Goal: Task Accomplishment & Management: Manage account settings

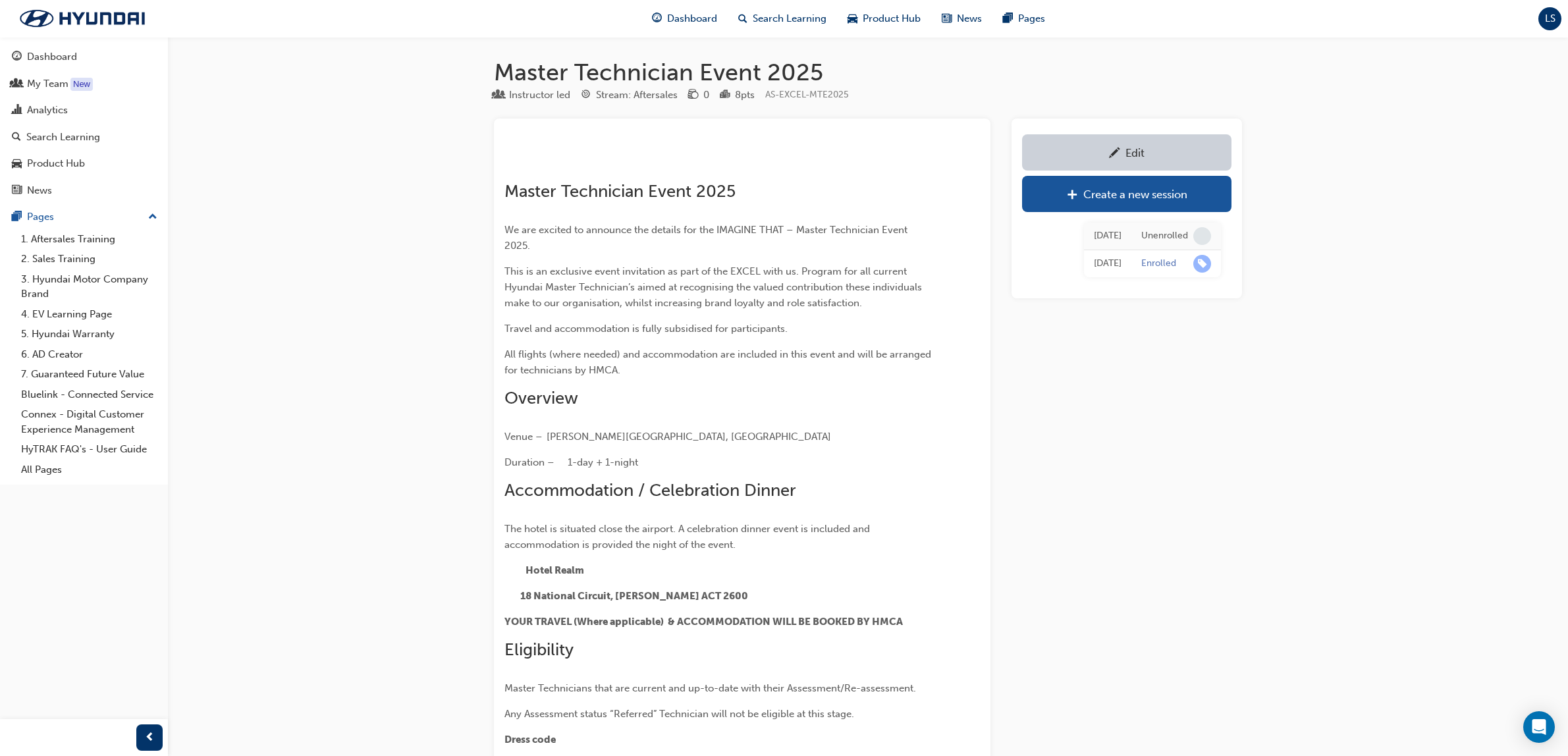
scroll to position [1600, 0]
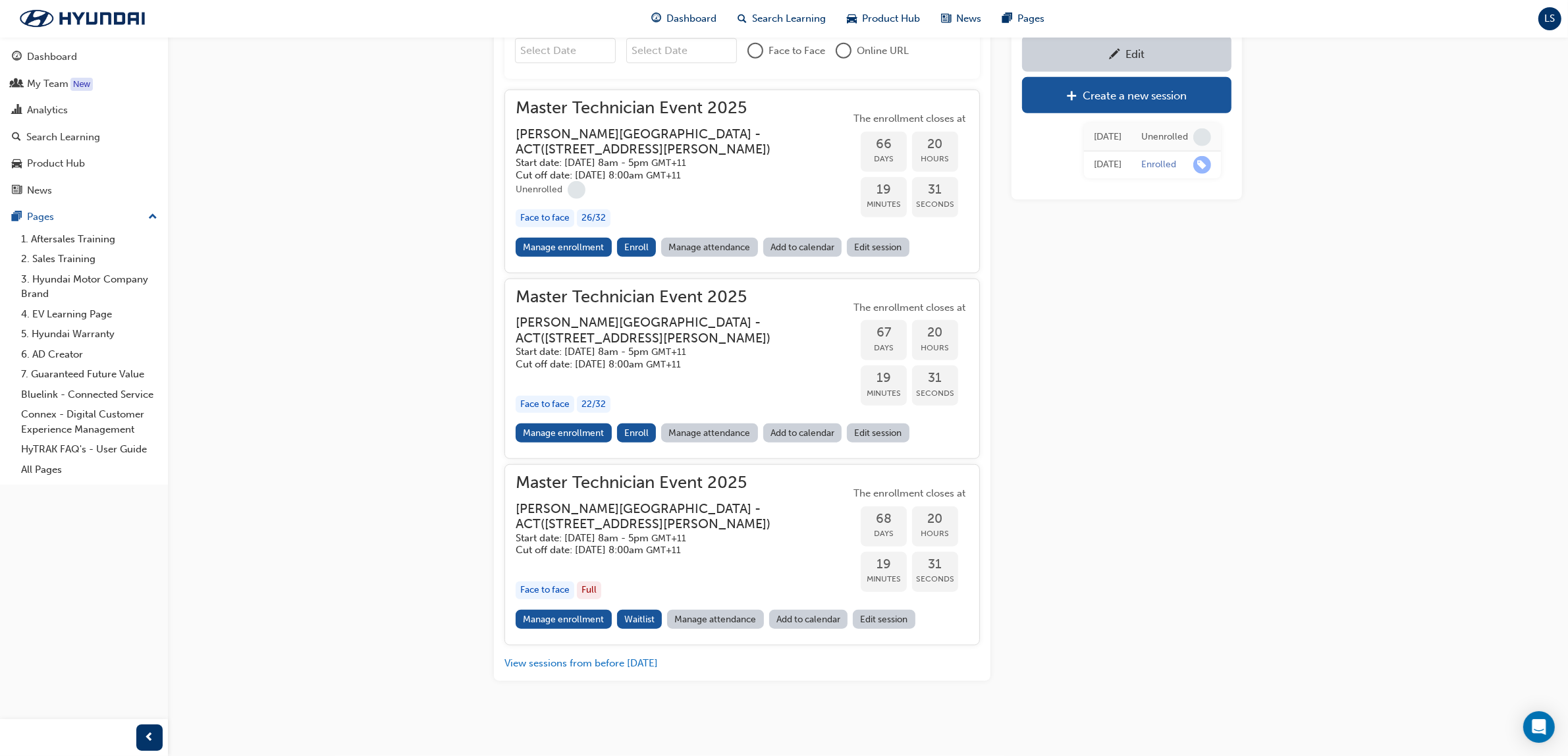
click at [58, 149] on link "Search Learning" at bounding box center [83, 137] width 158 height 25
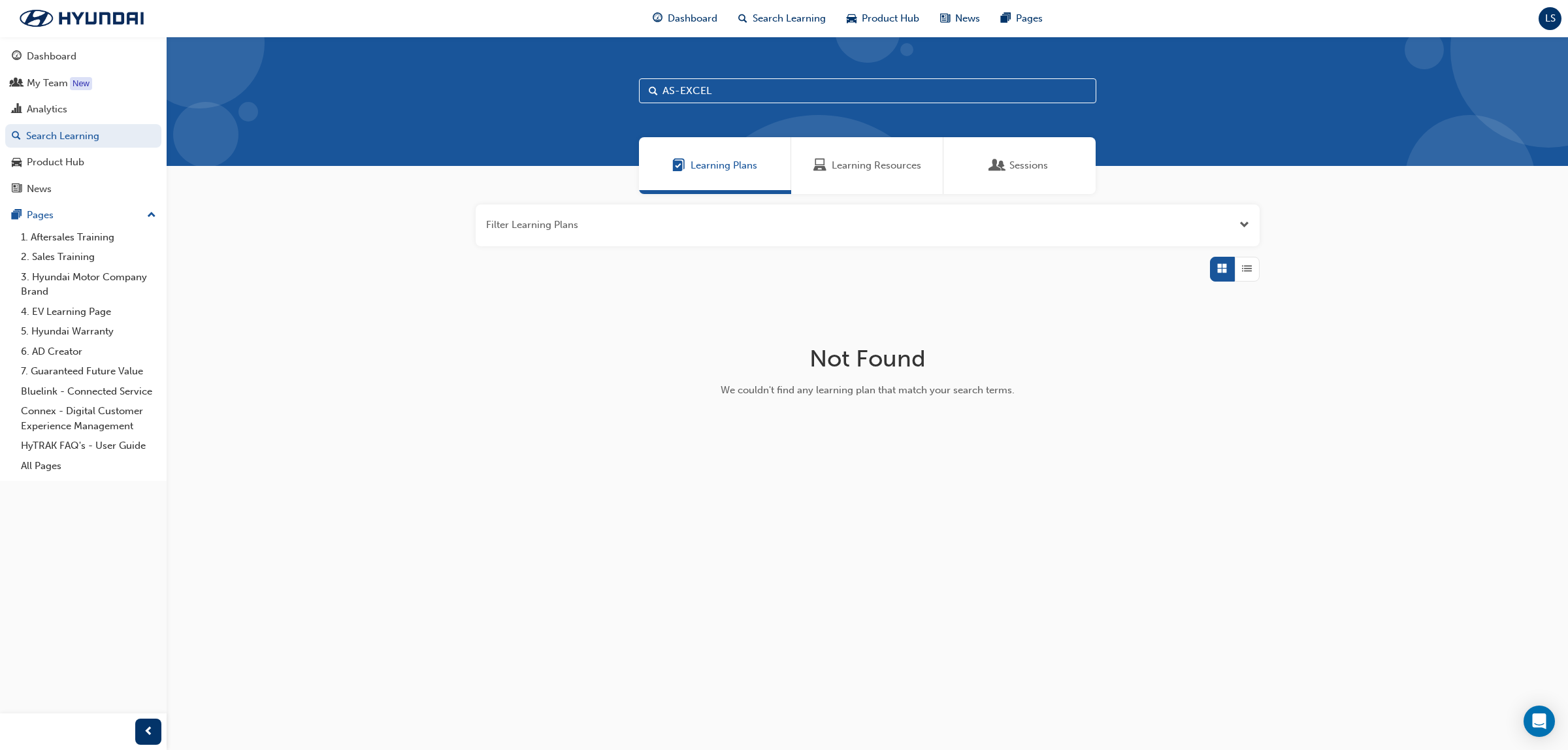
click at [856, 167] on span "Learning Resources" at bounding box center [876, 165] width 89 height 15
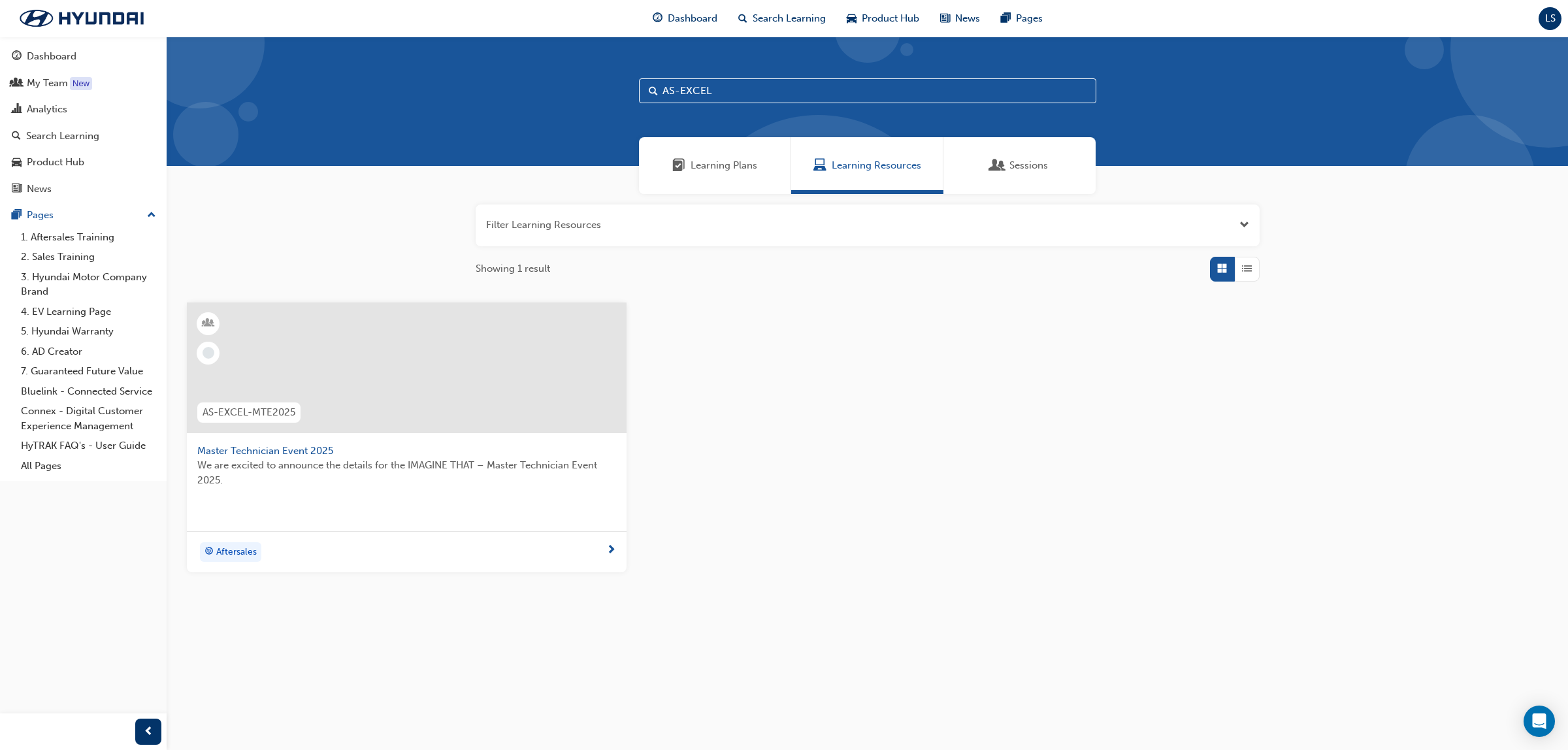
drag, startPoint x: 724, startPoint y: 86, endPoint x: 599, endPoint y: 96, distance: 125.4
click at [599, 96] on div "AS-EXCEL" at bounding box center [867, 101] width 1402 height 130
type input "AS-MSA"
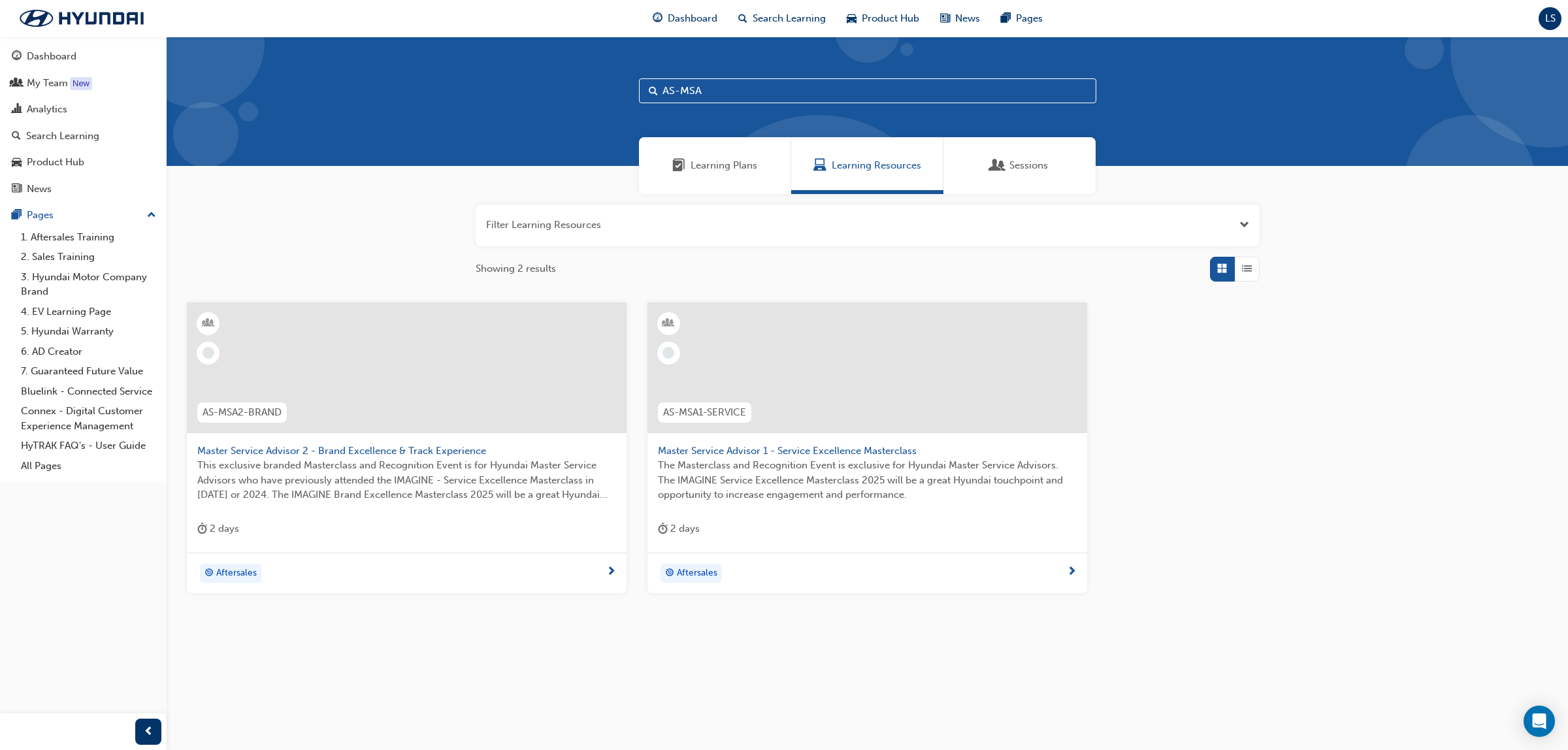
click at [806, 464] on span "The Masterclass and Recognition Event is exclusive for Hyundai Master Service A…" at bounding box center [867, 480] width 419 height 45
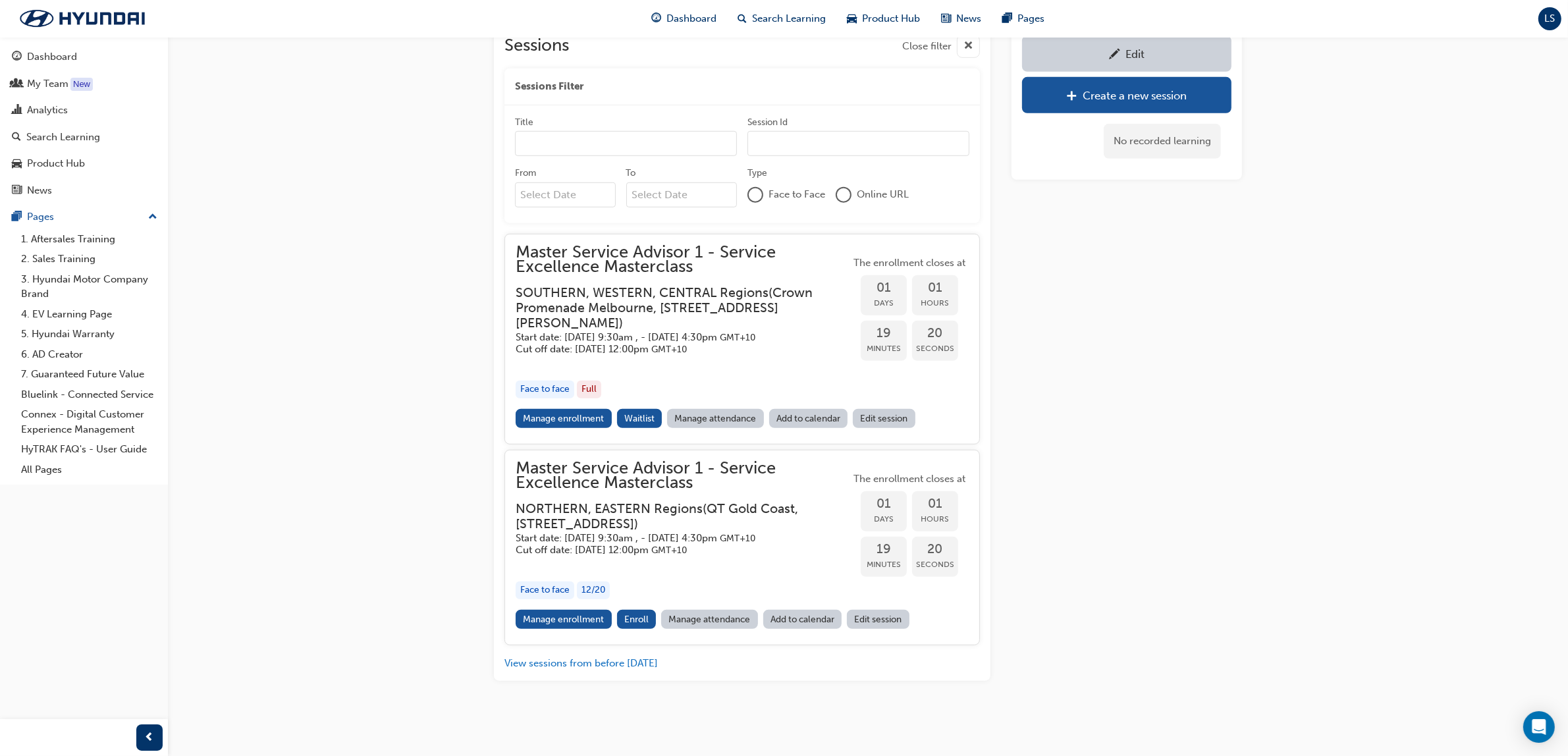
scroll to position [1161, 0]
click at [584, 627] on link "Manage enrollment" at bounding box center [564, 619] width 96 height 19
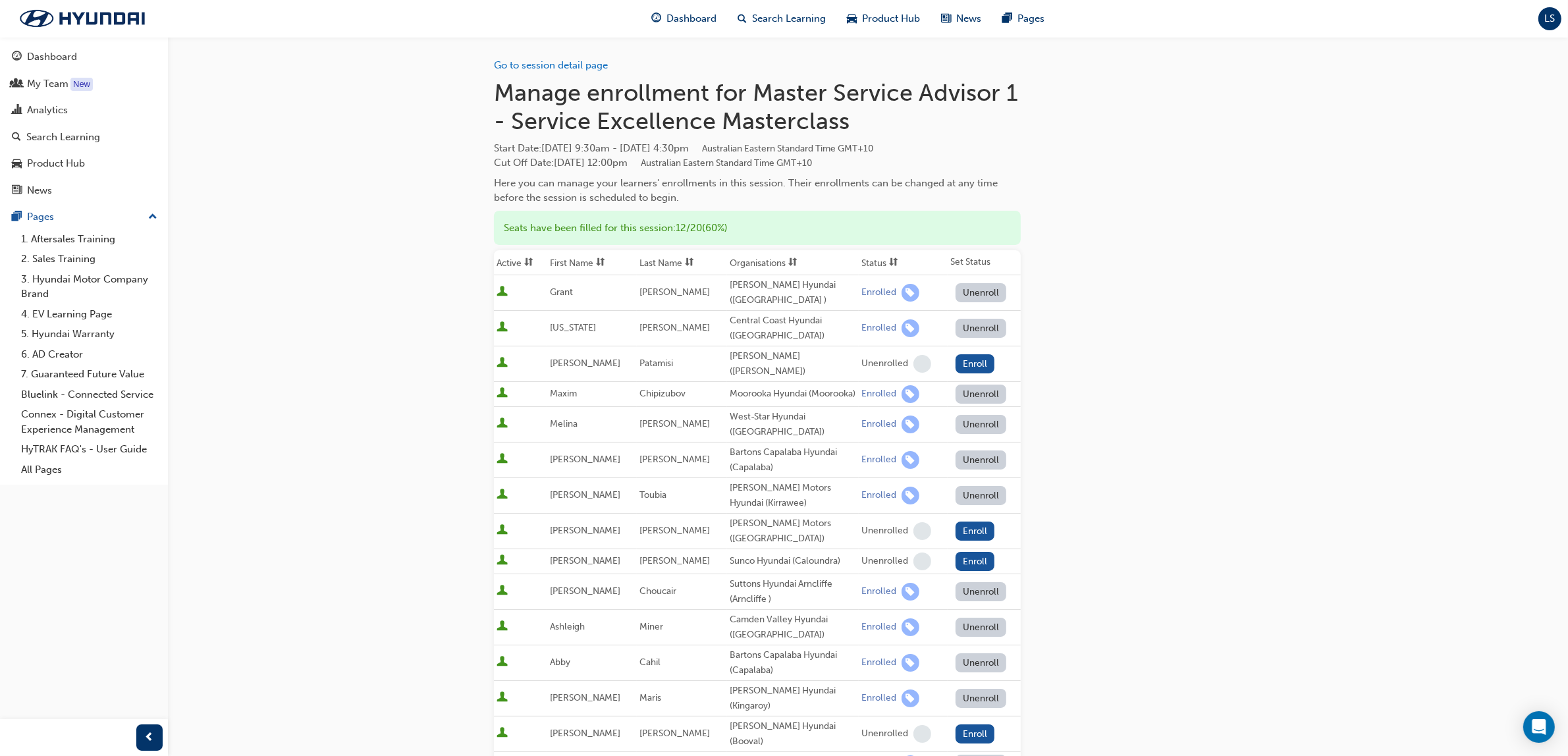
scroll to position [1161, 0]
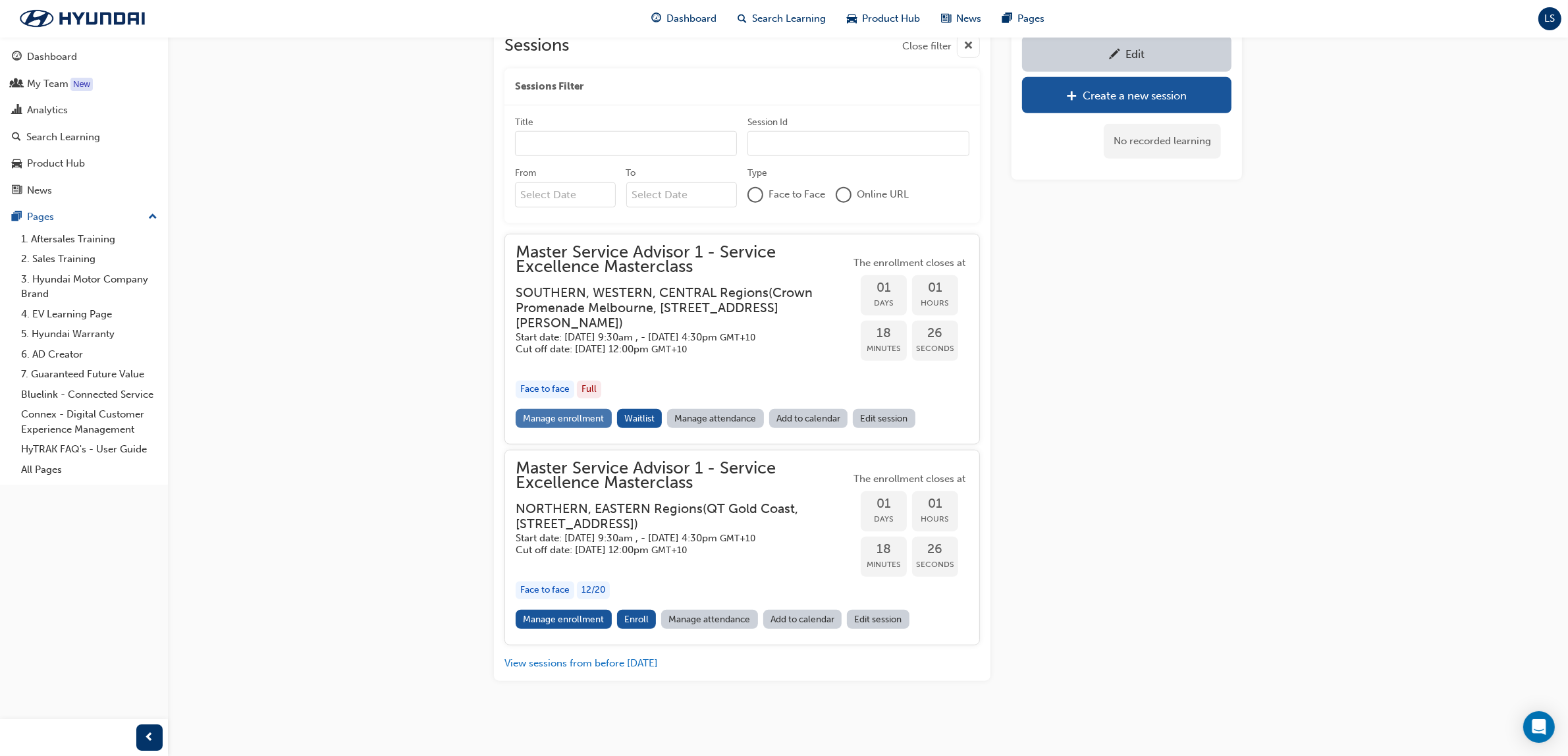
click at [597, 409] on link "Manage enrollment" at bounding box center [564, 418] width 96 height 19
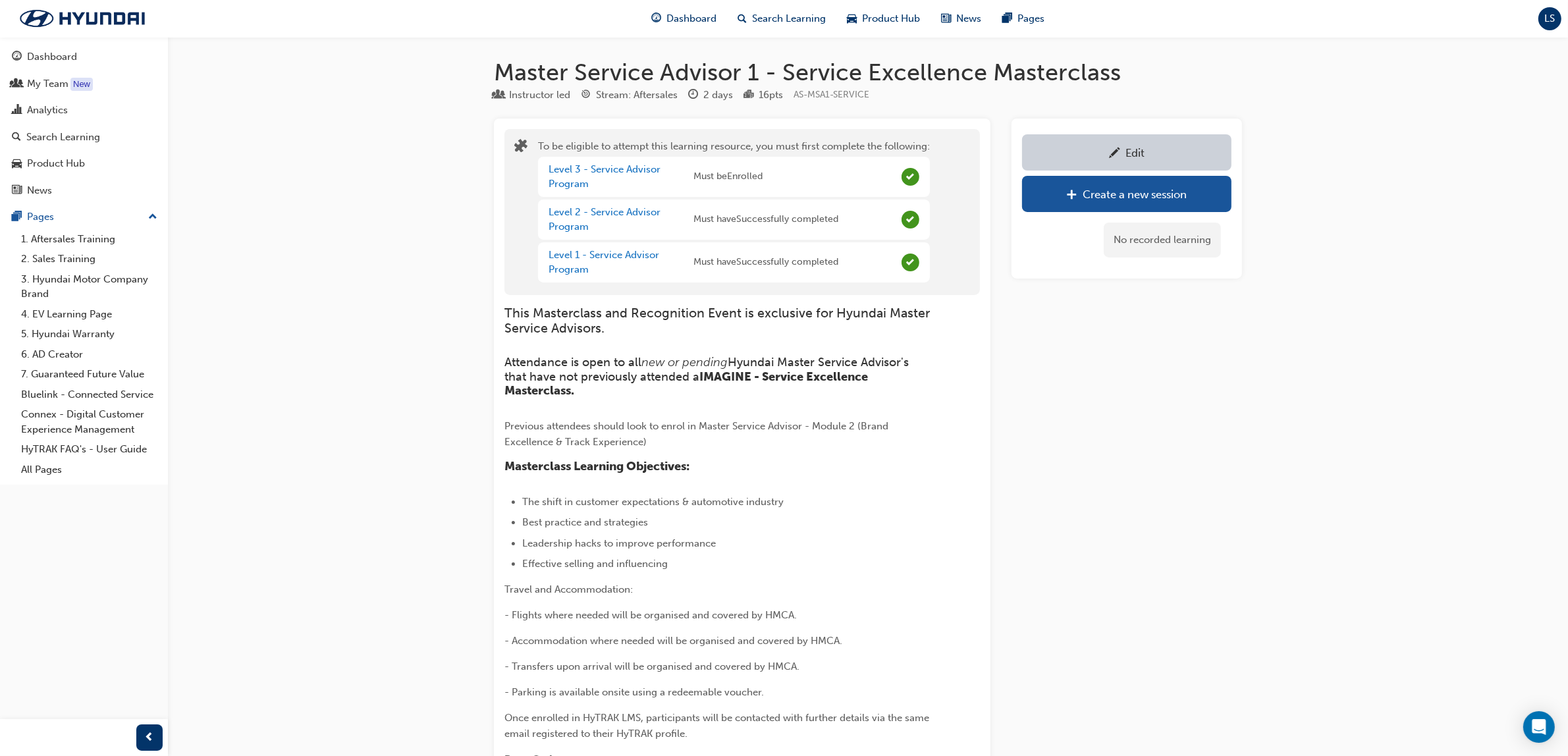
scroll to position [1161, 0]
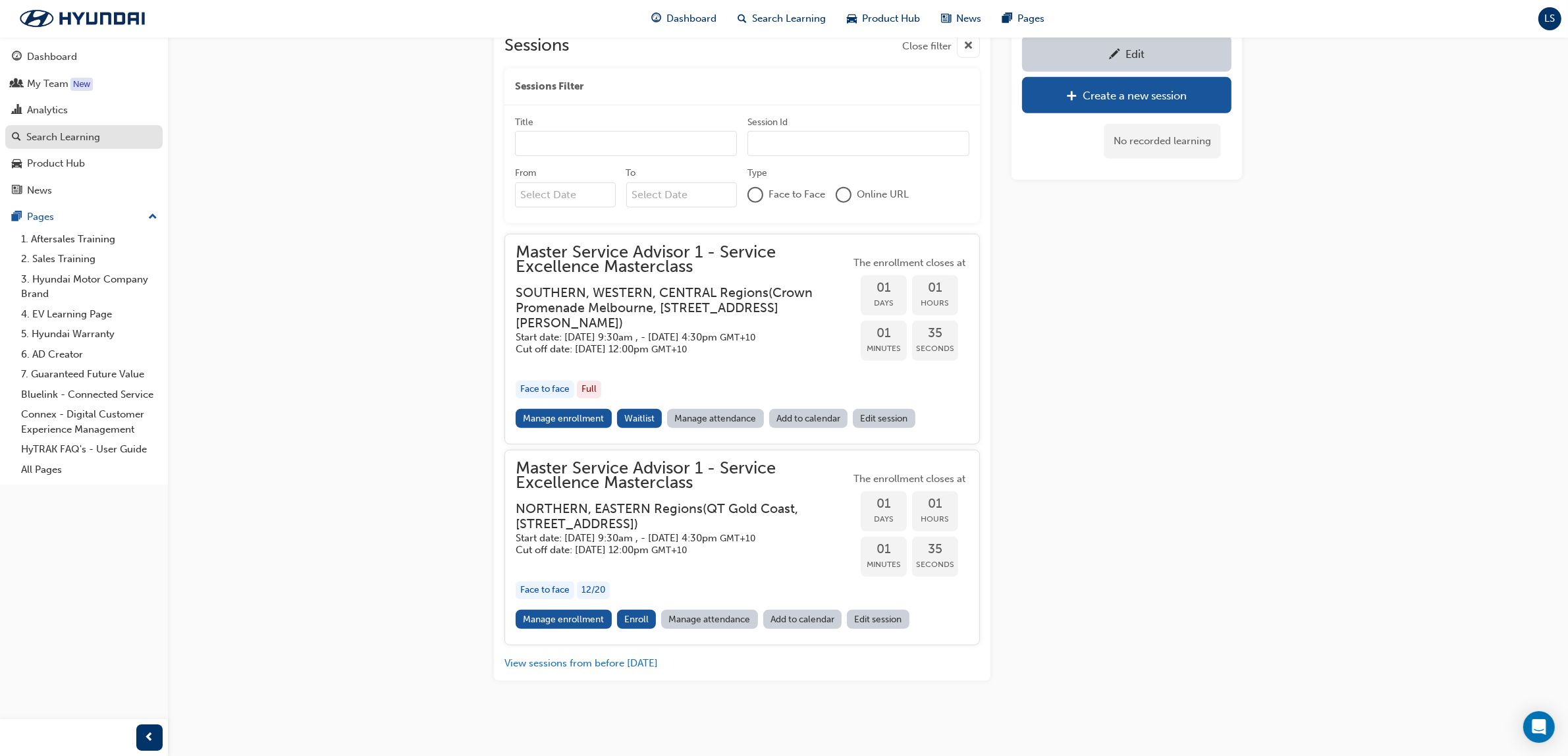
click at [93, 136] on div "Search Learning" at bounding box center [63, 137] width 74 height 16
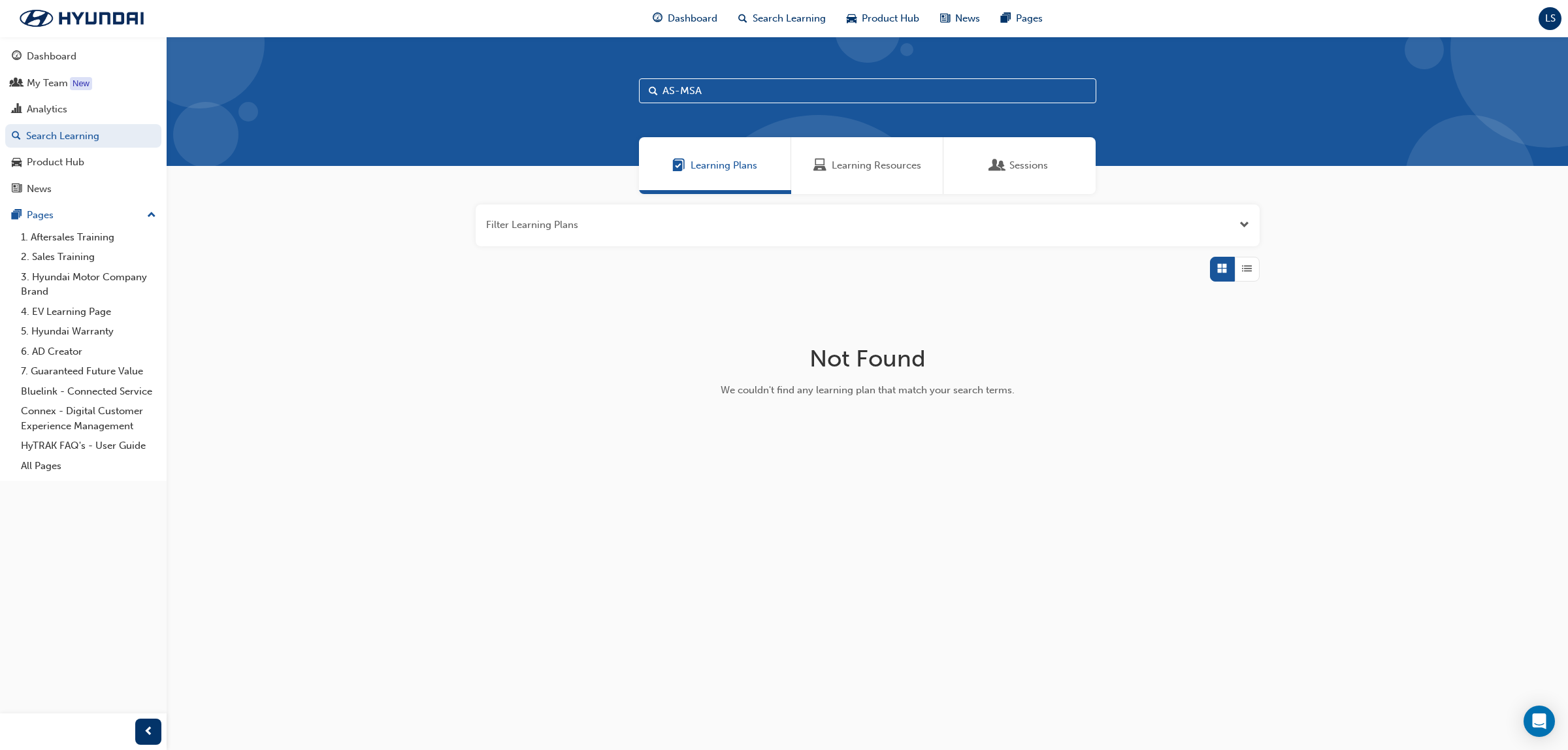
click at [843, 156] on div "Learning Resources" at bounding box center [868, 165] width 152 height 57
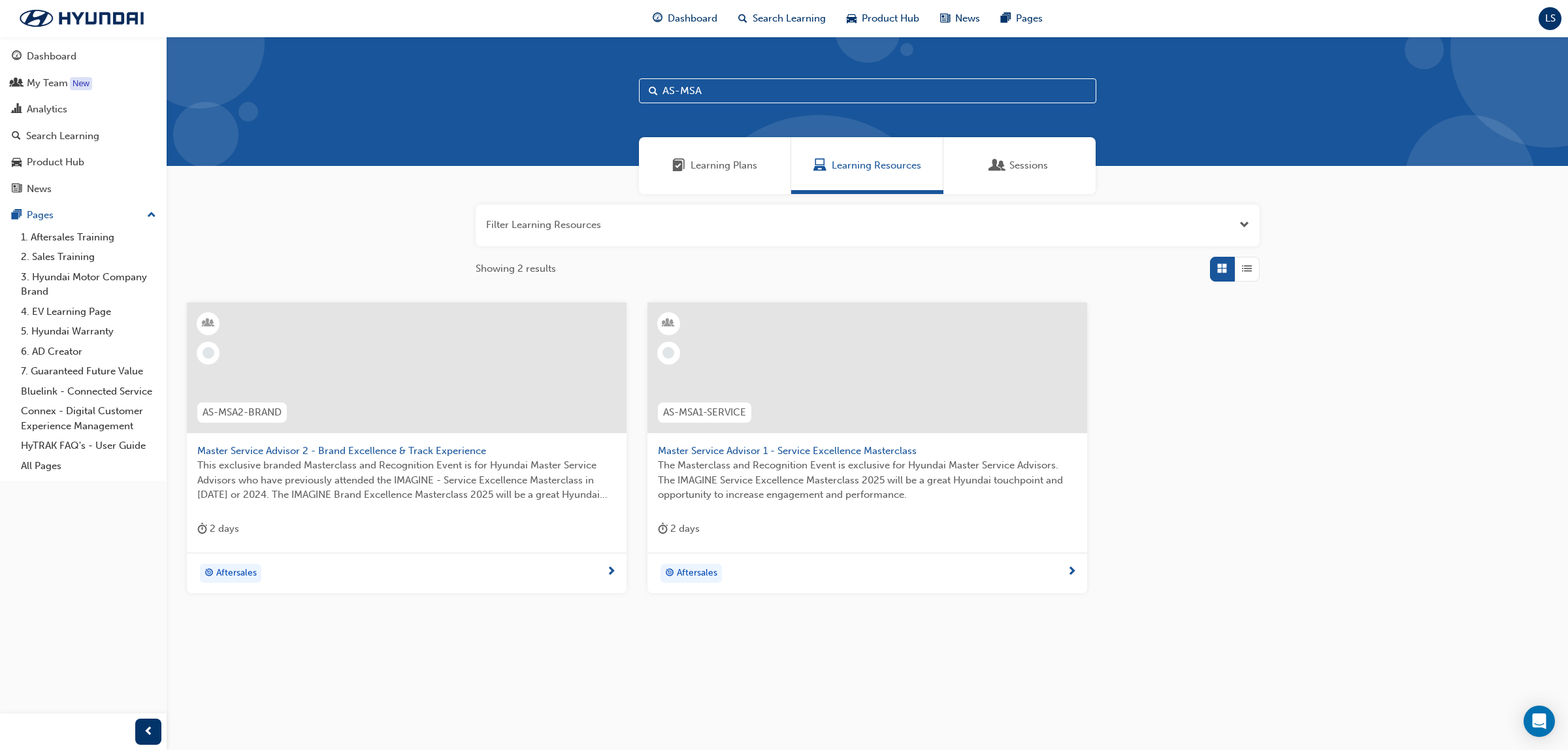
click at [826, 444] on span "Master Service Advisor 1 - Service Excellence Masterclass" at bounding box center [867, 451] width 419 height 15
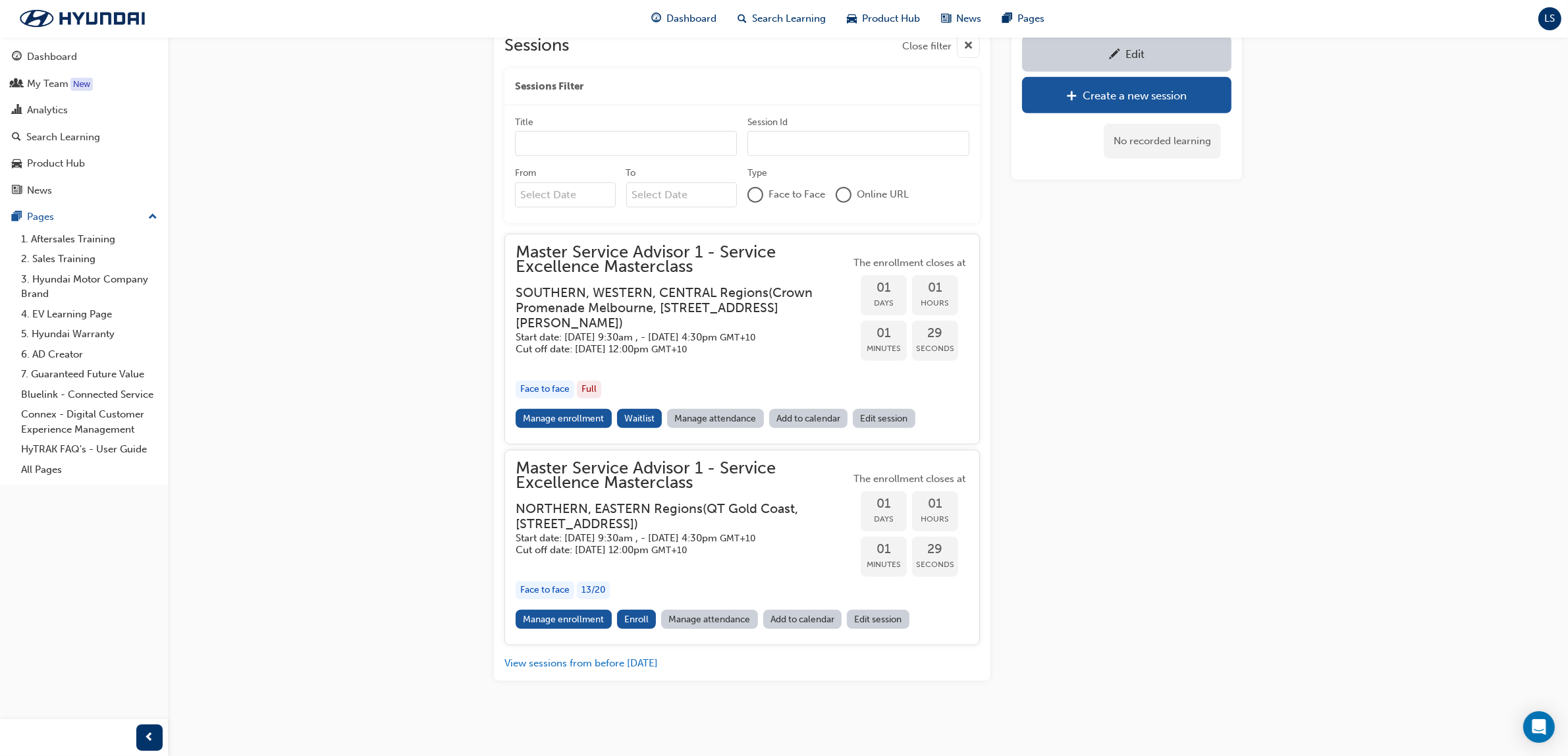
scroll to position [1161, 0]
click at [578, 620] on link "Manage enrollment" at bounding box center [564, 619] width 96 height 19
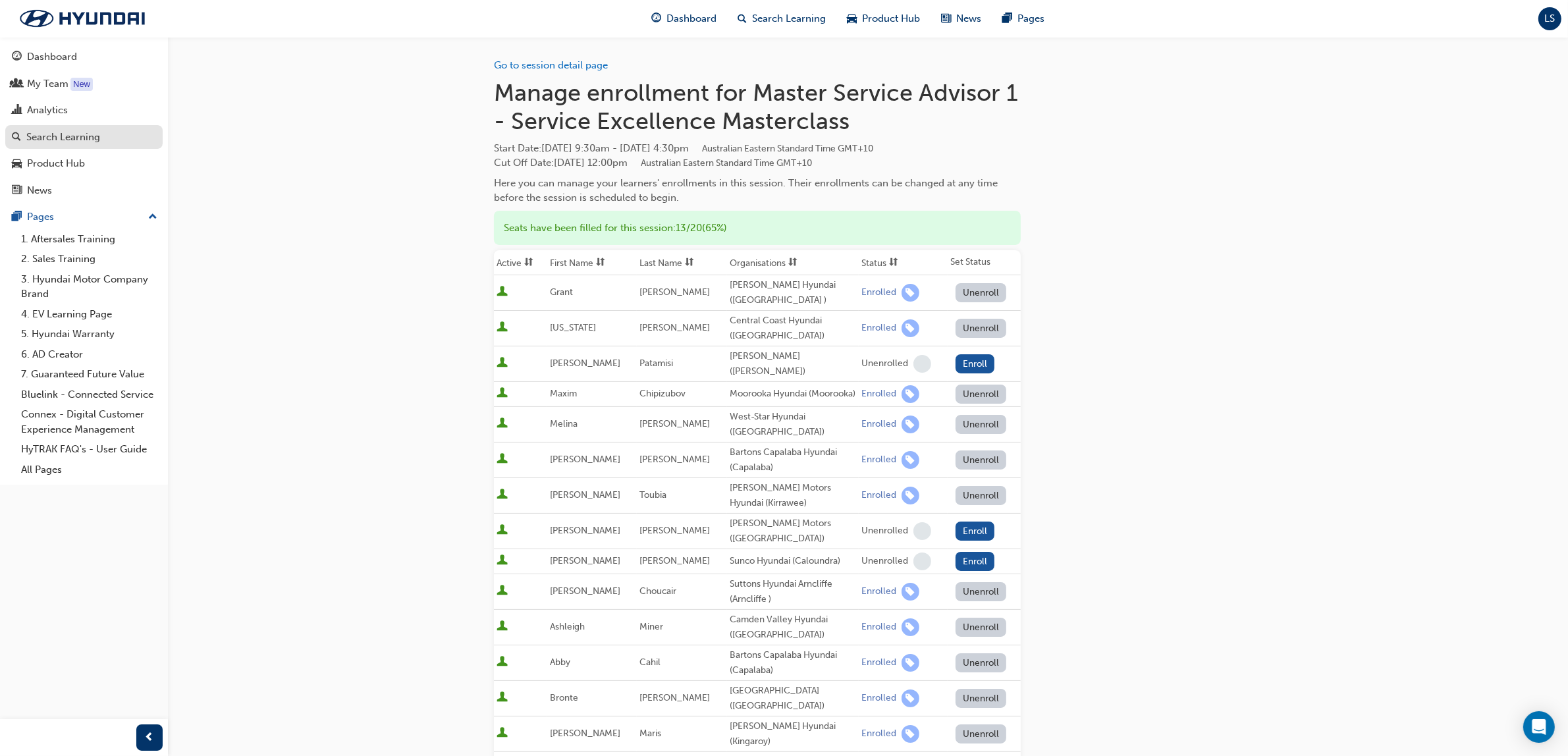
click at [83, 130] on div "Search Learning" at bounding box center [63, 137] width 74 height 16
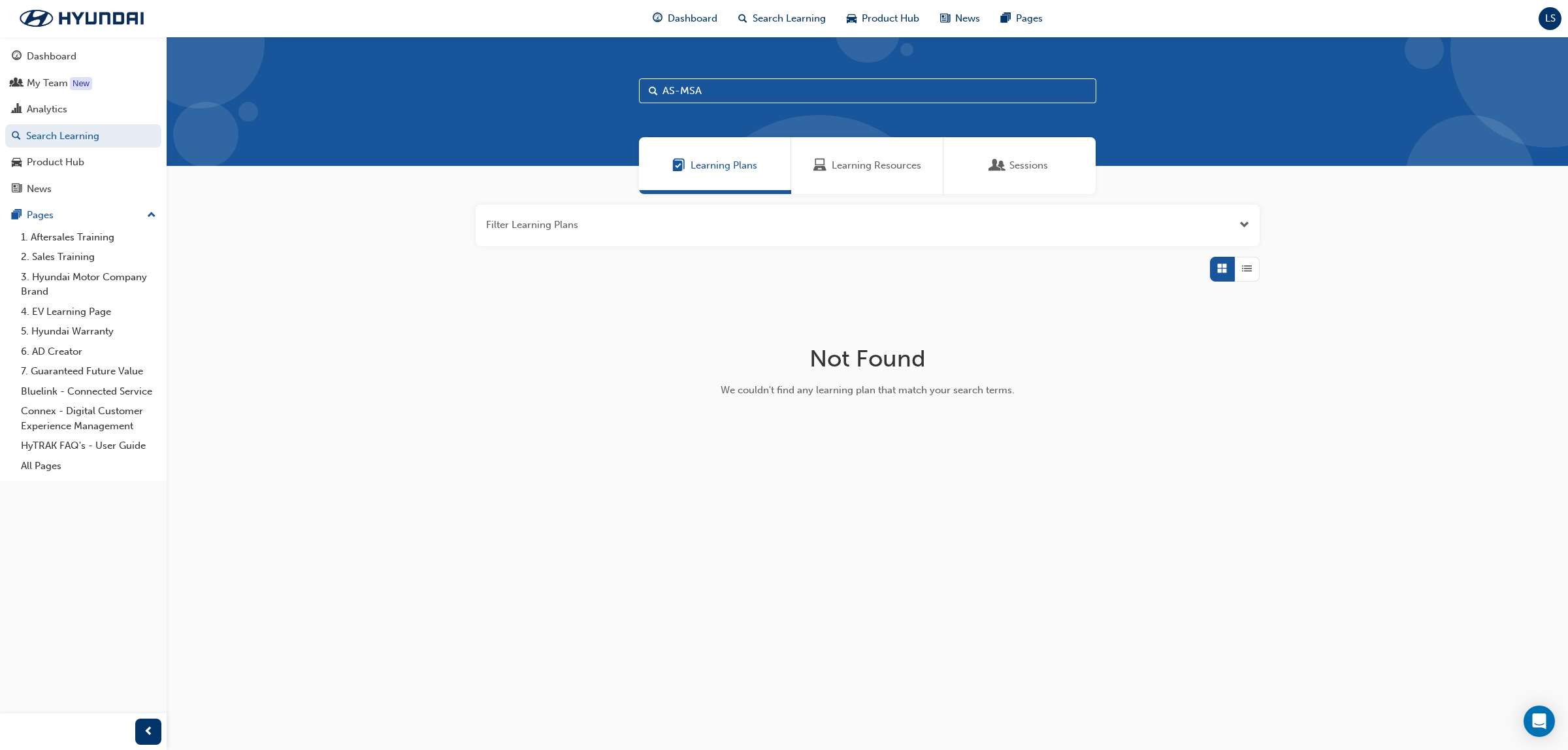
click at [876, 164] on span "Learning Resources" at bounding box center [876, 165] width 89 height 15
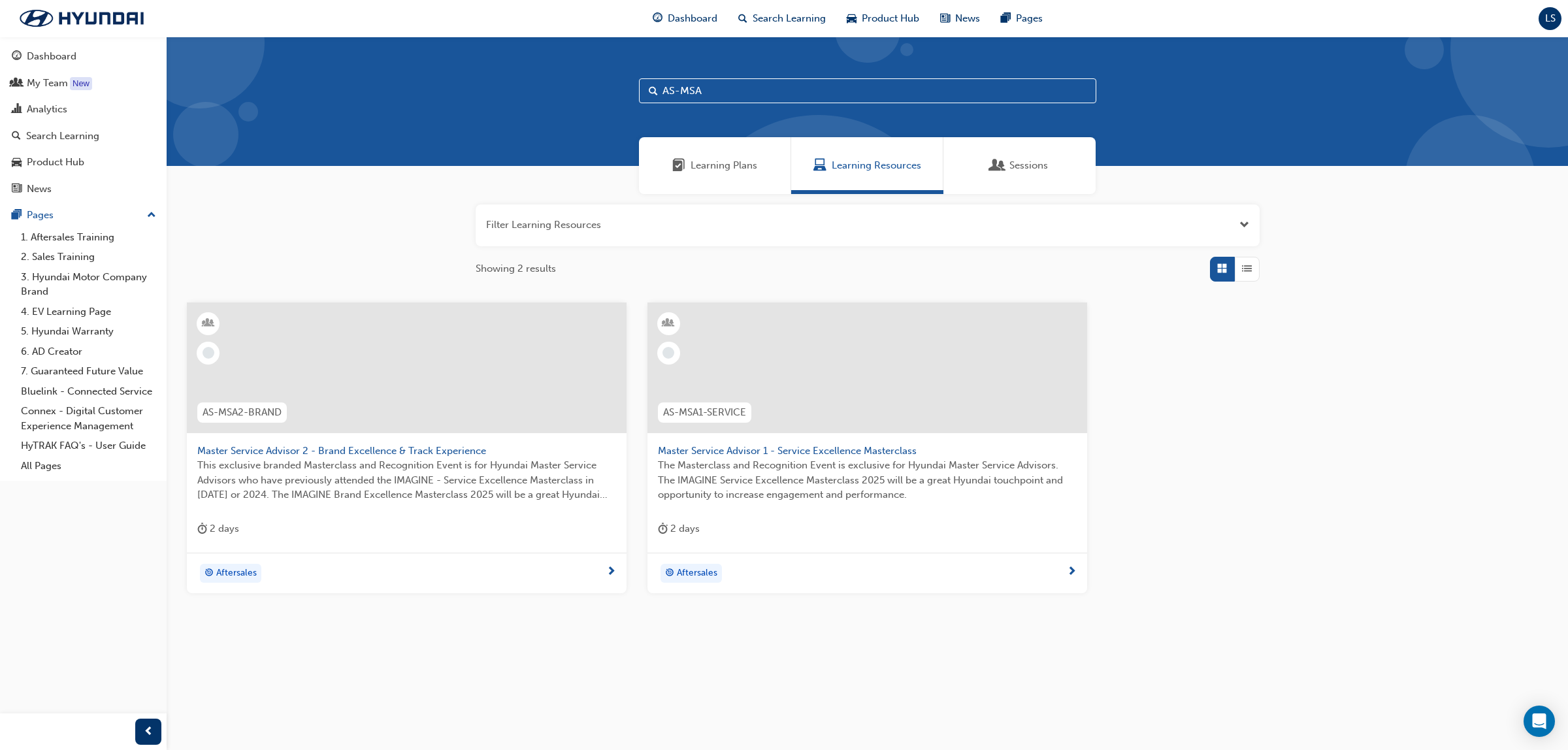
click at [756, 414] on div "AS-MSA1-SERVICE" at bounding box center [705, 413] width 114 height 41
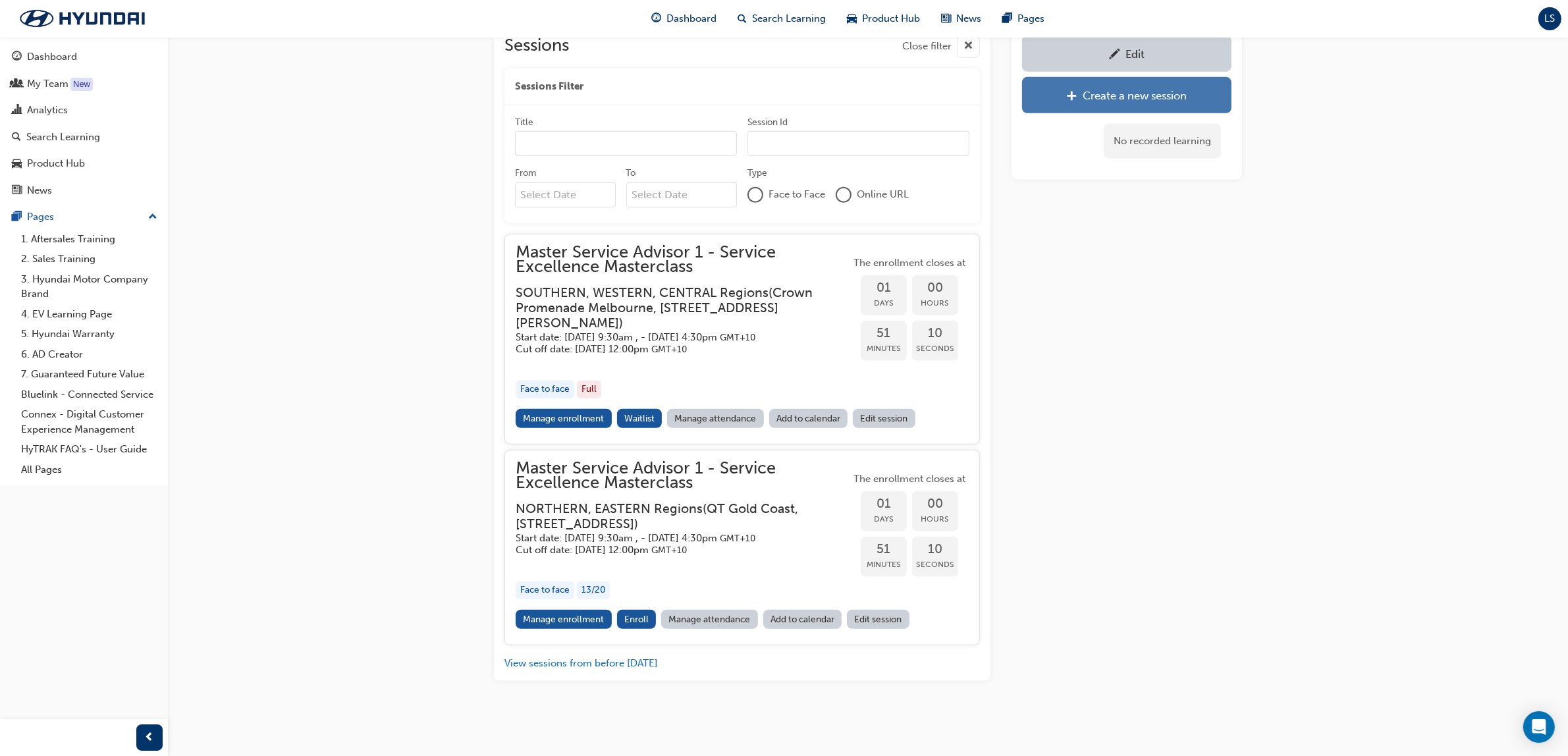
scroll to position [1161, 0]
click at [1186, 60] on div "Edit" at bounding box center [1127, 54] width 190 height 16
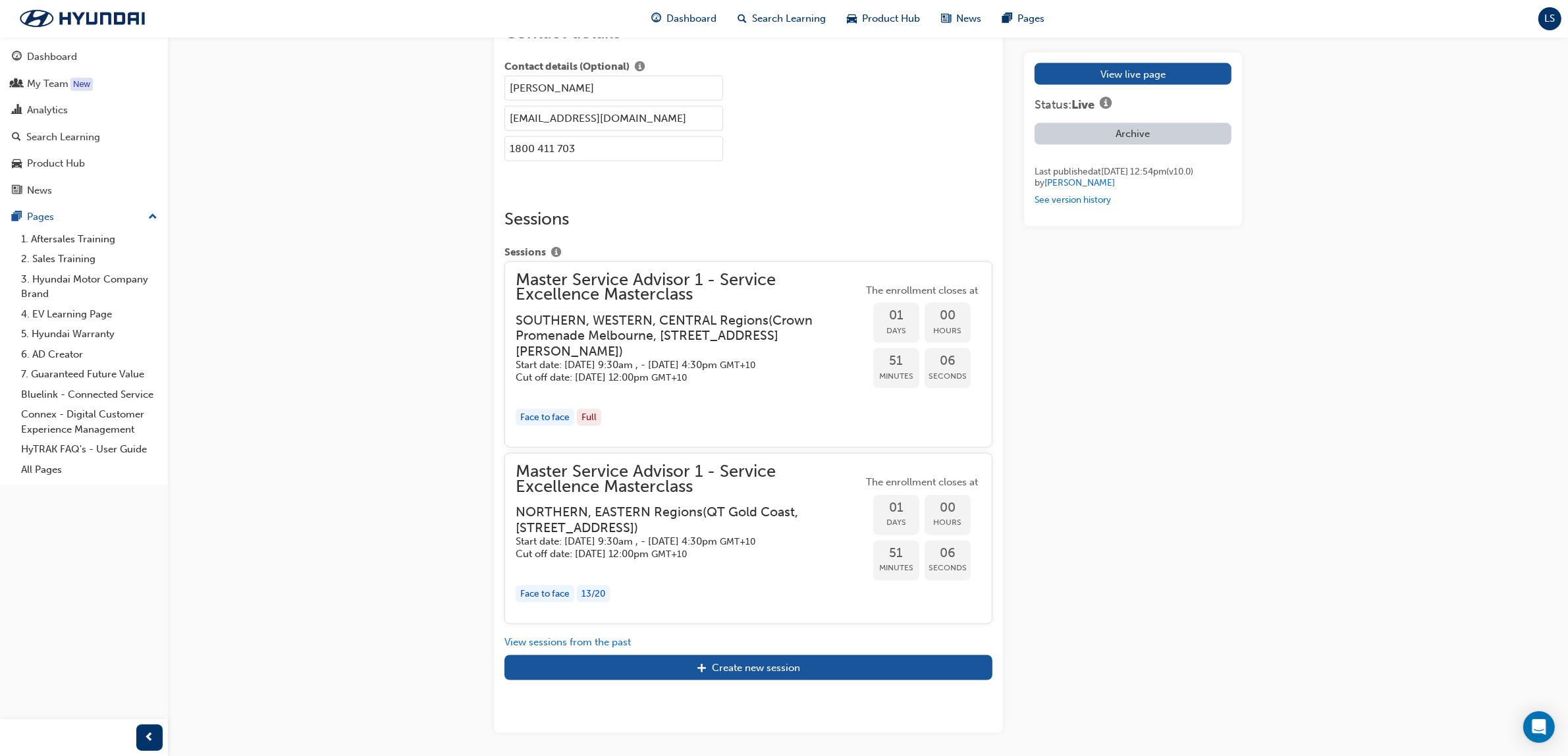
scroll to position [2467, 0]
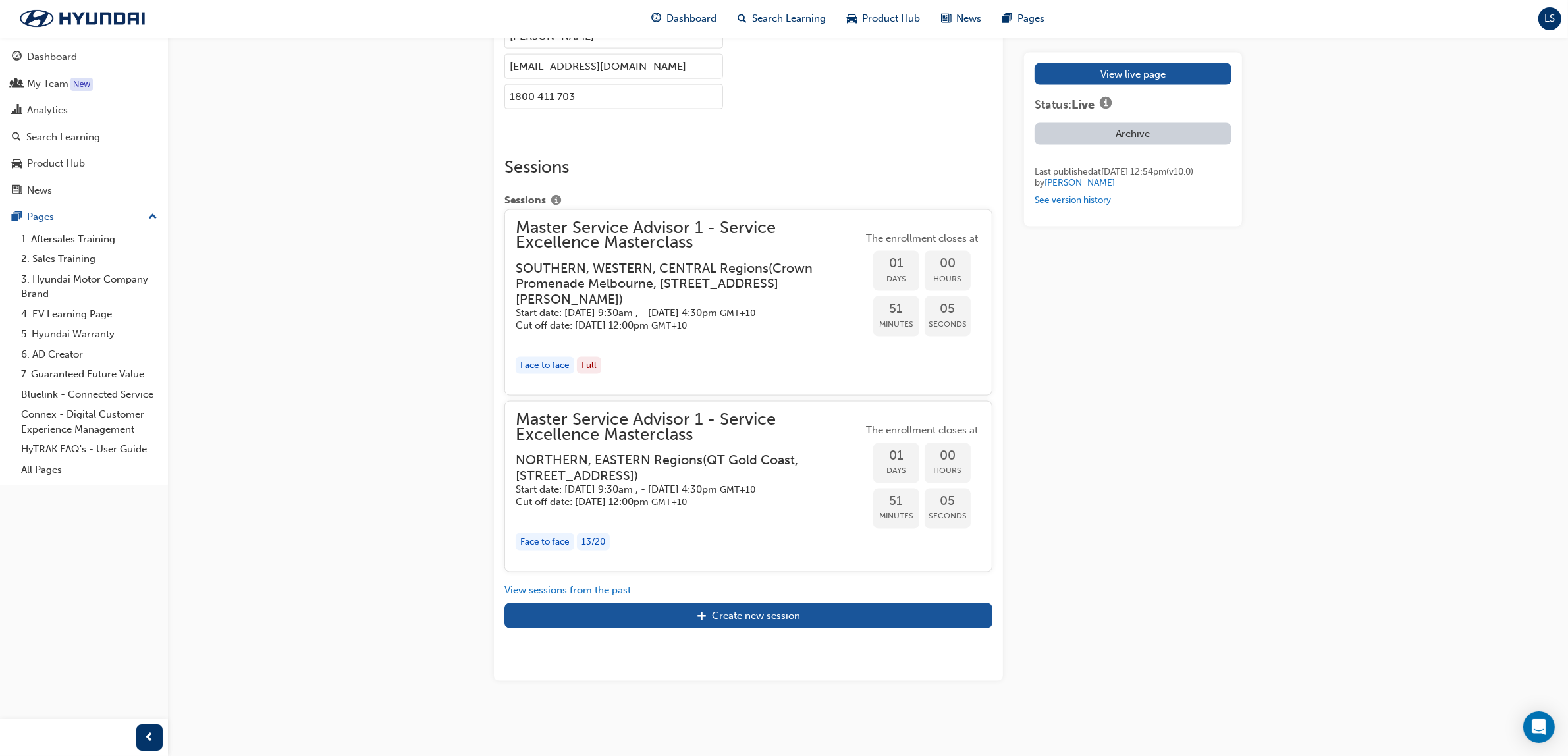
click at [764, 511] on div "button" at bounding box center [689, 515] width 347 height 16
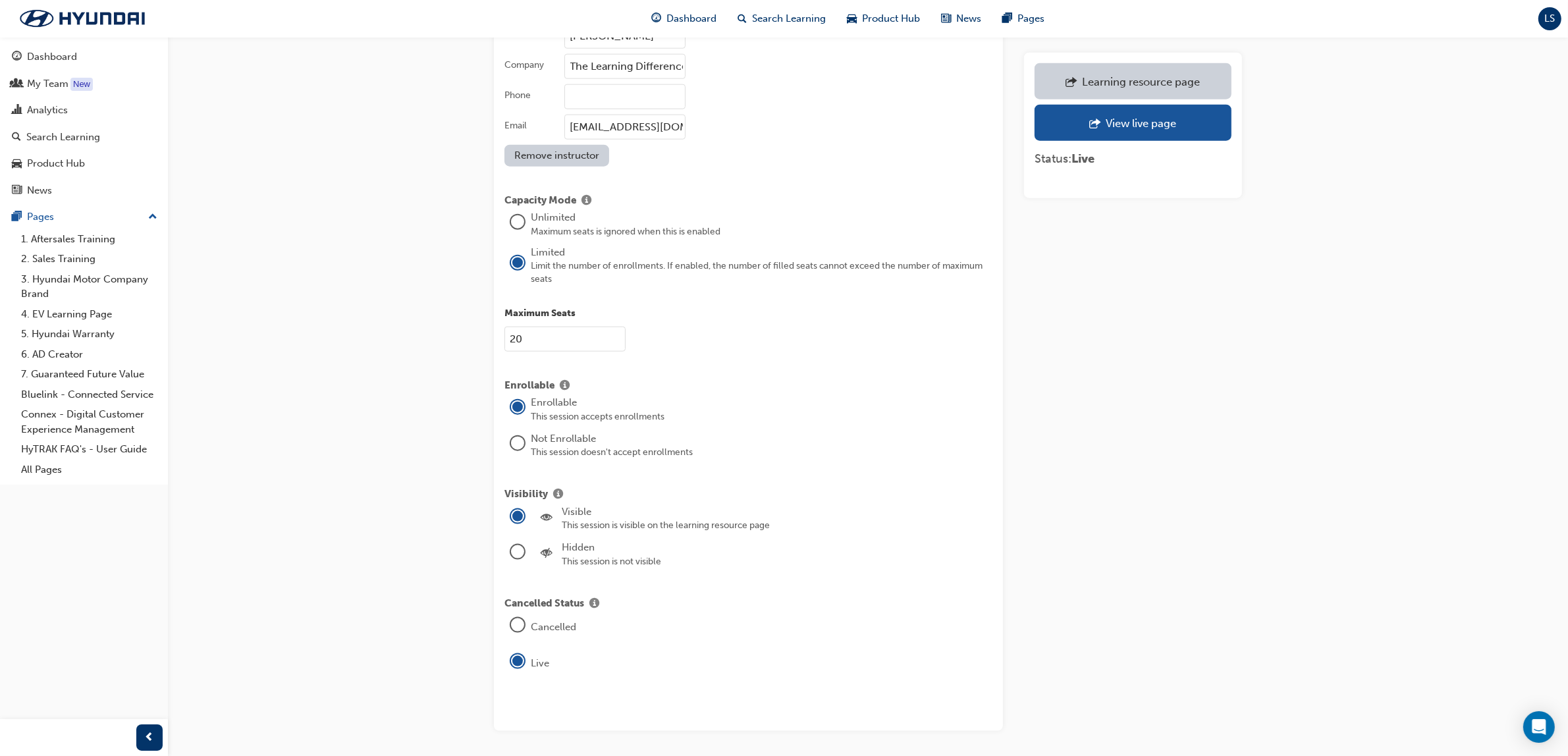
scroll to position [1894, 0]
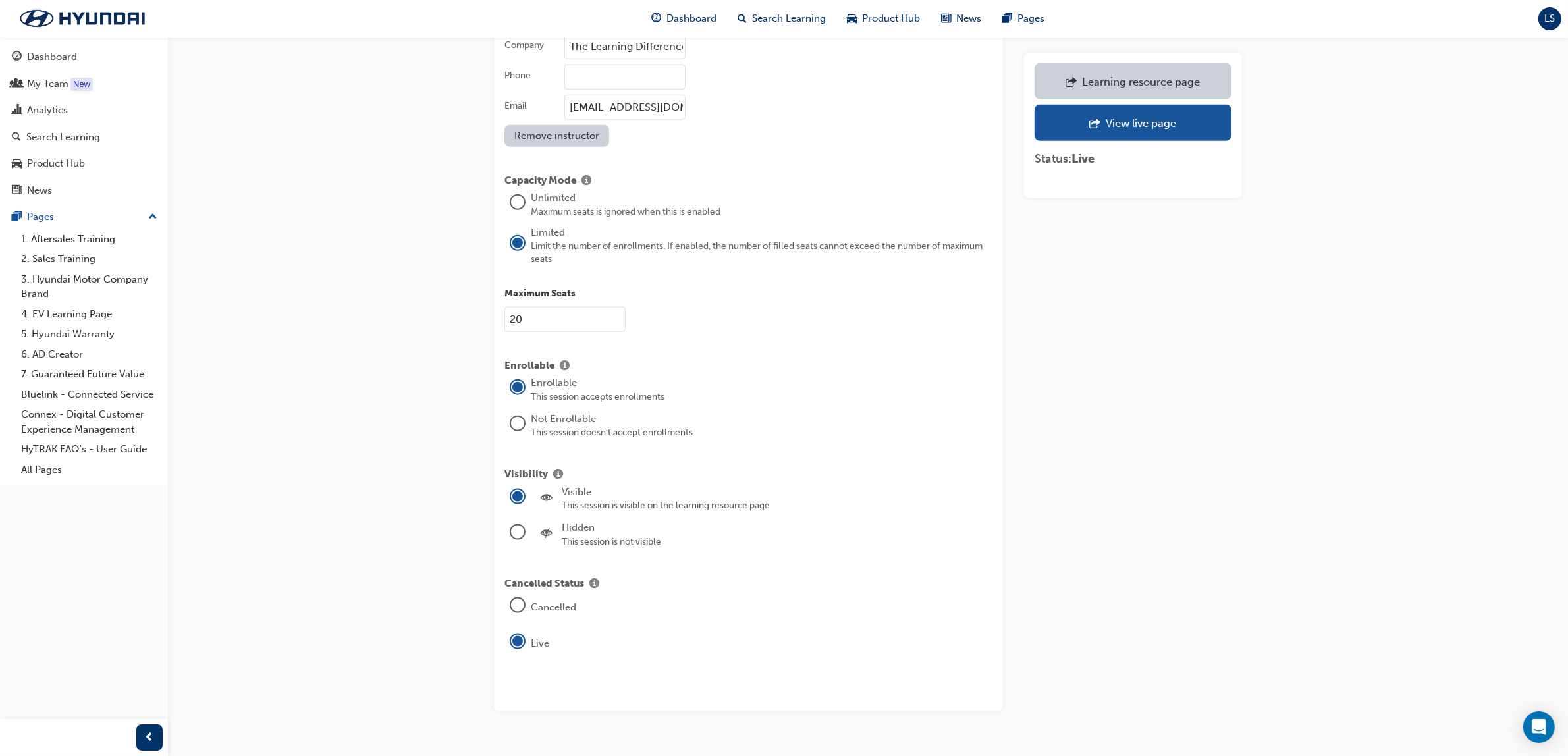
drag, startPoint x: 551, startPoint y: 304, endPoint x: 494, endPoint y: 307, distance: 57.1
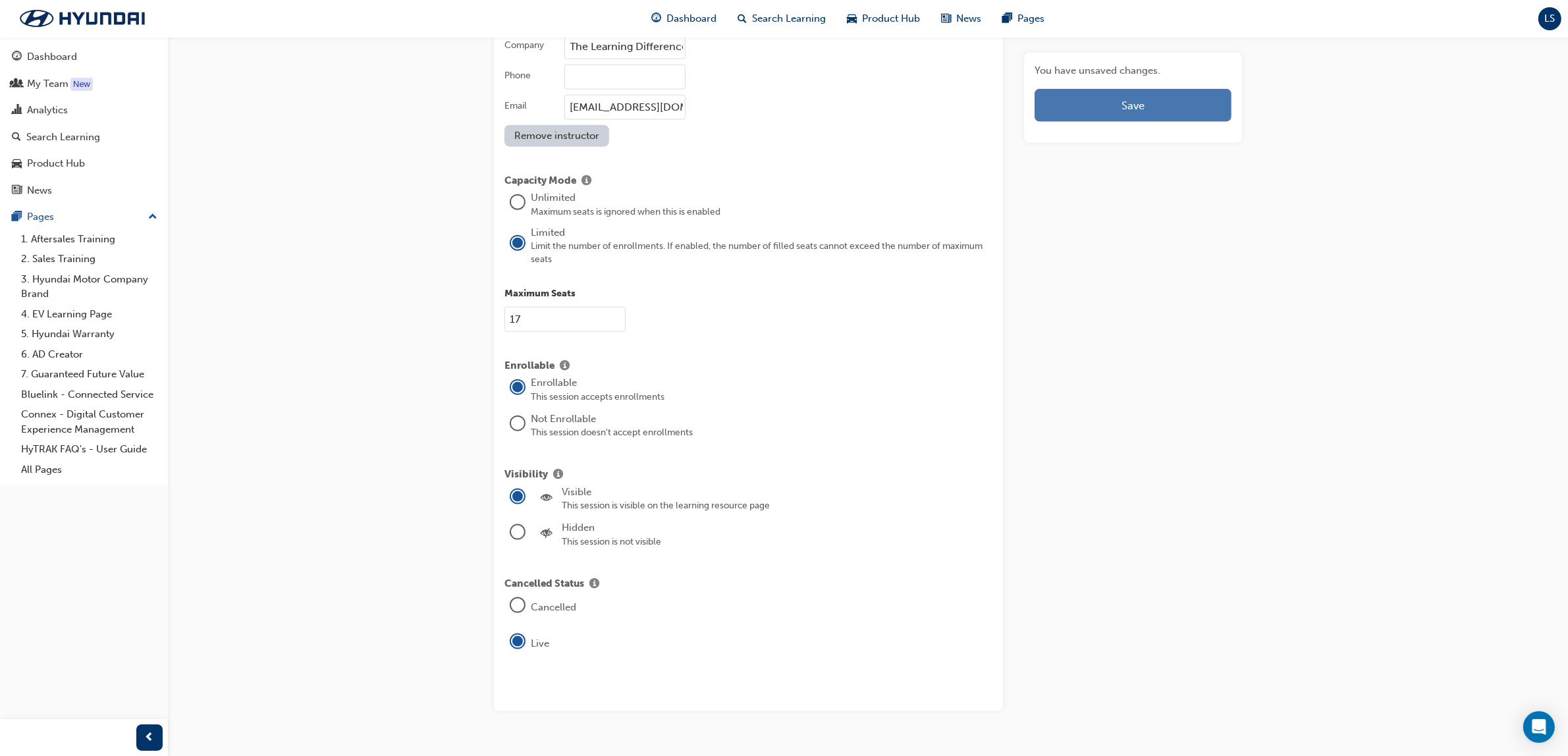
type input "17"
click at [1130, 93] on button "Save" at bounding box center [1132, 105] width 197 height 33
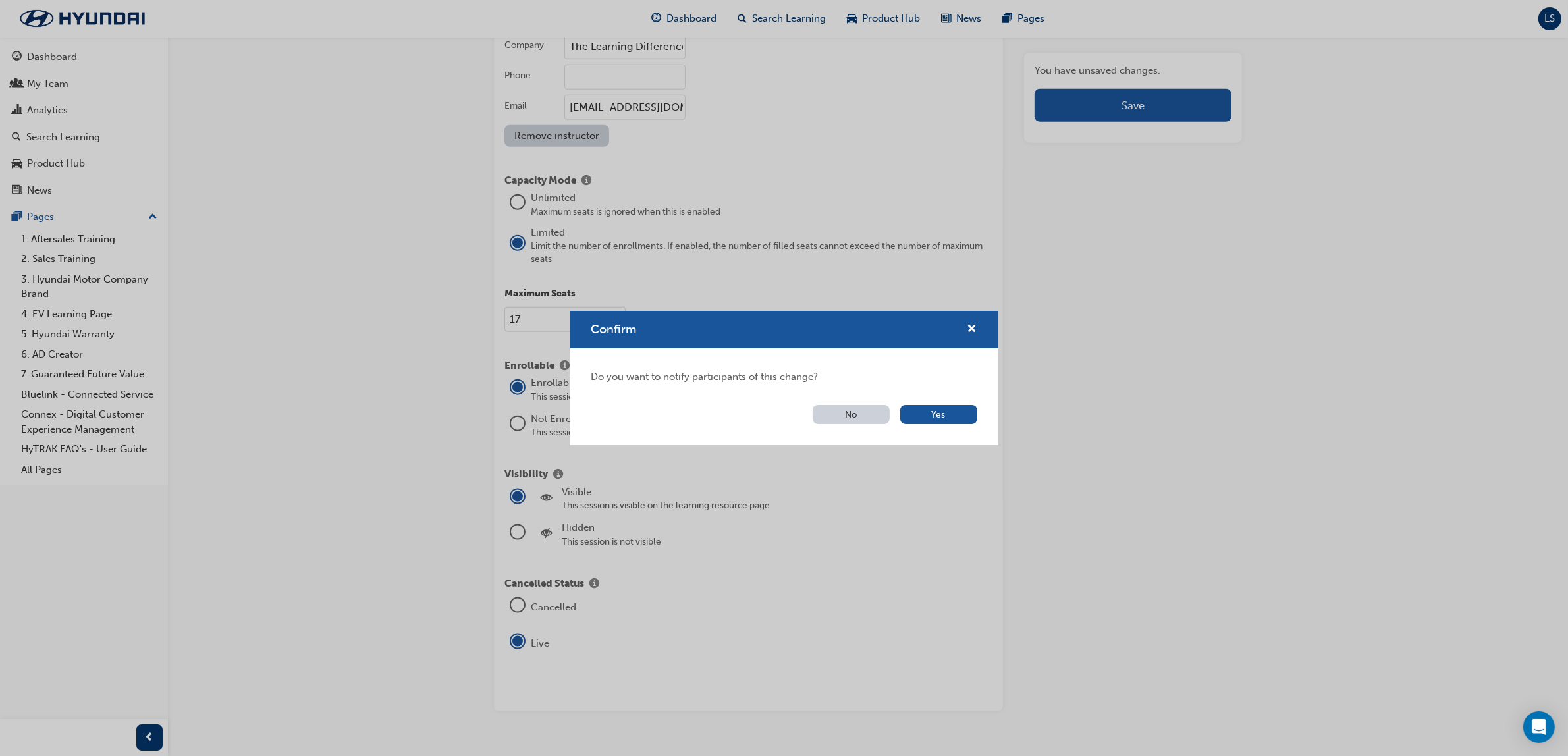
click at [847, 412] on button "No" at bounding box center [851, 414] width 77 height 19
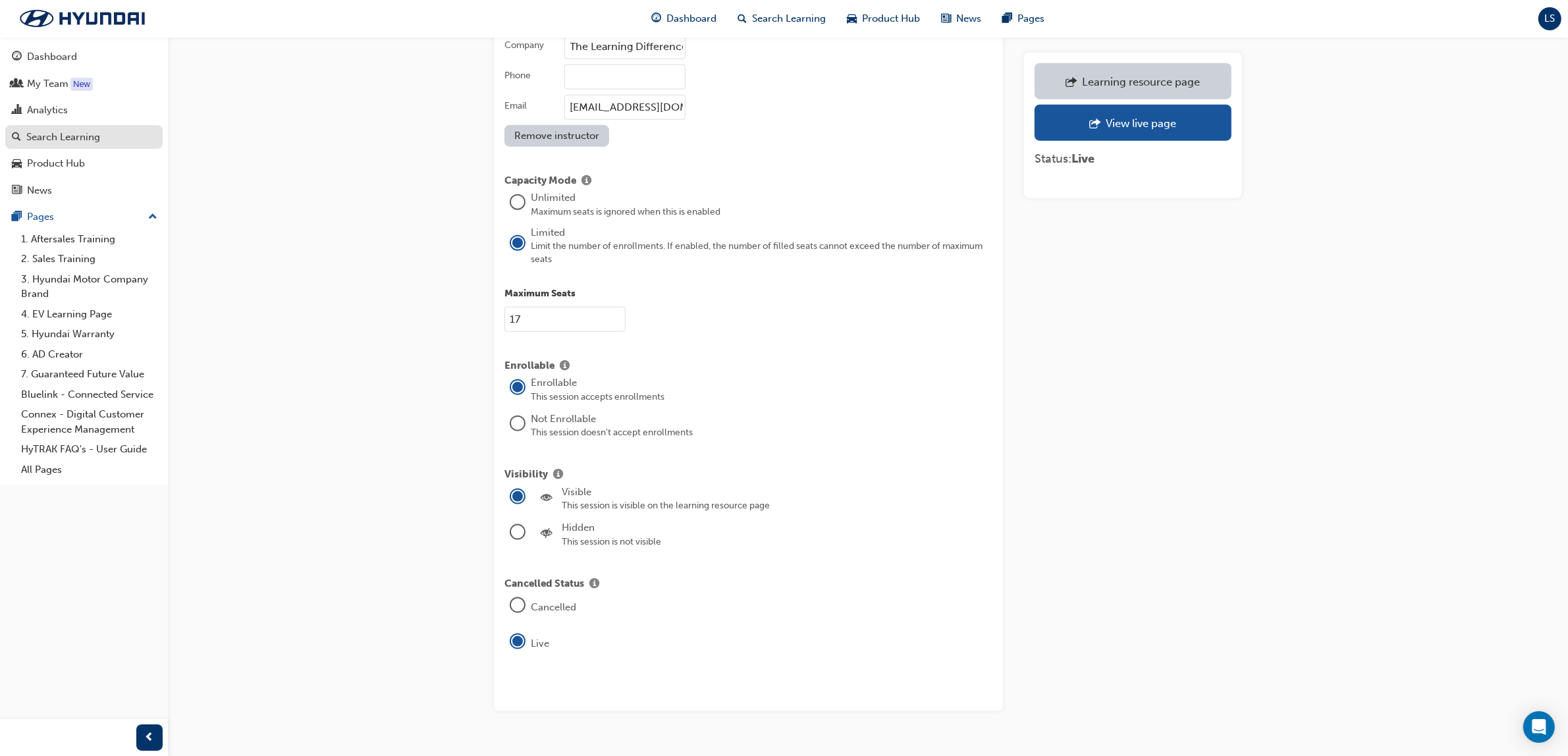
click at [93, 137] on div "Search Learning" at bounding box center [63, 137] width 74 height 16
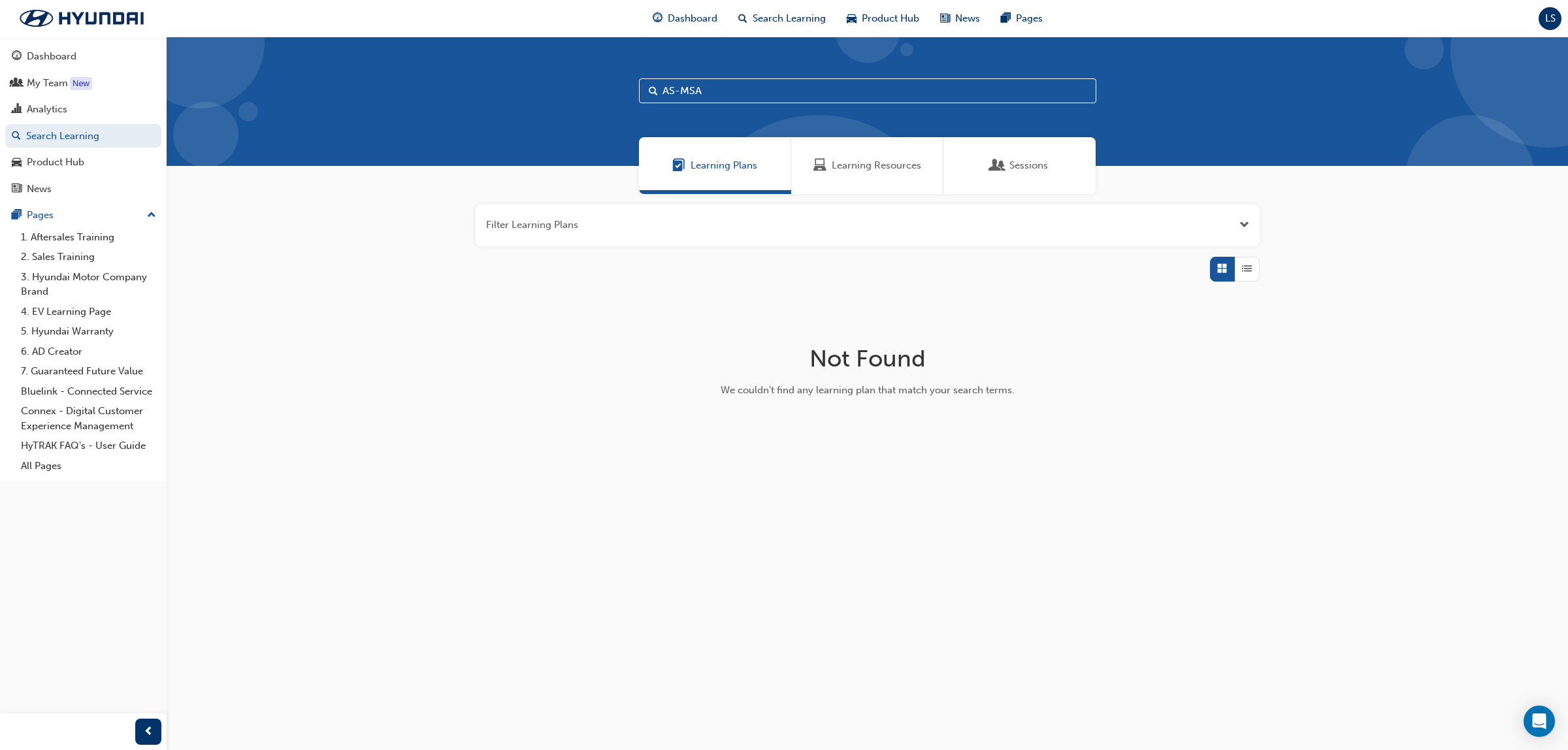
click at [893, 174] on div "Learning Resources" at bounding box center [868, 165] width 152 height 57
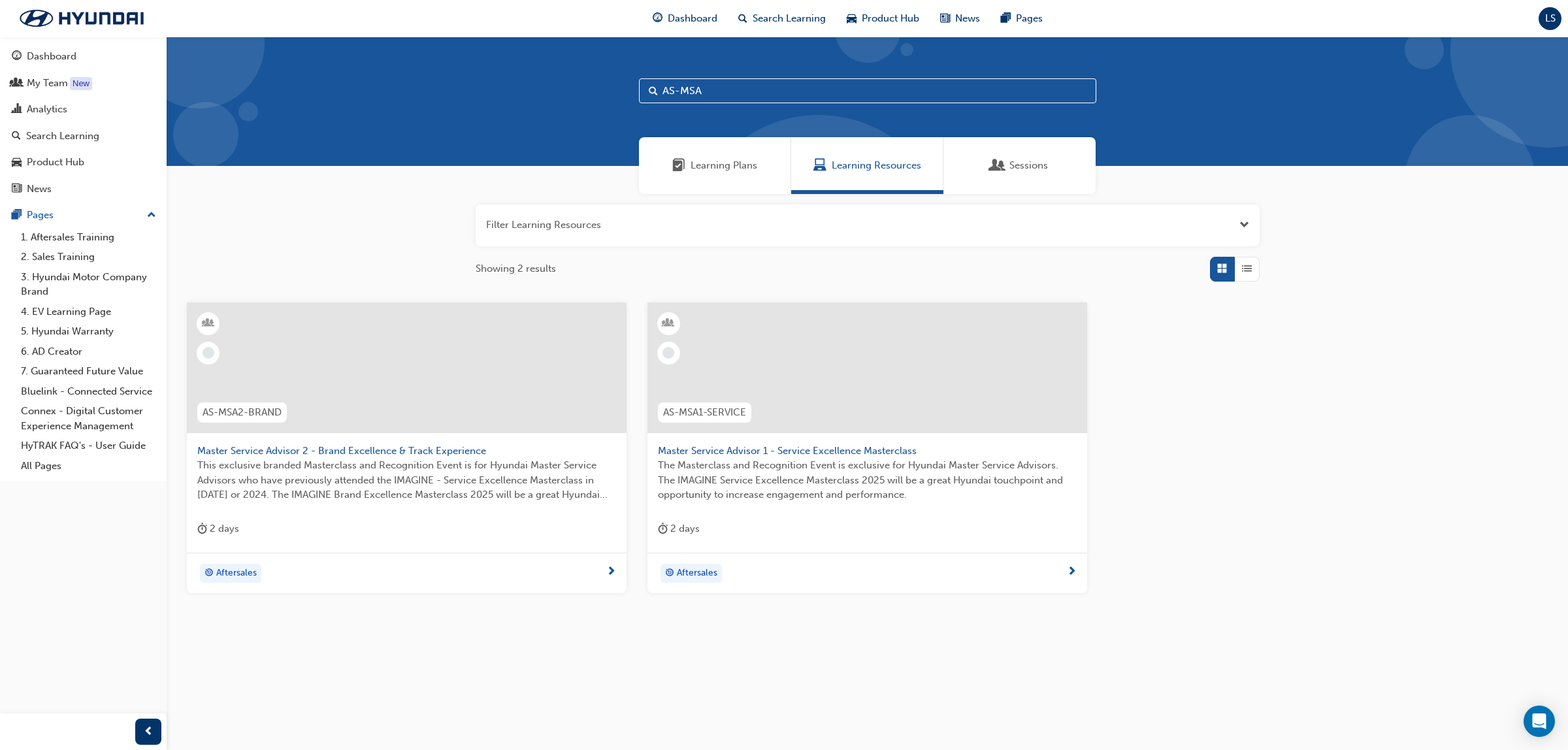
click at [775, 491] on span "The Masterclass and Recognition Event is exclusive for Hyundai Master Service A…" at bounding box center [867, 480] width 419 height 45
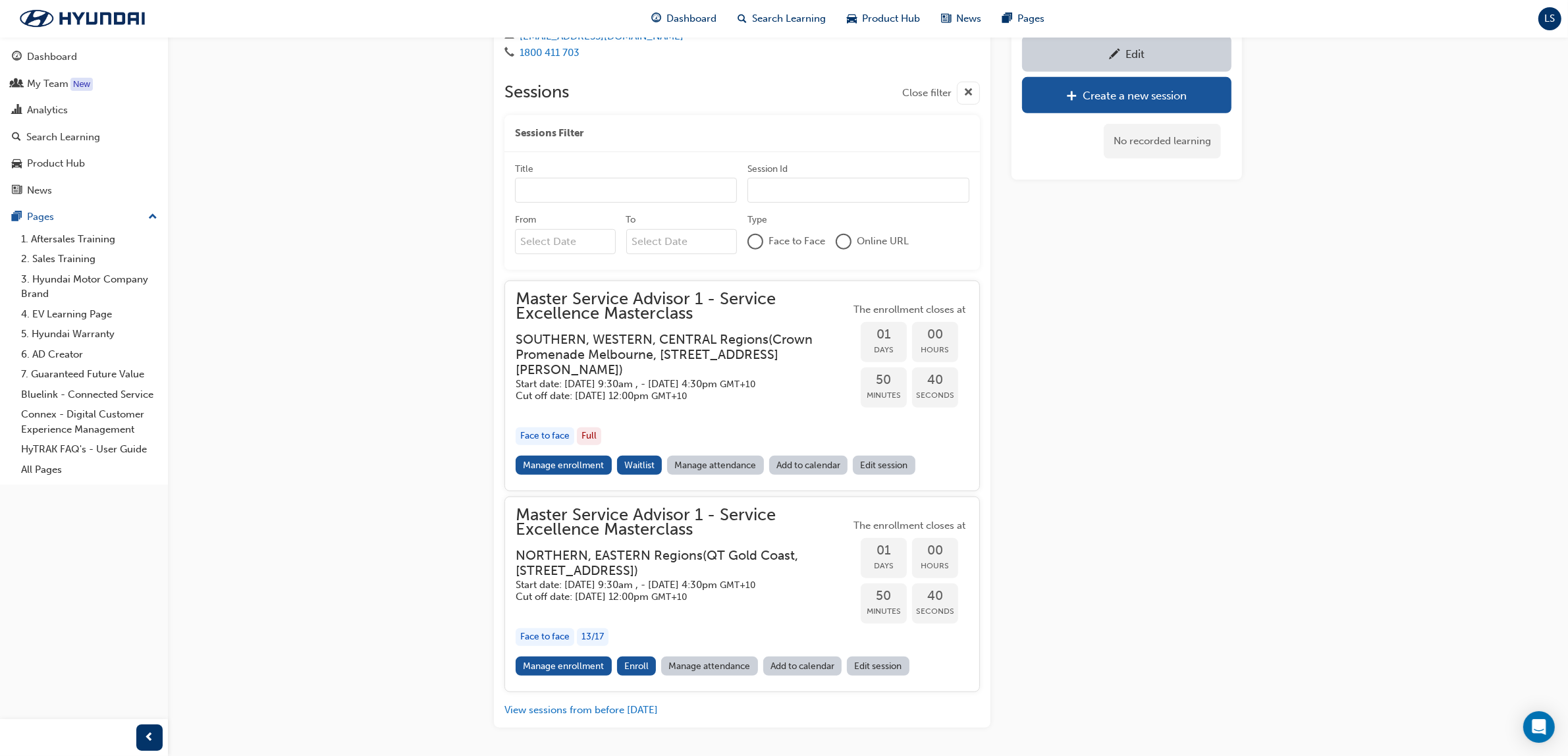
scroll to position [1161, 0]
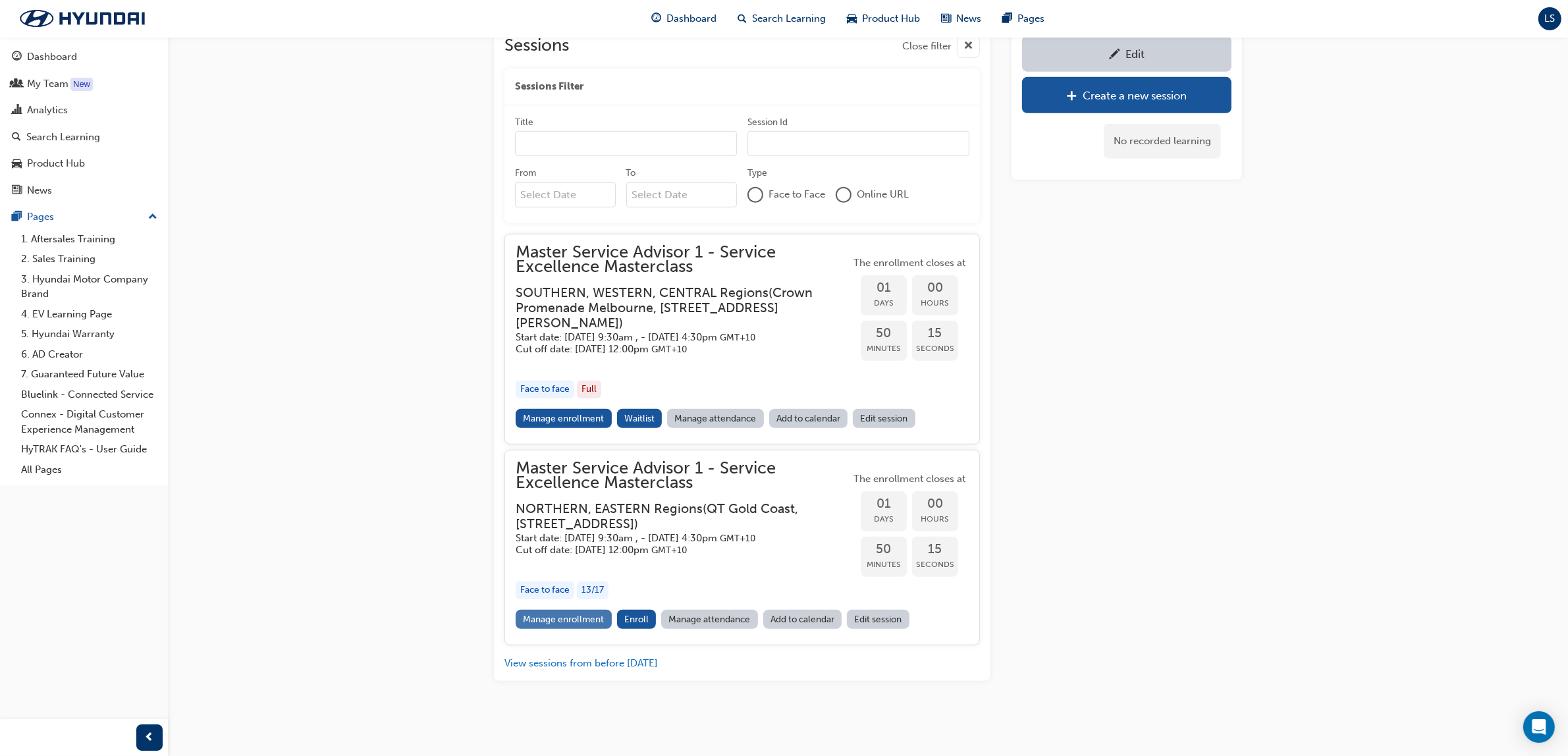
click at [574, 624] on link "Manage enrollment" at bounding box center [564, 619] width 96 height 19
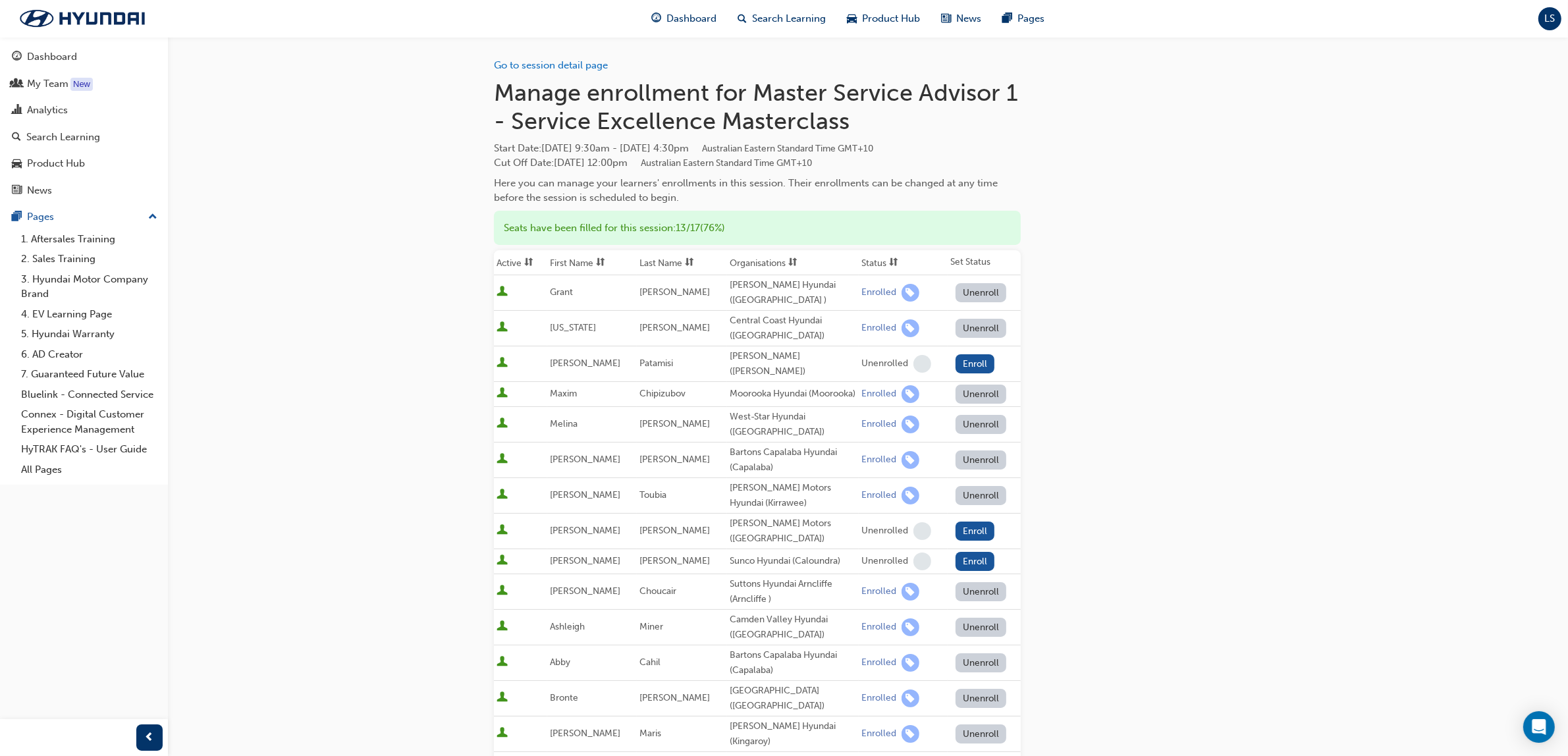
click at [759, 260] on th "Organisations" at bounding box center [793, 262] width 132 height 25
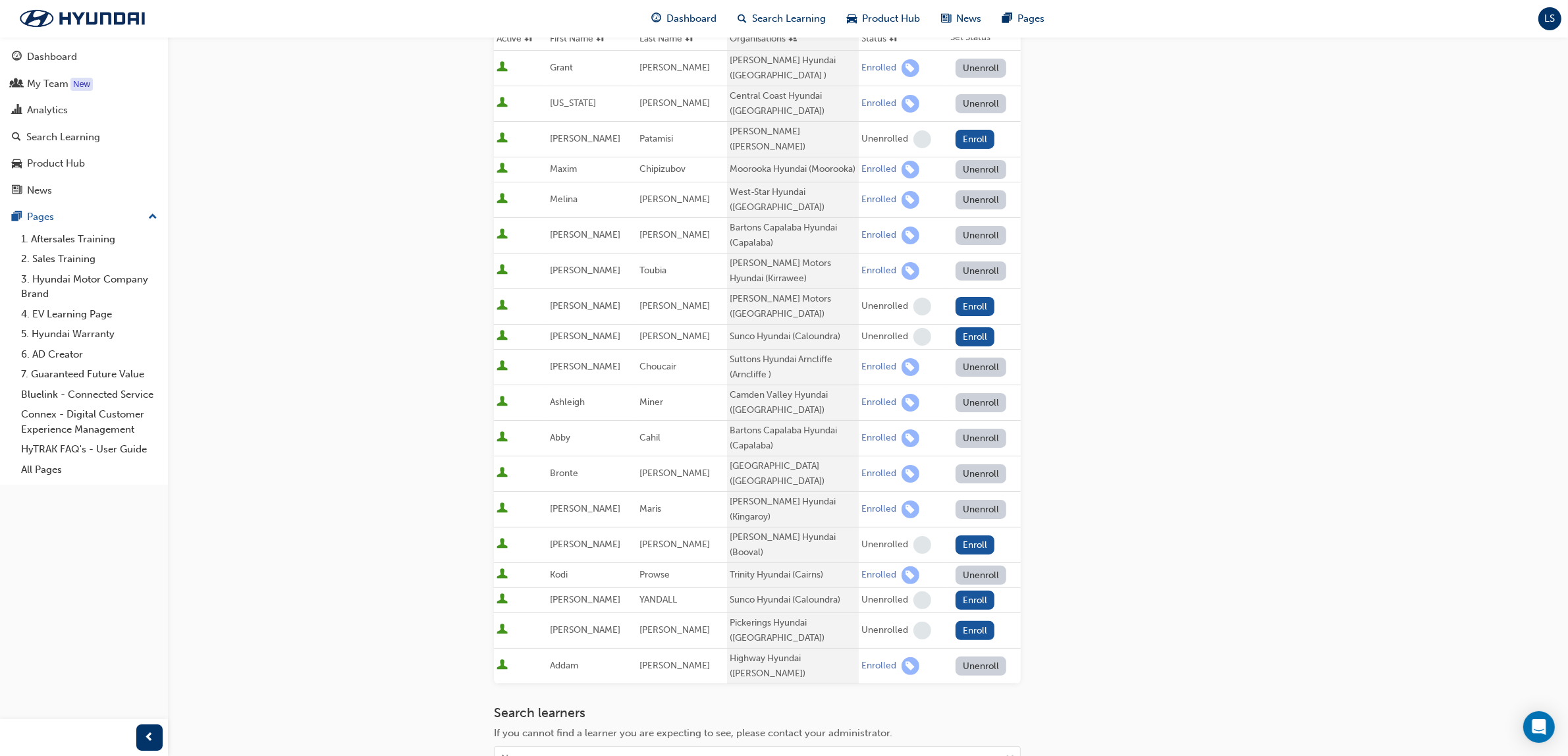
scroll to position [247, 0]
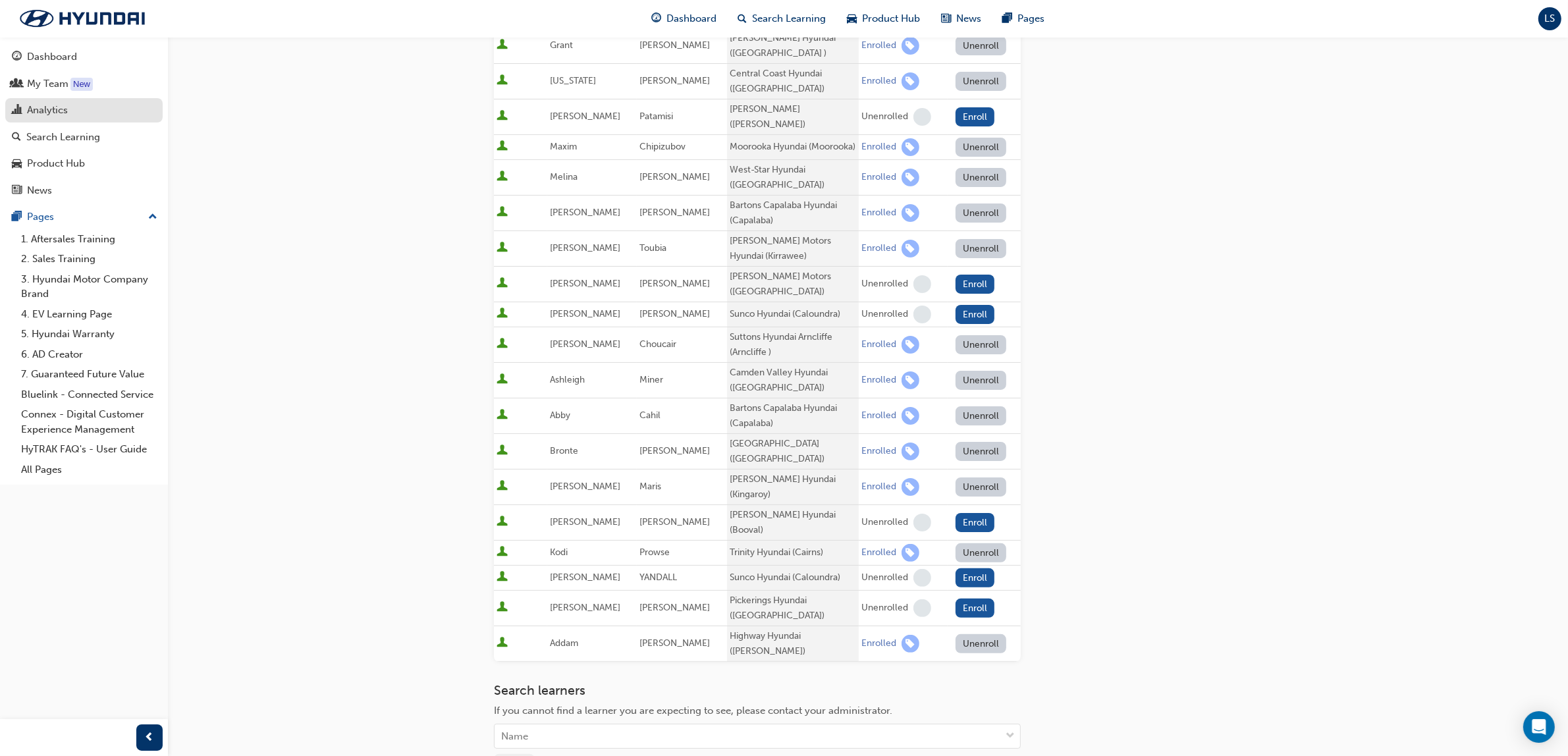
click at [38, 106] on div "Analytics" at bounding box center [47, 110] width 41 height 16
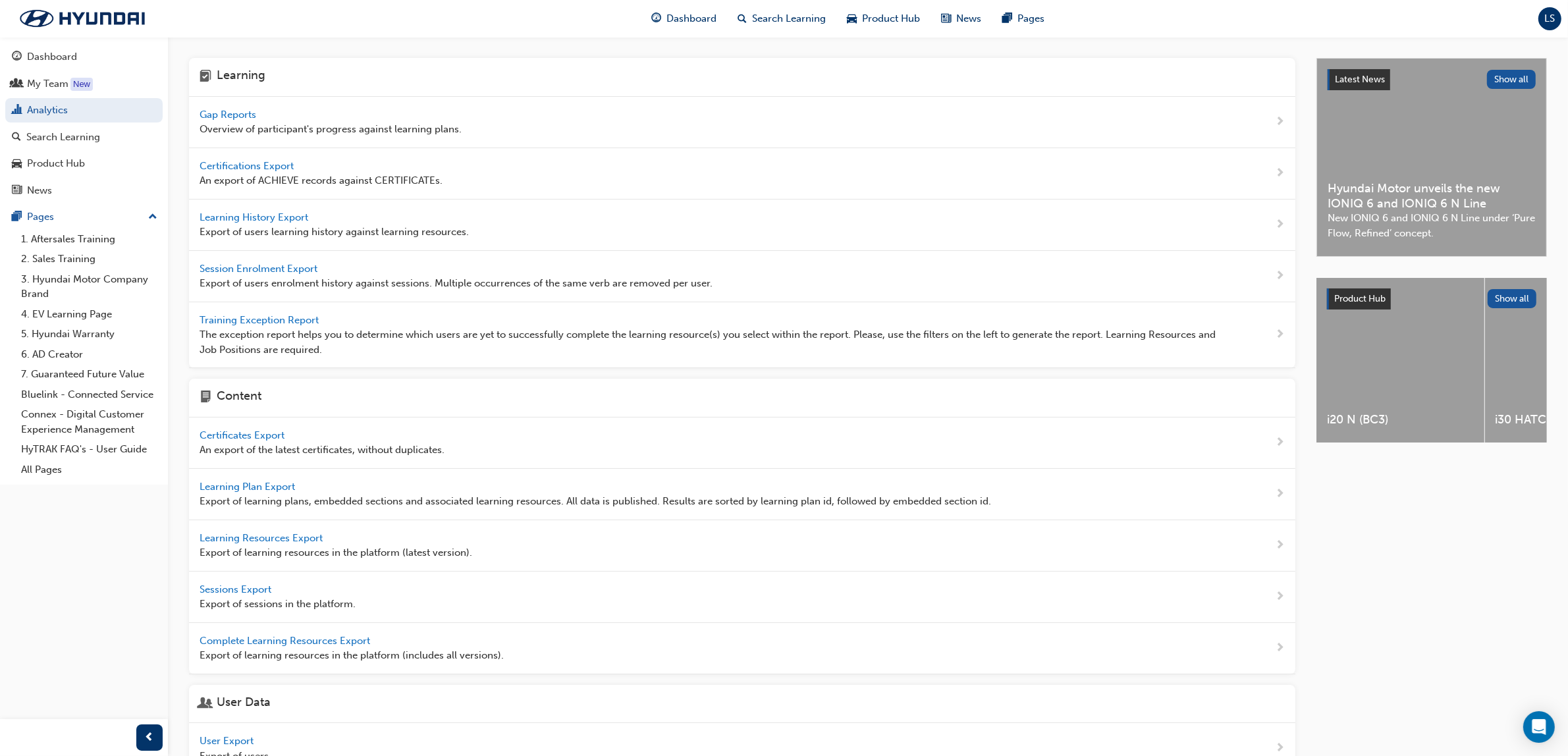
click at [243, 110] on span "Gap Reports" at bounding box center [229, 114] width 60 height 12
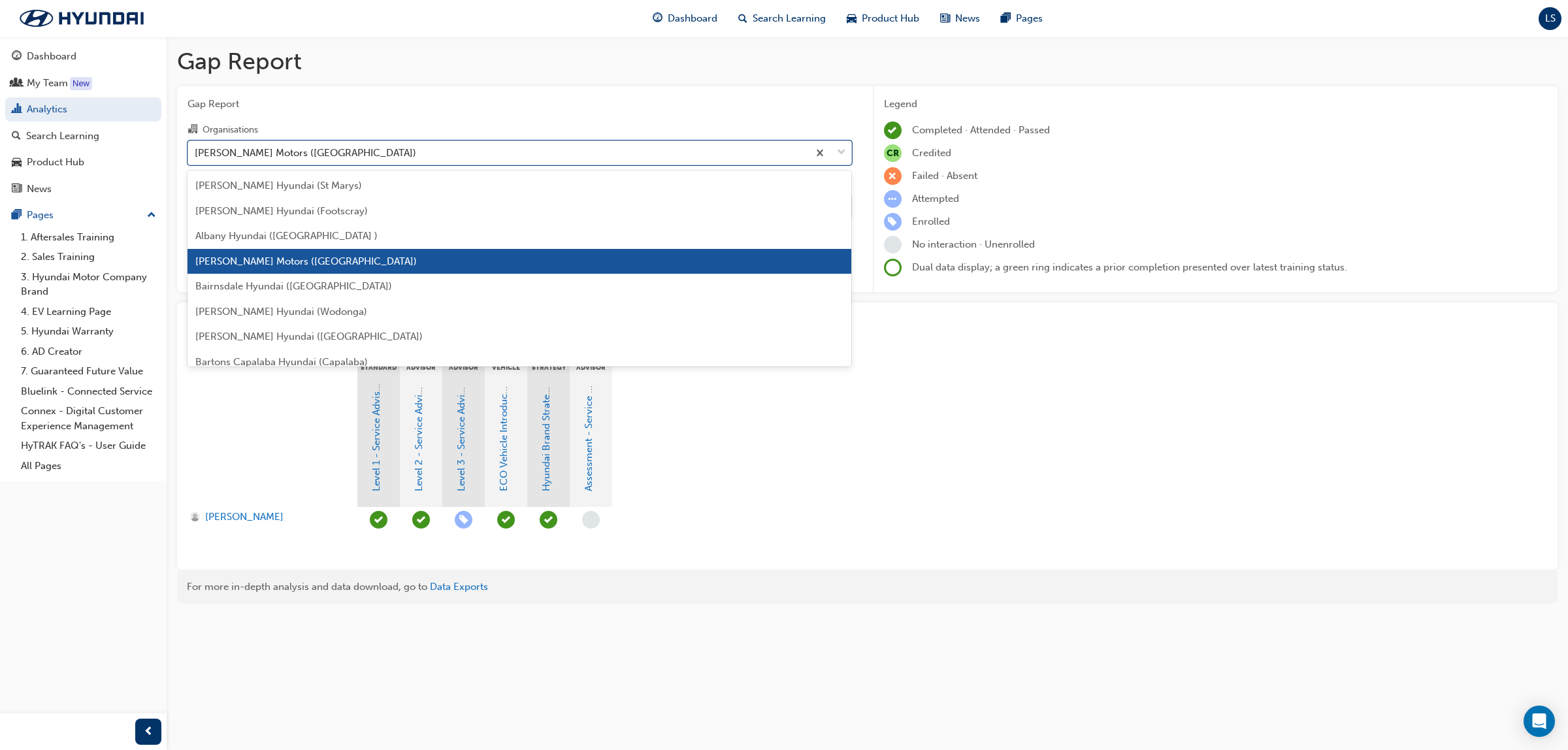
click at [296, 152] on div "[PERSON_NAME] Motors ([GEOGRAPHIC_DATA])" at bounding box center [305, 152] width 221 height 15
click at [196, 152] on input "Organisations option Andrew Miedecke Motors (Port Macquarie) focused, 4 of 182.…" at bounding box center [195, 152] width 2 height 11
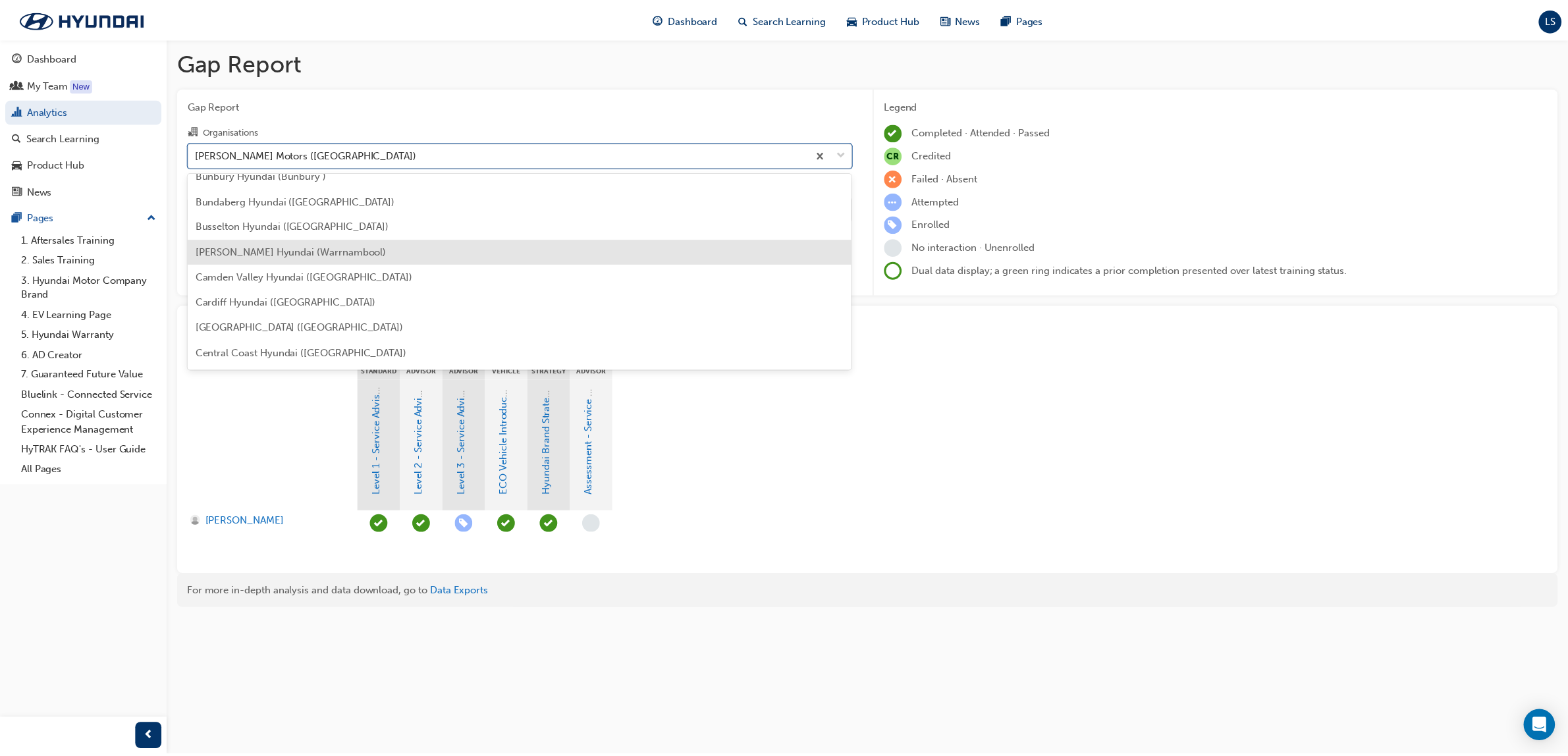
scroll to position [494, 0]
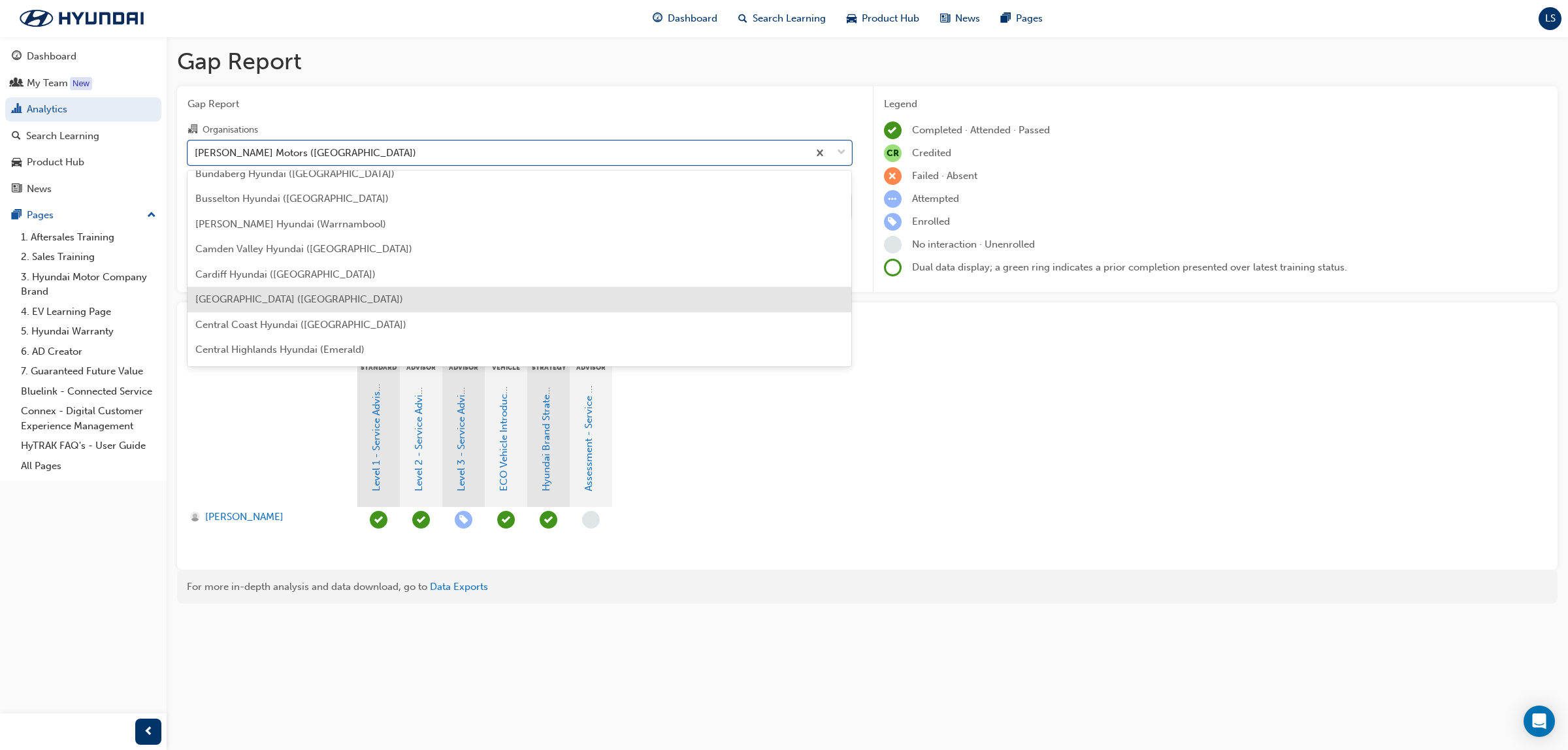
click at [295, 296] on span "[GEOGRAPHIC_DATA] ([GEOGRAPHIC_DATA])" at bounding box center [299, 299] width 208 height 12
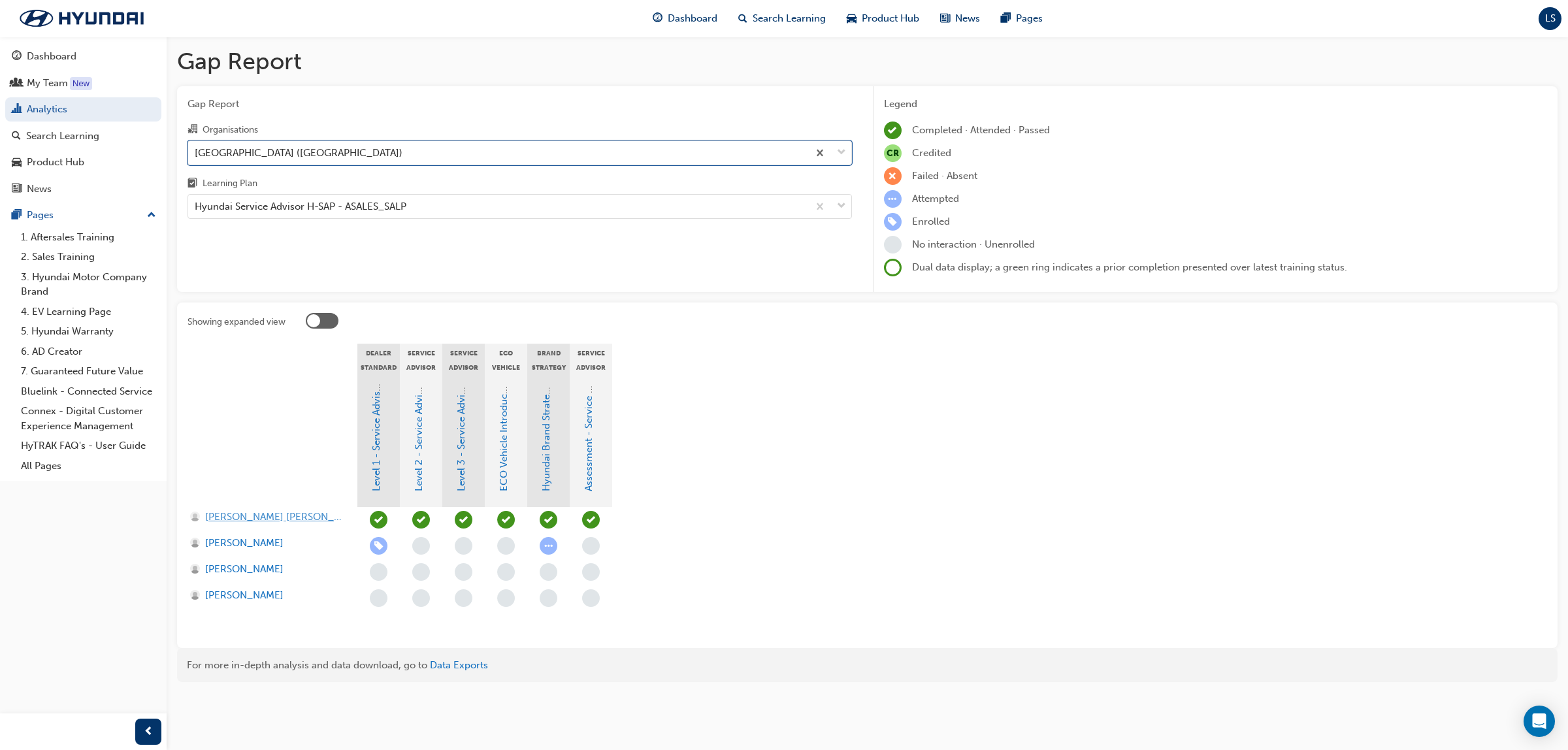
click at [261, 511] on span "Bronte Howe" at bounding box center [275, 517] width 139 height 15
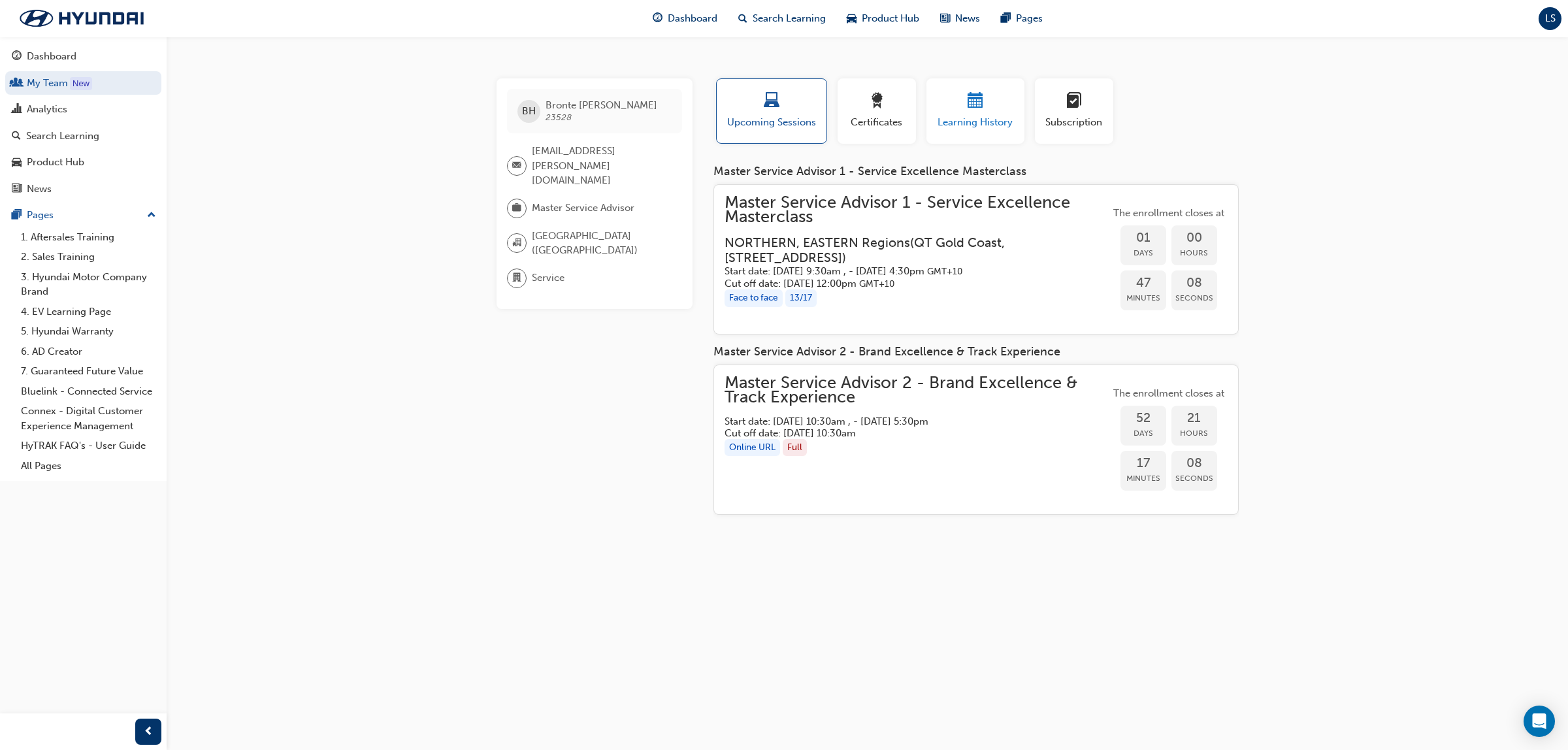
click at [966, 109] on div "button" at bounding box center [975, 102] width 79 height 20
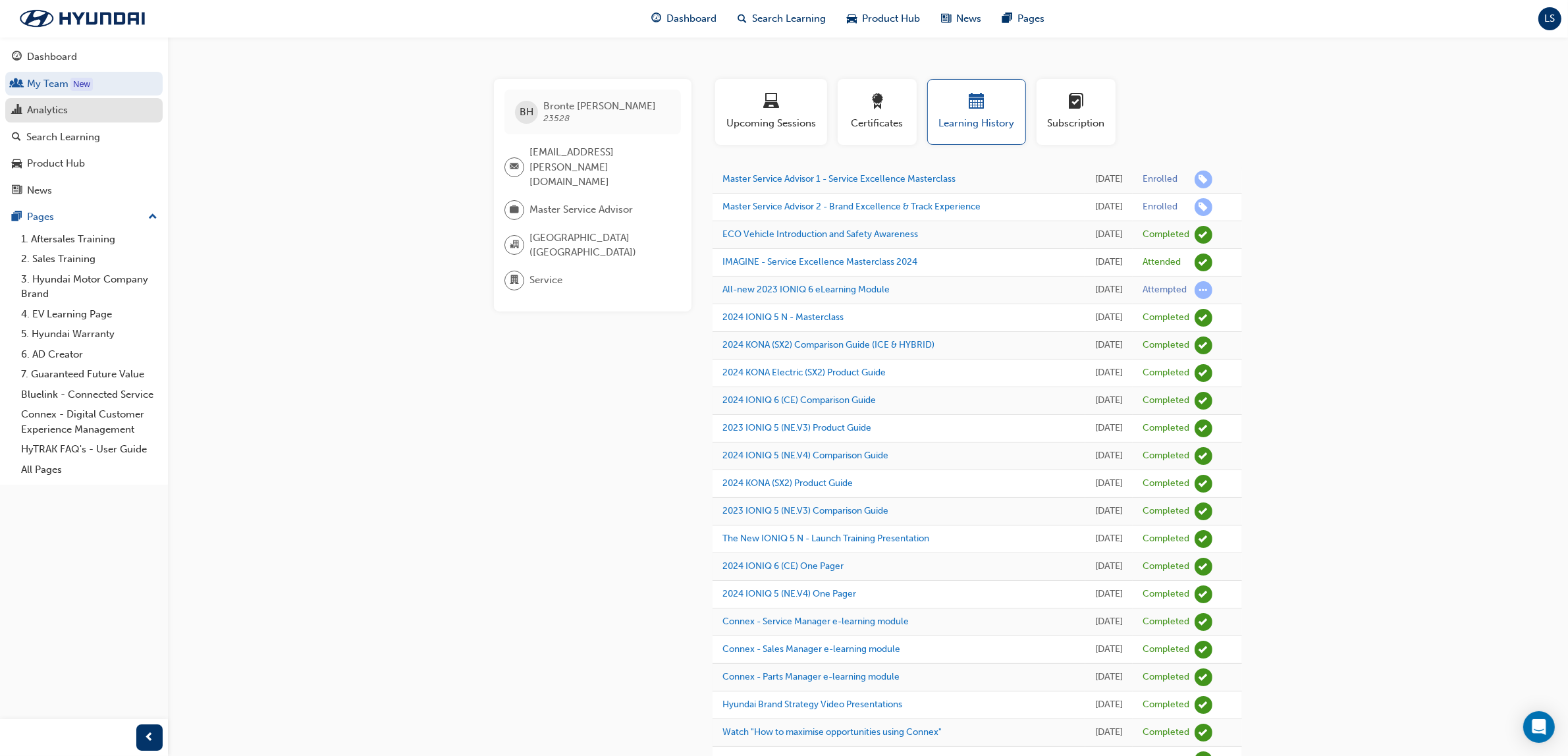
click at [76, 120] on link "Analytics" at bounding box center [83, 110] width 158 height 25
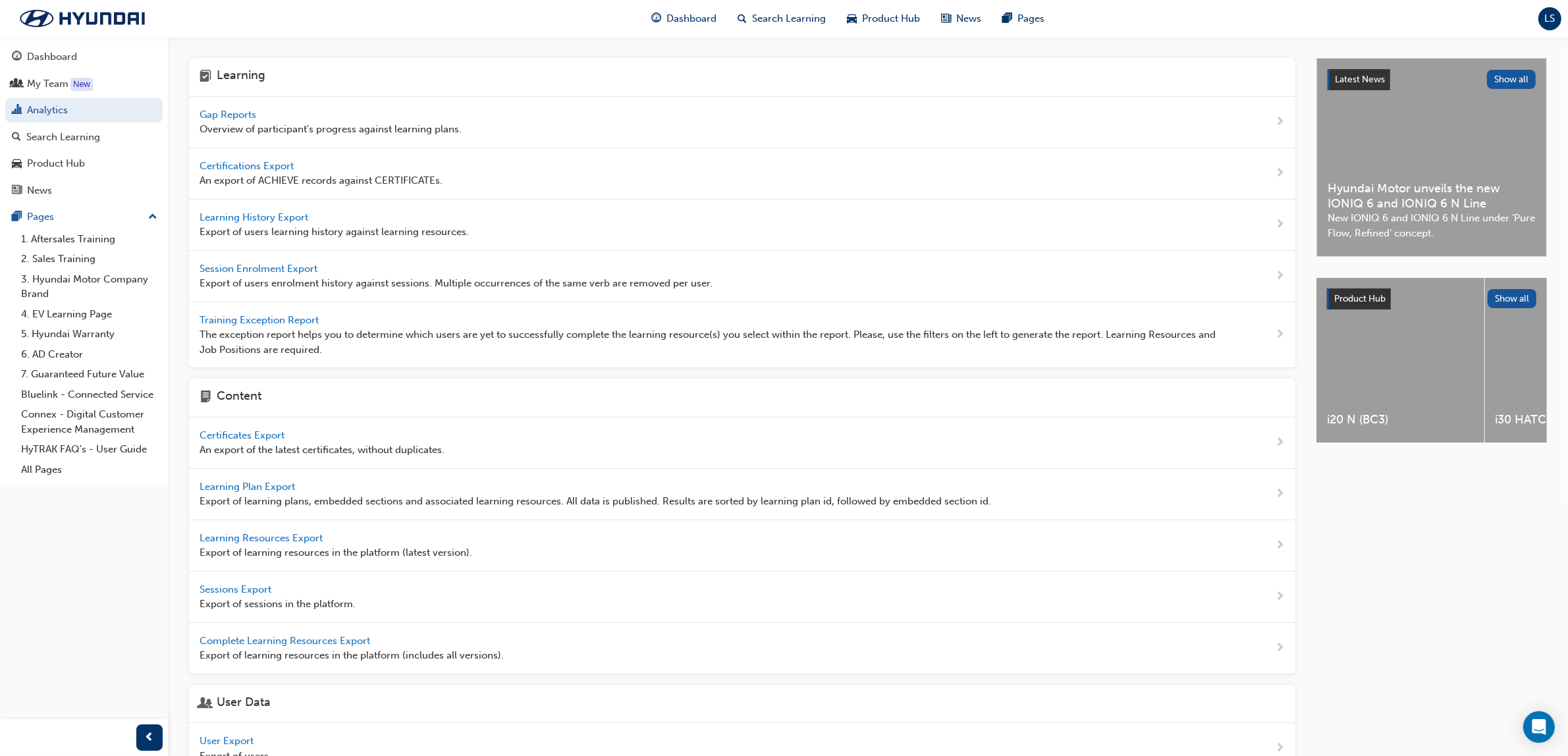
click at [219, 113] on span "Gap Reports" at bounding box center [229, 114] width 60 height 12
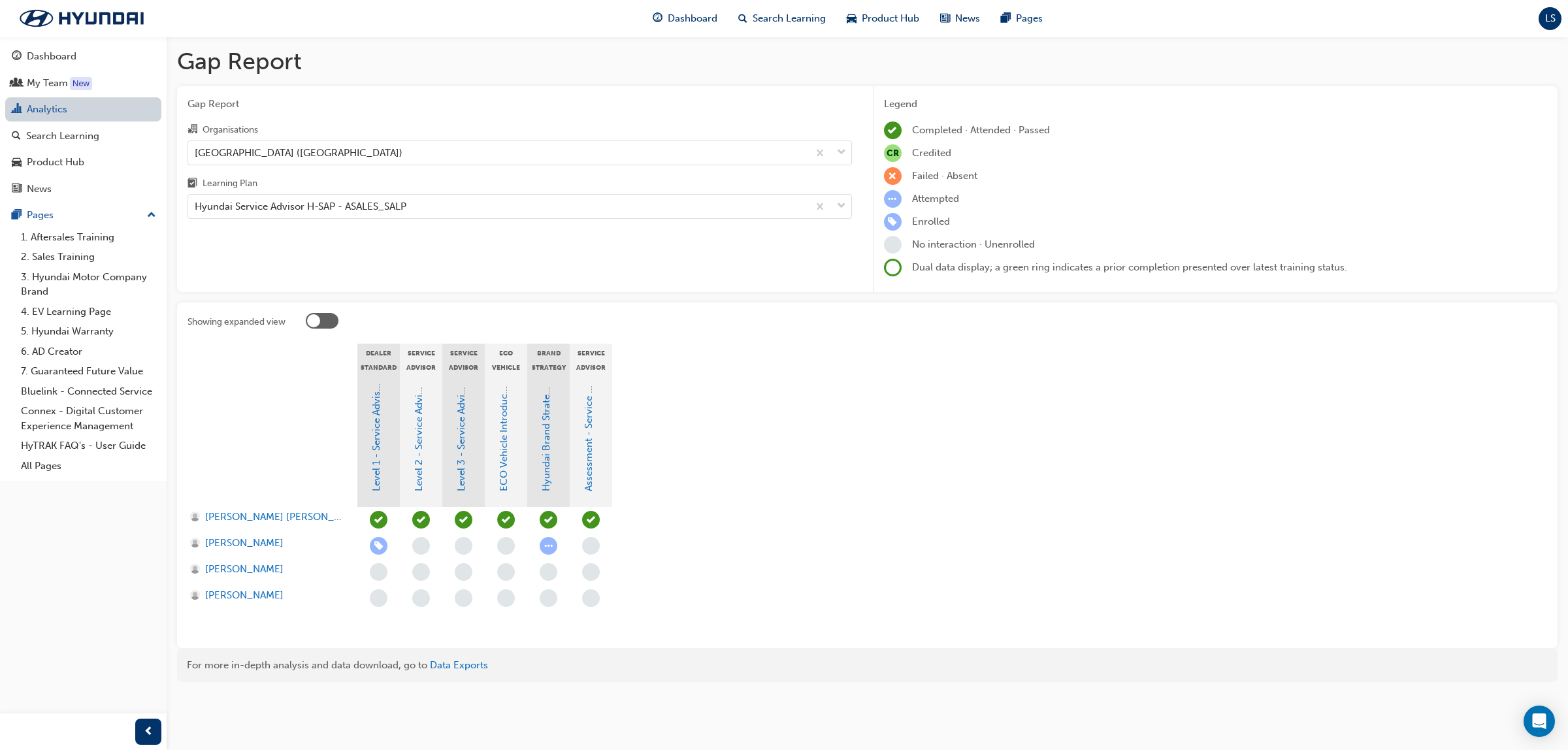
click at [84, 116] on link "Analytics" at bounding box center [83, 109] width 156 height 24
click at [74, 136] on div "Search Learning" at bounding box center [62, 136] width 73 height 15
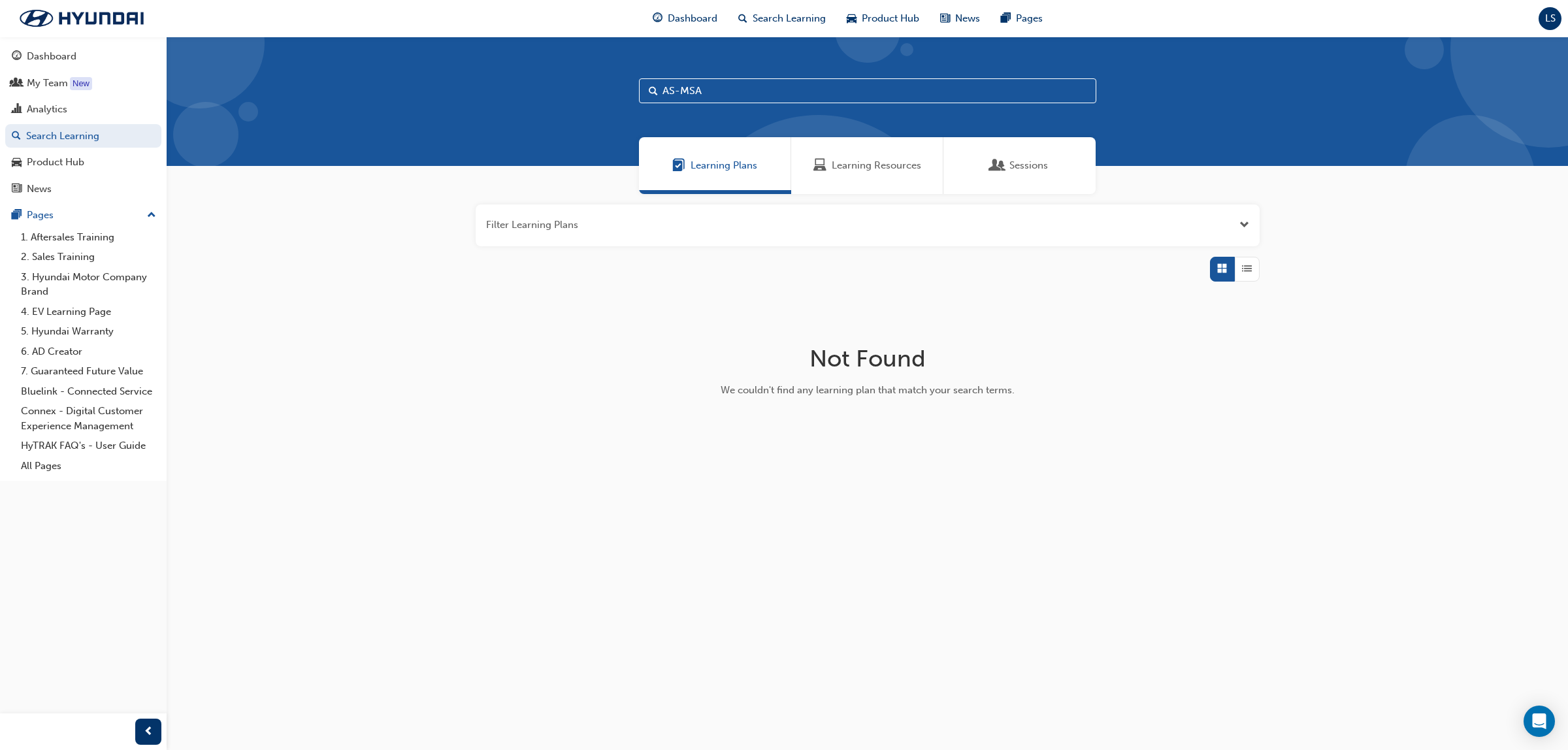
click at [870, 164] on span "Learning Resources" at bounding box center [876, 165] width 89 height 15
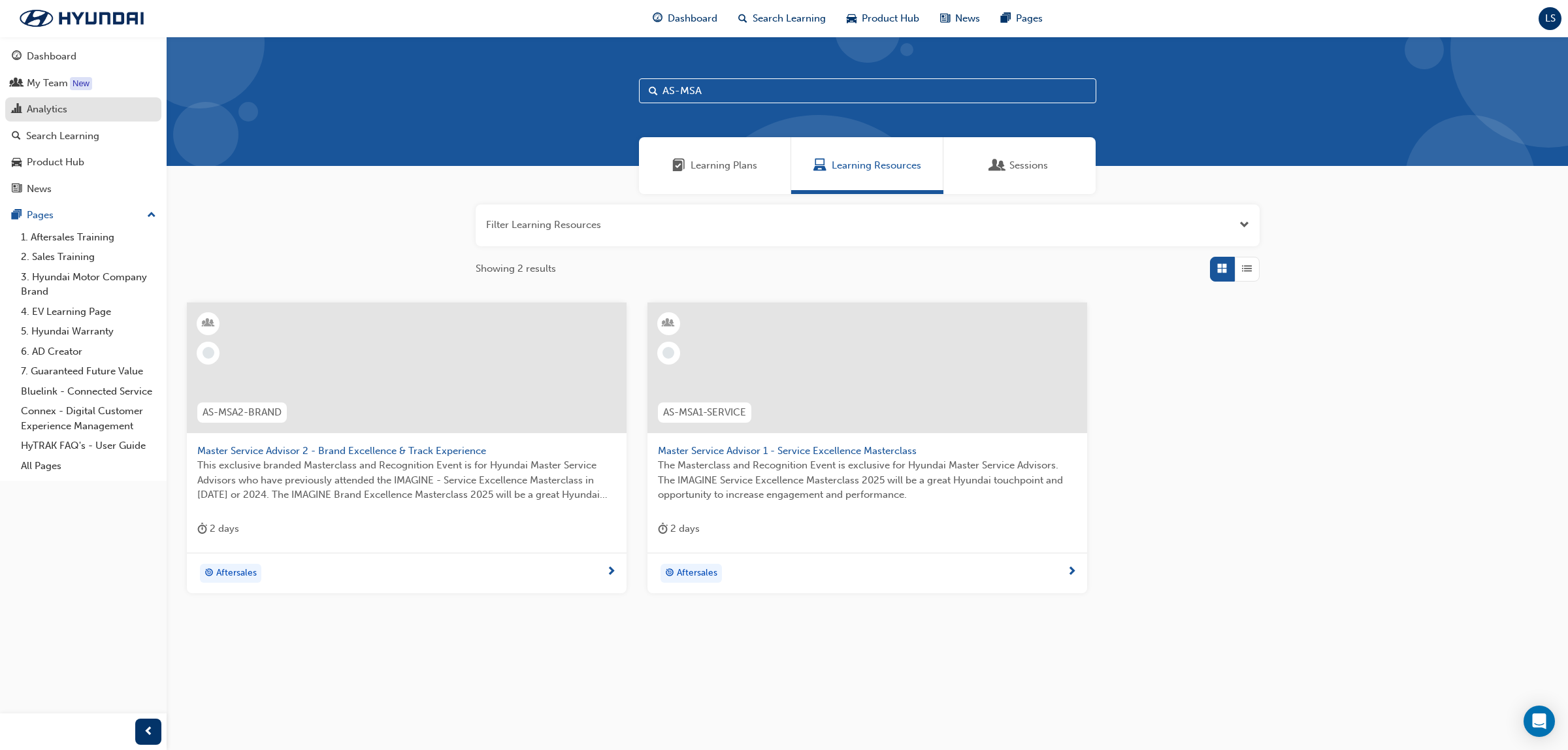
click at [49, 103] on div "Analytics" at bounding box center [47, 109] width 41 height 15
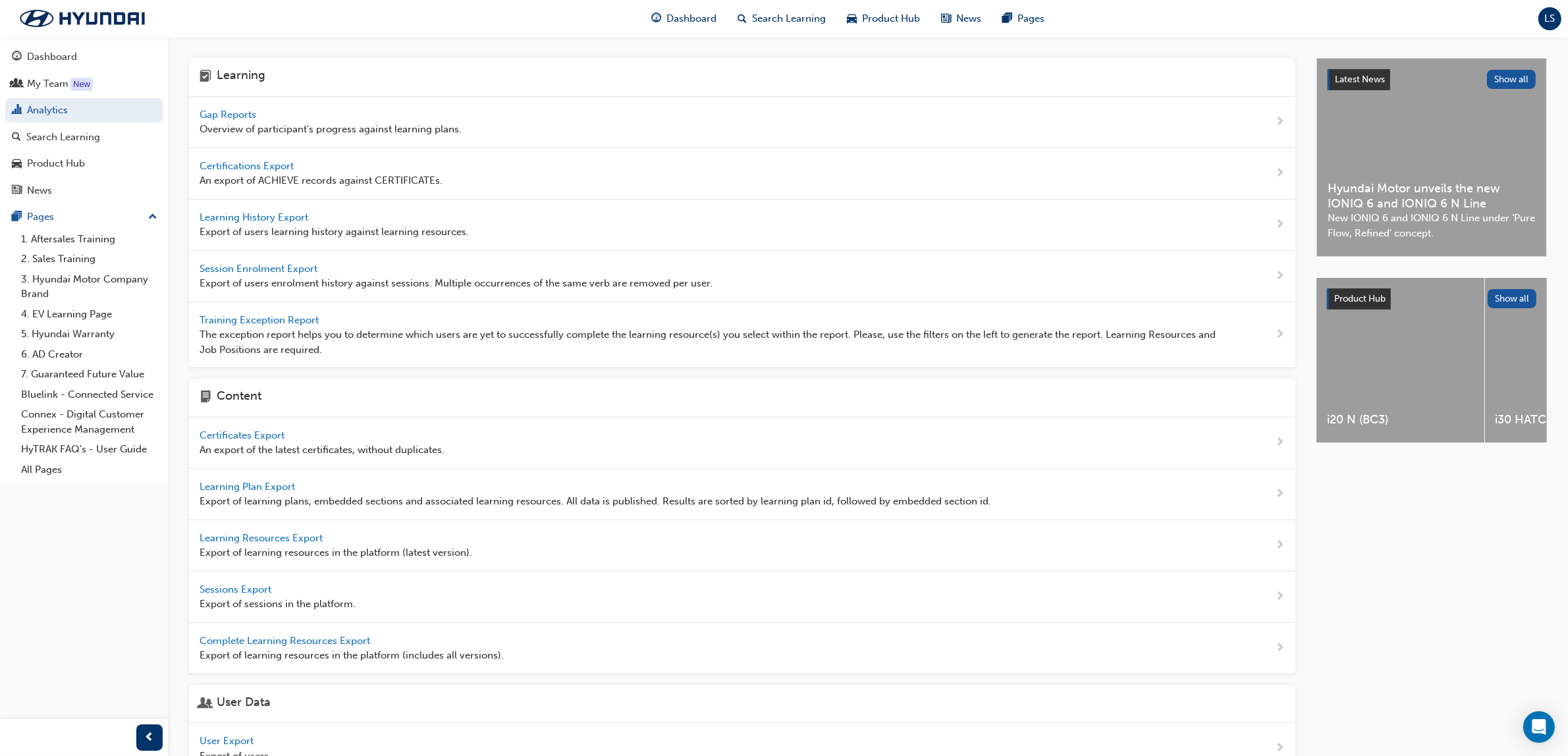
click at [297, 269] on span "Session Enrolment Export" at bounding box center [259, 269] width 120 height 12
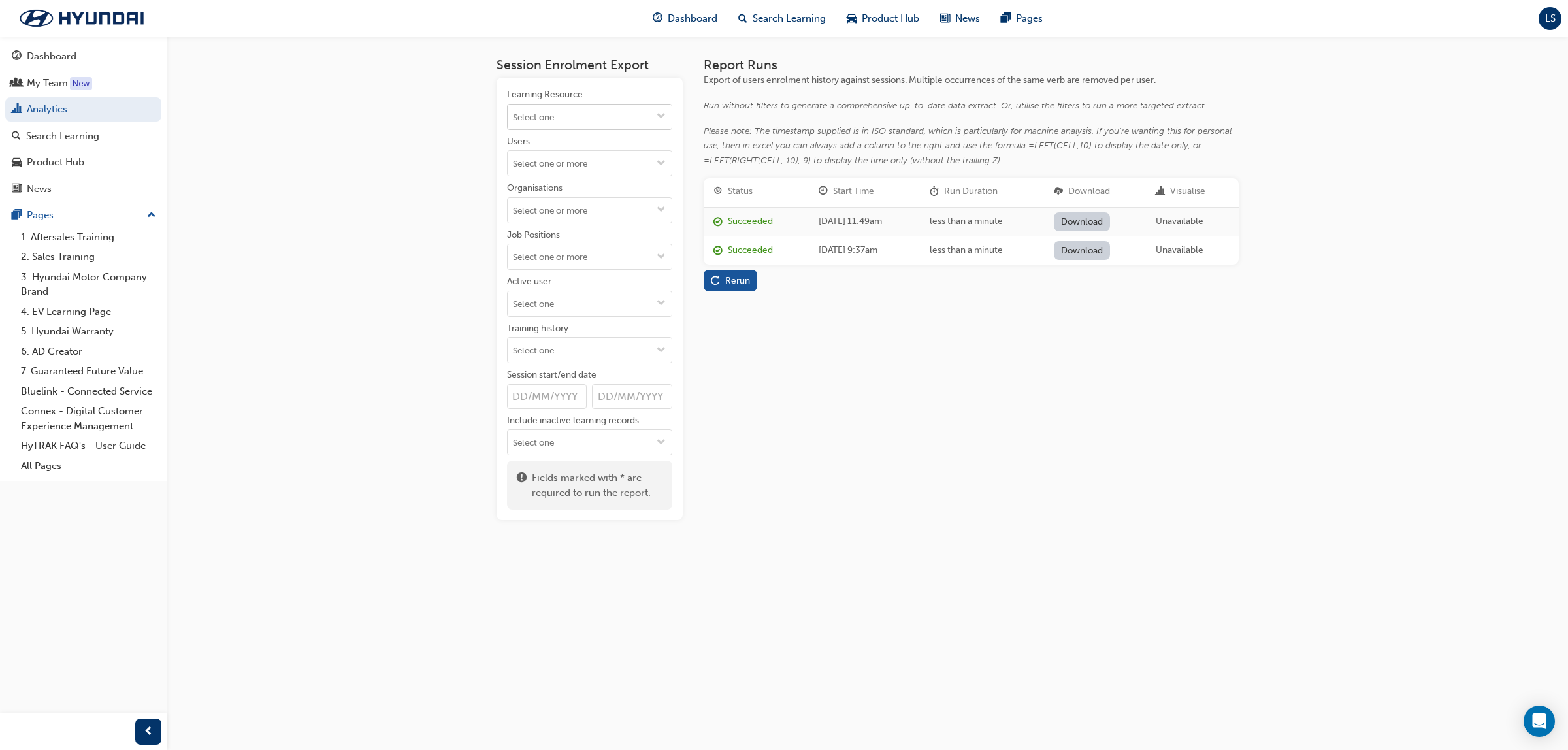
click at [592, 119] on input "Learning Resource" at bounding box center [589, 117] width 164 height 25
type input "MSA"
click at [616, 156] on li "Master Service Advisor 1 - Service Excellence Masterclass AS-MSA1-SERVICE LIVE" at bounding box center [589, 157] width 165 height 55
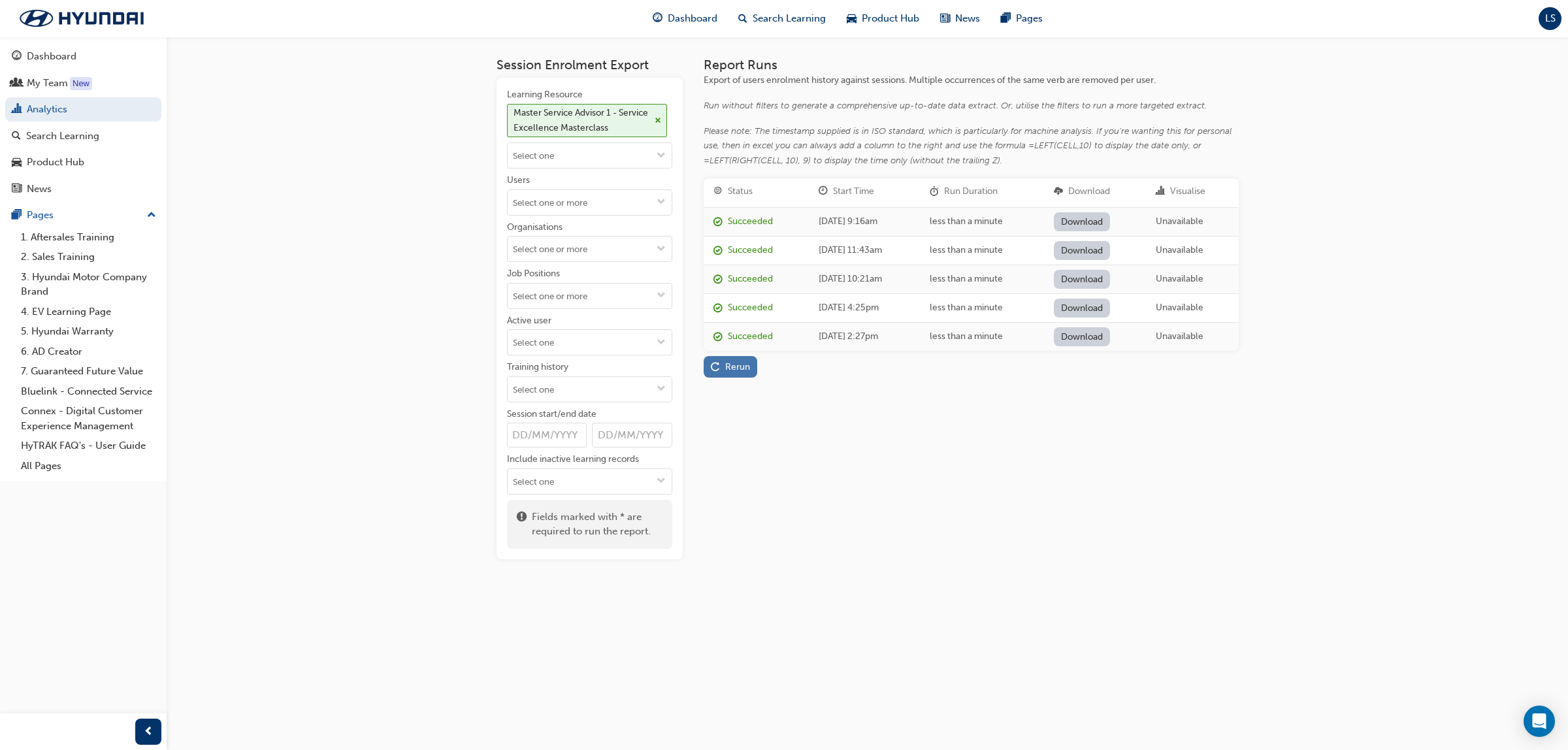
click at [727, 369] on div "Rerun" at bounding box center [737, 367] width 25 height 11
click at [1111, 216] on link "Download" at bounding box center [1082, 221] width 57 height 19
click at [1542, 29] on button "LS" at bounding box center [1550, 19] width 23 height 23
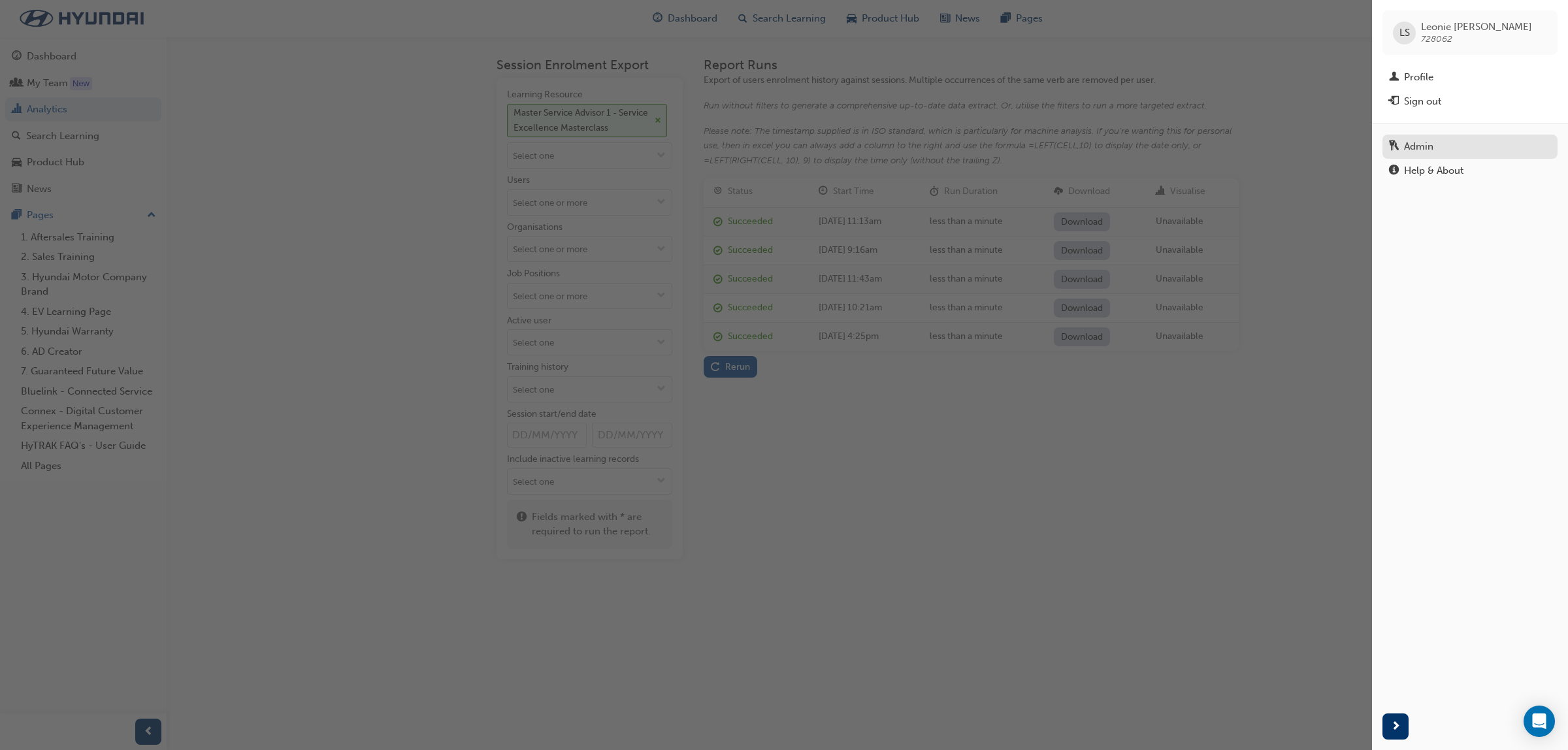
click at [1429, 144] on div "Admin" at bounding box center [1419, 147] width 29 height 15
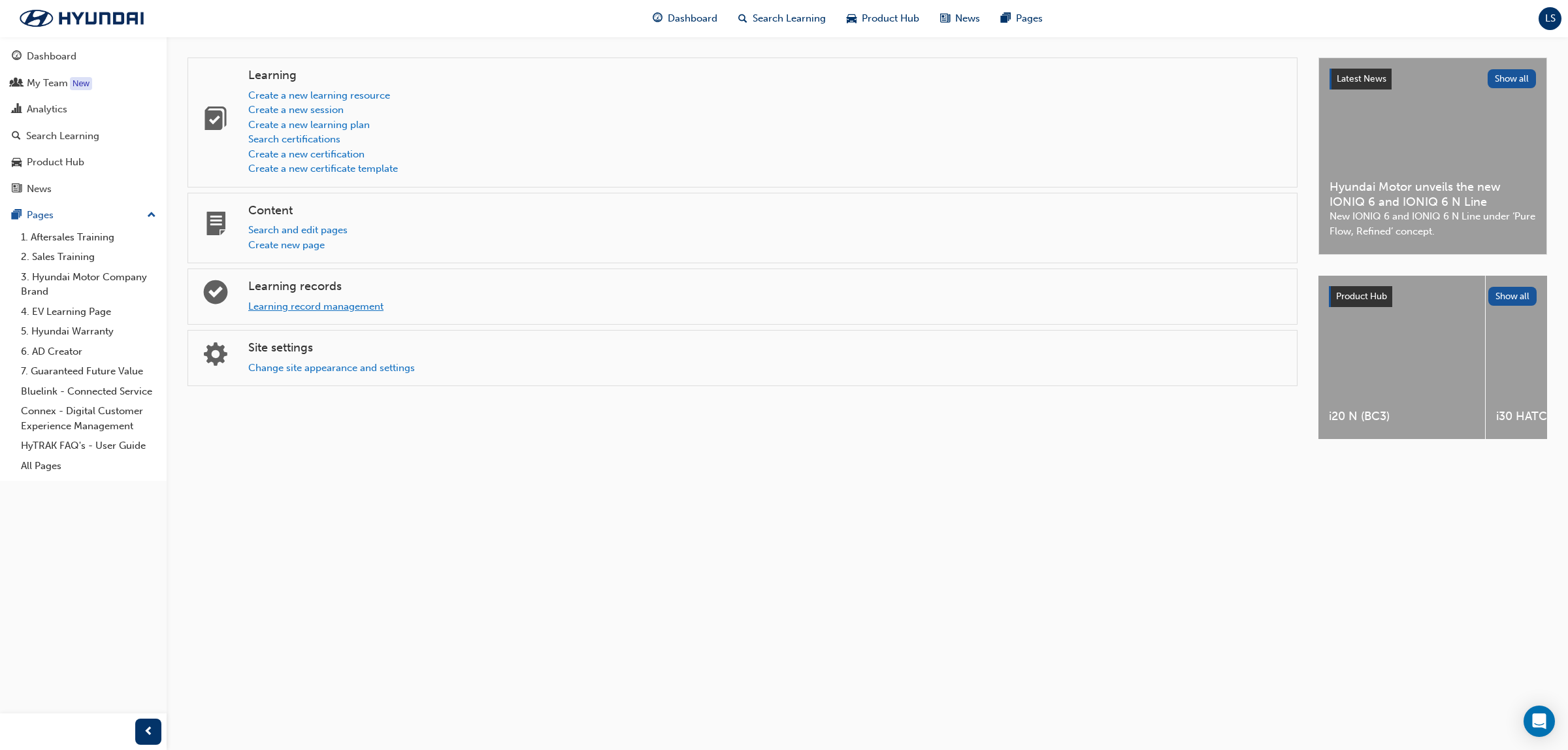
click at [335, 311] on link "Learning record management" at bounding box center [315, 306] width 135 height 12
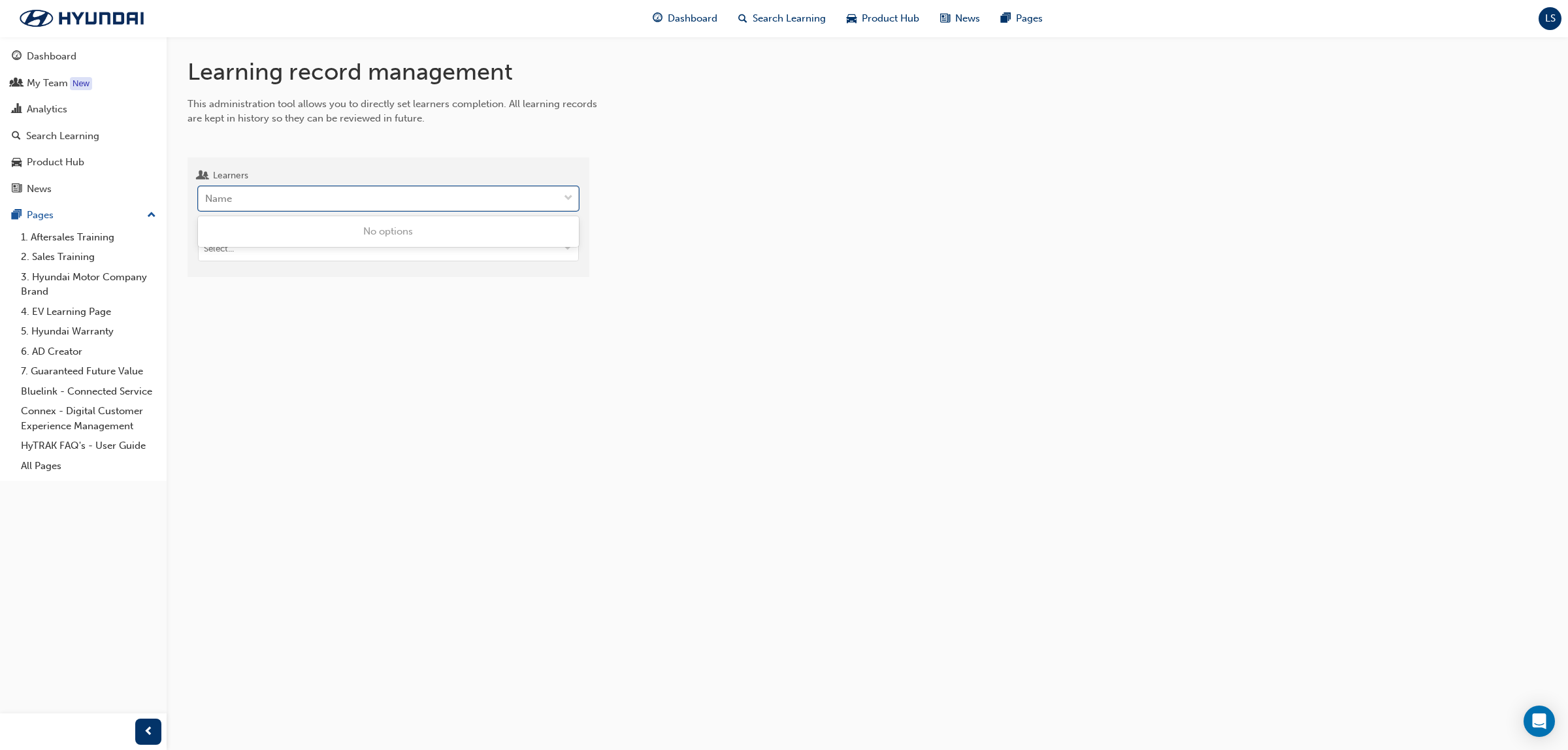
click at [298, 197] on div "Name" at bounding box center [379, 199] width 360 height 23
click at [207, 197] on input "Learners 0 results available. Use Up and Down to choose options, press Enter to…" at bounding box center [206, 199] width 2 height 11
type input "Ritson"
click at [312, 230] on span "Peter Ritson - West-Star Hyundai (Toowoomba)" at bounding box center [330, 231] width 249 height 12
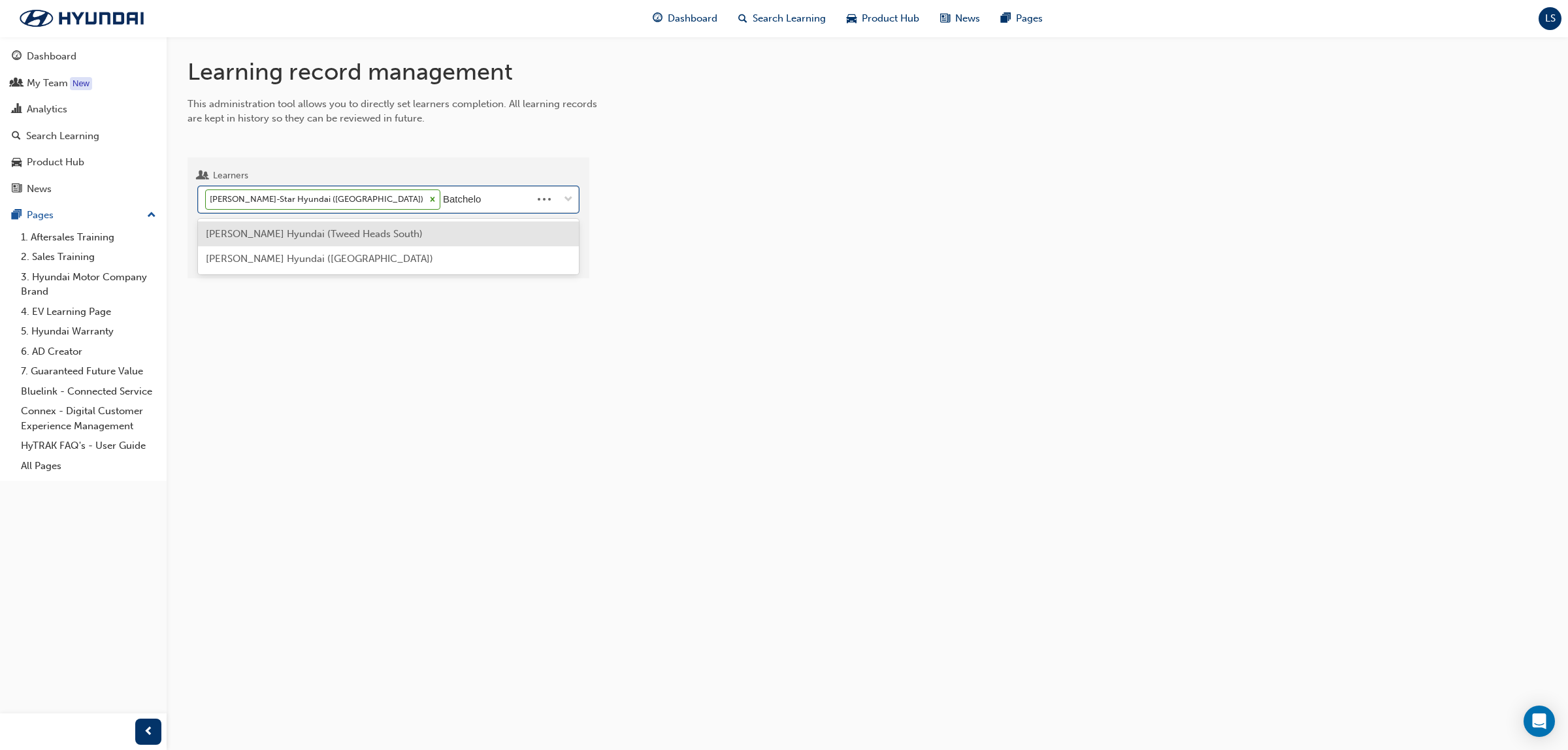
type input "Batchelor"
click at [419, 234] on span "Darren Batchelor - Tweed Hyundai (Tweed Heads South)" at bounding box center [315, 234] width 217 height 12
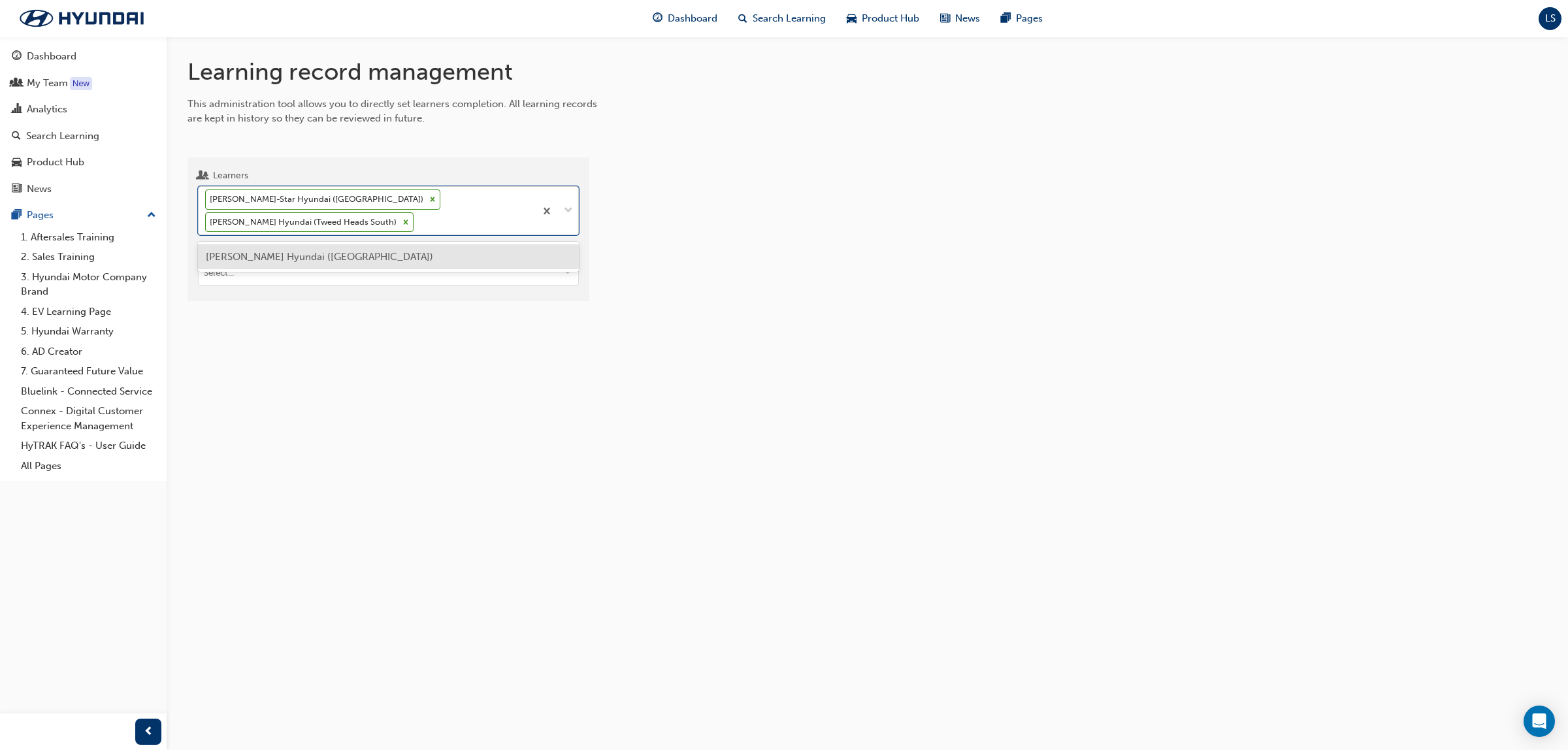
drag, startPoint x: 482, startPoint y: 206, endPoint x: 481, endPoint y: 212, distance: 6.1
click at [481, 209] on div "Peter Ritson - West-Star Hyundai (Toowoomba) Darren Batchelor - Tweed Hyundai (…" at bounding box center [366, 210] width 336 height 48
click at [418, 216] on input "Learners option Darren Batchelor - Tweed Hyundai (Tweed Heads South), selected.…" at bounding box center [417, 222] width 2 height 11
type input "Fredericks"
click at [432, 254] on div "Todd Fredericks - Sunco Hyundai (Maroochydore)" at bounding box center [388, 256] width 381 height 25
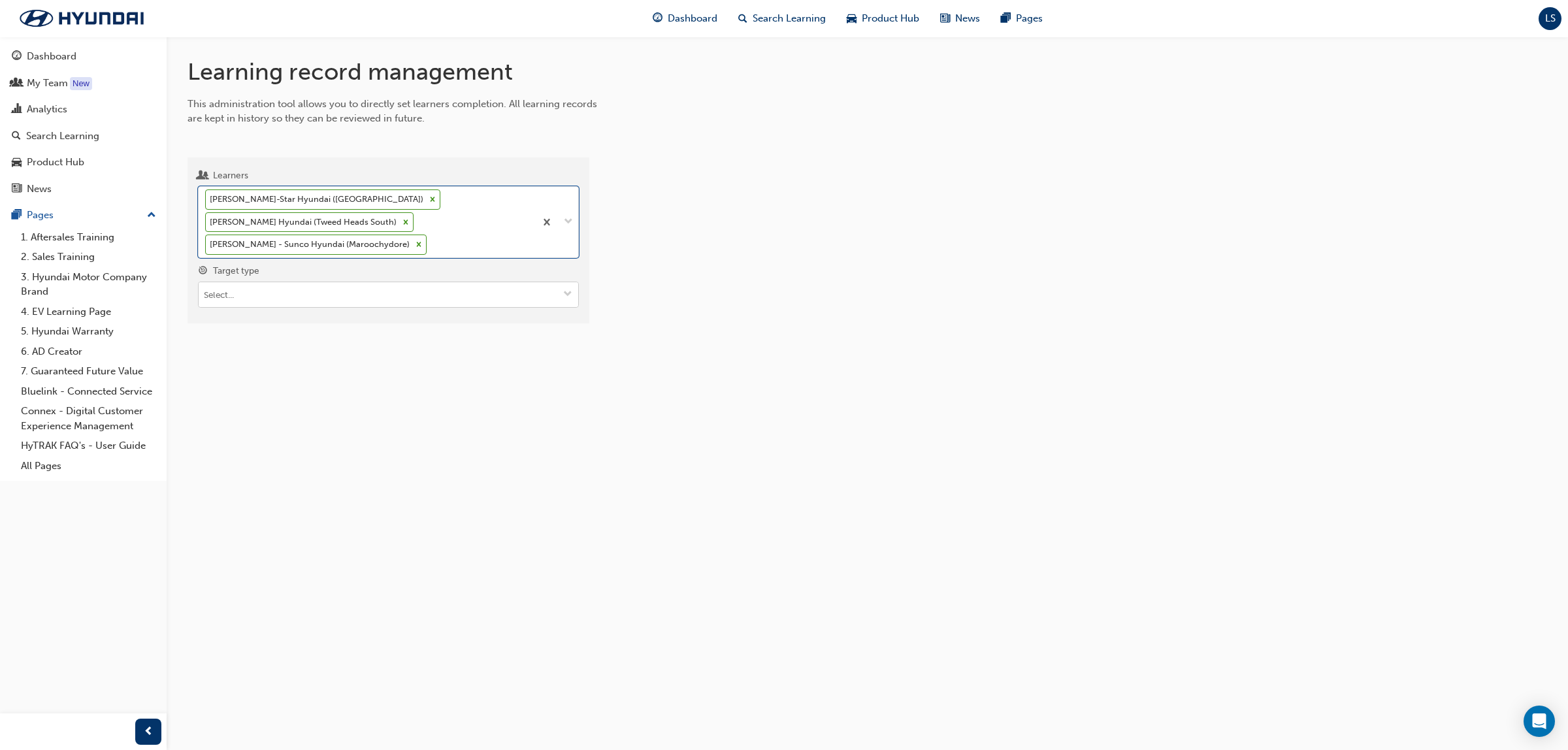
click at [337, 296] on input "Target type" at bounding box center [388, 294] width 379 height 25
click at [352, 358] on li "Learning resource - instructor led" at bounding box center [388, 345] width 381 height 25
click at [344, 363] on input "Learning resource" at bounding box center [388, 369] width 379 height 25
type input "Master Tec"
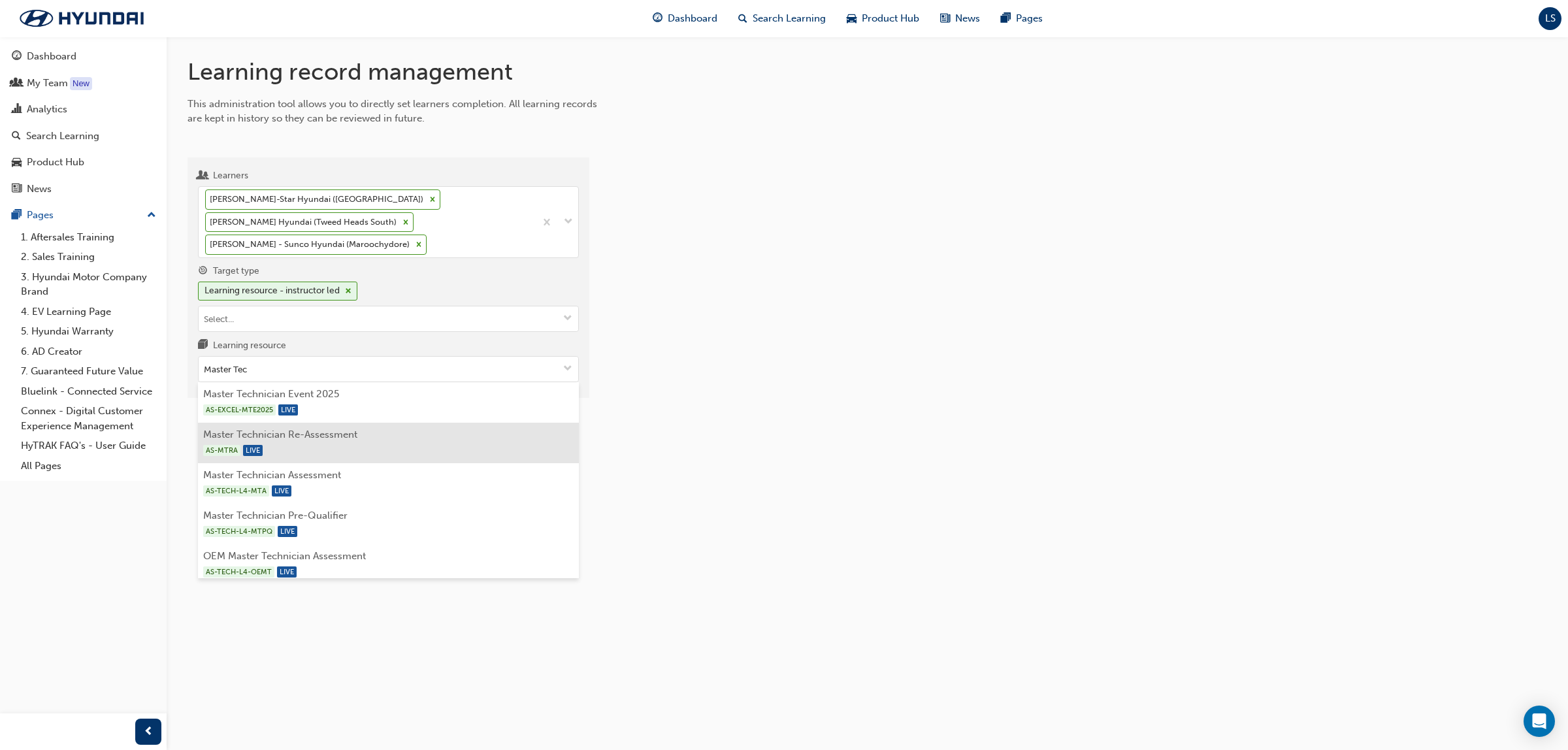
click at [376, 444] on div "AS-MTRA LIVE" at bounding box center [389, 451] width 371 height 16
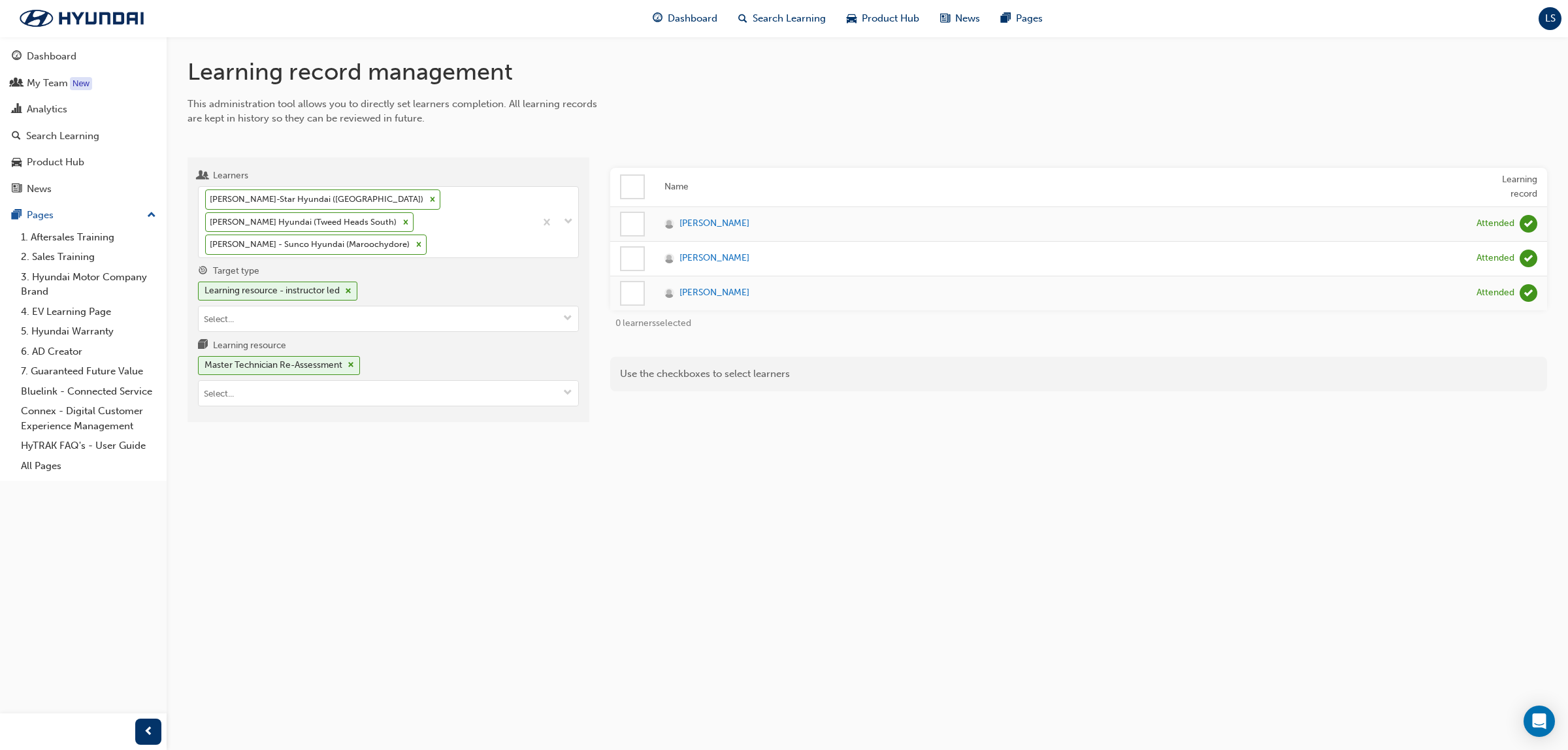
click at [641, 221] on div at bounding box center [632, 224] width 22 height 22
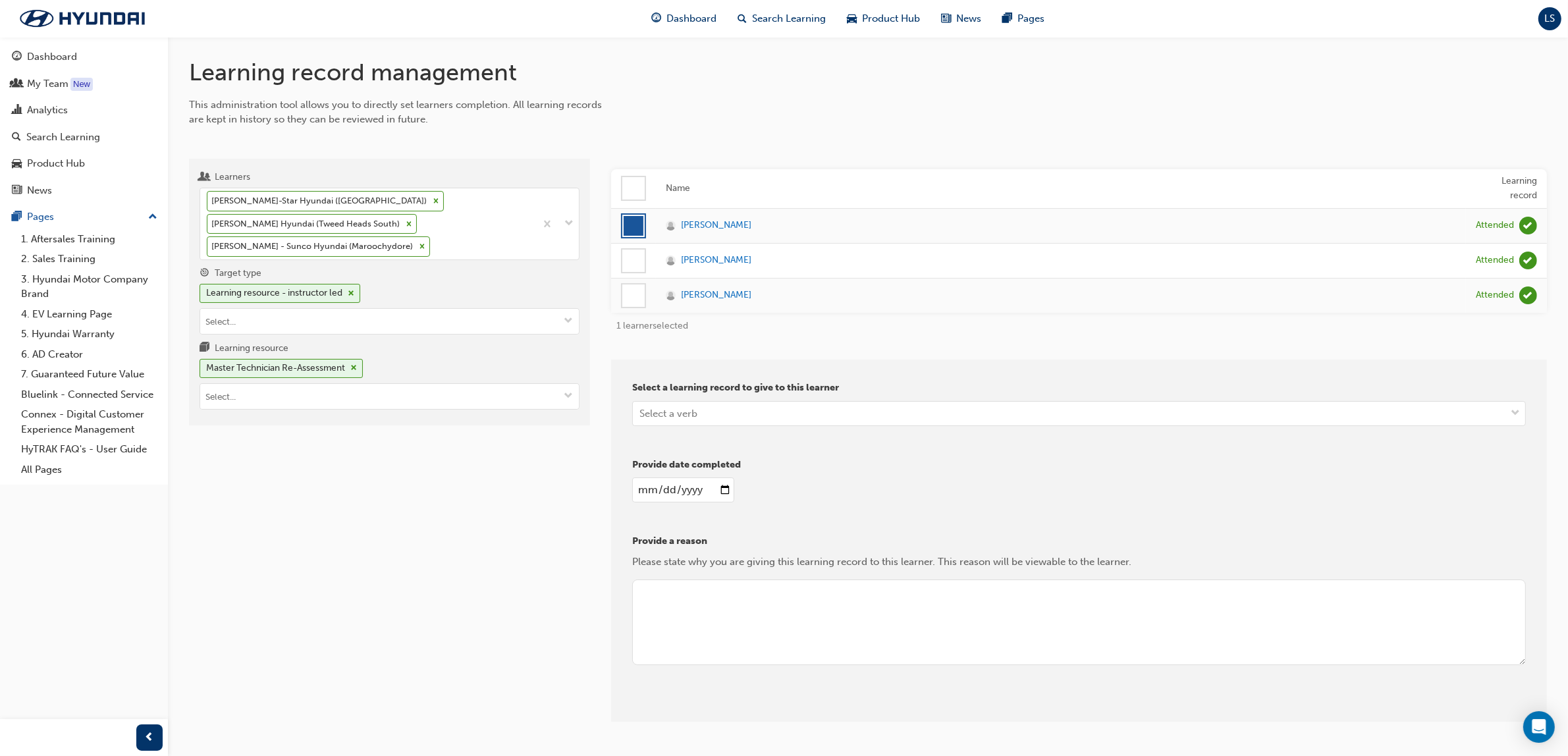
click at [634, 260] on div at bounding box center [633, 260] width 22 height 22
click at [629, 294] on div at bounding box center [633, 295] width 22 height 22
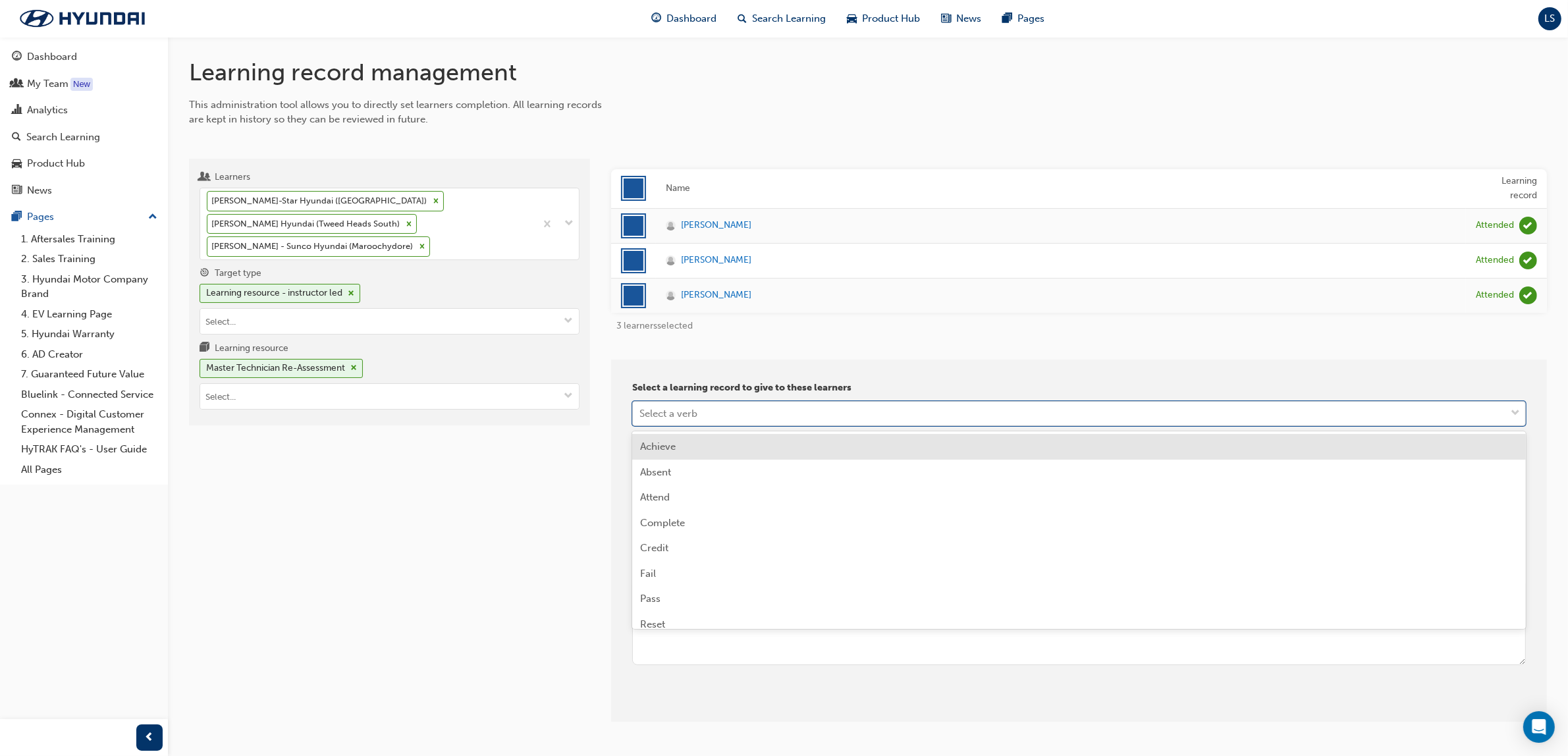
click at [646, 412] on div "Select a verb" at bounding box center [668, 413] width 58 height 16
click at [696, 441] on div "Achieve" at bounding box center [1079, 446] width 894 height 25
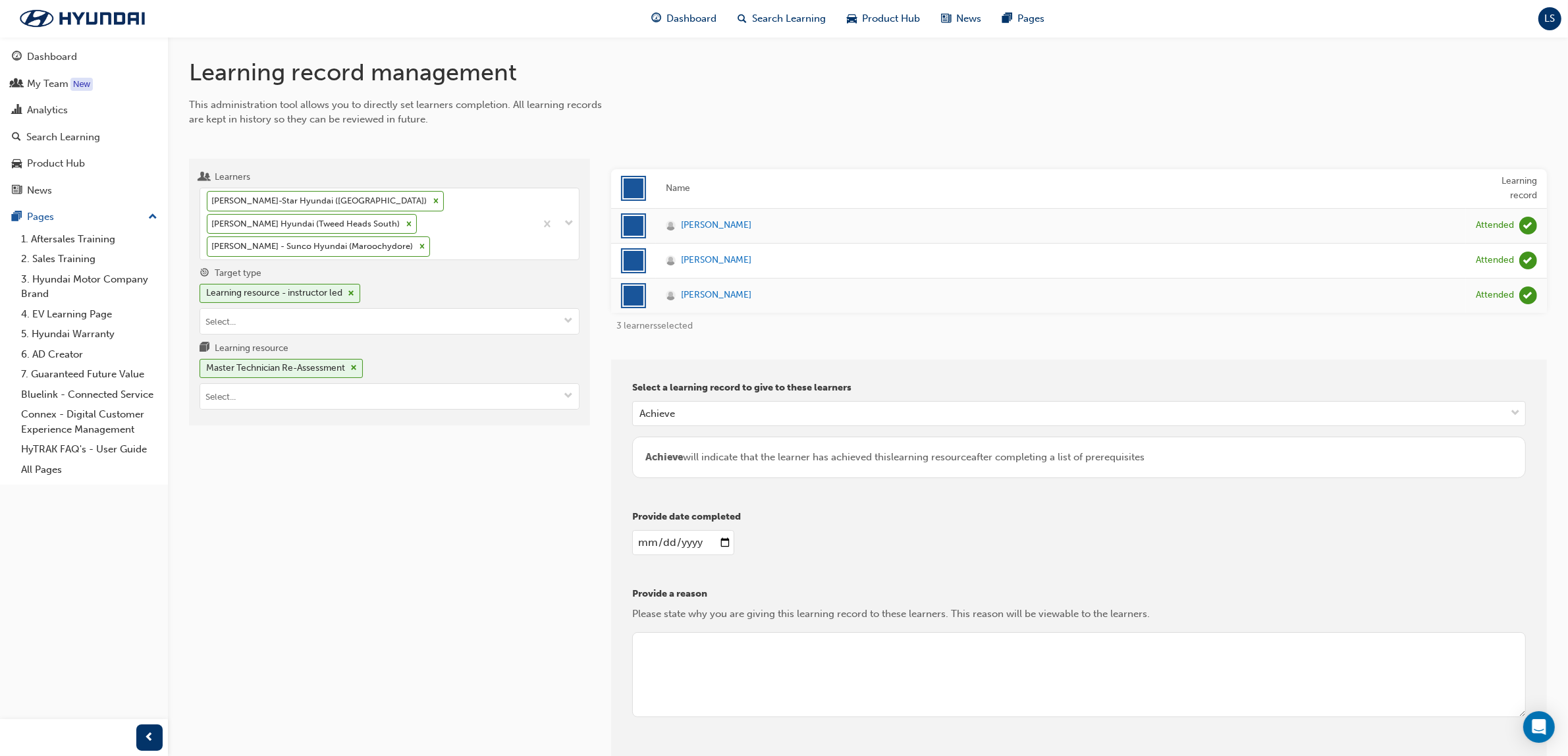
click at [636, 544] on input "date" at bounding box center [683, 543] width 102 height 25
type input "2022-12-08"
click at [723, 639] on textarea at bounding box center [1079, 675] width 894 height 86
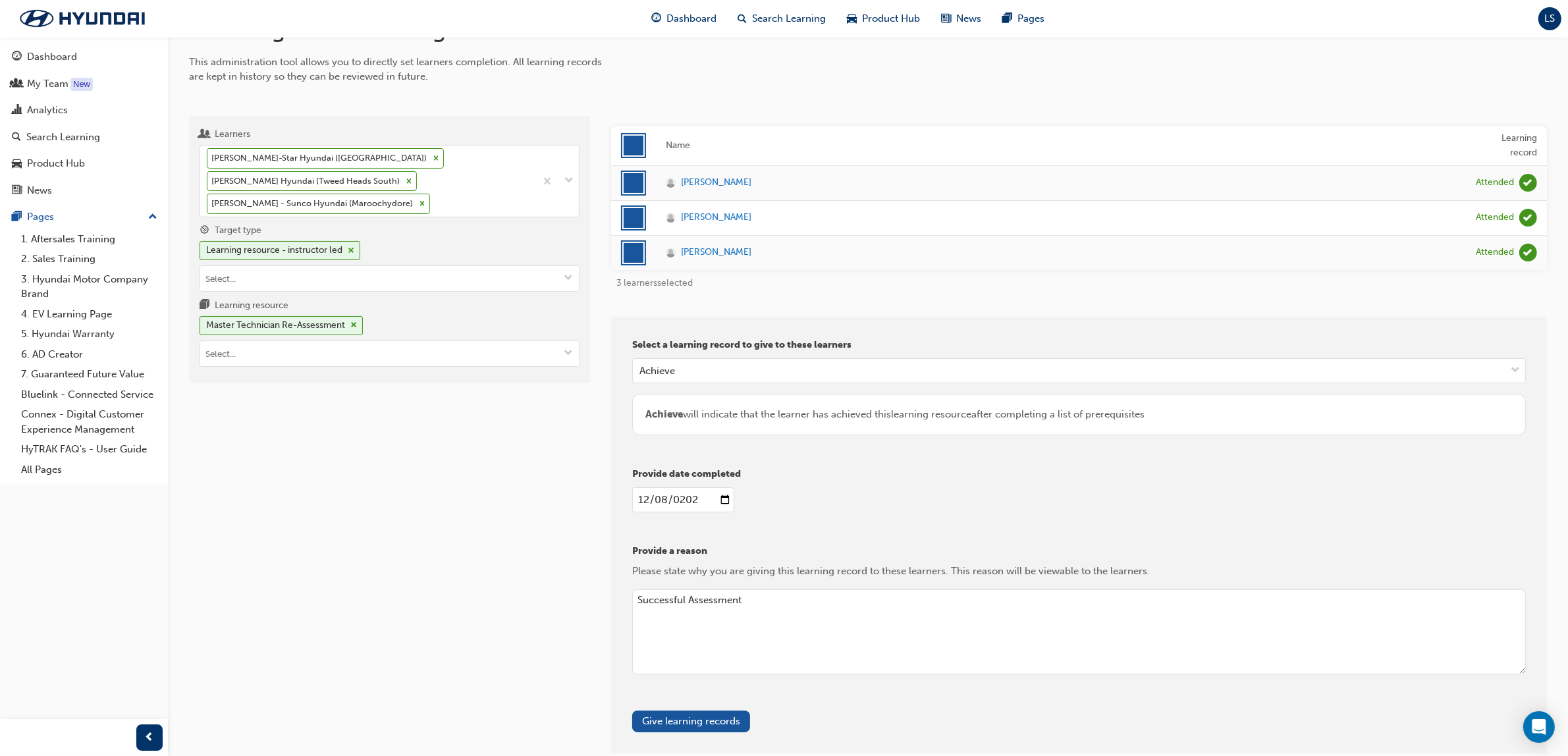
scroll to position [115, 0]
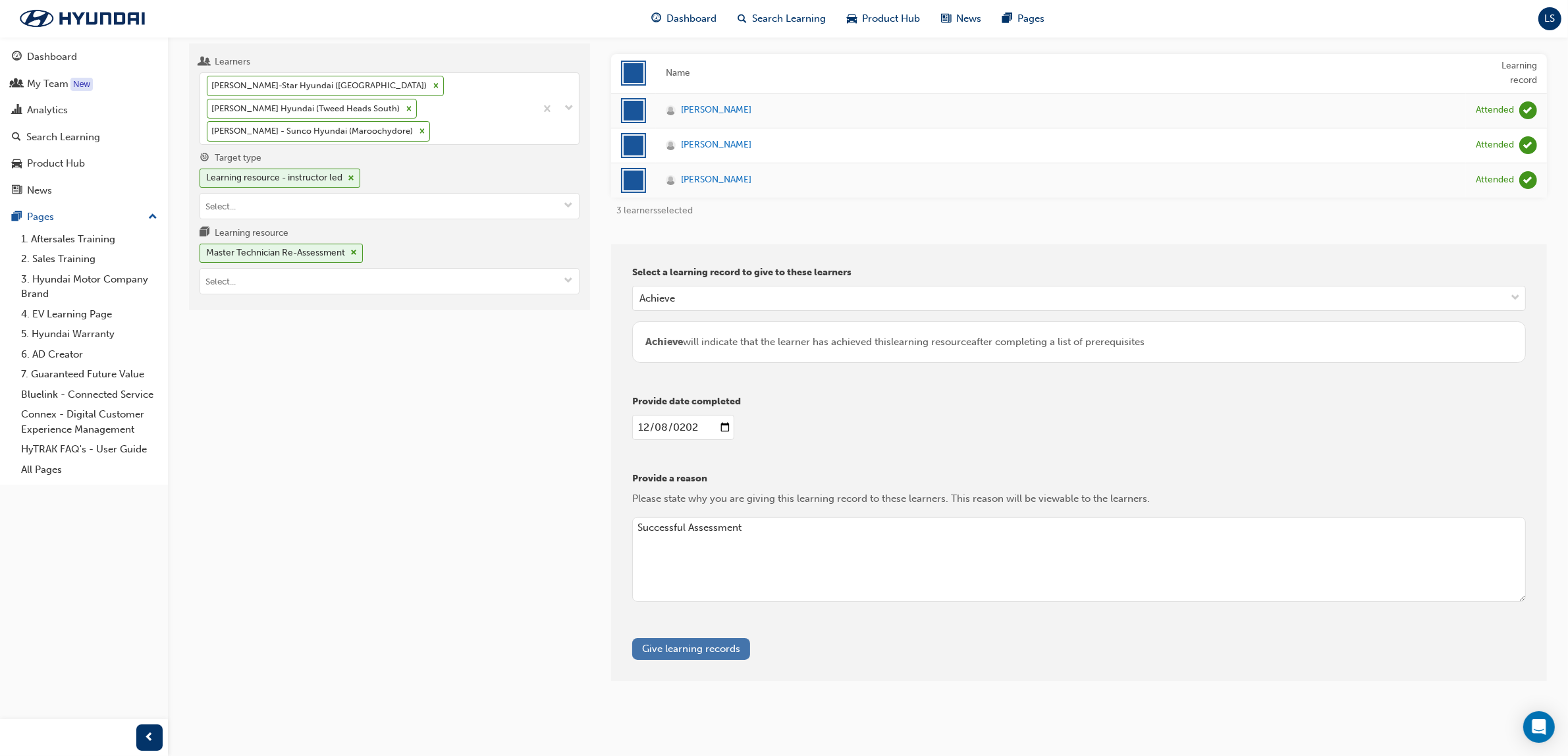
type textarea "Successful Assessment"
click at [732, 652] on button "Give learning records" at bounding box center [691, 649] width 118 height 22
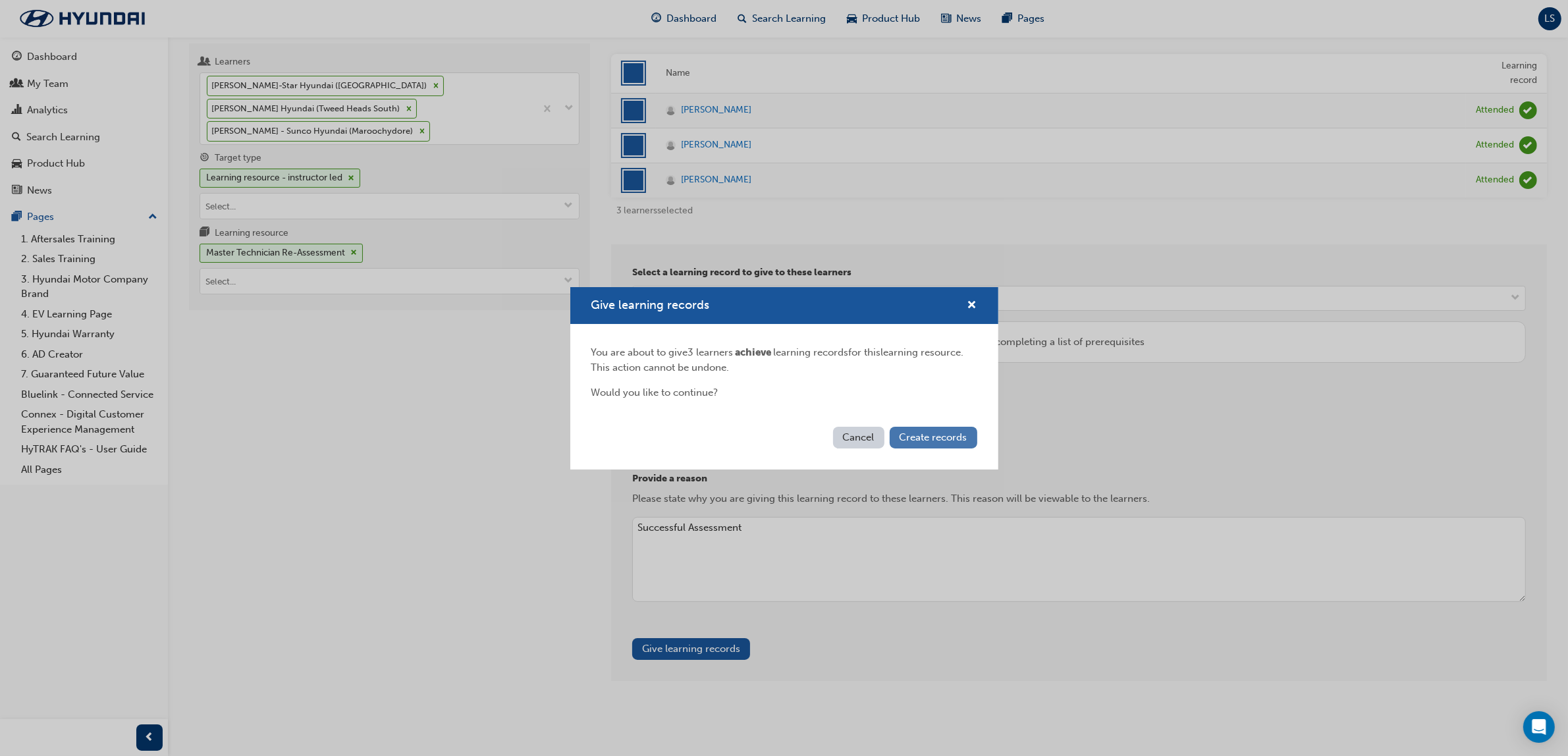
click at [940, 442] on span "Create records" at bounding box center [933, 437] width 68 height 12
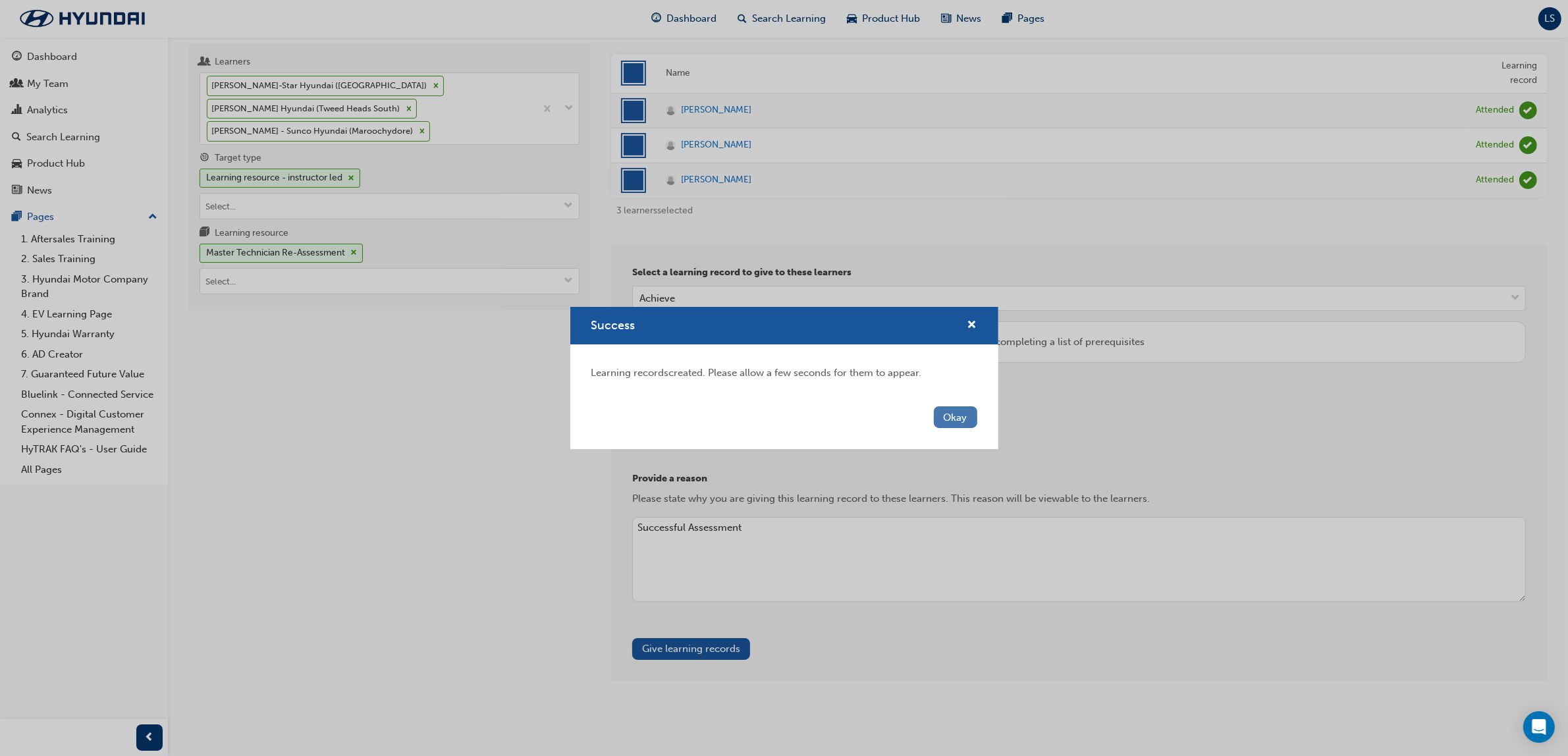
click at [963, 413] on button "Okay" at bounding box center [955, 417] width 43 height 22
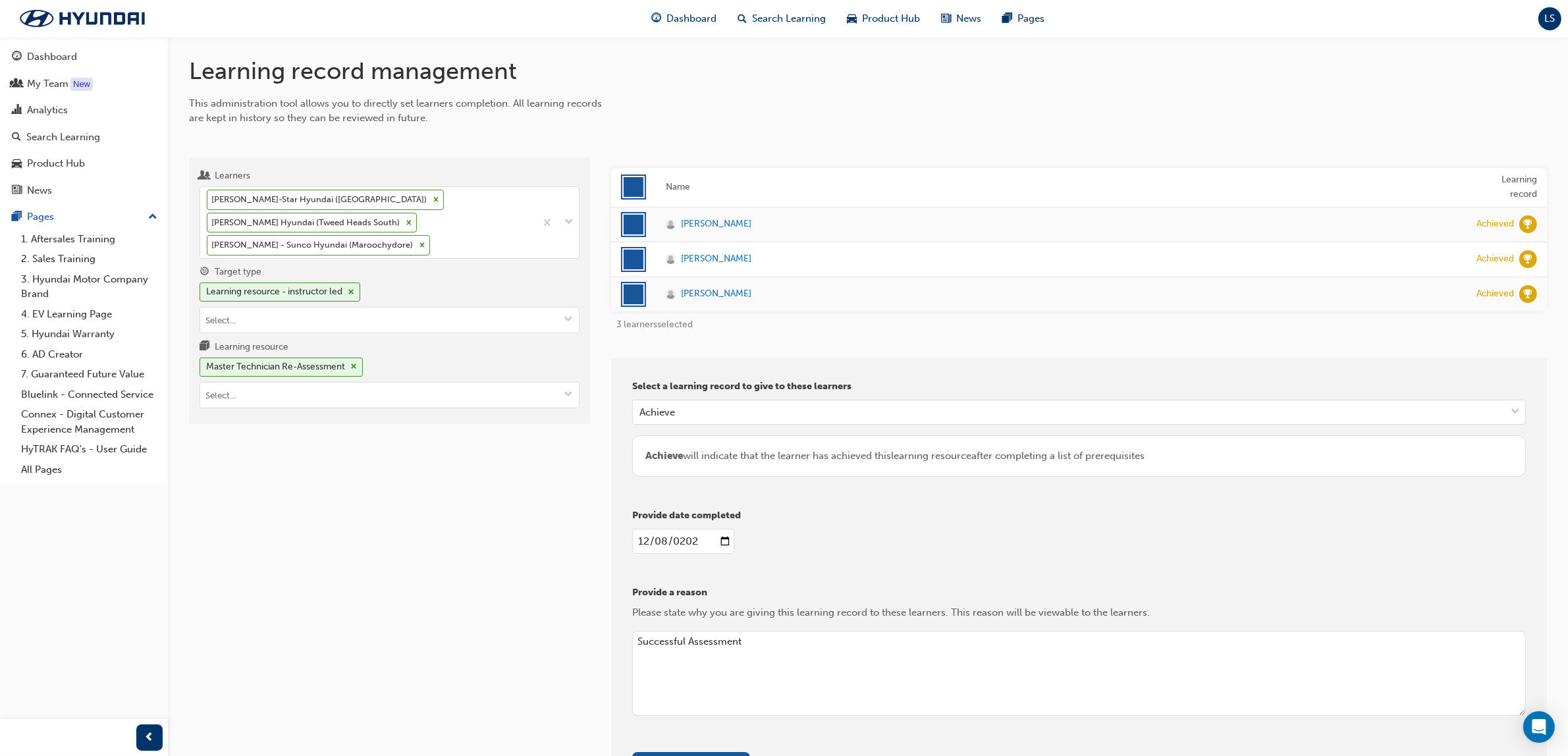
scroll to position [0, 0]
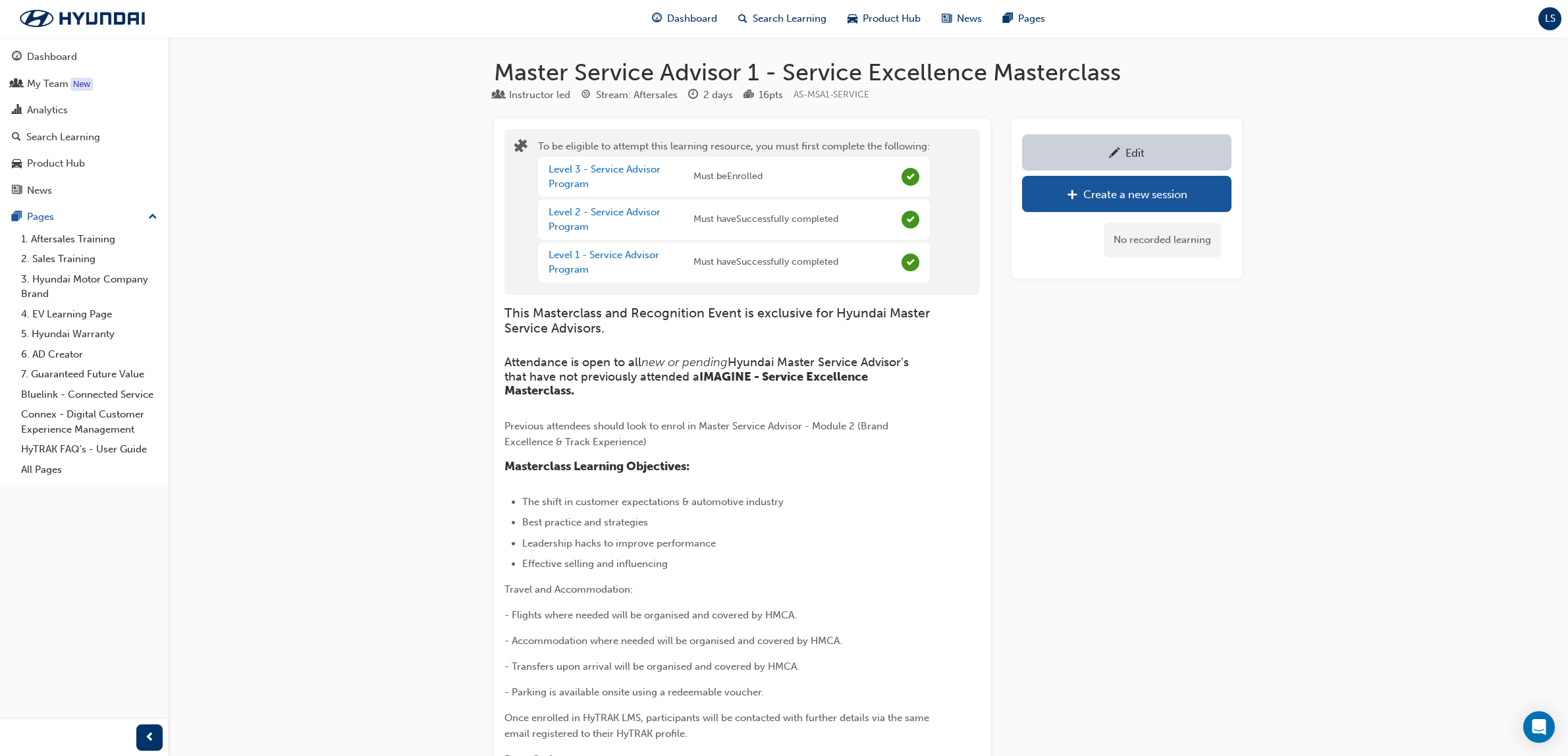
scroll to position [1161, 0]
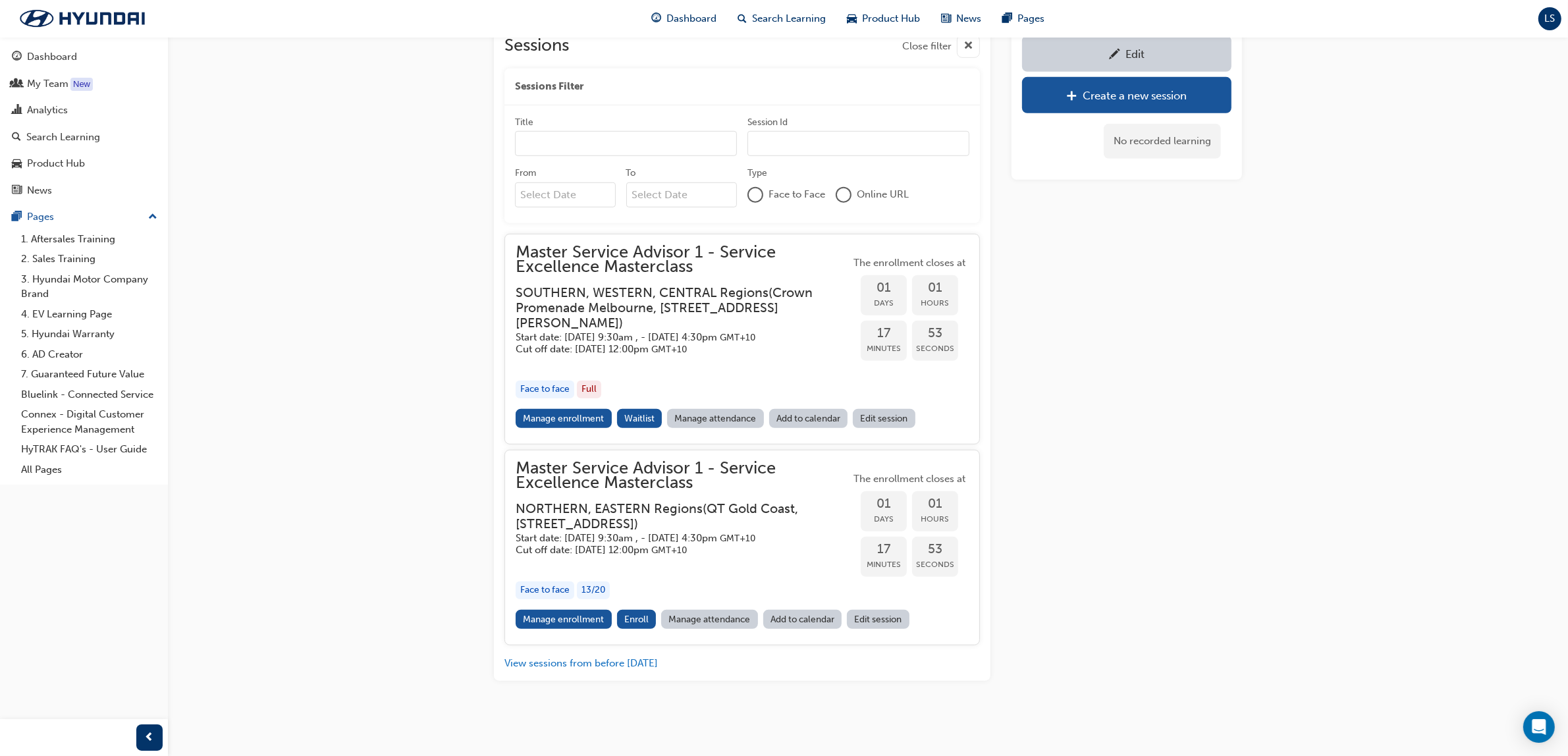
click at [67, 113] on div "Analytics" at bounding box center [47, 110] width 41 height 16
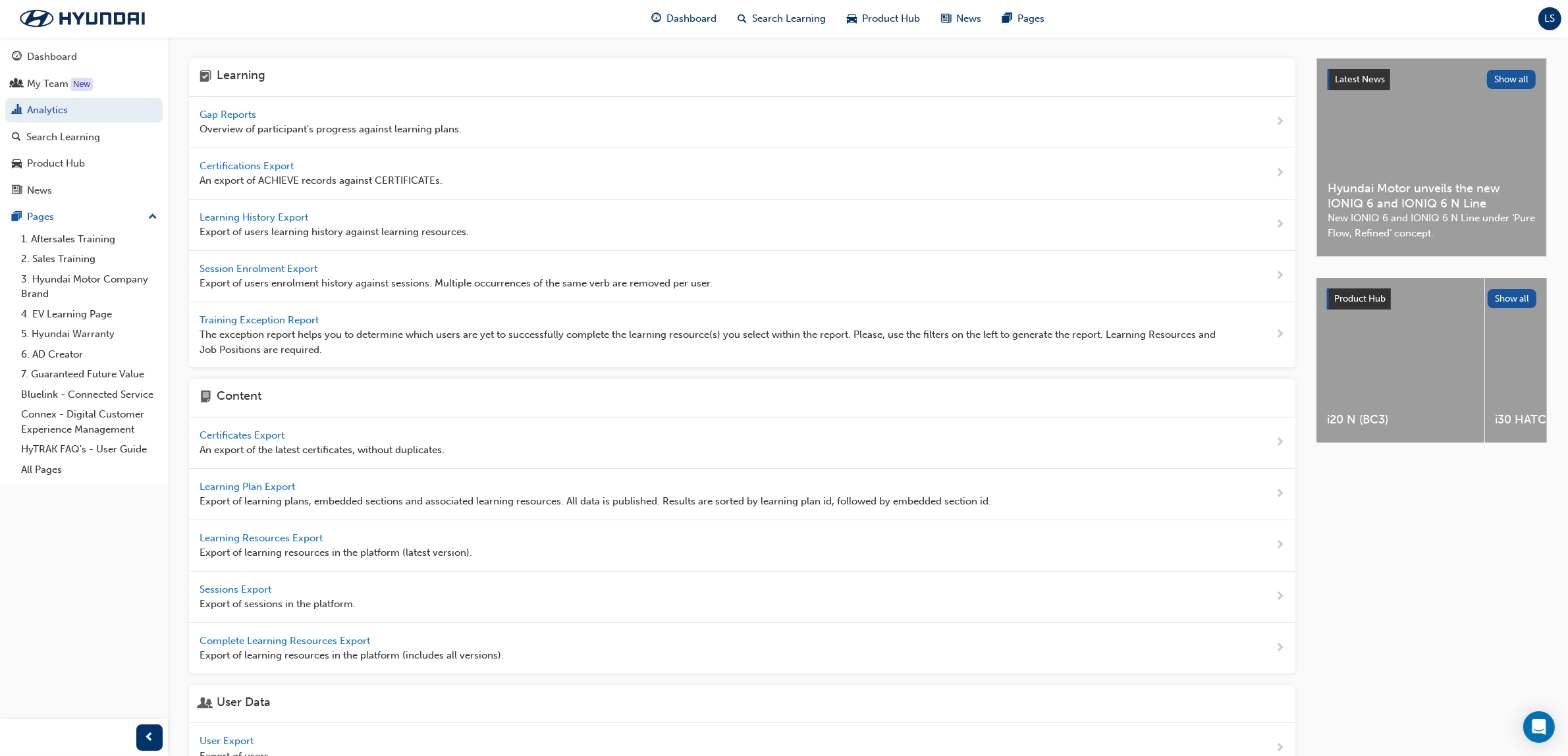
click at [250, 104] on div "Gap Reports Overview of participant's progress against learning plans." at bounding box center [742, 122] width 1106 height 51
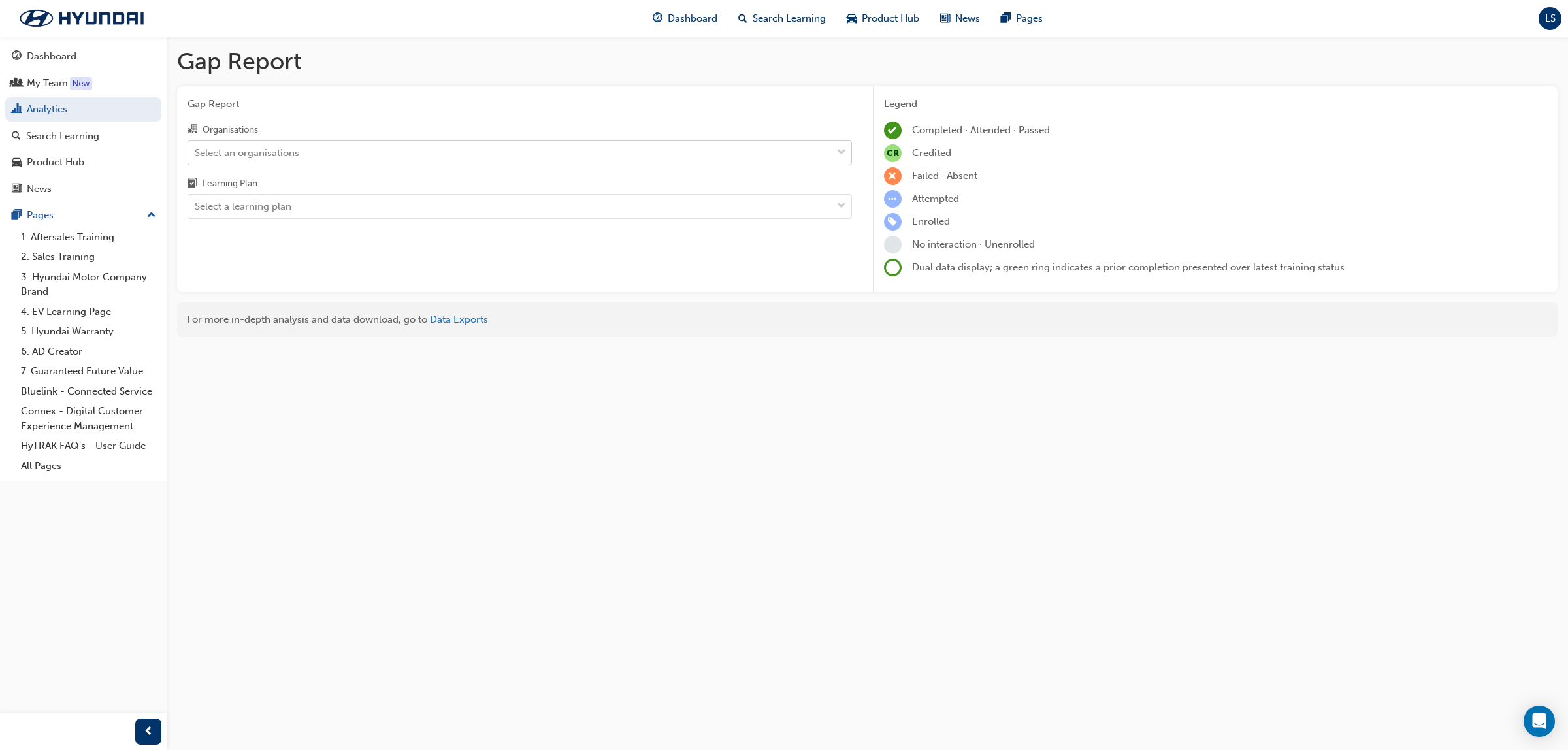
click at [328, 153] on div "Select an organisations" at bounding box center [510, 152] width 644 height 23
click at [196, 153] on input "Organisations Select an organisations" at bounding box center [195, 152] width 2 height 11
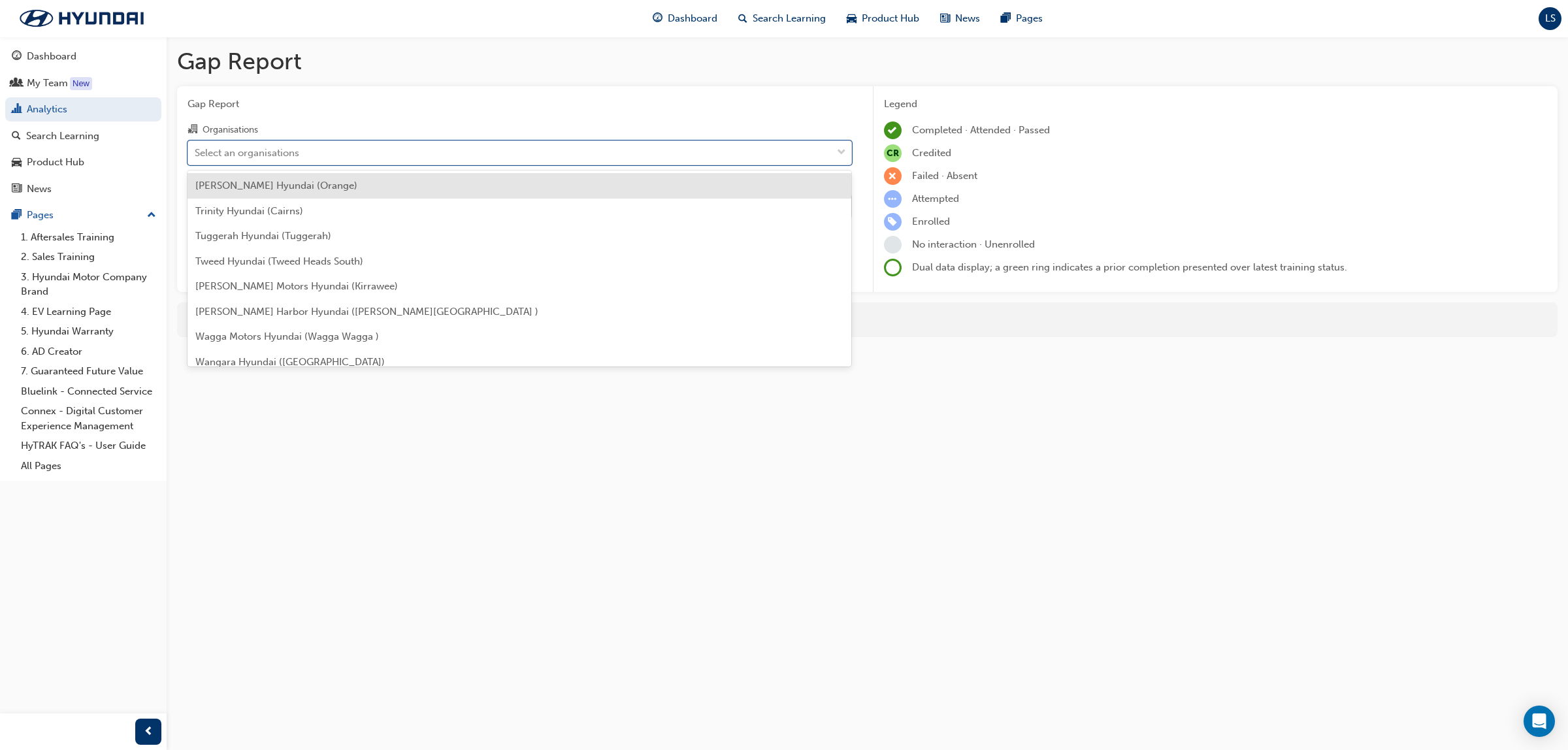
scroll to position [4084, 0]
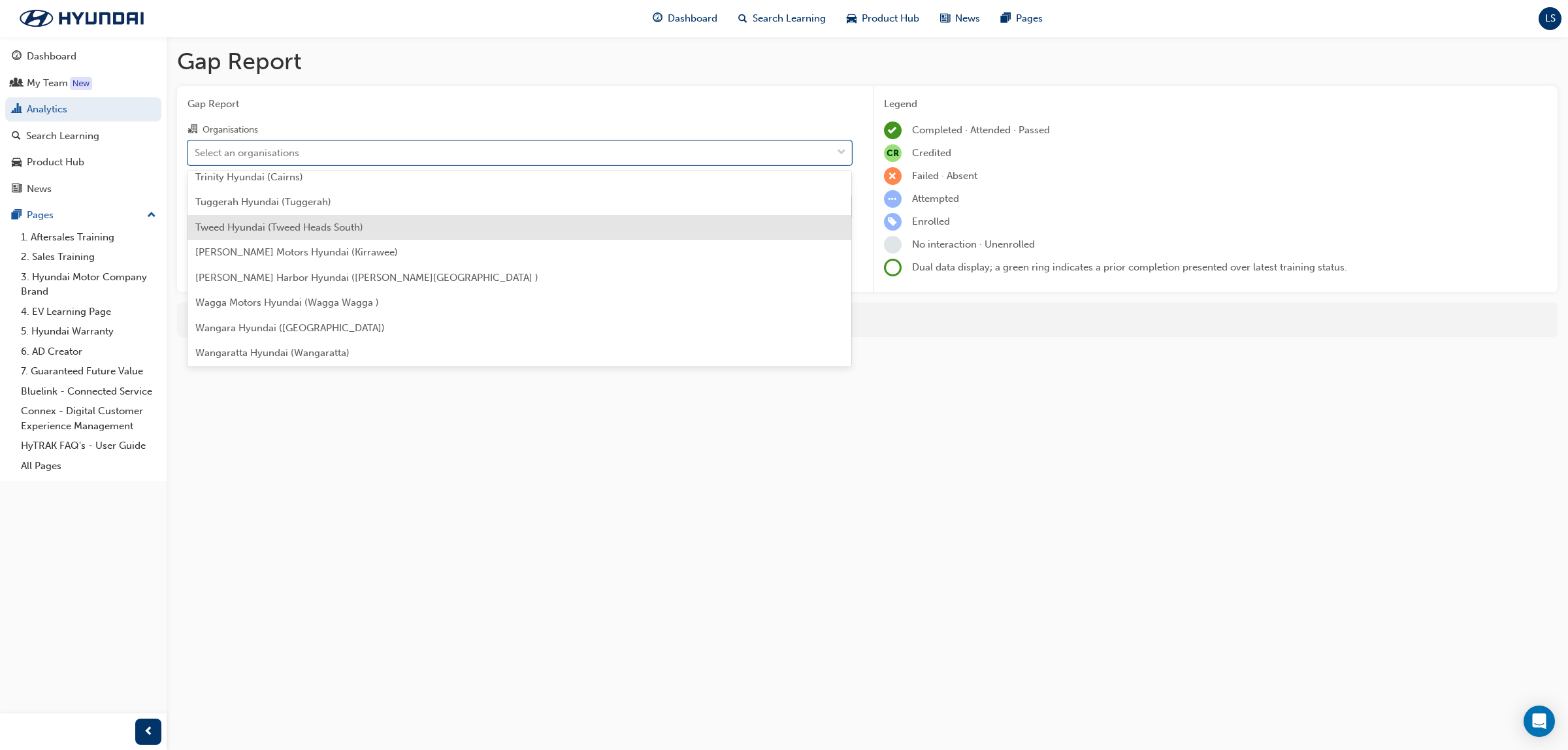
click at [304, 221] on span "Tweed Hyundai (Tweed Heads South)" at bounding box center [279, 227] width 168 height 12
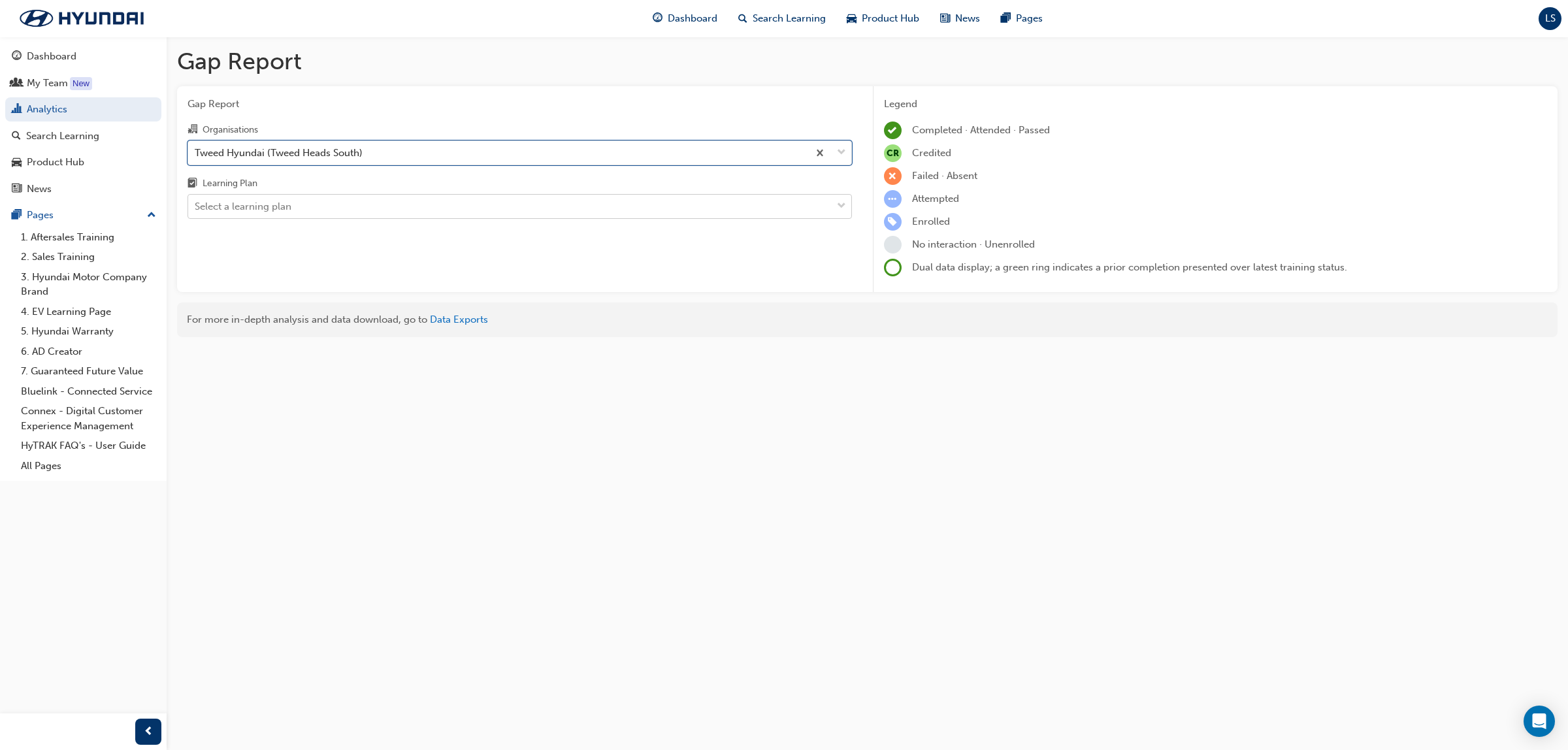
click at [305, 211] on div "Select a learning plan" at bounding box center [510, 207] width 644 height 23
click at [196, 211] on input "Learning Plan Select a learning plan" at bounding box center [195, 206] width 2 height 11
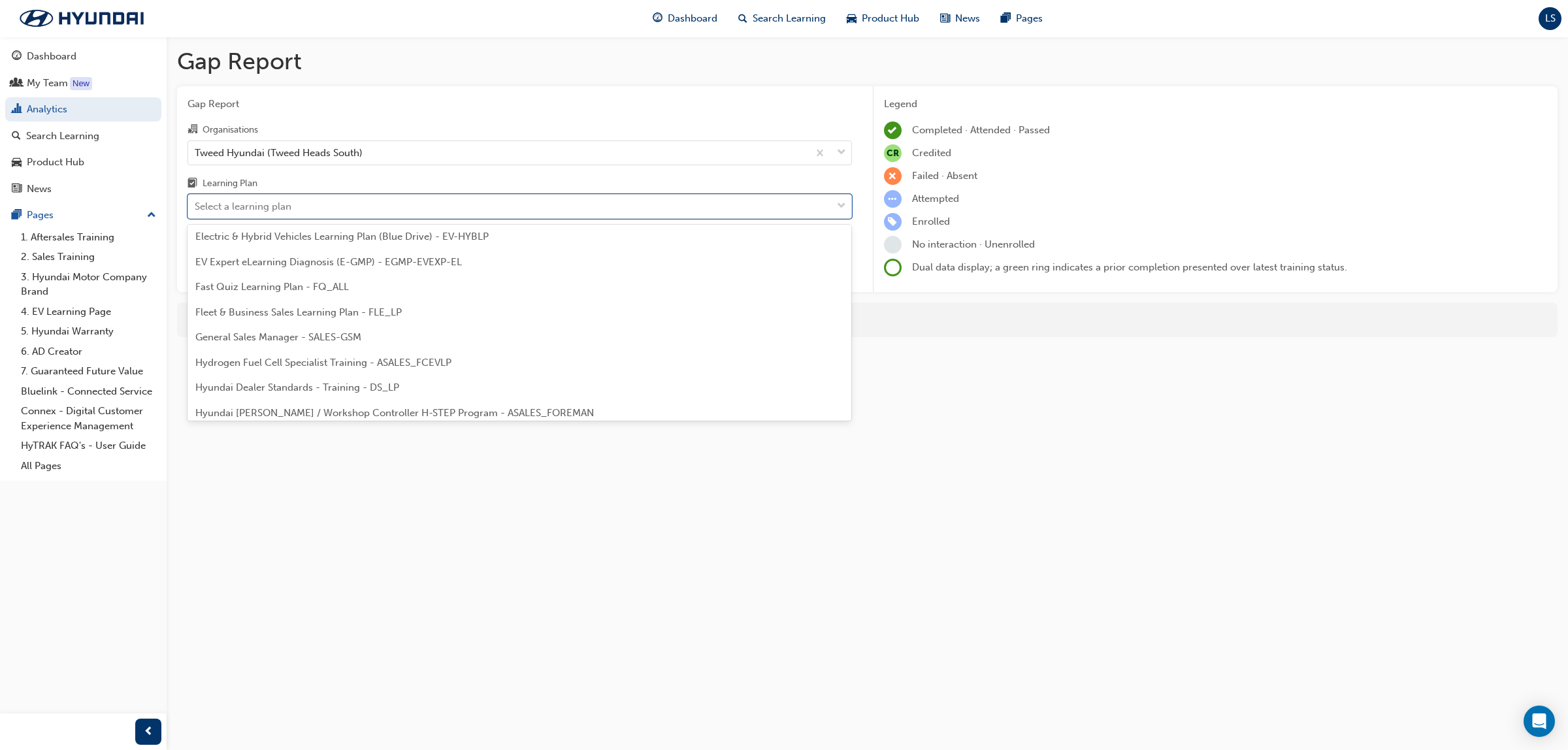
scroll to position [163, 0]
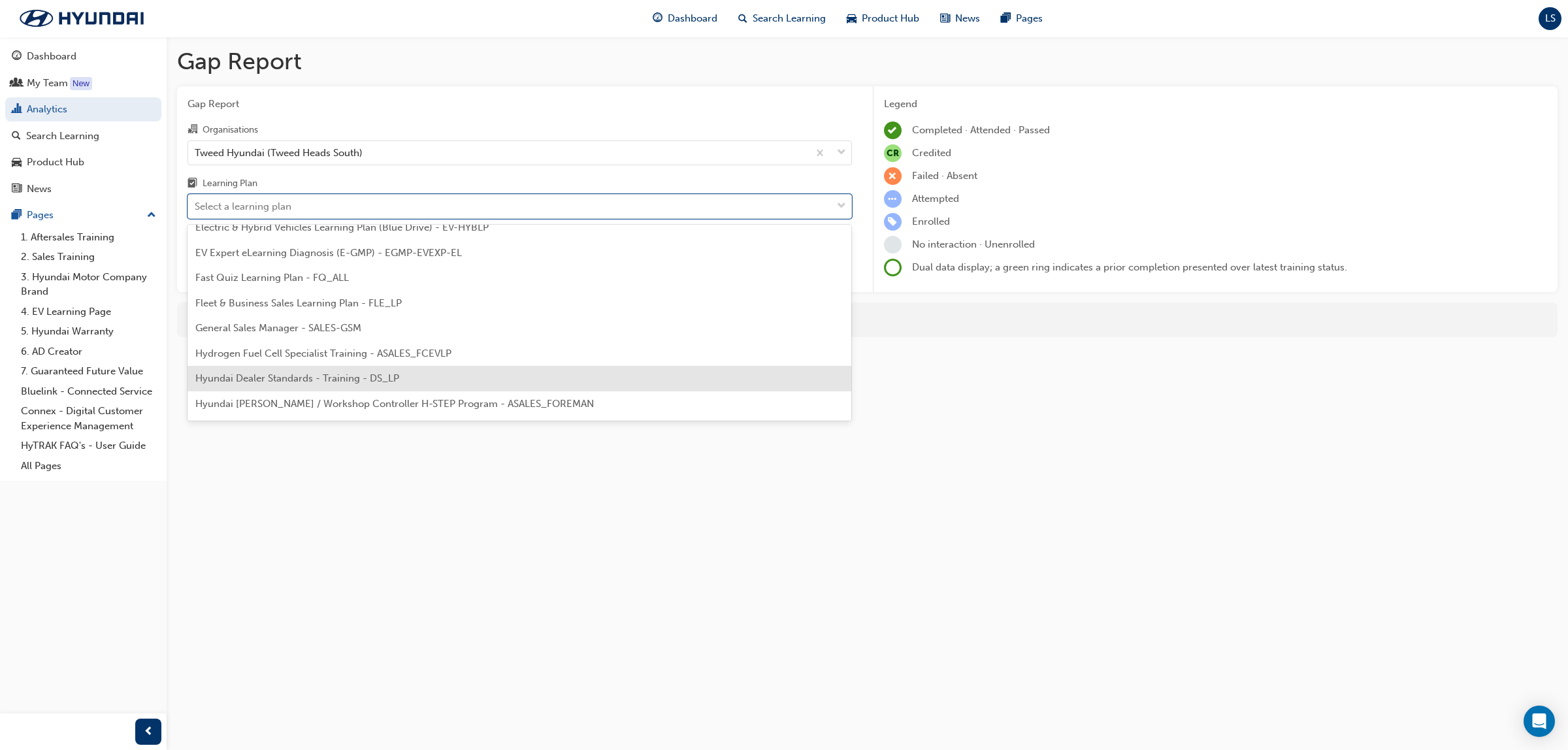
click at [388, 382] on span "Hyundai Dealer Standards - Training - DS_LP" at bounding box center [297, 378] width 203 height 12
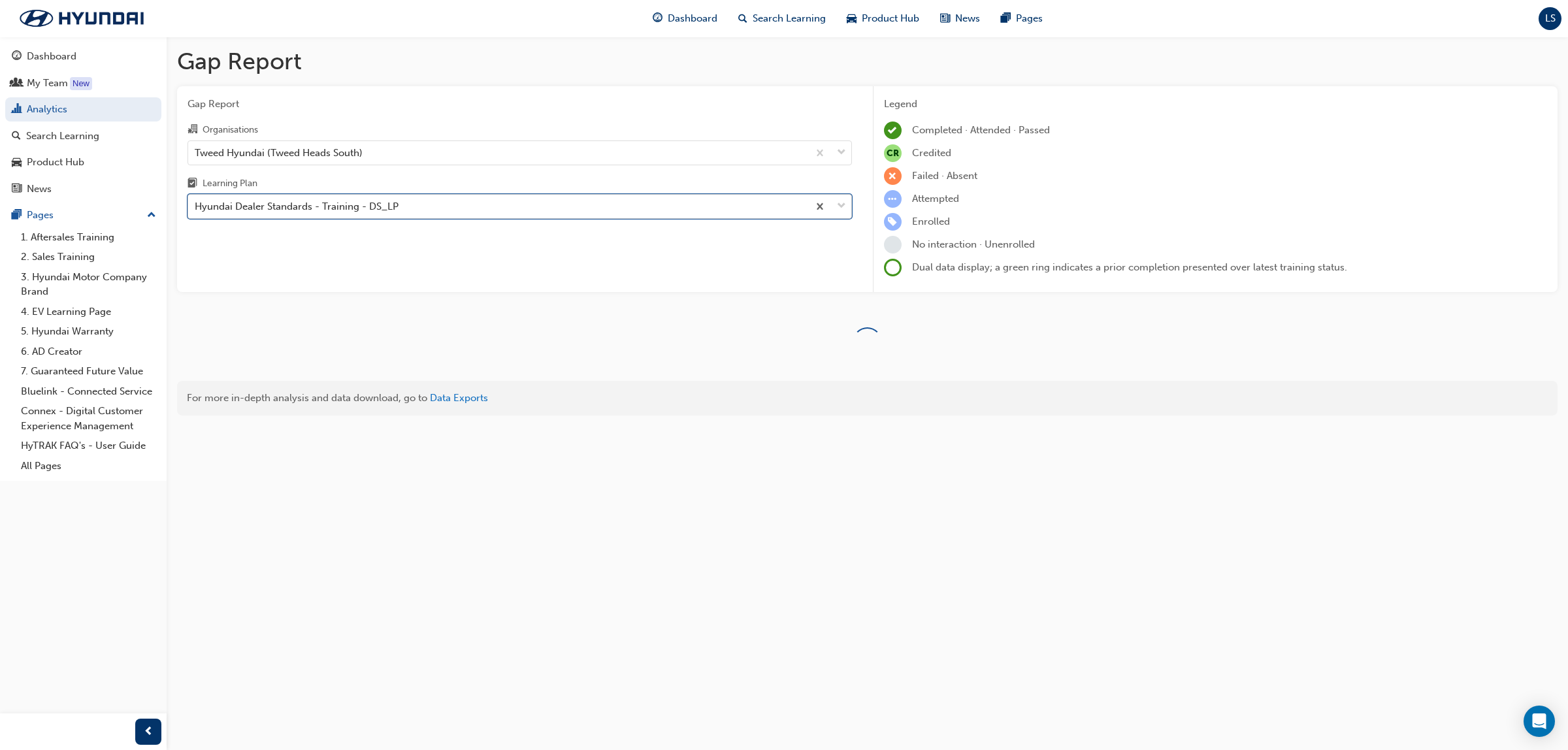
click at [375, 204] on div "Hyundai Dealer Standards - Training - DS_LP" at bounding box center [296, 207] width 203 height 15
click at [196, 204] on input "Learning Plan option Hyundai Dealer Standards - Training - DS_LP, selected. 0 r…" at bounding box center [195, 206] width 2 height 11
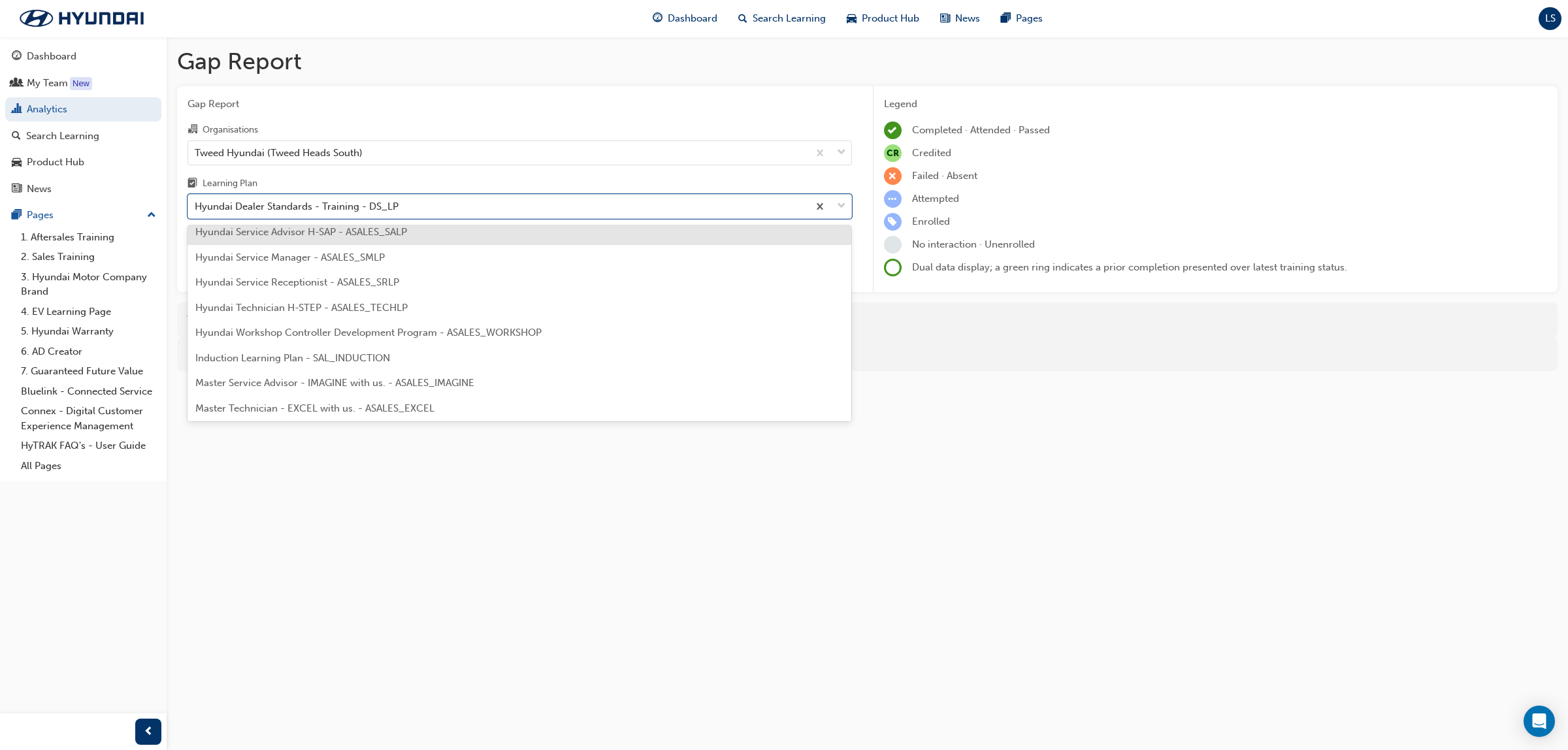
scroll to position [490, 0]
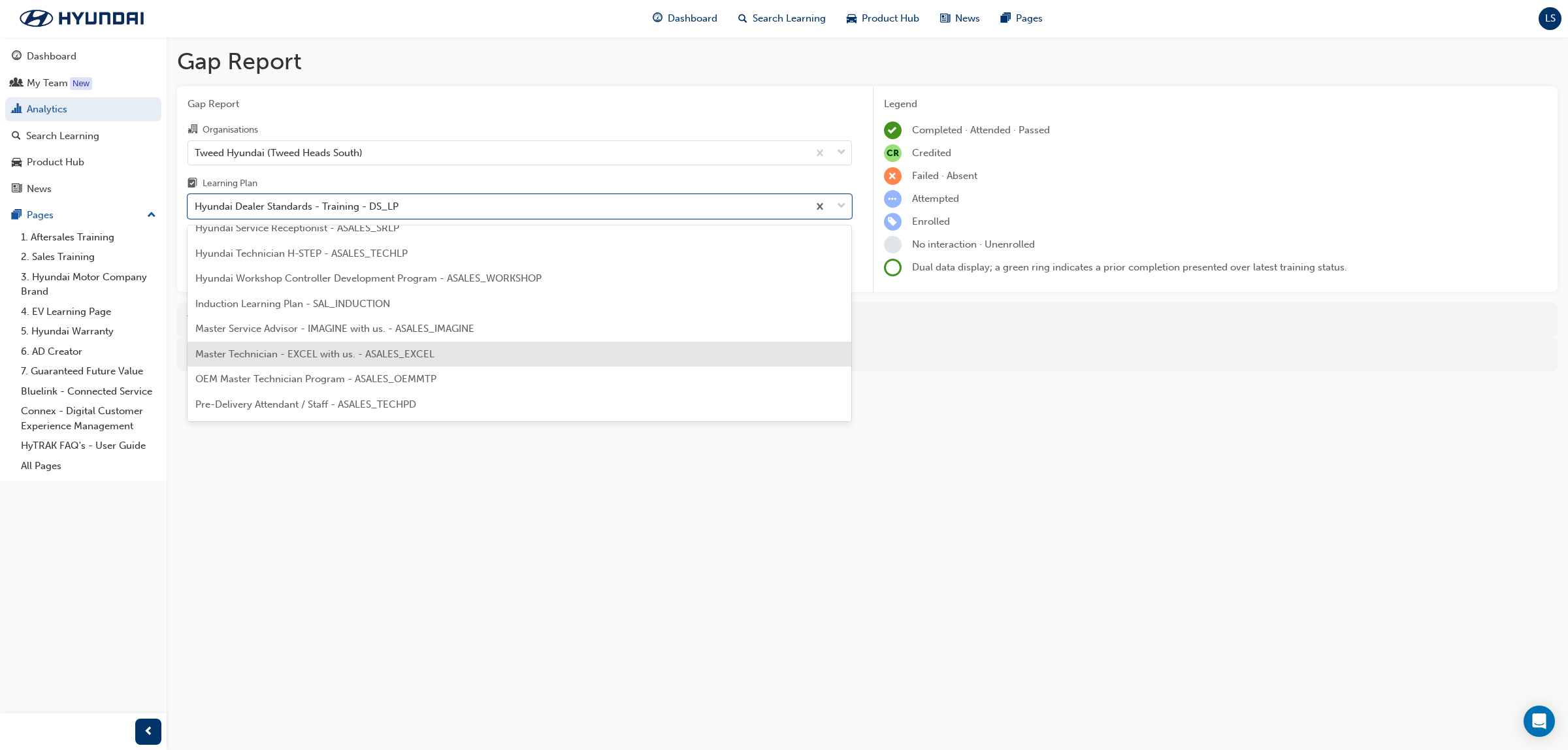
click at [383, 351] on span "Master Technician - EXCEL with us. - ASALES_EXCEL" at bounding box center [315, 354] width 239 height 12
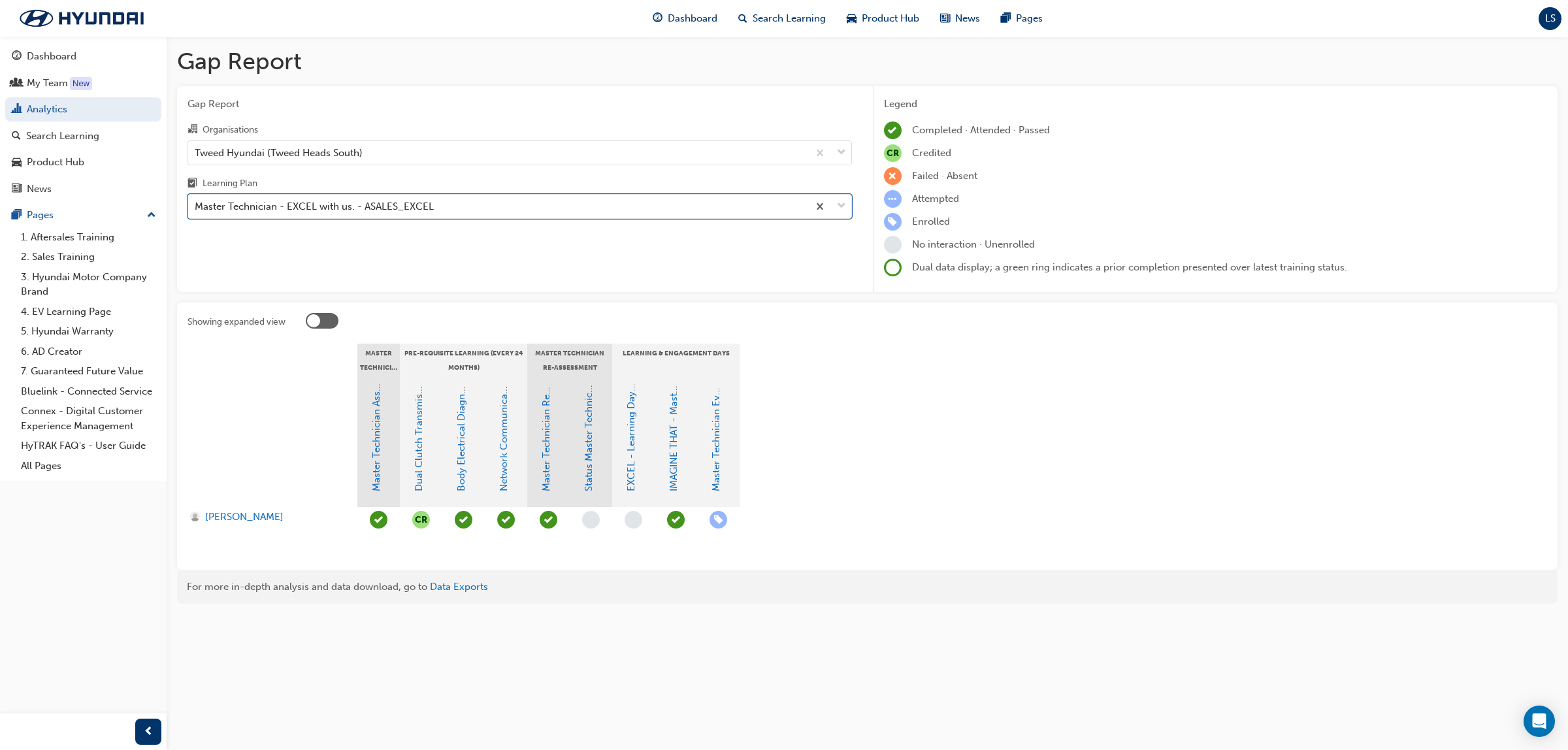
click at [555, 523] on span "learningRecordVerb_ATTEND-icon" at bounding box center [549, 520] width 18 height 18
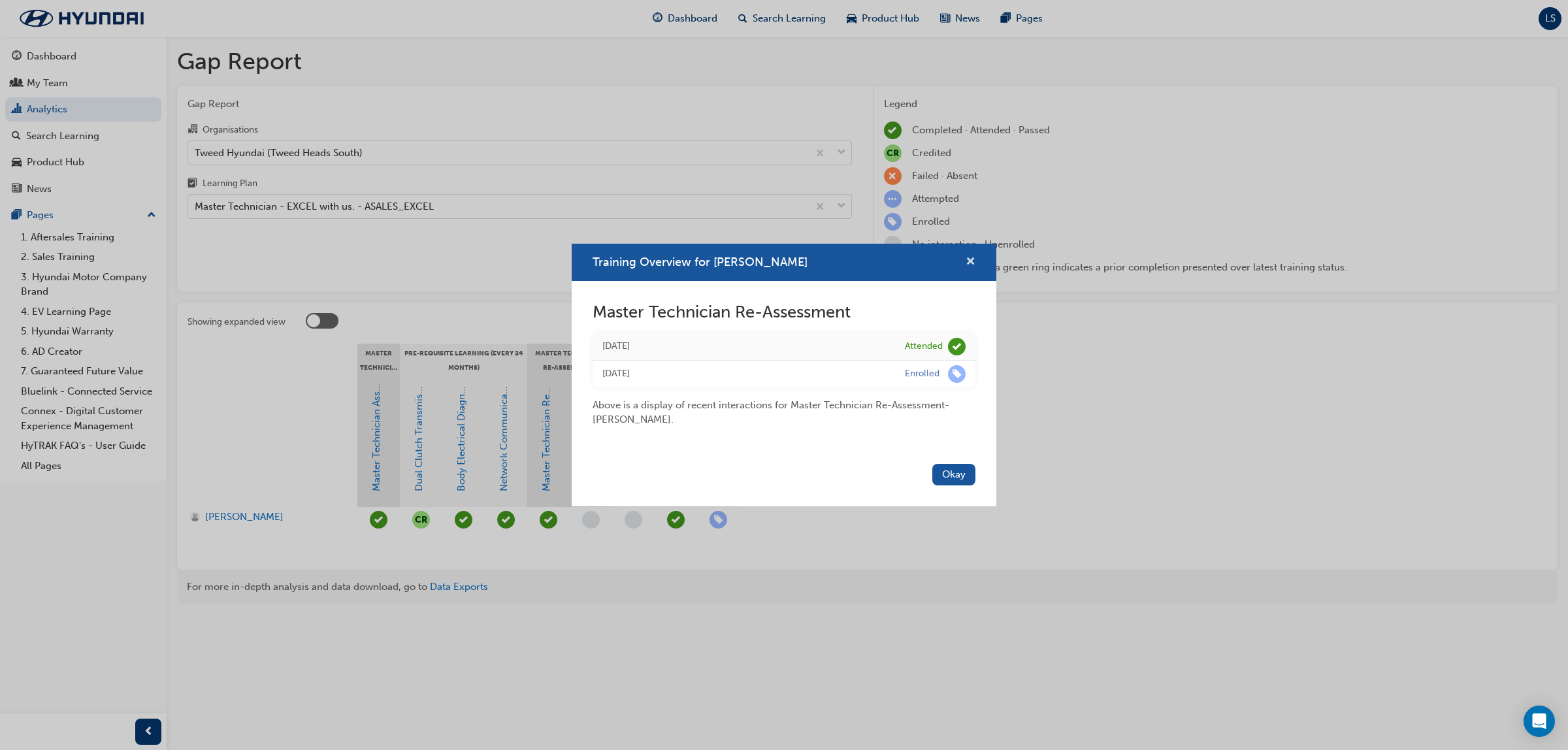
click at [971, 261] on span "cross-icon" at bounding box center [970, 263] width 10 height 12
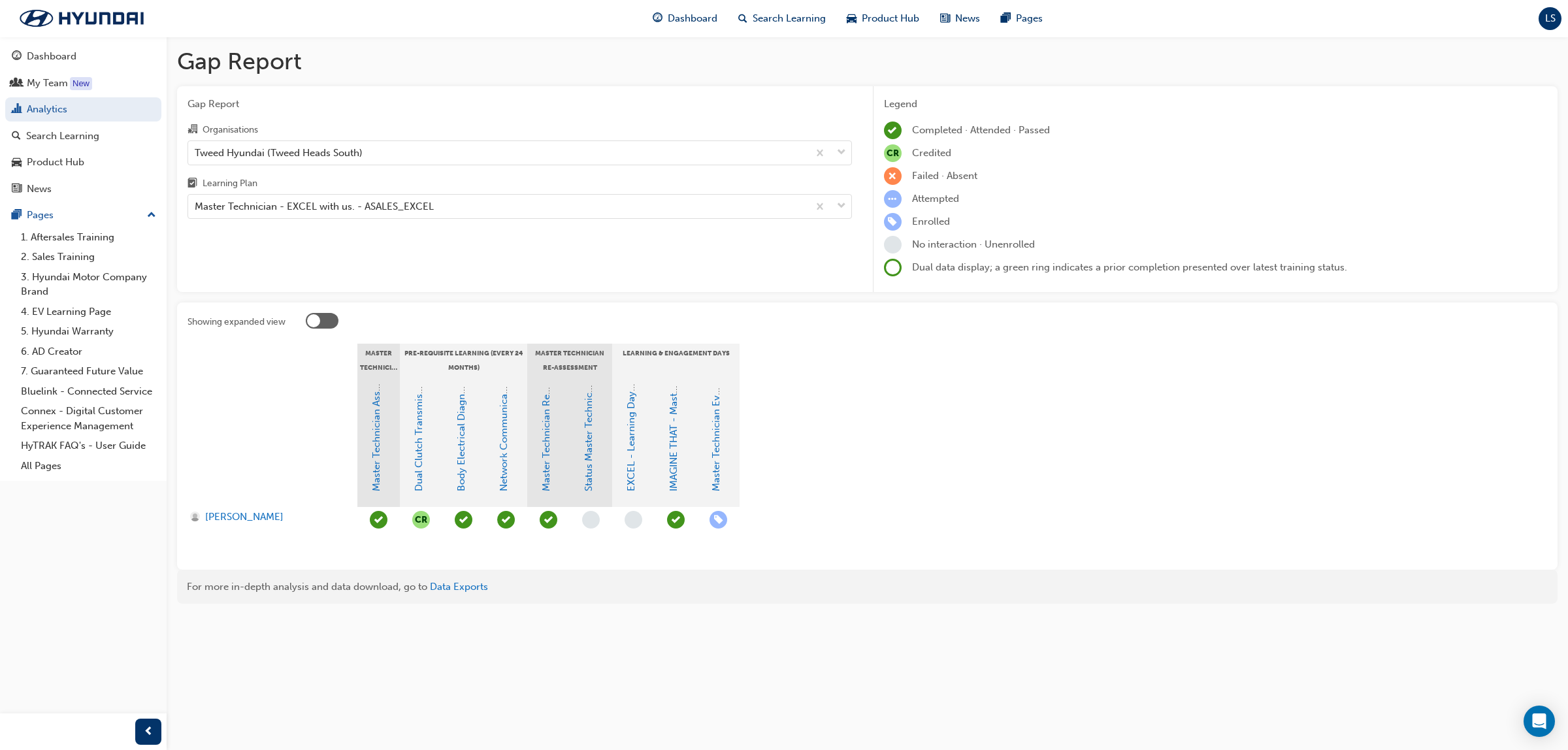
click at [551, 523] on span "learningRecordVerb_ATTEND-icon" at bounding box center [549, 520] width 18 height 18
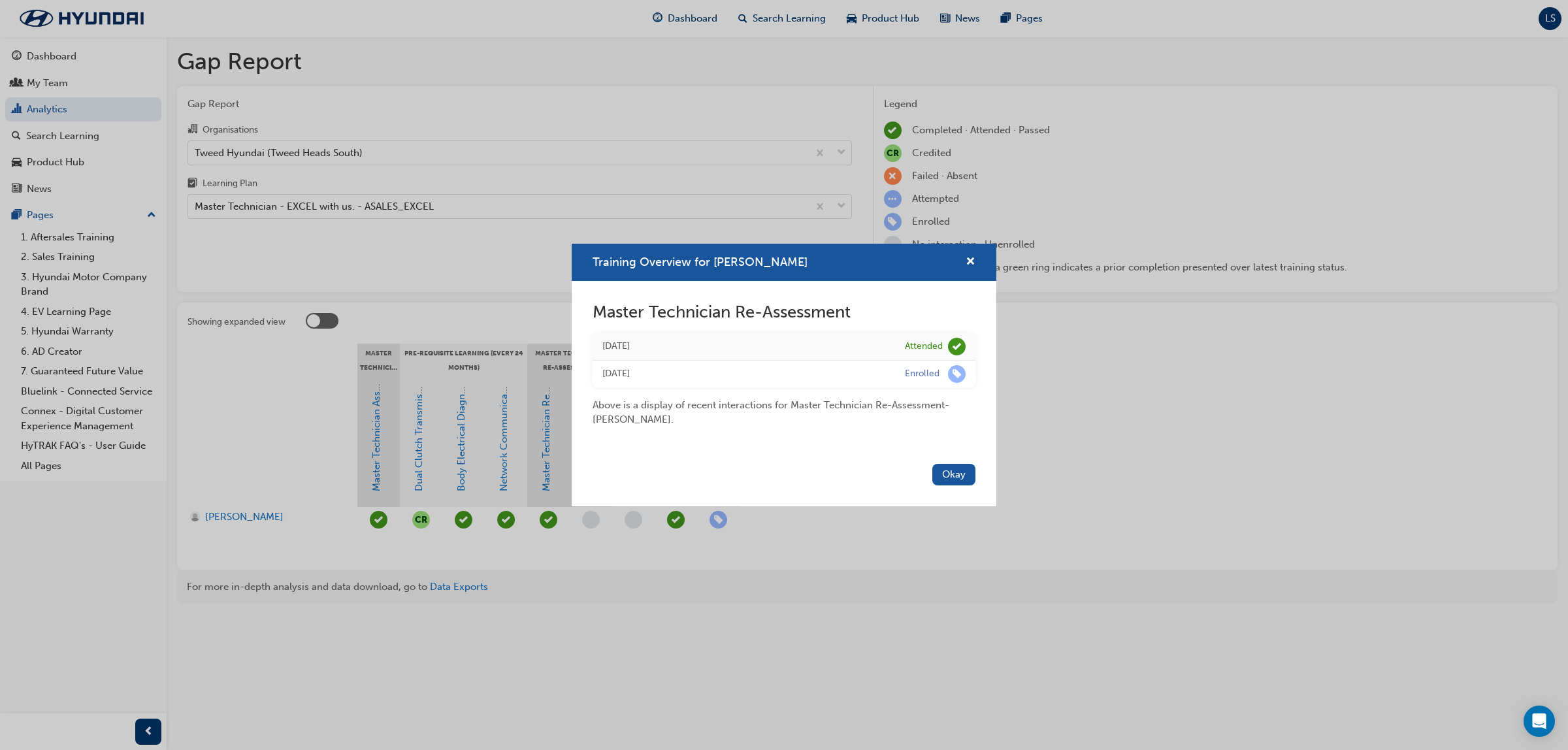
click at [743, 540] on div "Training Overview for Darren Batchelor Master Technician Re-Assessment Wed 7 De…" at bounding box center [784, 375] width 1568 height 750
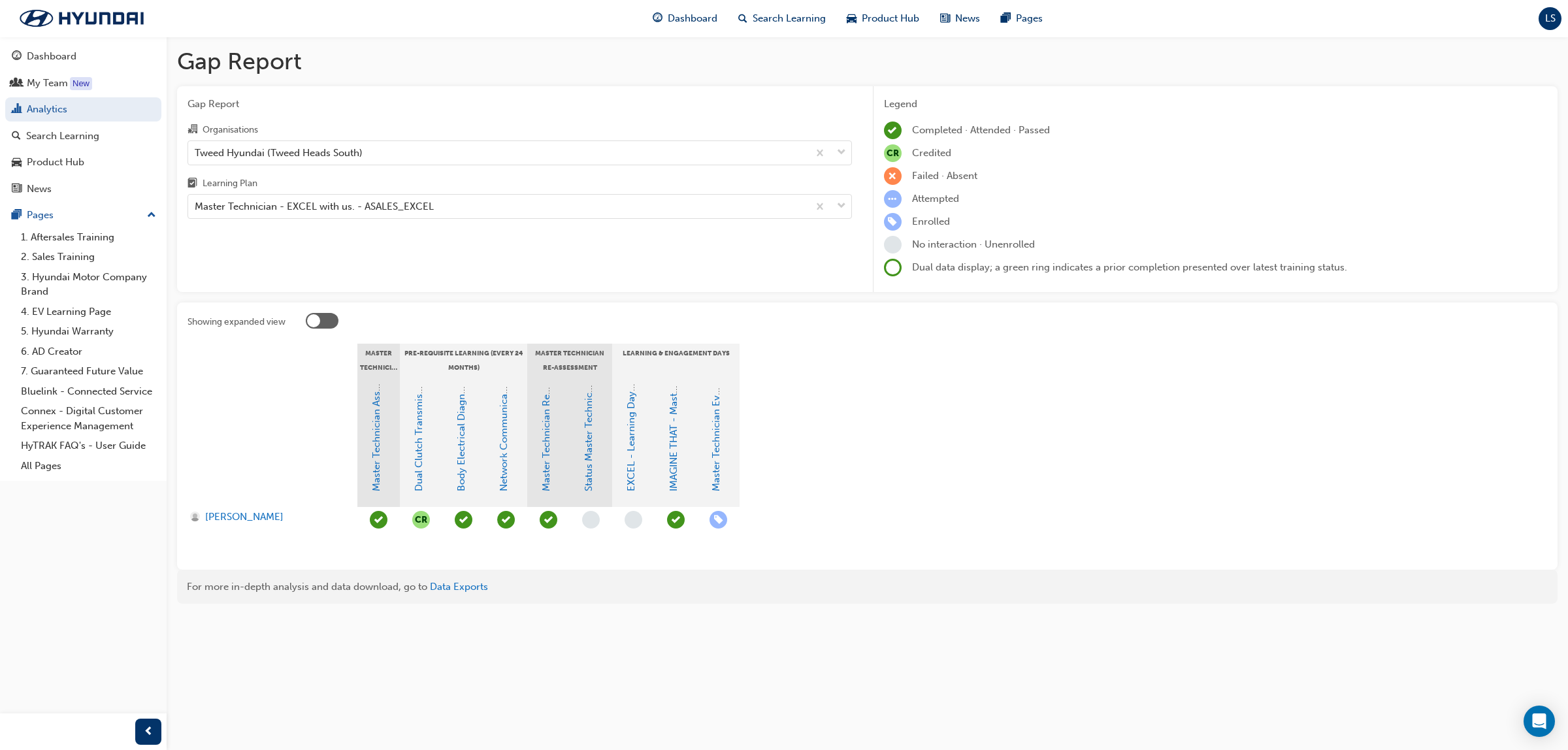
click at [718, 523] on span "learningRecordVerb_ENROLL-icon" at bounding box center [718, 520] width 18 height 18
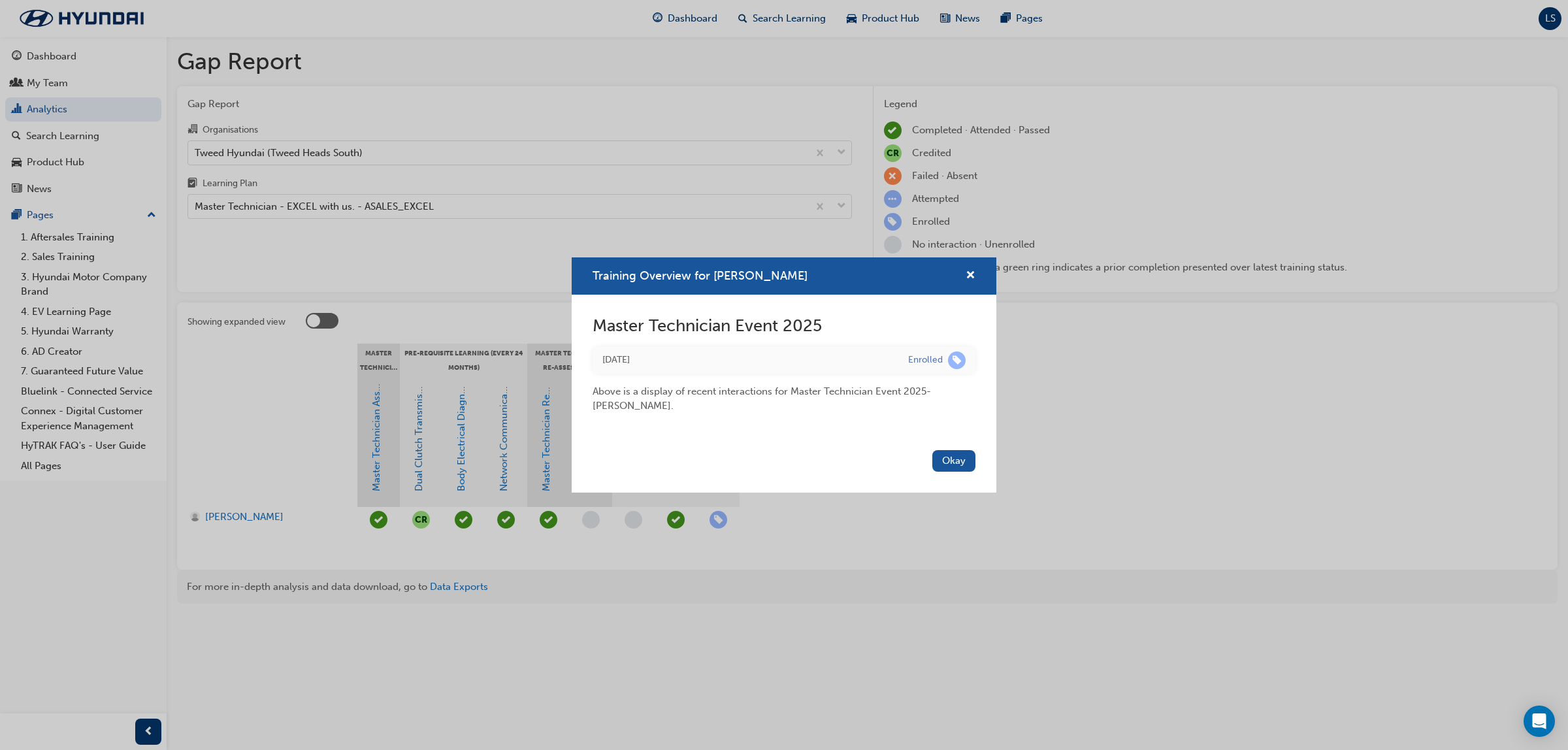
click at [631, 637] on div "Training Overview for Darren Batchelor Master Technician Event 2025 Tue 29 Jul …" at bounding box center [784, 375] width 1568 height 750
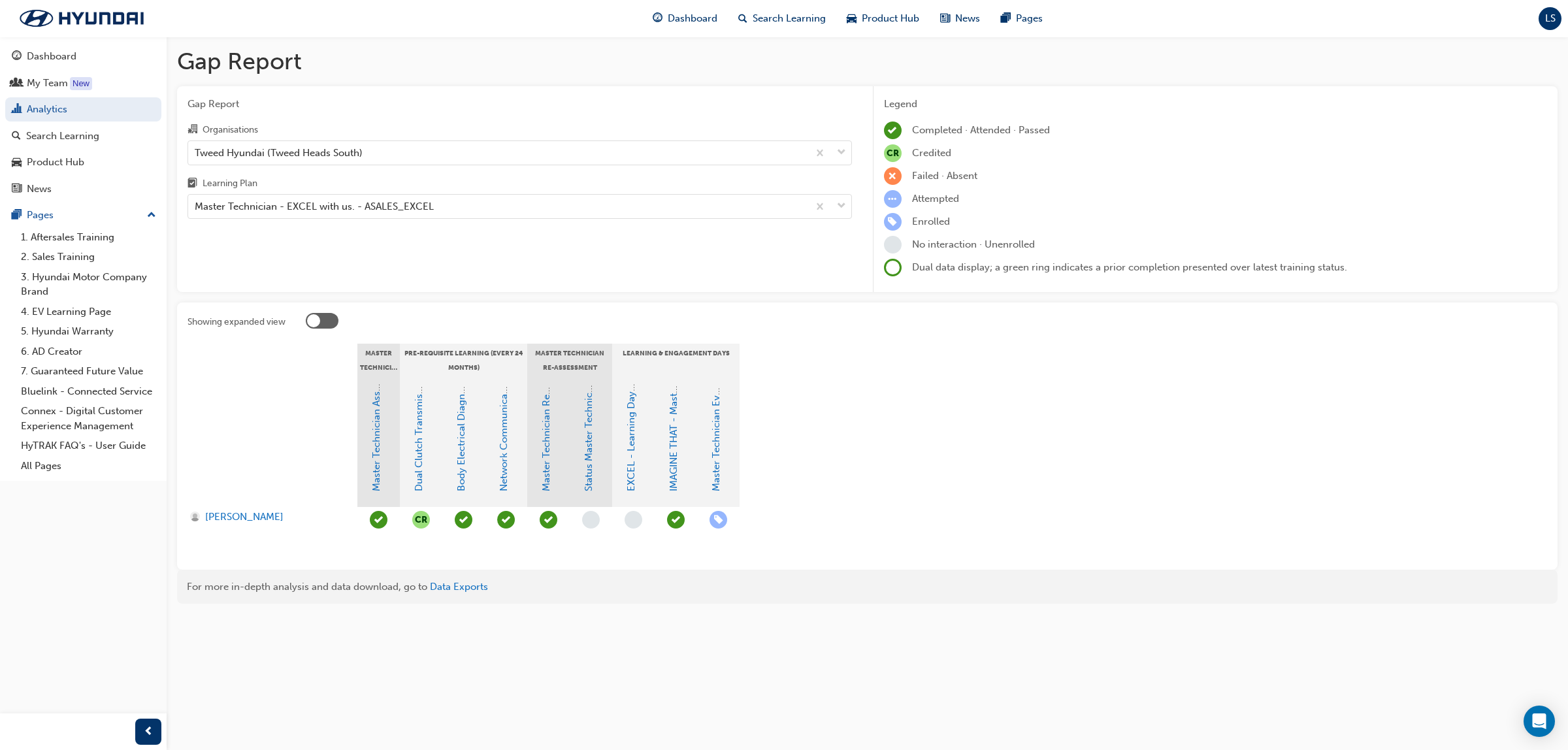
click at [460, 516] on span "learningRecordVerb_ATTEND-icon" at bounding box center [464, 520] width 18 height 18
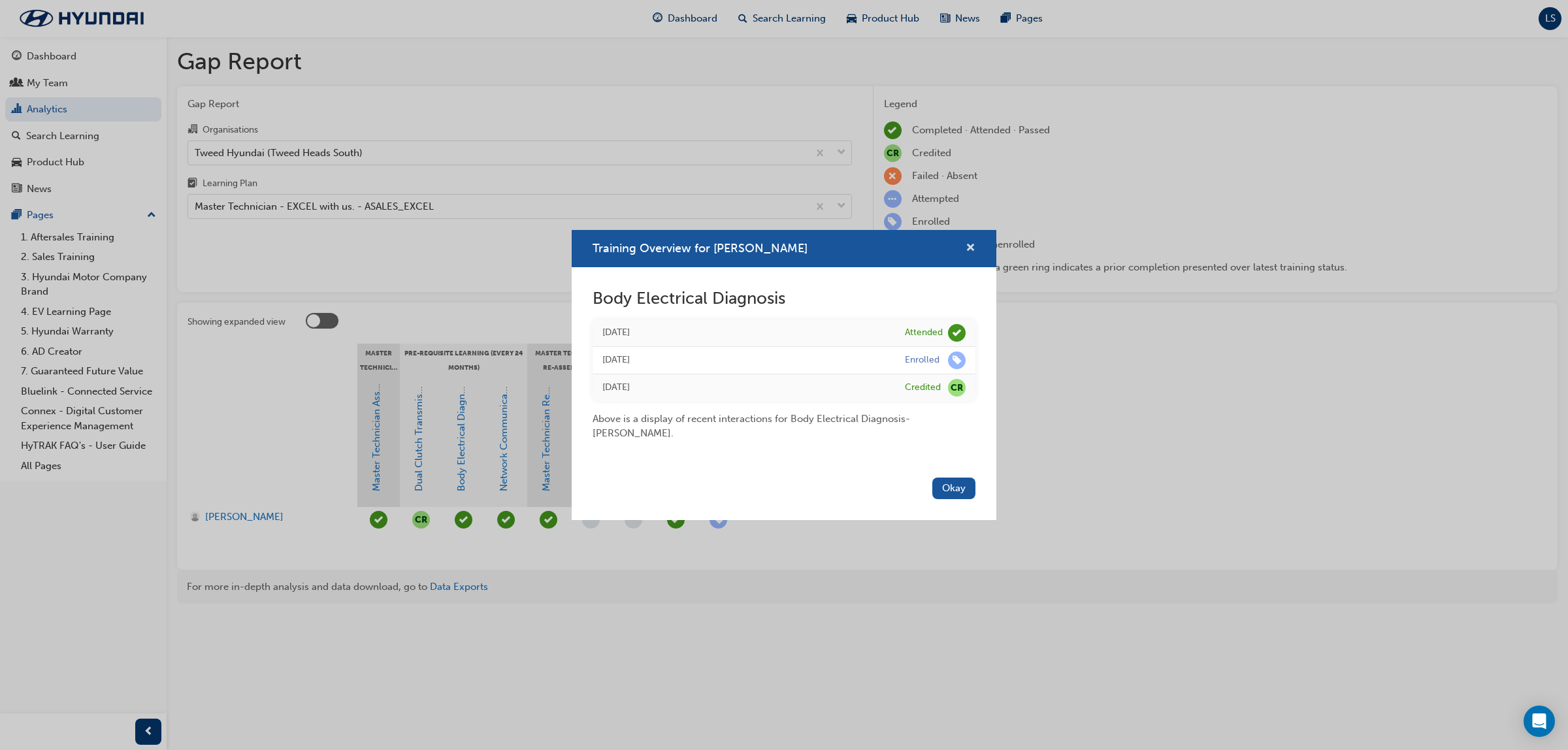
click at [967, 243] on span "cross-icon" at bounding box center [970, 249] width 10 height 12
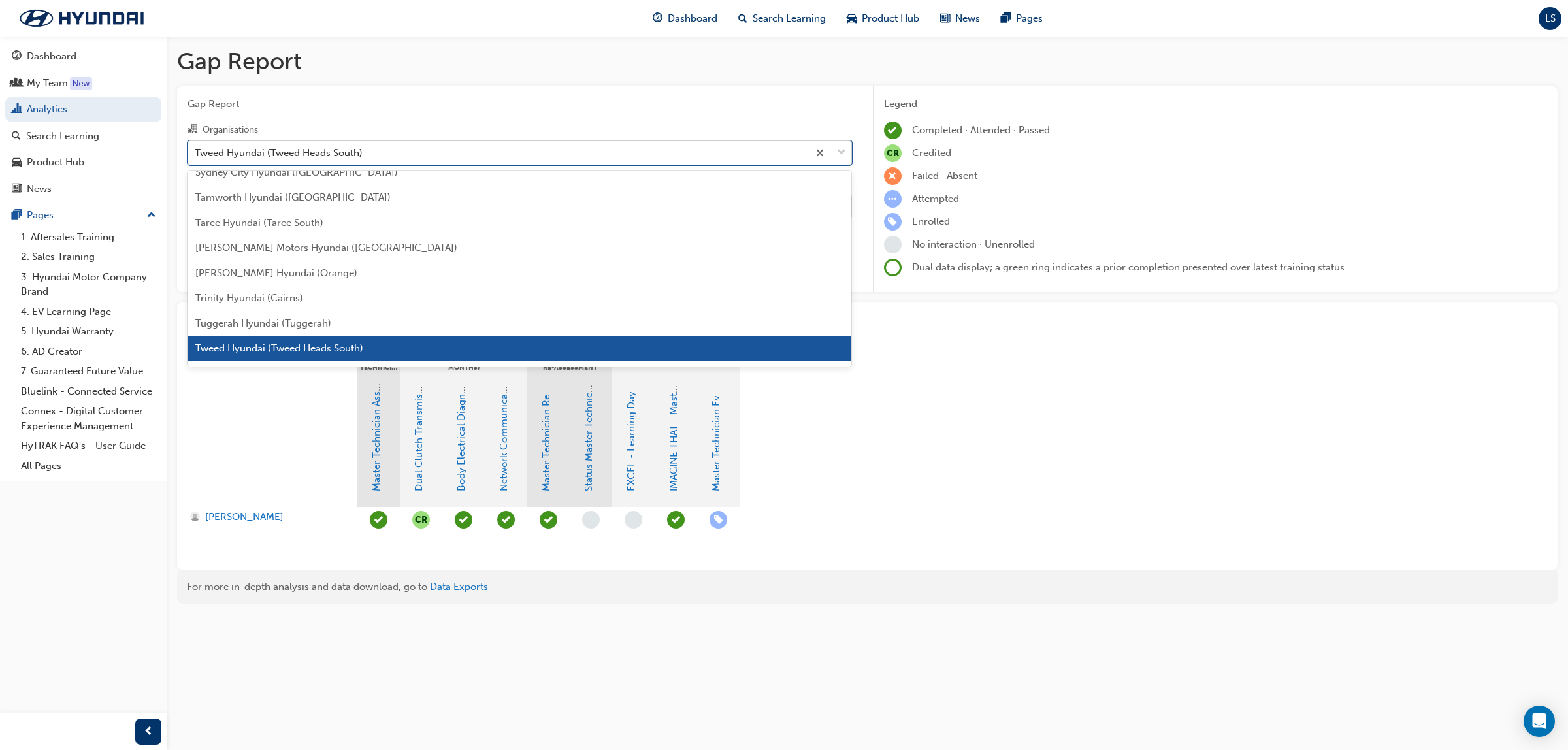
click at [292, 153] on div "Tweed Hyundai (Tweed Heads South)" at bounding box center [278, 152] width 168 height 15
click at [196, 153] on input "Organisations option Tweed Hyundai (Tweed Heads South), selected. option Tweed …" at bounding box center [195, 152] width 2 height 11
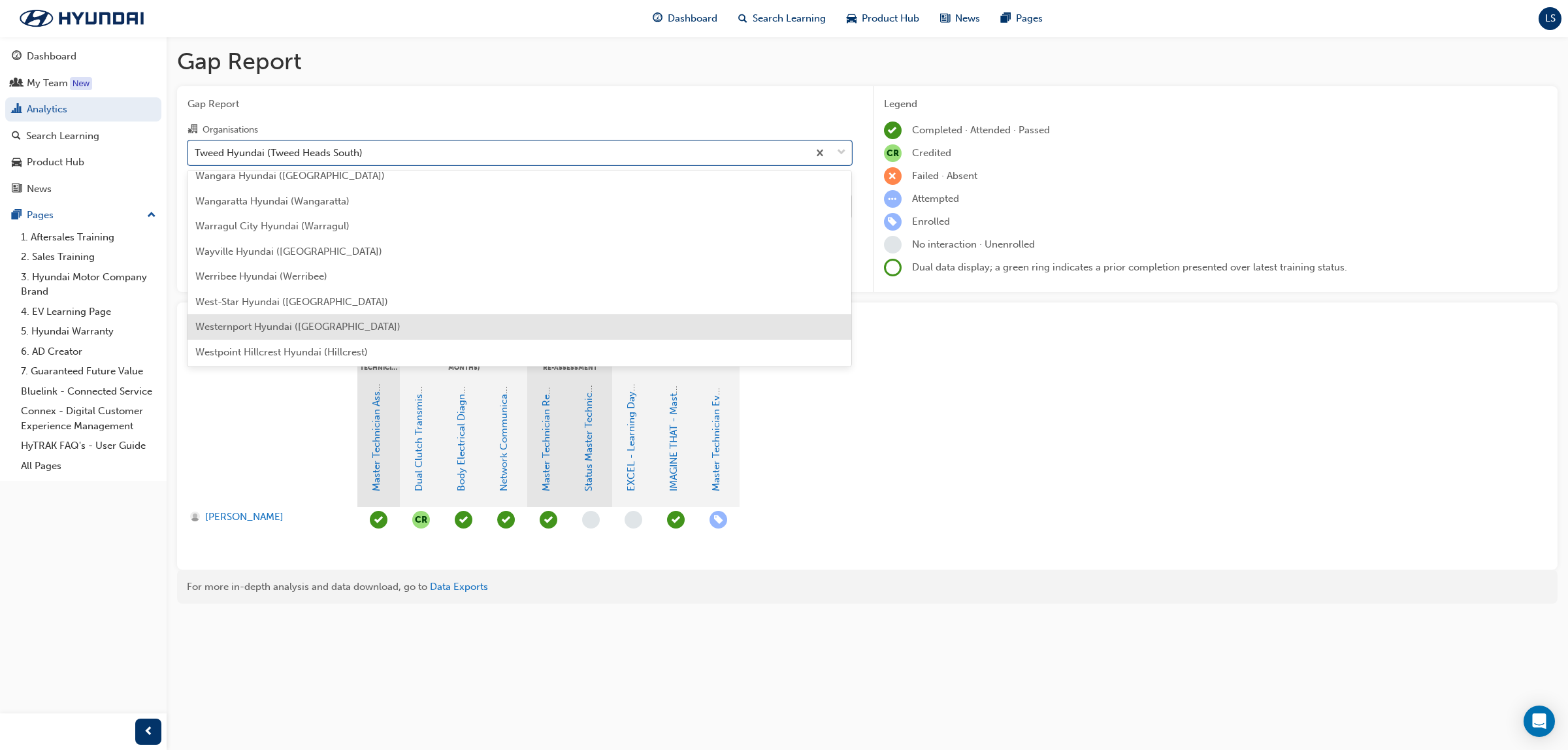
scroll to position [4208, 0]
click at [295, 324] on span "West-Star Hyundai ([GEOGRAPHIC_DATA])" at bounding box center [292, 330] width 193 height 12
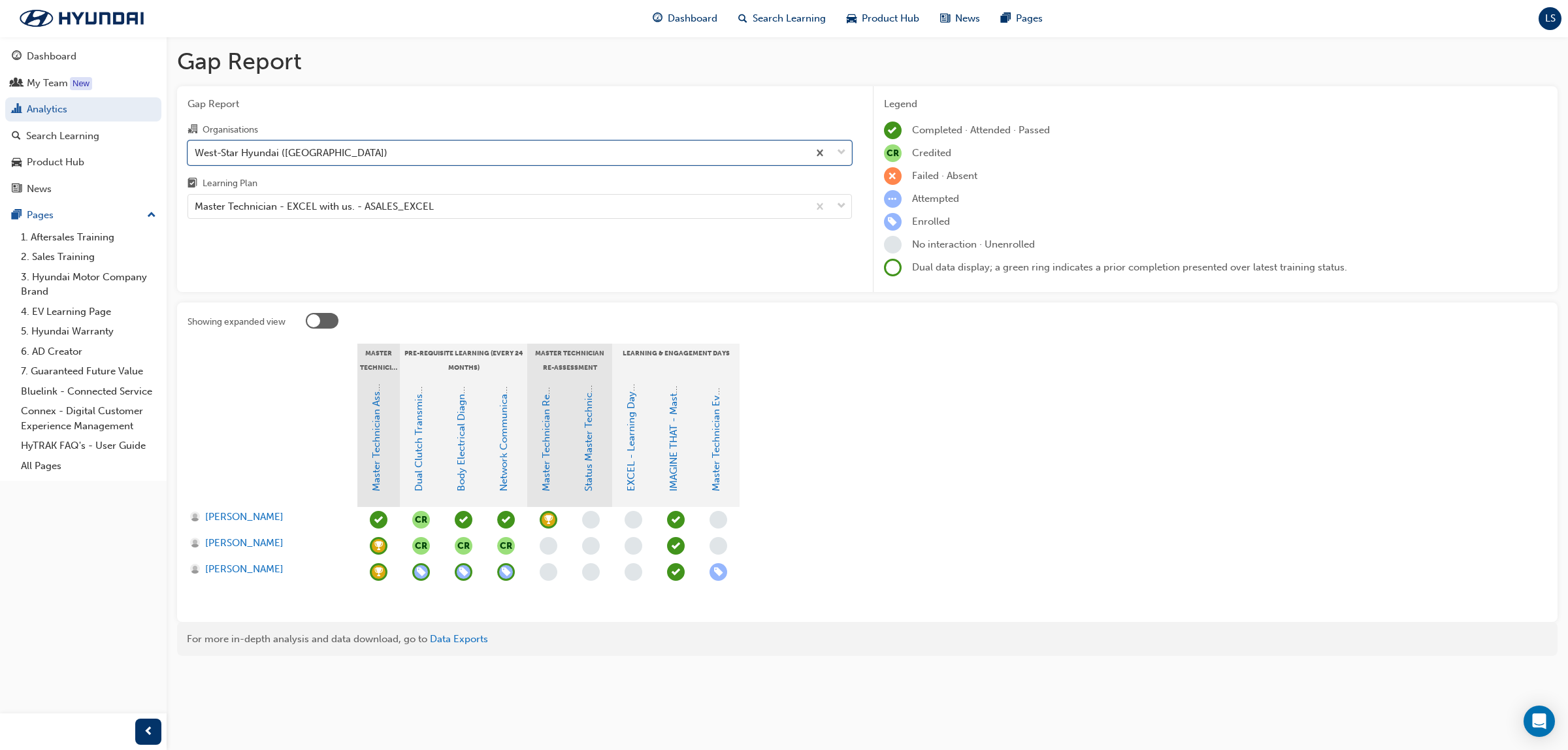
click at [458, 517] on span "learningRecordVerb_ATTEND-icon" at bounding box center [464, 520] width 18 height 18
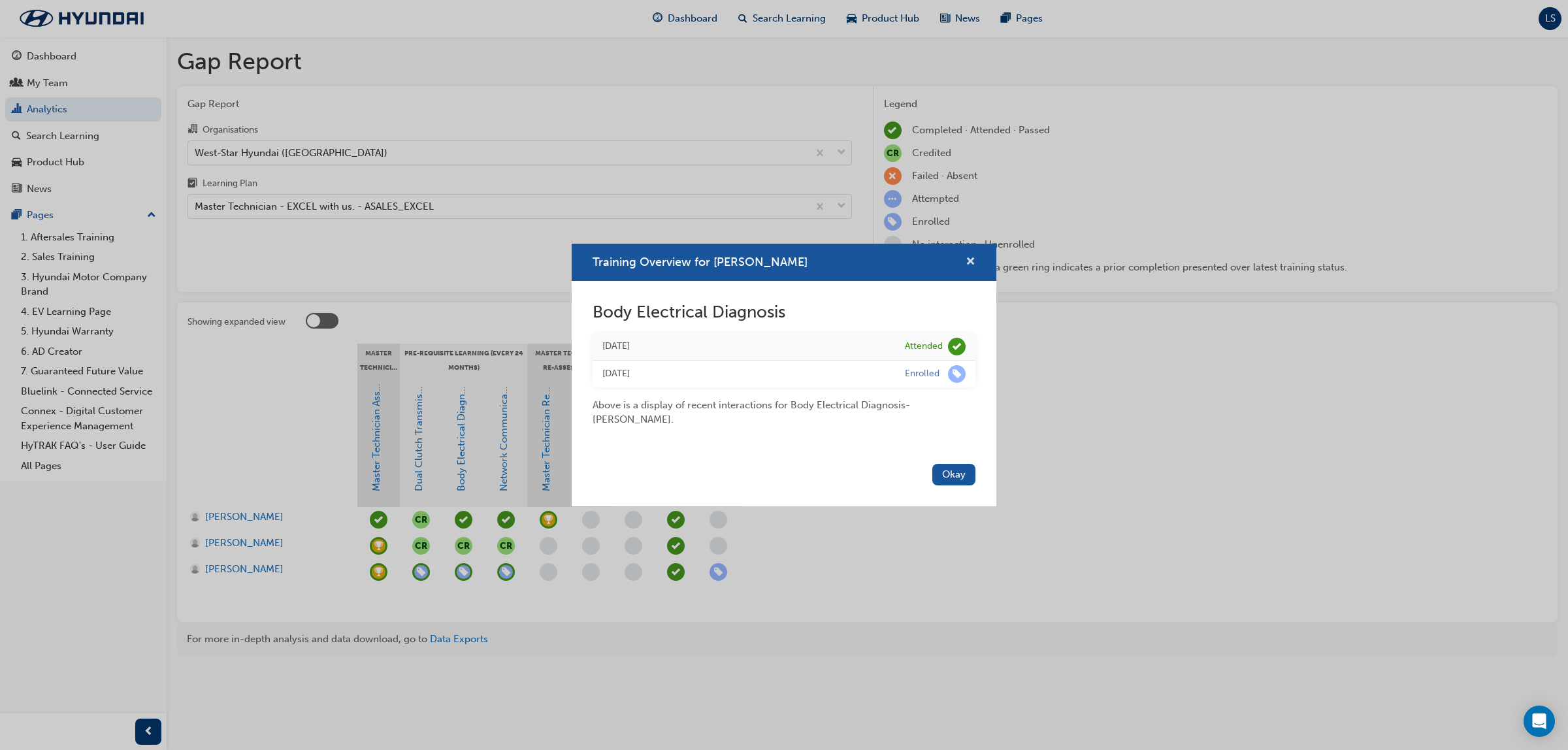
click at [970, 268] on span "cross-icon" at bounding box center [970, 263] width 10 height 12
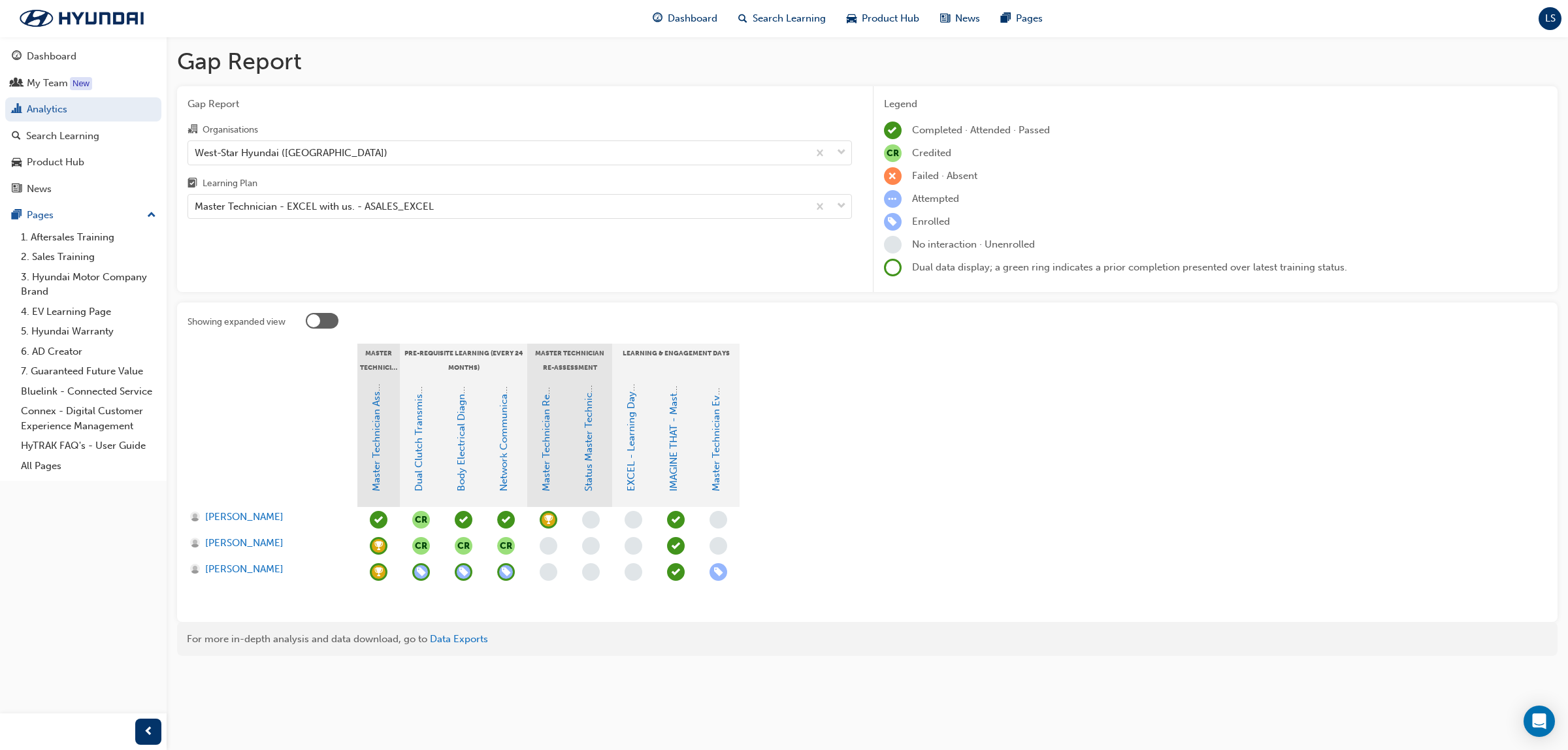
click at [279, 138] on div "Organisations" at bounding box center [520, 131] width 665 height 19
click at [196, 147] on input "Organisations West-Star Hyundai (Toowoomba)" at bounding box center [195, 152] width 2 height 11
click at [275, 148] on div "West-Star Hyundai ([GEOGRAPHIC_DATA])" at bounding box center [291, 152] width 193 height 15
click at [196, 148] on input "Organisations option West-Star Hyundai (Toowoomba), selected. 0 results availab…" at bounding box center [195, 152] width 2 height 11
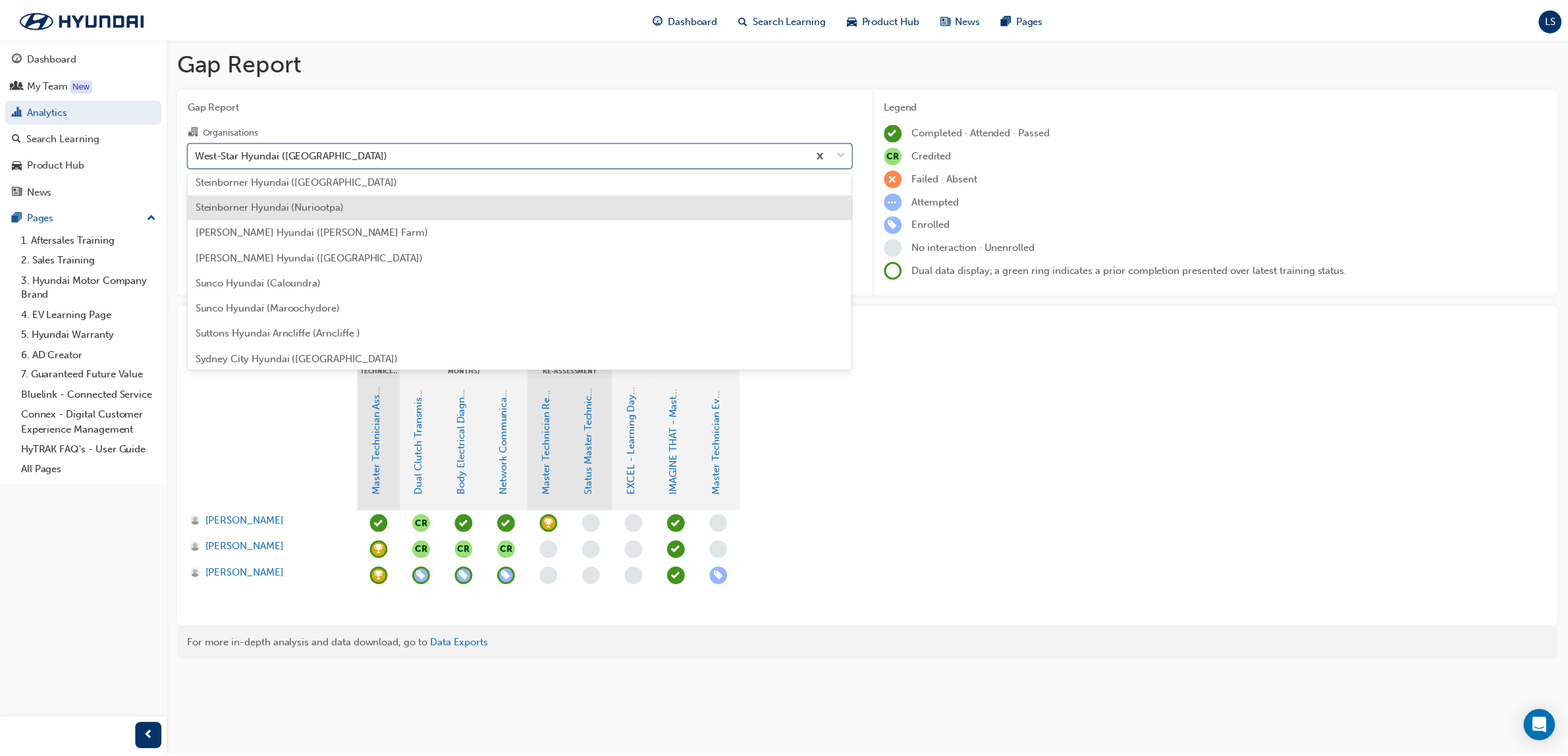
scroll to position [3811, 0]
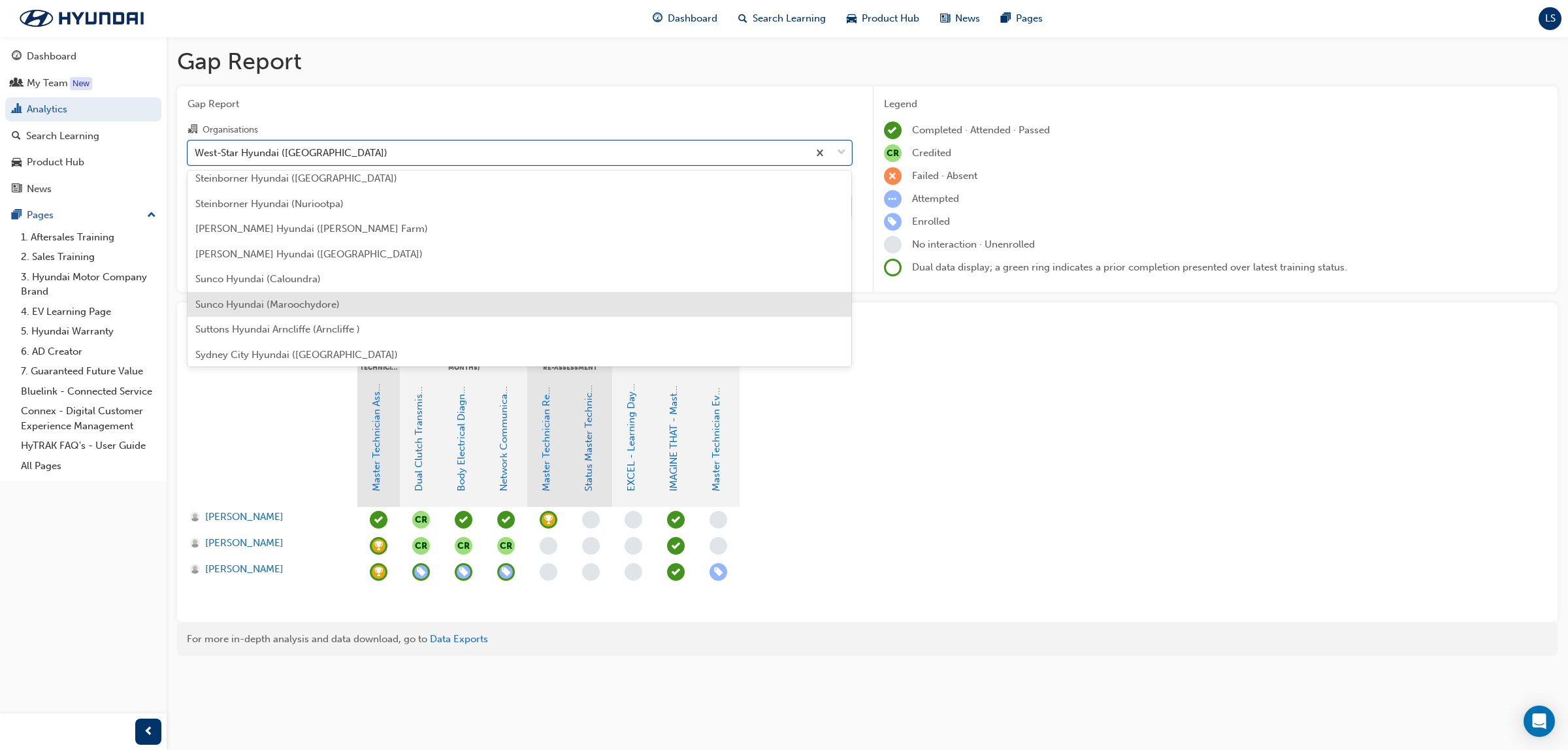
click at [301, 298] on span "Sunco Hyundai (Maroochydore)" at bounding box center [268, 304] width 144 height 12
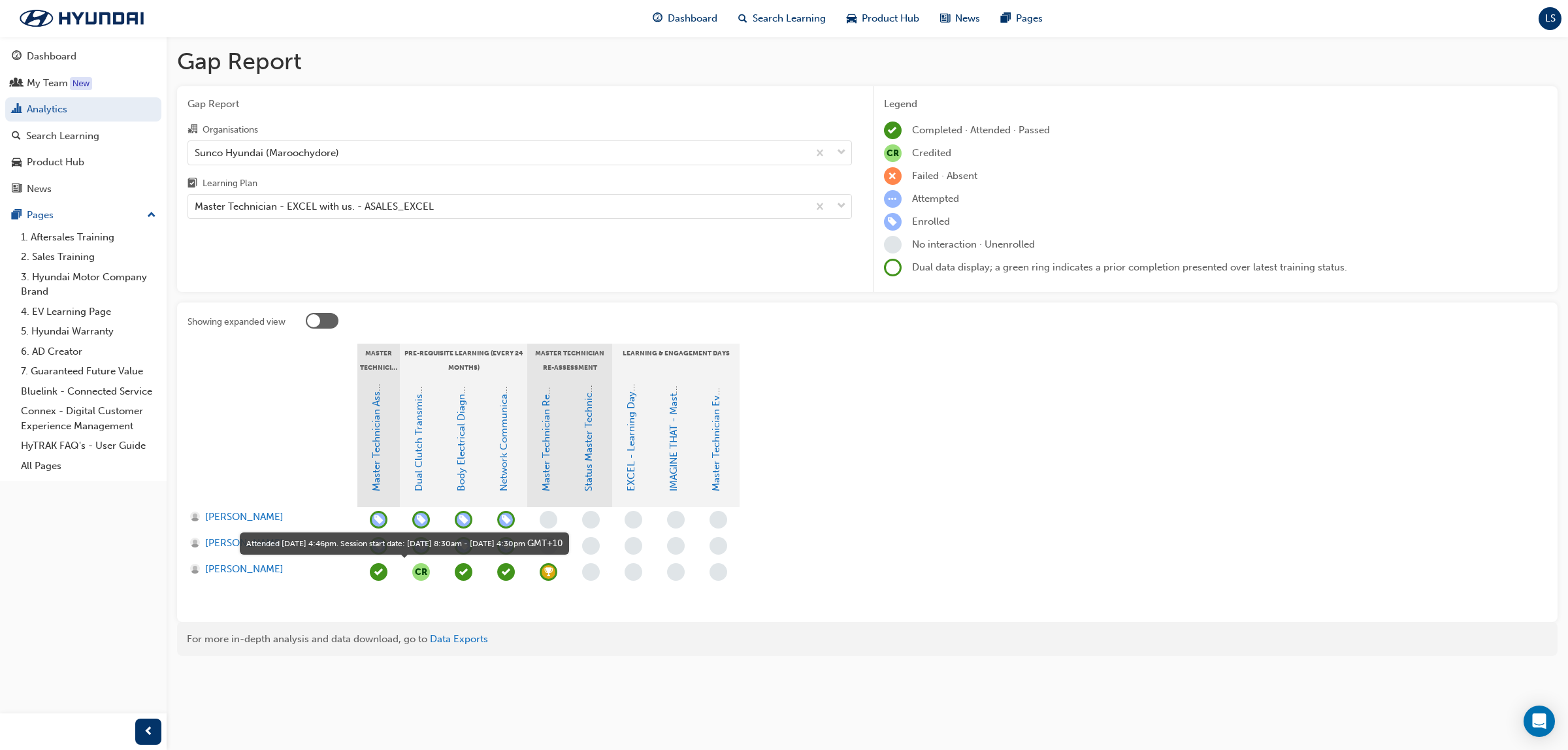
click at [465, 576] on span "learningRecordVerb_ATTEND-icon" at bounding box center [464, 572] width 18 height 18
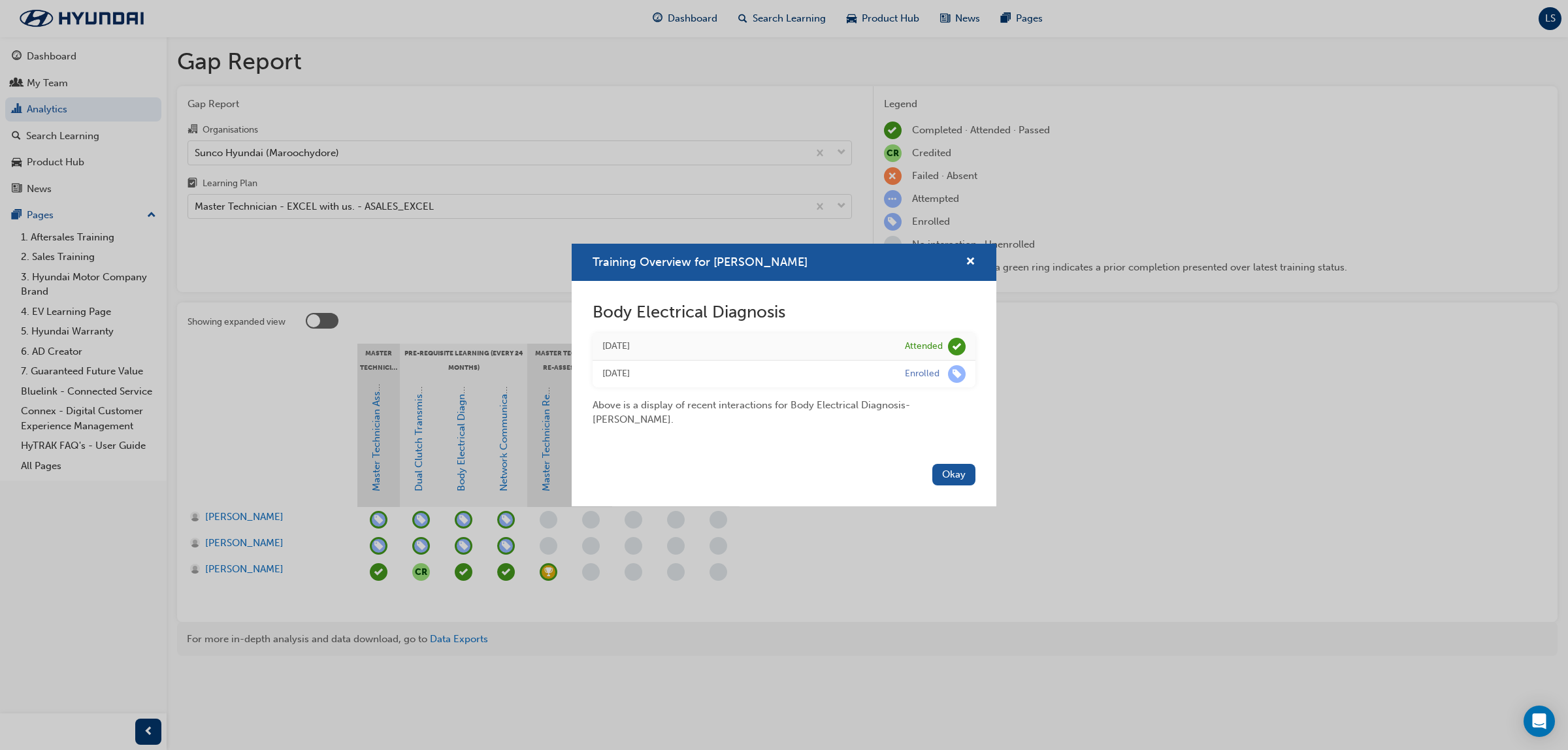
click at [540, 654] on div "Training Overview for Todd Fredericks Body Electrical Diagnosis Wed 22 Mar 2023…" at bounding box center [784, 375] width 1568 height 750
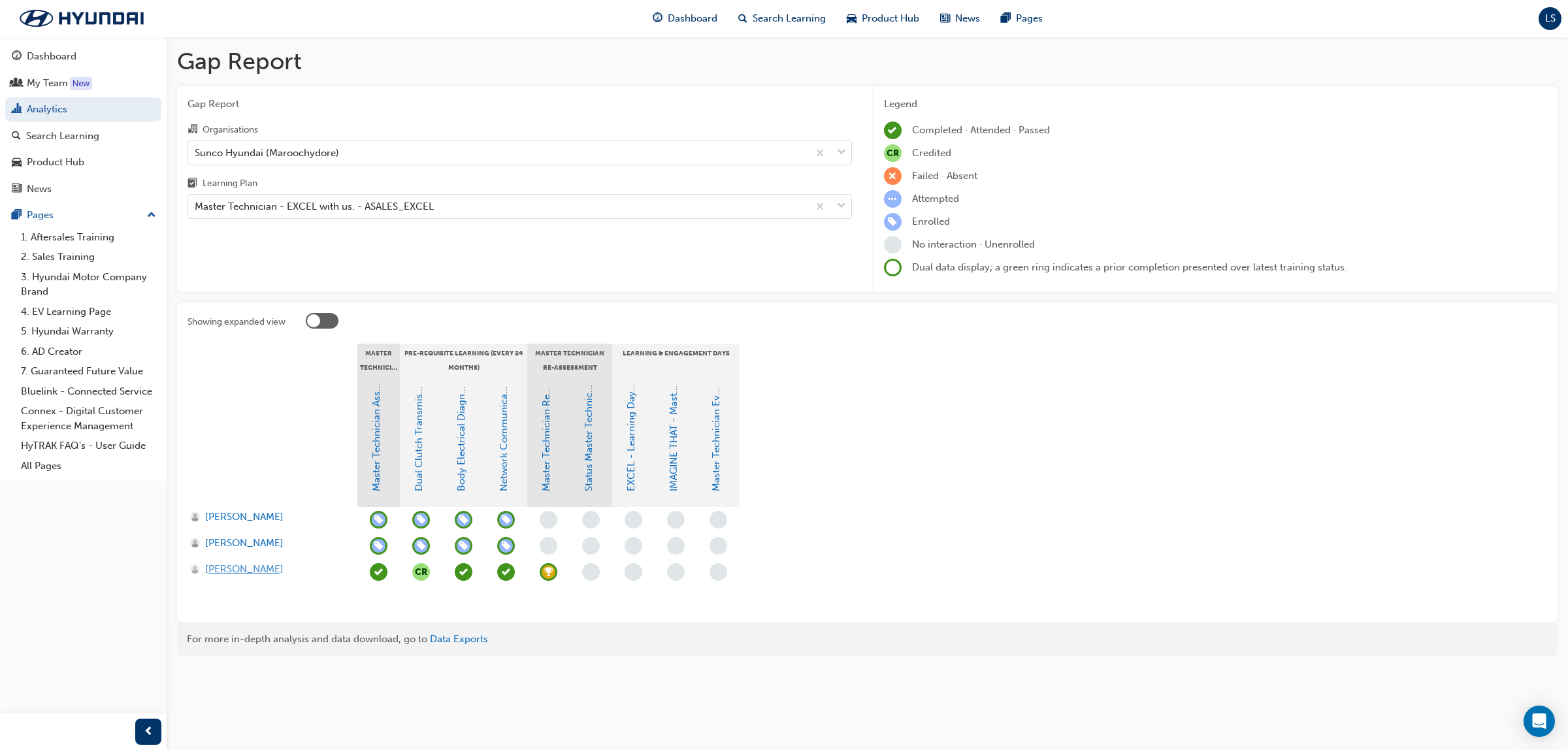
click at [249, 565] on span "Todd Fredericks" at bounding box center [244, 569] width 79 height 15
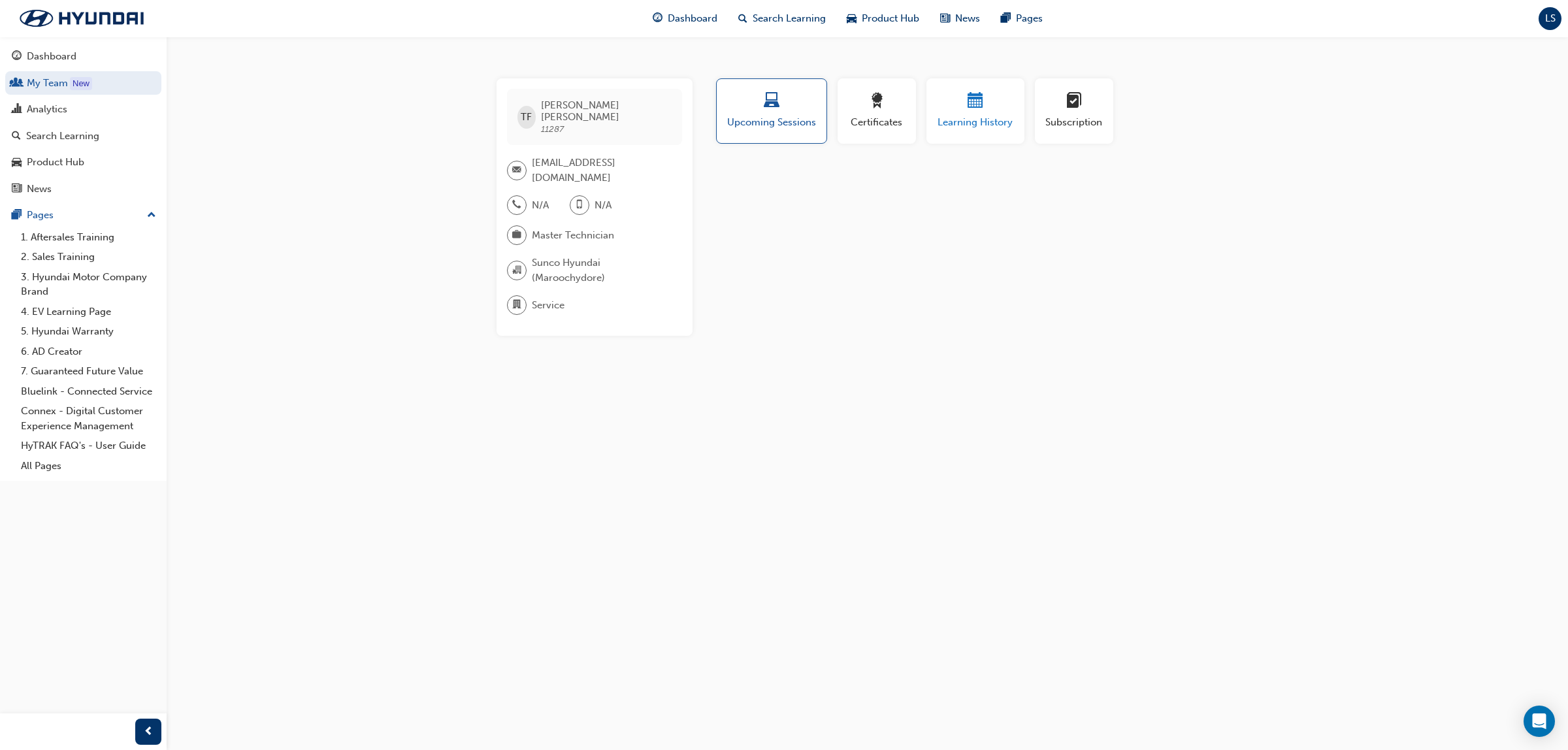
click at [987, 122] on span "Learning History" at bounding box center [975, 122] width 79 height 15
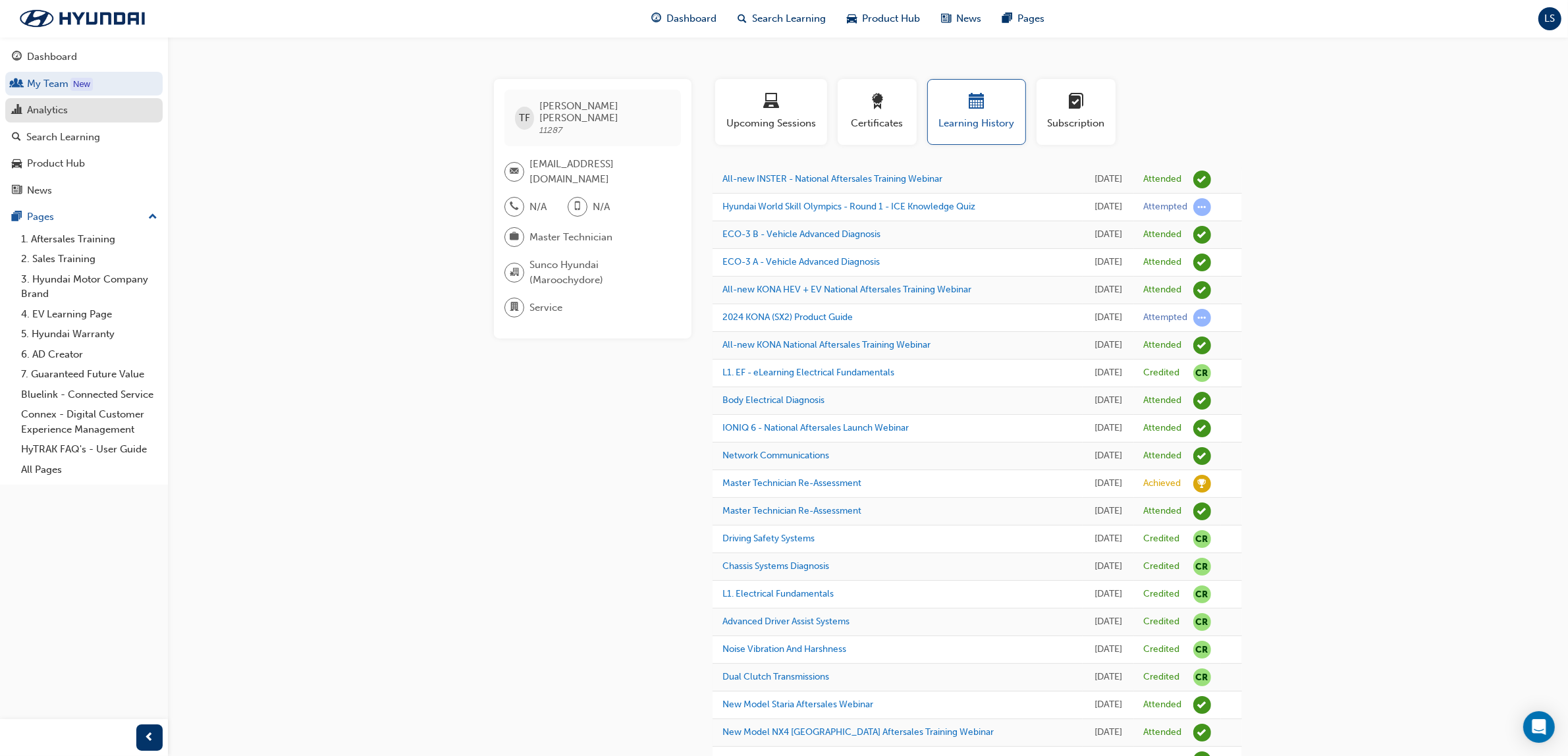
click at [57, 120] on link "Analytics" at bounding box center [83, 110] width 158 height 25
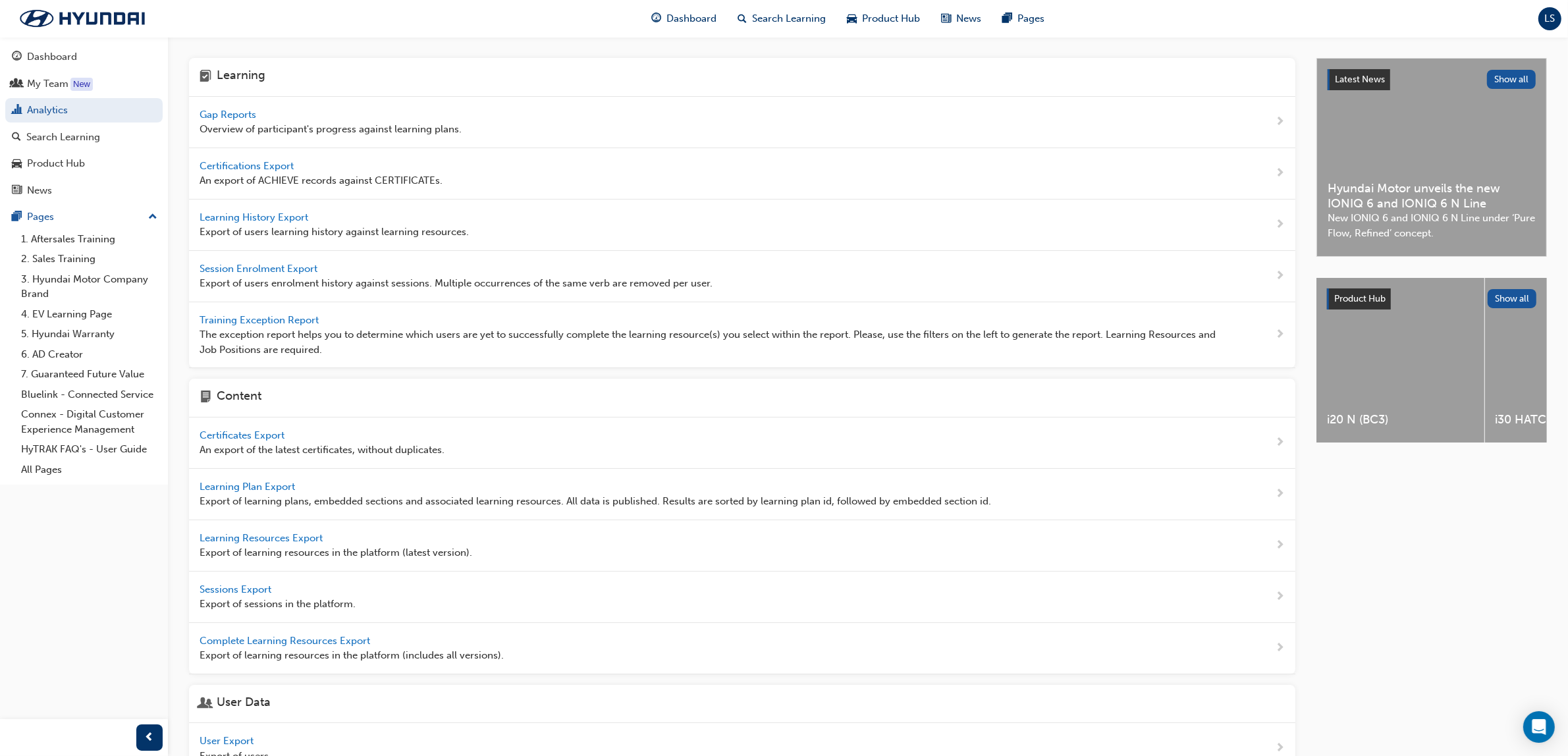
click at [245, 107] on div "Gap Reports Overview of participant's progress against learning plans." at bounding box center [330, 122] width 262 height 29
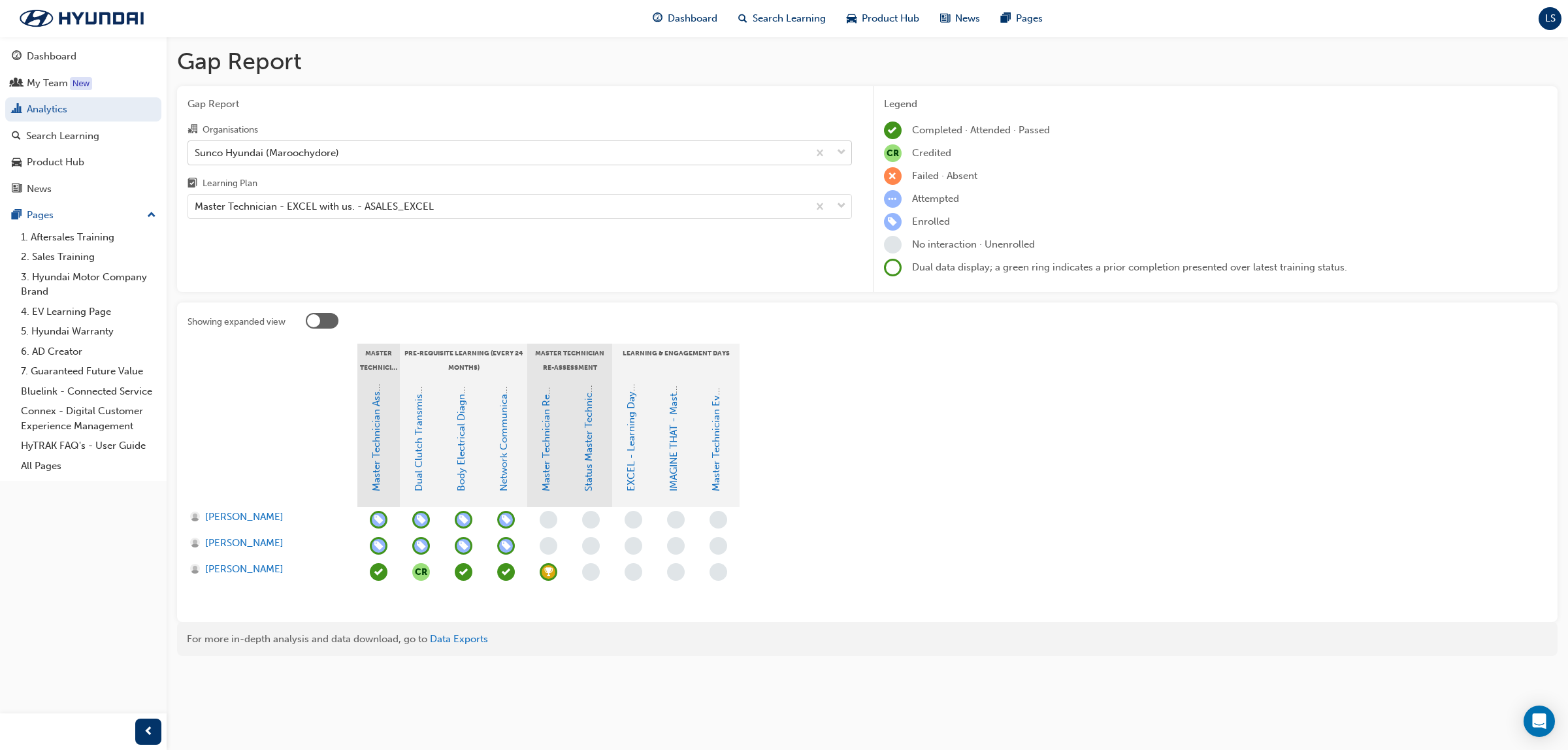
click at [282, 149] on div "Sunco Hyundai (Maroochydore)" at bounding box center [267, 152] width 144 height 15
click at [196, 149] on input "Organisations Sunco Hyundai (Maroochydore)" at bounding box center [195, 152] width 2 height 11
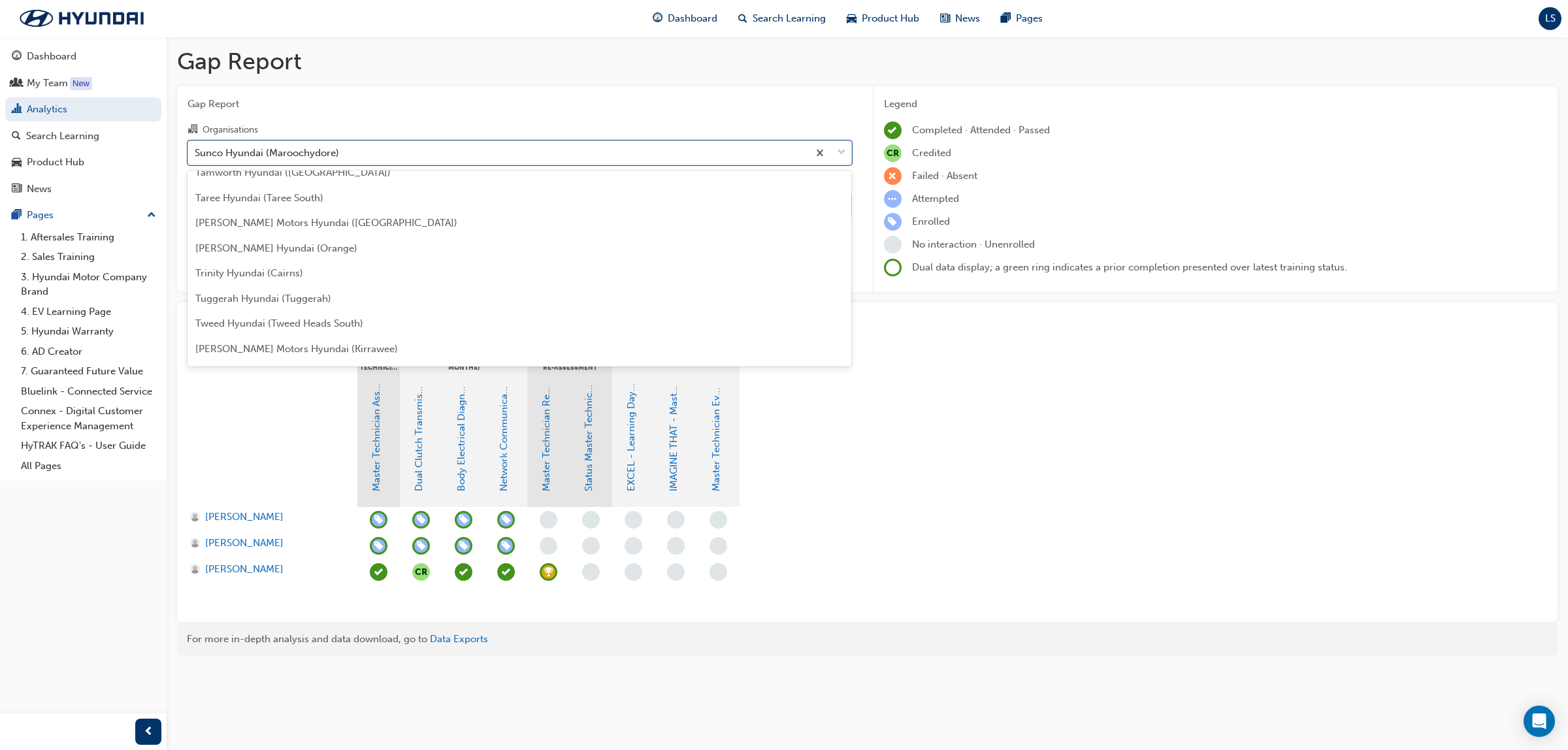
scroll to position [3981, 0]
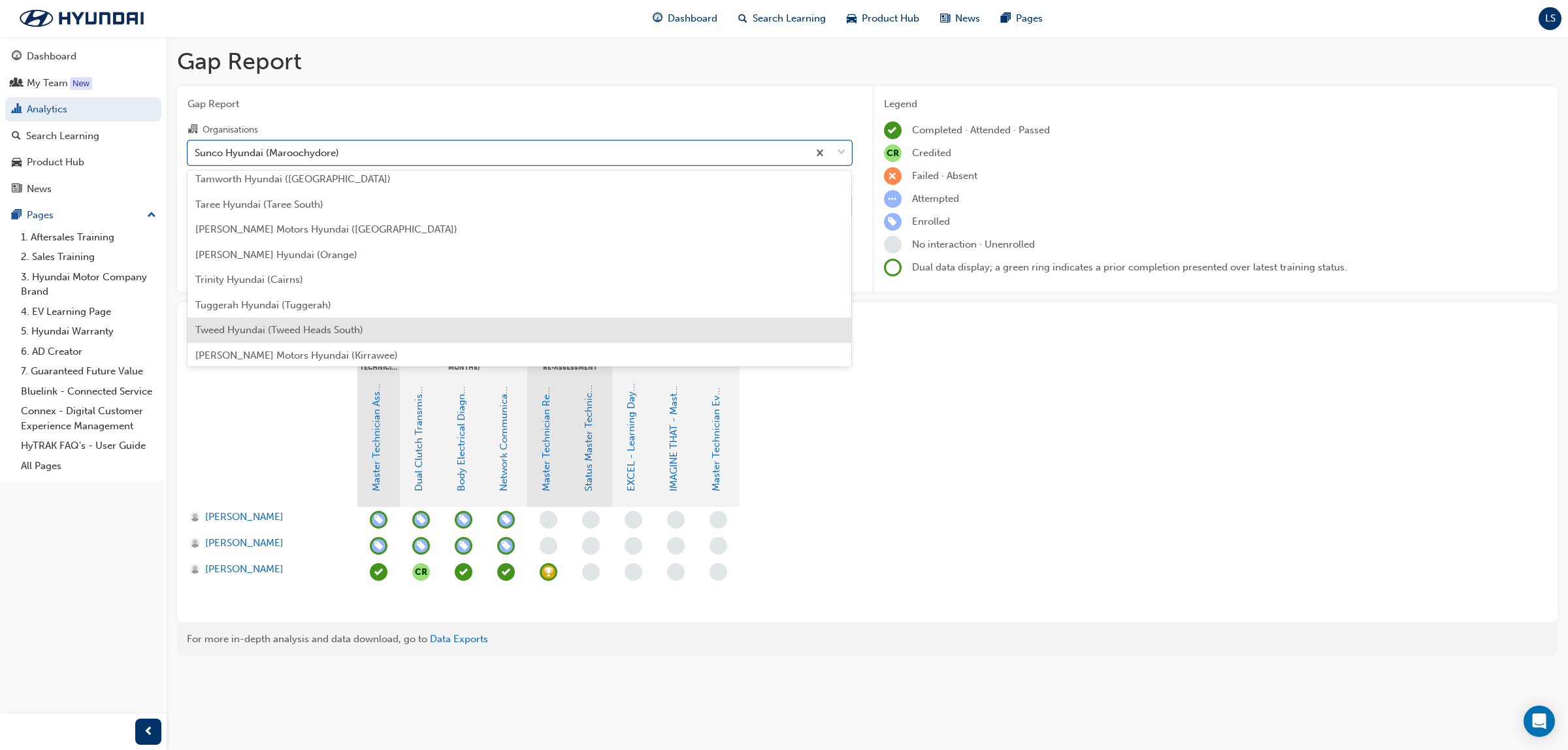
click at [291, 324] on span "Tweed Hyundai (Tweed Heads South)" at bounding box center [279, 330] width 168 height 12
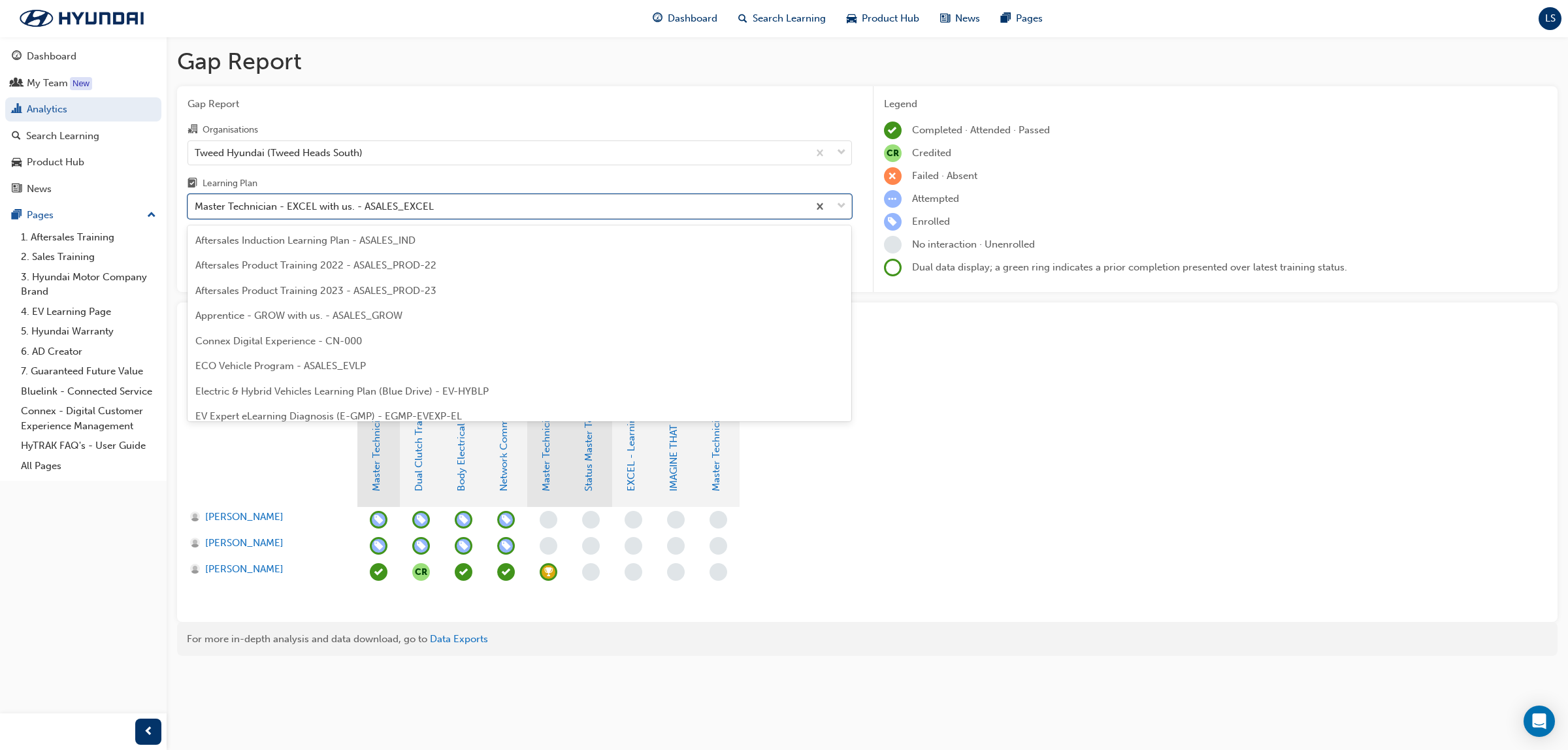
click at [314, 204] on div "Master Technician - EXCEL with us. - ASALES_EXCEL" at bounding box center [314, 207] width 239 height 15
click at [196, 204] on input "Learning Plan option Master Technician - EXCEL with us. - ASALES_EXCEL focused,…" at bounding box center [195, 206] width 2 height 11
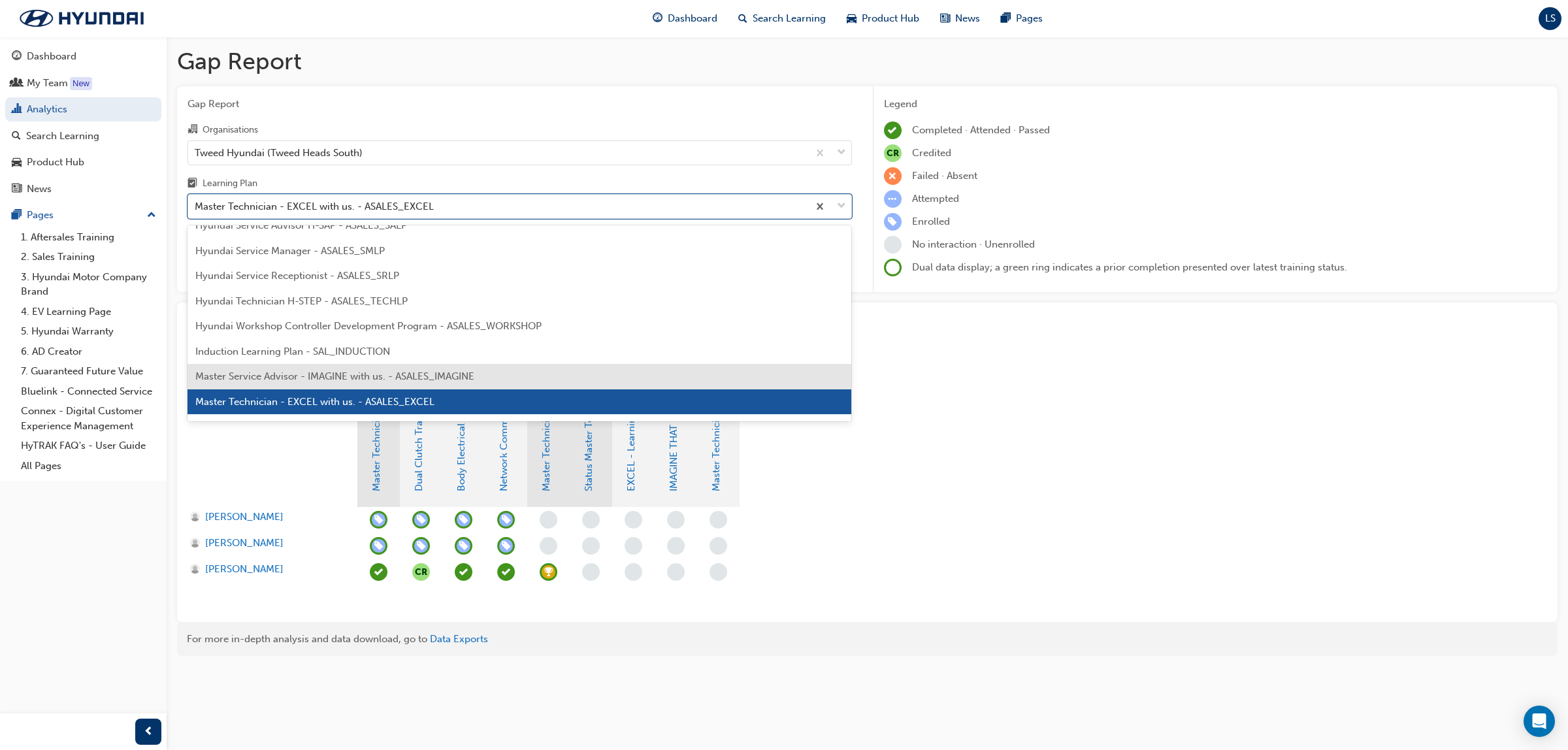
click at [306, 371] on span "Master Service Advisor - IMAGINE with us. - ASALES_IMAGINE" at bounding box center [335, 376] width 279 height 12
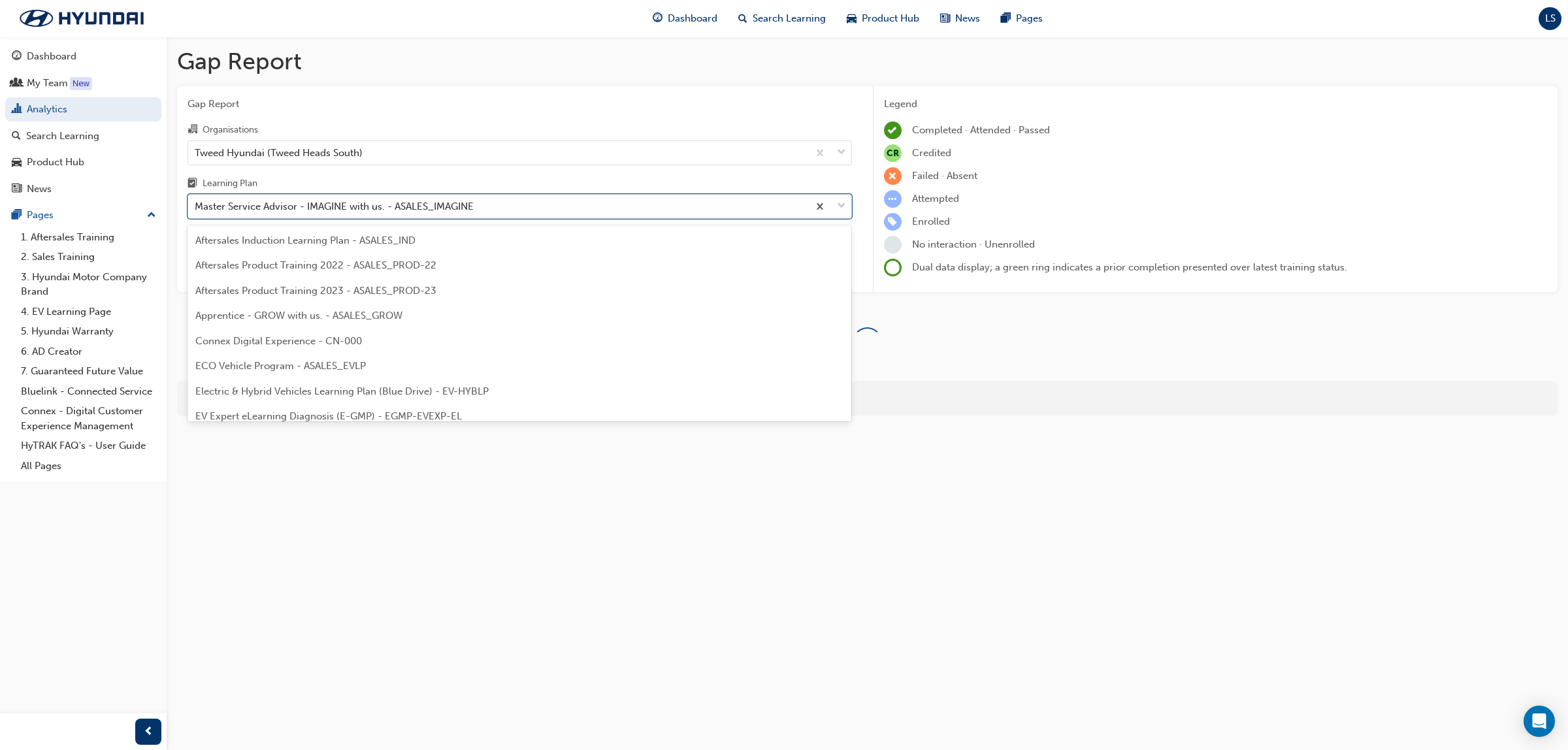
click at [328, 213] on div "Master Service Advisor - IMAGINE with us. - ASALES_IMAGINE" at bounding box center [334, 207] width 279 height 15
click at [196, 212] on input "Learning Plan option Master Service Advisor - IMAGINE with us. - ASALES_IMAGINE…" at bounding box center [195, 206] width 2 height 11
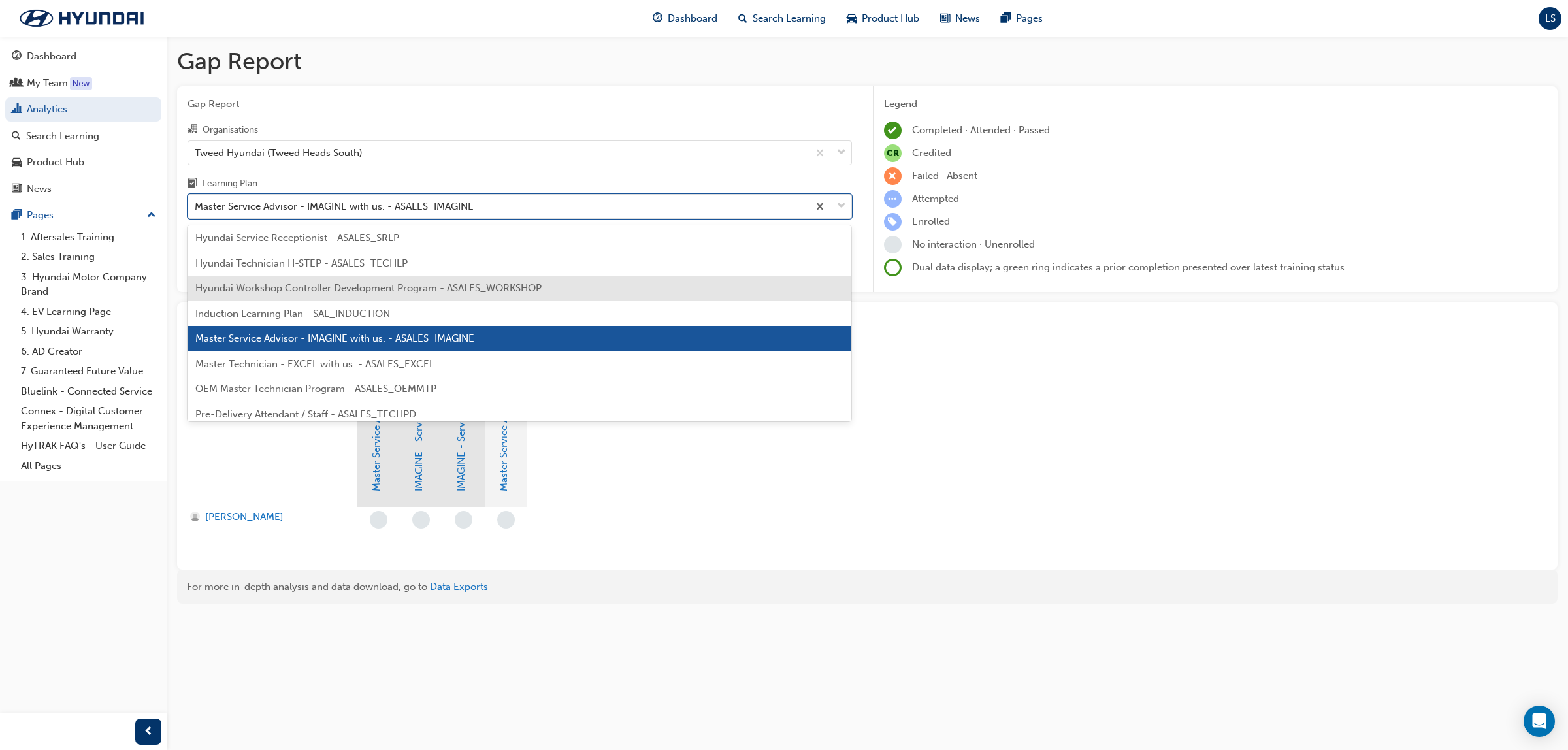
scroll to position [499, 0]
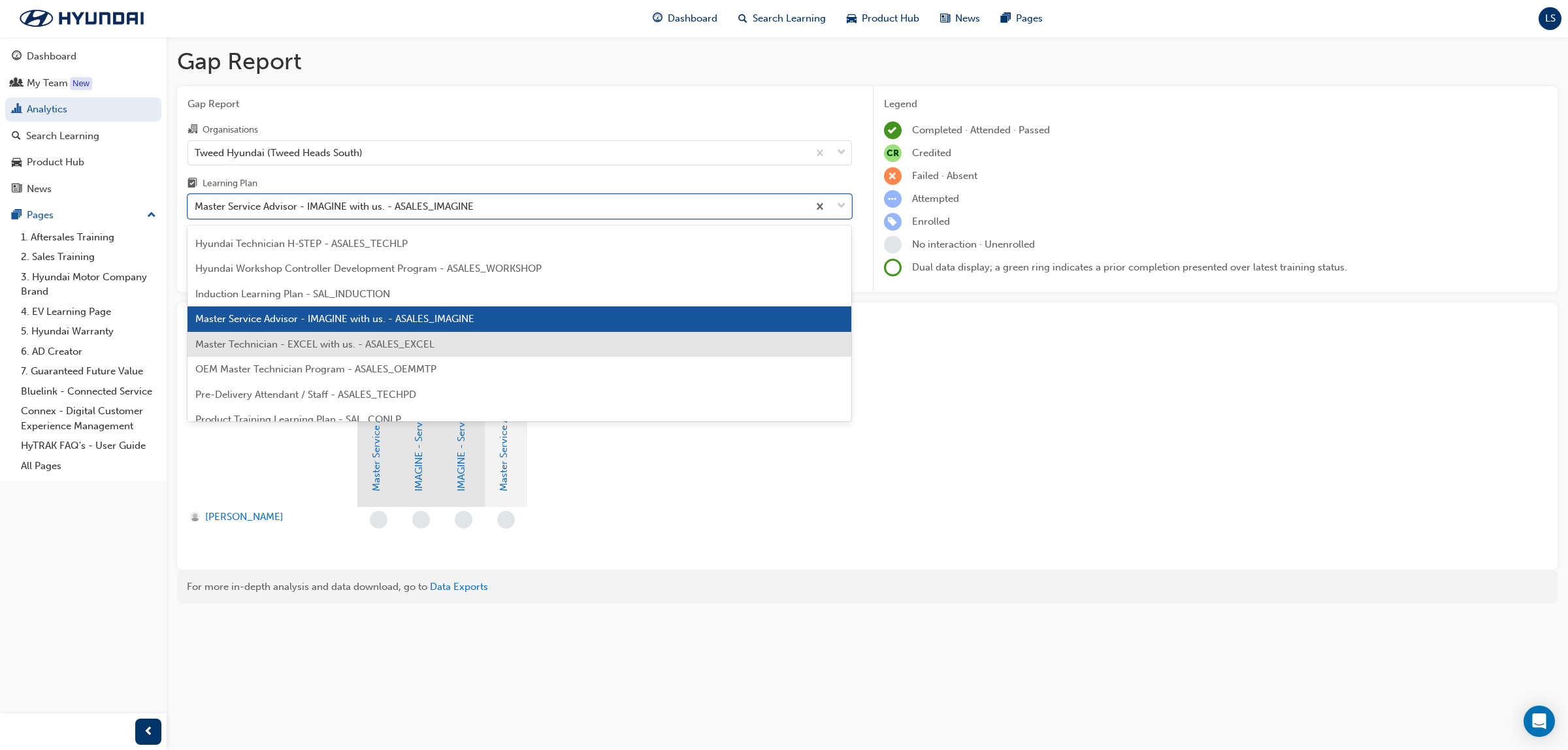
click at [334, 347] on span "Master Technician - EXCEL with us. - ASALES_EXCEL" at bounding box center [315, 344] width 239 height 12
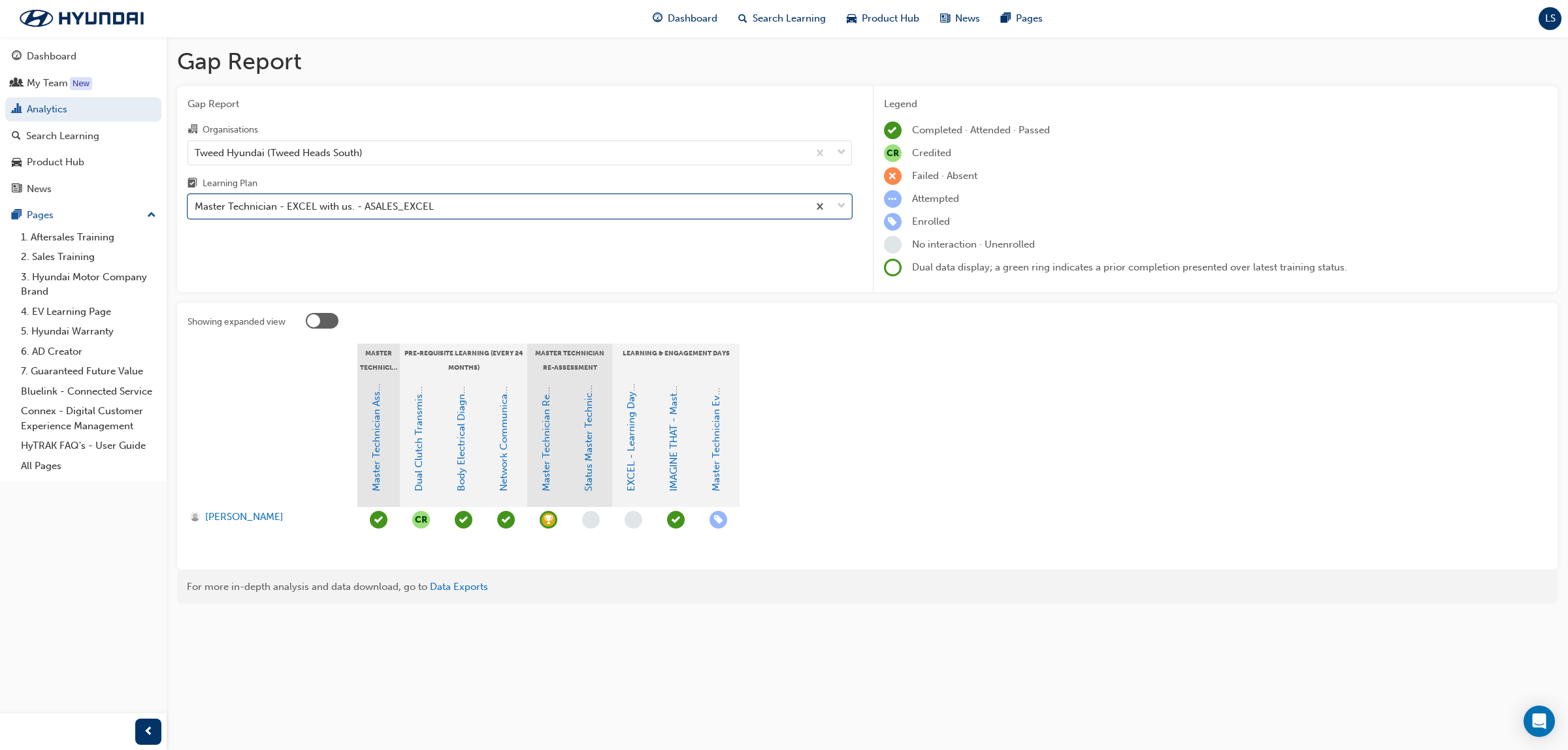
click at [366, 212] on div "Master Technician - EXCEL with us. - ASALES_EXCEL" at bounding box center [314, 207] width 239 height 15
click at [196, 212] on input "Learning Plan option Master Technician - EXCEL with us. - ASALES_EXCEL, selecte…" at bounding box center [195, 206] width 2 height 11
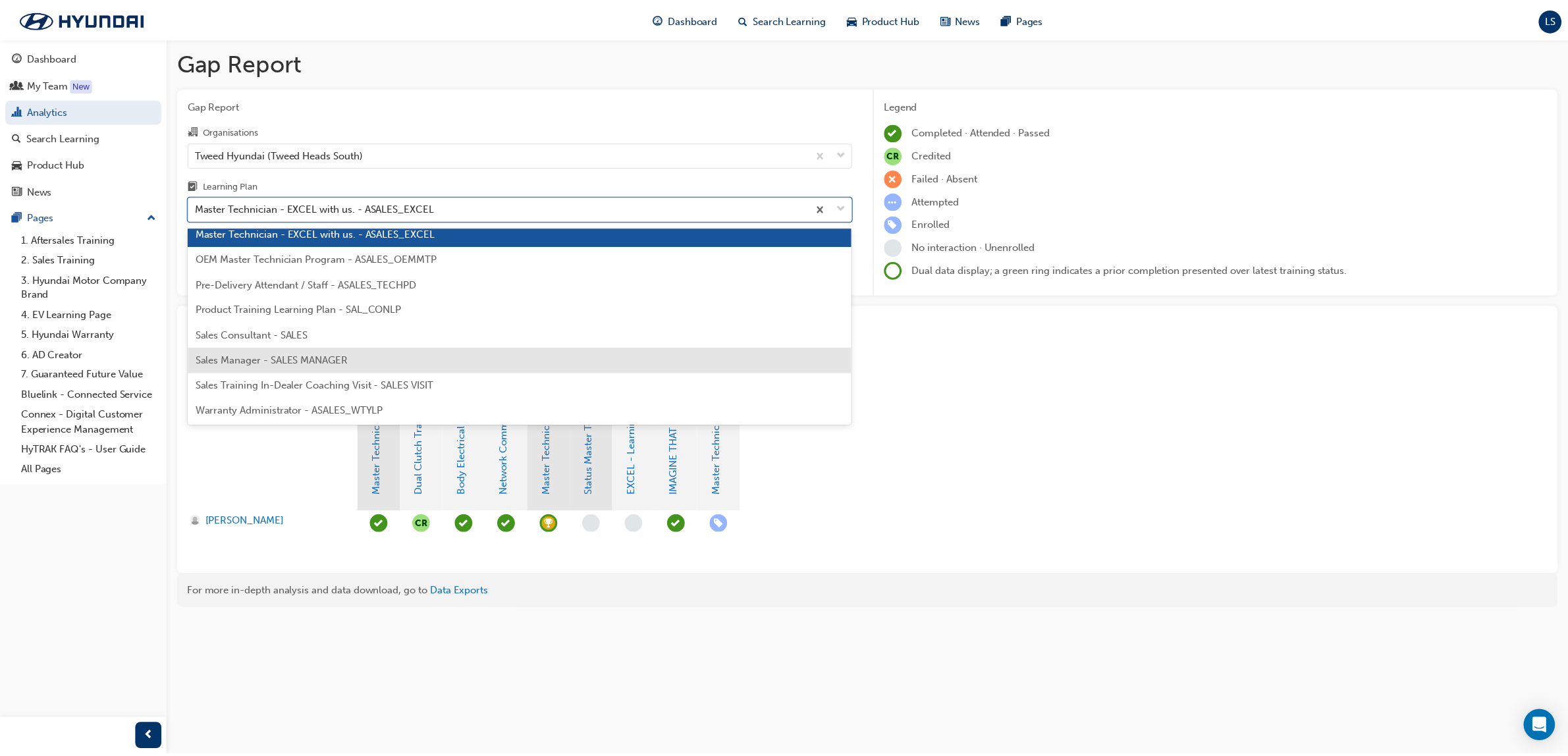
scroll to position [453, 0]
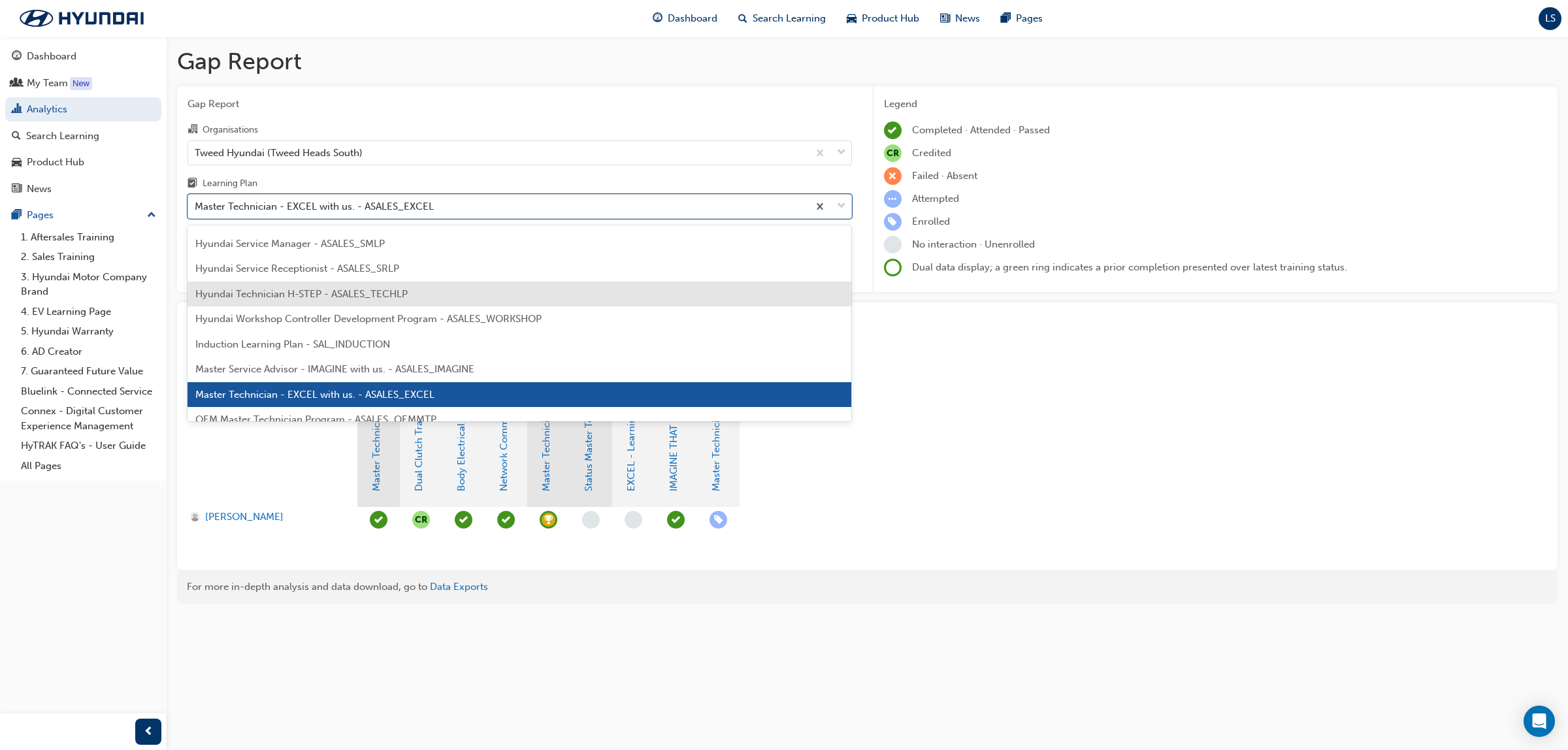
click at [315, 298] on span "Hyundai Technician H-STEP - ASALES_TECHLP" at bounding box center [302, 294] width 212 height 12
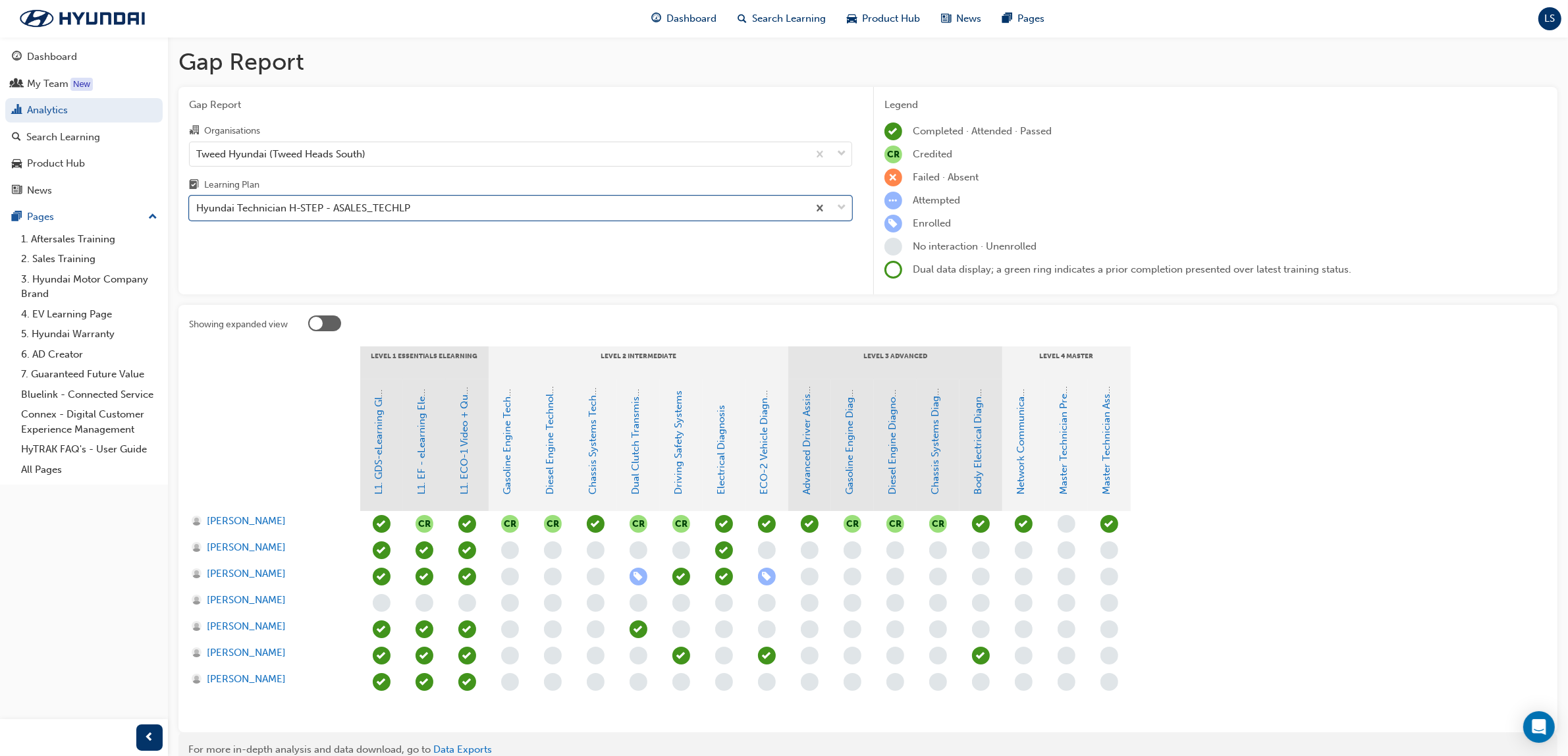
click at [1114, 521] on span "learningRecordVerb_ATTEND-icon" at bounding box center [1110, 524] width 18 height 18
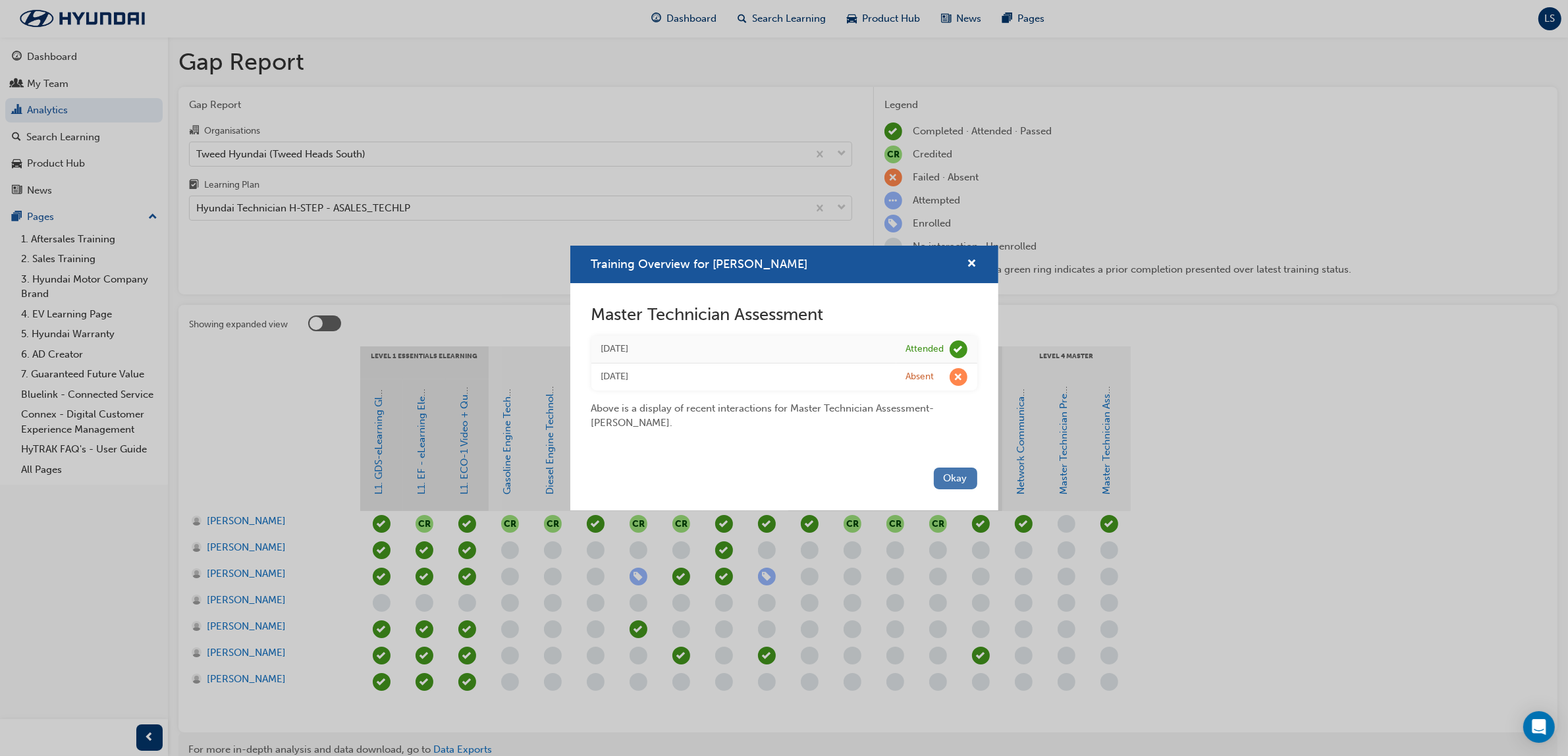
click at [949, 474] on button "Okay" at bounding box center [955, 478] width 43 height 22
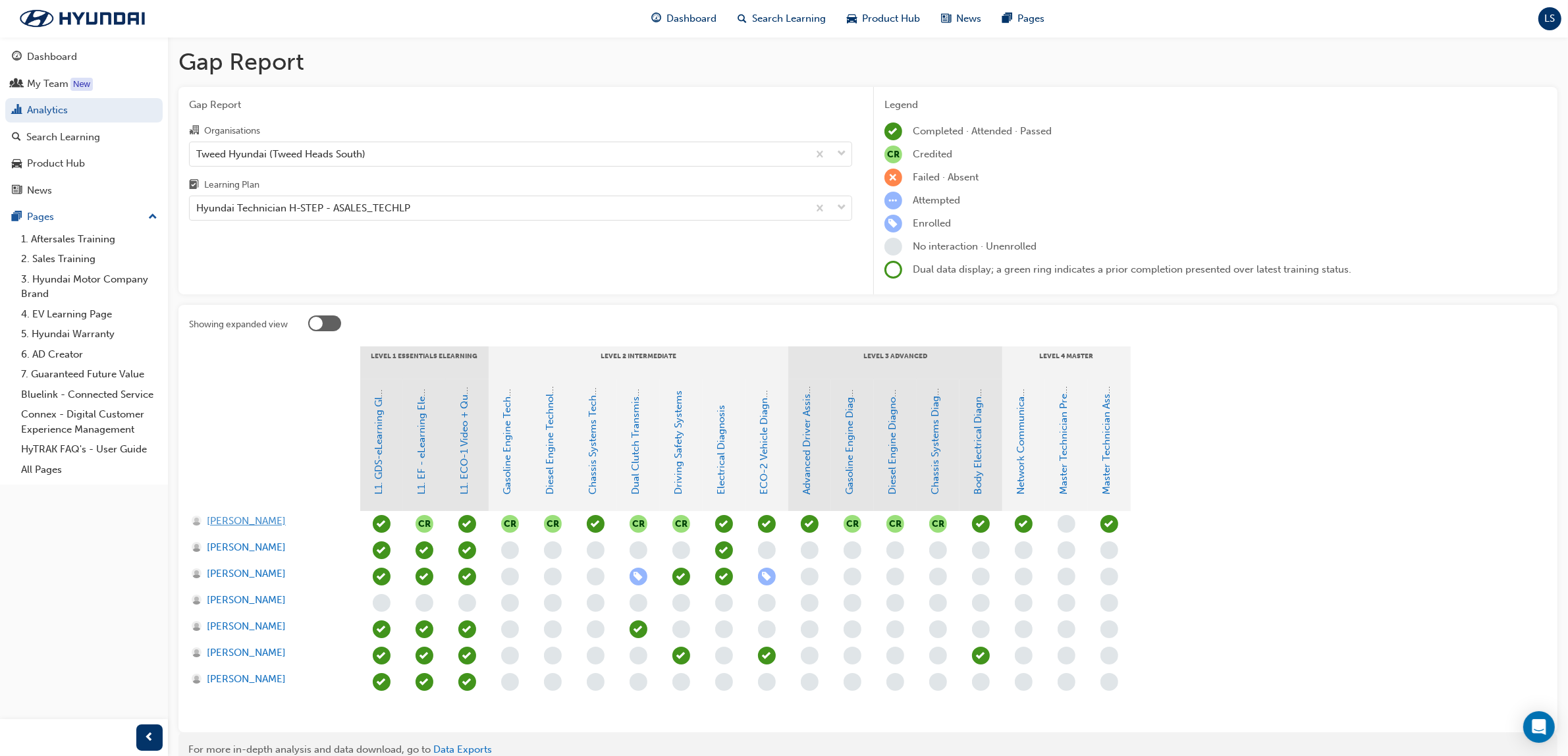
click at [243, 515] on span "Darren Batchelor" at bounding box center [246, 521] width 79 height 16
click at [389, 152] on div "Tweed Hyundai (Tweed Heads South)" at bounding box center [498, 154] width 619 height 23
click at [198, 152] on input "Organisations Tweed Hyundai (Tweed Heads South)" at bounding box center [197, 154] width 2 height 11
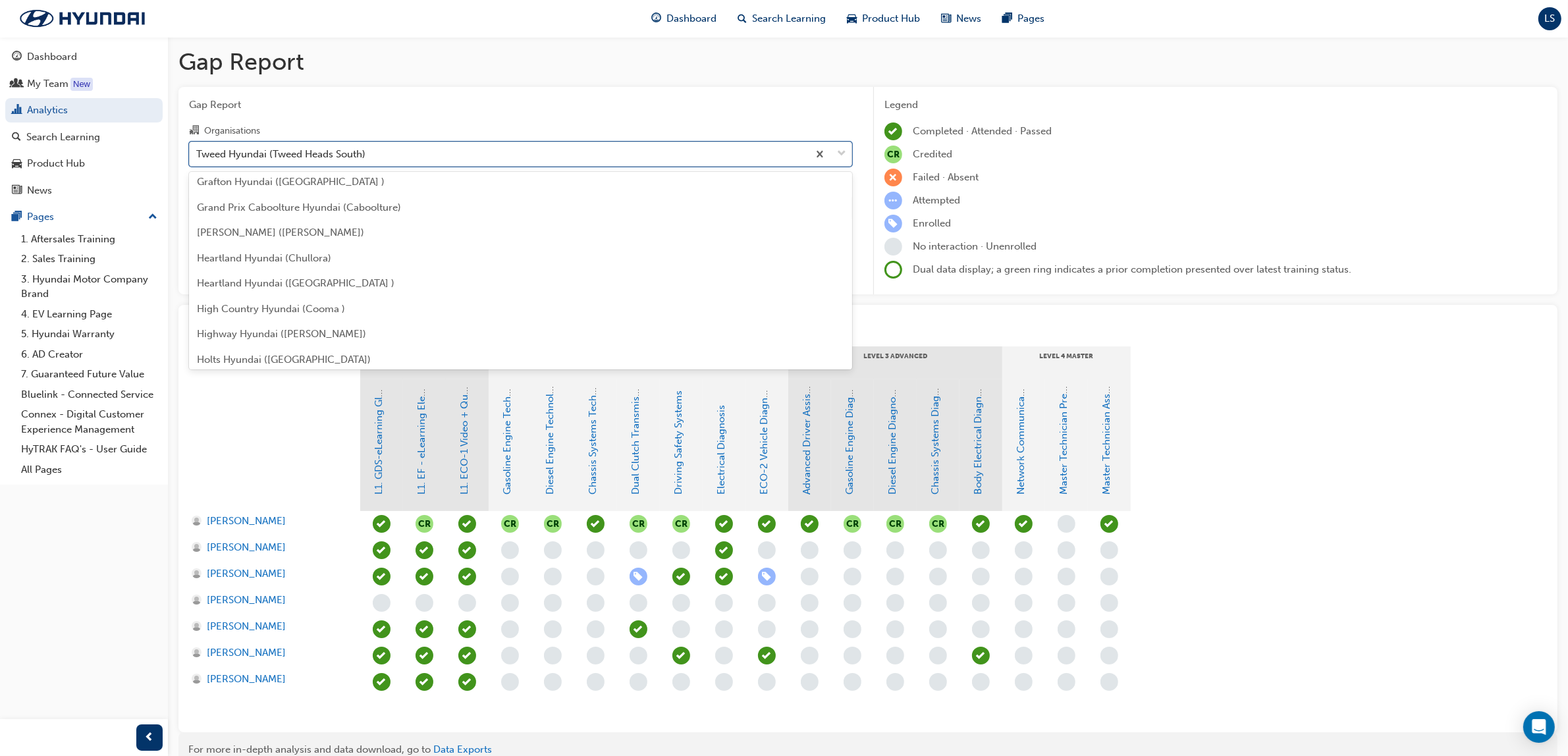
scroll to position [1360, 0]
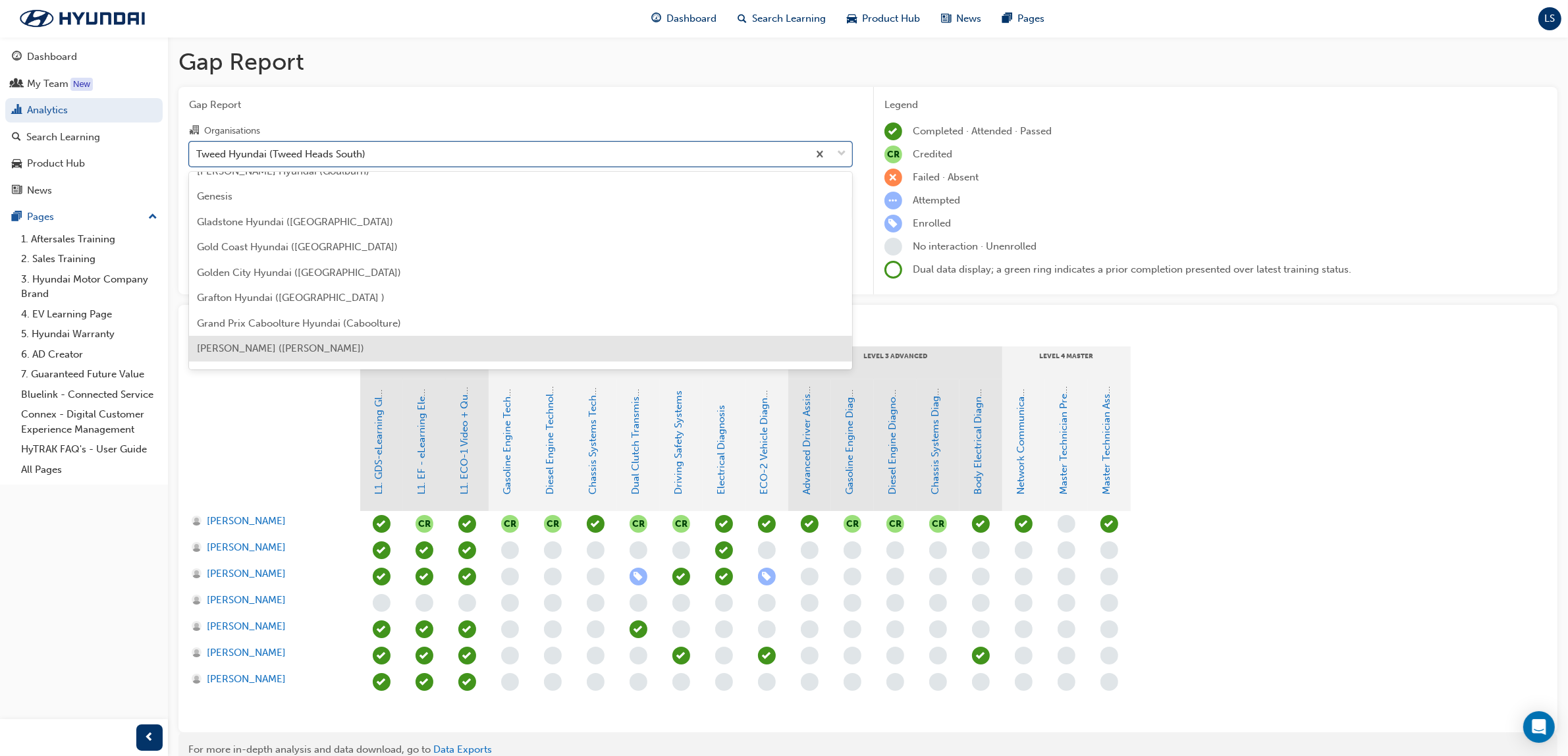
click at [324, 355] on div "[PERSON_NAME] ([PERSON_NAME])" at bounding box center [520, 348] width 663 height 25
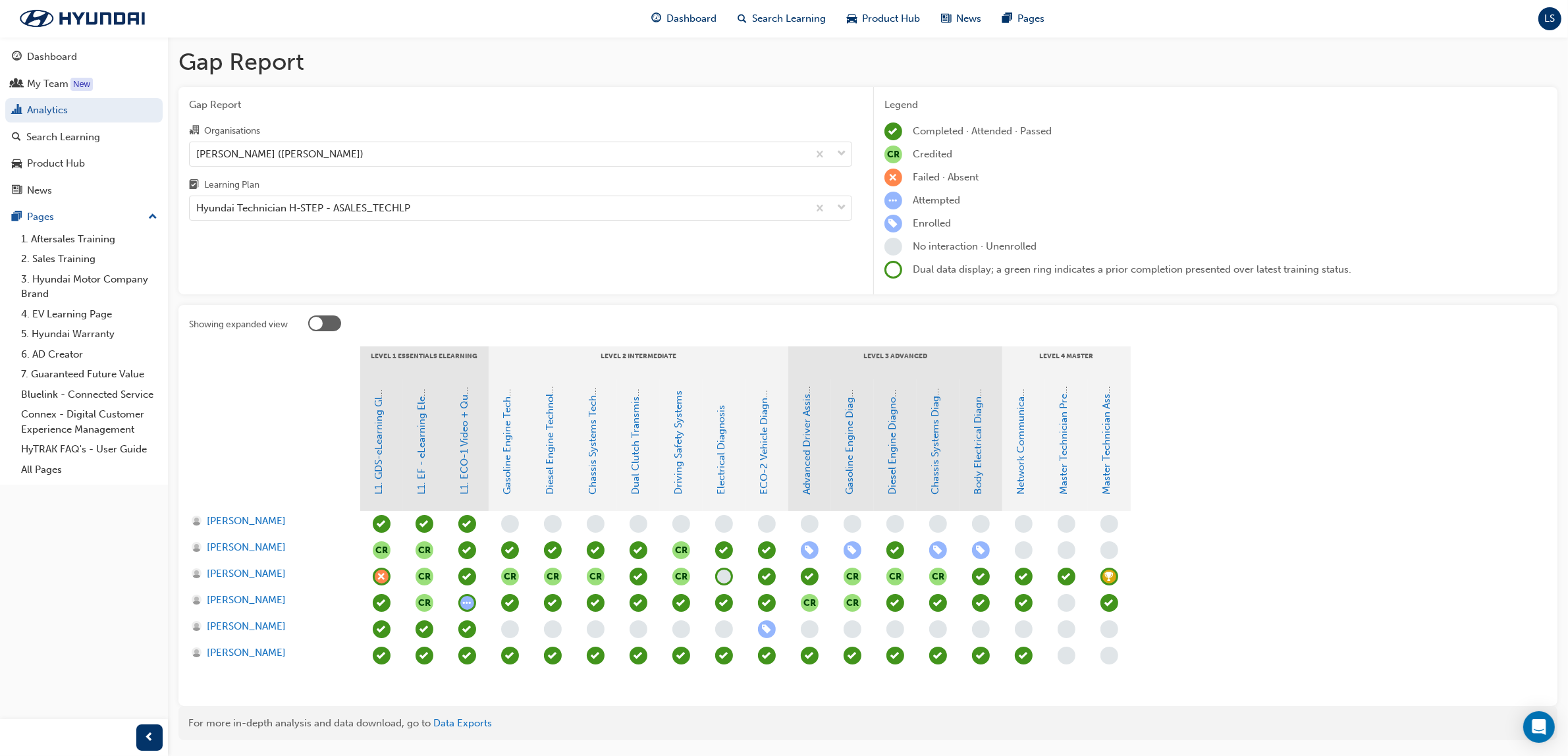
click at [1105, 602] on span "learningRecordVerb_ATTEND-icon" at bounding box center [1110, 603] width 18 height 18
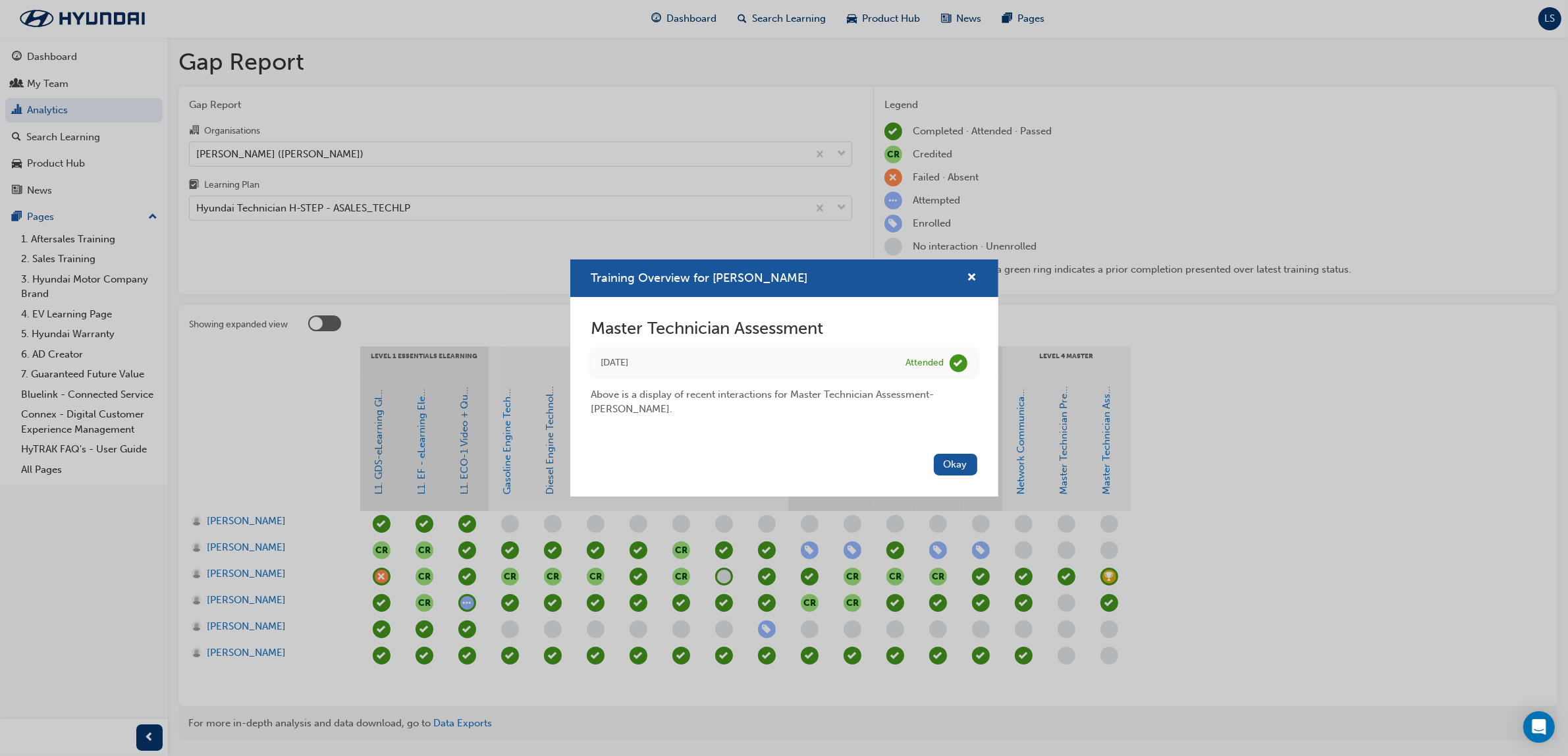
click at [316, 216] on div "Training Overview for Jesse Borg Master Technician Assessment Fri 5 Dec 2014 At…" at bounding box center [784, 378] width 1568 height 756
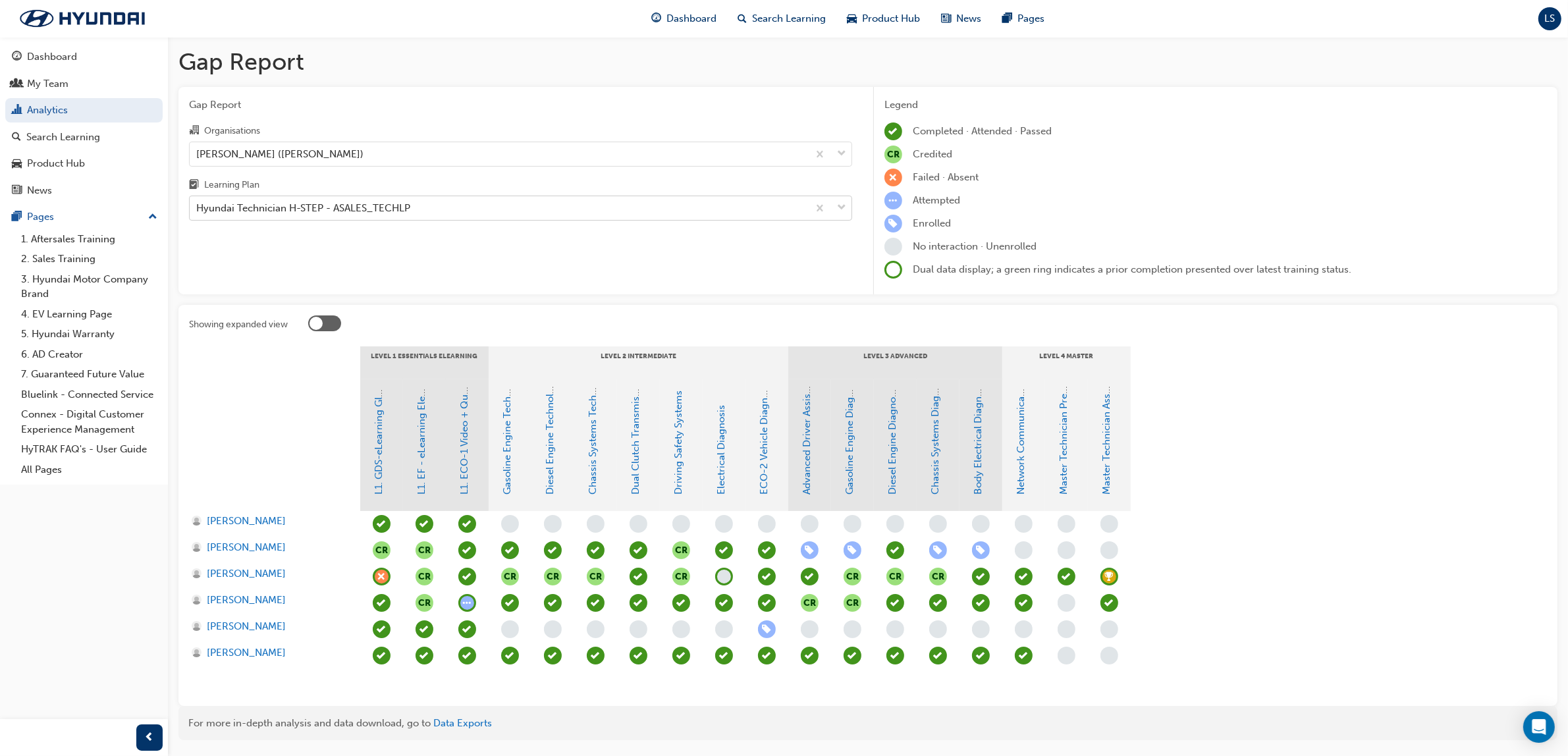
click at [313, 205] on div "Hyundai Technician H-STEP - ASALES_TECHLP" at bounding box center [303, 208] width 214 height 16
click at [198, 205] on input "Learning Plan Hyundai Technician H-STEP - ASALES_TECHLP" at bounding box center [197, 208] width 2 height 11
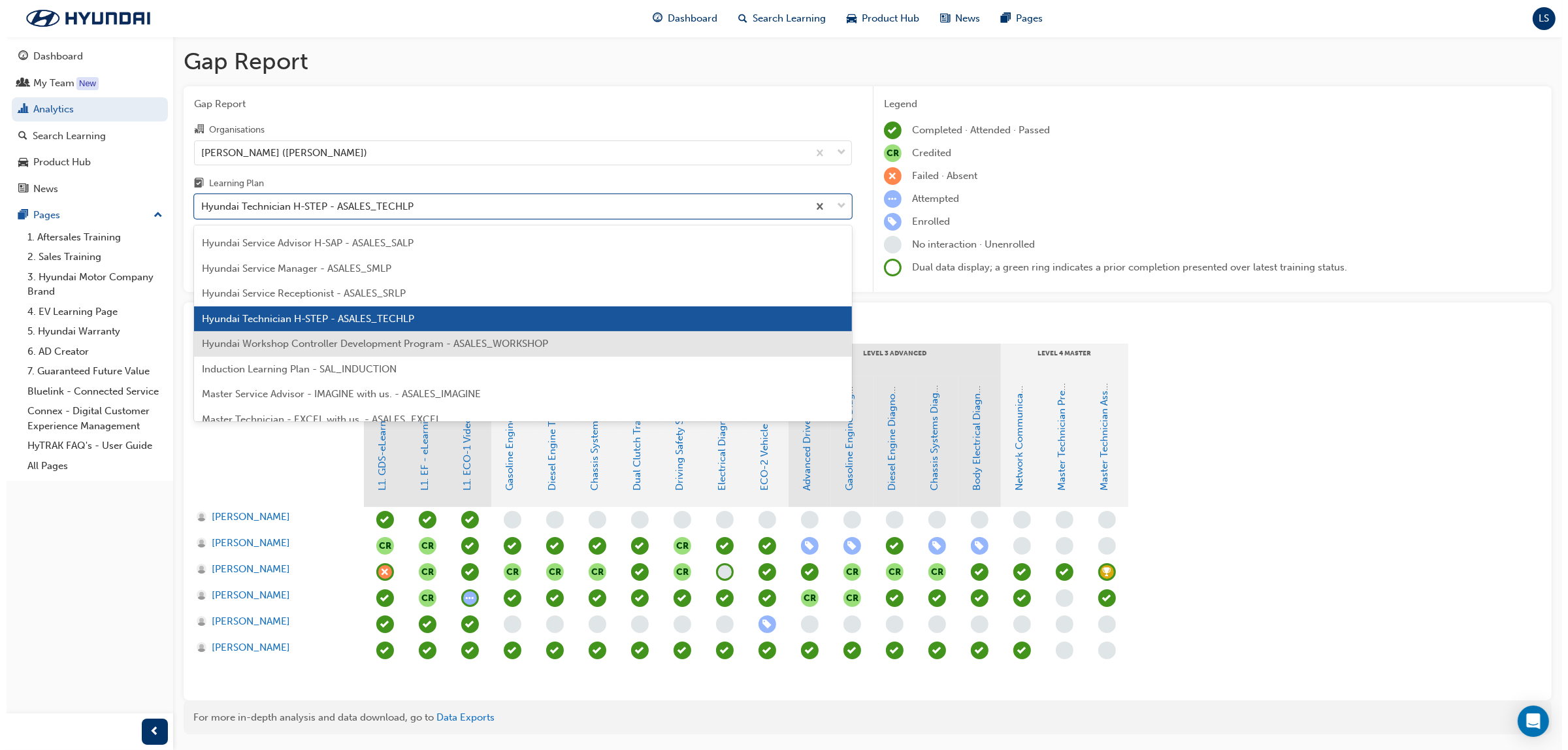
scroll to position [507, 0]
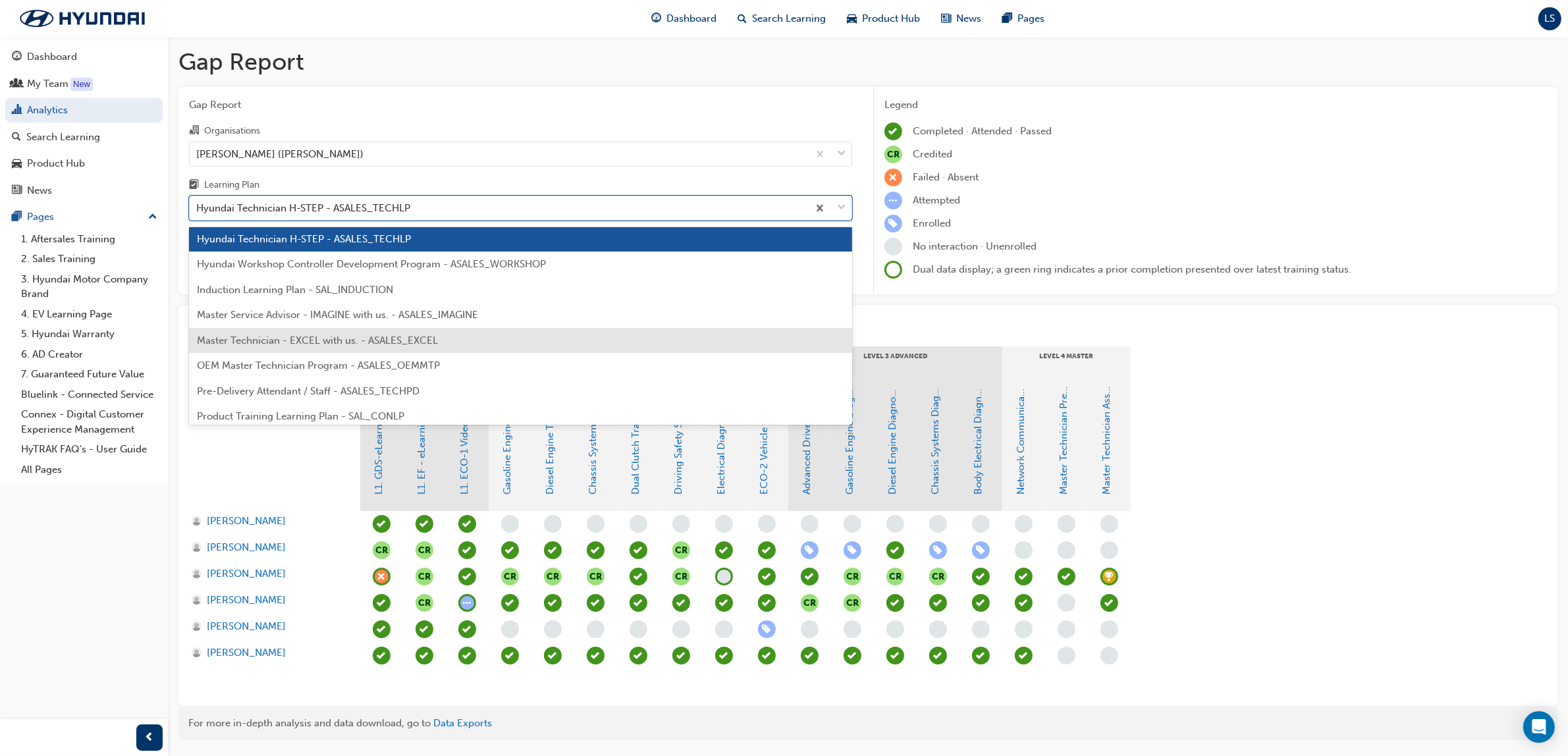
click at [351, 340] on span "Master Technician - EXCEL with us. - ASALES_EXCEL" at bounding box center [317, 340] width 241 height 12
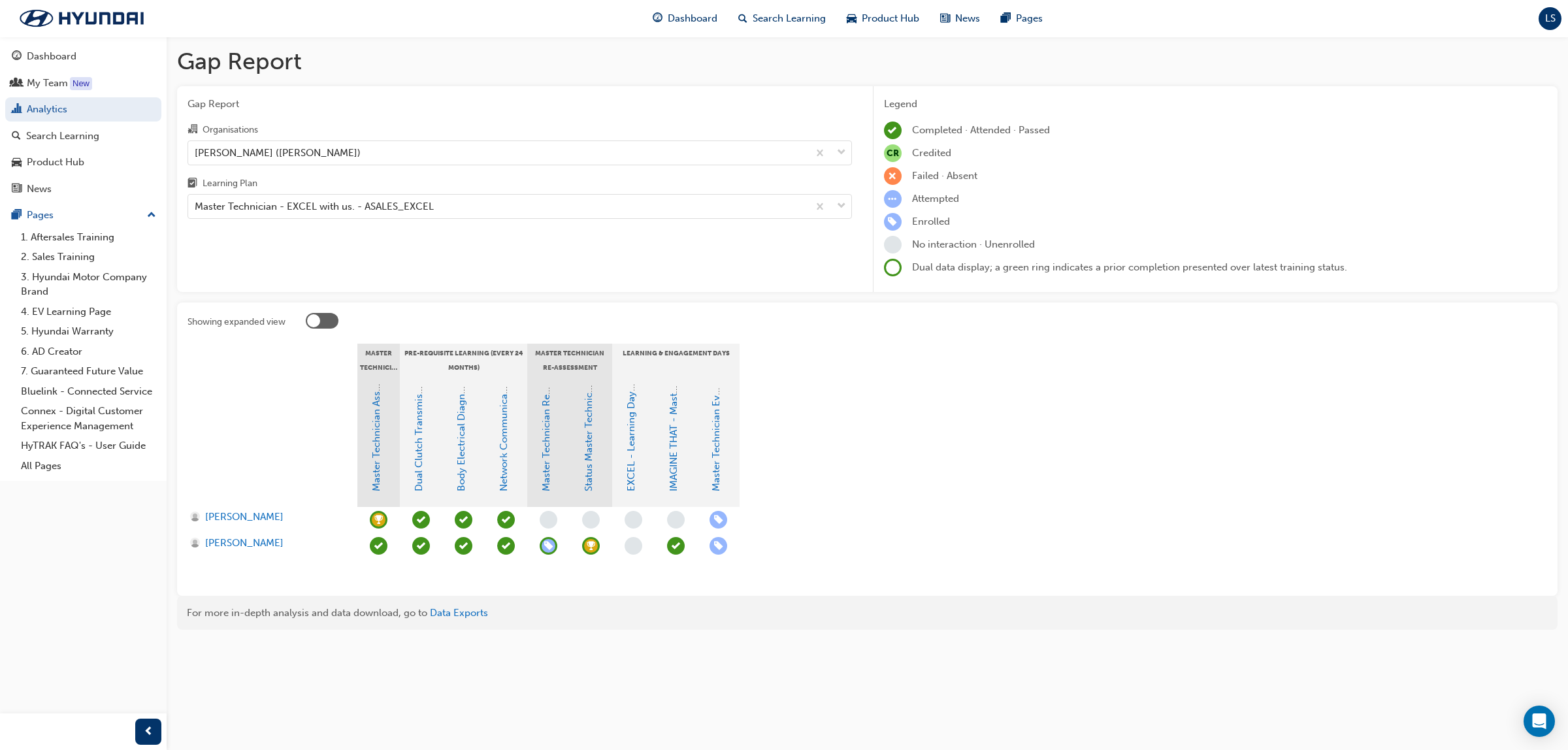
click at [582, 546] on span "learningRecordVerb_ACHIEVE-icon" at bounding box center [591, 546] width 18 height 18
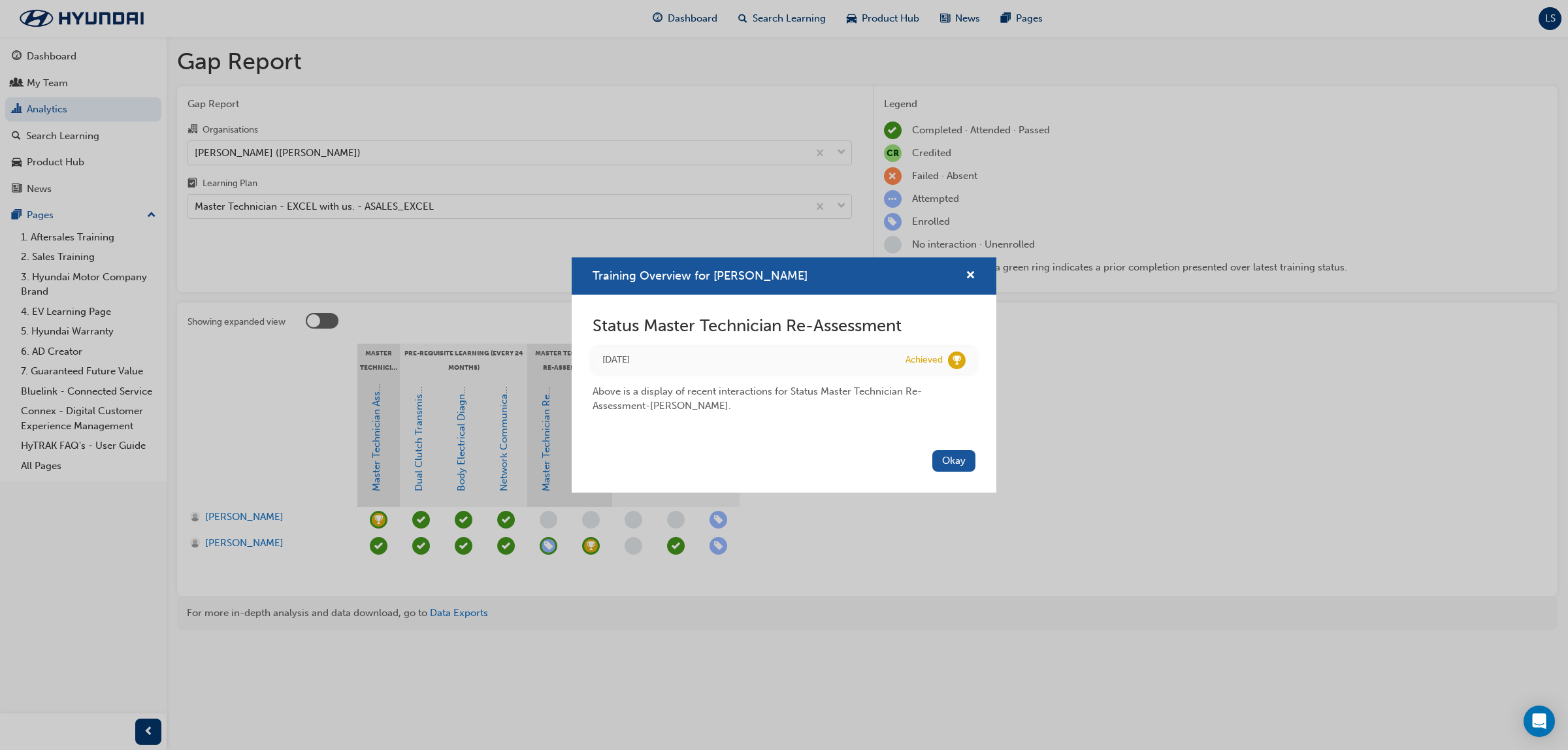
click at [315, 200] on div "Training Overview for Jesse Borg Status Master Technician Re-Assessment Mon 12 …" at bounding box center [784, 375] width 1568 height 750
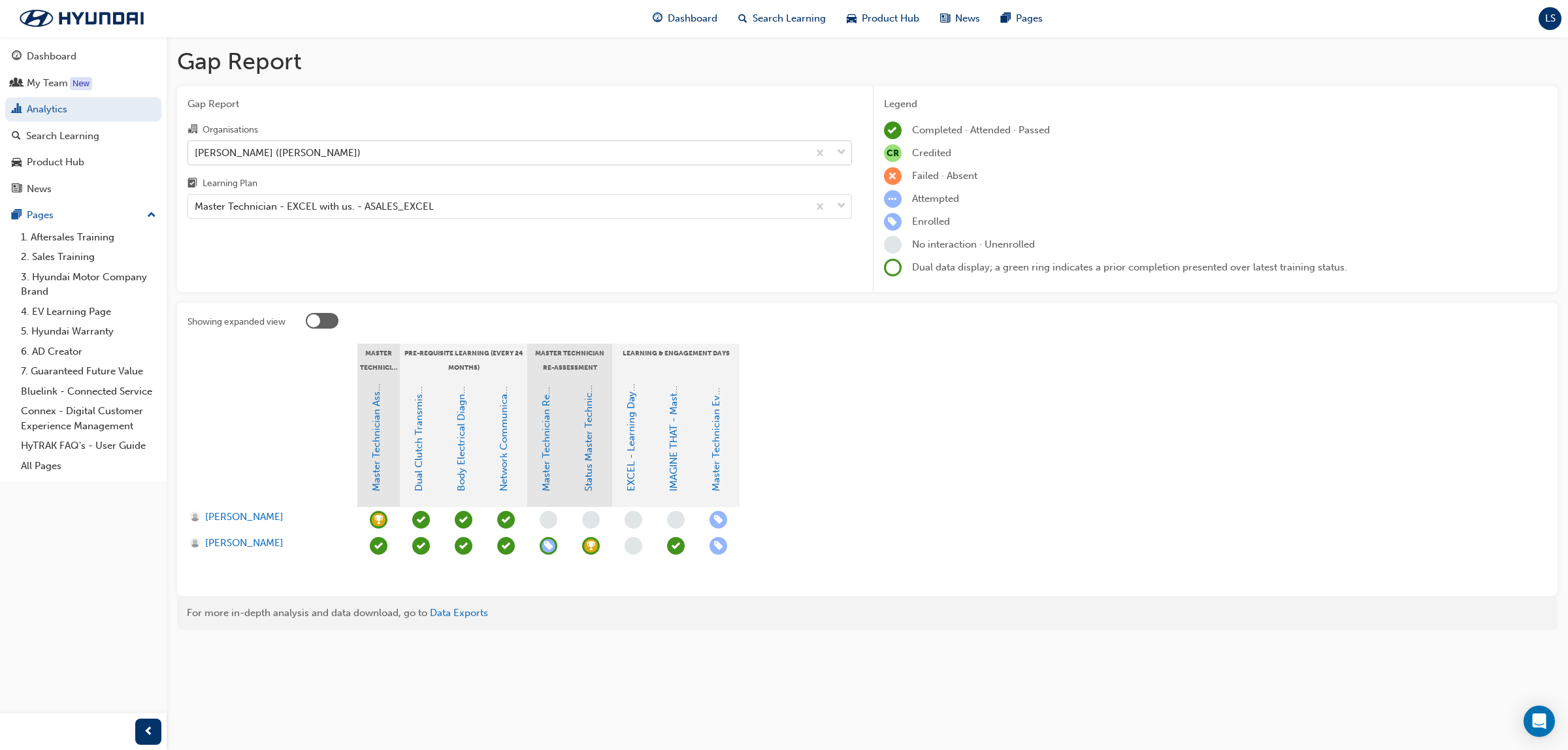
click at [322, 148] on div "[PERSON_NAME] ([PERSON_NAME])" at bounding box center [498, 152] width 620 height 23
click at [196, 148] on input "Organisations Harrison Hyundai (Melton)" at bounding box center [195, 152] width 2 height 11
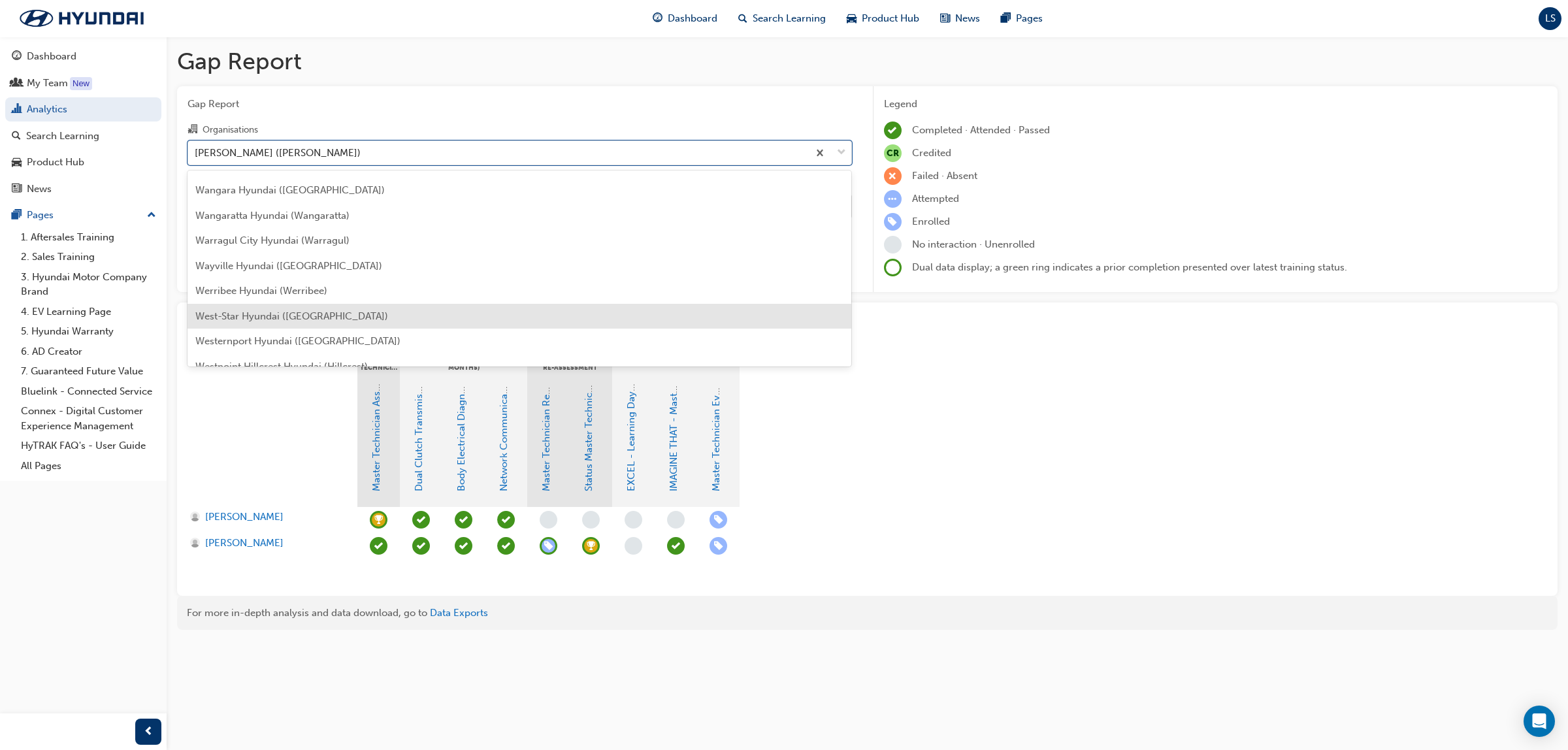
scroll to position [4303, 0]
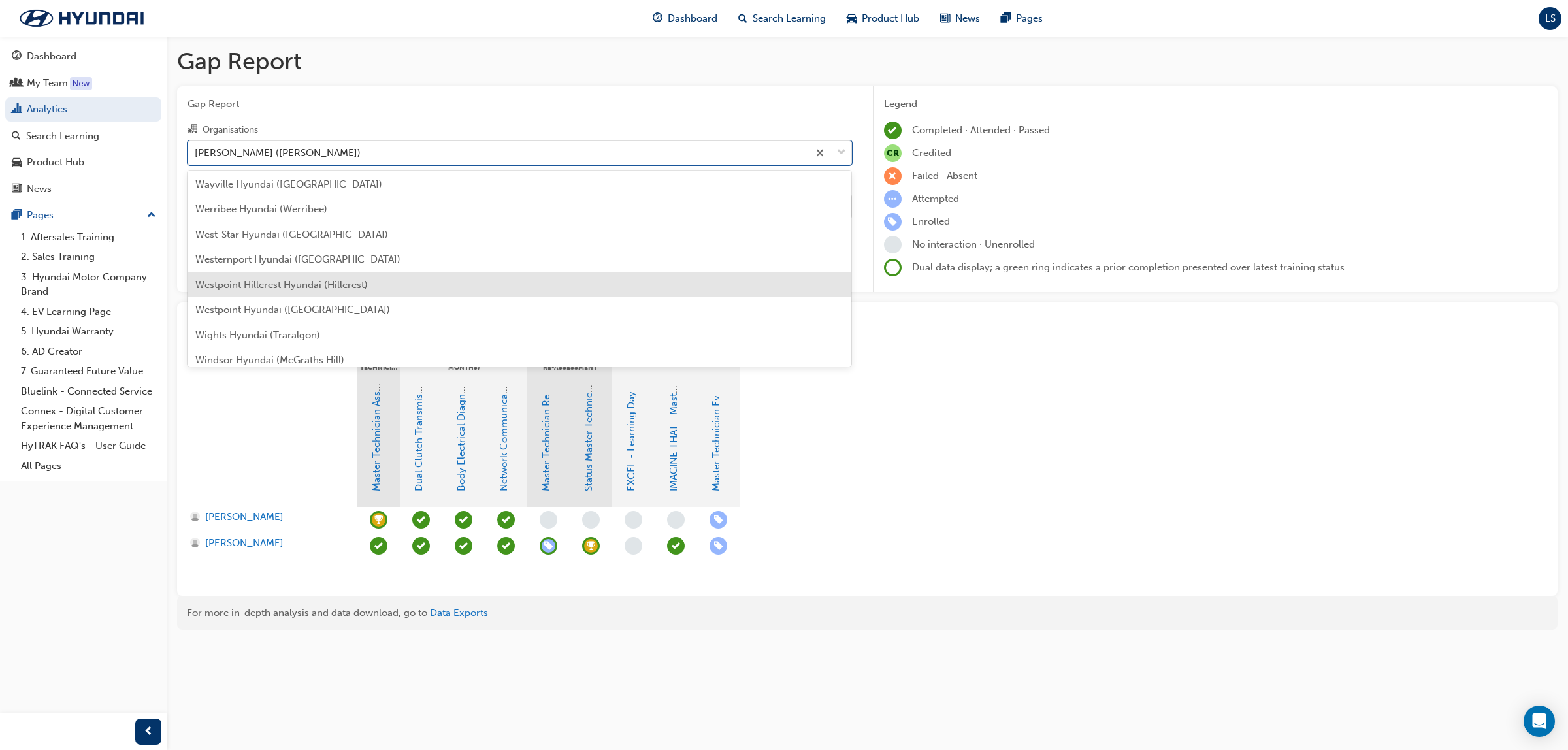
click at [354, 279] on span "Westpoint Hillcrest Hyundai (Hillcrest)" at bounding box center [281, 285] width 173 height 12
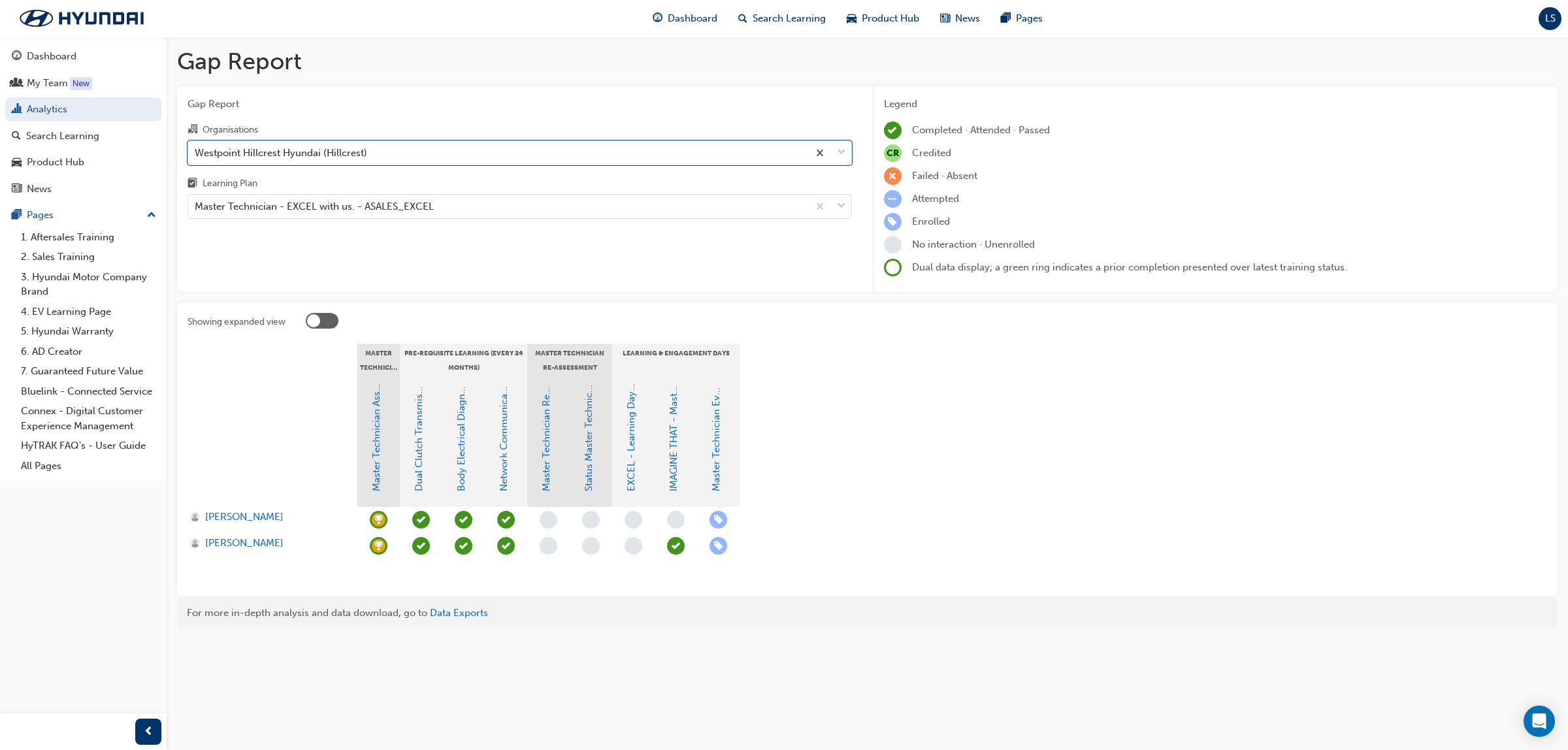
click at [380, 512] on span "learningRecordVerb_ACHIEVE-icon" at bounding box center [379, 520] width 18 height 18
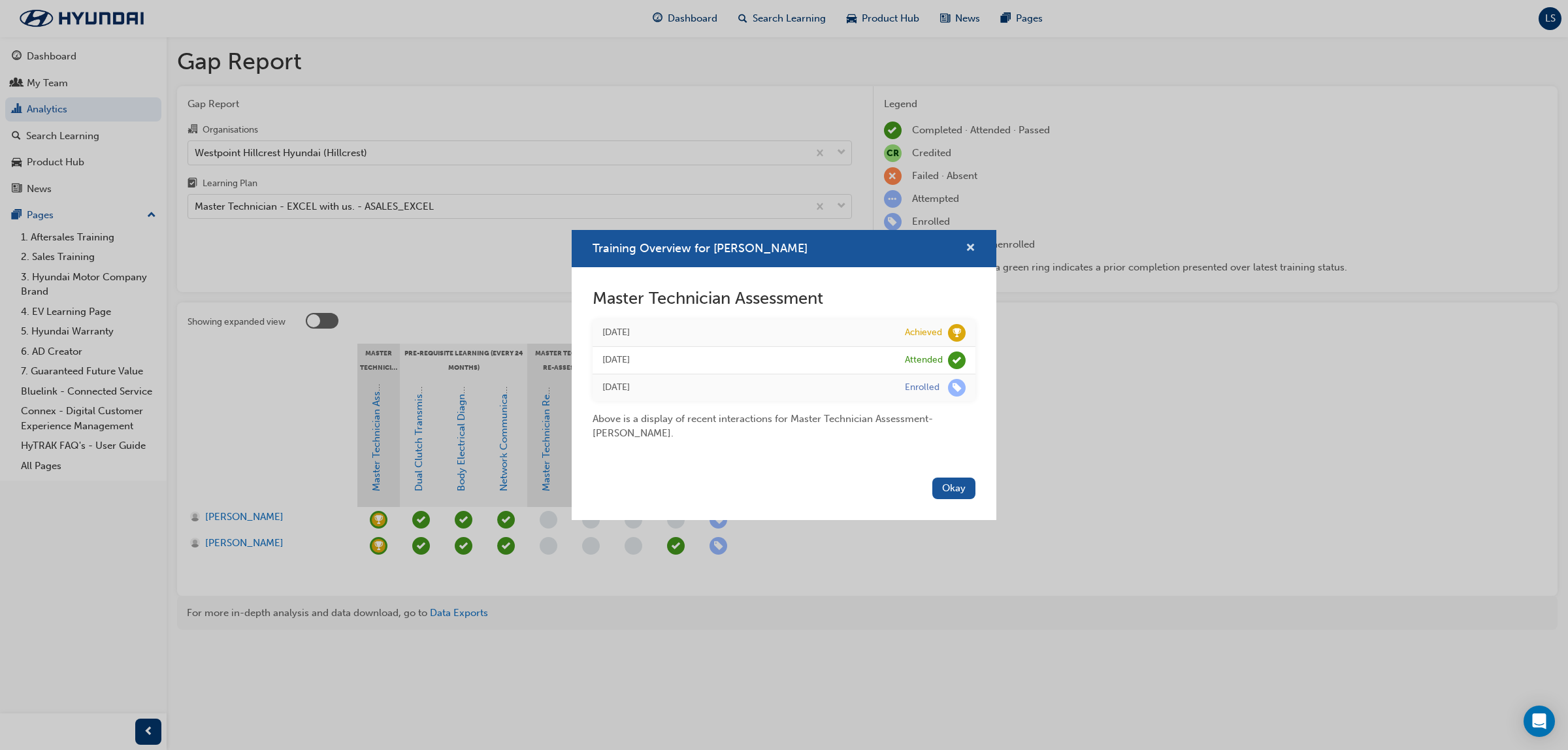
click at [972, 246] on span "cross-icon" at bounding box center [970, 249] width 10 height 12
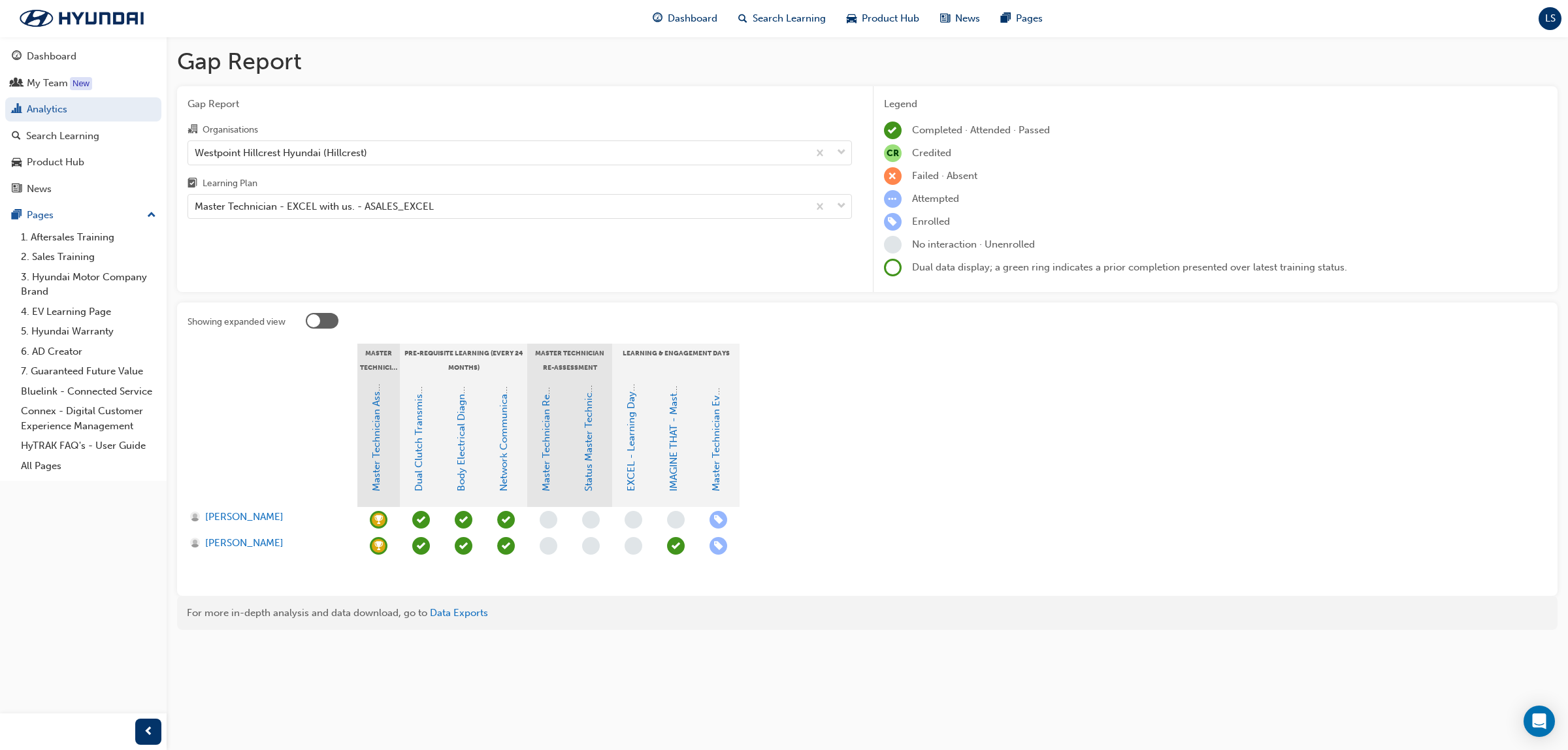
click at [375, 514] on span "learningRecordVerb_ACHIEVE-icon" at bounding box center [379, 520] width 18 height 18
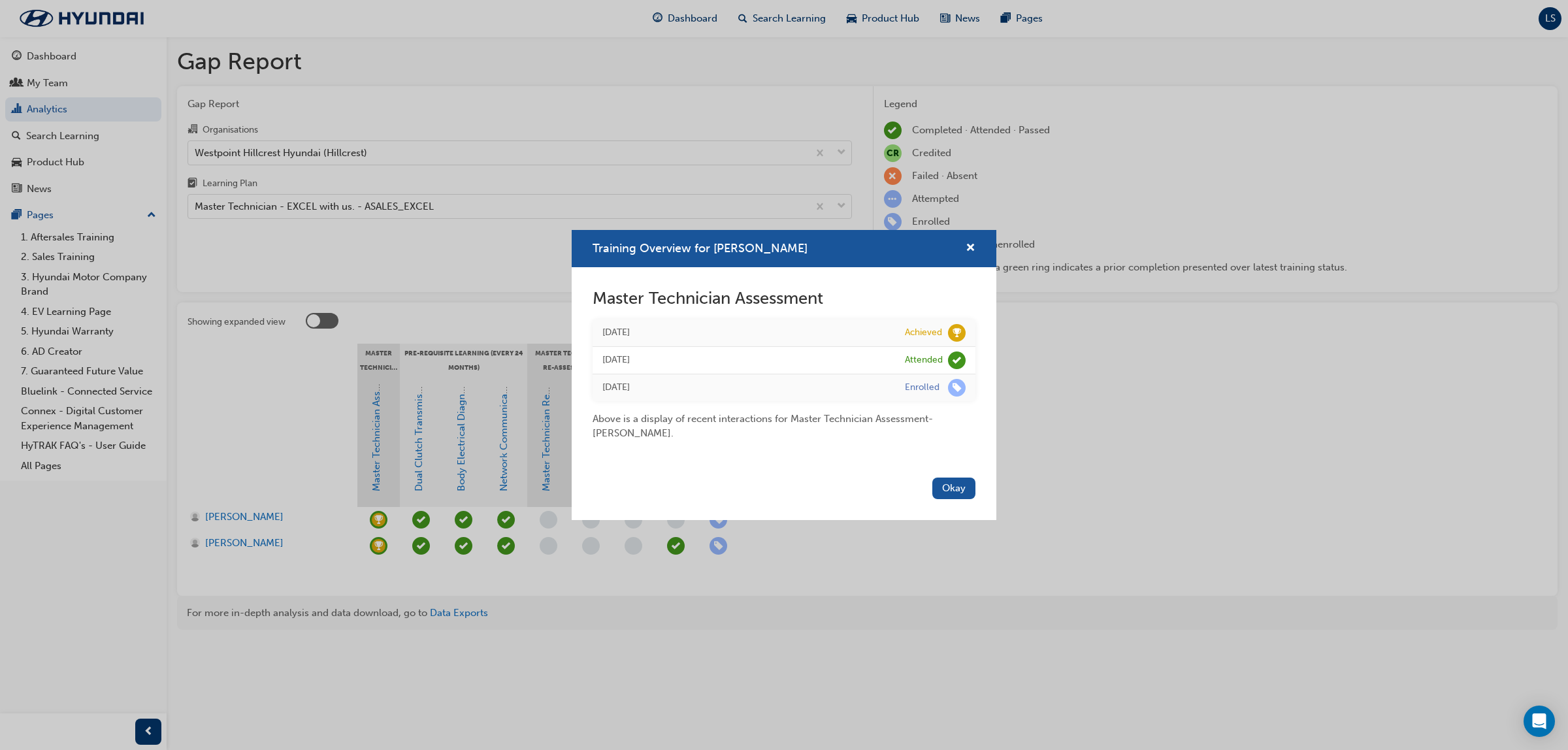
click at [1143, 366] on div "Training Overview for Matt Bottomley Master Technician Assessment Thu 26 Jun 20…" at bounding box center [784, 375] width 1568 height 750
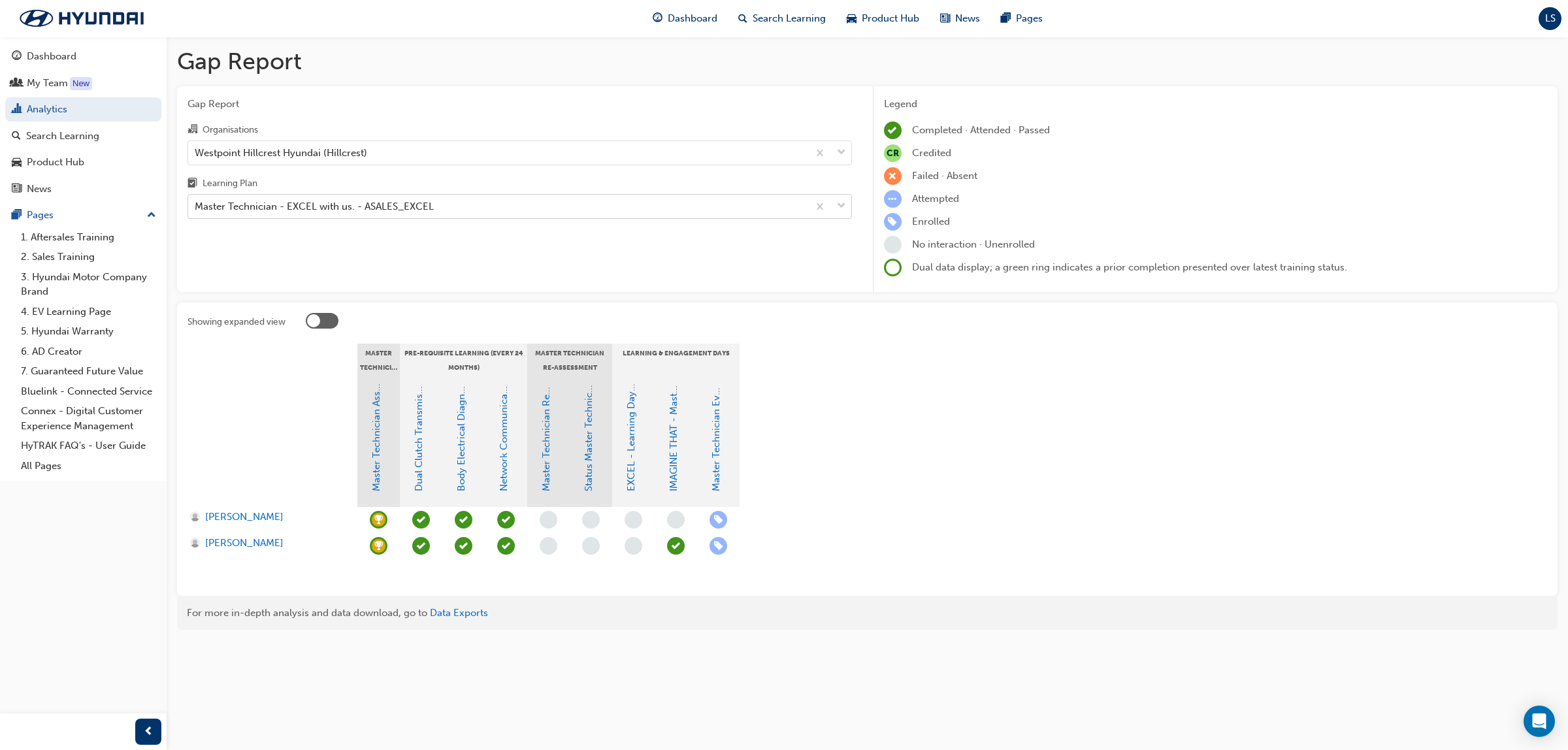
click at [337, 204] on div "Master Technician - EXCEL with us. - ASALES_EXCEL" at bounding box center [314, 207] width 239 height 15
click at [196, 204] on input "Learning Plan Master Technician - EXCEL with us. - ASALES_EXCEL" at bounding box center [195, 206] width 2 height 11
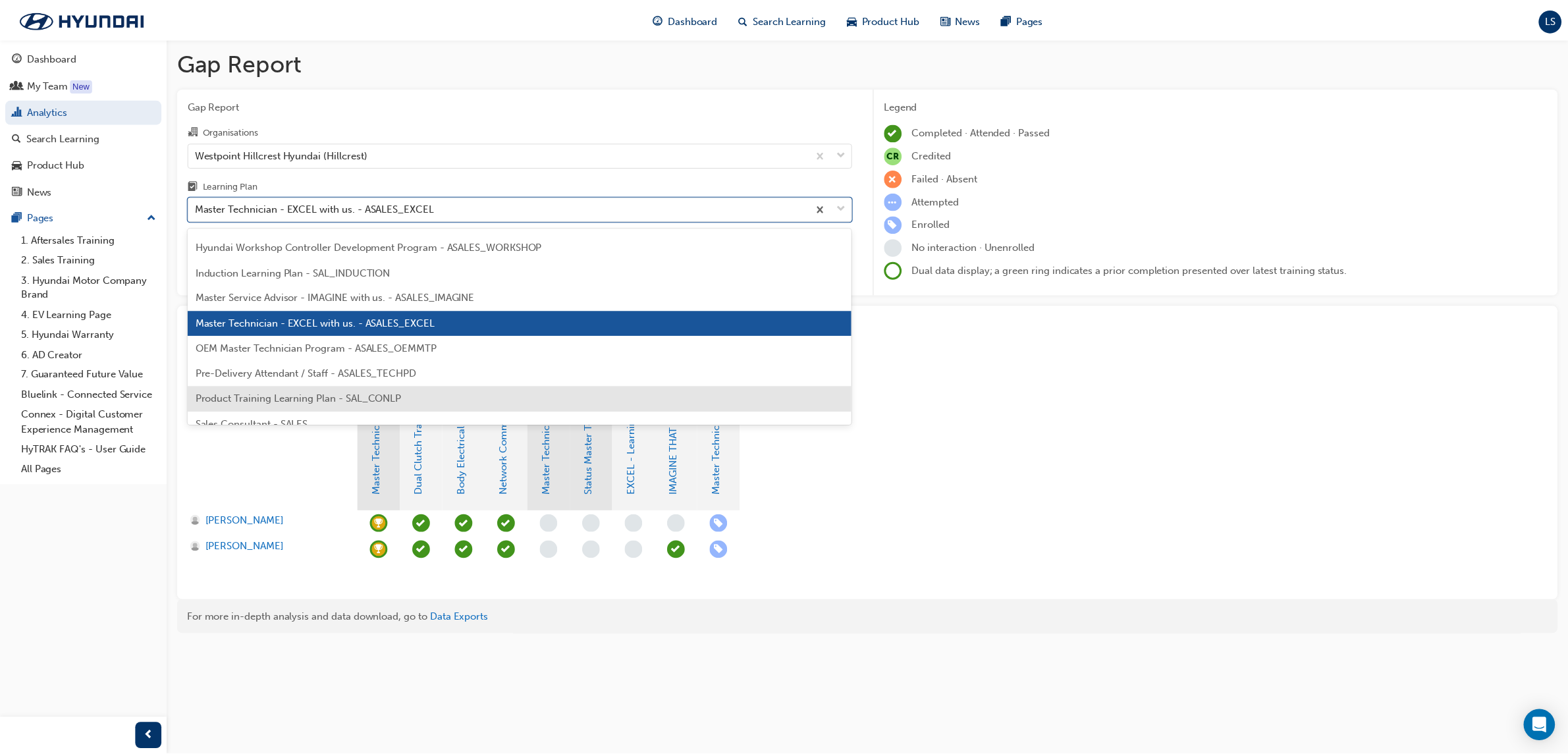
scroll to position [446, 0]
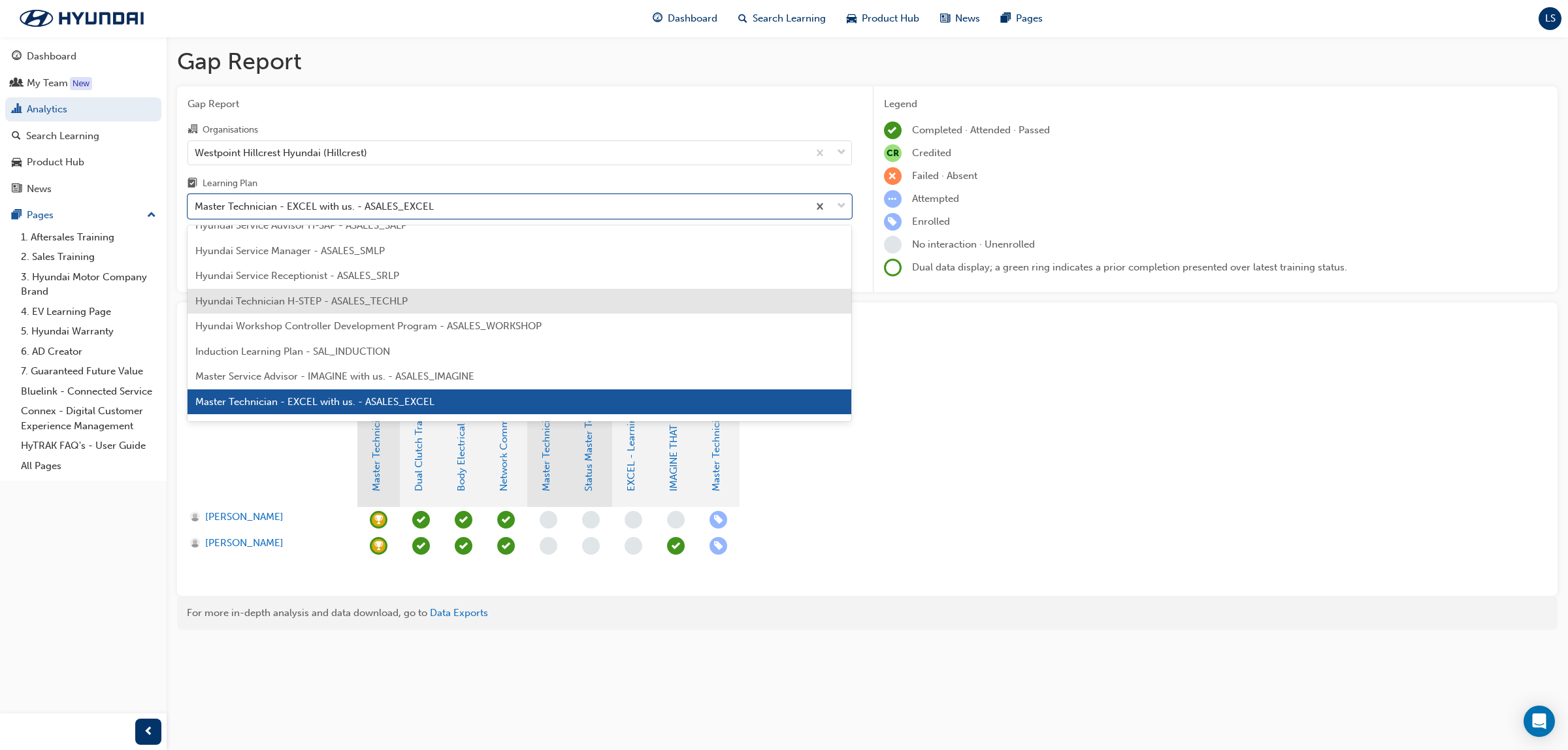
click at [372, 295] on span "Hyundai Technician H-STEP - ASALES_TECHLP" at bounding box center [302, 301] width 212 height 12
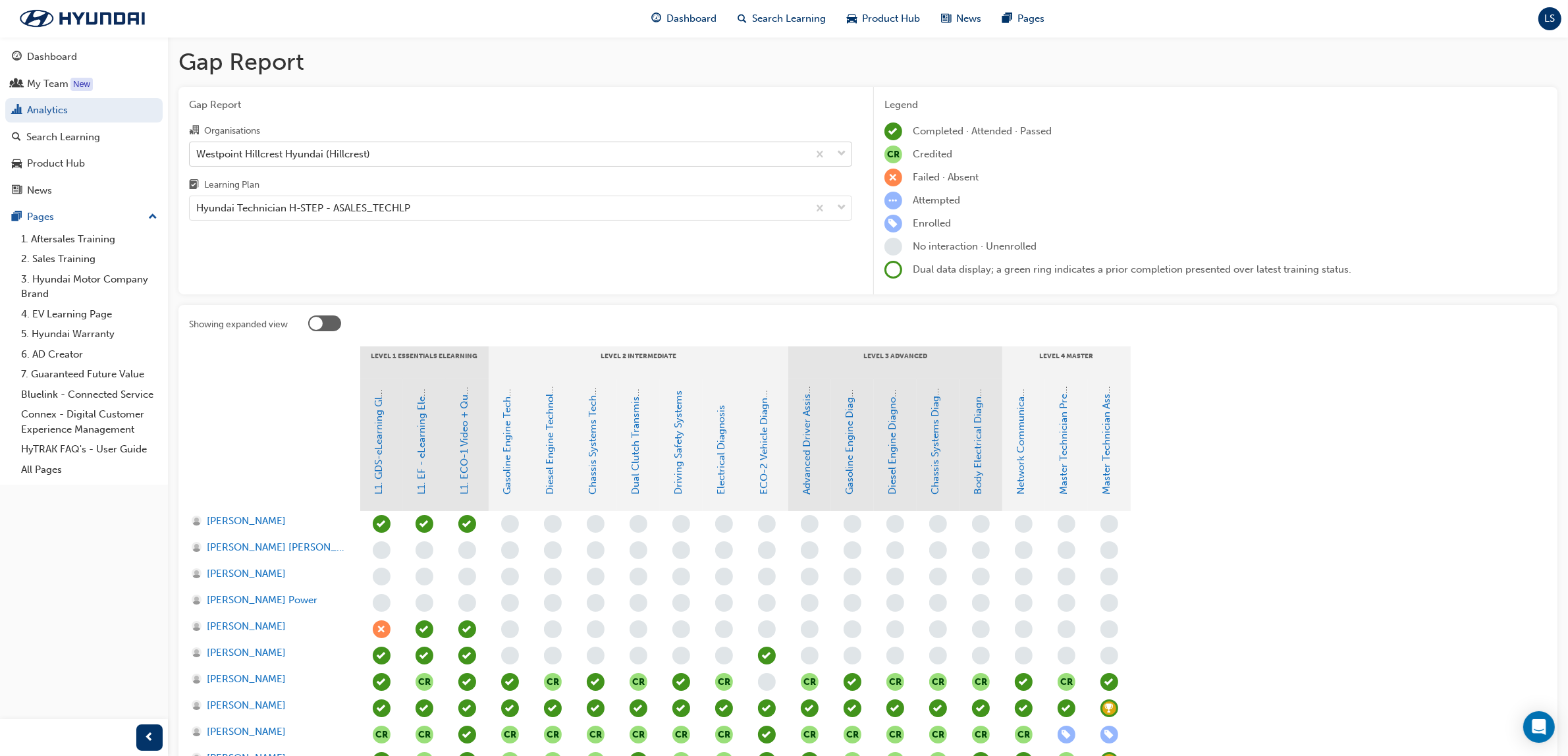
click at [331, 151] on div "Westpoint Hillcrest Hyundai (Hillcrest)" at bounding box center [283, 154] width 174 height 16
click at [198, 151] on input "Organisations Westpoint Hillcrest Hyundai (Hillcrest)" at bounding box center [197, 154] width 2 height 11
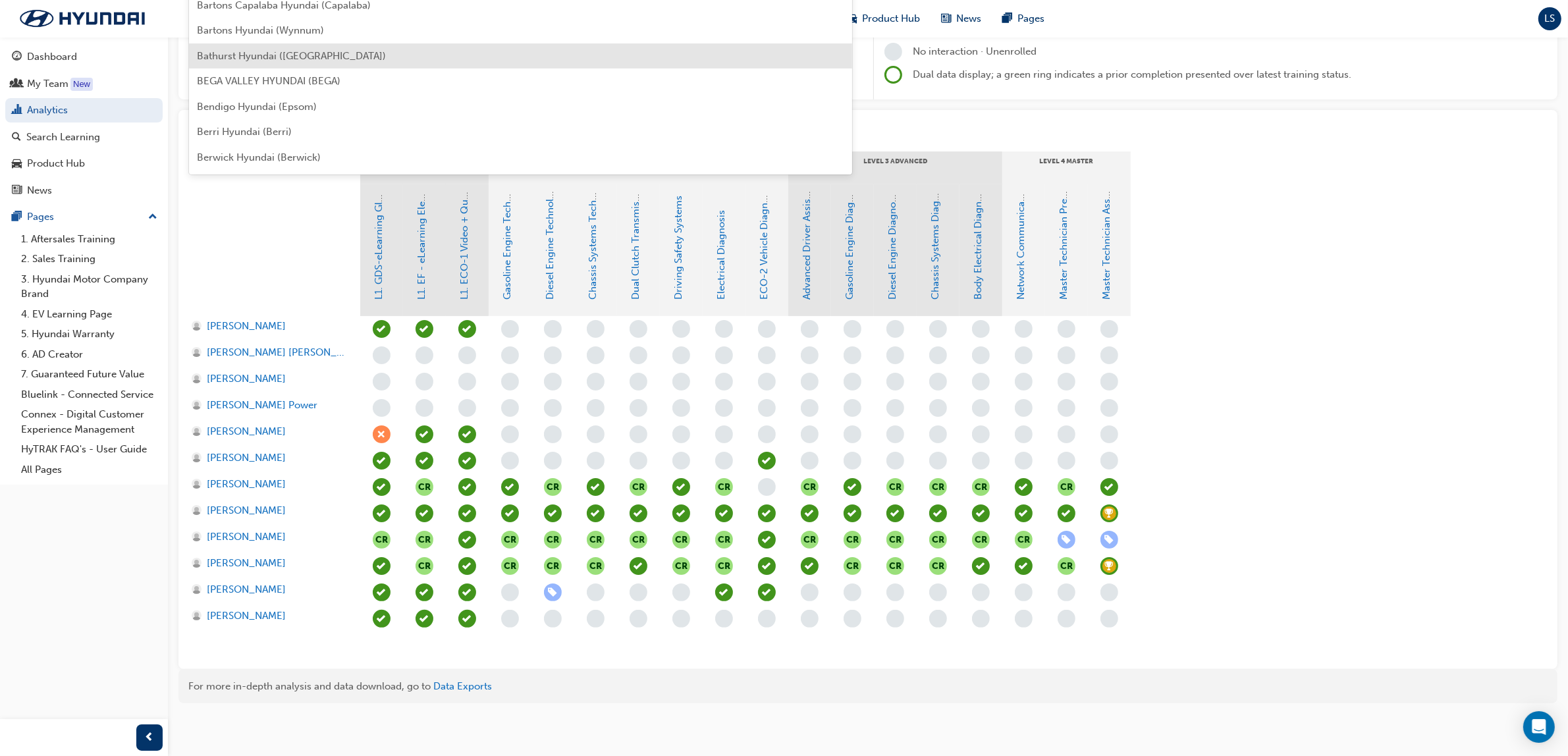
scroll to position [83, 0]
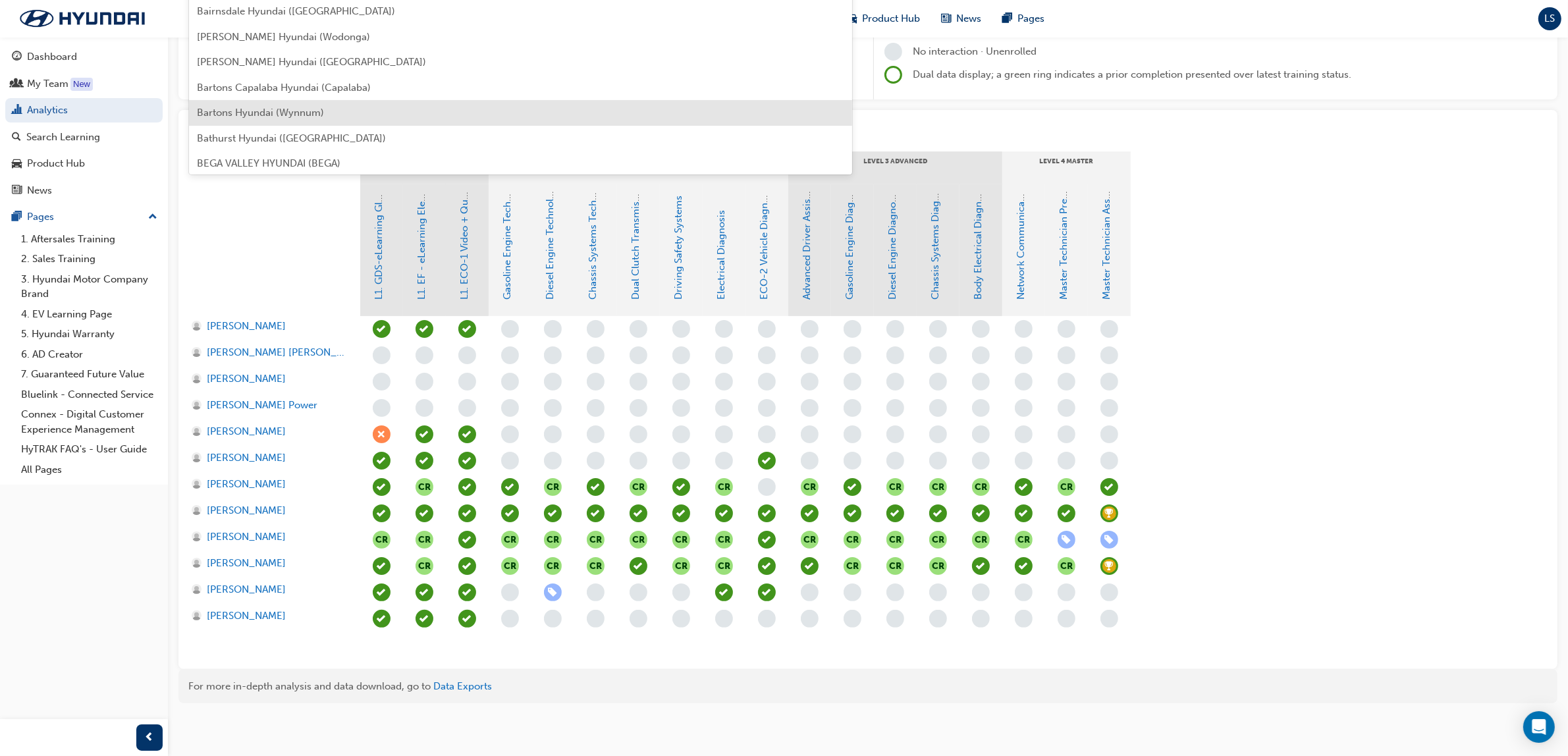
click at [303, 110] on span "Bartons Hyundai (Wynnum)" at bounding box center [261, 113] width 127 height 12
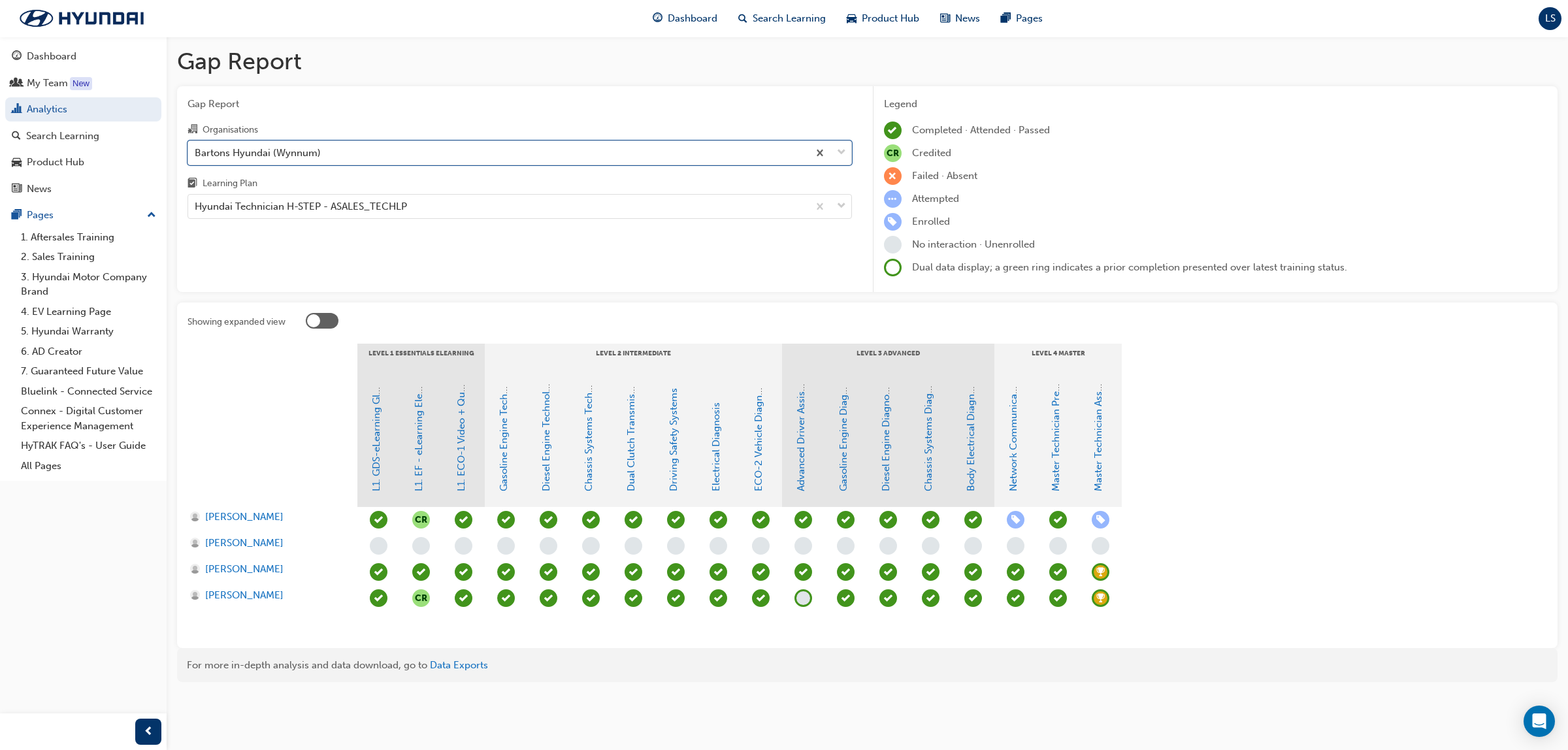
click at [1098, 573] on span "learningRecordVerb_ACHIEVE-icon" at bounding box center [1101, 572] width 18 height 18
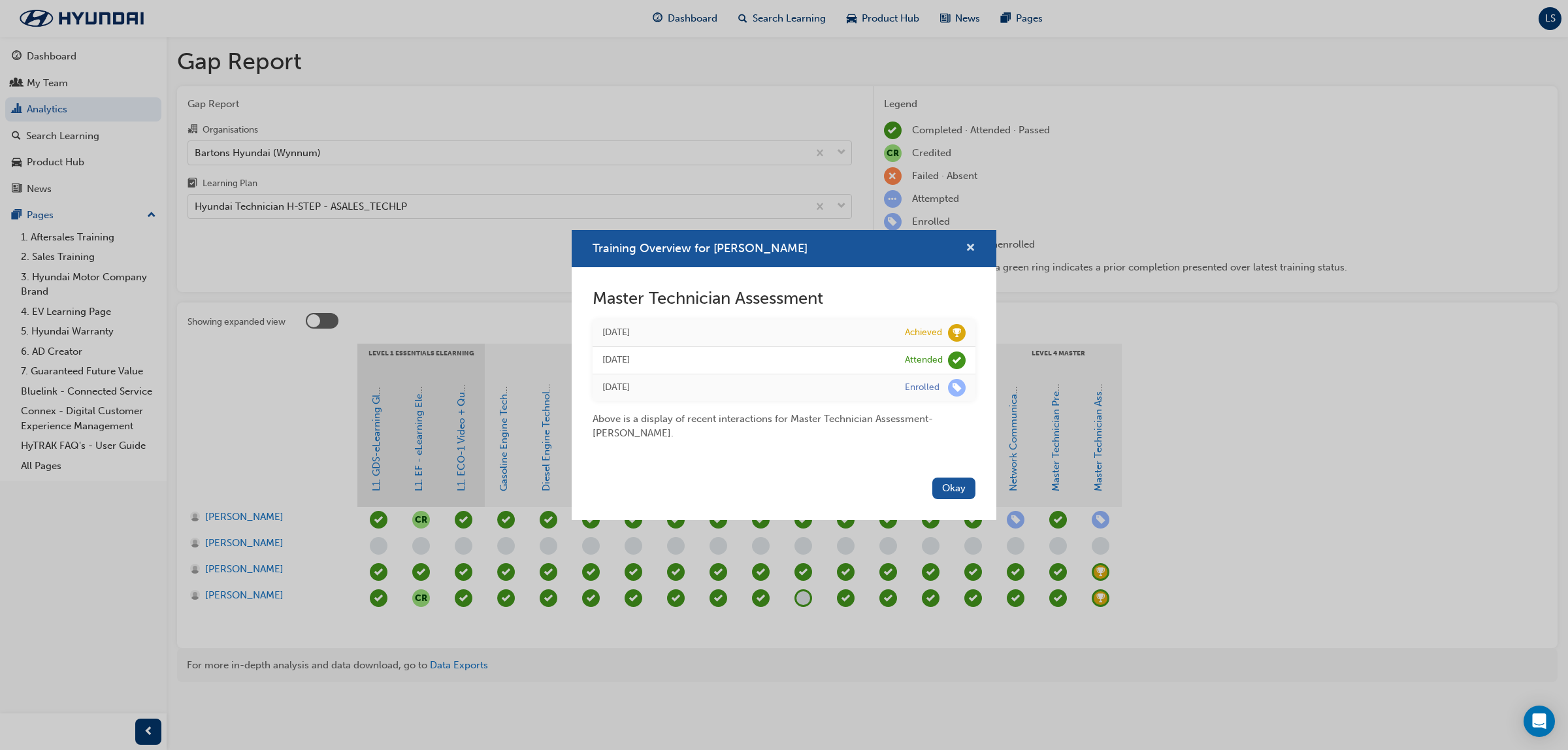
click at [971, 243] on span "cross-icon" at bounding box center [970, 249] width 10 height 12
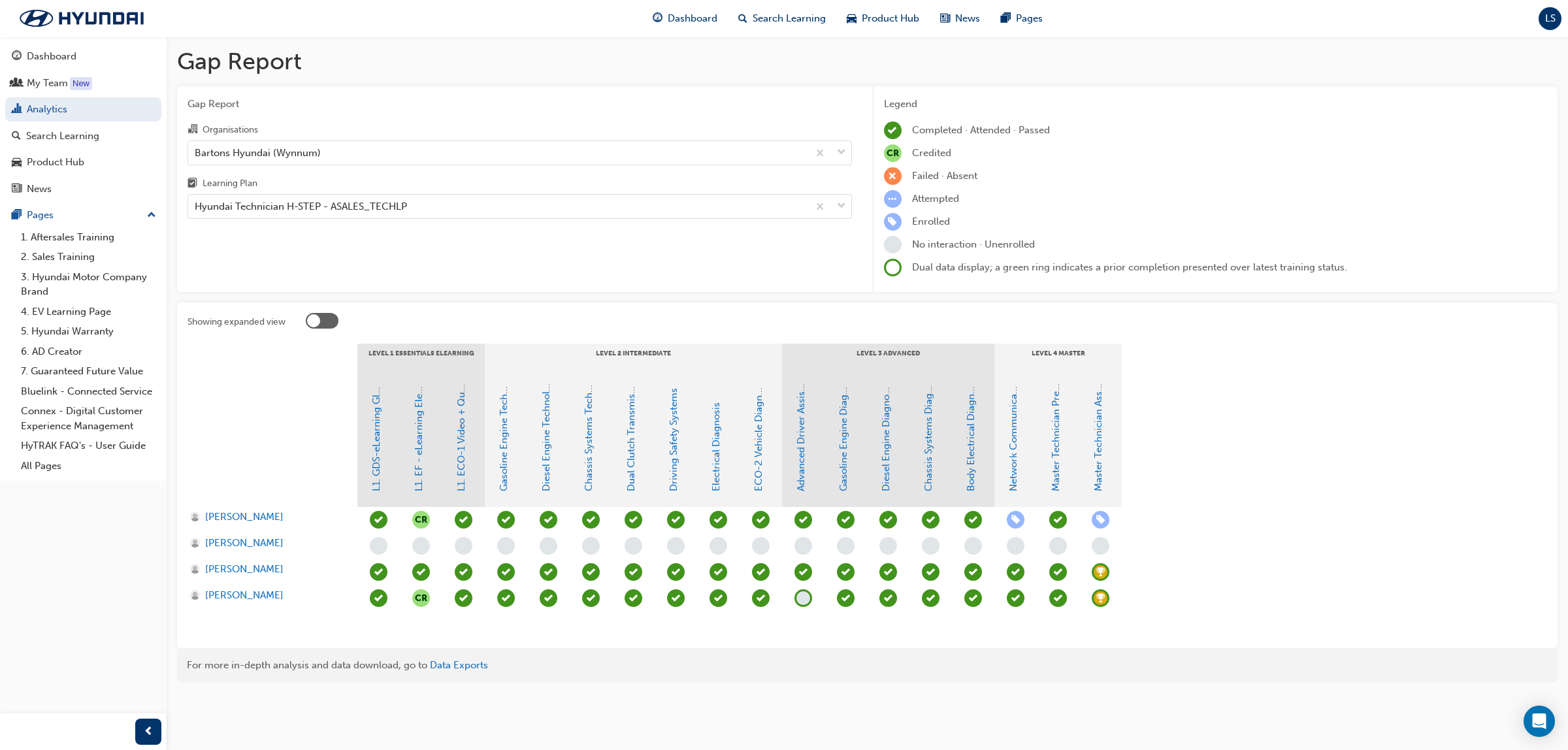
click at [1101, 570] on span "learningRecordVerb_ACHIEVE-icon" at bounding box center [1101, 572] width 18 height 18
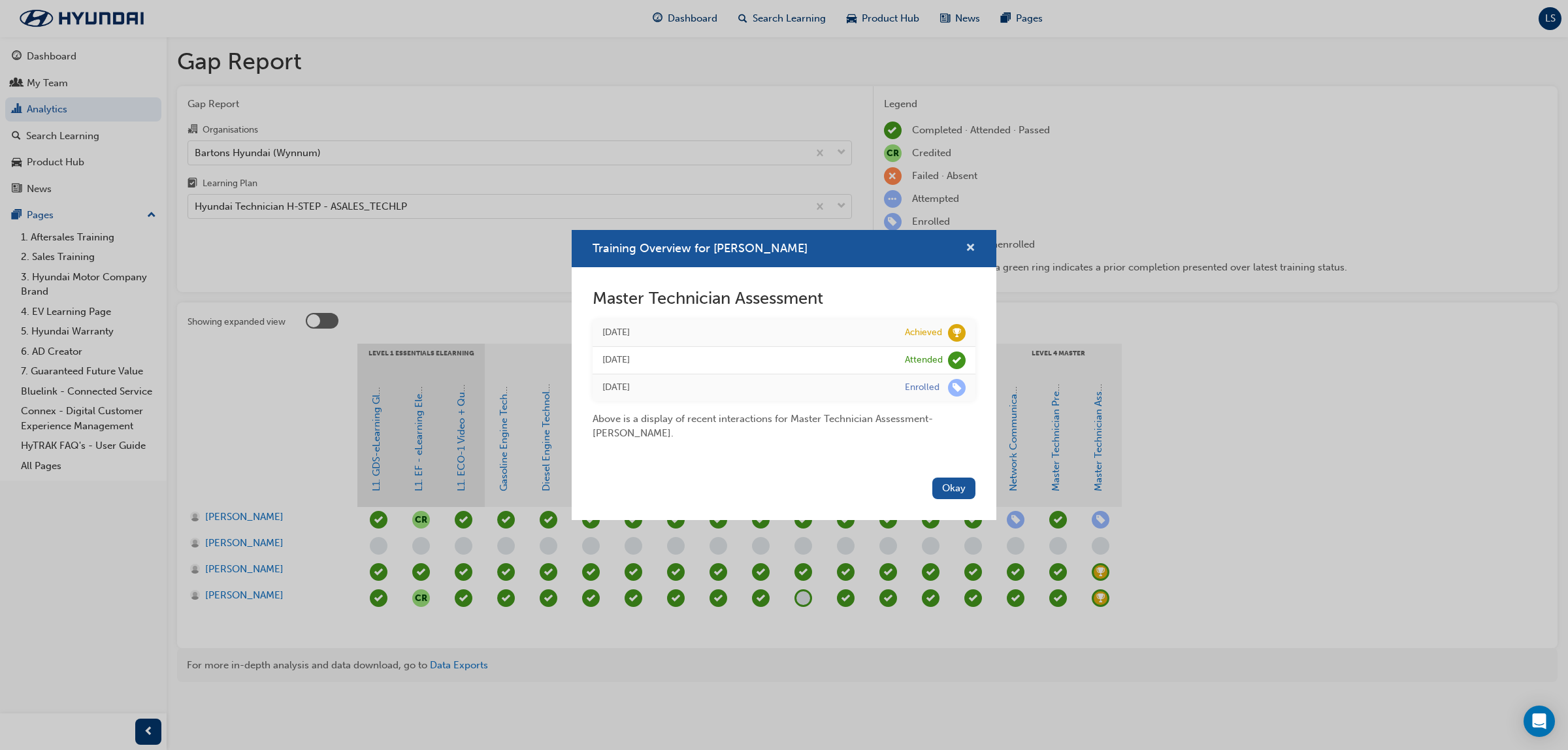
click at [970, 246] on span "cross-icon" at bounding box center [970, 249] width 10 height 12
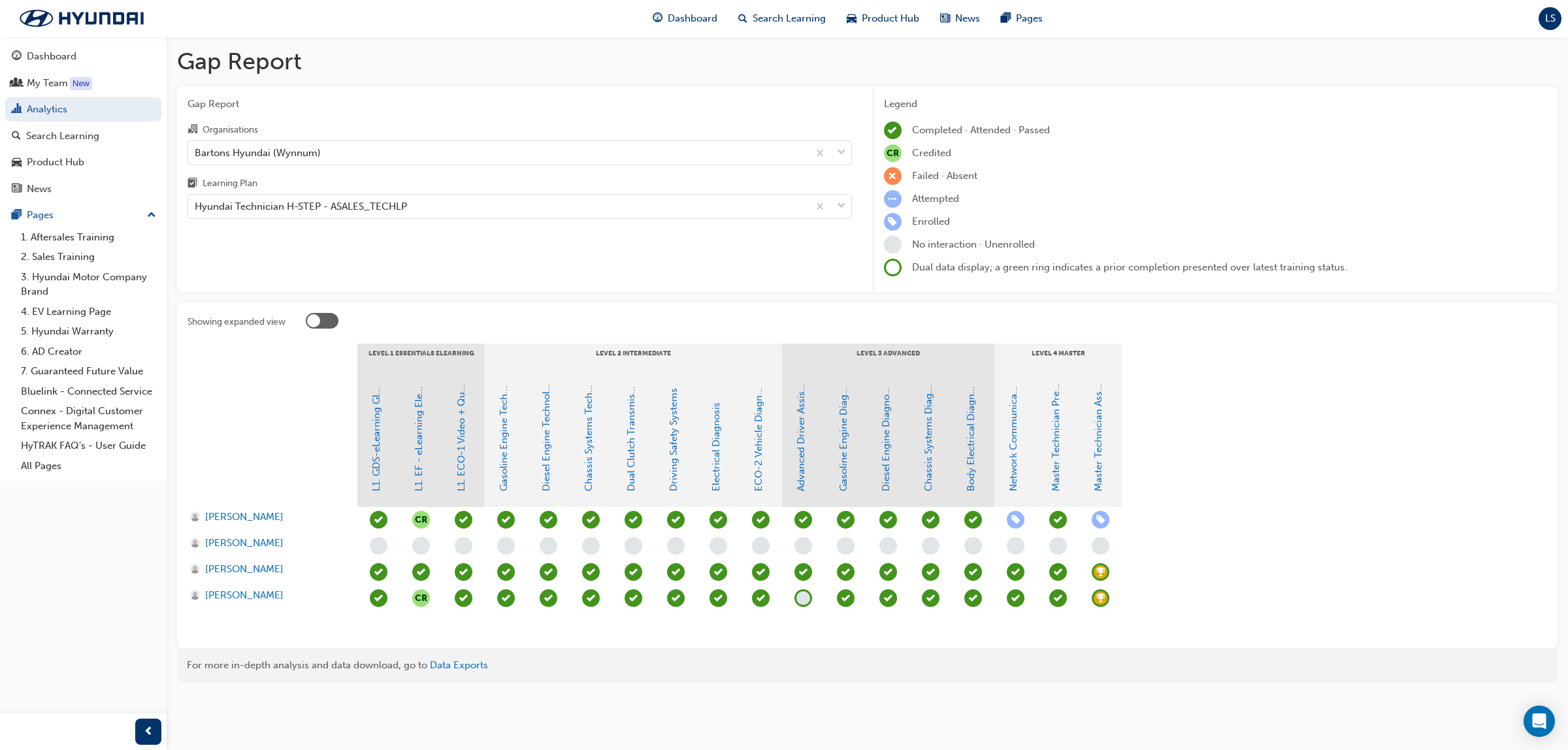
click at [1095, 598] on span "learningRecordVerb_ACHIEVE-icon" at bounding box center [1101, 598] width 18 height 18
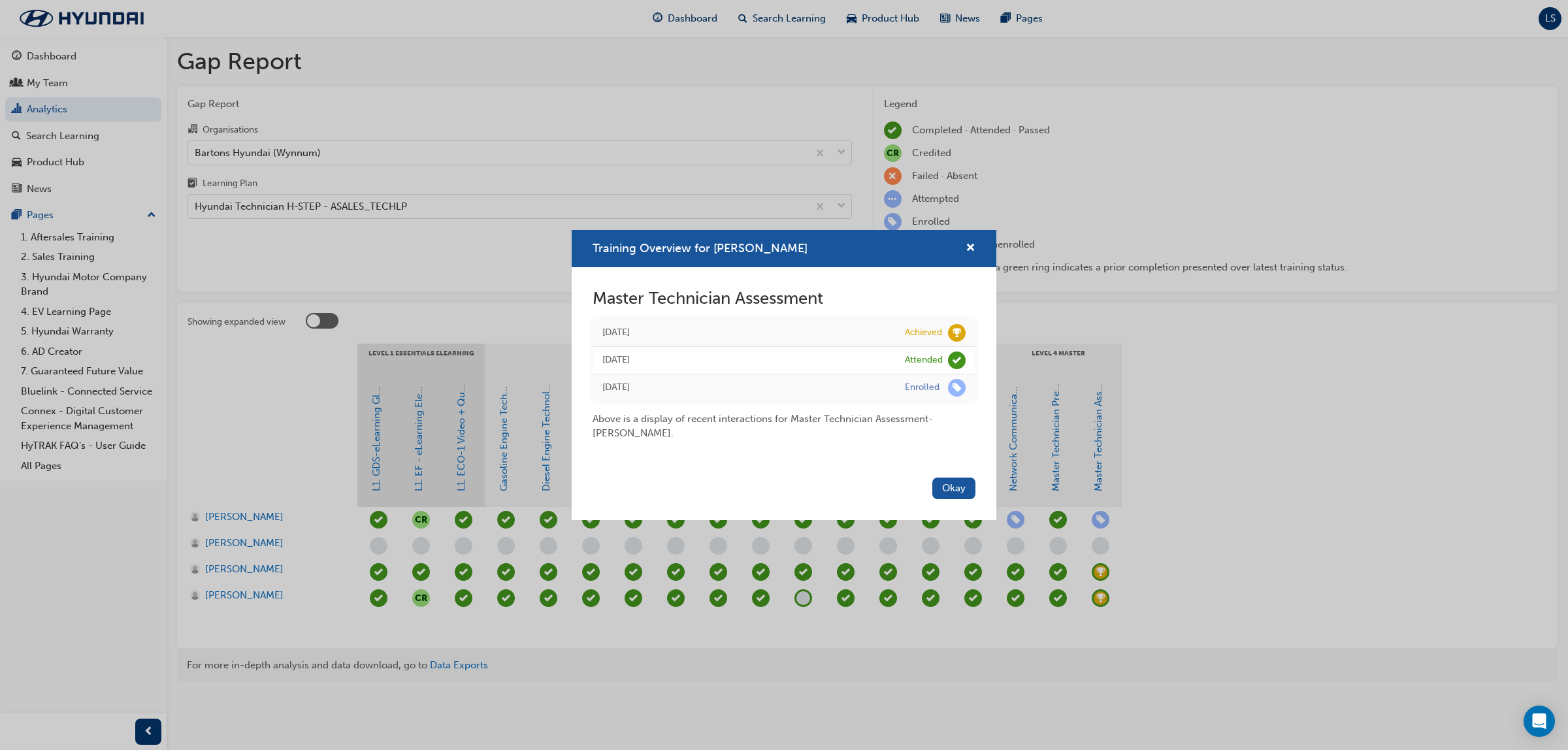
drag, startPoint x: 1227, startPoint y: 399, endPoint x: 1206, endPoint y: 391, distance: 22.5
click at [1227, 399] on div "Training Overview for Wan Ho Kim Master Technician Assessment Thu 21 Nov 2024 A…" at bounding box center [784, 375] width 1568 height 750
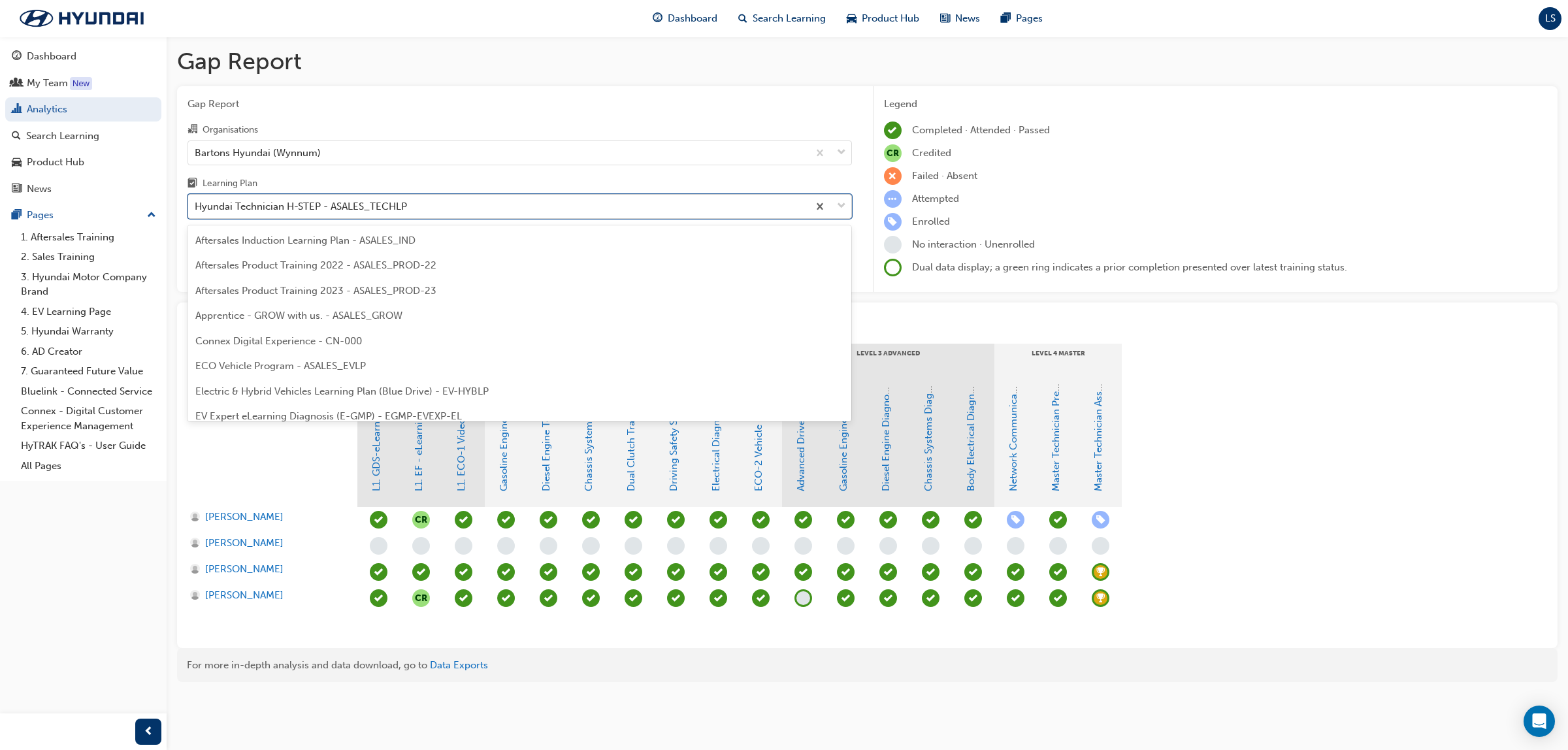
click at [366, 207] on div "Hyundai Technician H-STEP - ASALES_TECHLP" at bounding box center [301, 207] width 212 height 15
click at [196, 207] on input "Learning Plan option Hyundai Technician H-STEP - ASALES_TECHLP, selected. optio…" at bounding box center [195, 206] width 2 height 11
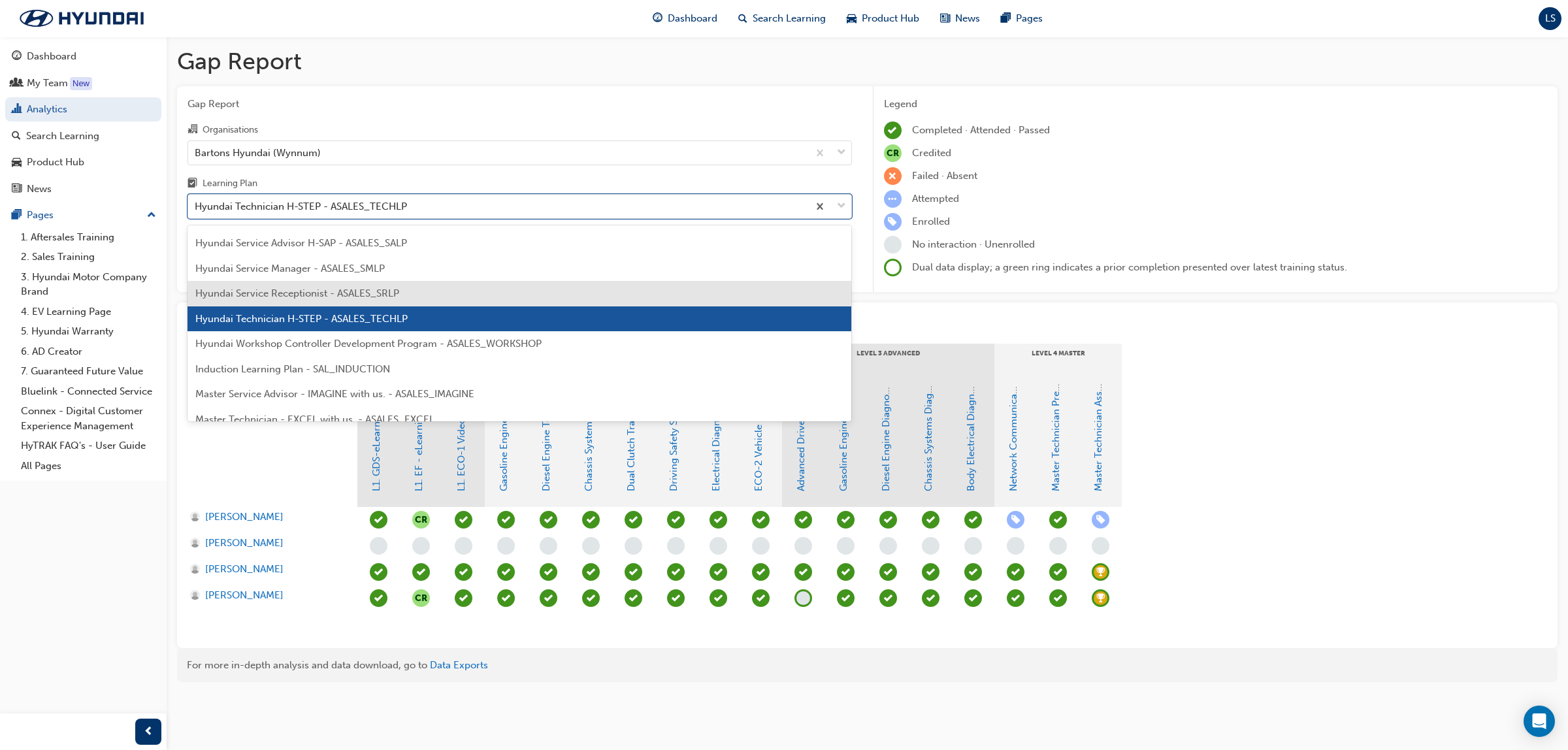
scroll to position [507, 0]
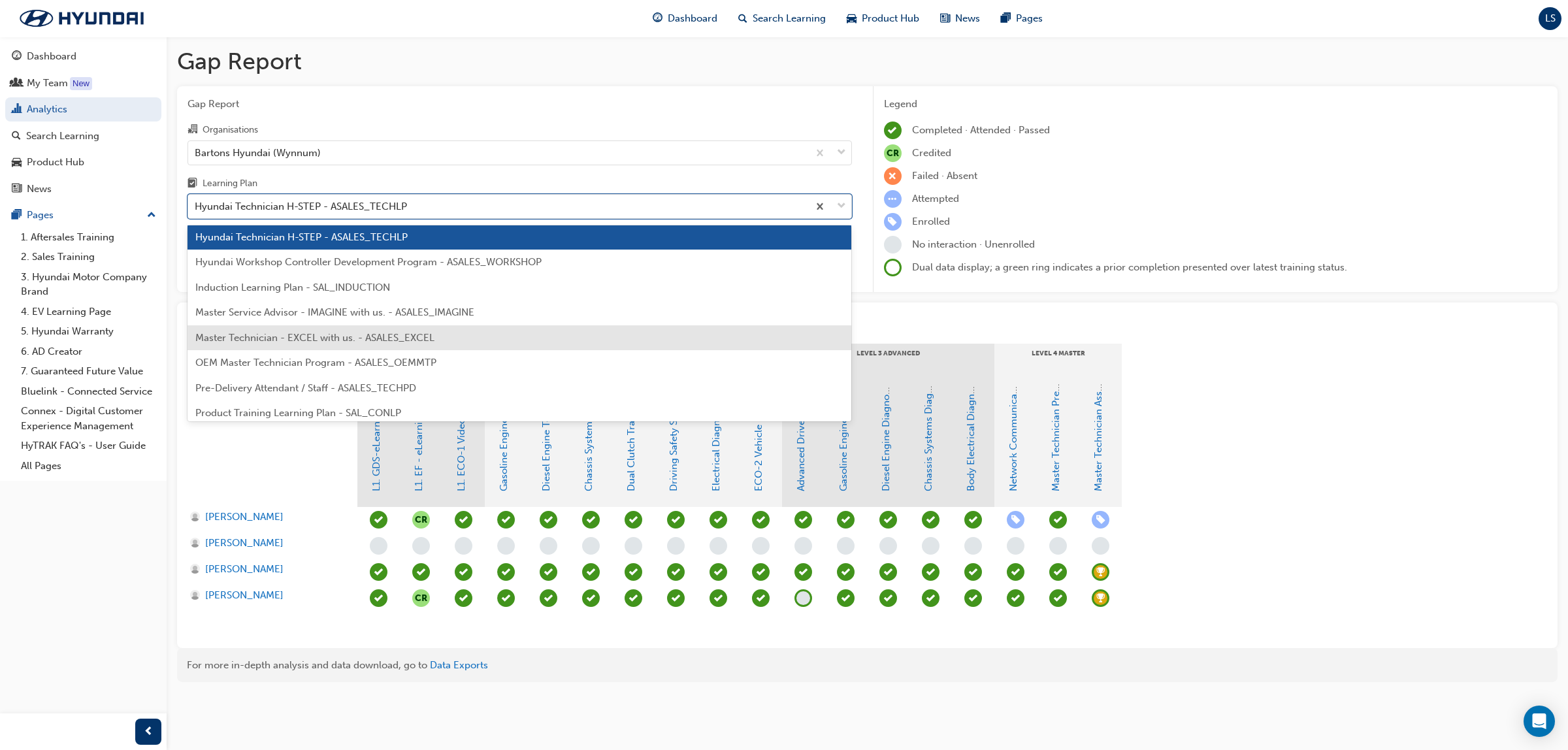
click at [338, 337] on span "Master Technician - EXCEL with us. - ASALES_EXCEL" at bounding box center [315, 337] width 239 height 12
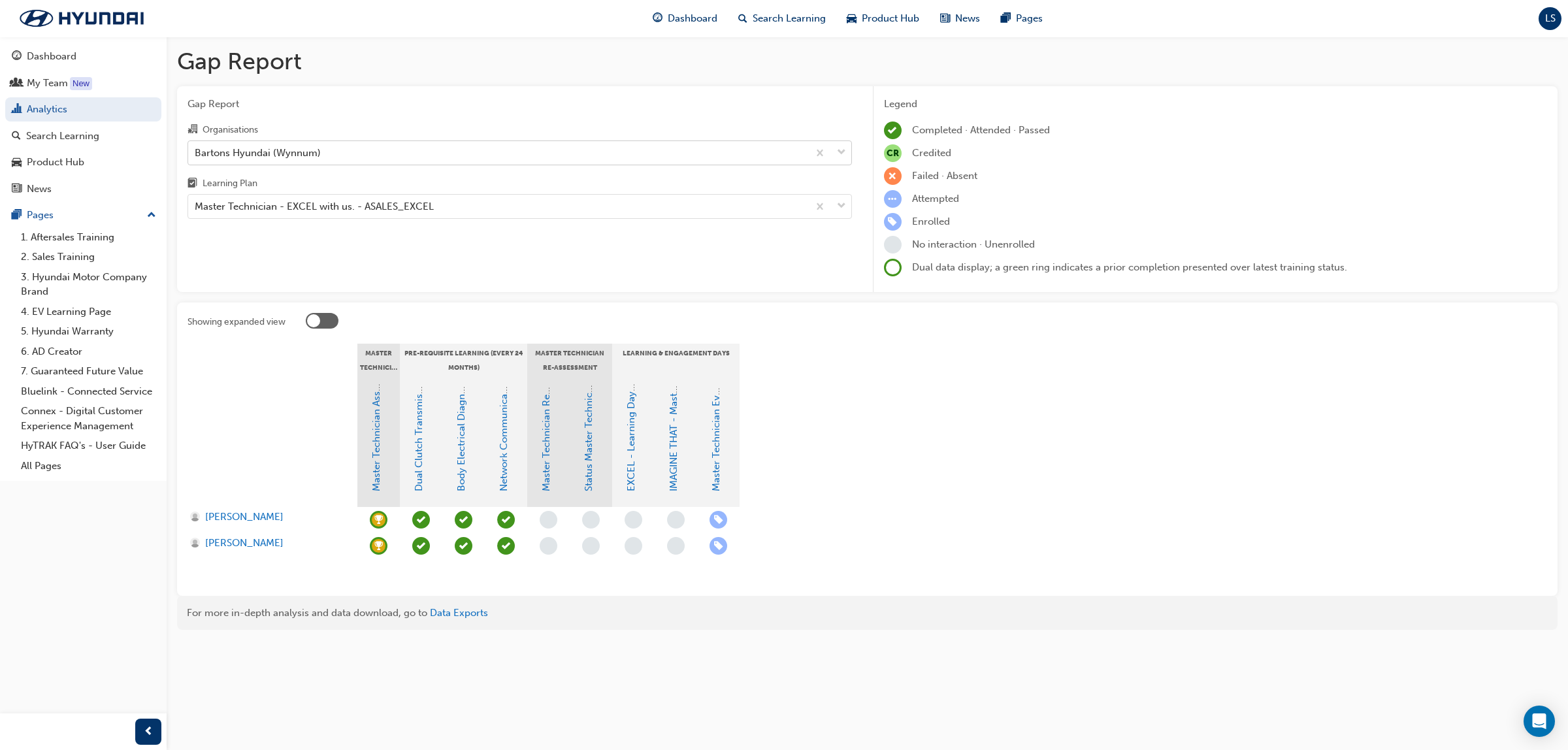
click at [347, 160] on div "Bartons Hyundai (Wynnum)" at bounding box center [498, 152] width 620 height 23
click at [196, 157] on input "Organisations Bartons Hyundai (Wynnum)" at bounding box center [195, 152] width 2 height 11
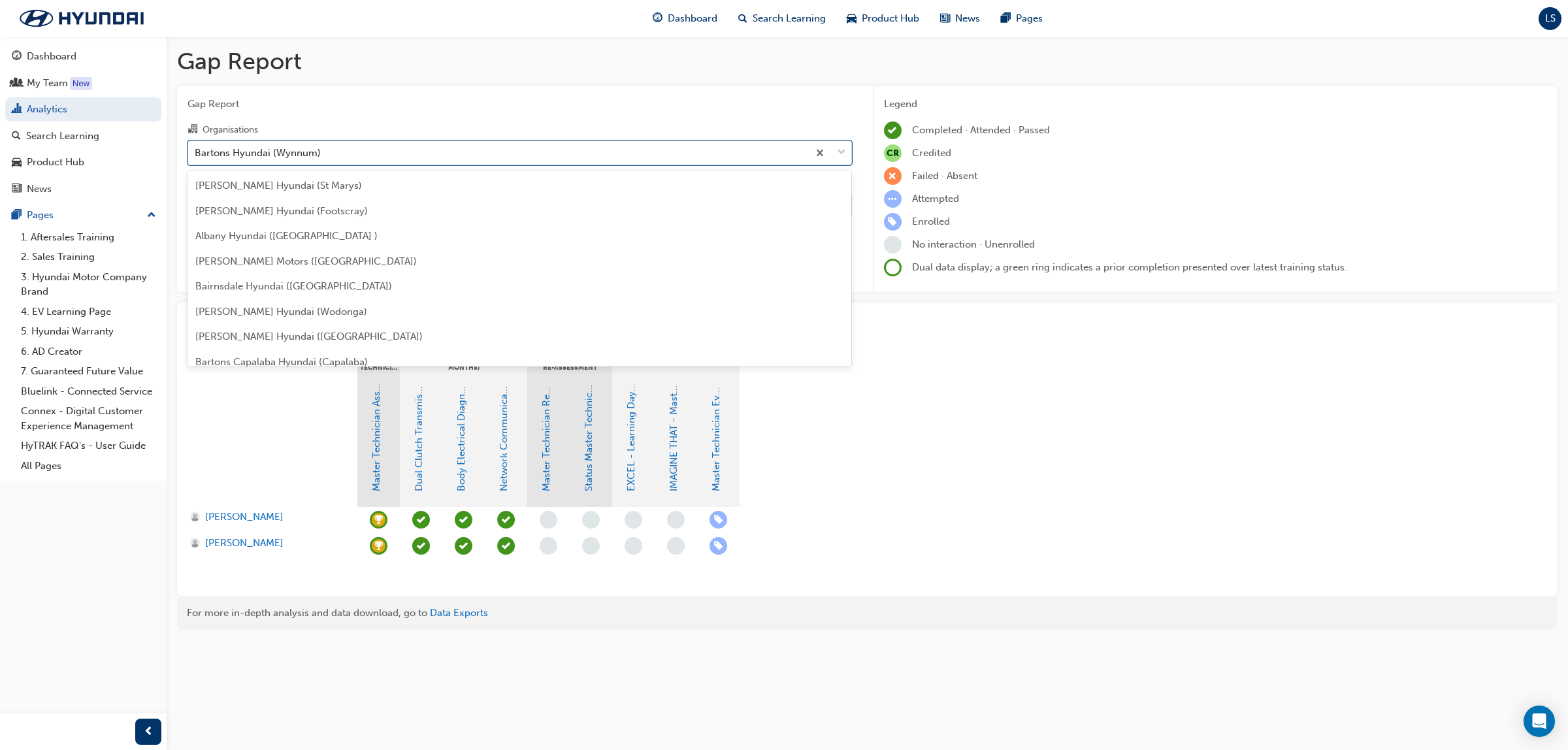
scroll to position [41, 0]
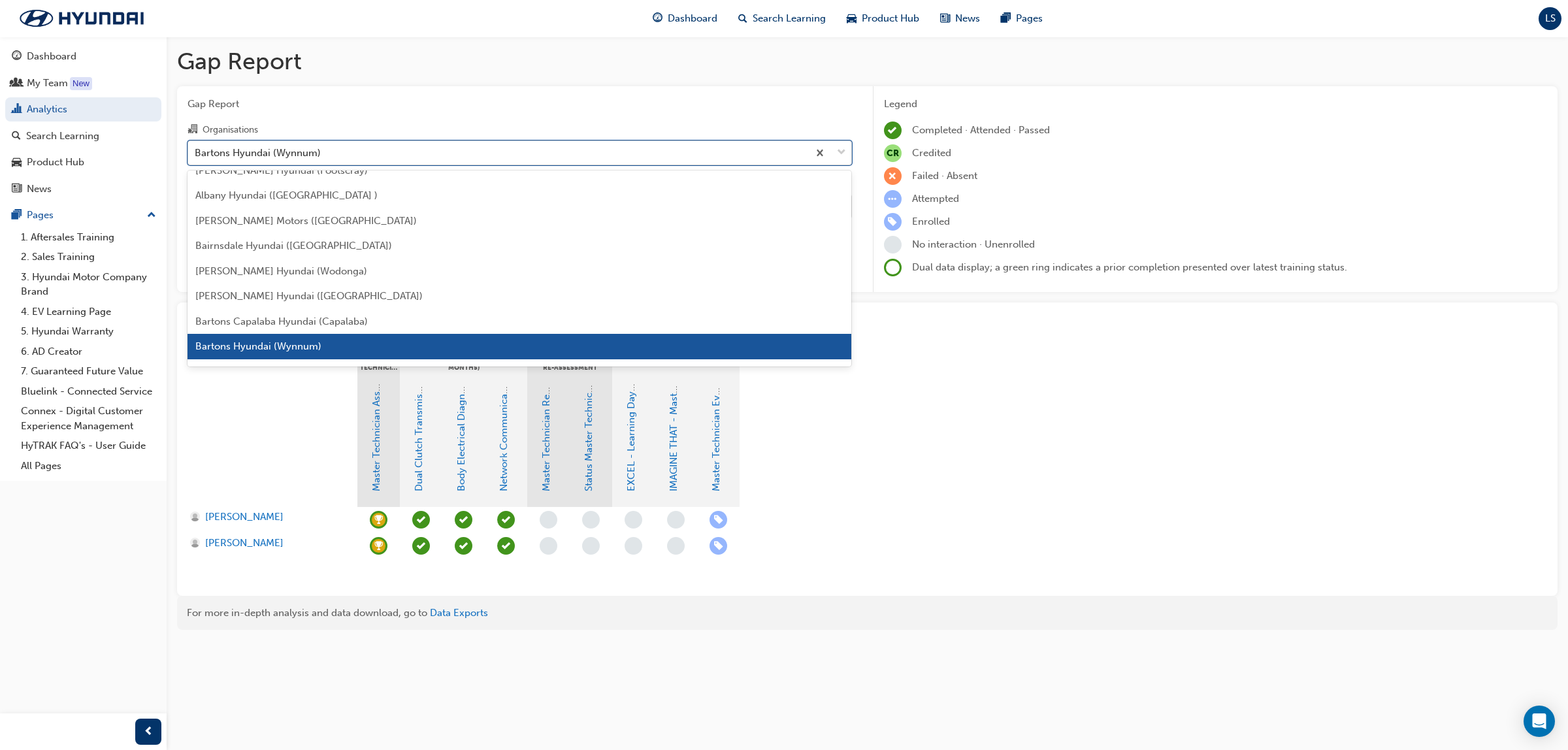
click at [345, 154] on div "Bartons Hyundai (Wynnum)" at bounding box center [498, 152] width 620 height 23
click at [196, 154] on input "Organisations option Bartons Hyundai (Wynnum), selected. option Bartons Hyundai…" at bounding box center [195, 152] width 2 height 11
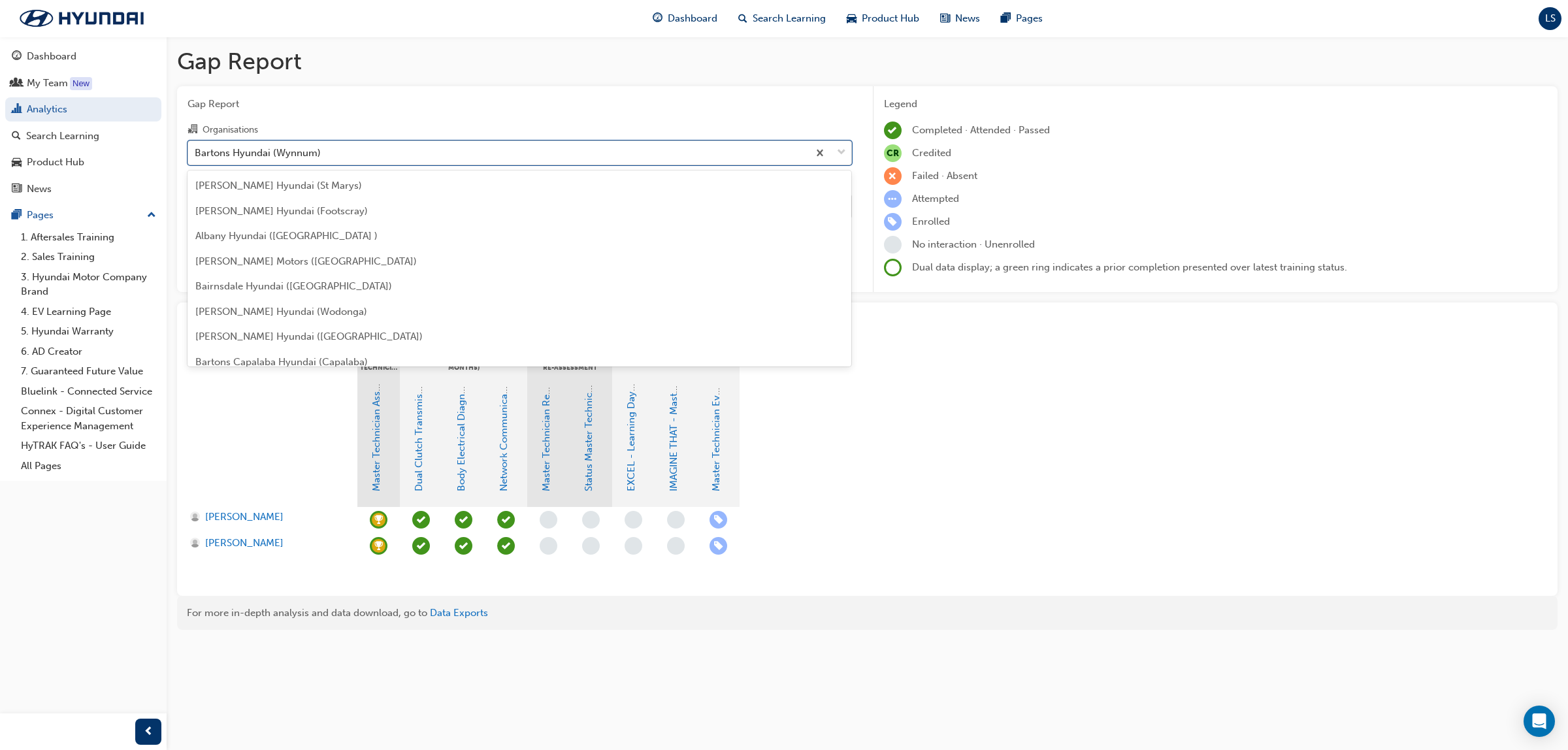
click at [345, 154] on div "Bartons Hyundai (Wynnum)" at bounding box center [498, 152] width 620 height 23
click at [196, 154] on input "Organisations option Bartons Hyundai (Wynnum), selected. option Bartons Hyundai…" at bounding box center [195, 152] width 2 height 11
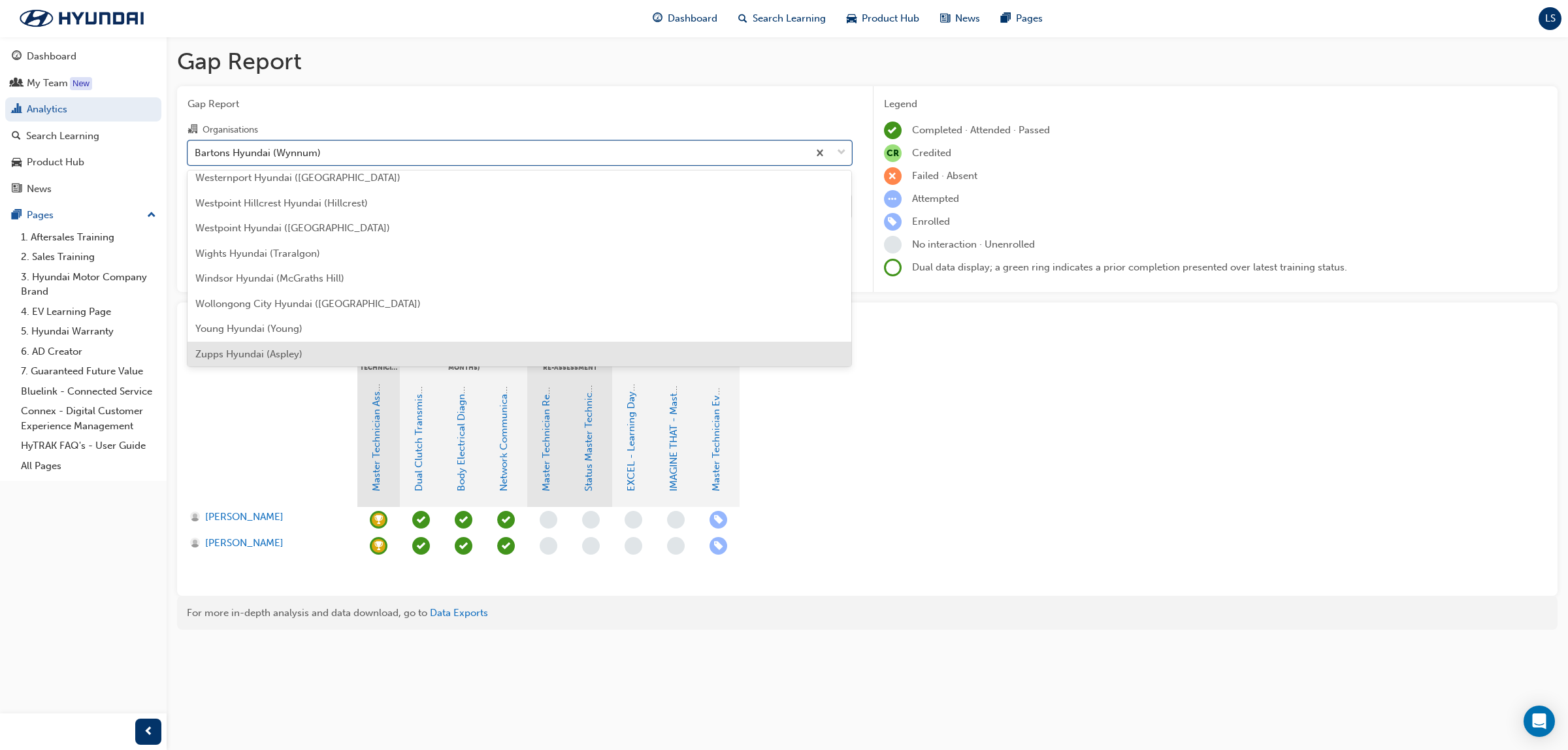
click at [298, 353] on span "Zupps Hyundai (Aspley)" at bounding box center [249, 354] width 107 height 12
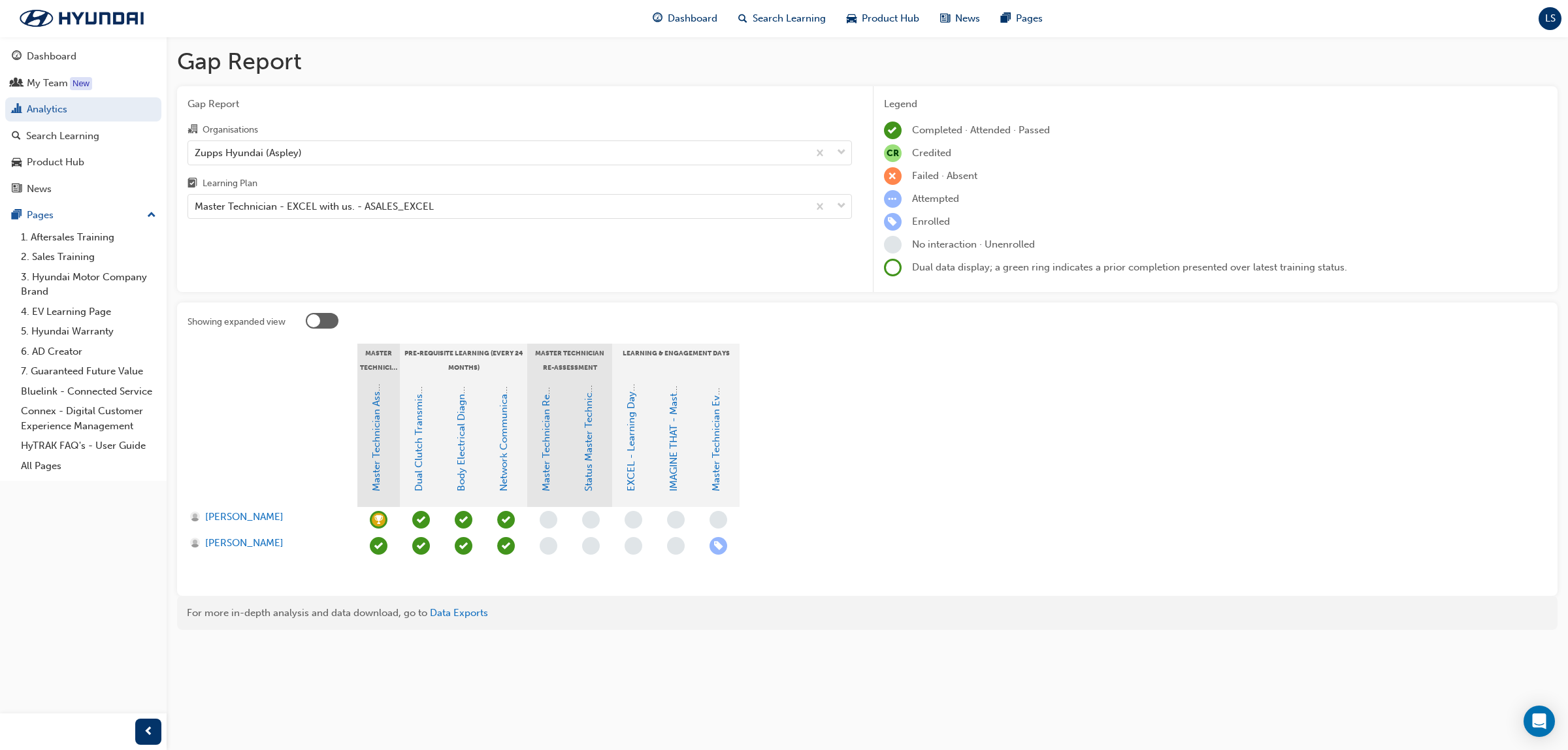
click at [378, 549] on span "learningRecordVerb_ATTEND-icon" at bounding box center [379, 546] width 18 height 18
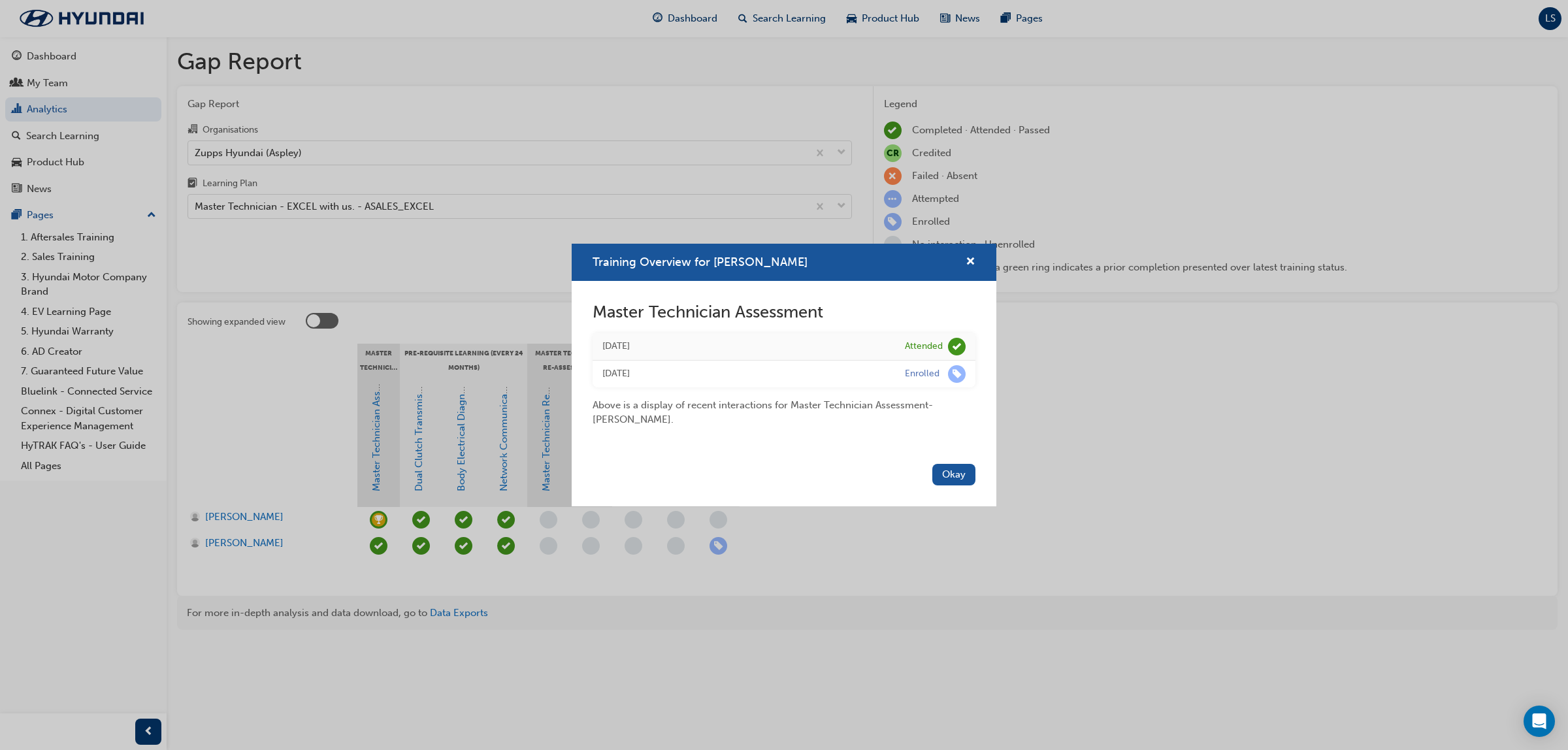
click at [559, 204] on div "Training Overview for Graham Dell Master Technician Assessment Thu 27 Jun 2024 …" at bounding box center [784, 375] width 1568 height 750
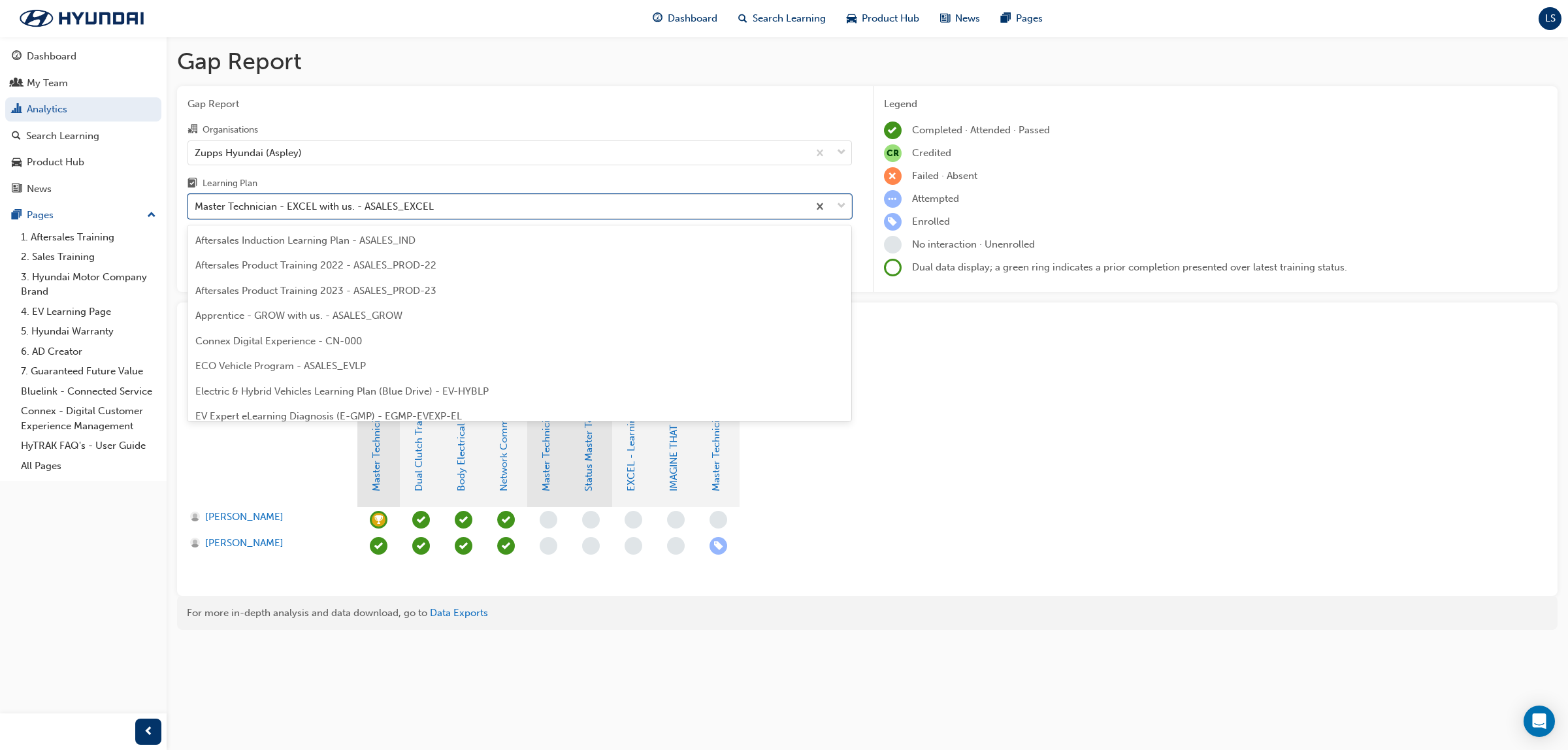
click at [559, 204] on div "Master Technician - EXCEL with us. - ASALES_EXCEL" at bounding box center [498, 207] width 620 height 23
click at [196, 204] on input "Learning Plan option Master Technician - EXCEL with us. - ASALES_EXCEL, selecte…" at bounding box center [195, 206] width 2 height 11
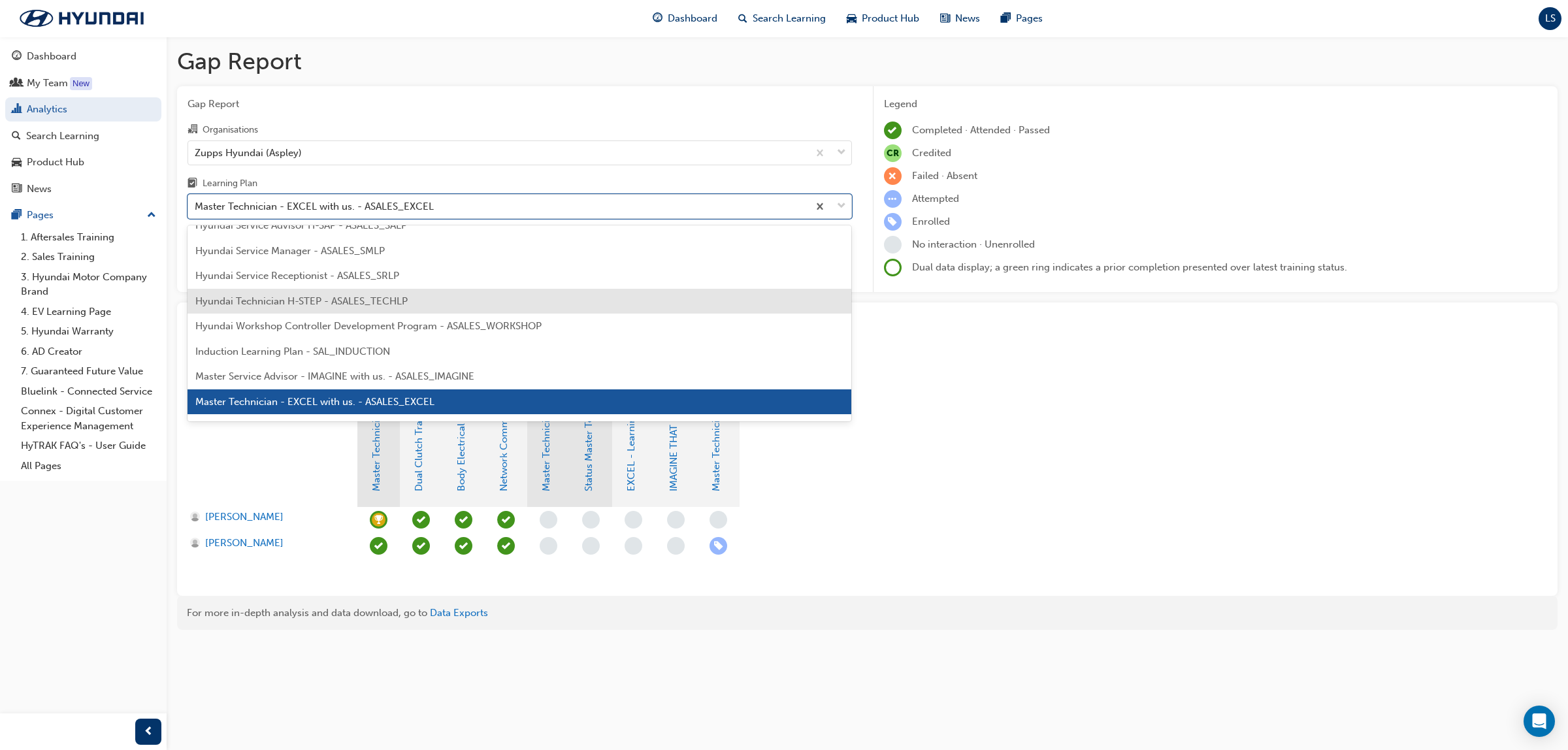
click at [422, 302] on div "Hyundai Technician H-STEP - ASALES_TECHLP" at bounding box center [520, 301] width 665 height 25
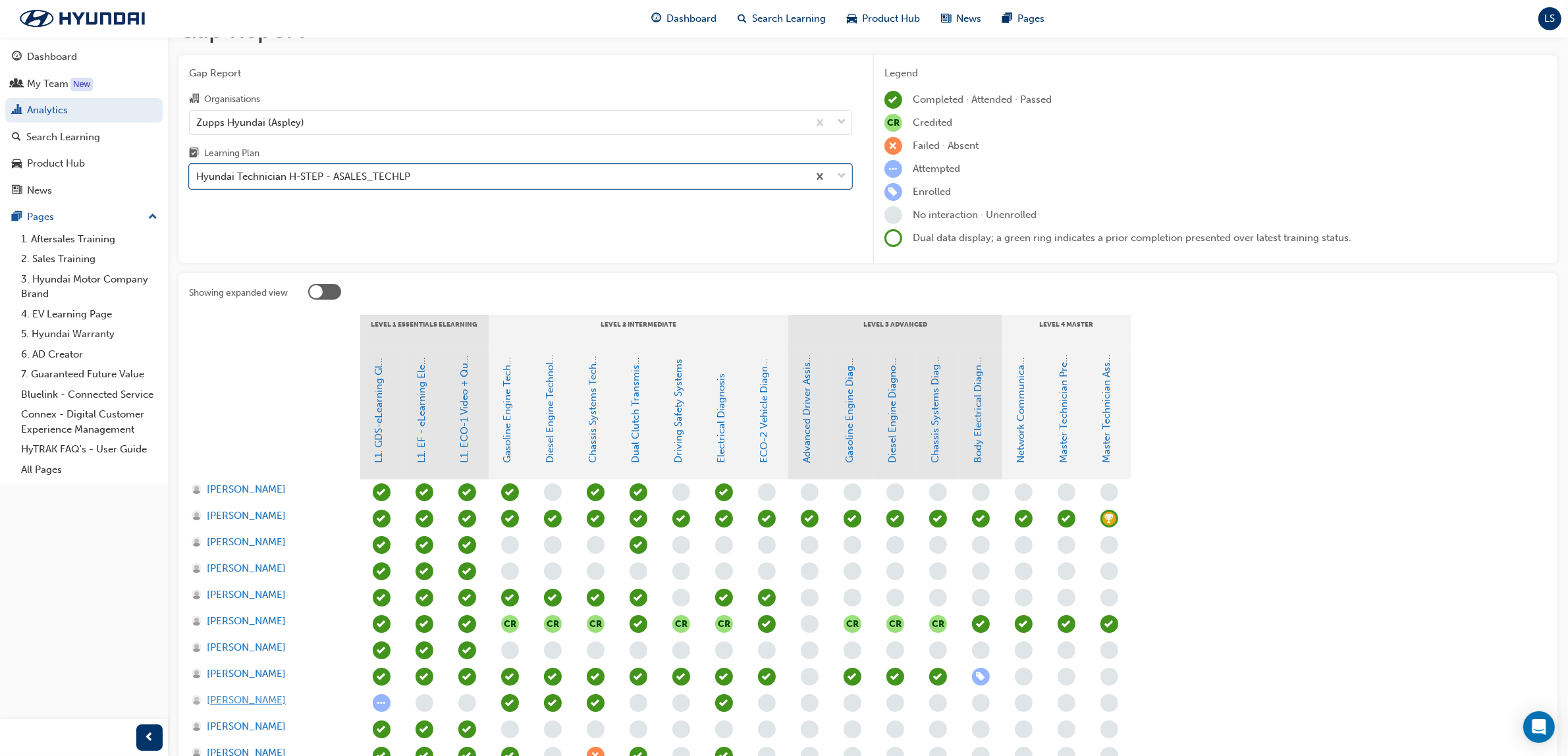
scroll to position [83, 0]
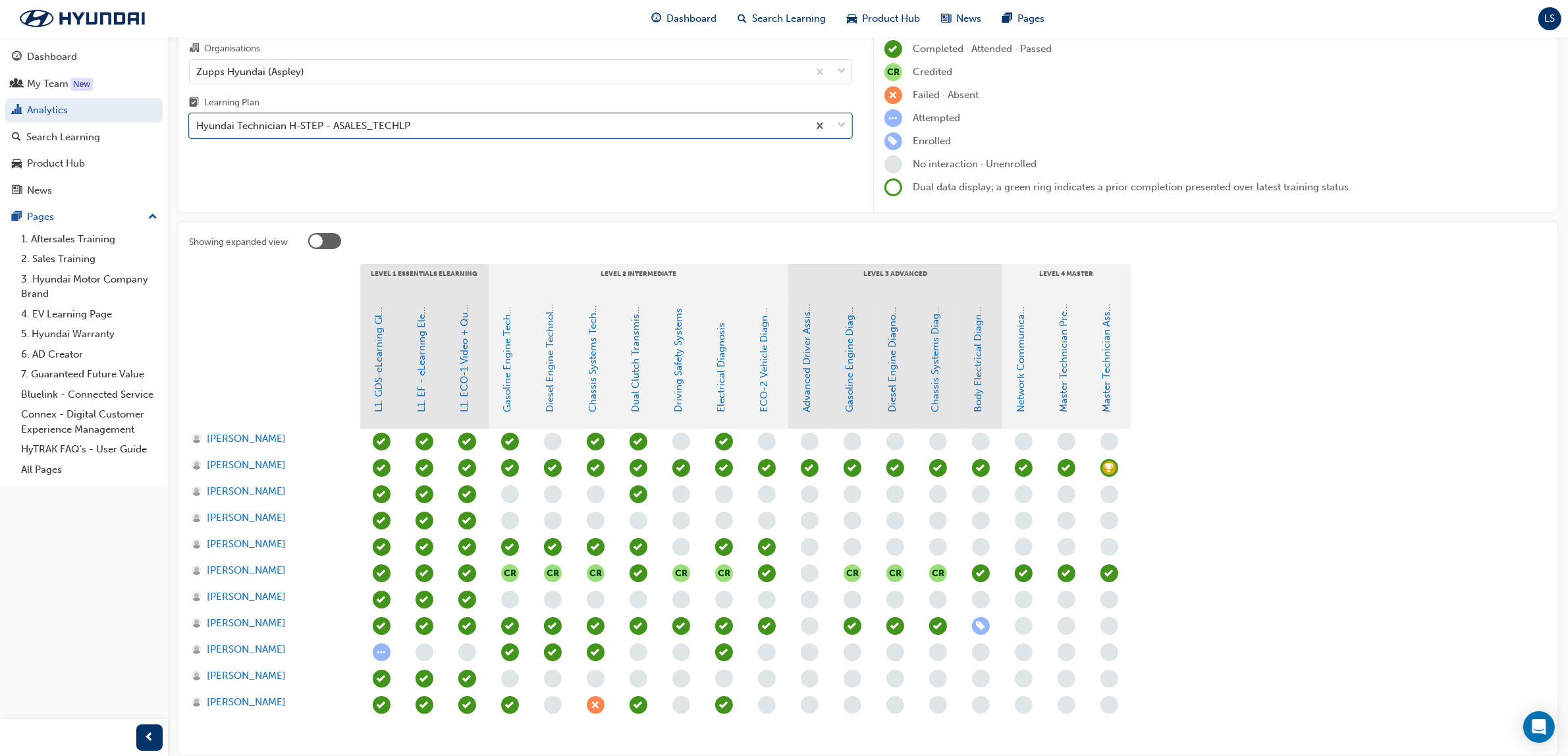
click at [1113, 570] on span "learningRecordVerb_ATTEND-icon" at bounding box center [1110, 574] width 18 height 18
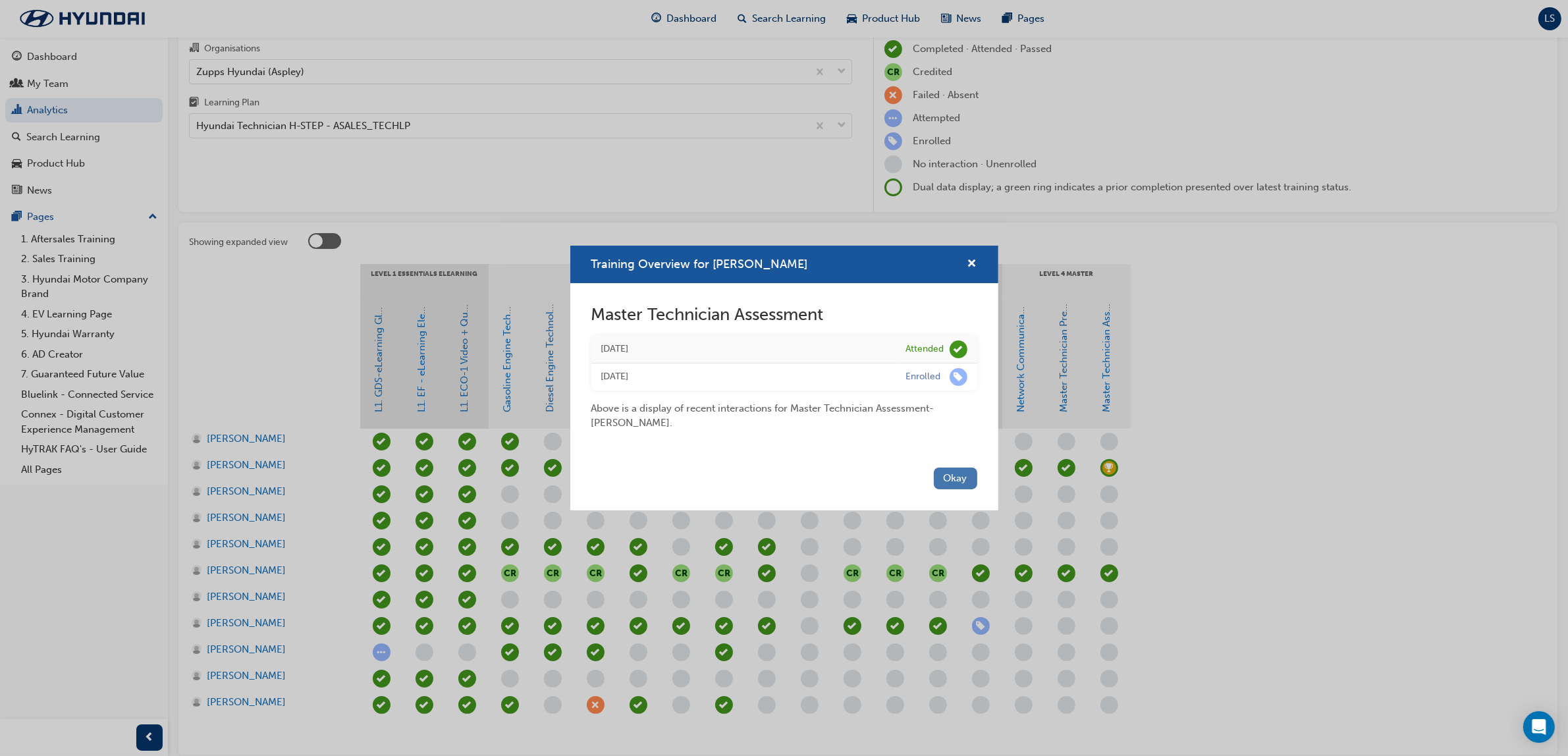
click at [954, 484] on button "Okay" at bounding box center [955, 478] width 43 height 22
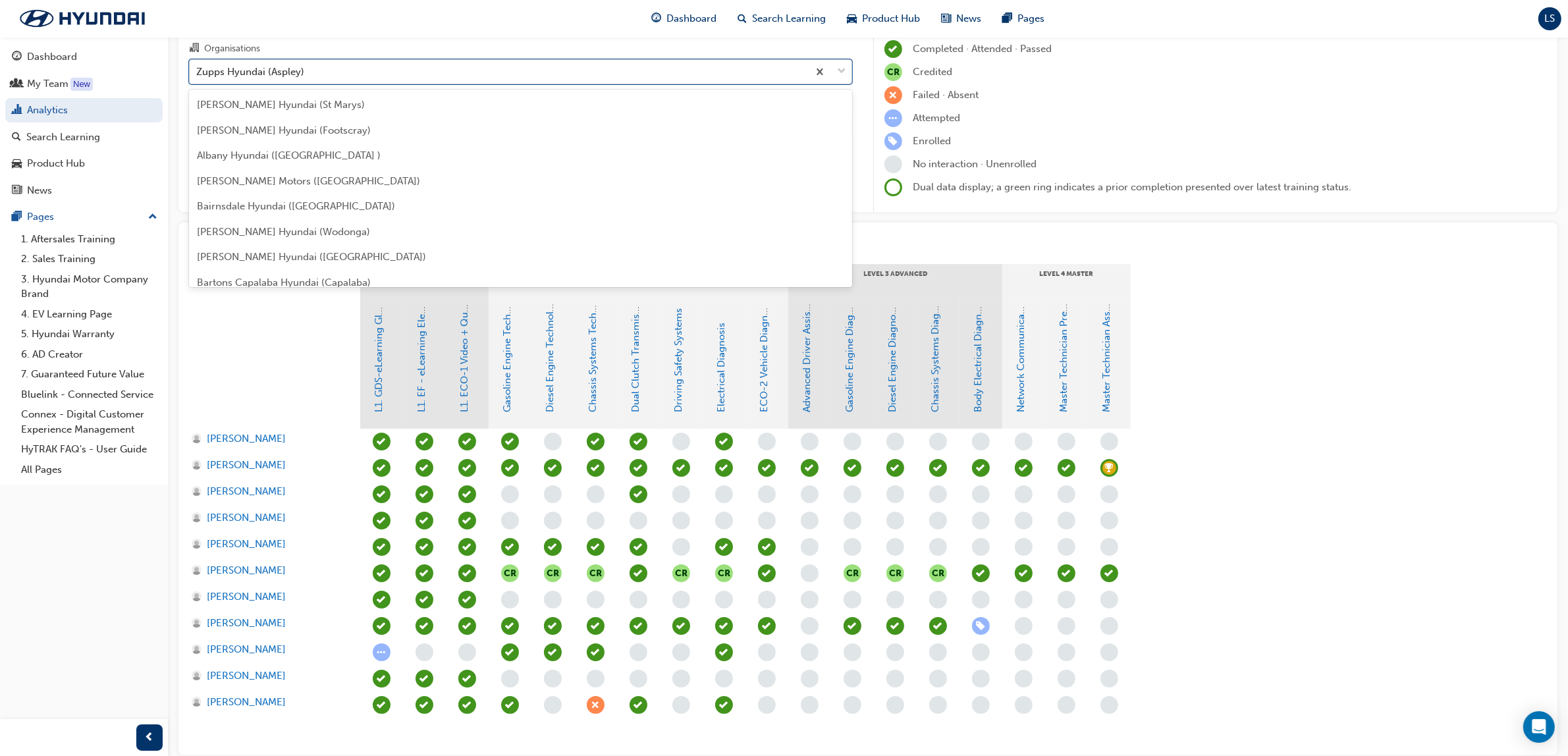
scroll to position [4420, 0]
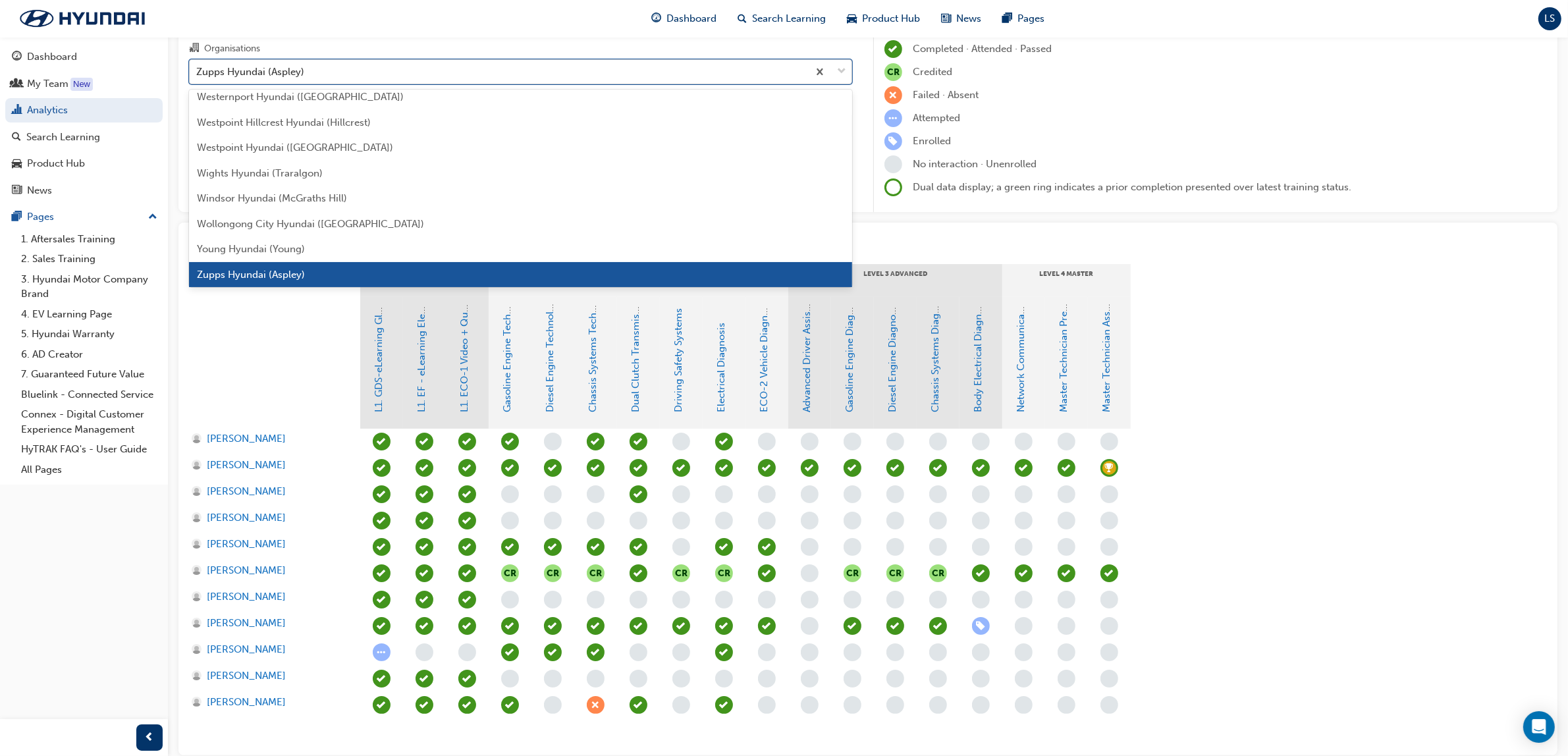
click at [344, 69] on div "Zupps Hyundai (Aspley)" at bounding box center [498, 71] width 619 height 23
click at [198, 69] on input "Organisations option Zupps Hyundai (Aspley), selected. option Zupps Hyundai (As…" at bounding box center [197, 71] width 2 height 11
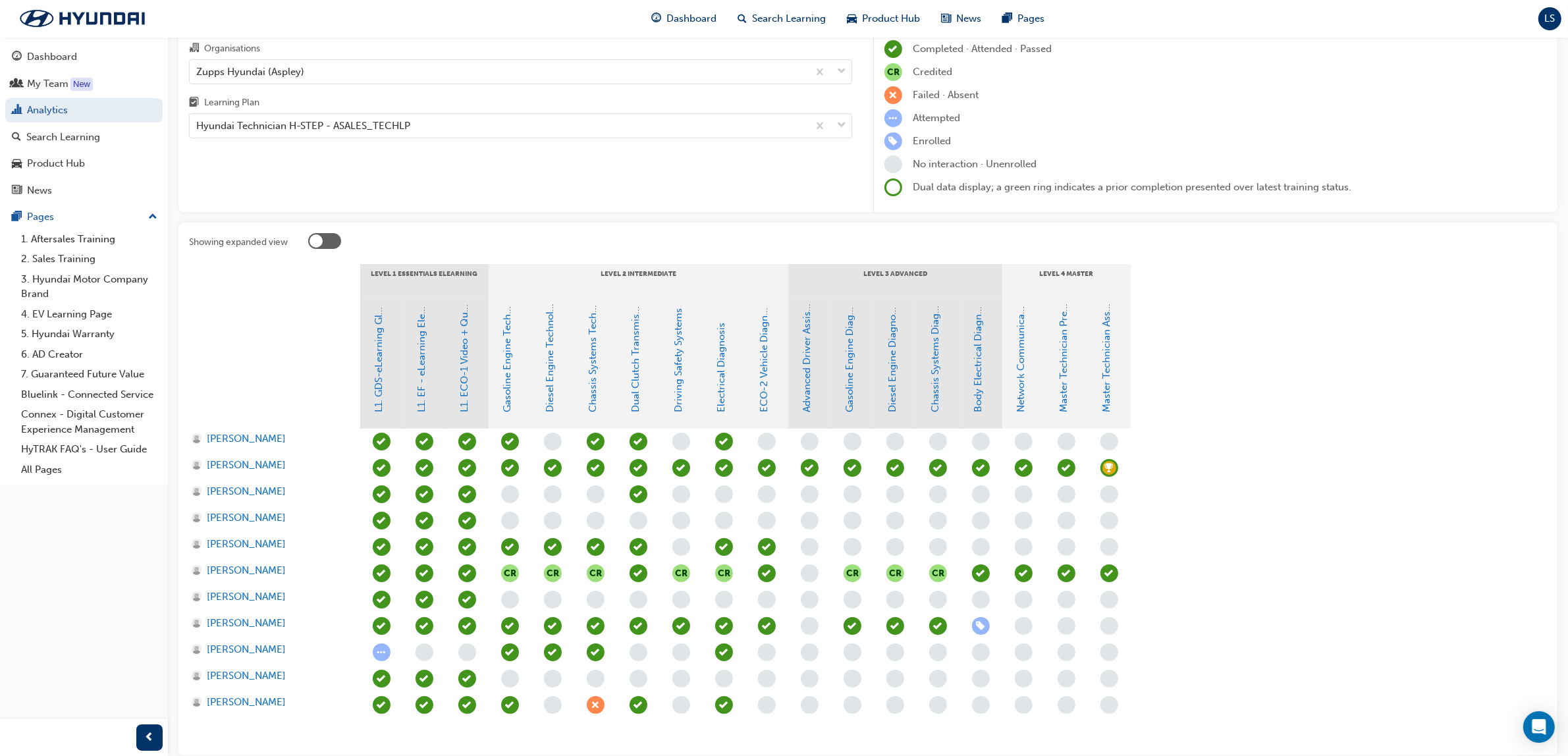
click at [813, 579] on span "learningRecordVerb_NONE-icon" at bounding box center [810, 574] width 18 height 18
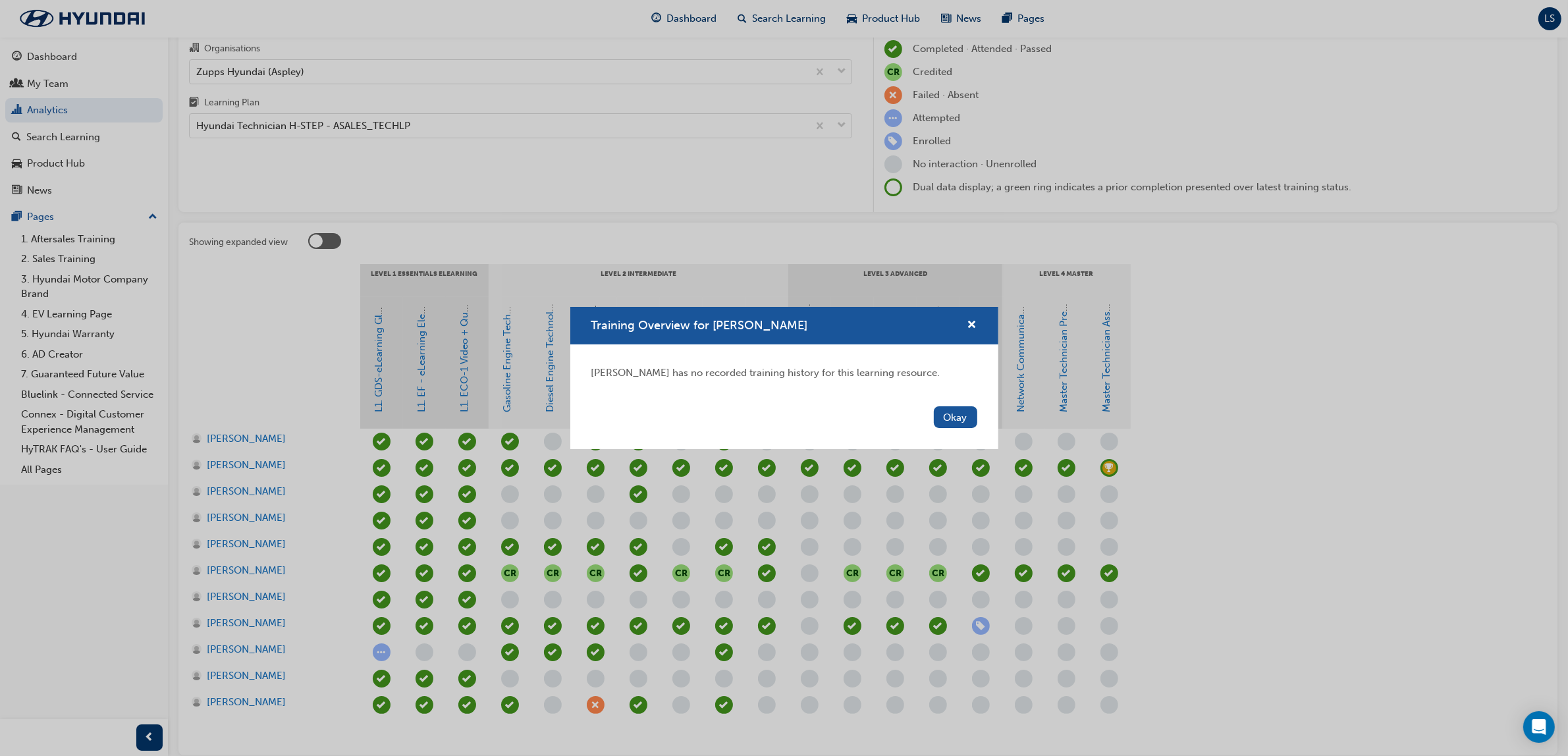
click at [256, 575] on div "Training Overview for Graham Dell Graham Dell has no recorded training history …" at bounding box center [784, 378] width 1568 height 756
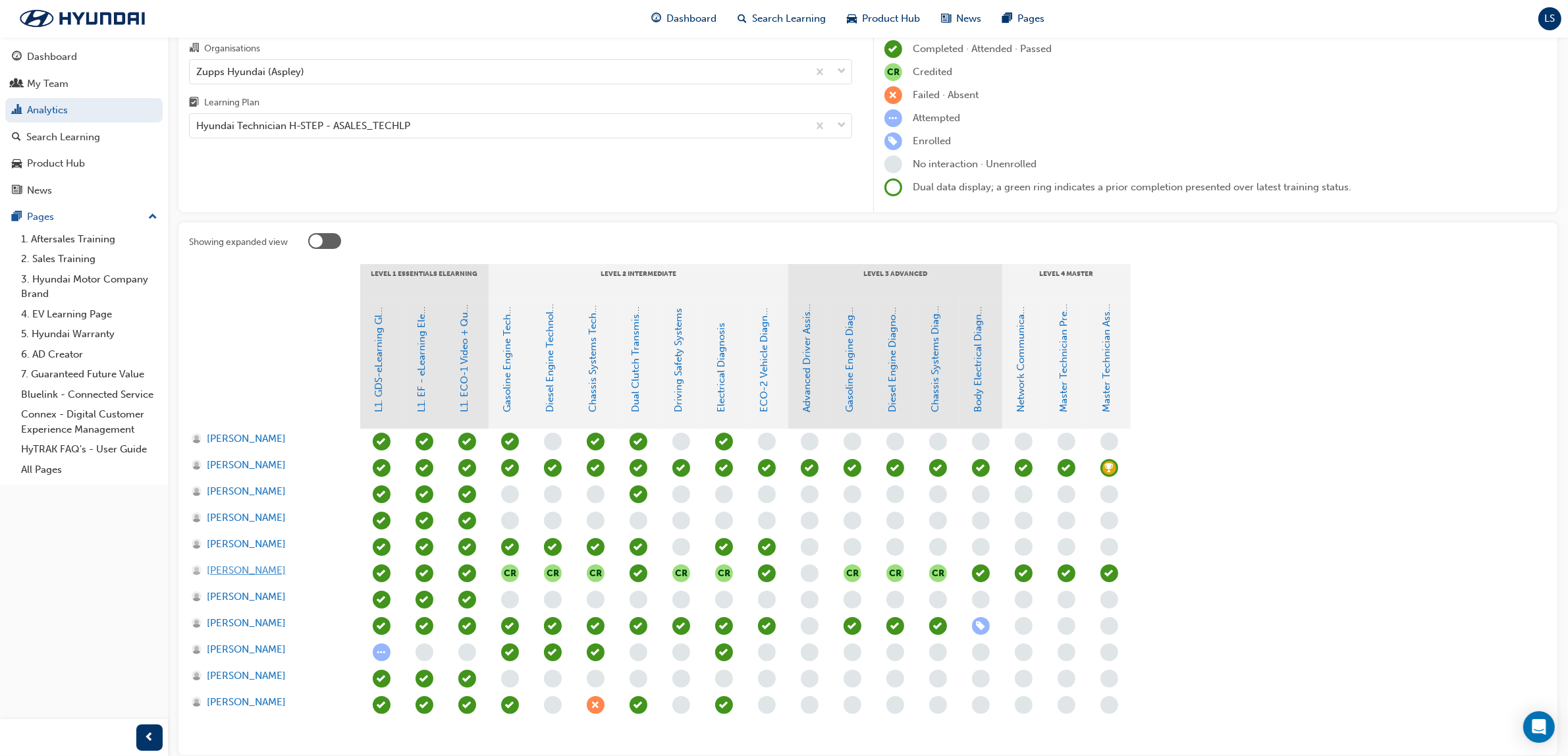
click at [256, 570] on span "[PERSON_NAME]" at bounding box center [246, 570] width 79 height 16
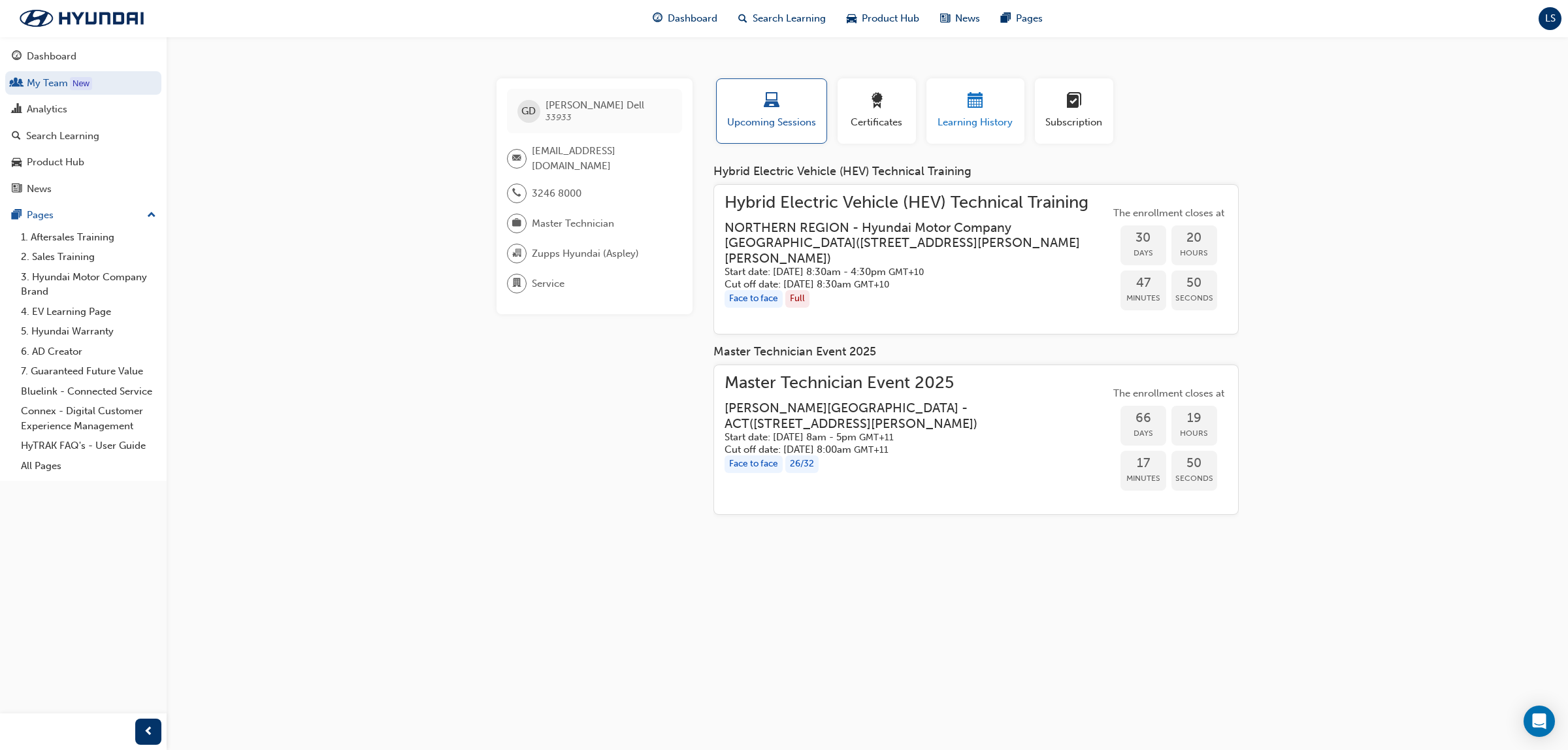
click at [956, 109] on div "button" at bounding box center [975, 102] width 79 height 20
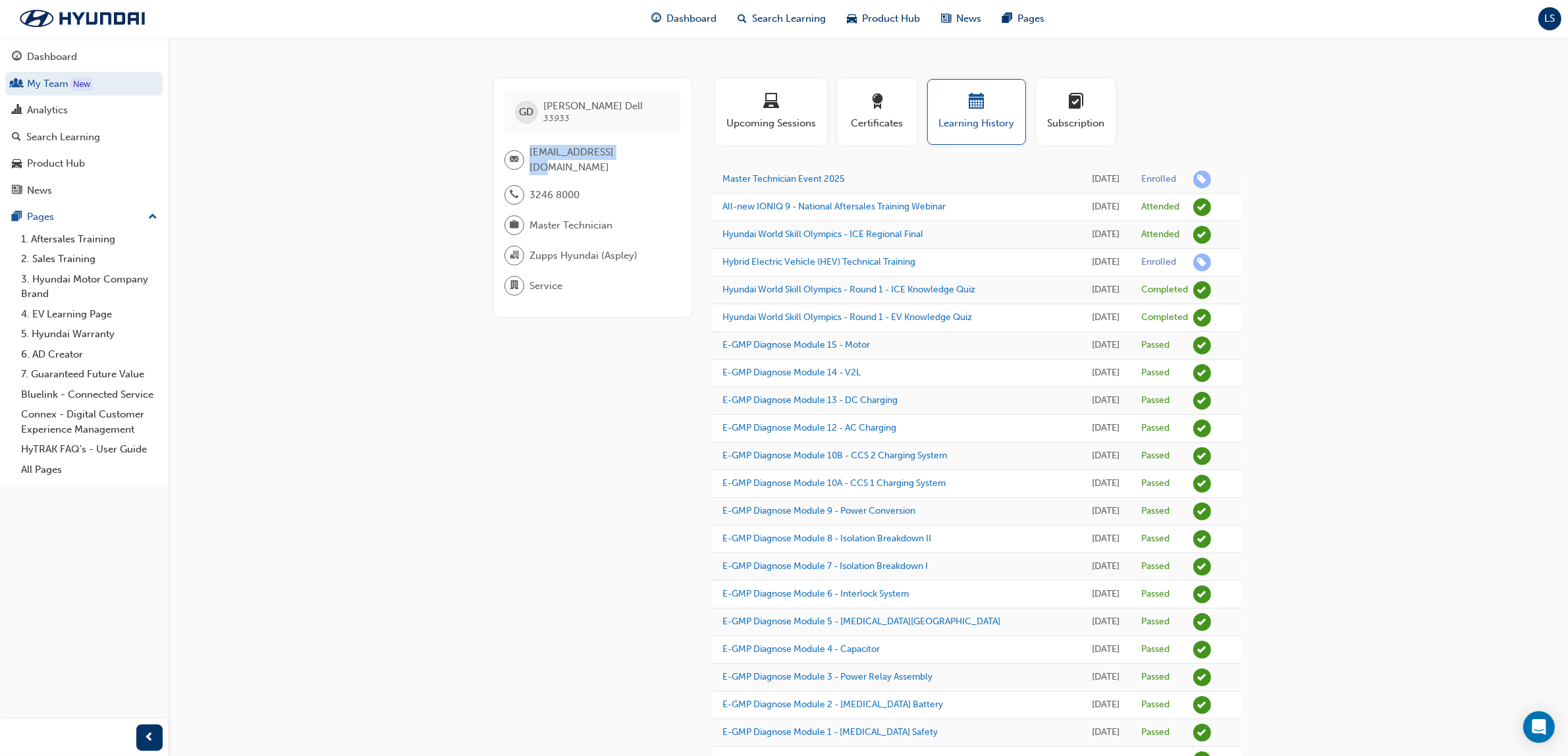
drag, startPoint x: 530, startPoint y: 157, endPoint x: 628, endPoint y: 154, distance: 98.0
click at [629, 154] on div "gdell@zupps.com.au" at bounding box center [587, 159] width 166 height 29
copy span "gdell@zupps.com.au"
click at [83, 127] on link "Search Learning" at bounding box center [83, 137] width 158 height 25
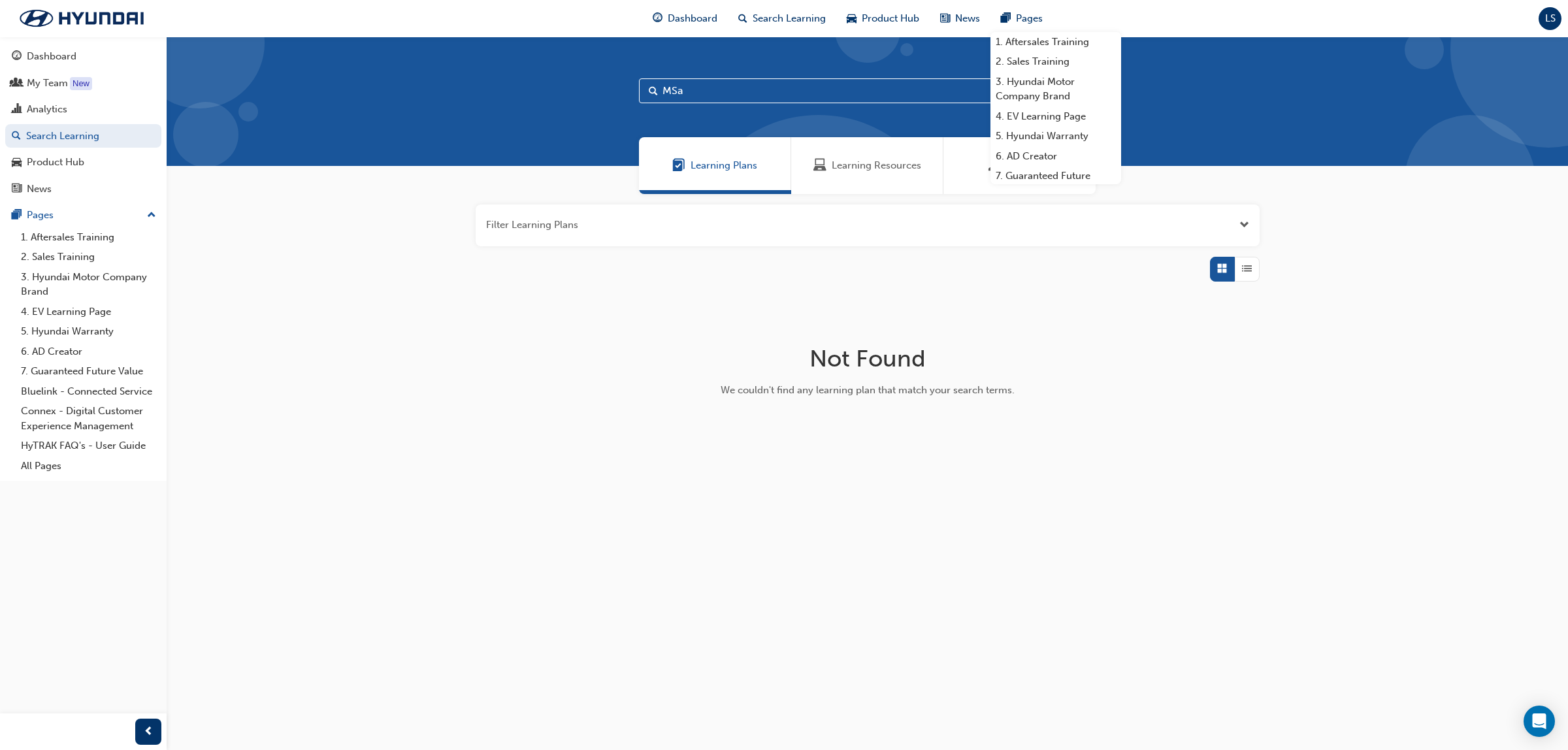
click at [851, 157] on div "Learning Resources" at bounding box center [868, 165] width 152 height 57
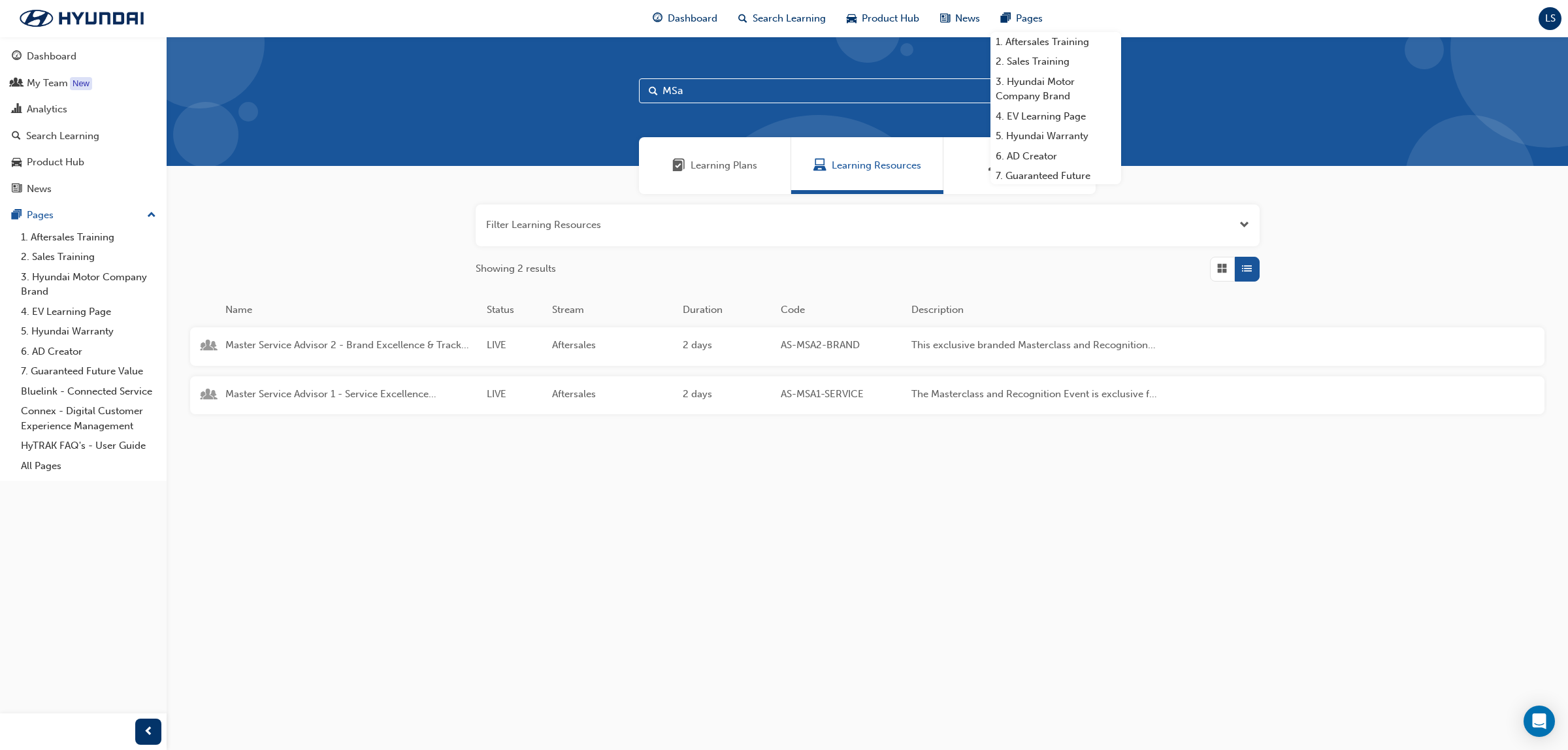
drag, startPoint x: 690, startPoint y: 90, endPoint x: 648, endPoint y: 121, distance: 52.2
click at [628, 96] on div "MSa" at bounding box center [867, 101] width 1402 height 130
type input "ADAS"
click at [319, 341] on span "Advanced Driver Assist Systems" at bounding box center [350, 345] width 251 height 15
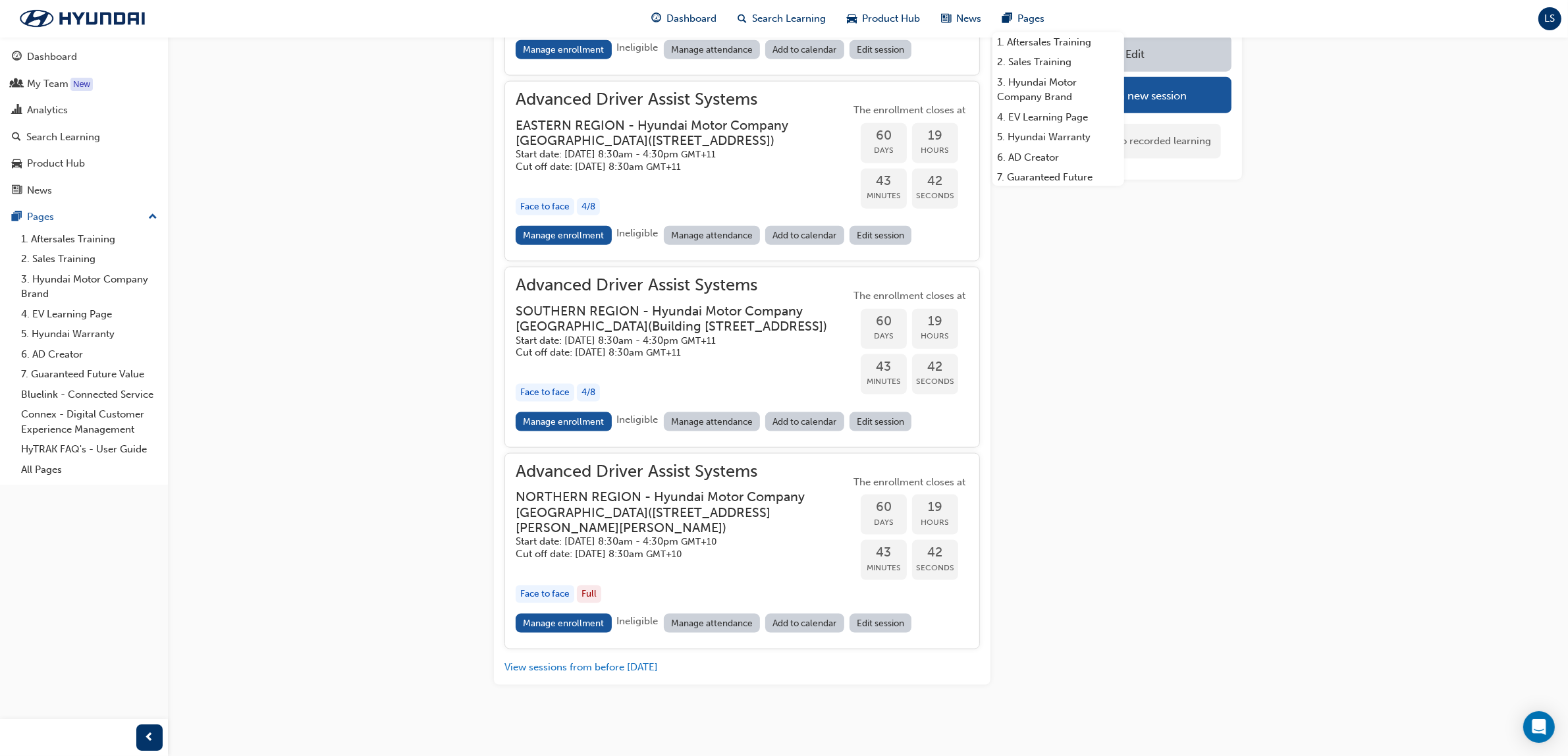
scroll to position [2058, 0]
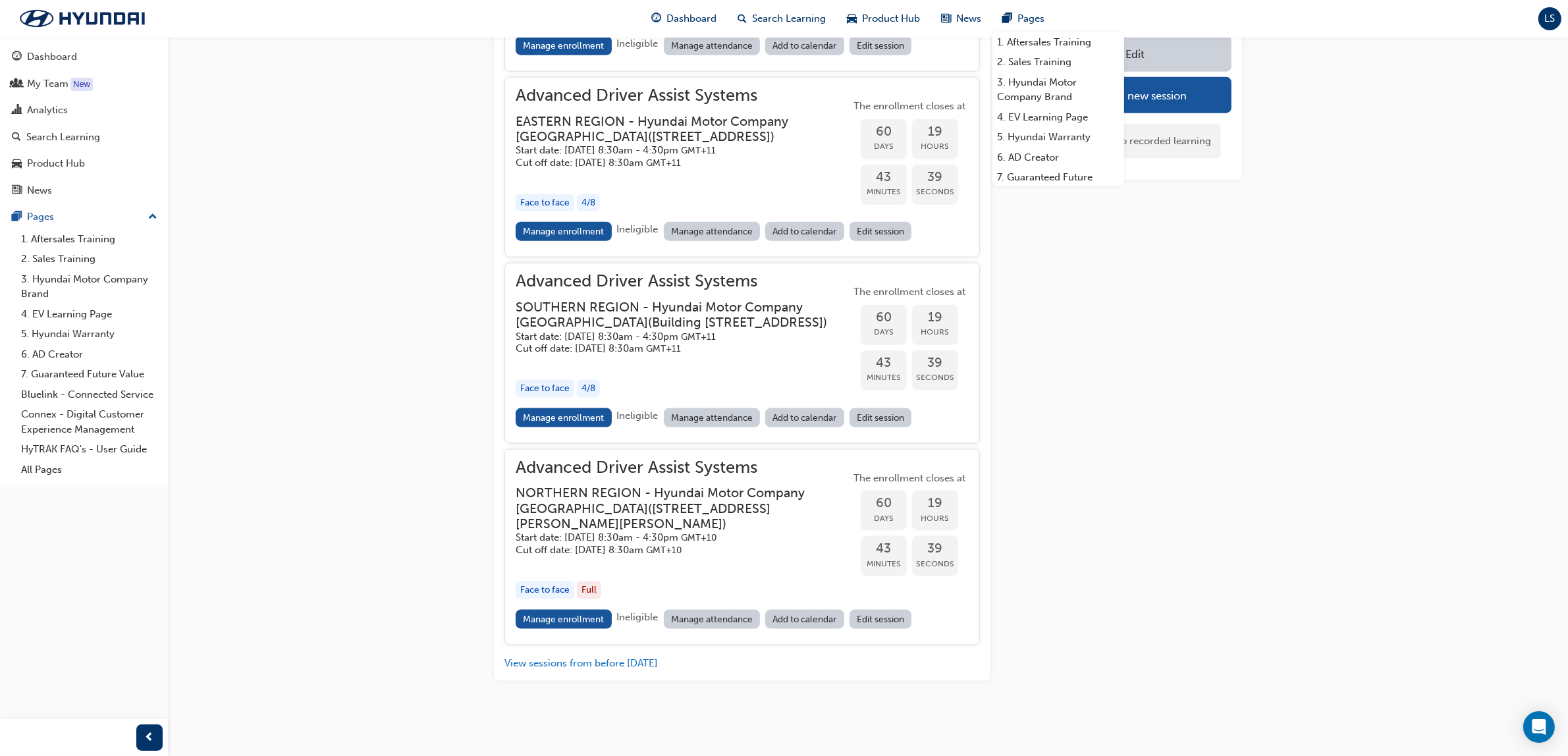
click at [538, 621] on link "Manage enrollment" at bounding box center [564, 619] width 96 height 19
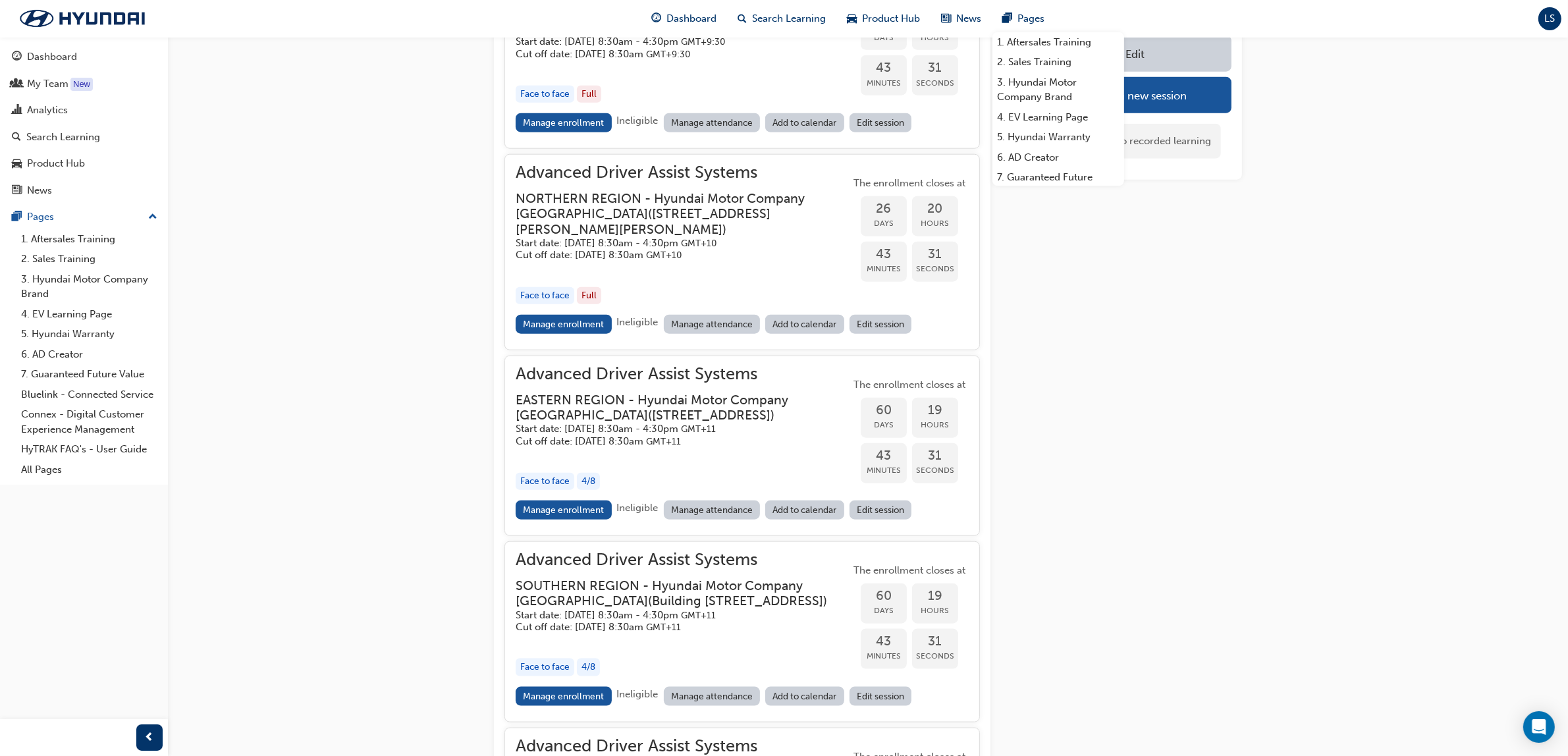
scroll to position [1647, 0]
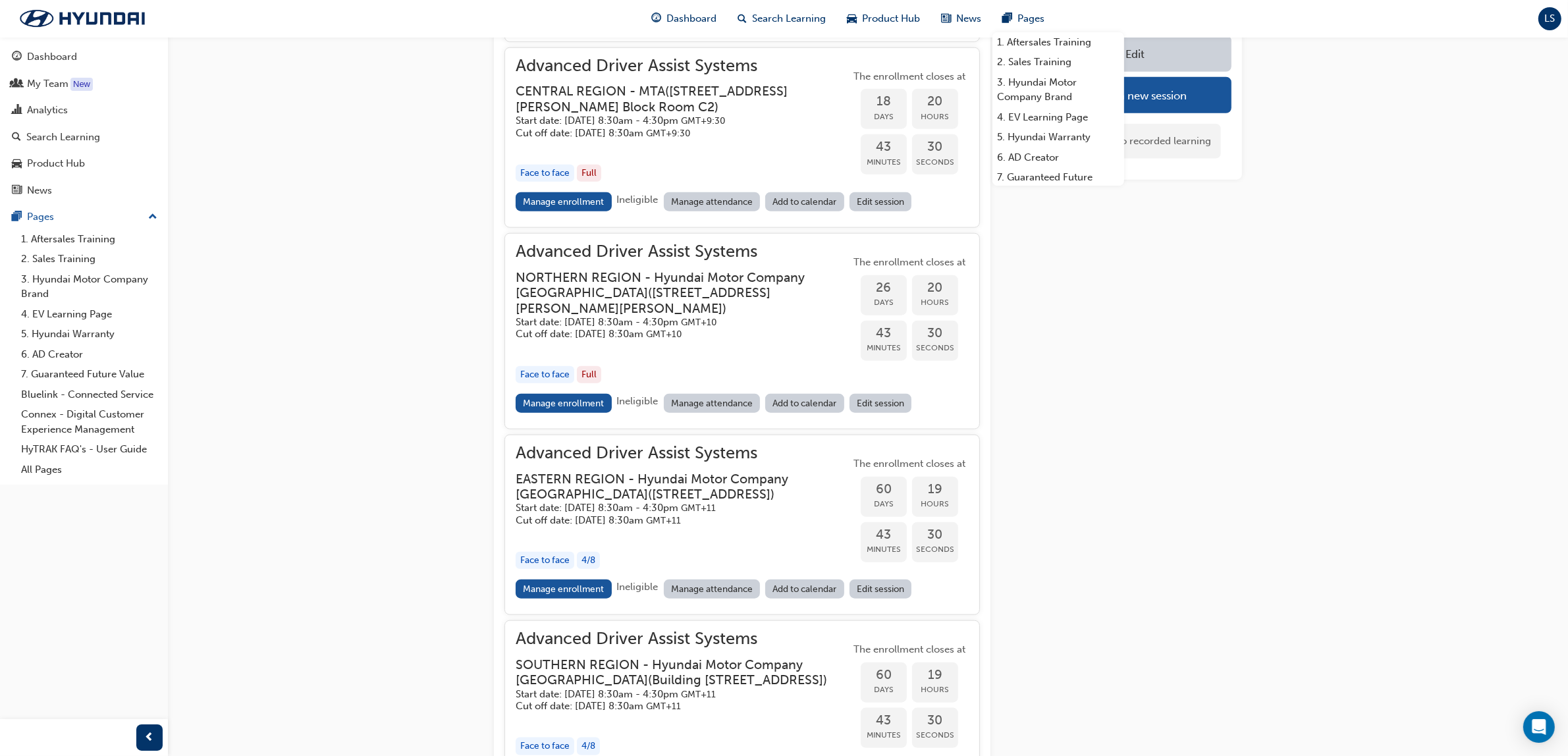
click at [560, 413] on link "Manage enrollment" at bounding box center [564, 403] width 96 height 19
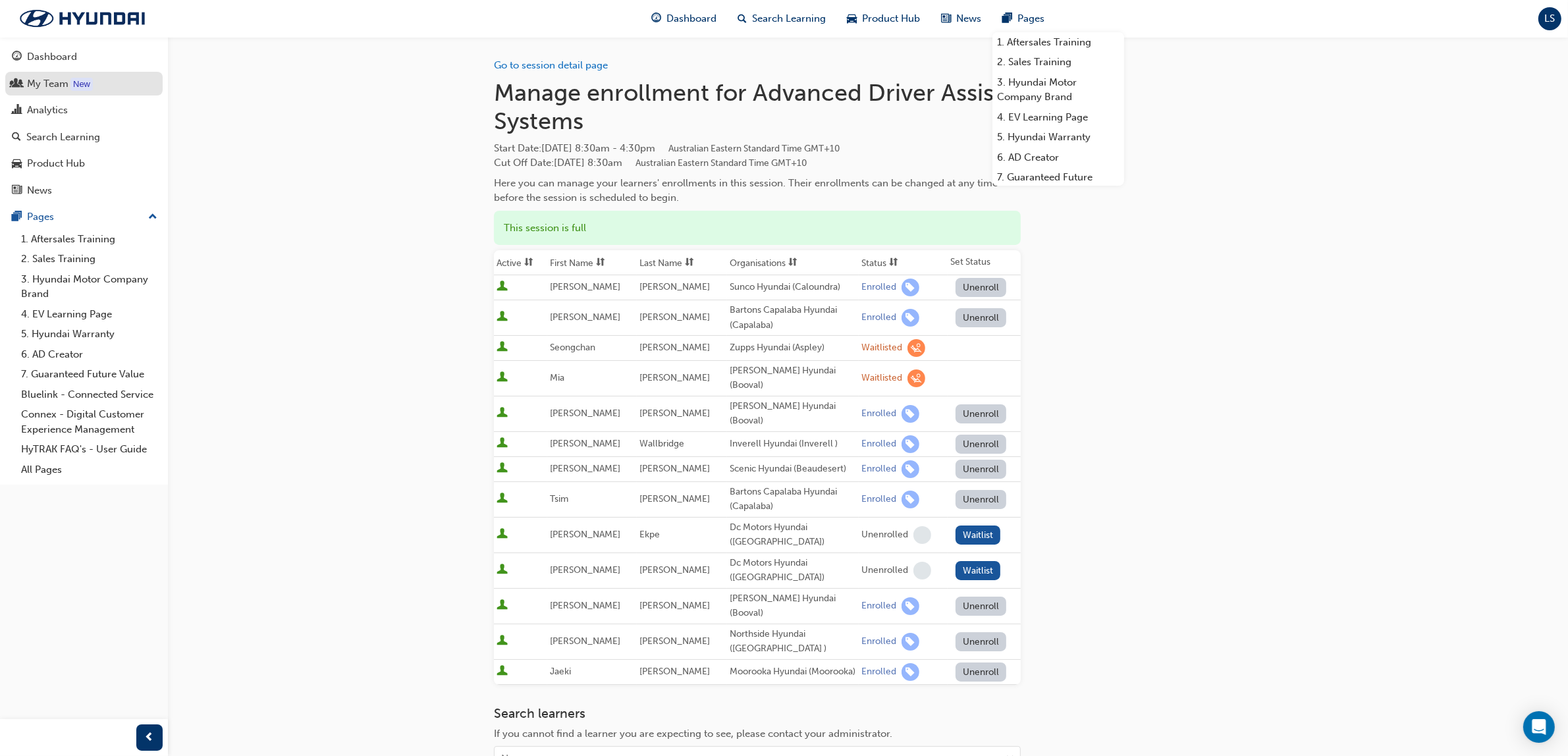
drag, startPoint x: 68, startPoint y: 104, endPoint x: 156, endPoint y: 89, distance: 89.3
click at [67, 106] on div "Analytics" at bounding box center [84, 110] width 144 height 16
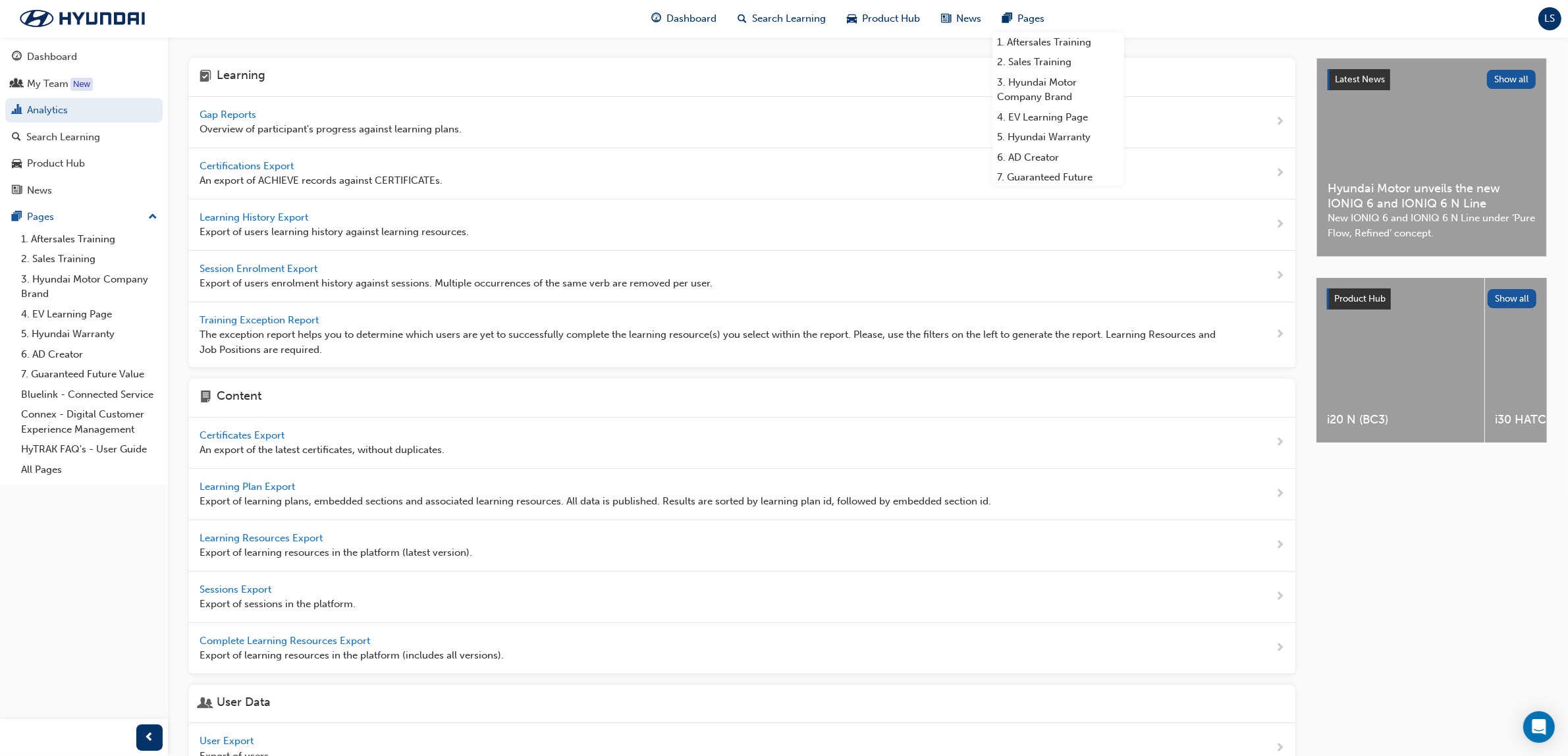
click at [248, 122] on span "Overview of participant's progress against learning plans." at bounding box center [330, 129] width 262 height 16
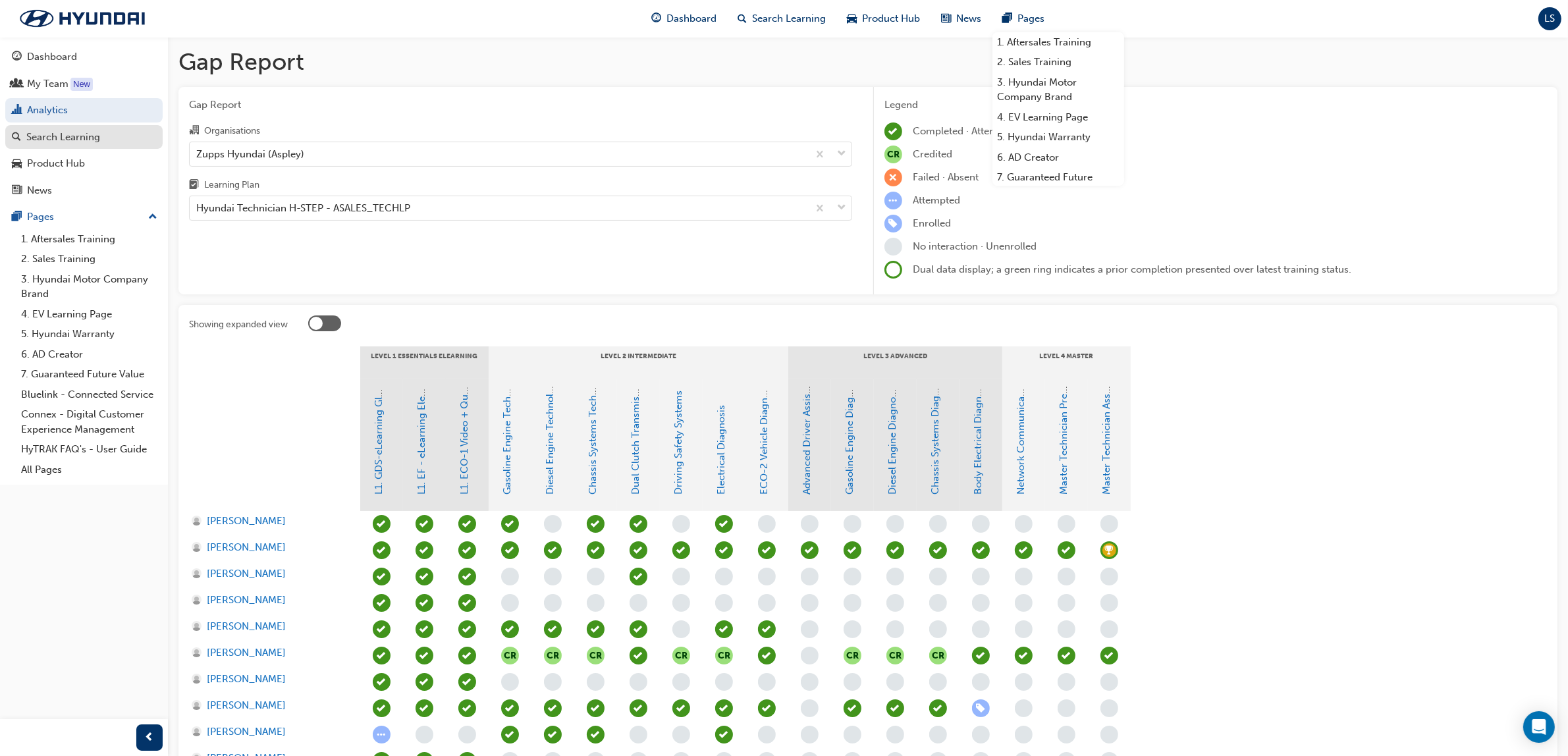
click at [107, 133] on div "Search Learning" at bounding box center [84, 137] width 144 height 16
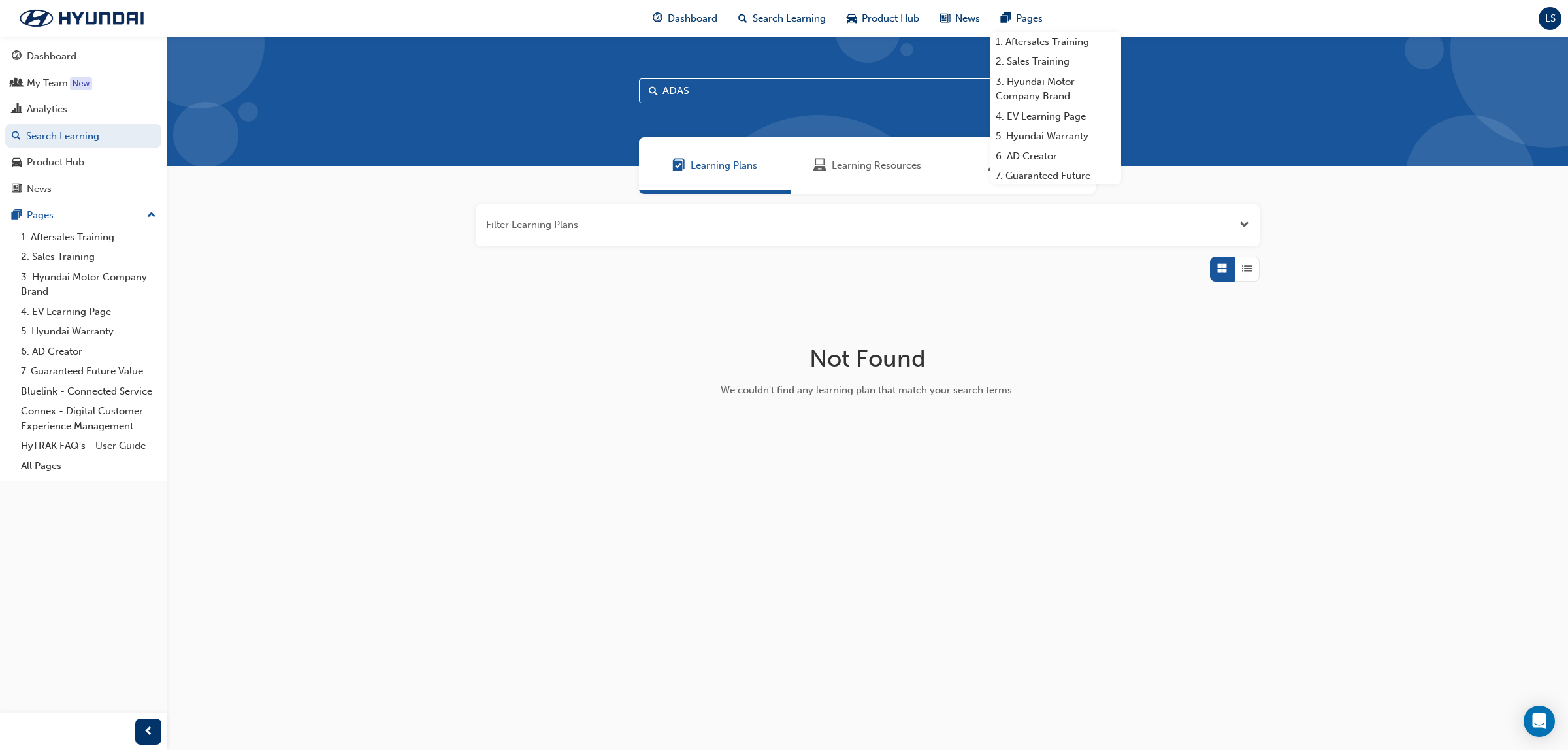
click at [874, 166] on span "Learning Resources" at bounding box center [876, 165] width 89 height 15
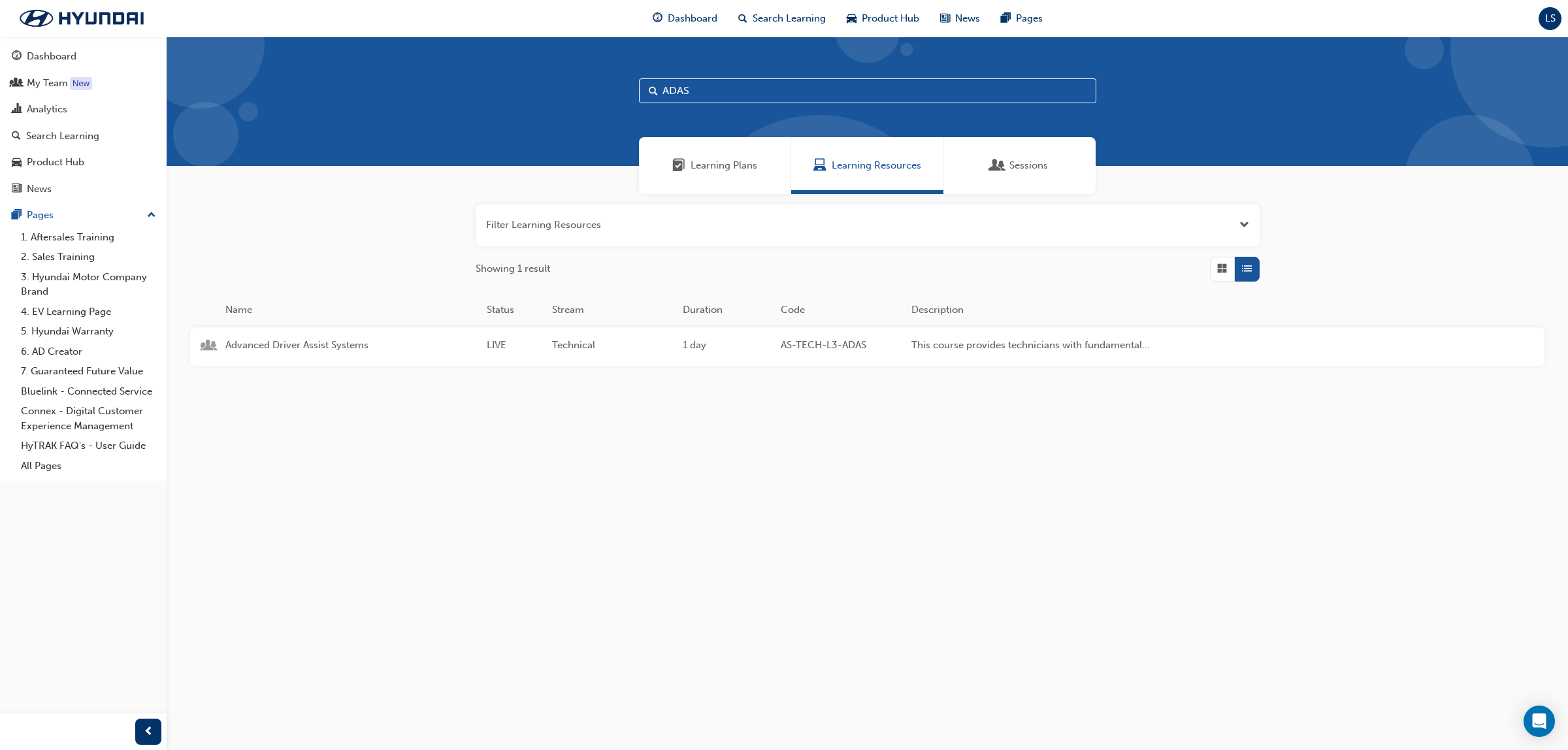
click at [1017, 167] on span "Sessions" at bounding box center [1029, 165] width 39 height 15
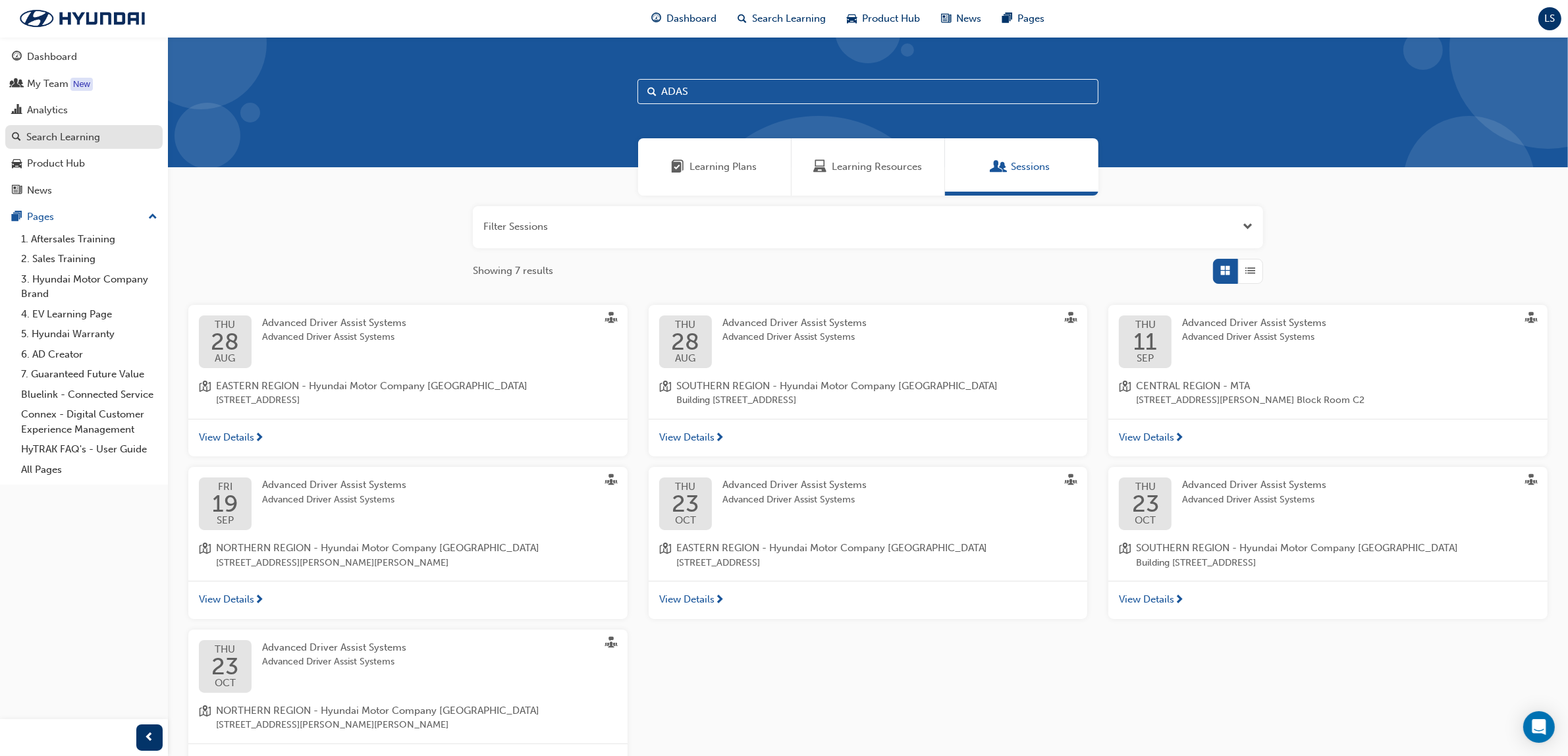
click at [80, 132] on div "Search Learning" at bounding box center [63, 137] width 74 height 16
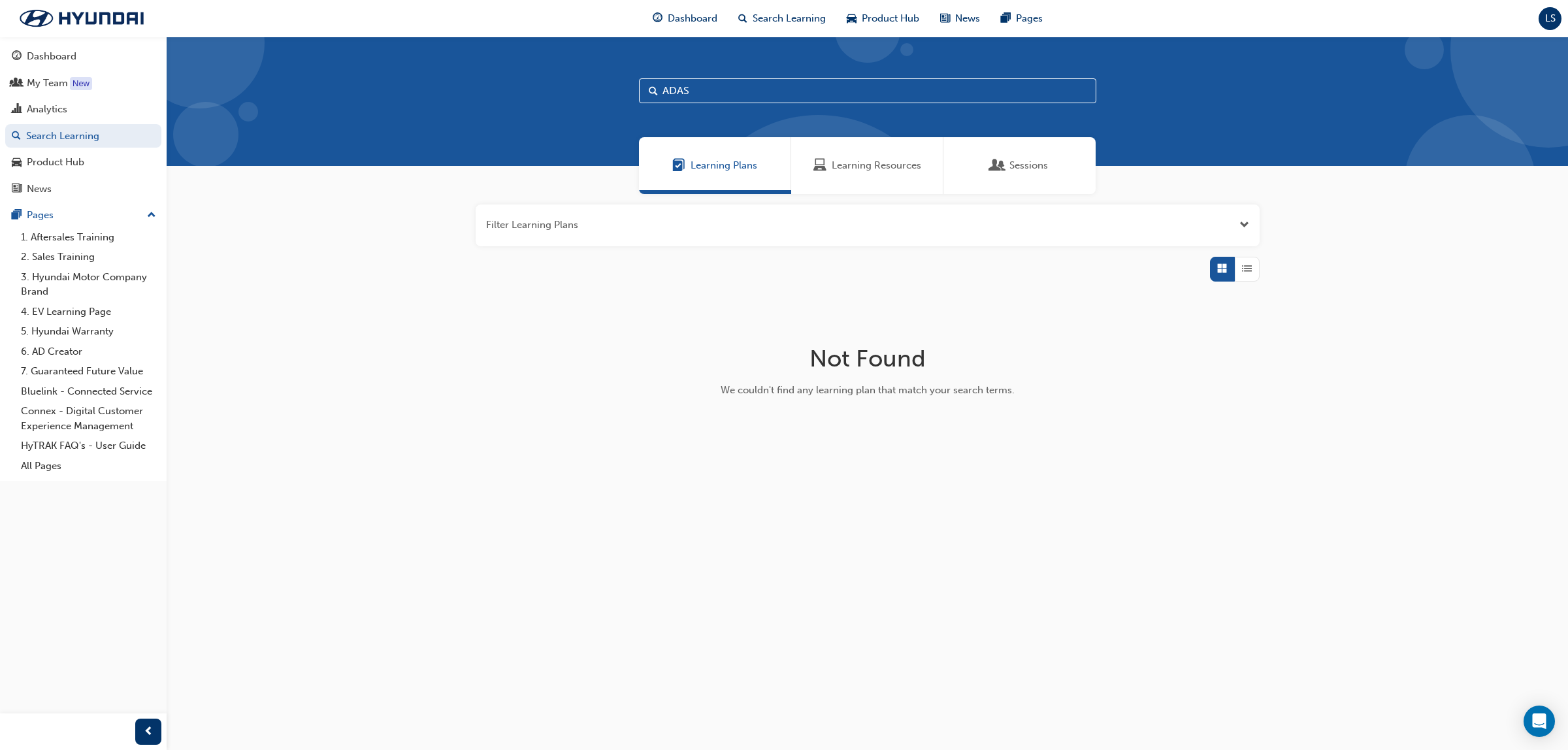
click at [855, 160] on span "Learning Resources" at bounding box center [876, 165] width 89 height 15
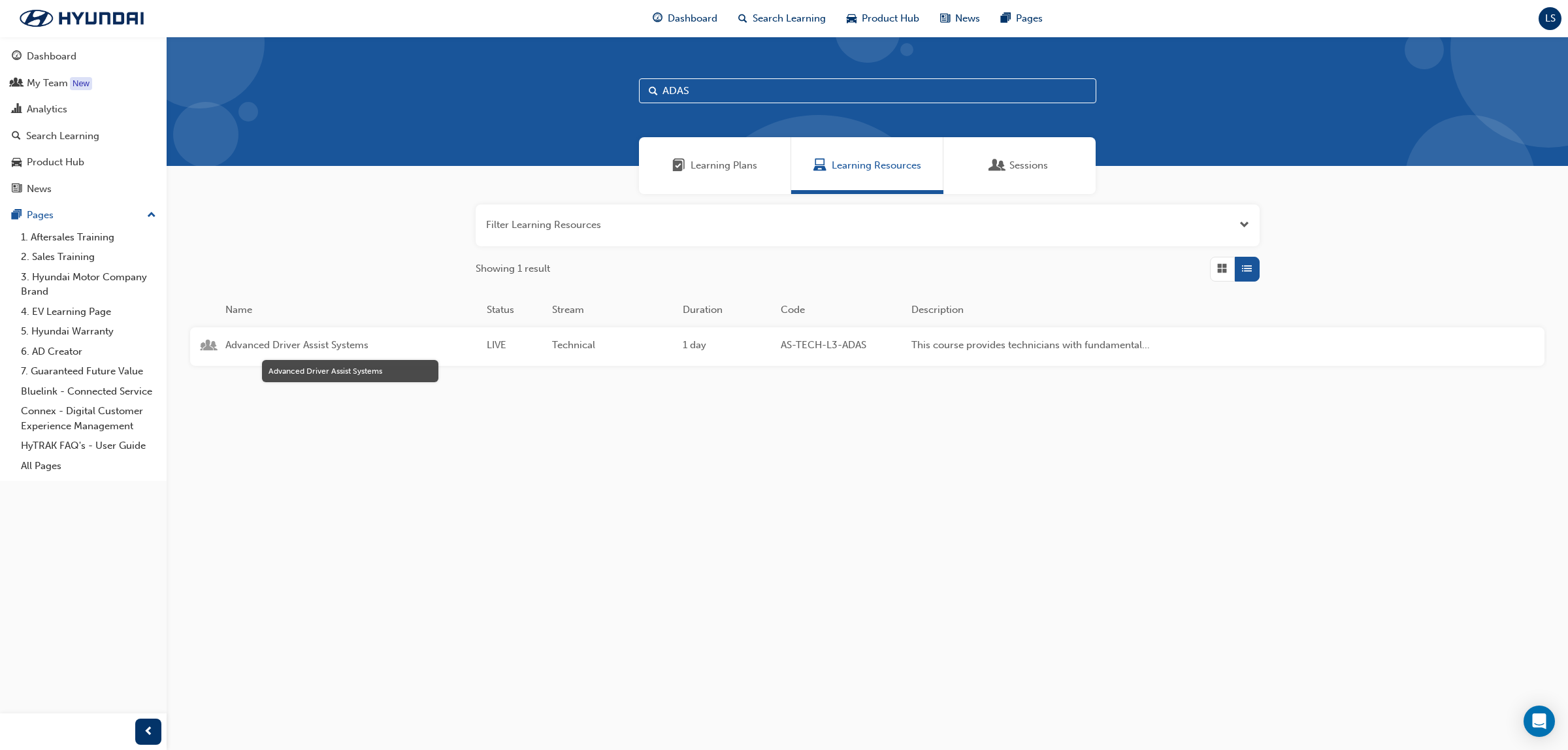
click at [354, 338] on span "Advanced Driver Assist Systems" at bounding box center [350, 345] width 251 height 15
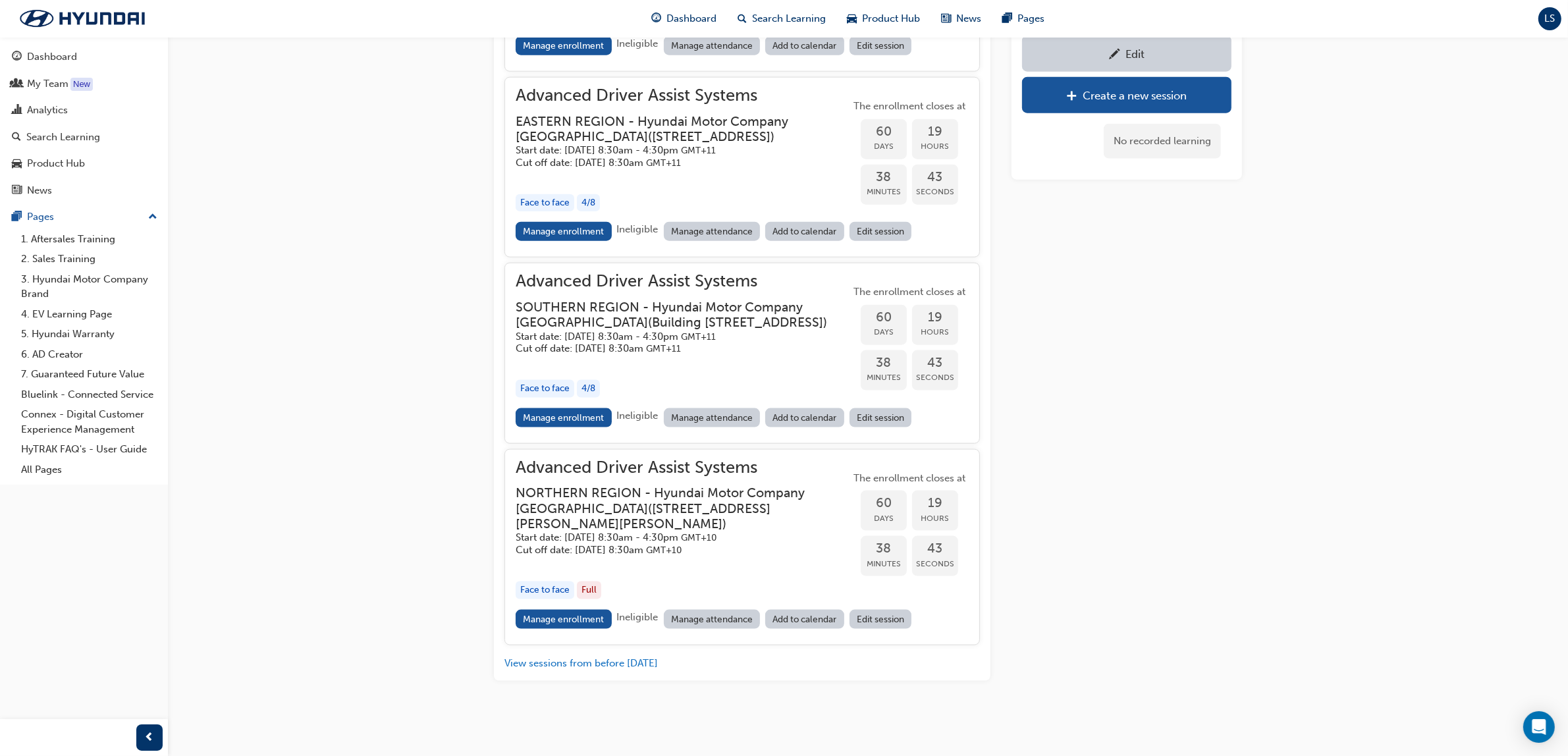
scroll to position [2066, 0]
click at [64, 136] on div "Search Learning" at bounding box center [63, 137] width 74 height 16
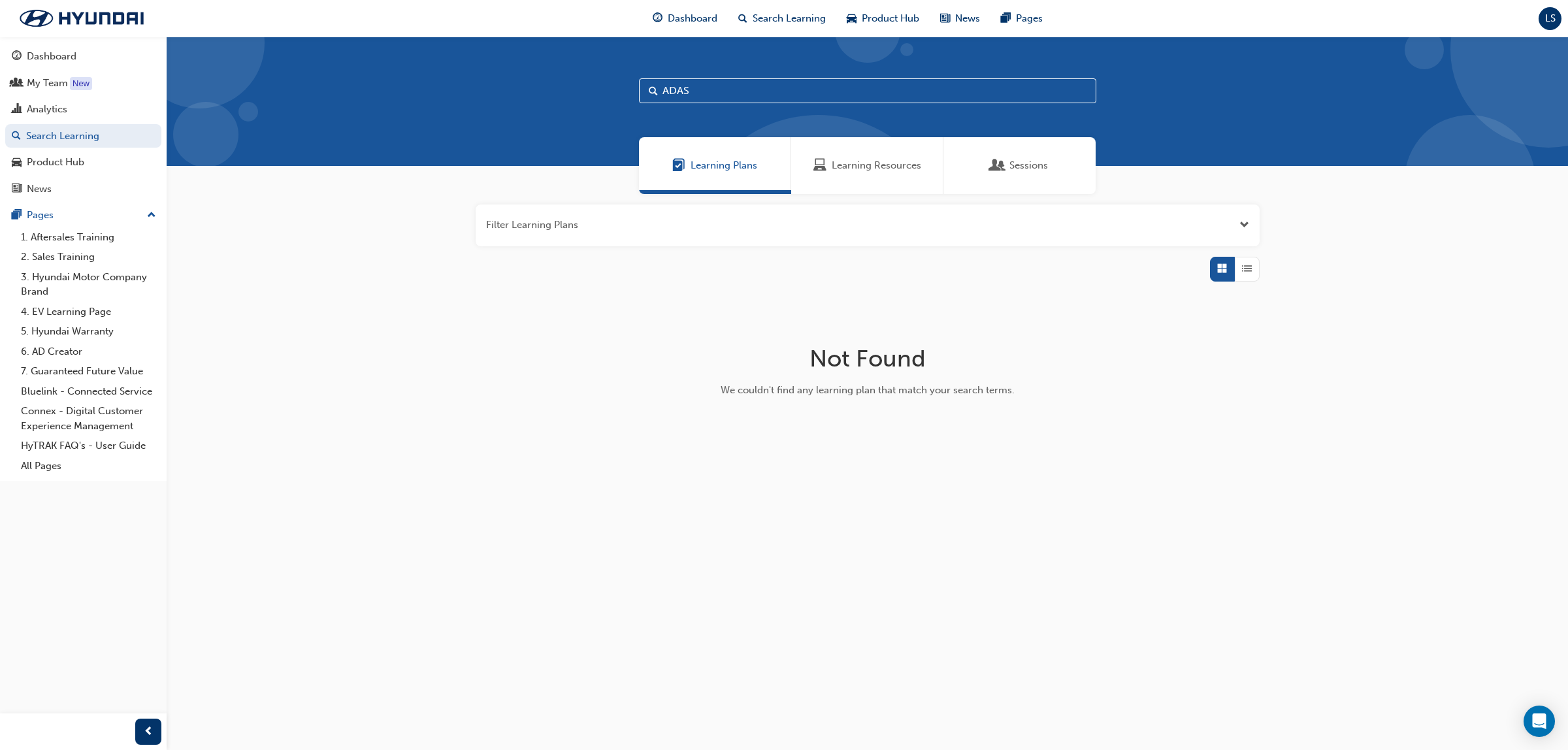
click at [1027, 156] on div "Sessions" at bounding box center [1020, 165] width 152 height 57
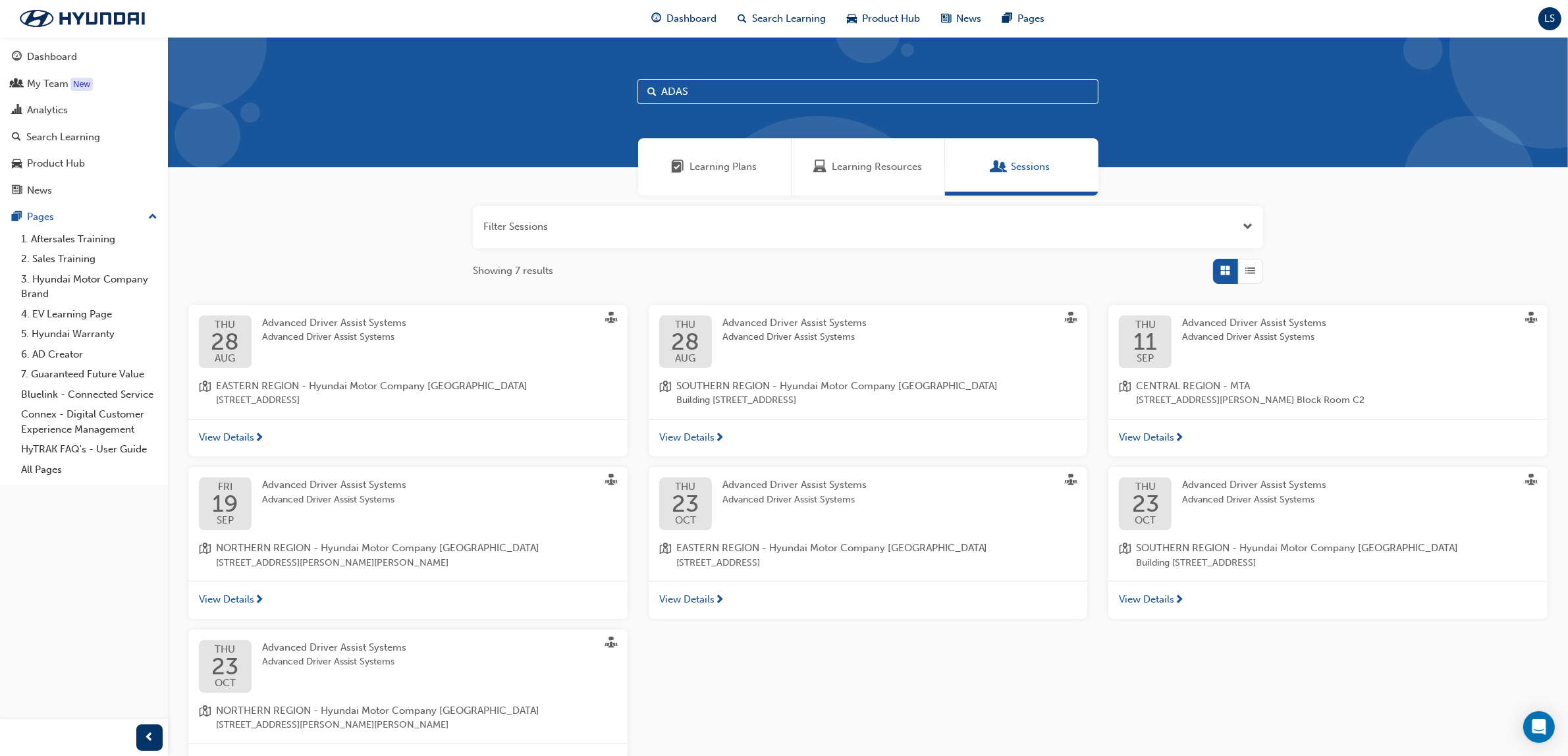
drag, startPoint x: 1263, startPoint y: 263, endPoint x: 1252, endPoint y: 271, distance: 13.6
click at [1262, 263] on div "Filter Sessions Showing 7 results THU 28 AUG Advanced Driver Assist Systems Adv…" at bounding box center [867, 521] width 1400 height 651
click at [1252, 271] on span "List" at bounding box center [1251, 271] width 10 height 16
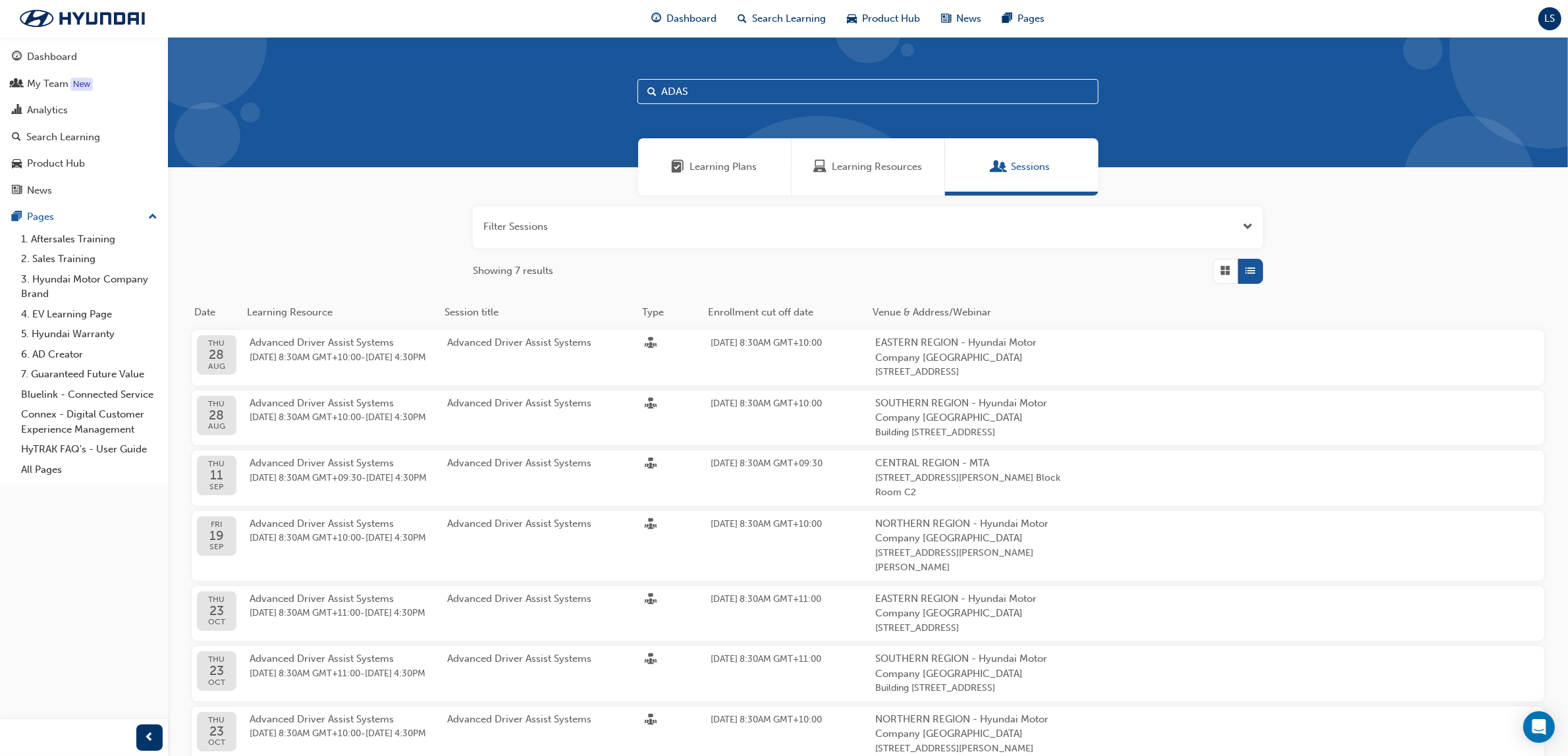
click at [1235, 275] on div "button" at bounding box center [1225, 271] width 25 height 25
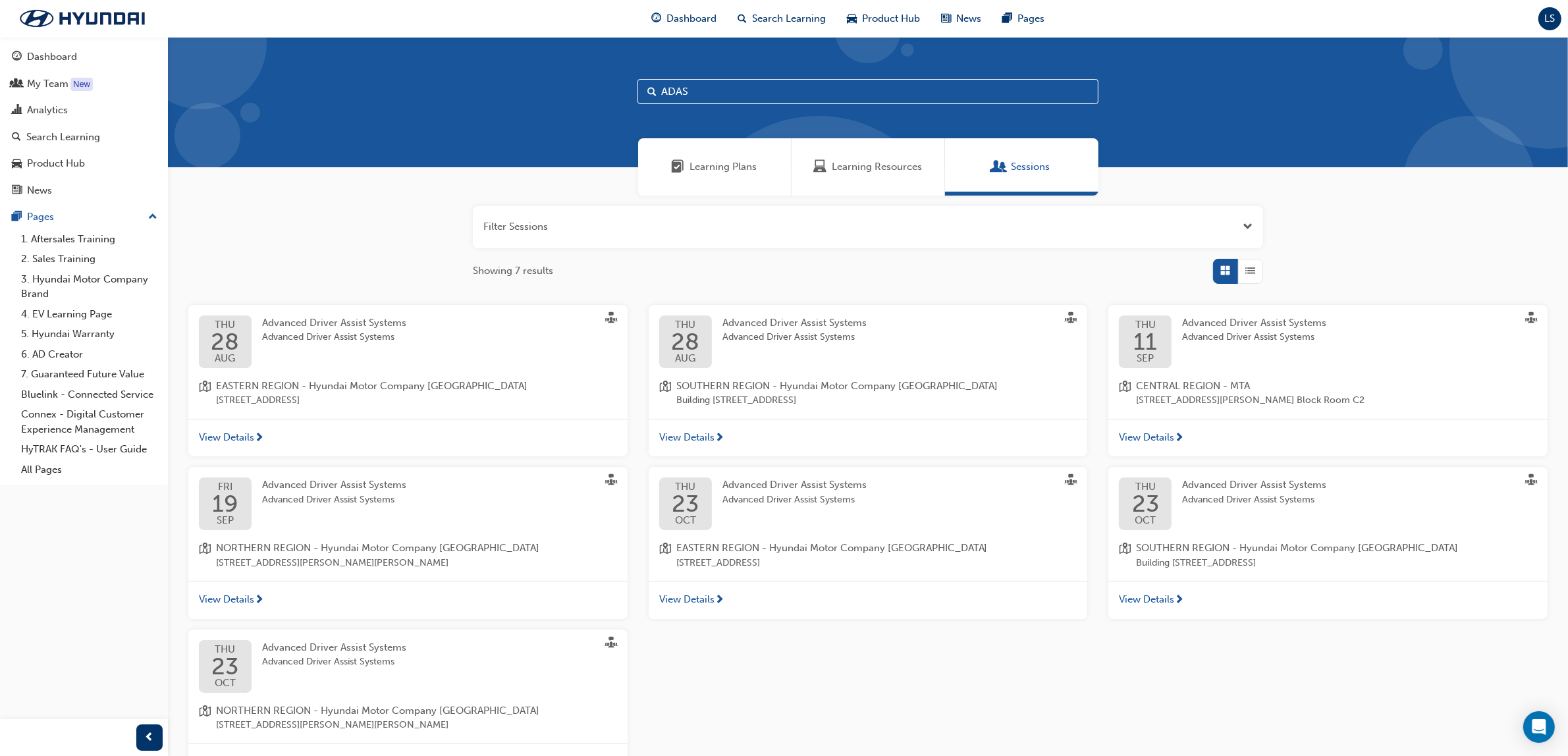
click at [1240, 275] on div "button" at bounding box center [1250, 271] width 25 height 25
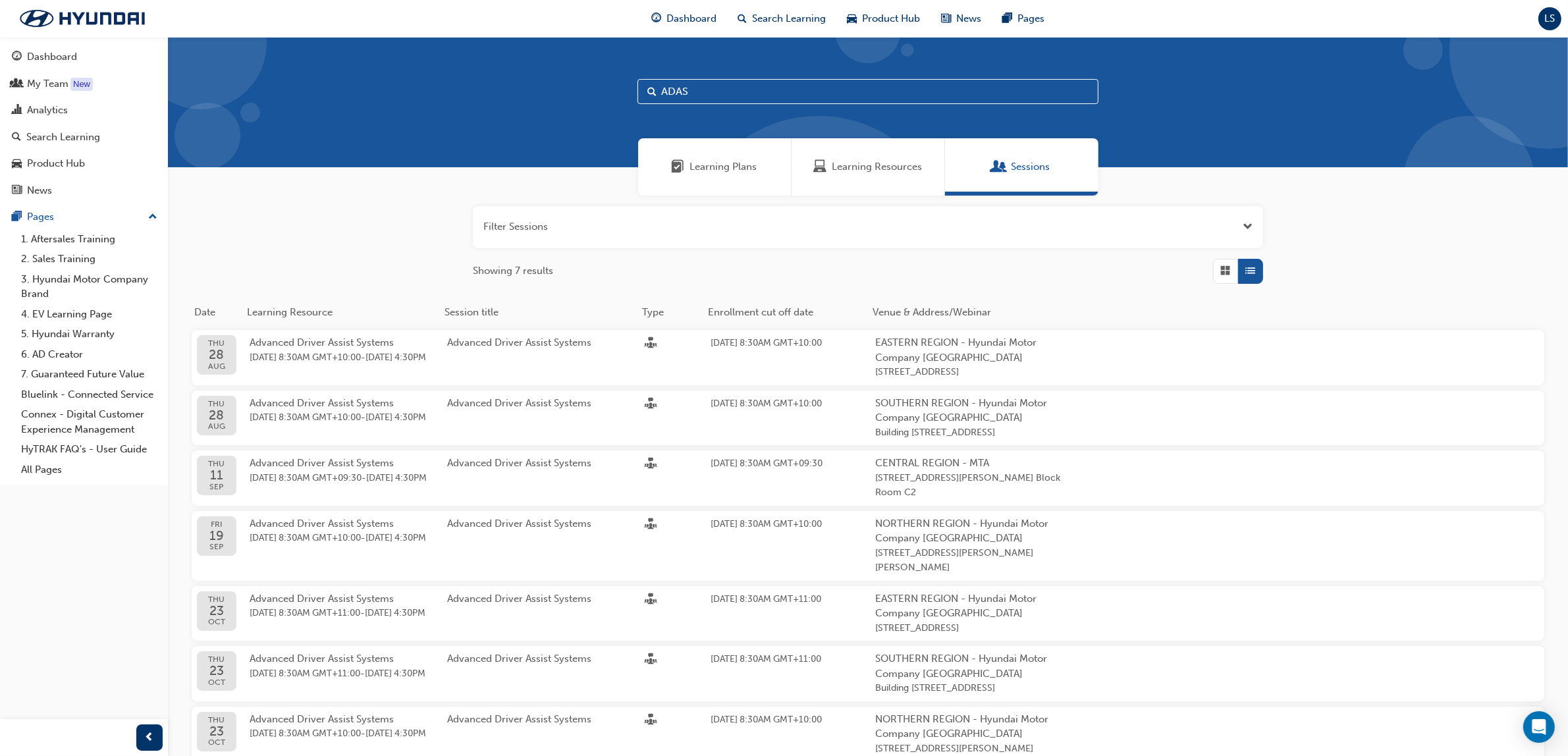
click at [886, 170] on span "Learning Resources" at bounding box center [877, 167] width 90 height 16
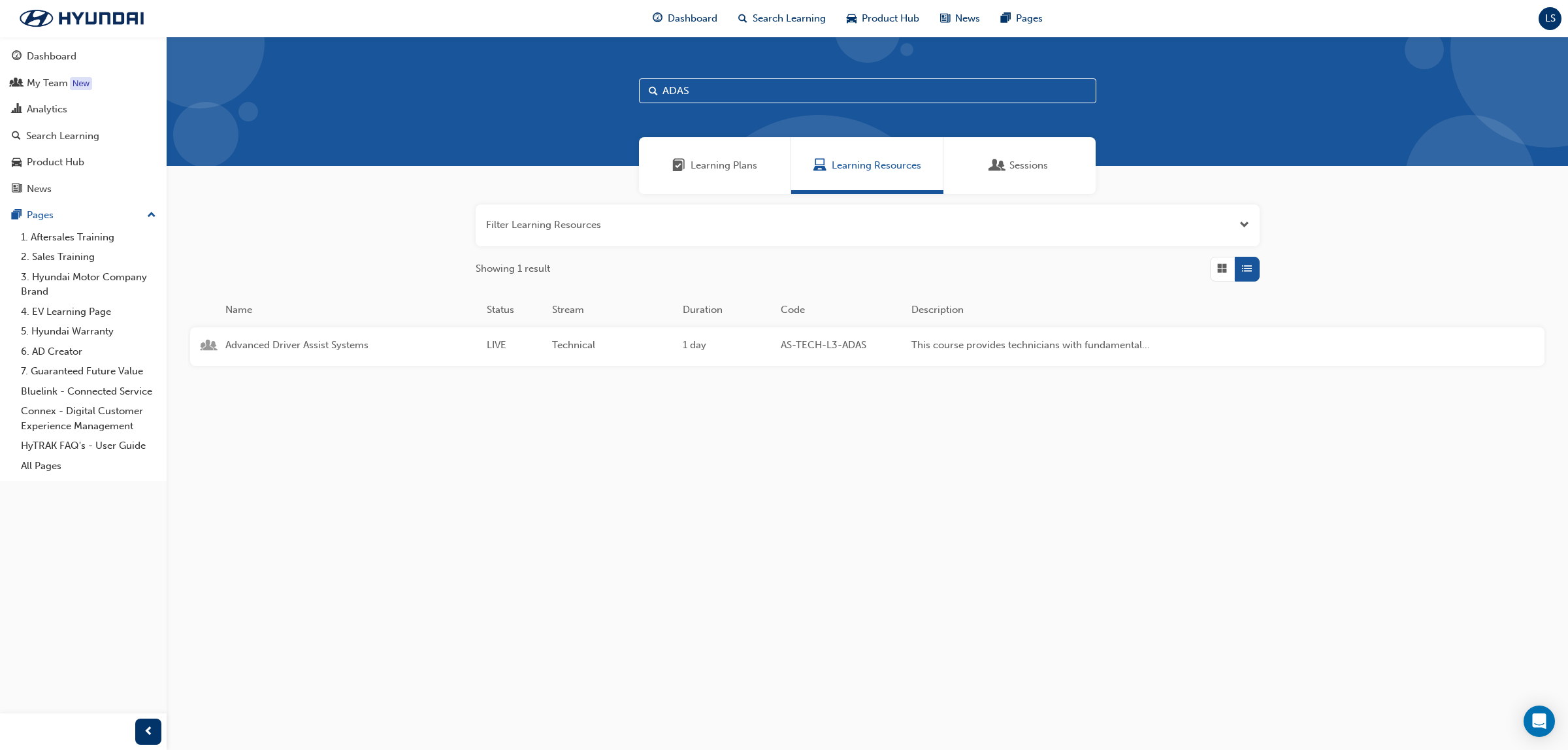
click at [1251, 230] on button "button" at bounding box center [868, 225] width 784 height 42
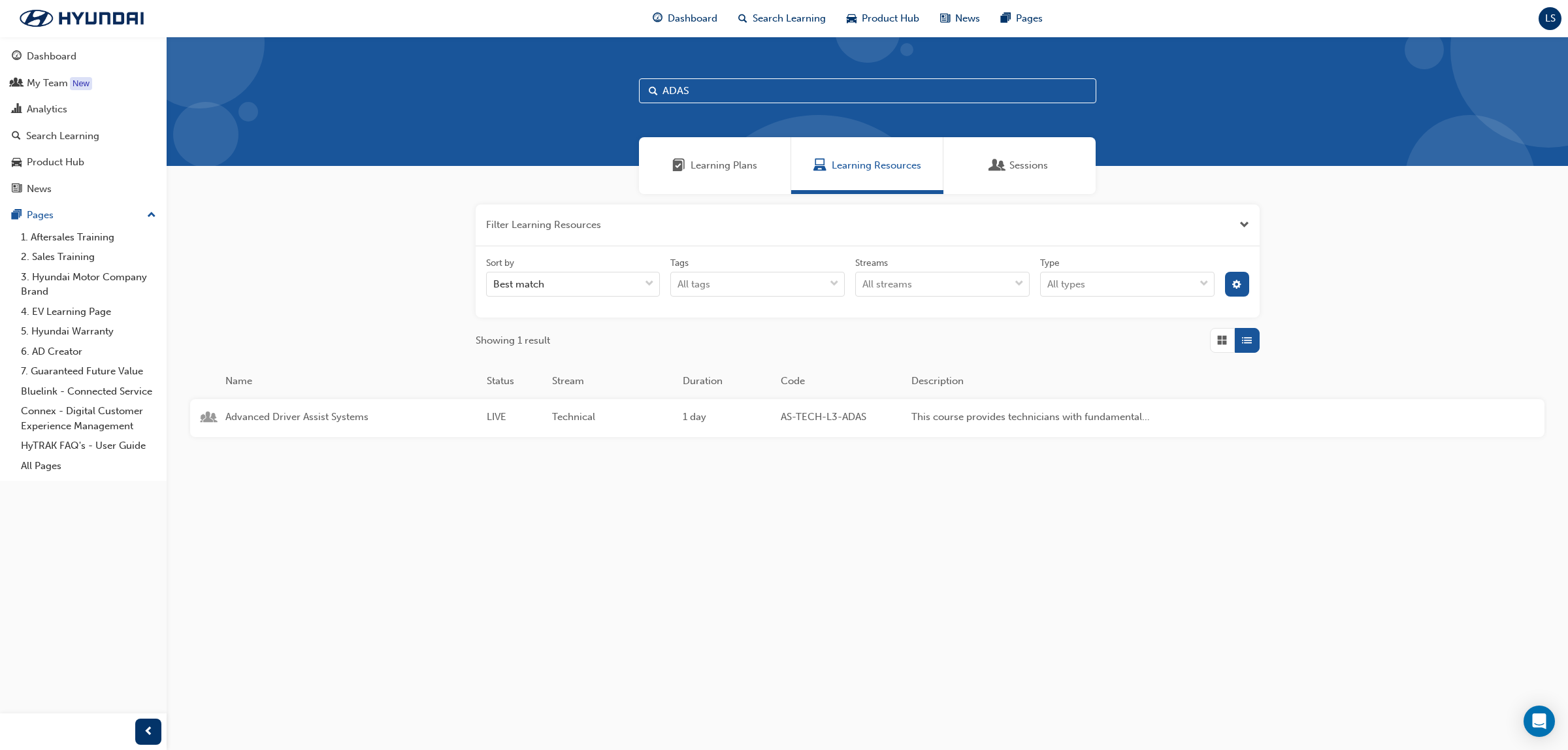
click at [1050, 167] on div "Sessions" at bounding box center [1020, 165] width 152 height 57
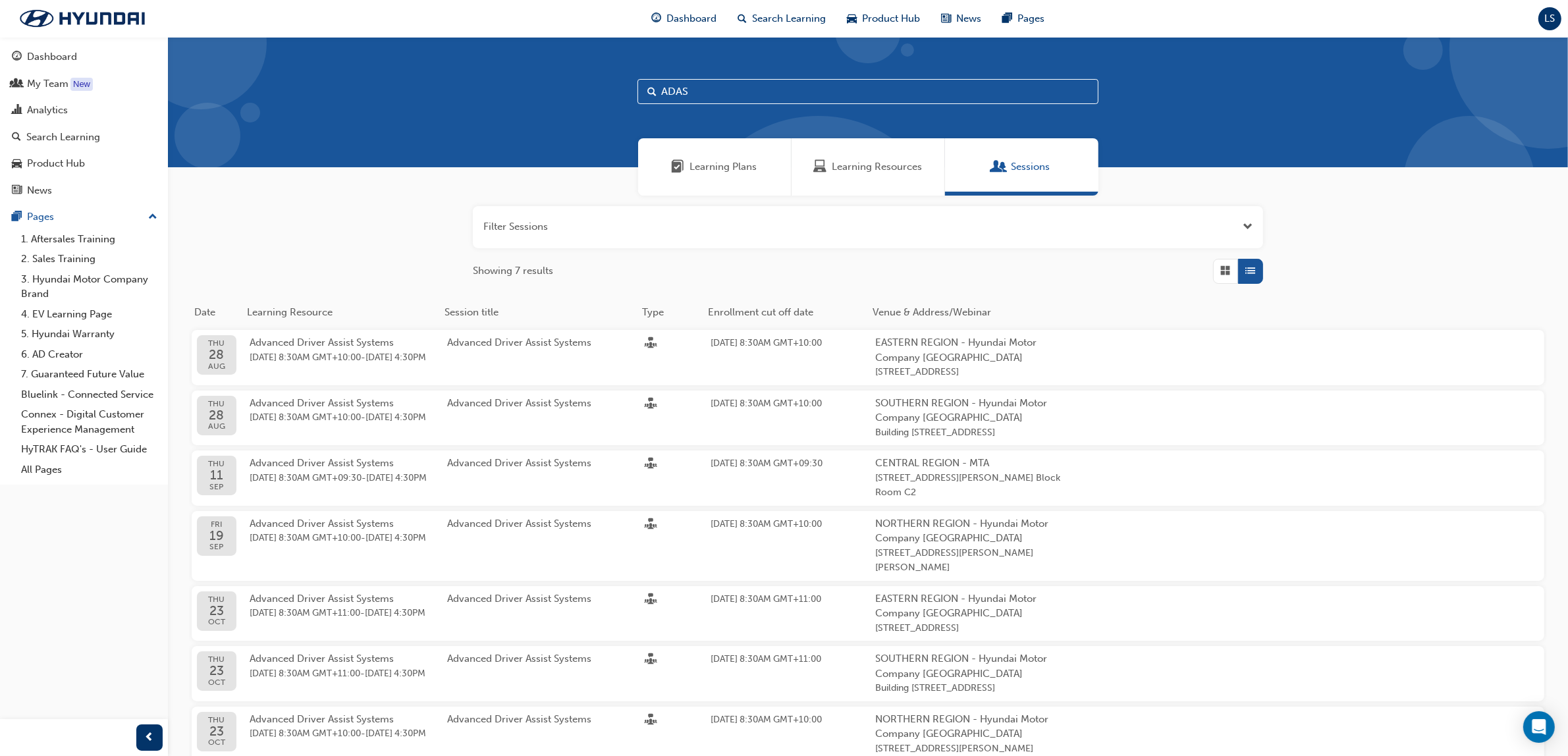
click at [871, 158] on div "Learning Resources" at bounding box center [869, 167] width 154 height 57
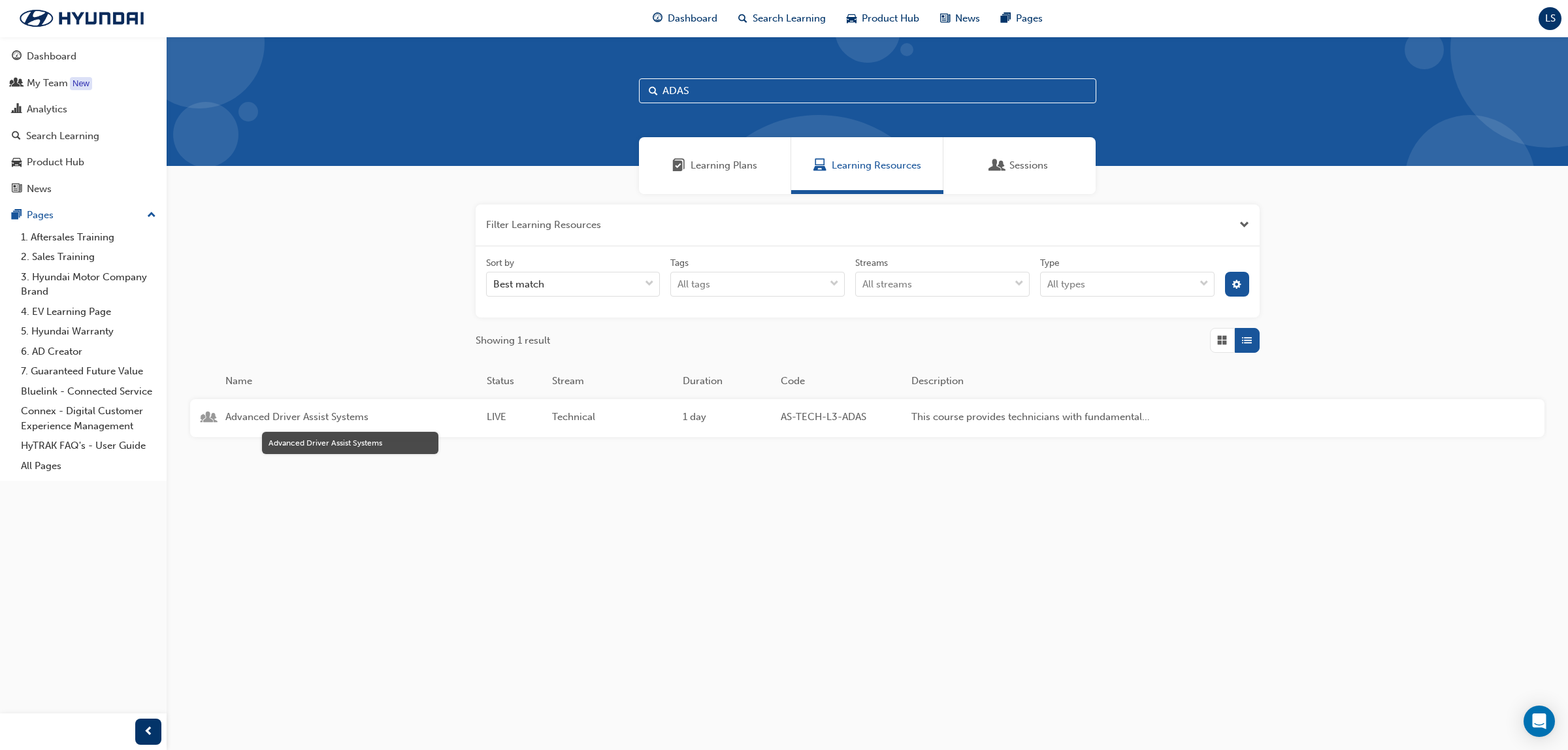
click at [311, 410] on span "Advanced Driver Assist Systems" at bounding box center [350, 417] width 251 height 15
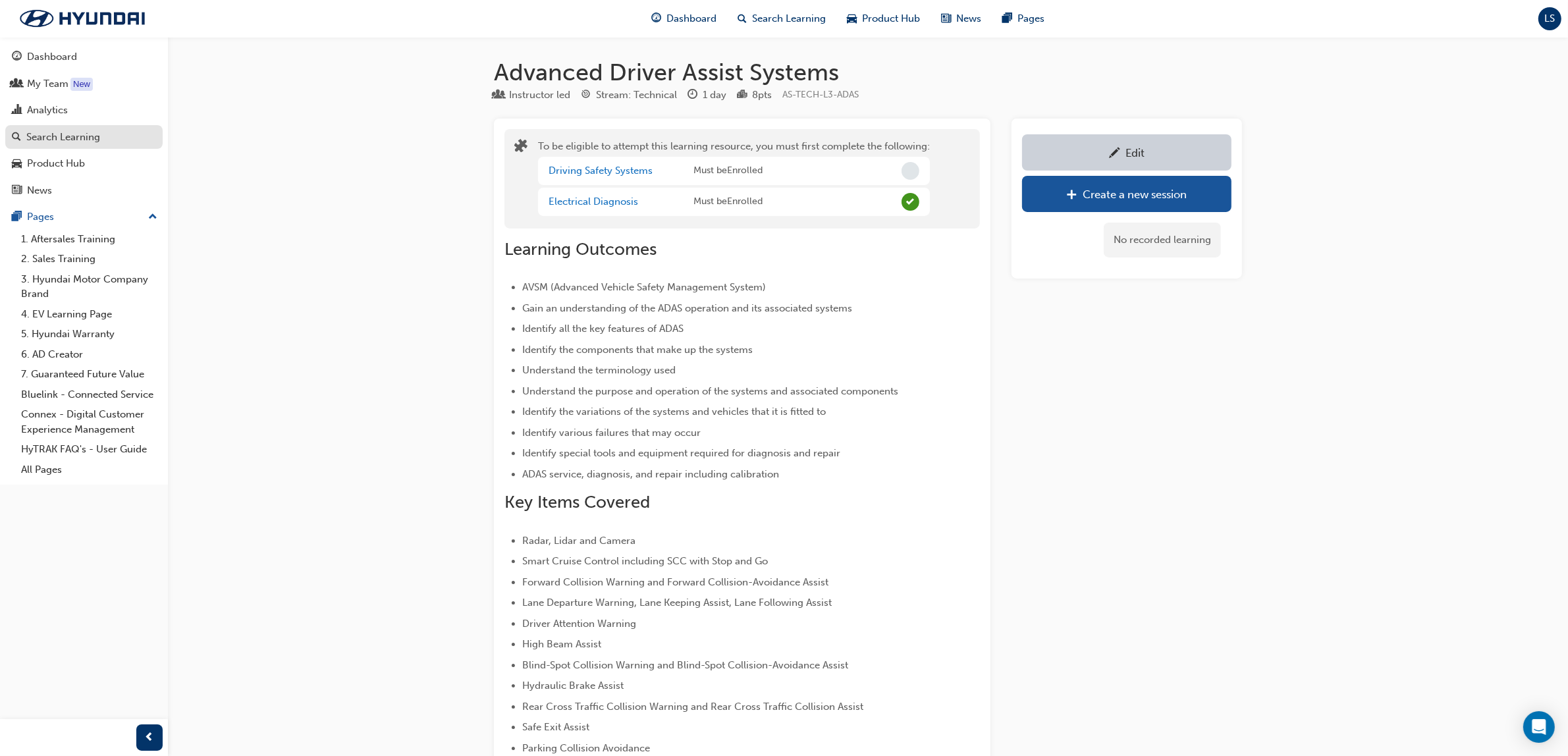
click at [76, 134] on div "Search Learning" at bounding box center [63, 137] width 74 height 16
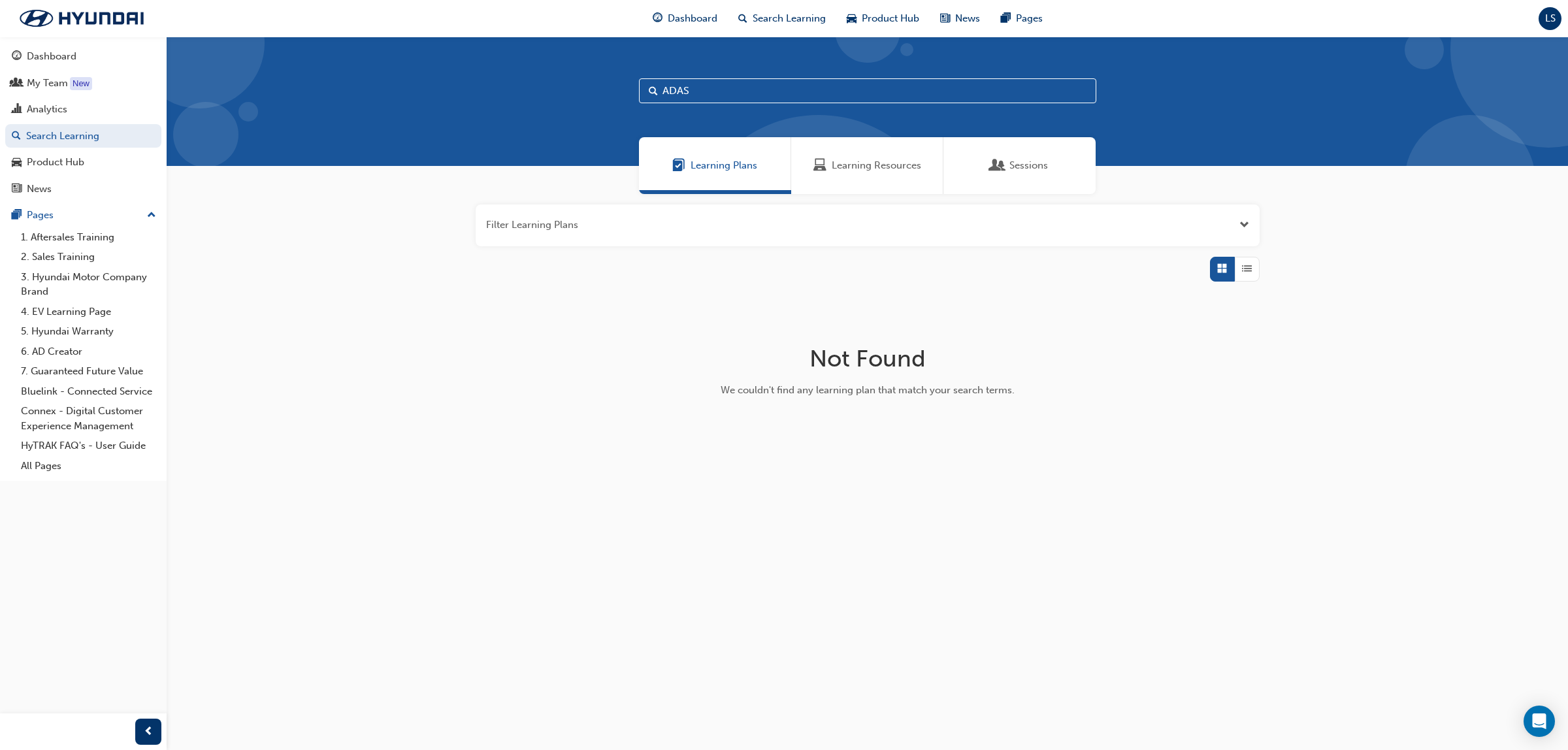
click at [1040, 166] on span "Sessions" at bounding box center [1029, 165] width 39 height 15
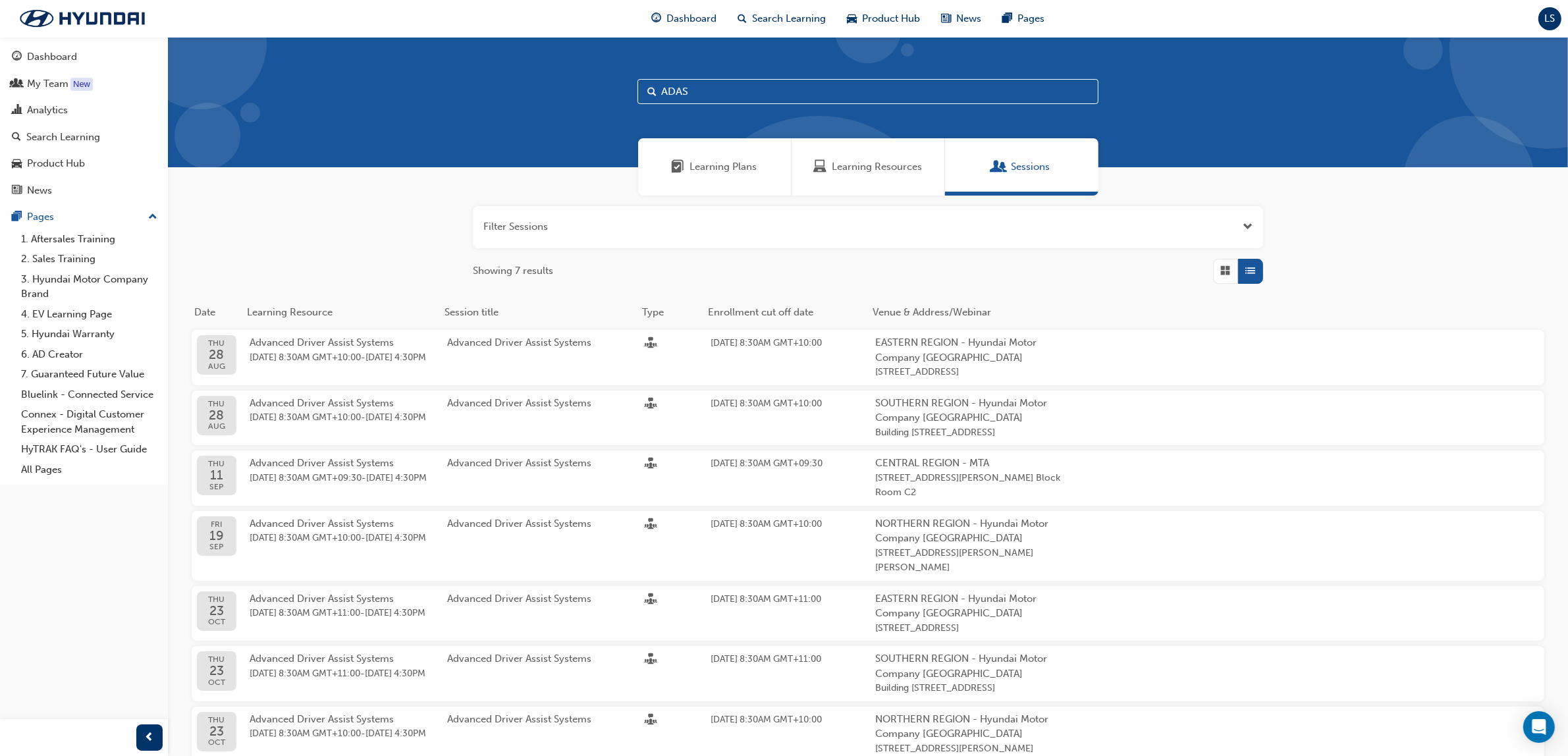
click at [1245, 222] on span "Open the filter" at bounding box center [1248, 226] width 10 height 16
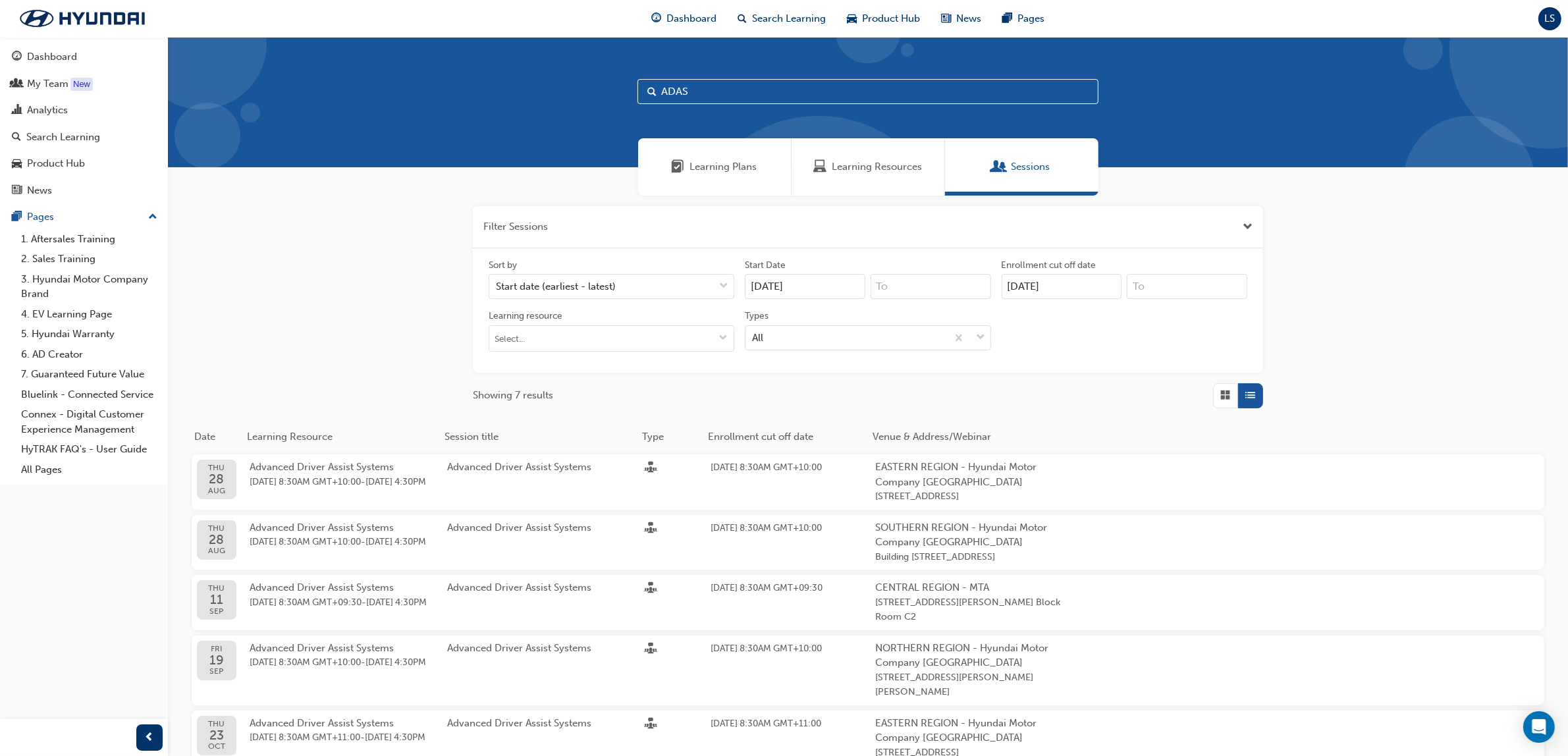
click at [1039, 168] on span "Sessions" at bounding box center [1031, 167] width 39 height 16
click at [1047, 173] on span "Sessions" at bounding box center [1031, 167] width 39 height 16
click at [319, 253] on div "Filter Sessions Sort by Start date (earliest - latest) Start Date 22/08/25 Enro…" at bounding box center [867, 578] width 1400 height 765
click at [73, 140] on div "Search Learning" at bounding box center [63, 137] width 74 height 16
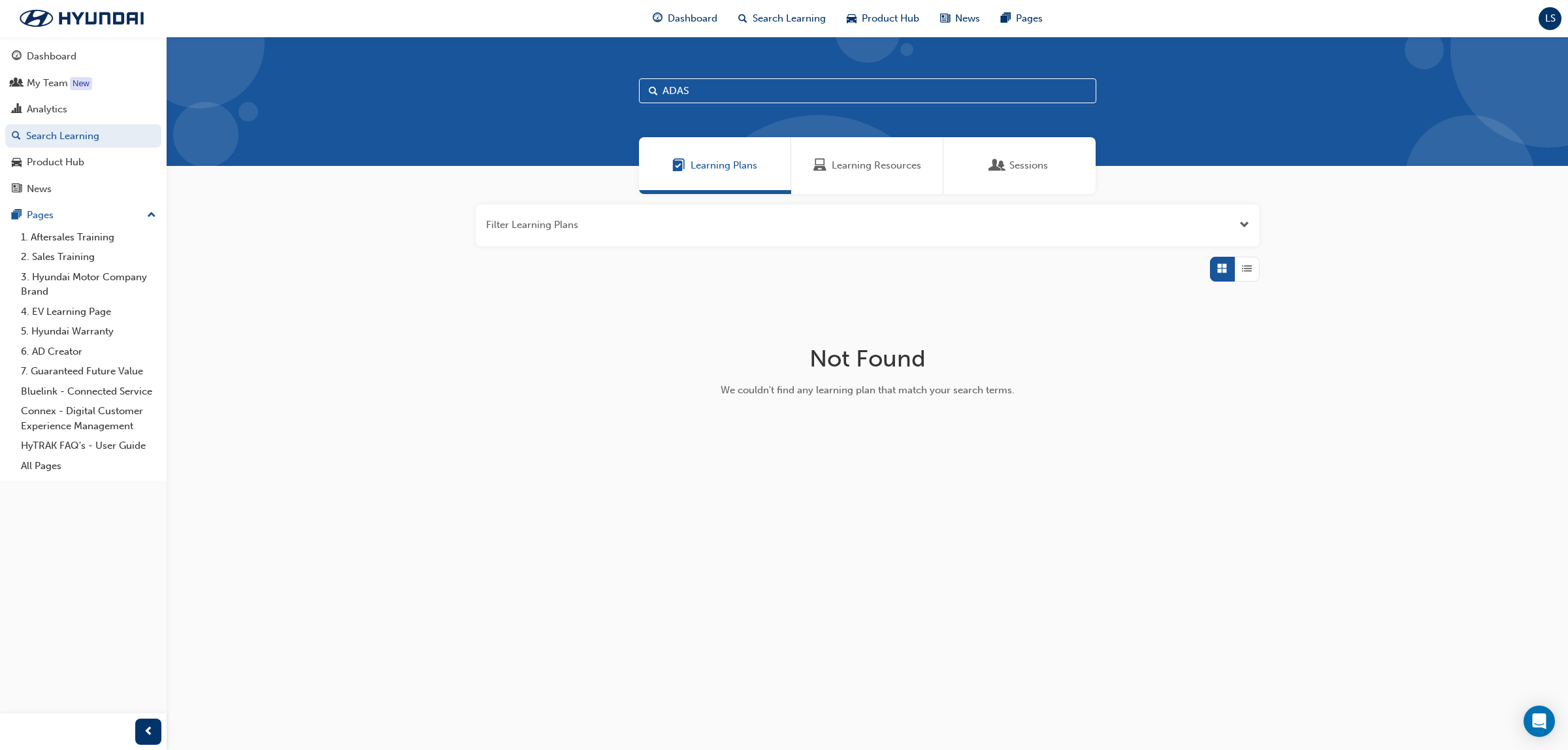
click at [1040, 165] on span "Sessions" at bounding box center [1029, 165] width 39 height 15
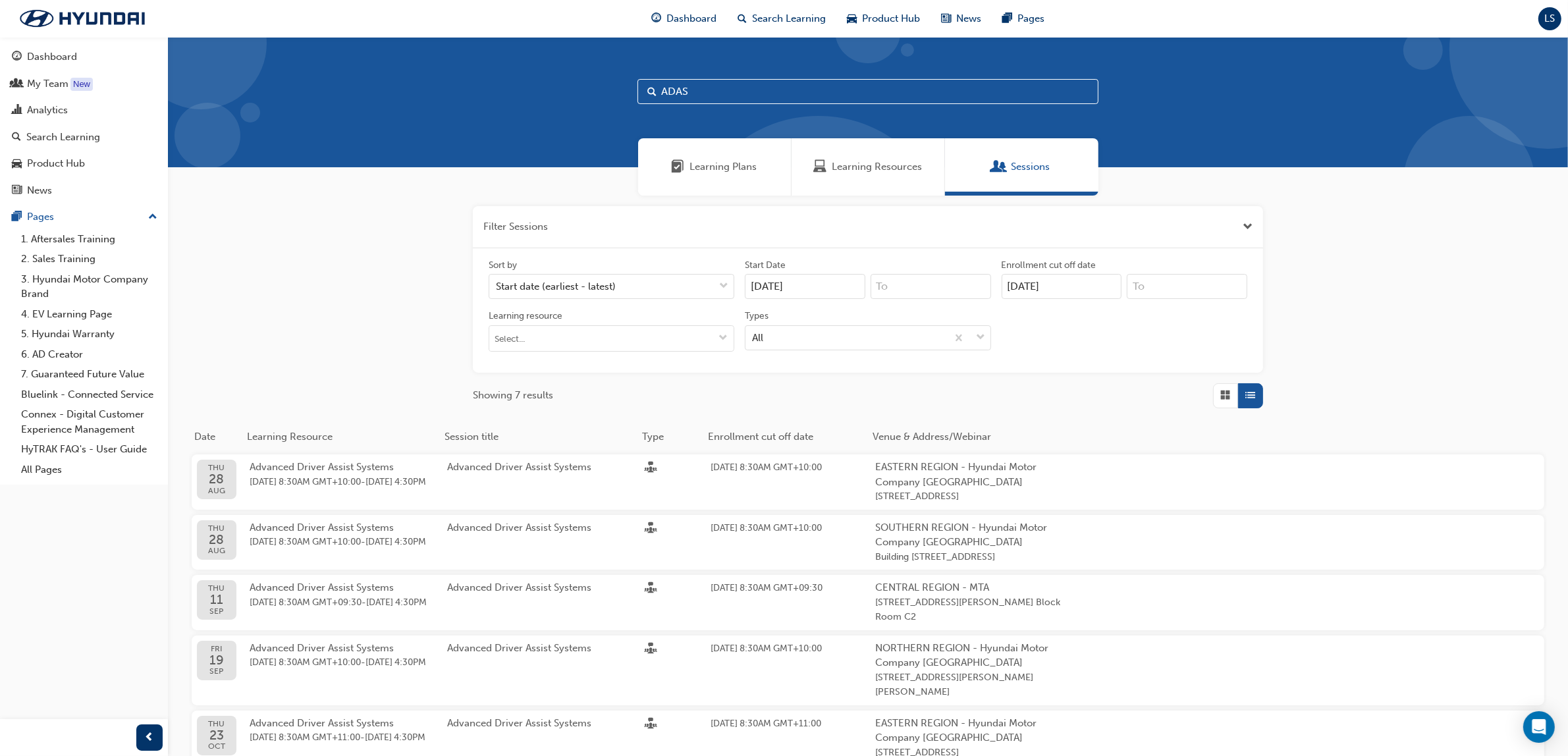
click at [1094, 284] on input "22/08/25" at bounding box center [1061, 286] width 120 height 25
click at [1324, 292] on div "Filter Sessions Sort by Start date (earliest - latest) Start Date 22/08/25 Enro…" at bounding box center [867, 578] width 1400 height 765
click at [44, 104] on div "Analytics" at bounding box center [47, 110] width 41 height 16
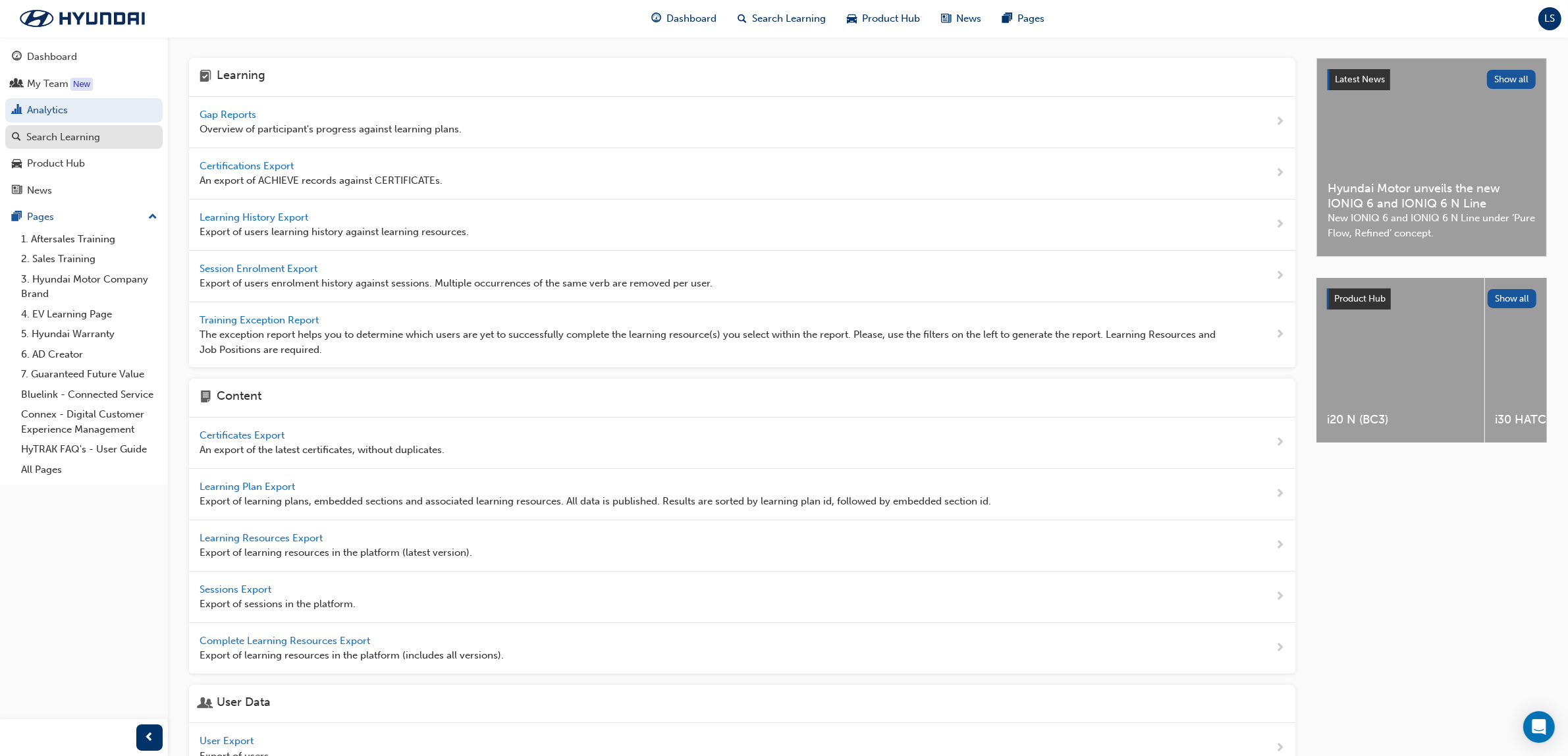
drag, startPoint x: 83, startPoint y: 133, endPoint x: 145, endPoint y: 131, distance: 62.0
click at [83, 134] on div "Search Learning" at bounding box center [63, 137] width 74 height 16
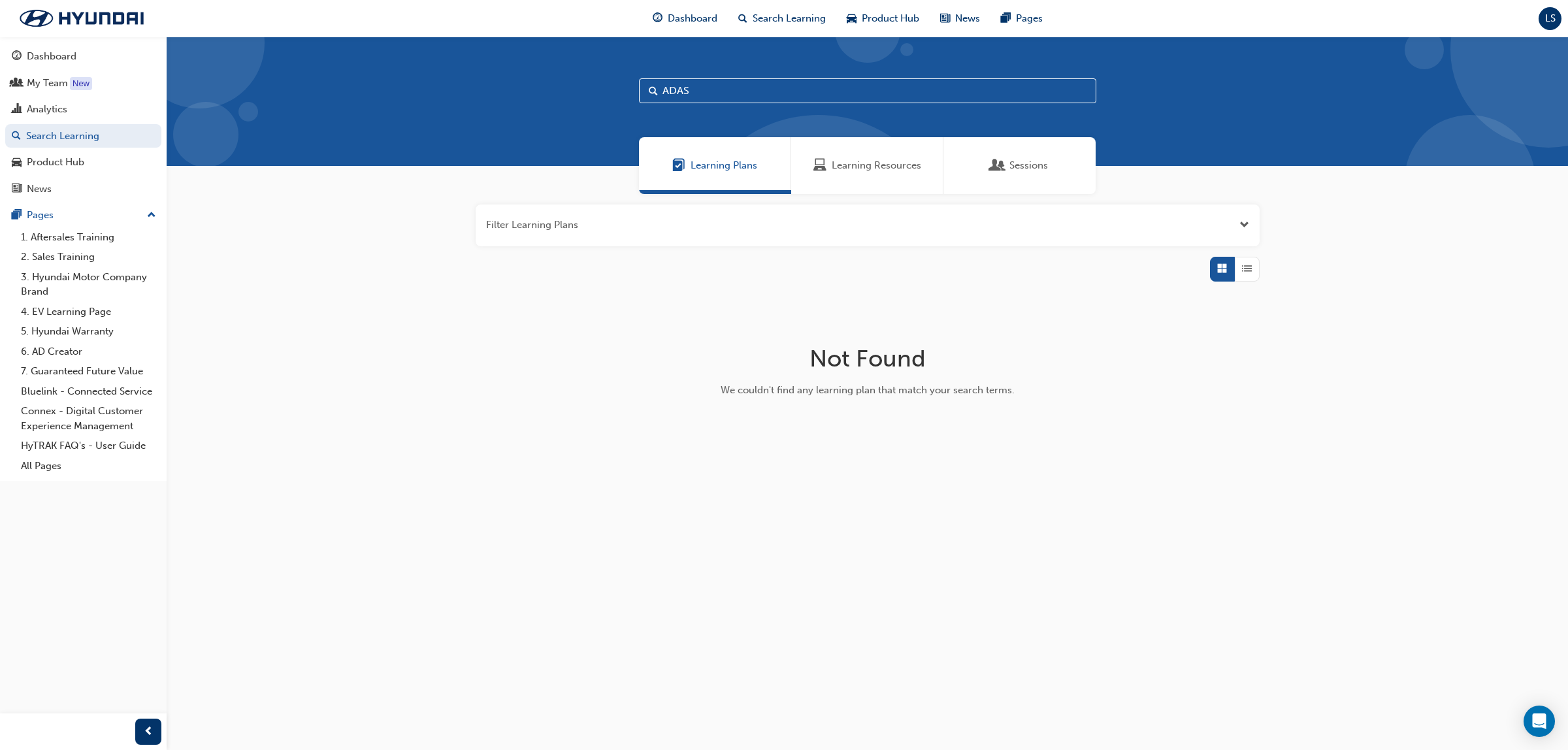
click at [1038, 161] on span "Sessions" at bounding box center [1029, 165] width 39 height 15
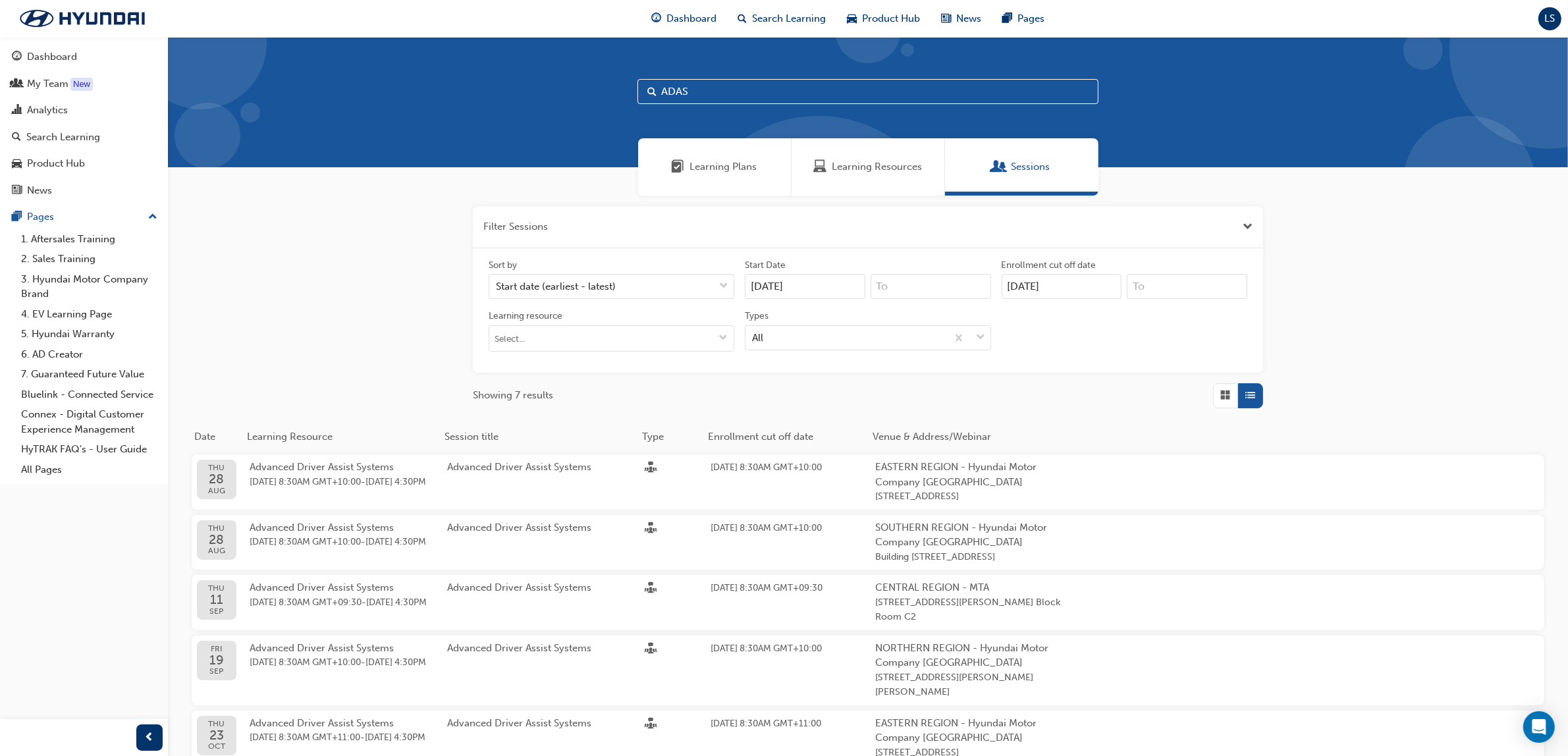
click at [694, 93] on input "ADAS" at bounding box center [868, 92] width 461 height 25
type input "A"
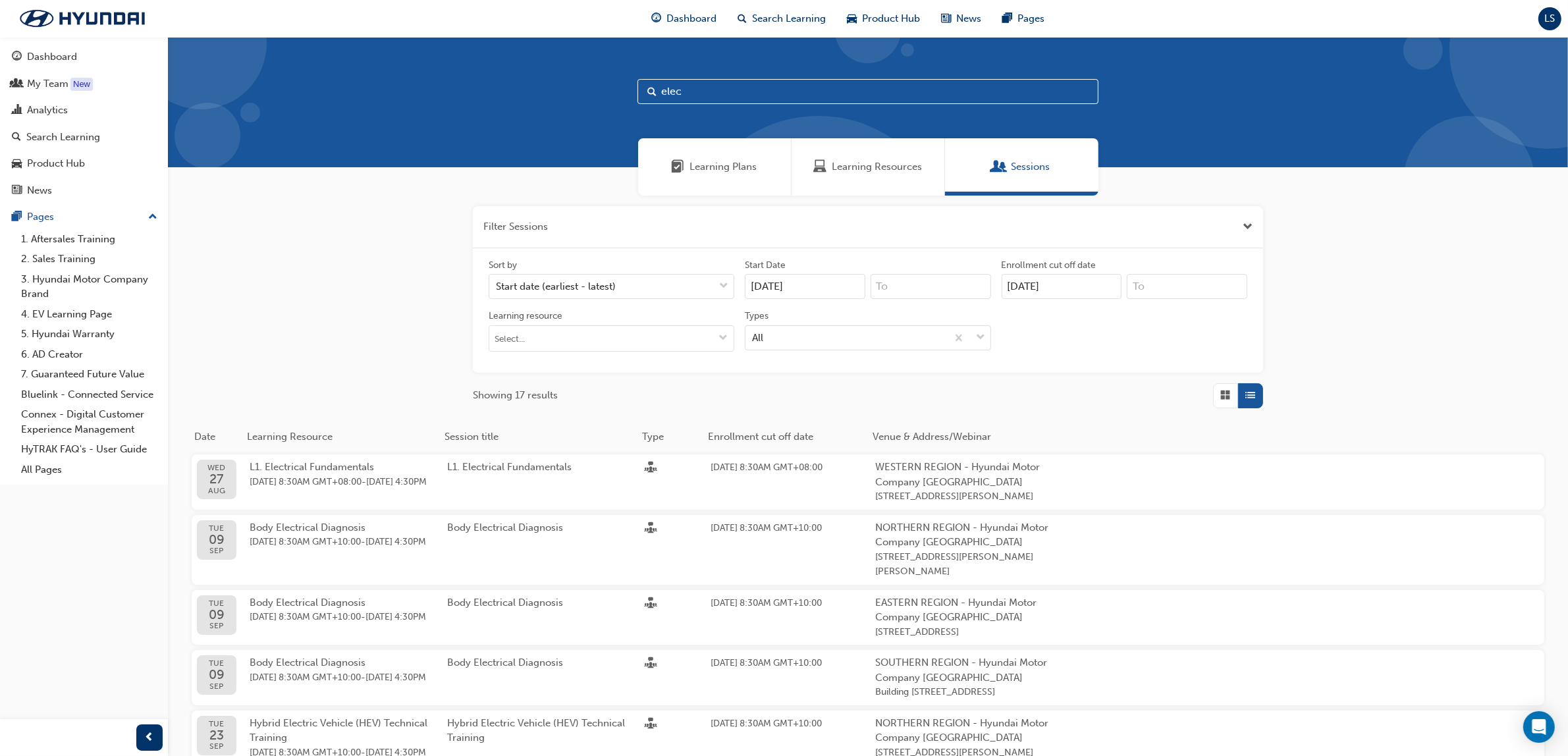
type input "elec"
click at [1019, 284] on input "22/08/25" at bounding box center [1061, 286] width 120 height 25
click at [1098, 420] on div "21" at bounding box center [1097, 420] width 17 height 17
click at [1098, 299] on input "22/08/25" at bounding box center [1061, 286] width 120 height 25
click at [1074, 423] on div "20" at bounding box center [1076, 420] width 17 height 17
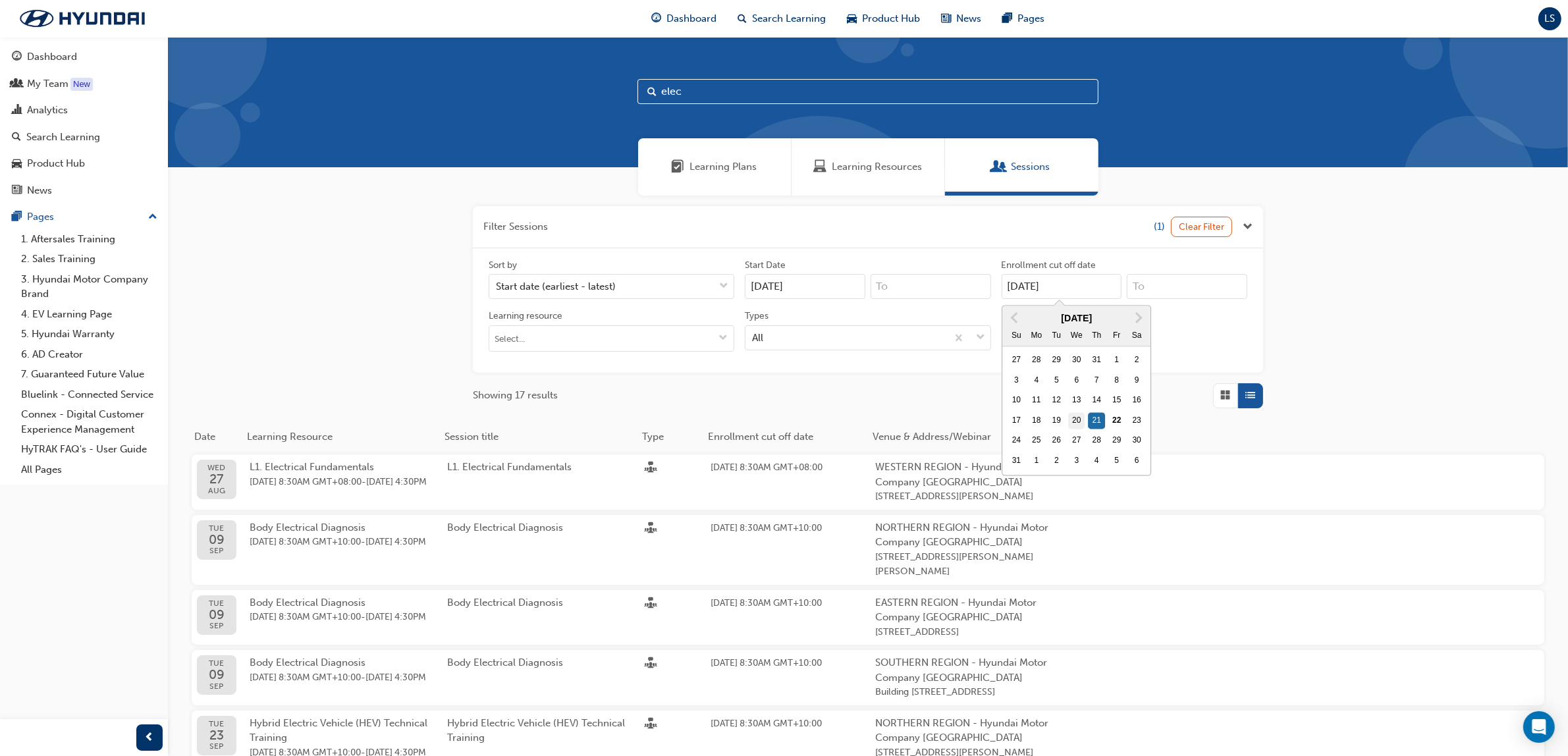
click at [1074, 299] on input "21/08/25" at bounding box center [1061, 286] width 120 height 25
type input "20/08/25"
click at [1189, 409] on div "Filter Sessions (1) Clear Filter Sort by Start date (earliest - latest) Start D…" at bounding box center [867, 646] width 1400 height 901
click at [757, 284] on input "22/08/25" at bounding box center [804, 286] width 120 height 25
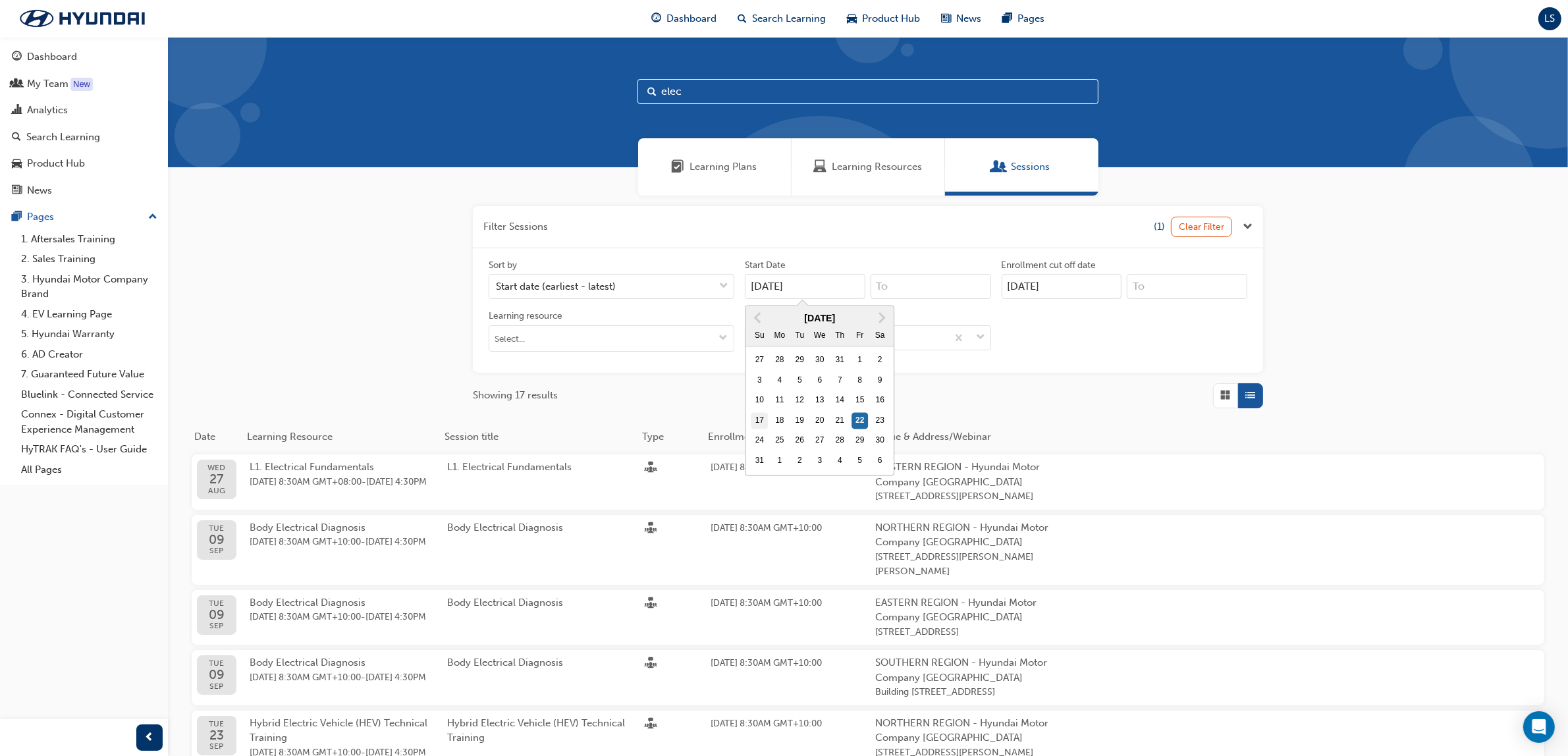
click at [755, 423] on div "17" at bounding box center [759, 420] width 17 height 17
click at [755, 299] on input "22/08/25" at bounding box center [804, 286] width 120 height 25
type input "17/08/25"
click at [1104, 380] on div "Filter Sessions (2) Clear Filter Sort by Start date (earliest - latest) Start D…" at bounding box center [868, 306] width 790 height 202
click at [727, 288] on span "down-icon" at bounding box center [723, 286] width 9 height 17
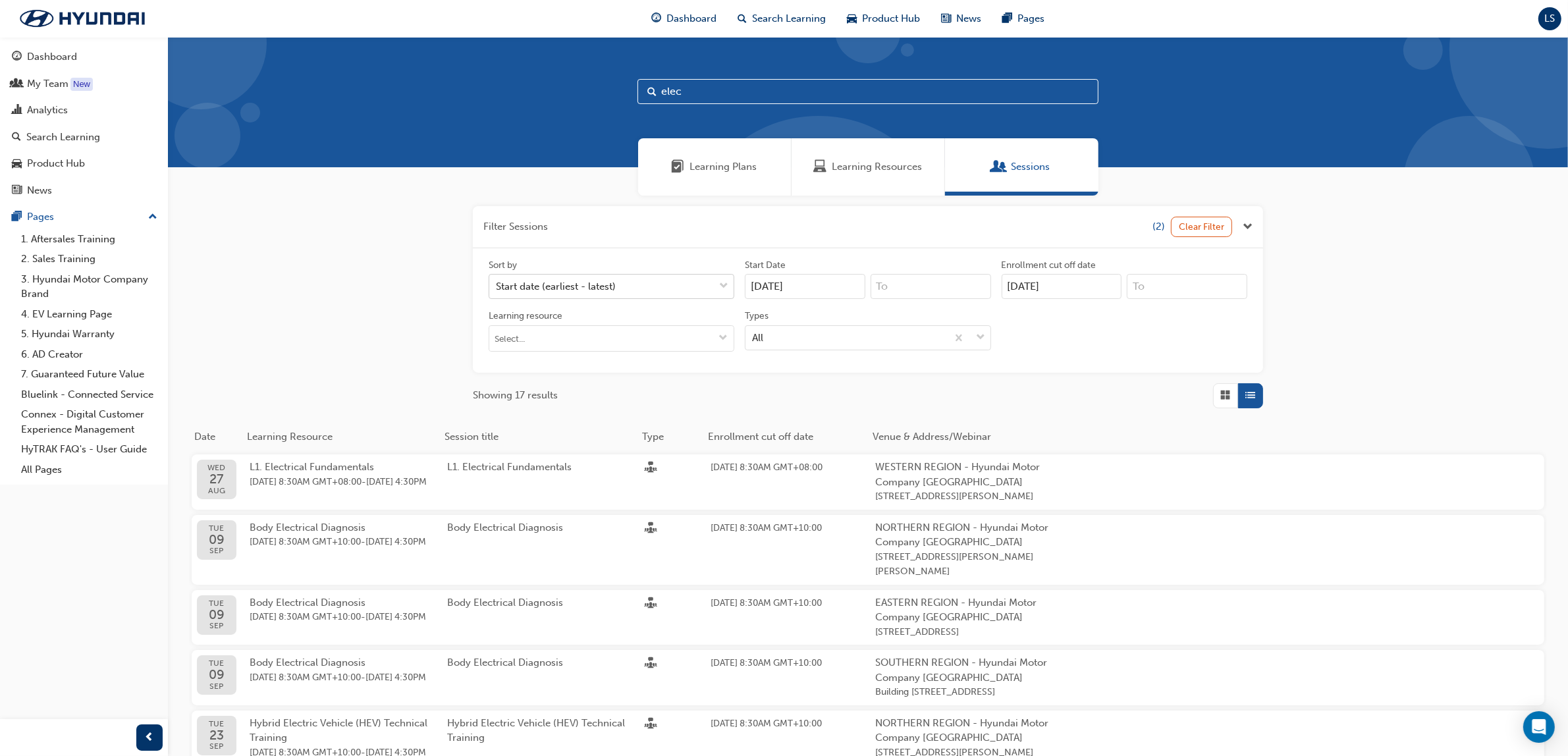
click at [497, 288] on input "Sort by Start date (earliest - latest)" at bounding box center [497, 286] width 2 height 11
click at [981, 386] on div "Showing 17 results" at bounding box center [868, 396] width 790 height 25
click at [1314, 259] on div "Filter Sessions (2) Clear Filter Sort by Start date (earliest - latest) Start D…" at bounding box center [867, 646] width 1400 height 901
click at [68, 136] on div "Search Learning" at bounding box center [63, 137] width 74 height 16
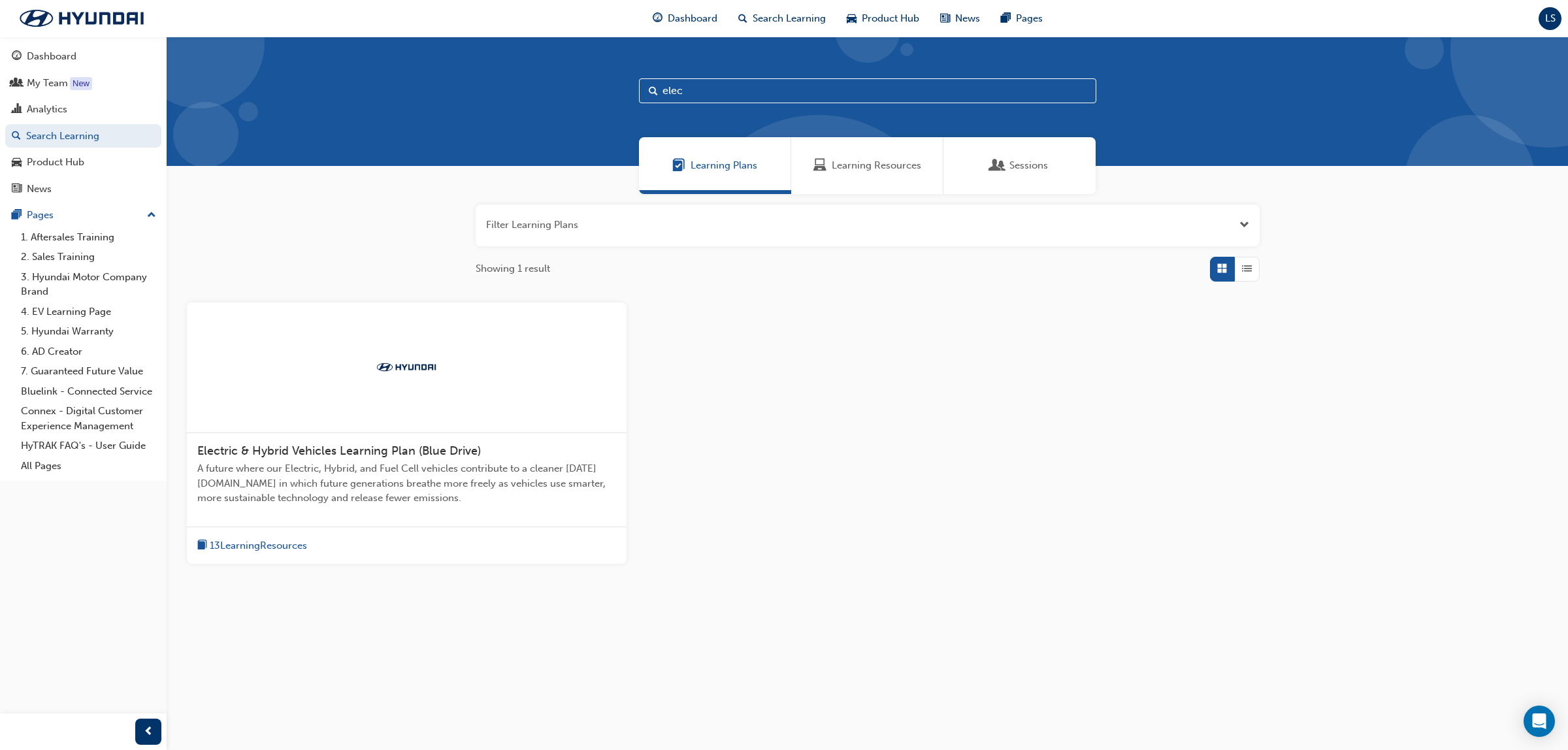
click at [845, 174] on div "Learning Resources" at bounding box center [868, 165] width 152 height 57
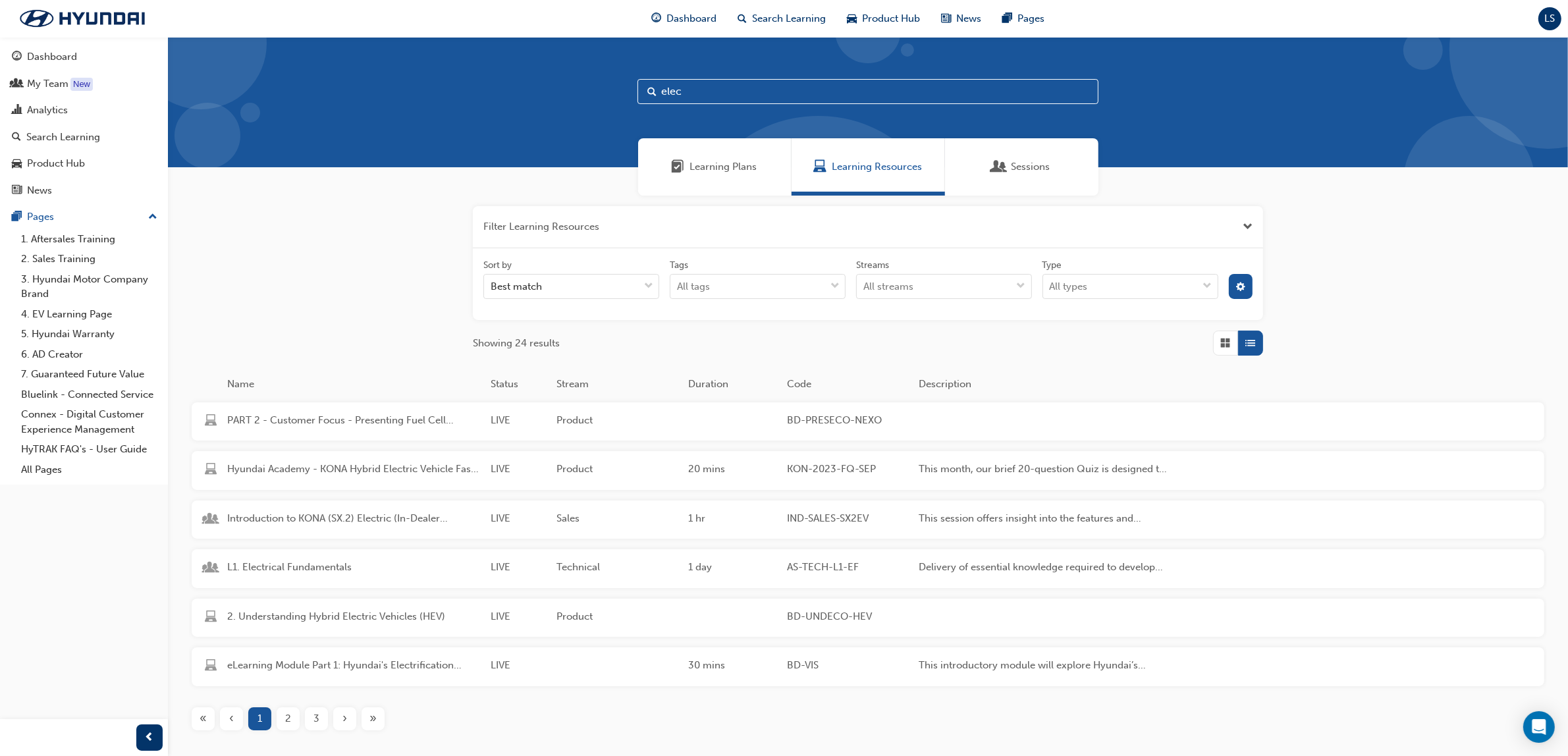
click at [739, 160] on span "Learning Plans" at bounding box center [724, 167] width 67 height 16
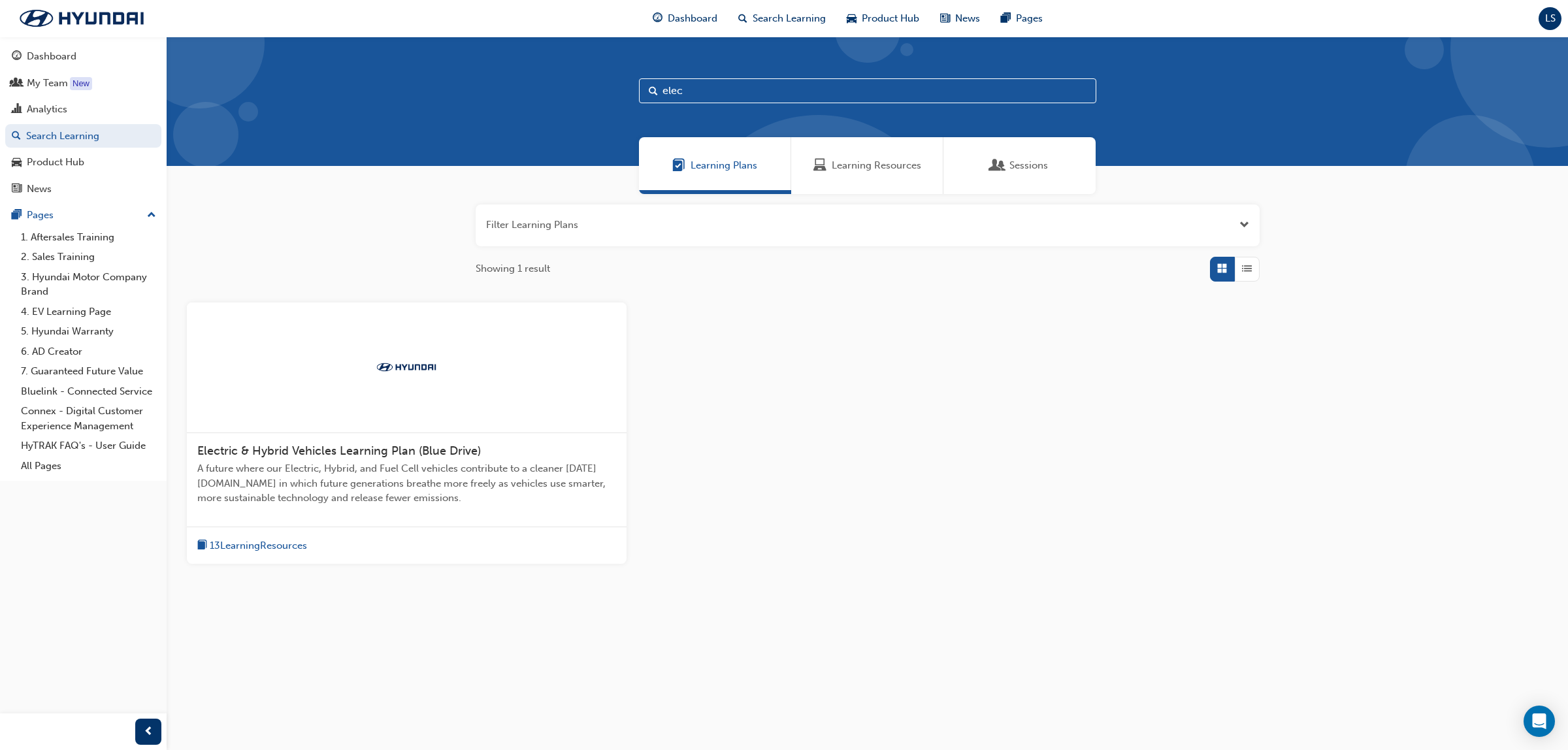
click at [876, 161] on span "Learning Resources" at bounding box center [876, 165] width 89 height 15
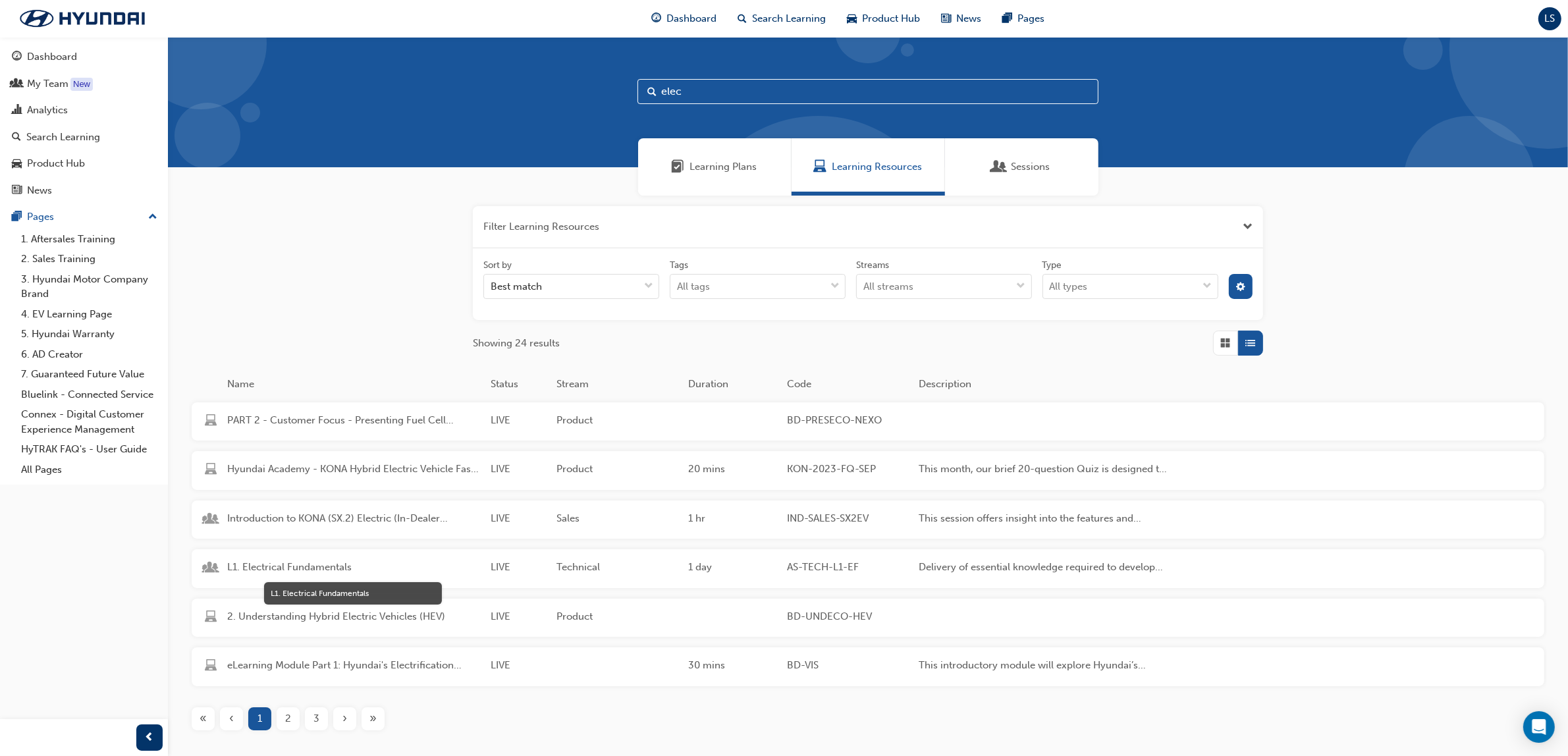
click at [307, 563] on span "L1. Electrical Fundamentals" at bounding box center [353, 567] width 252 height 16
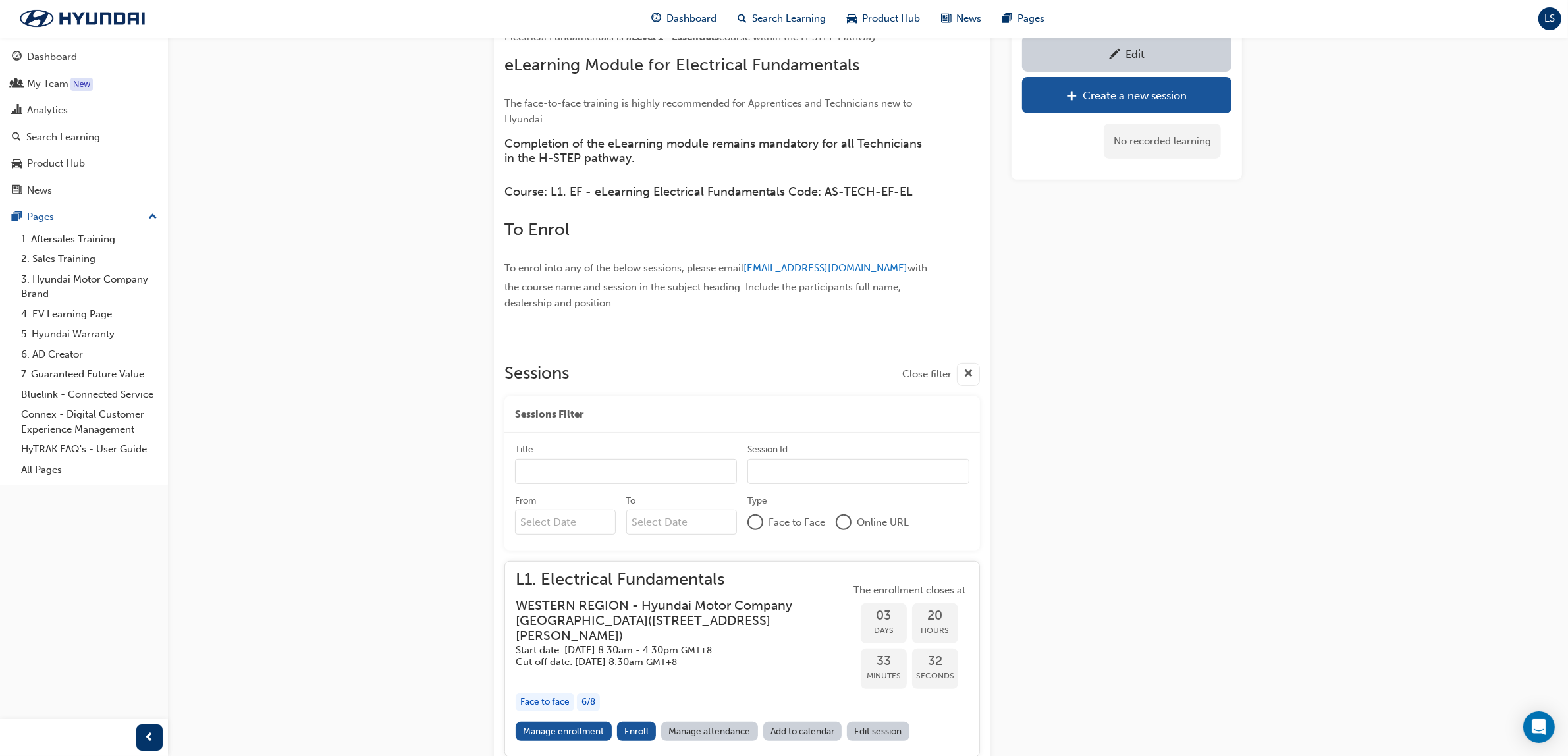
scroll to position [721, 0]
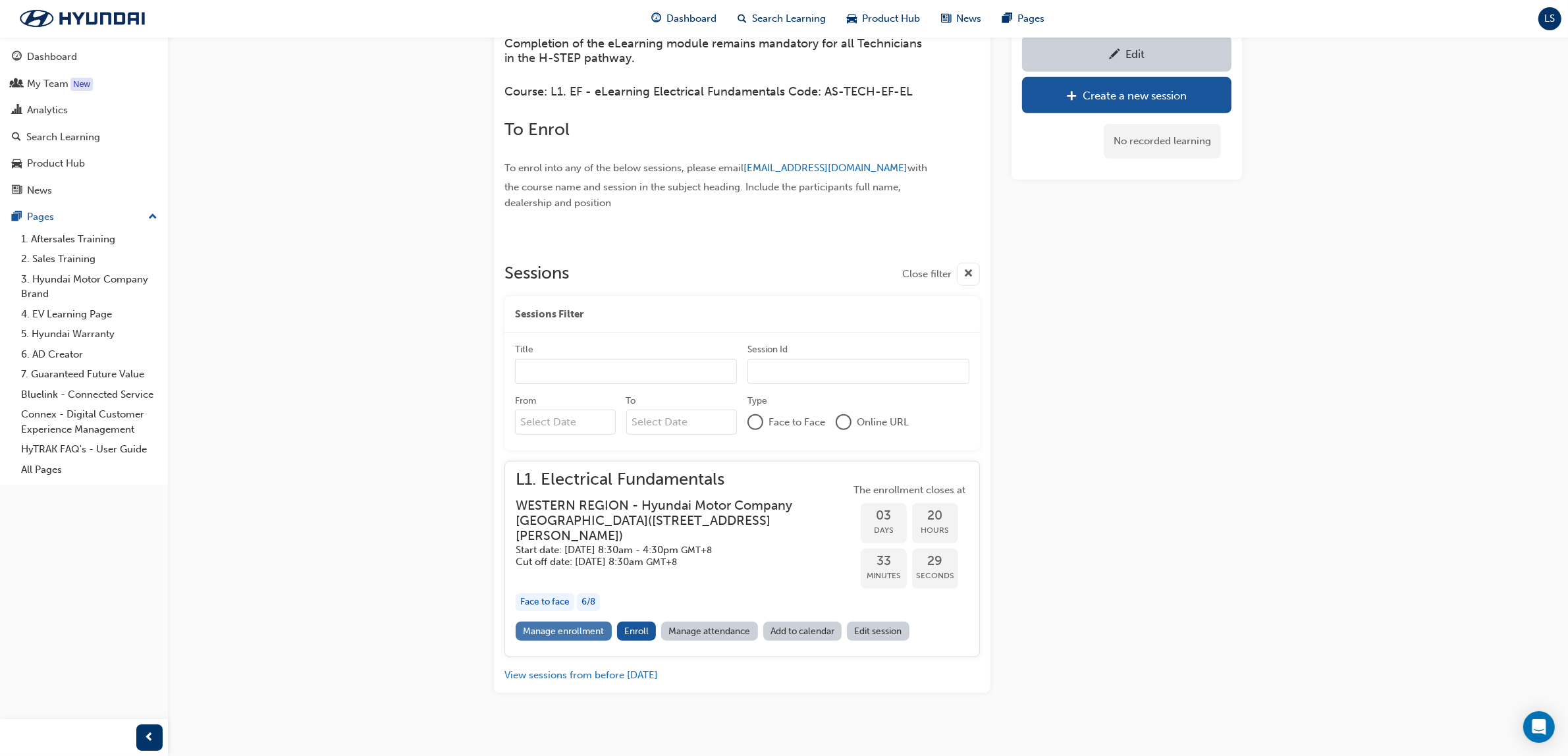
click at [568, 622] on link "Manage enrollment" at bounding box center [564, 631] width 96 height 19
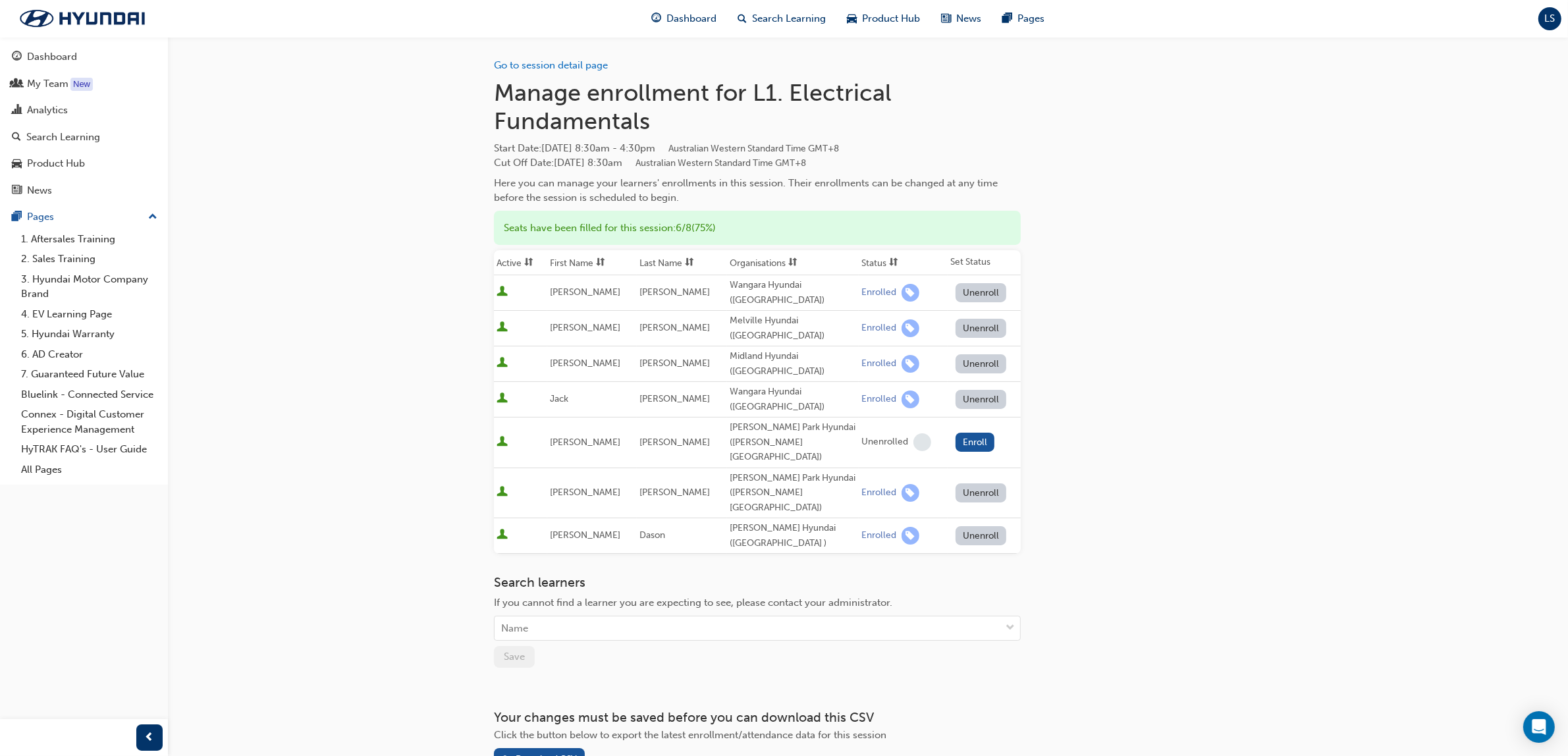
scroll to position [721, 0]
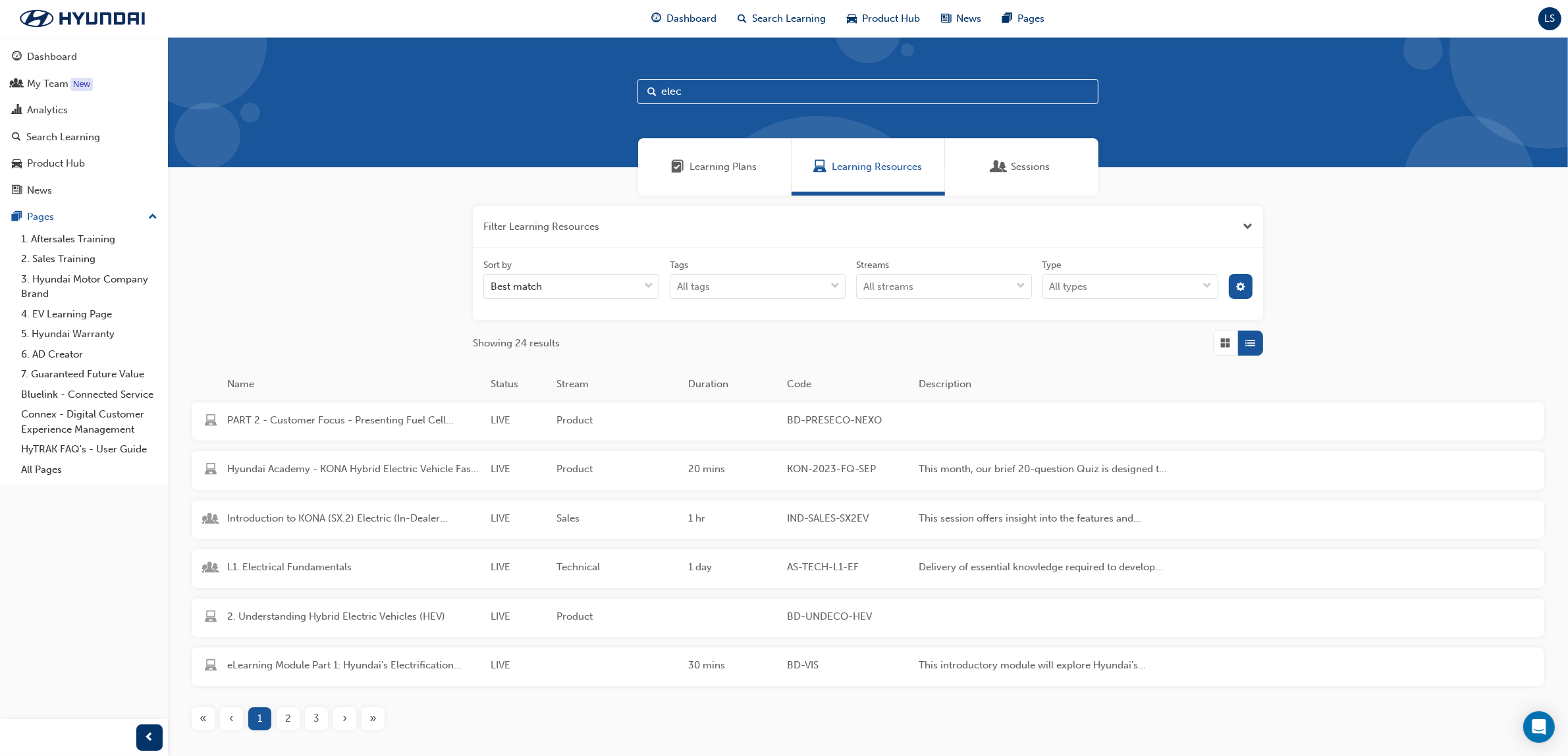
click at [731, 87] on input "elec" at bounding box center [868, 92] width 461 height 25
type input "e"
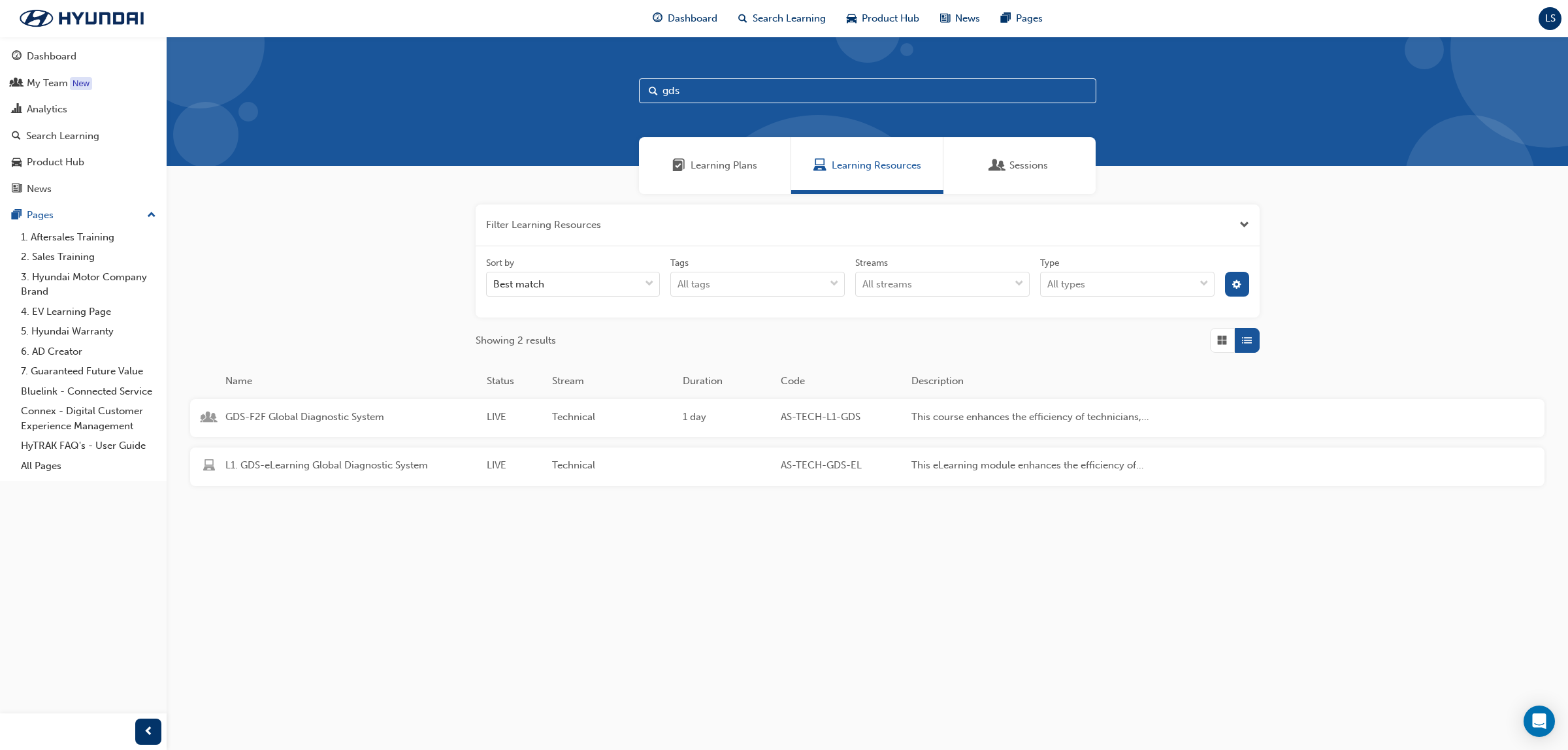
type input "gds"
click at [375, 406] on div "GDS-F2F Global Diagnostic System LIVE Technical 1 day AS-TECH-L1-GDS This cours…" at bounding box center [684, 418] width 987 height 39
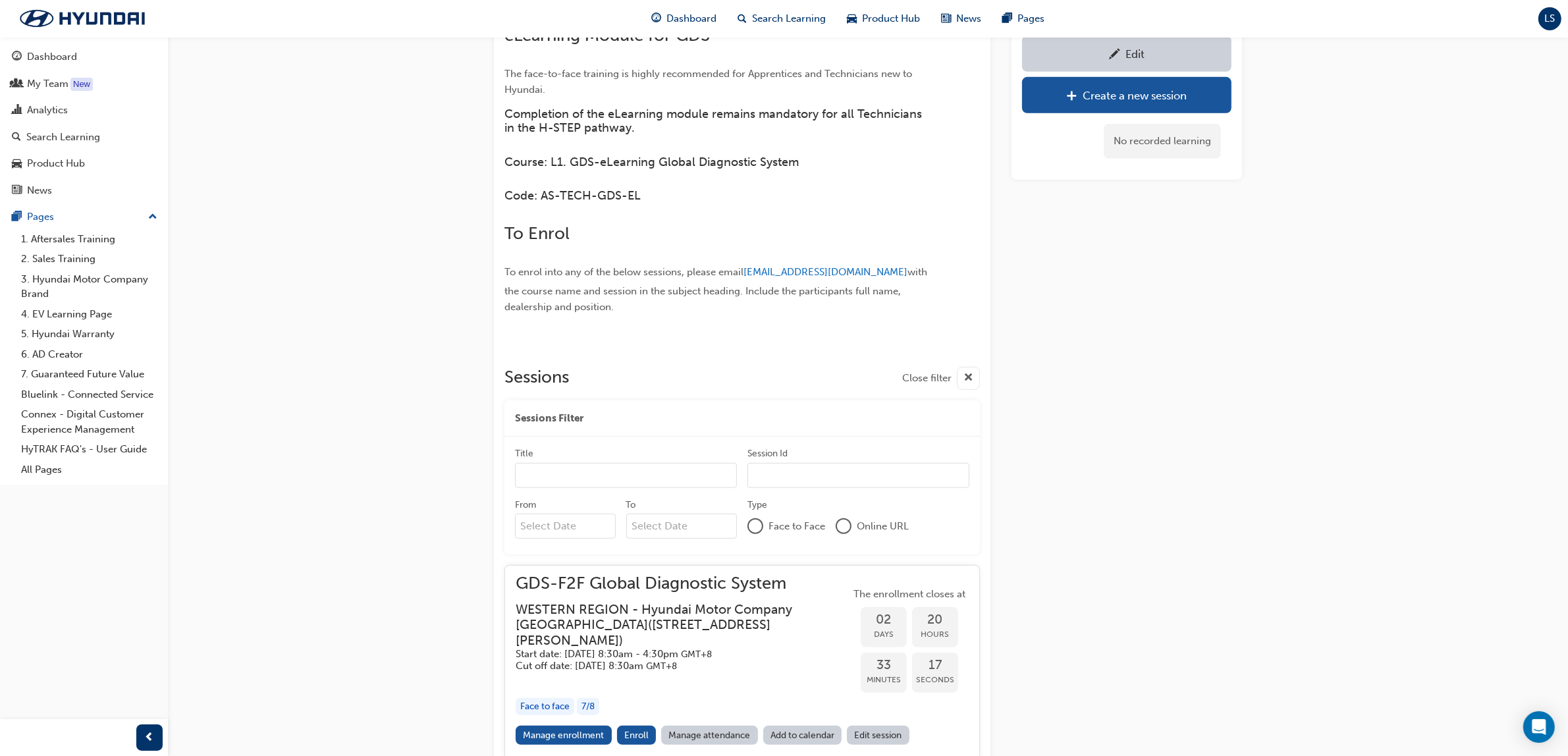
scroll to position [884, 0]
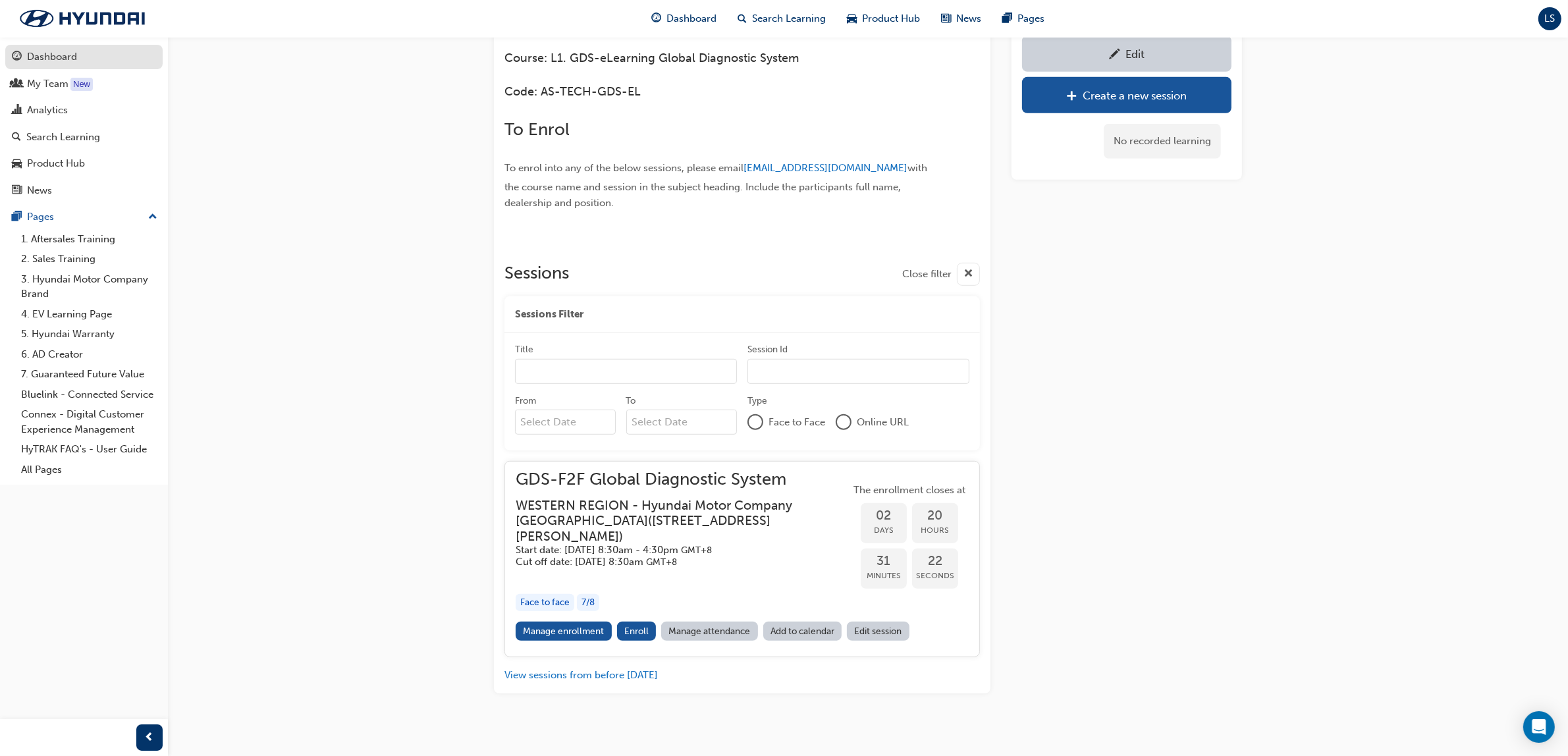
click at [51, 49] on div "Dashboard" at bounding box center [84, 57] width 144 height 16
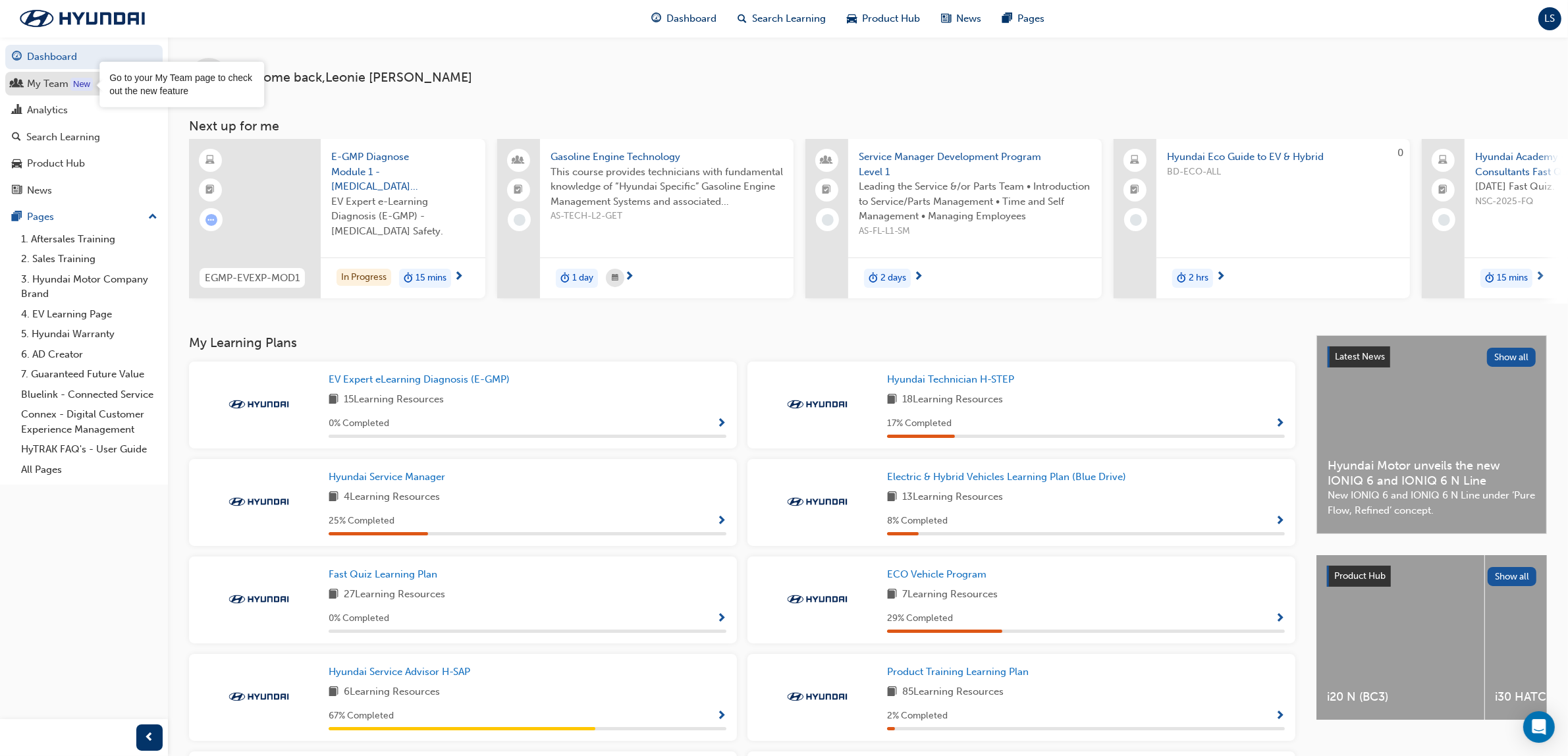
click at [77, 78] on div "New" at bounding box center [81, 84] width 22 height 13
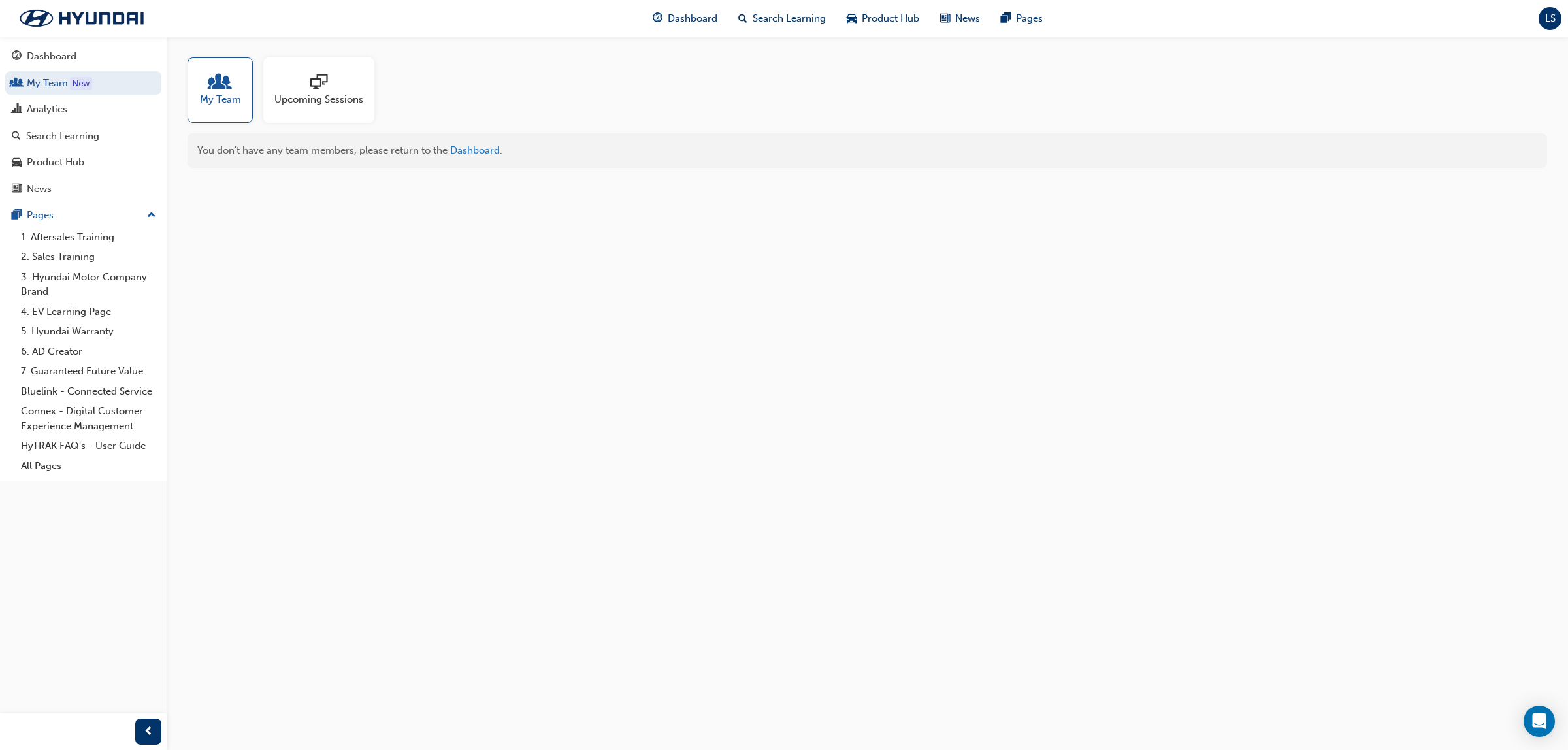
click at [332, 87] on div at bounding box center [319, 83] width 89 height 19
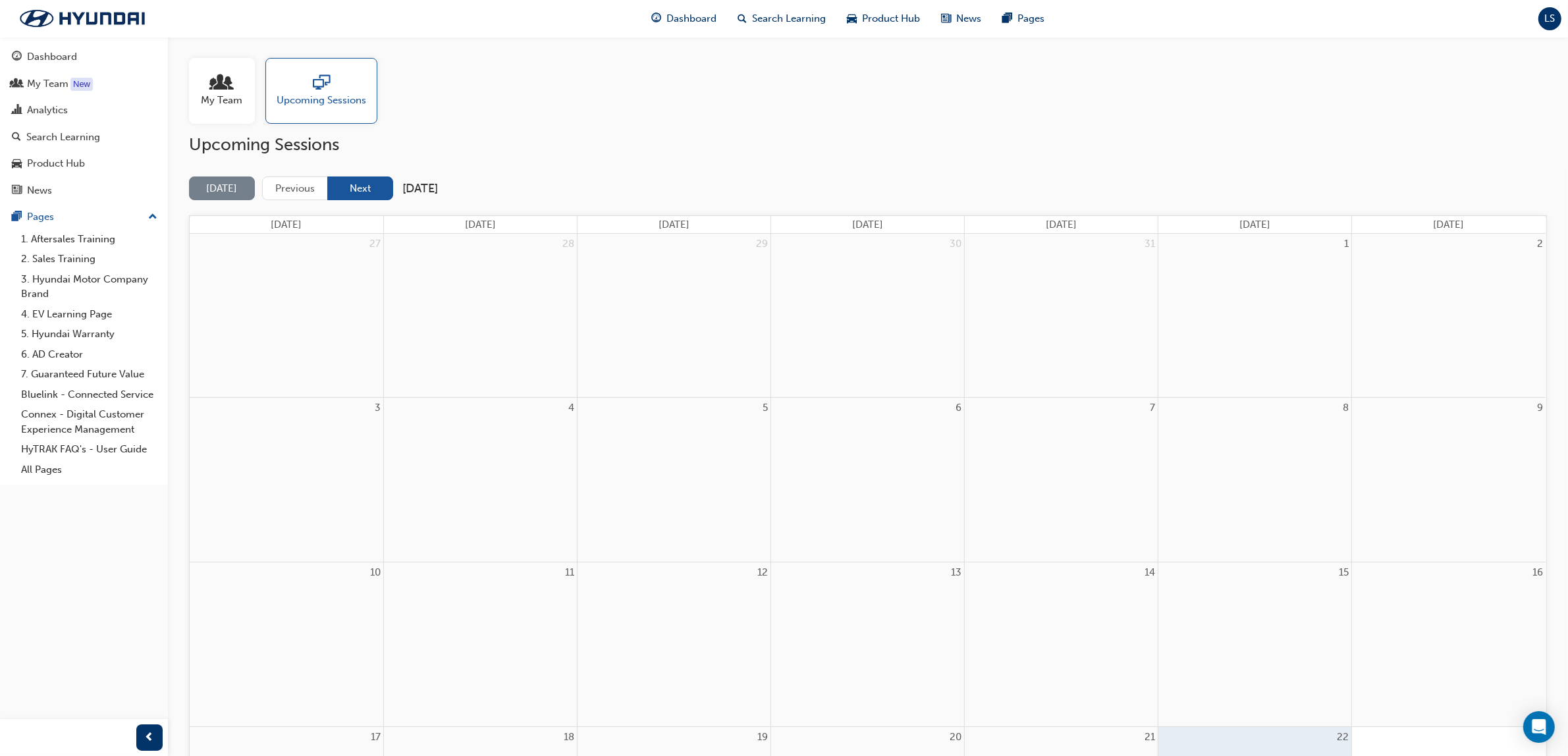
click at [364, 185] on button "Next" at bounding box center [360, 189] width 66 height 25
click at [494, 76] on div "My Team Upcoming Sessions" at bounding box center [868, 91] width 1358 height 66
click at [429, 93] on div "My Team Upcoming Sessions" at bounding box center [868, 91] width 1358 height 66
click at [467, 84] on div "My Team Upcoming Sessions" at bounding box center [868, 91] width 1358 height 66
drag, startPoint x: 581, startPoint y: 117, endPoint x: 568, endPoint y: 119, distance: 13.2
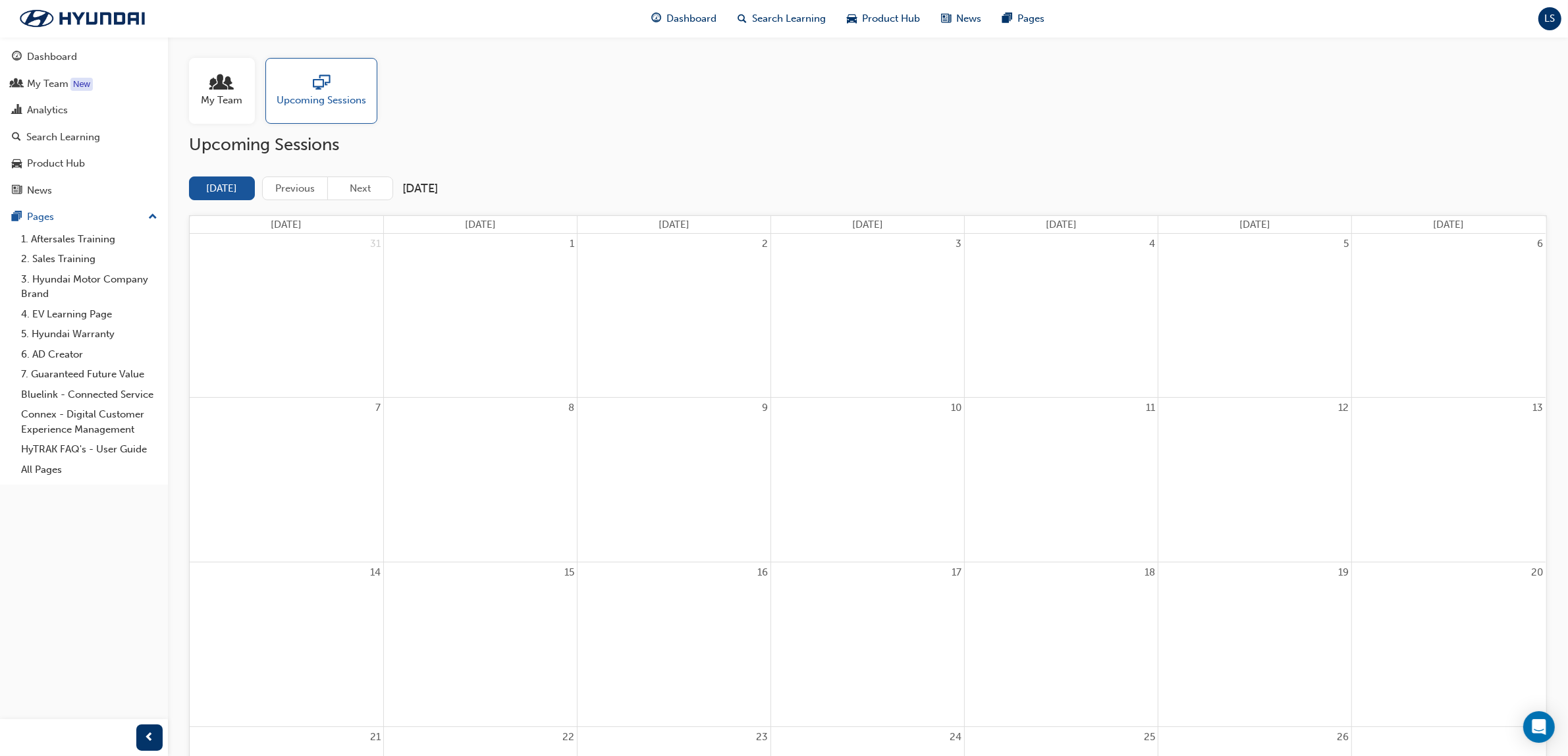
click at [581, 117] on div "My Team Upcoming Sessions" at bounding box center [868, 91] width 1358 height 66
click at [60, 116] on div "Analytics" at bounding box center [47, 110] width 41 height 16
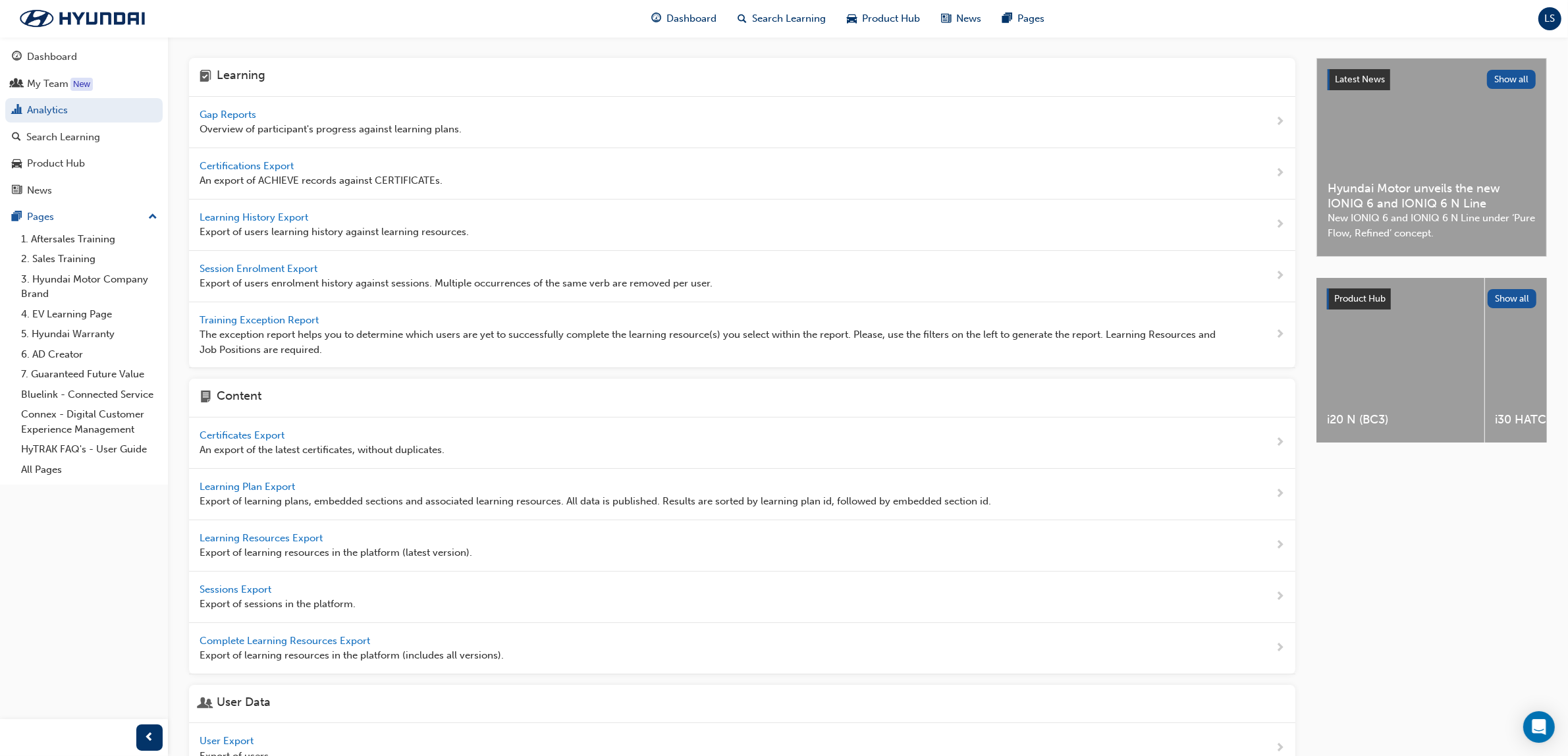
click at [235, 110] on span "Gap Reports" at bounding box center [229, 114] width 60 height 12
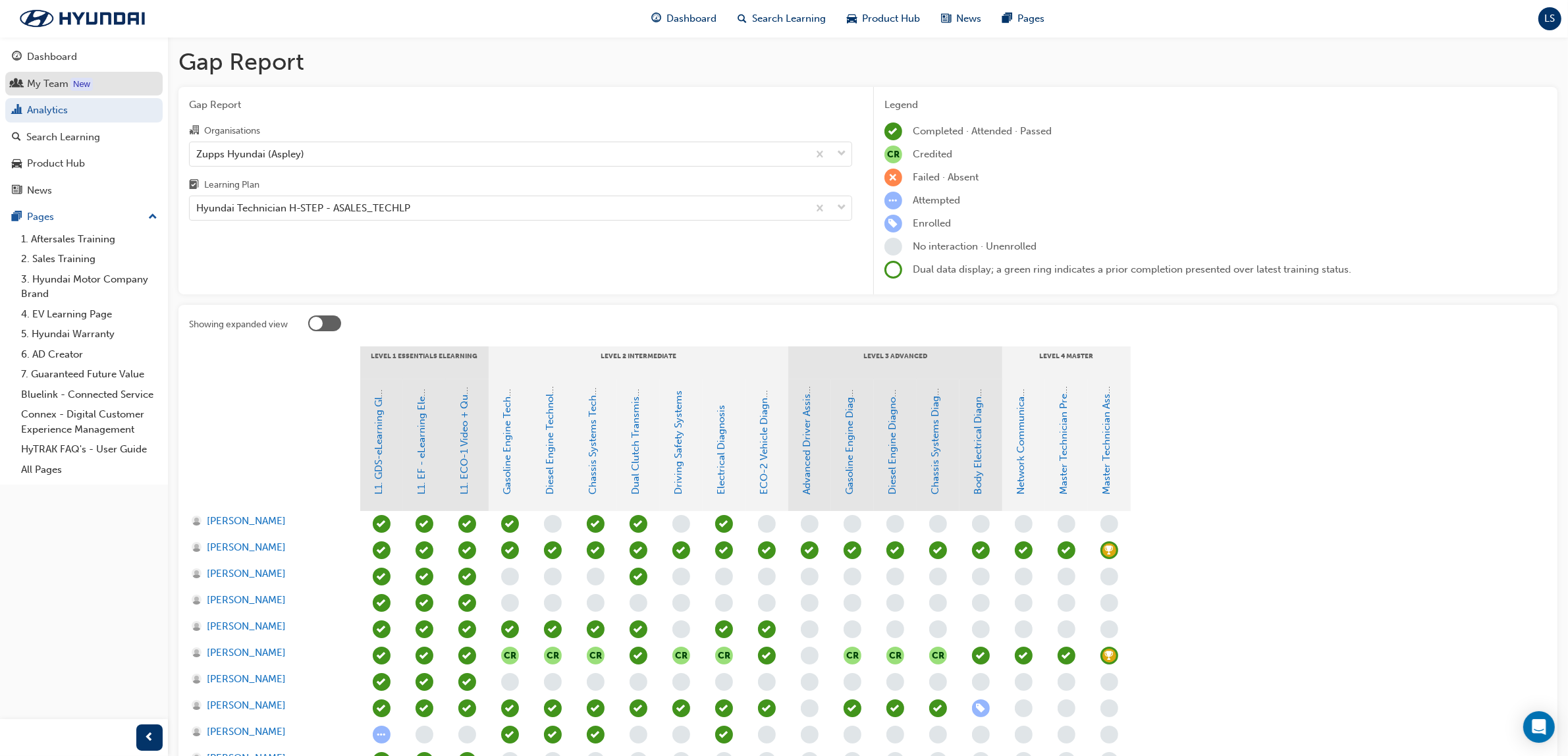
click at [63, 76] on div "My Team" at bounding box center [47, 83] width 42 height 16
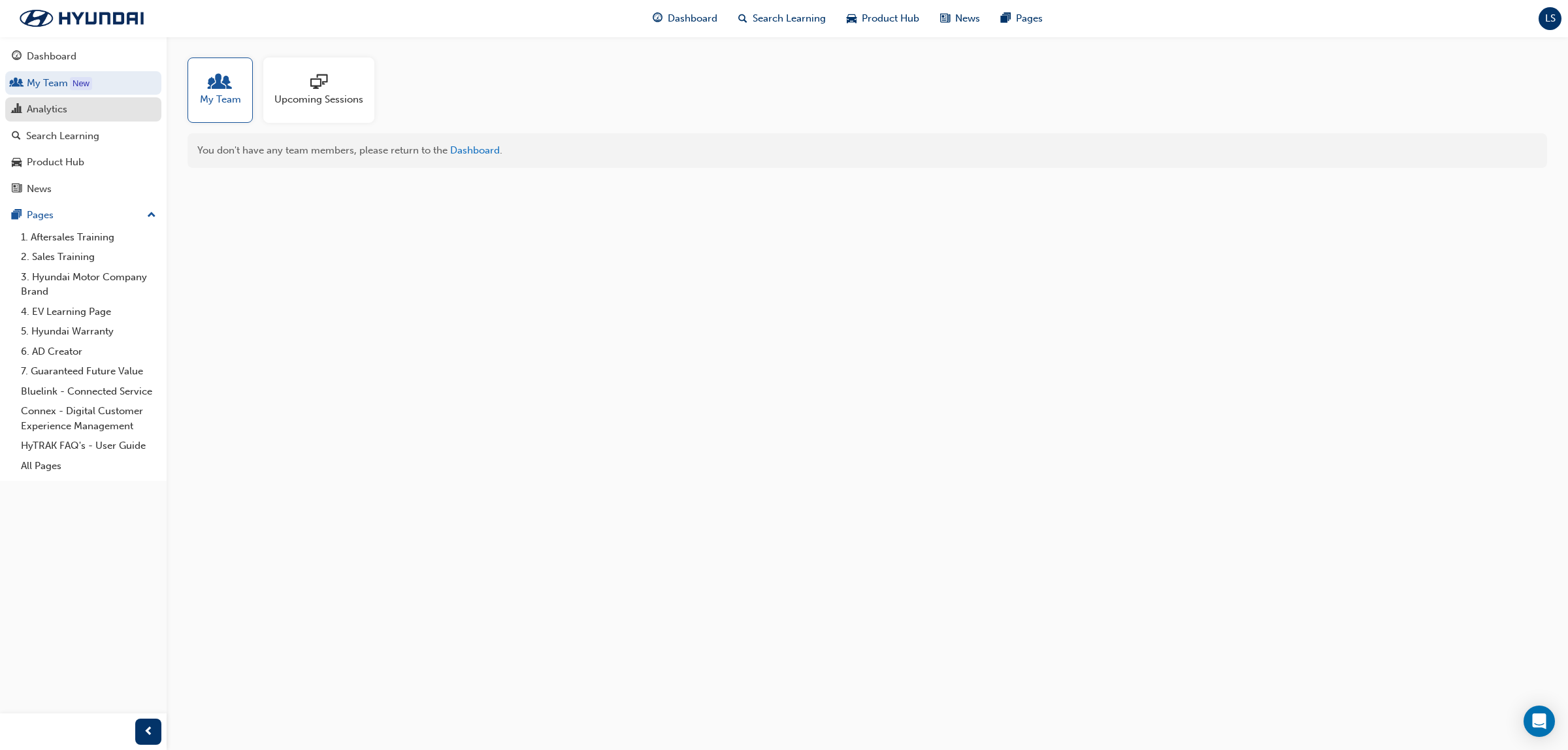
click at [54, 109] on div "Analytics" at bounding box center [47, 109] width 41 height 15
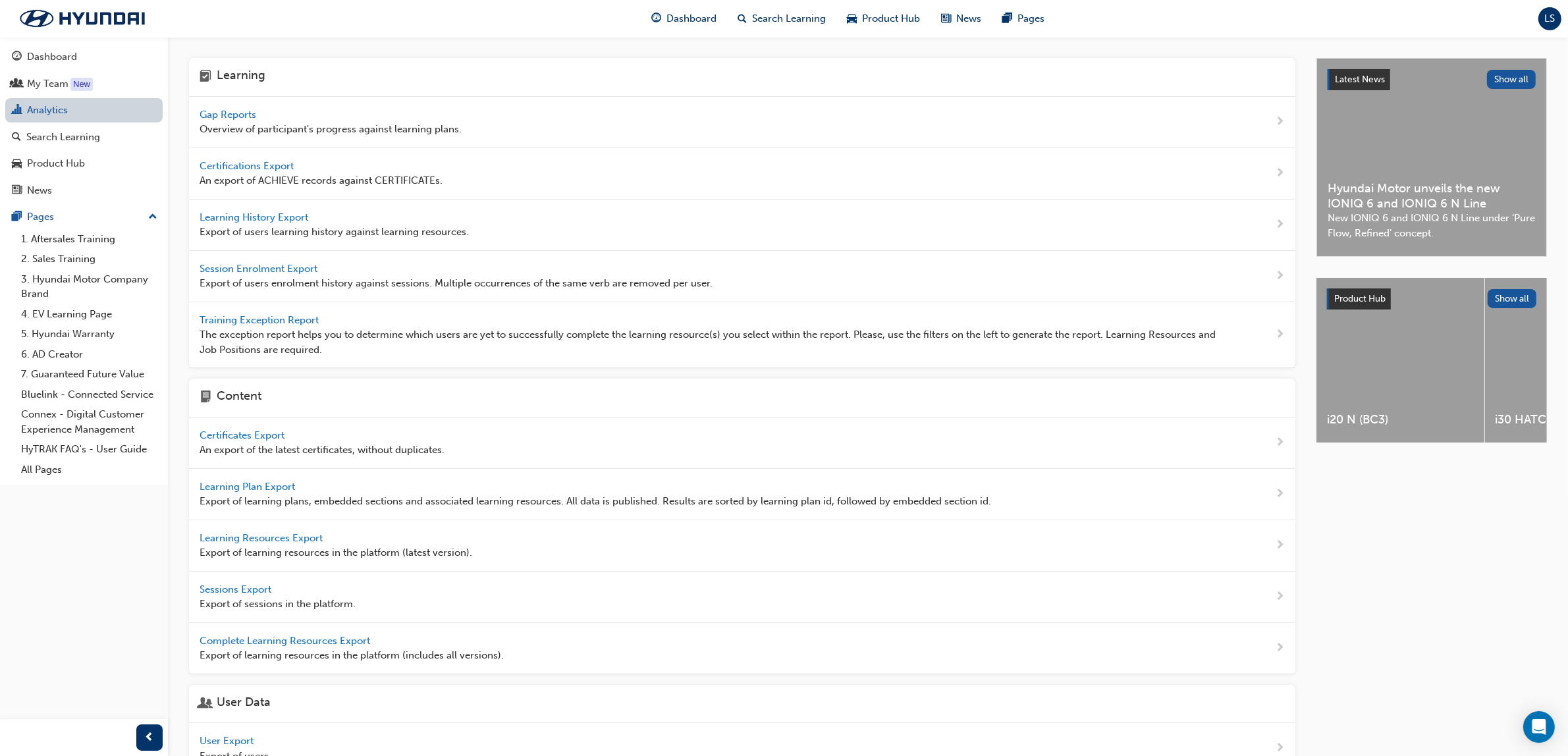
click at [44, 109] on link "Analytics" at bounding box center [83, 110] width 158 height 25
click at [71, 77] on div "My Team" at bounding box center [84, 84] width 144 height 16
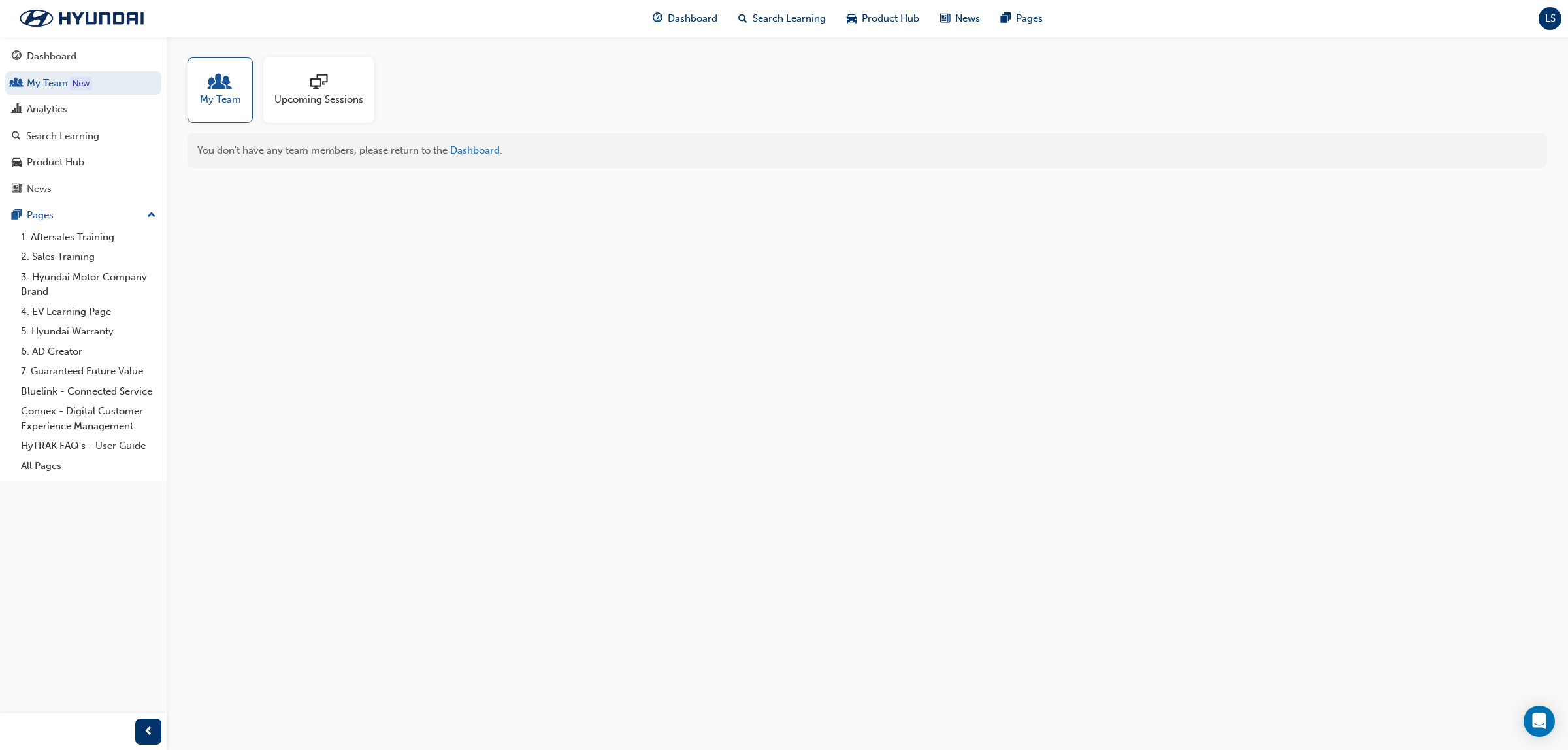
click at [305, 82] on div at bounding box center [319, 83] width 89 height 19
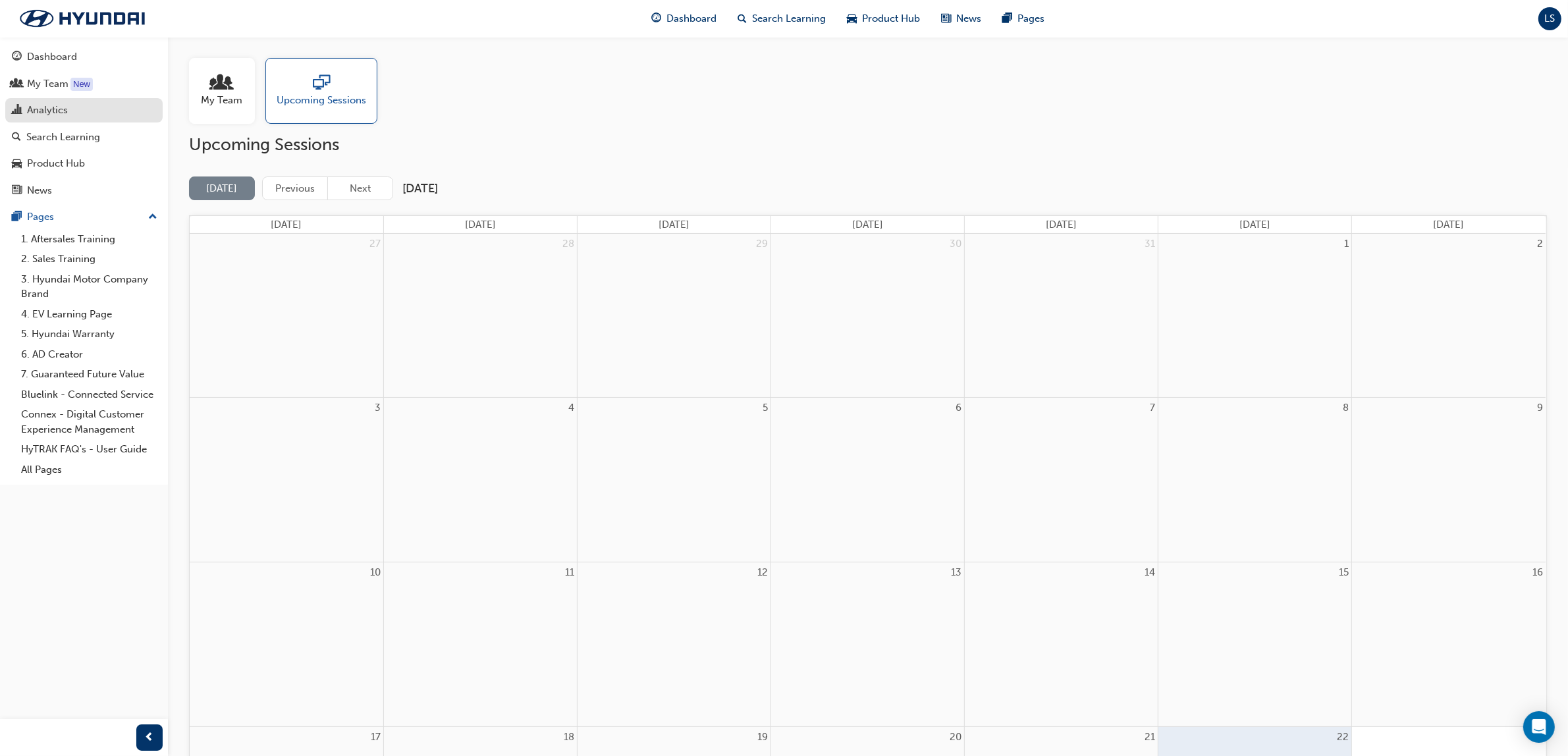
click at [55, 119] on div "Analytics" at bounding box center [84, 110] width 144 height 16
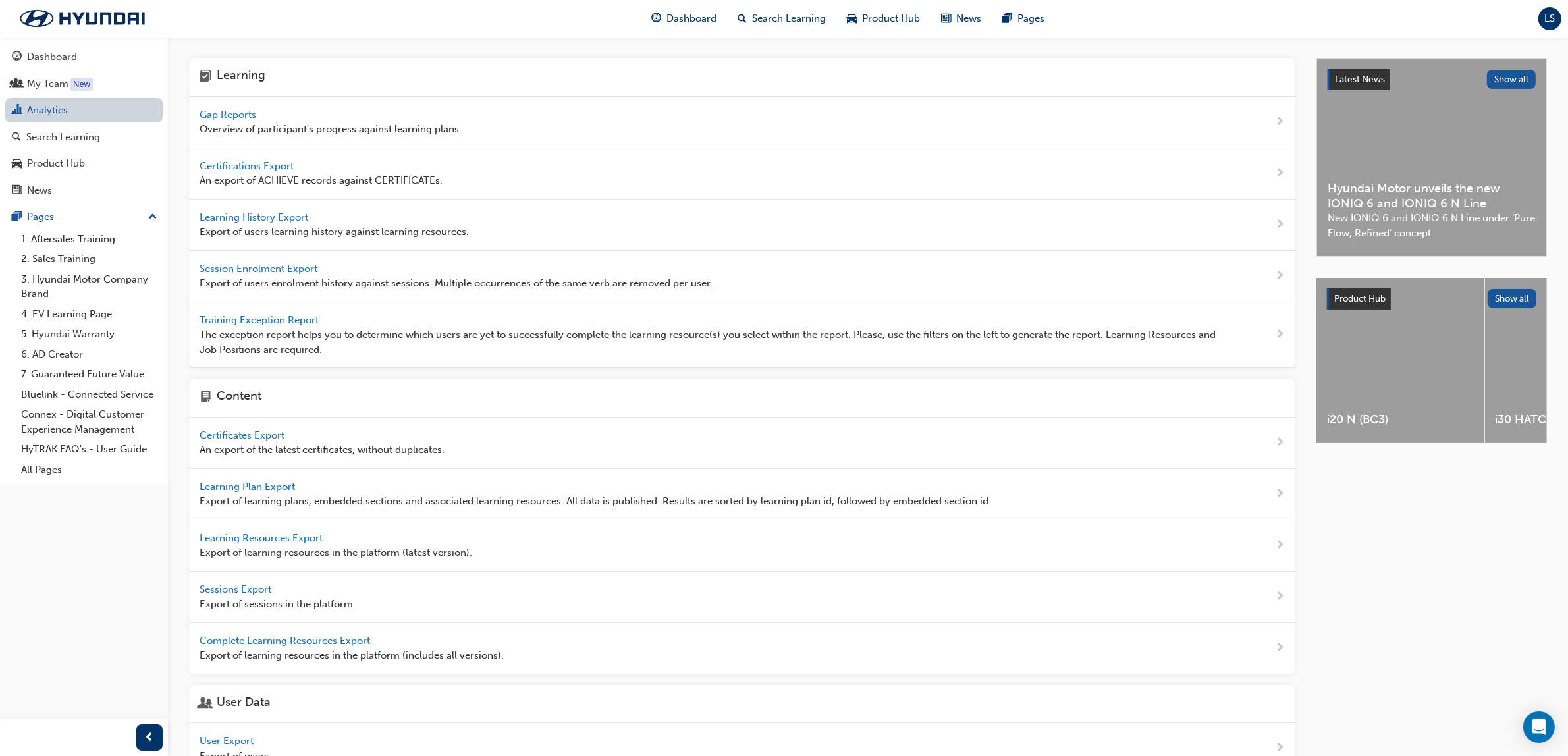
click at [23, 109] on link "Analytics" at bounding box center [83, 110] width 158 height 25
click at [47, 132] on div "Search Learning" at bounding box center [63, 137] width 74 height 16
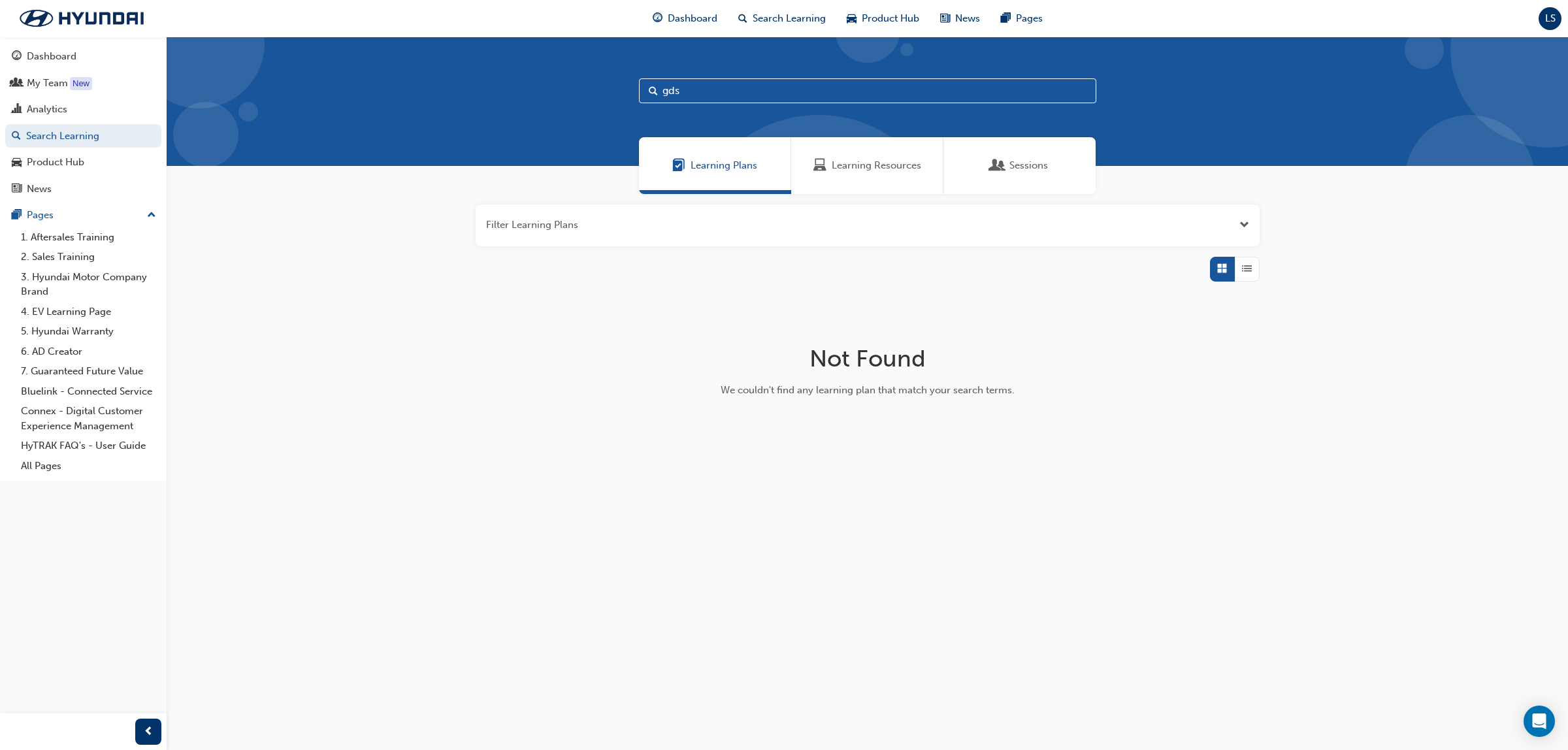
drag, startPoint x: 883, startPoint y: 169, endPoint x: 876, endPoint y: 175, distance: 9.2
click at [883, 170] on span "Learning Resources" at bounding box center [876, 165] width 89 height 15
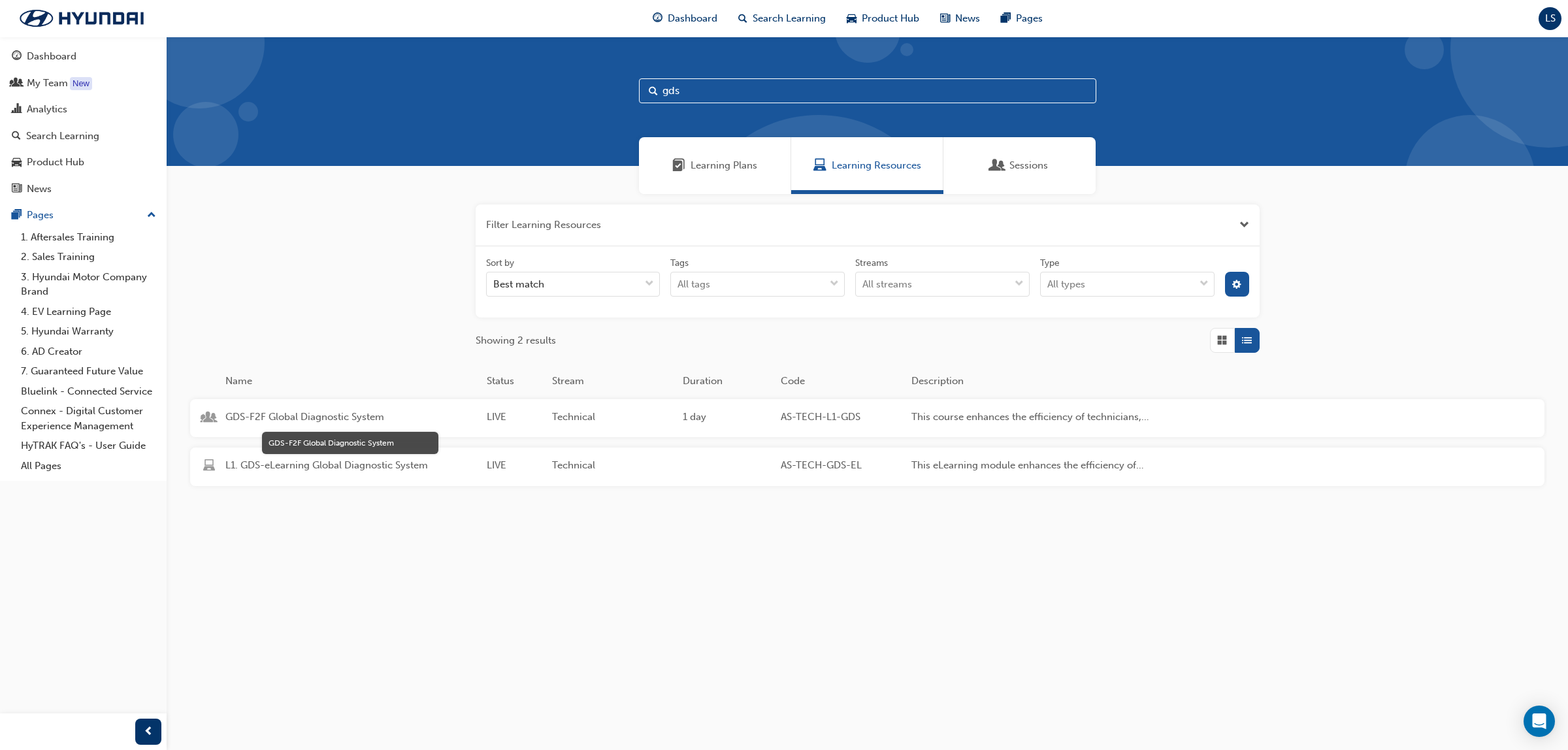
click at [348, 414] on span "GDS-F2F Global Diagnostic System" at bounding box center [350, 417] width 251 height 15
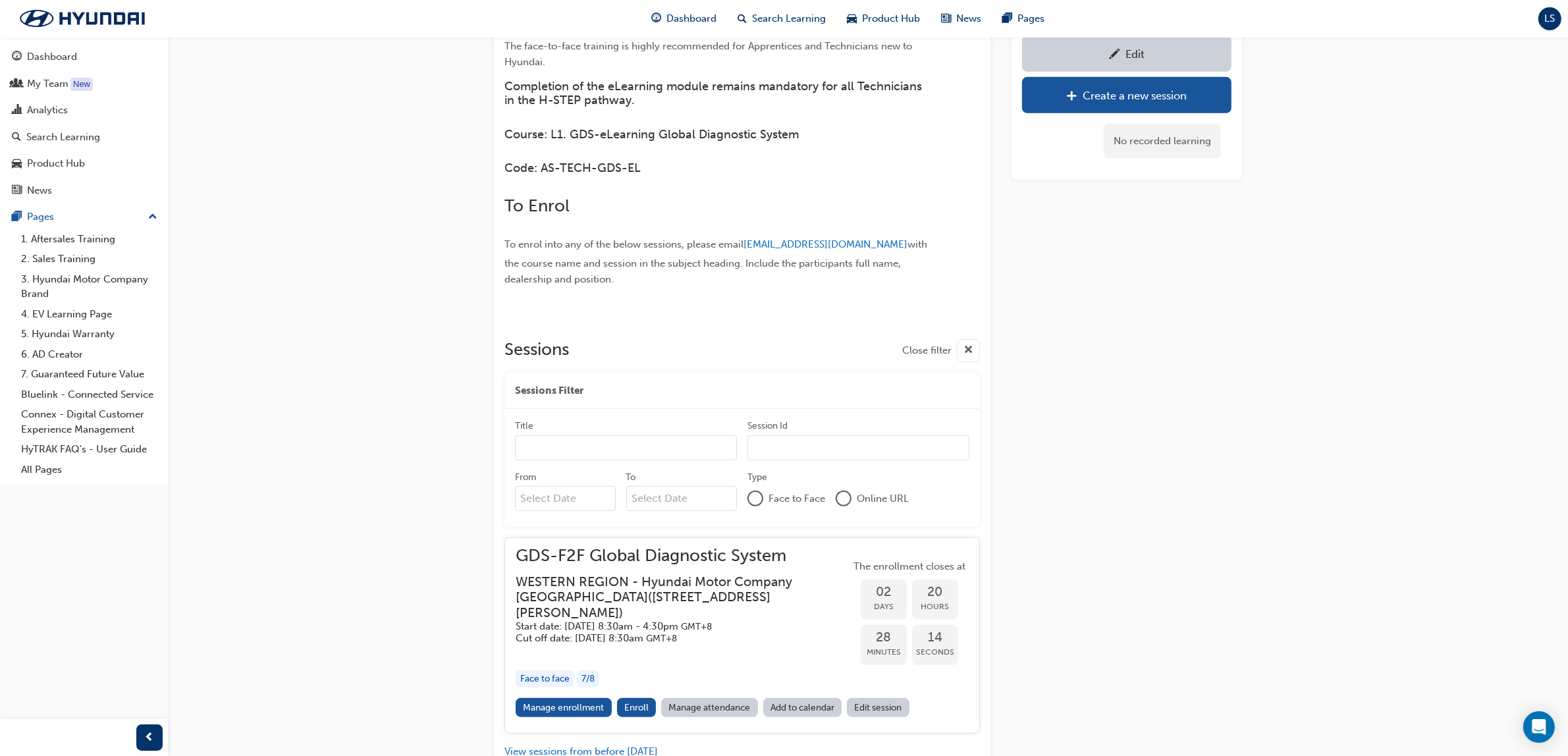
scroll to position [884, 0]
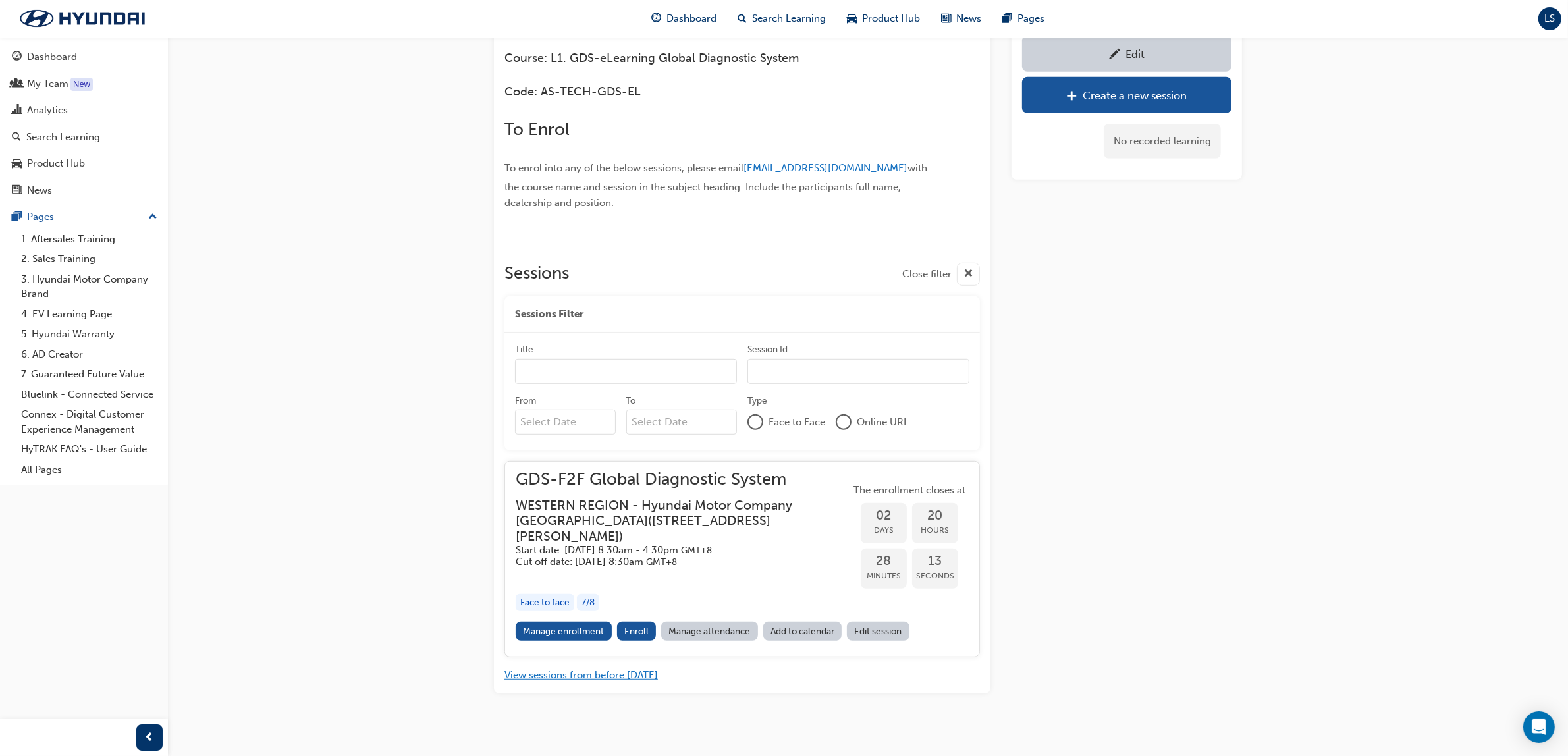
click at [623, 668] on button "View sessions from before [DATE]" at bounding box center [581, 675] width 154 height 16
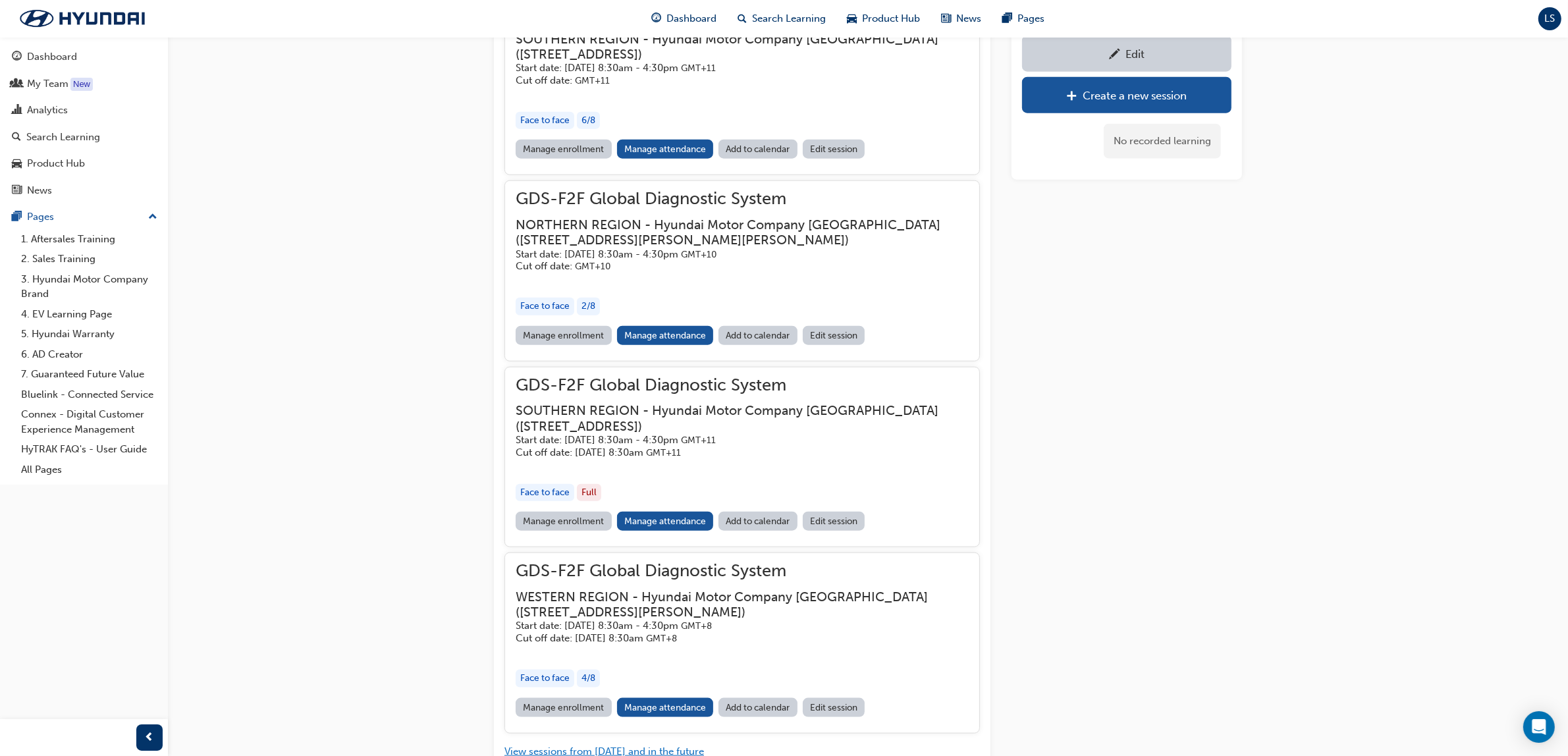
scroll to position [1815, 0]
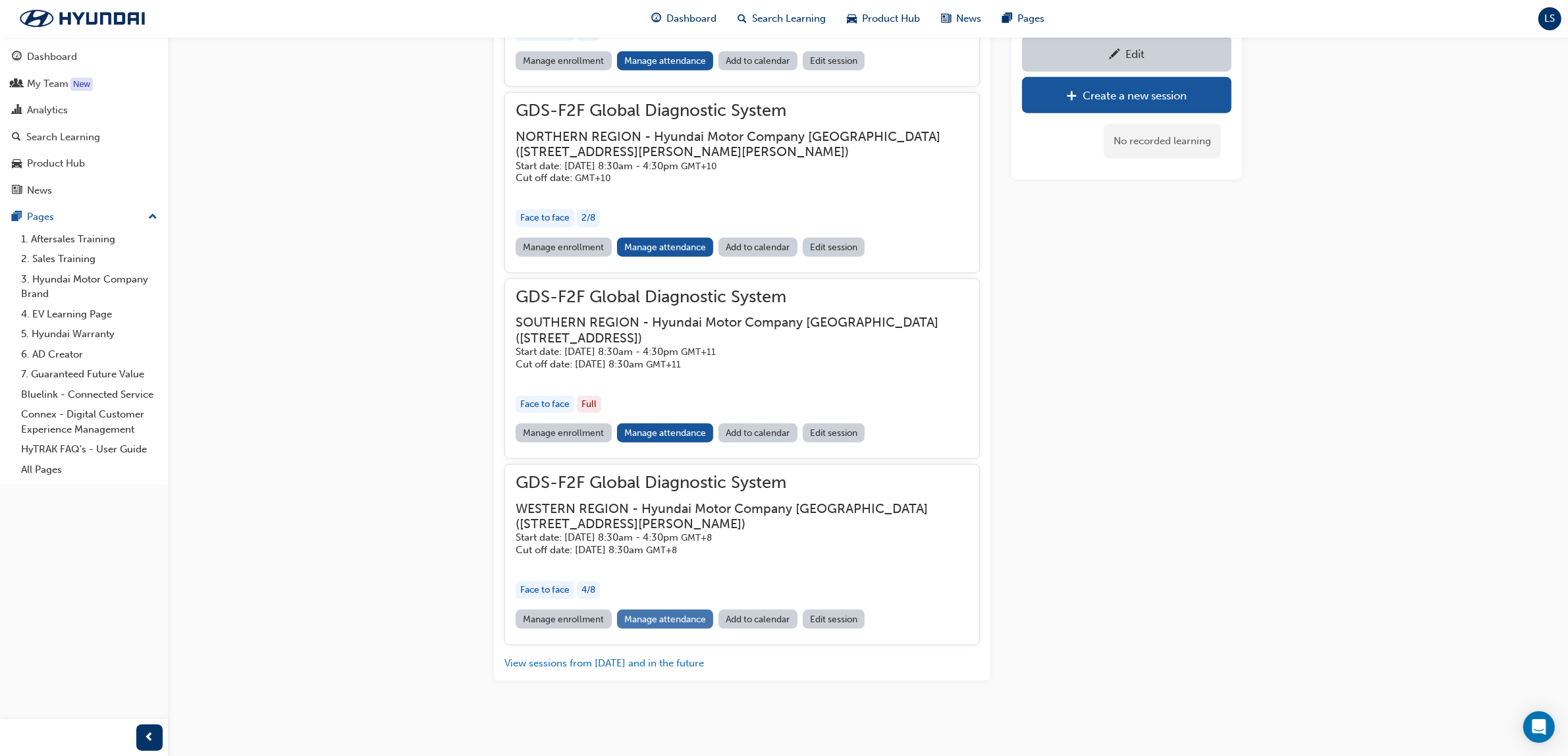
click at [679, 612] on link "Manage attendance" at bounding box center [665, 619] width 96 height 19
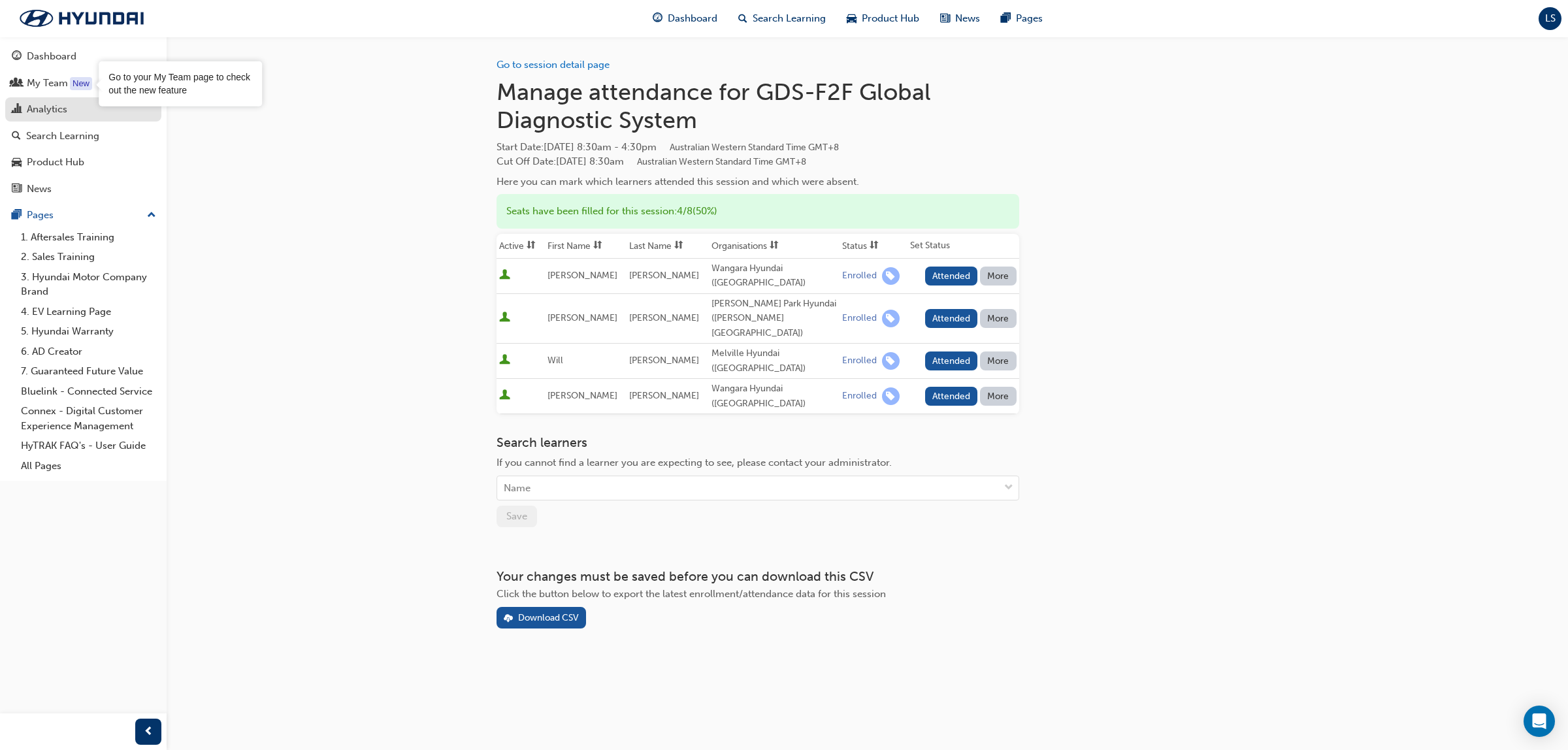
click at [54, 113] on div "Analytics" at bounding box center [47, 109] width 41 height 15
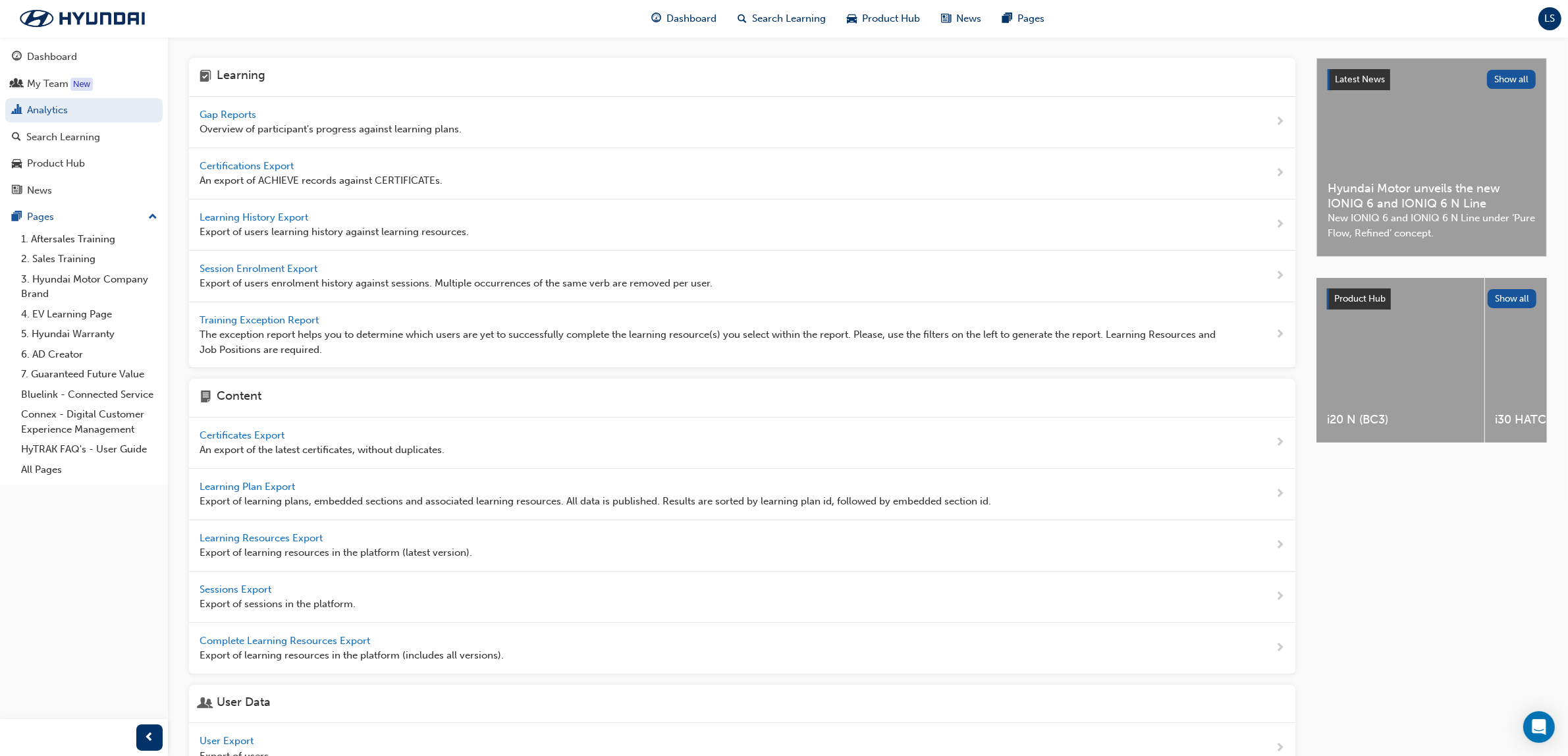
click at [243, 117] on span "Gap Reports" at bounding box center [229, 114] width 60 height 12
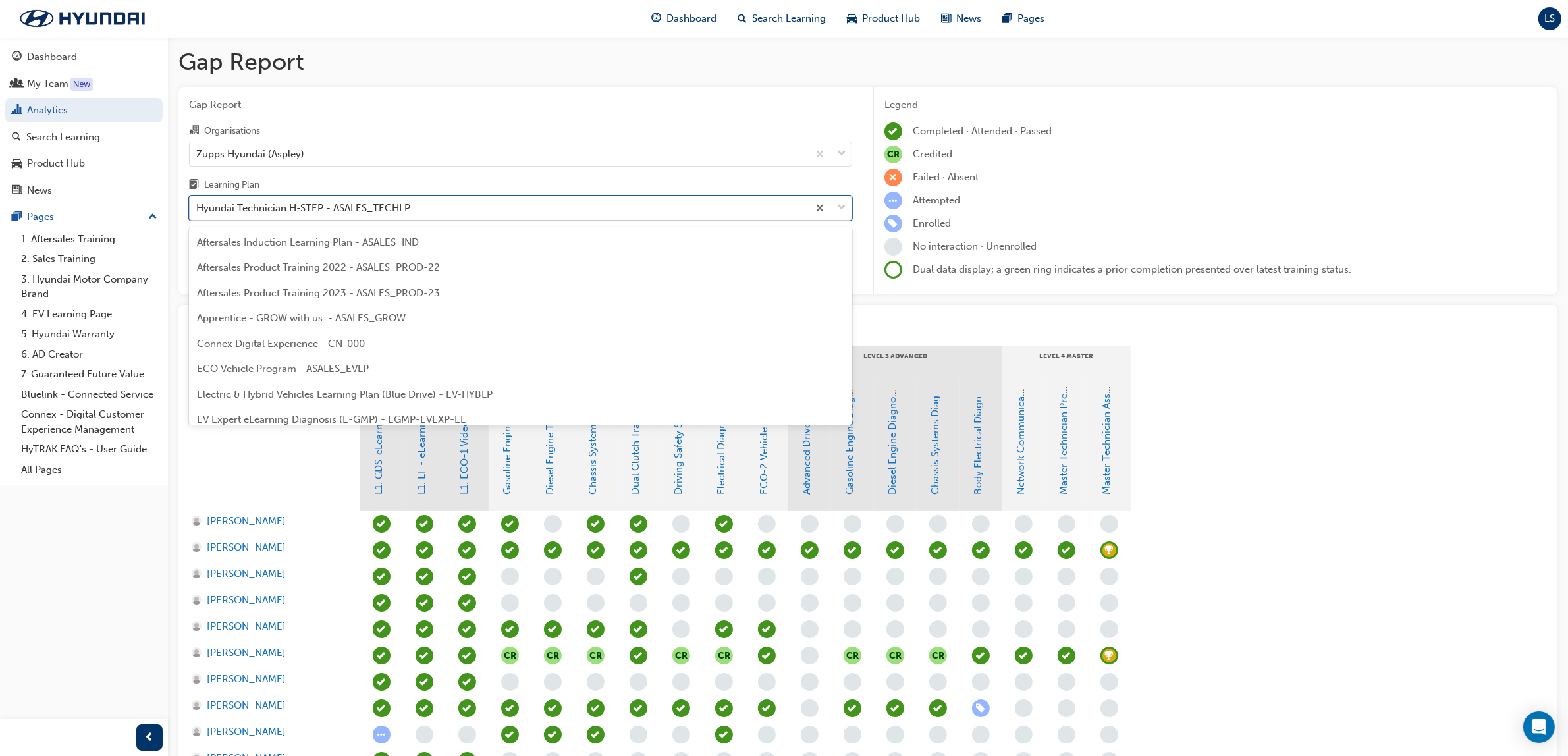
click at [367, 209] on div "Hyundai Technician H-STEP - ASALES_TECHLP" at bounding box center [303, 208] width 214 height 16
click at [198, 209] on input "Learning Plan option Hyundai Technician H-STEP - ASALES_TECHLP focused, 21 of 3…" at bounding box center [197, 208] width 2 height 11
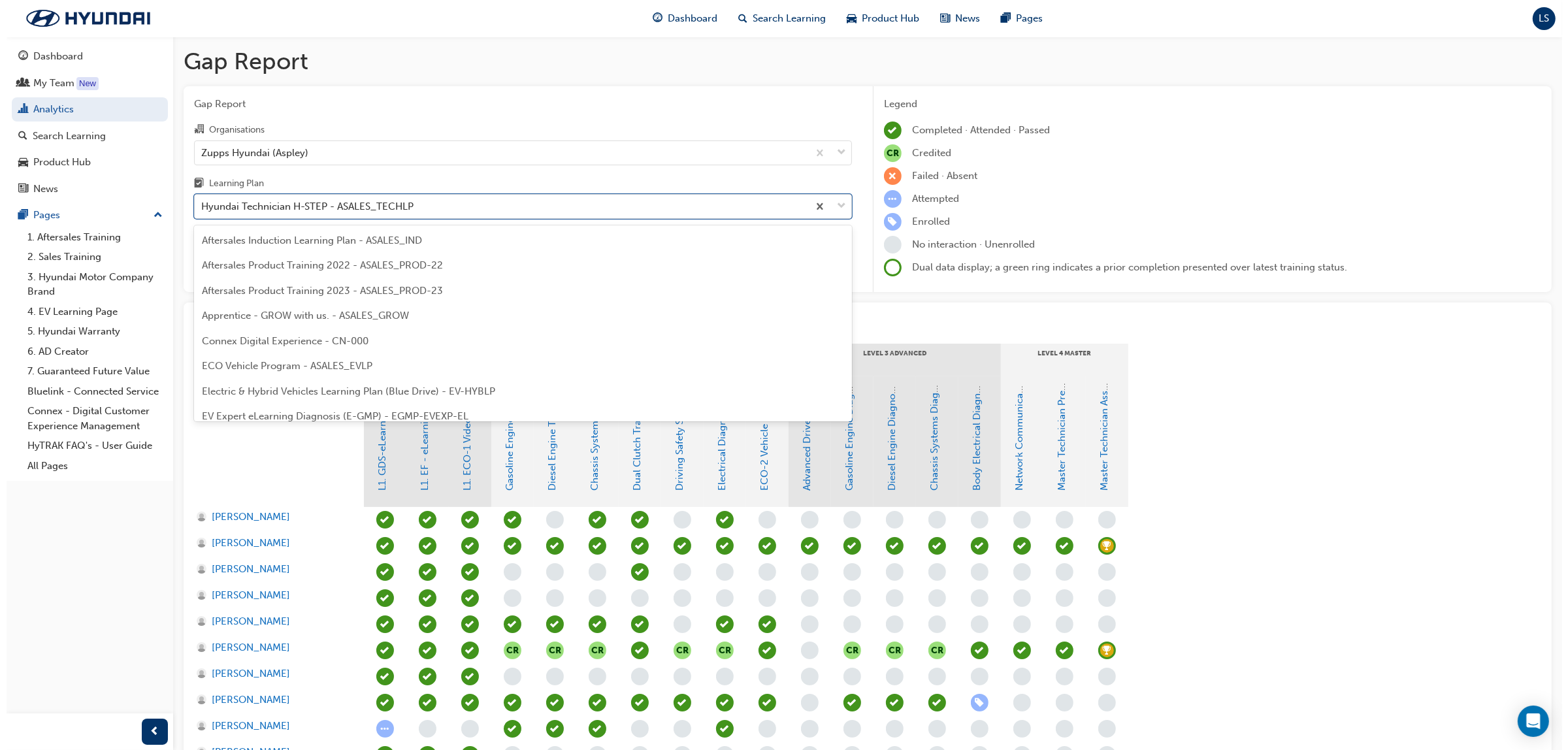
scroll to position [343, 0]
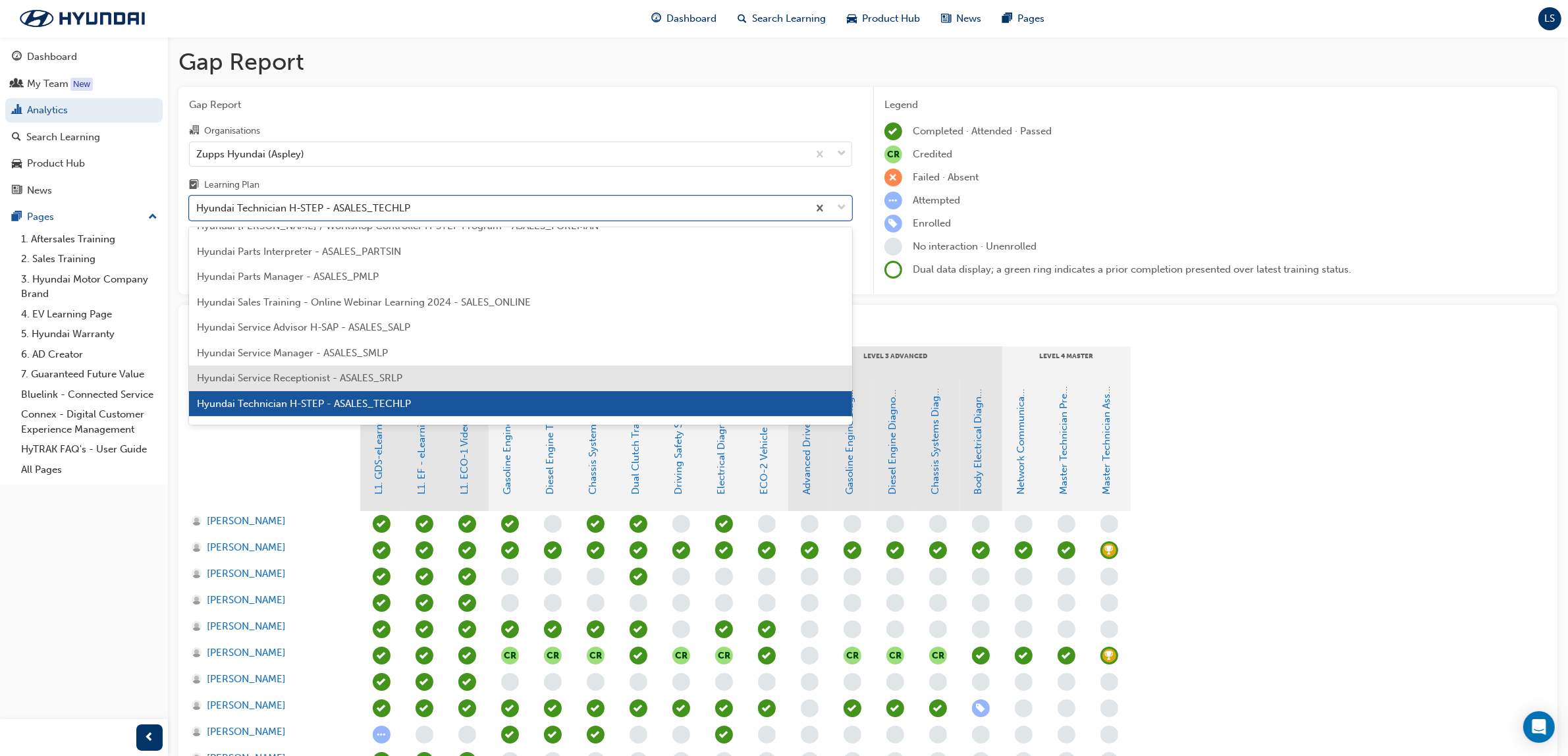
click at [334, 369] on div "Hyundai Service Receptionist - ASALES_SRLP" at bounding box center [520, 378] width 663 height 25
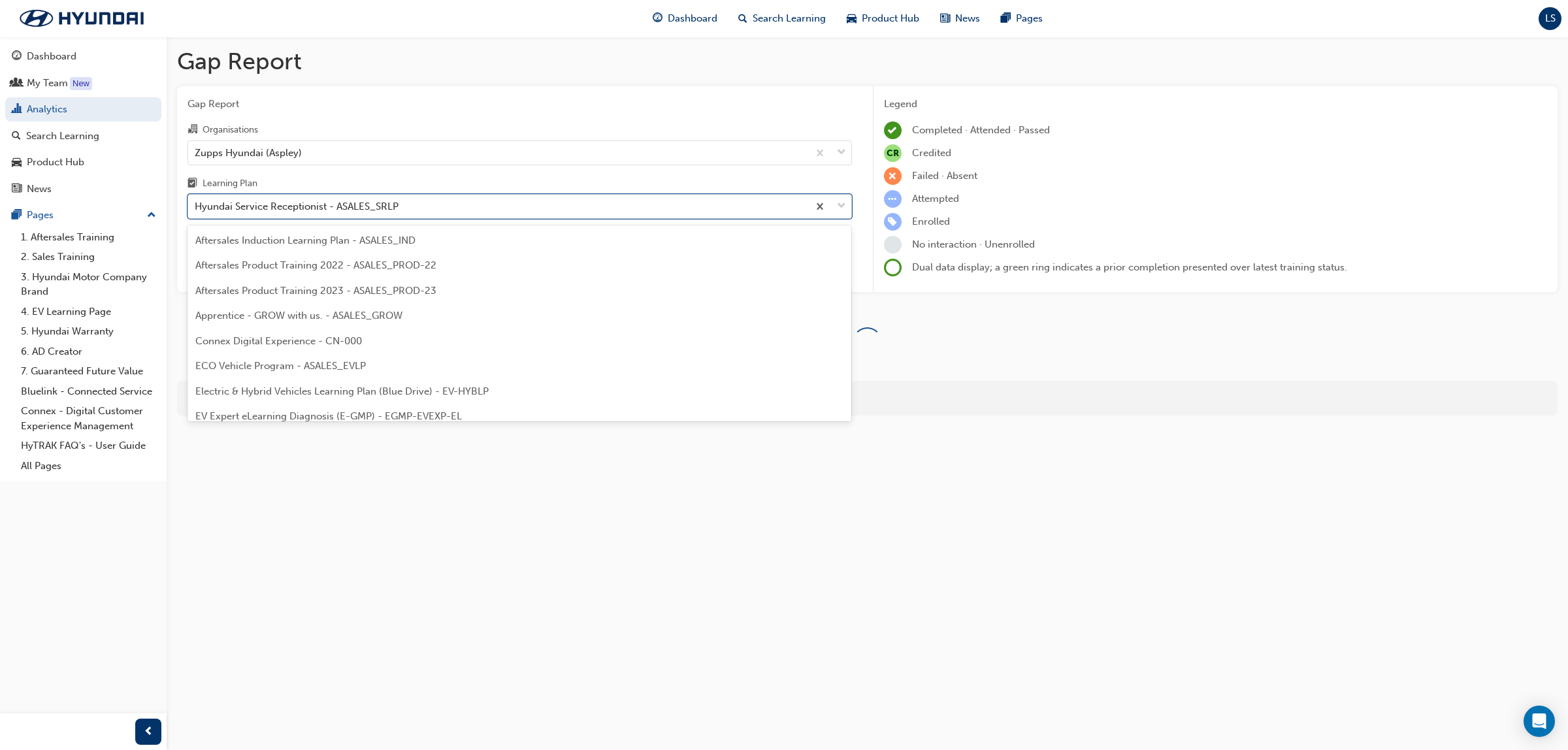
click at [385, 201] on div "Hyundai Service Receptionist - ASALES_SRLP" at bounding box center [296, 207] width 203 height 15
click at [196, 201] on input "Learning Plan option Hyundai Service Receptionist - ASALES_SRLP, selected. opti…" at bounding box center [195, 206] width 2 height 11
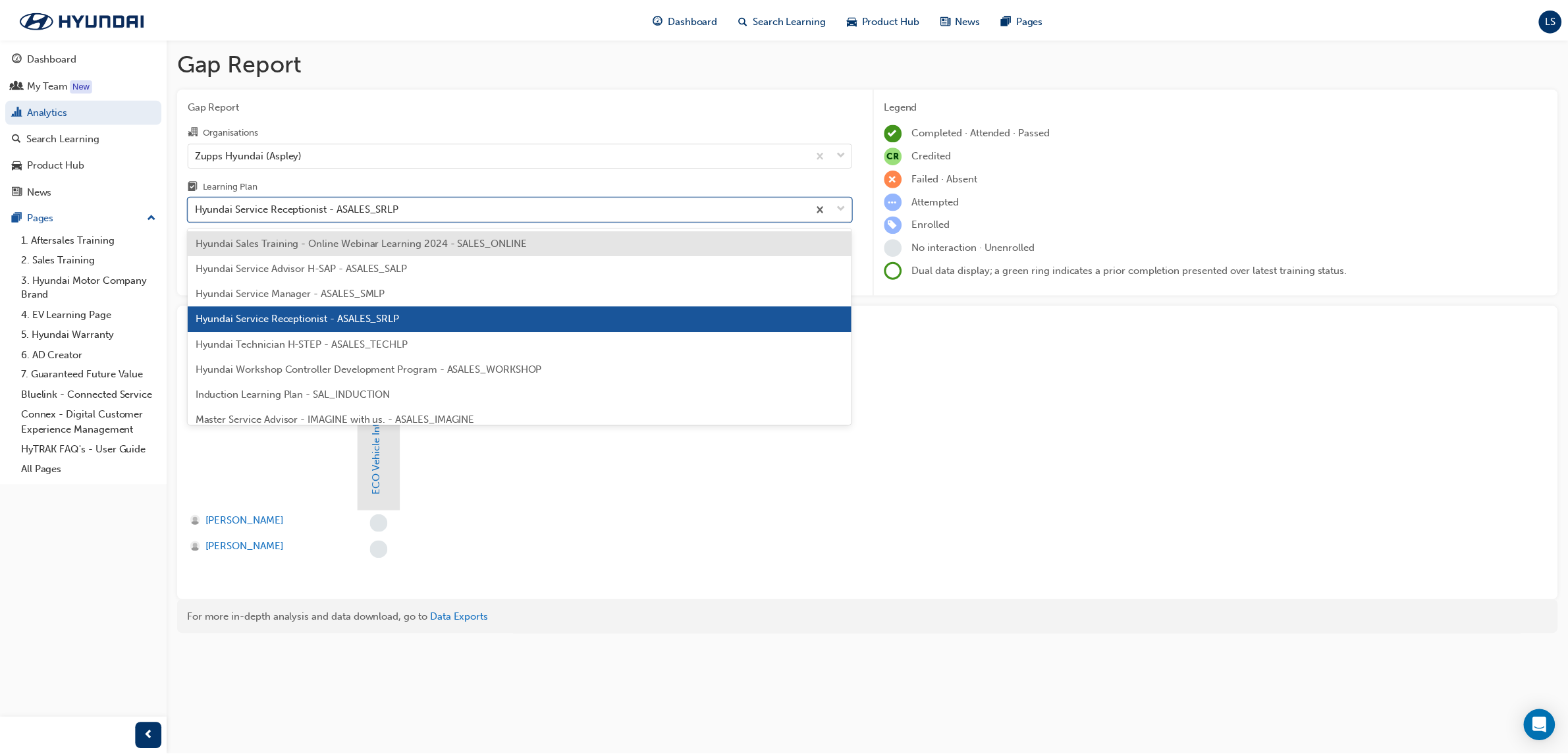
scroll to position [485, 0]
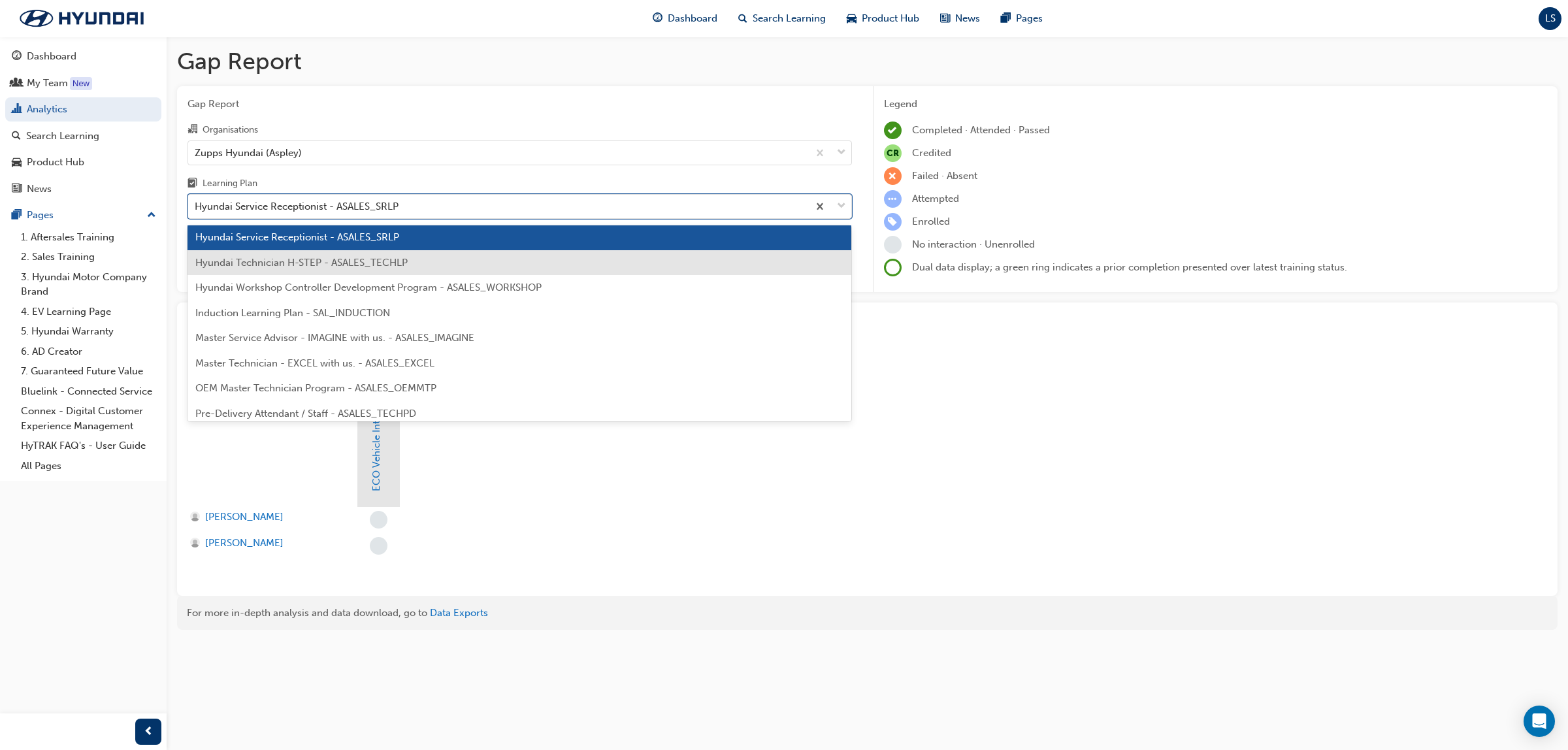
click at [362, 272] on div "Hyundai Technician H-STEP - ASALES_TECHLP" at bounding box center [520, 263] width 665 height 25
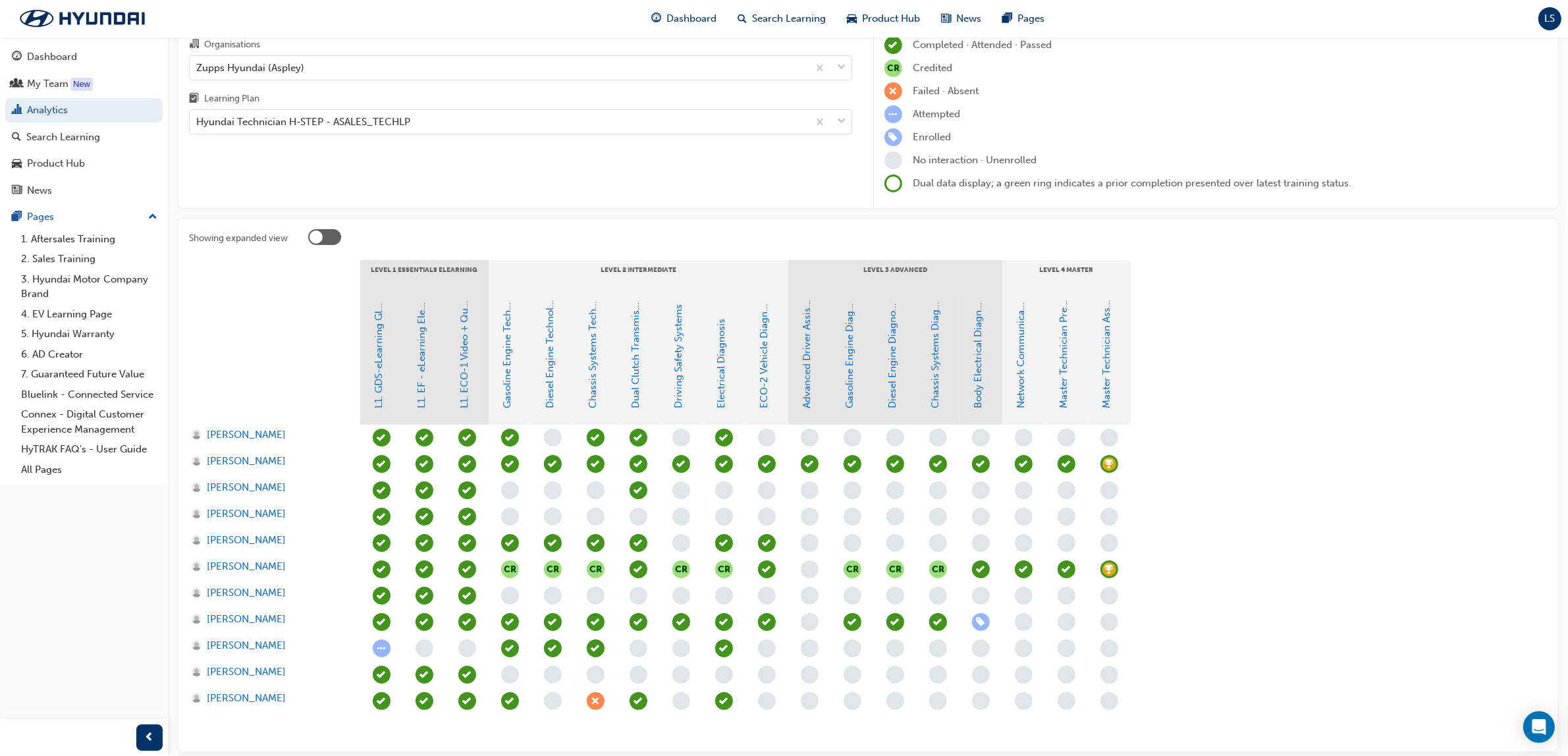
scroll to position [4, 0]
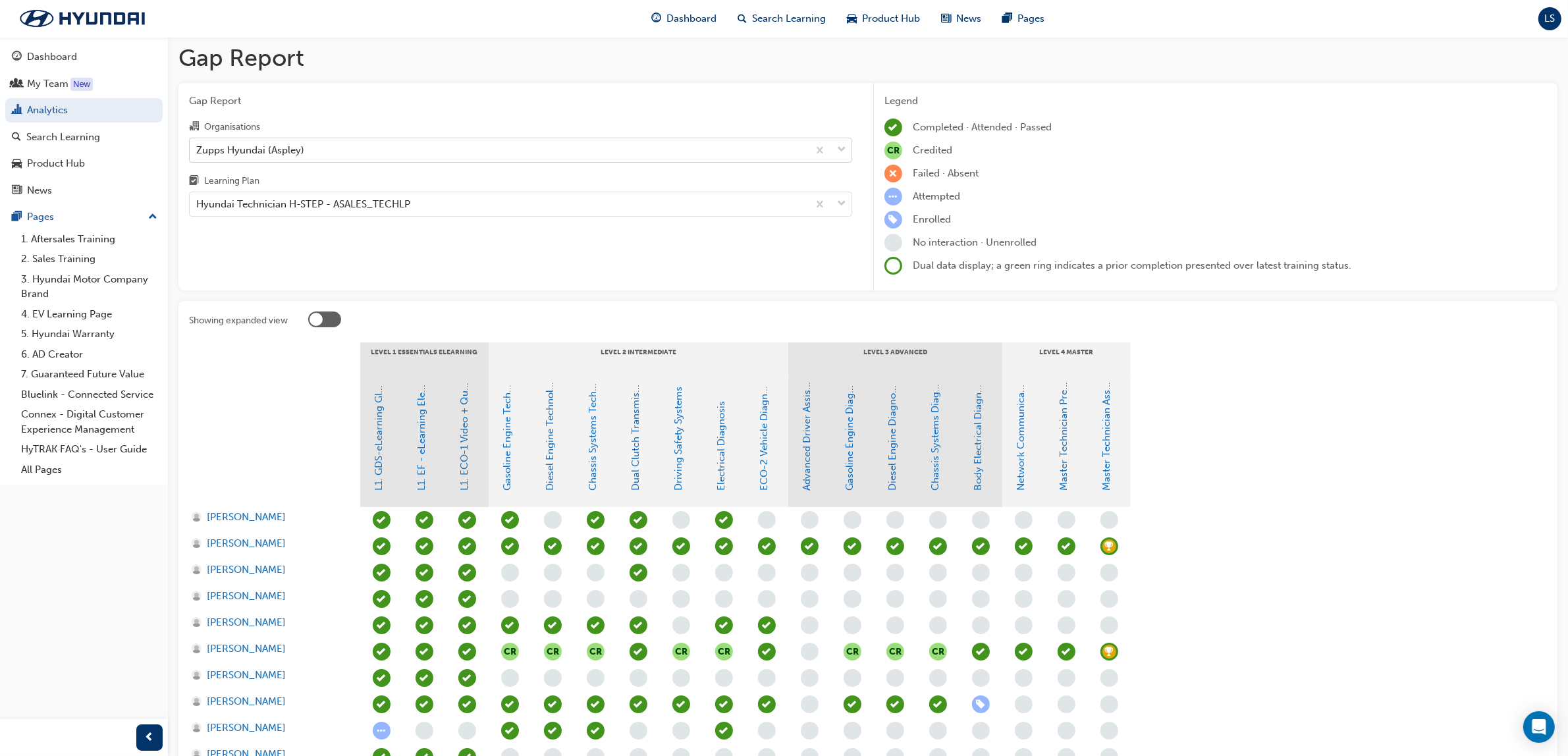
click at [480, 150] on div "Zupps Hyundai (Aspley)" at bounding box center [498, 150] width 619 height 23
click at [198, 150] on input "Organisations Zupps Hyundai (Aspley)" at bounding box center [197, 150] width 2 height 11
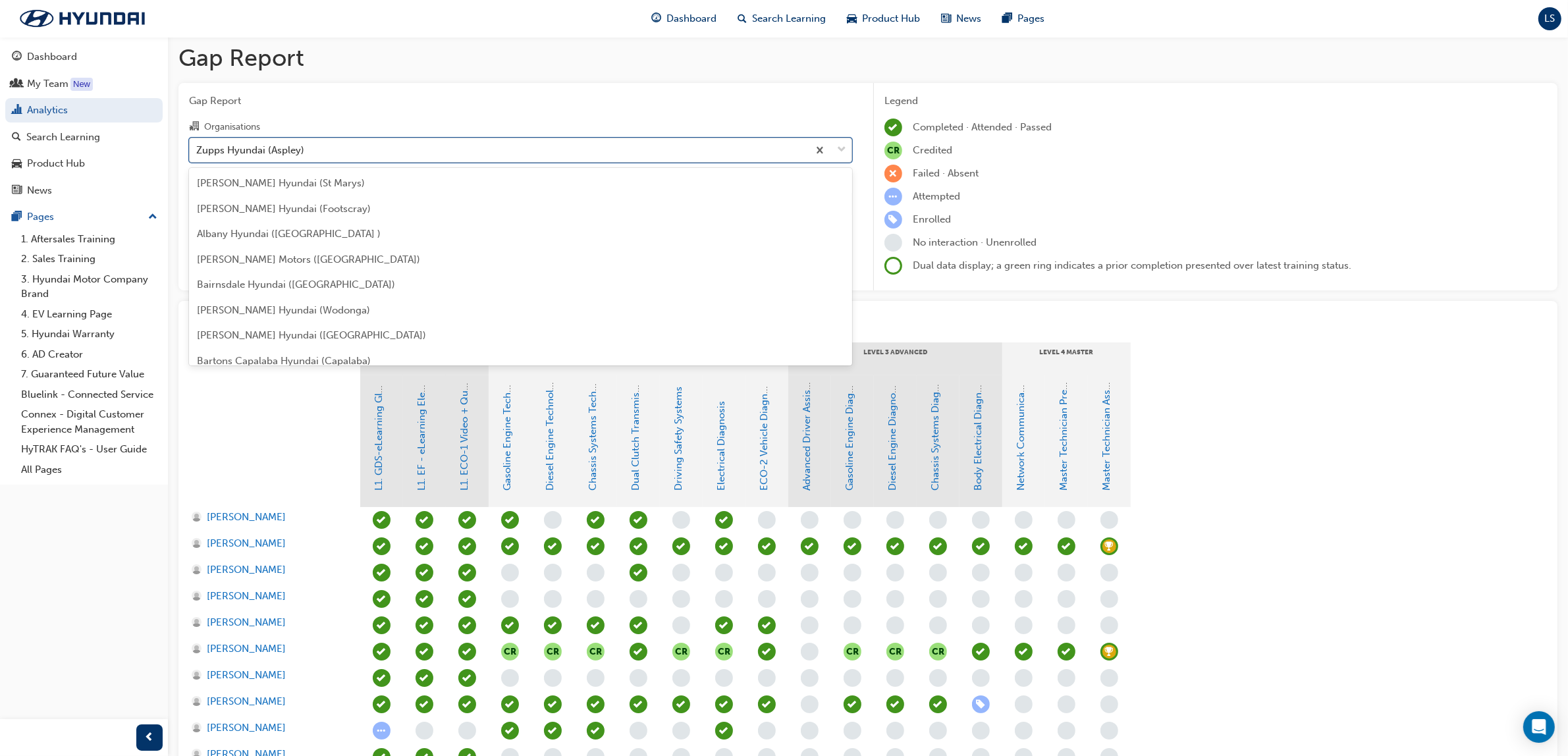
scroll to position [4420, 0]
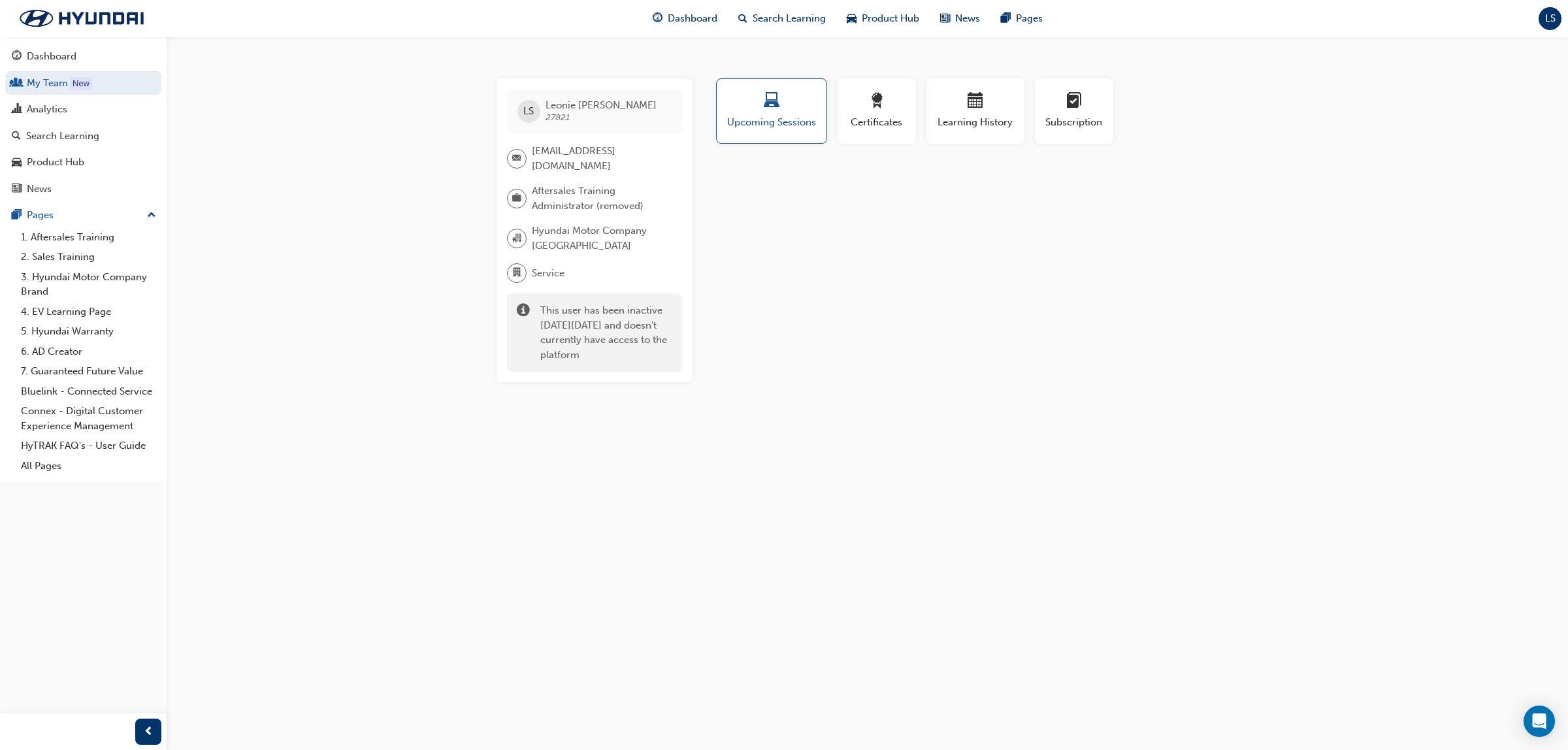
click at [1545, 24] on span "LS" at bounding box center [1550, 19] width 11 height 15
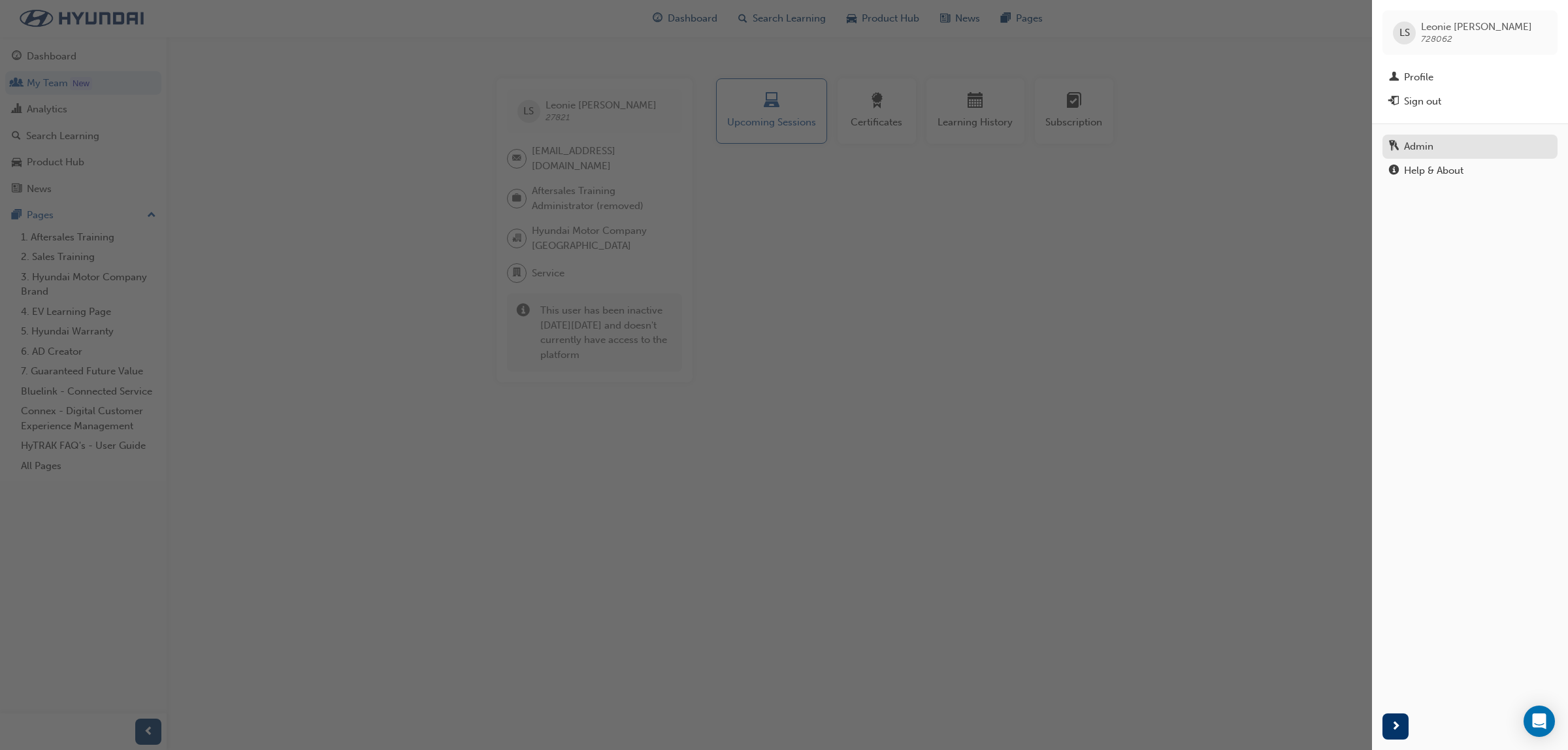
click at [1437, 148] on div "Admin" at bounding box center [1470, 147] width 162 height 16
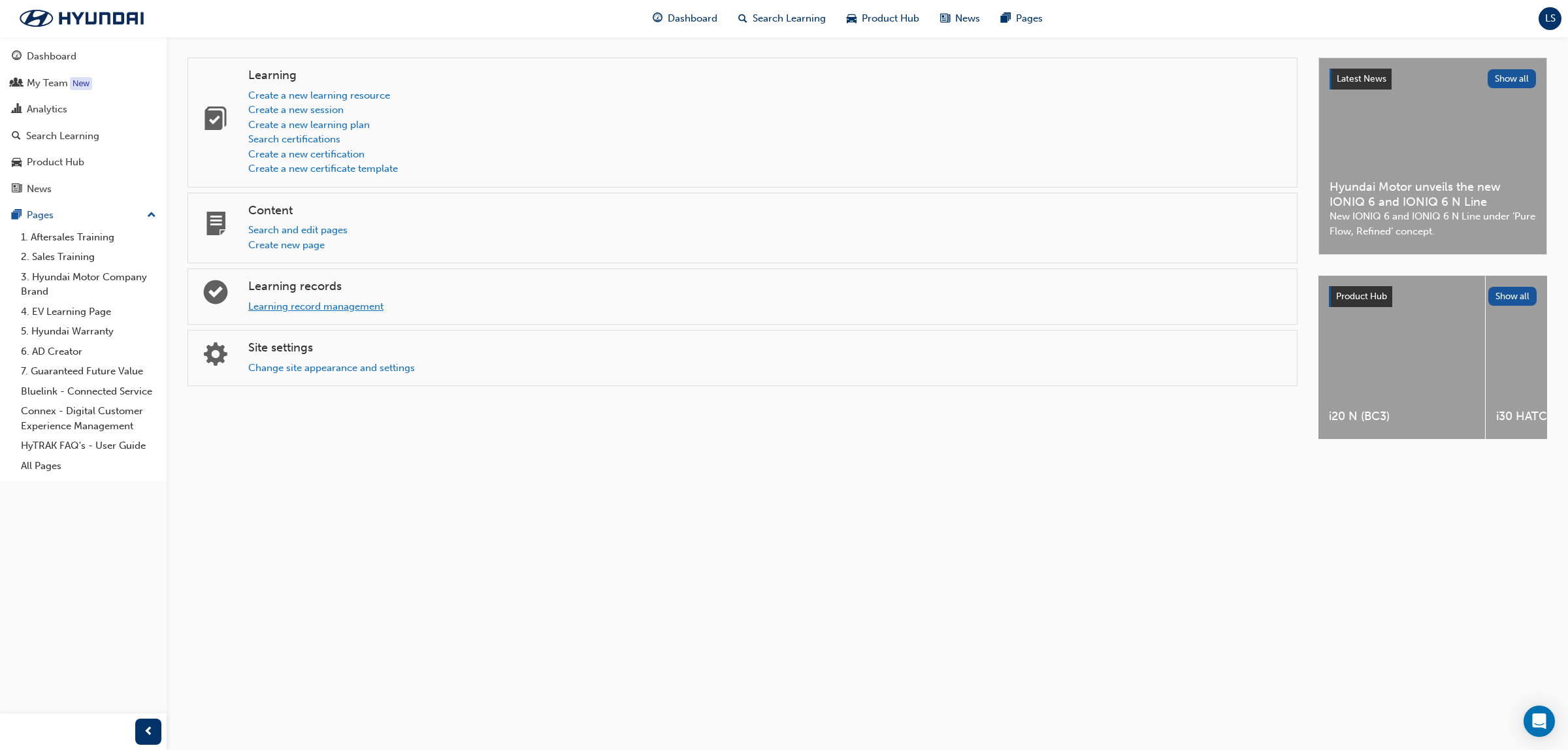
click at [344, 306] on link "Learning record management" at bounding box center [315, 306] width 135 height 12
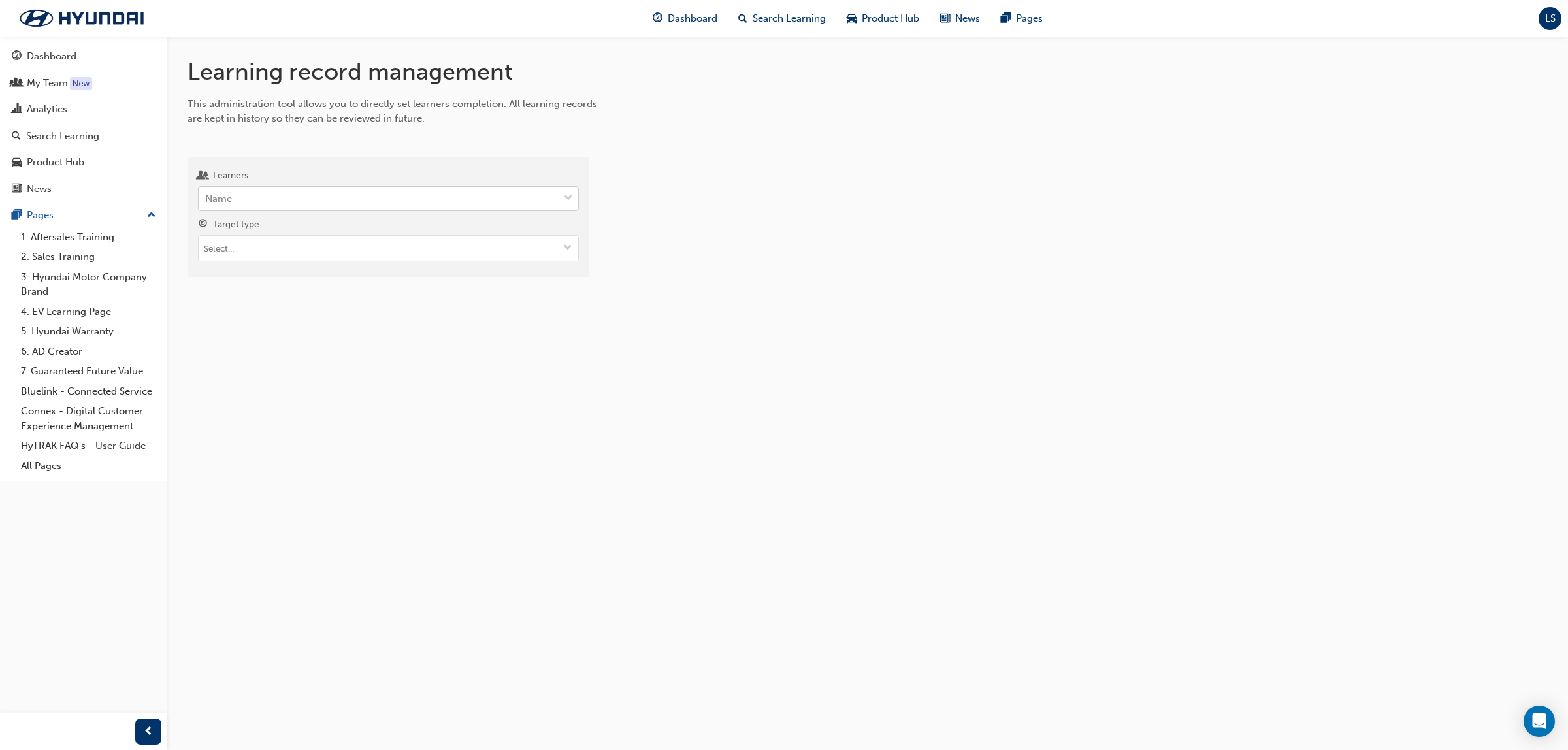
click at [256, 193] on div "Name" at bounding box center [379, 199] width 360 height 23
click at [207, 193] on input "Learners Name" at bounding box center [206, 199] width 2 height 11
type input "Batchelor"
click at [301, 233] on span "Darren Batchelor - Tweed Hyundai (Tweed Heads South)" at bounding box center [315, 231] width 217 height 12
click at [359, 254] on input "Target type" at bounding box center [388, 250] width 379 height 25
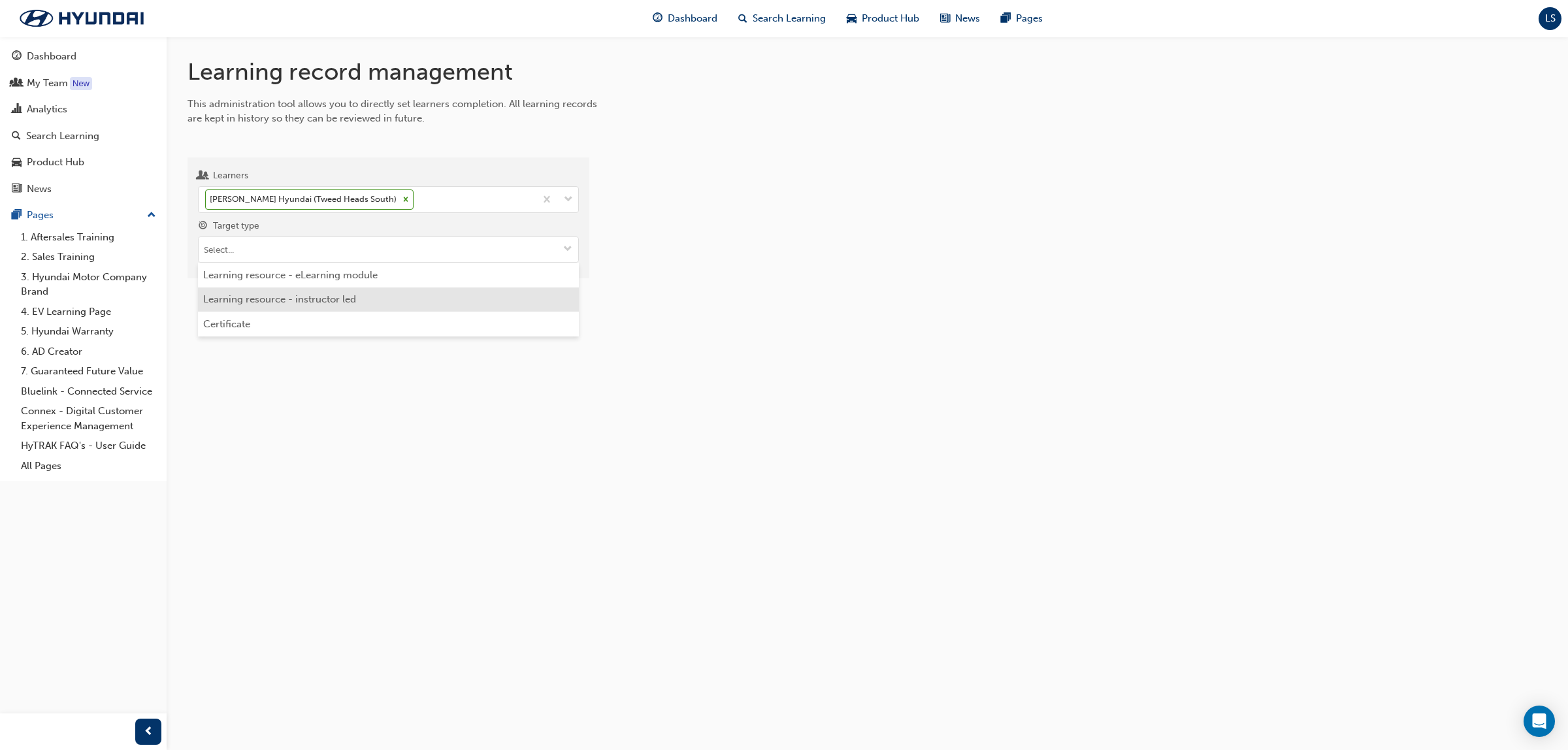
click at [376, 295] on li "Learning resource - instructor led" at bounding box center [388, 300] width 381 height 25
drag, startPoint x: 315, startPoint y: 317, endPoint x: 311, endPoint y: 324, distance: 8.1
click at [315, 318] on input "Learning resource" at bounding box center [388, 324] width 379 height 25
type input "Master"
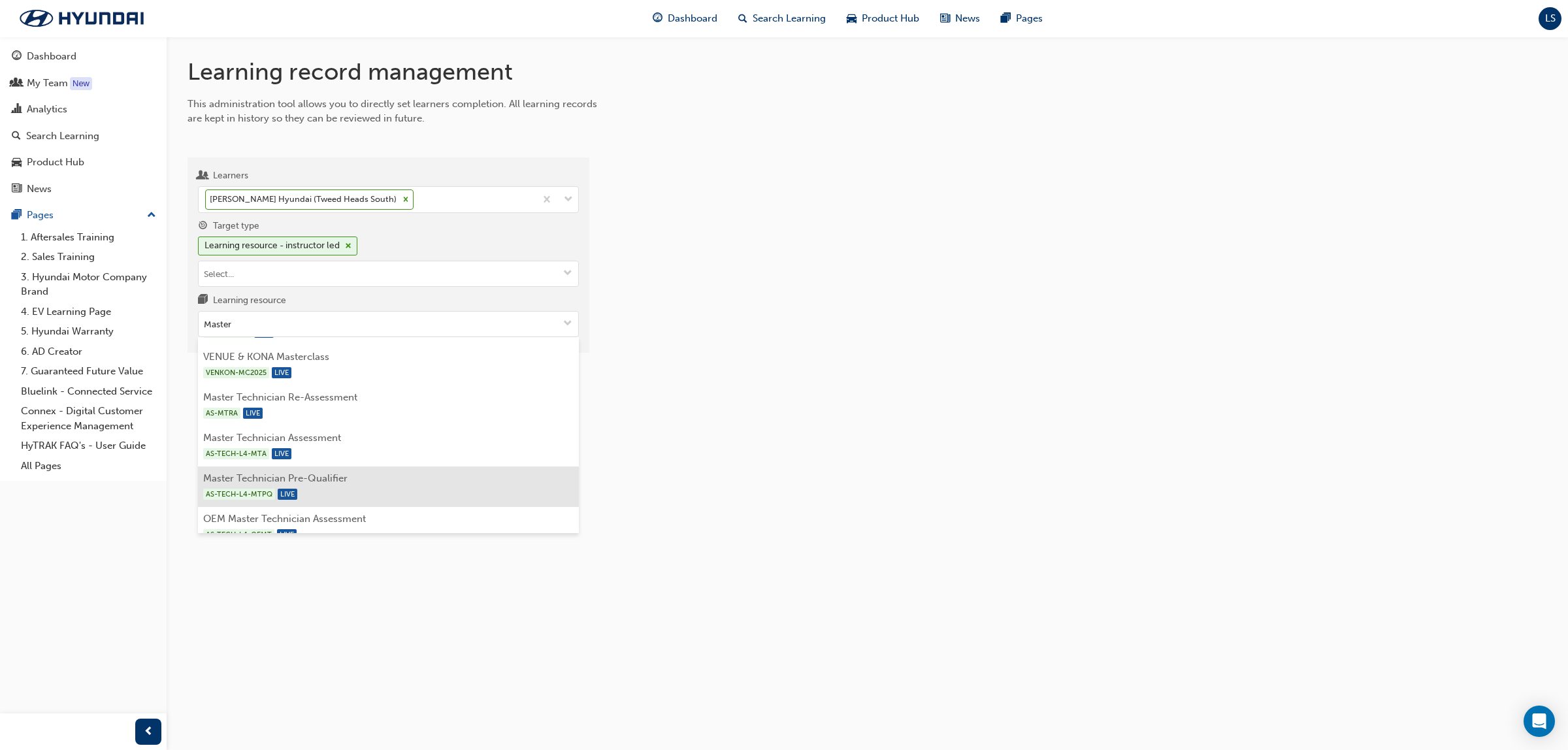
scroll to position [409, 0]
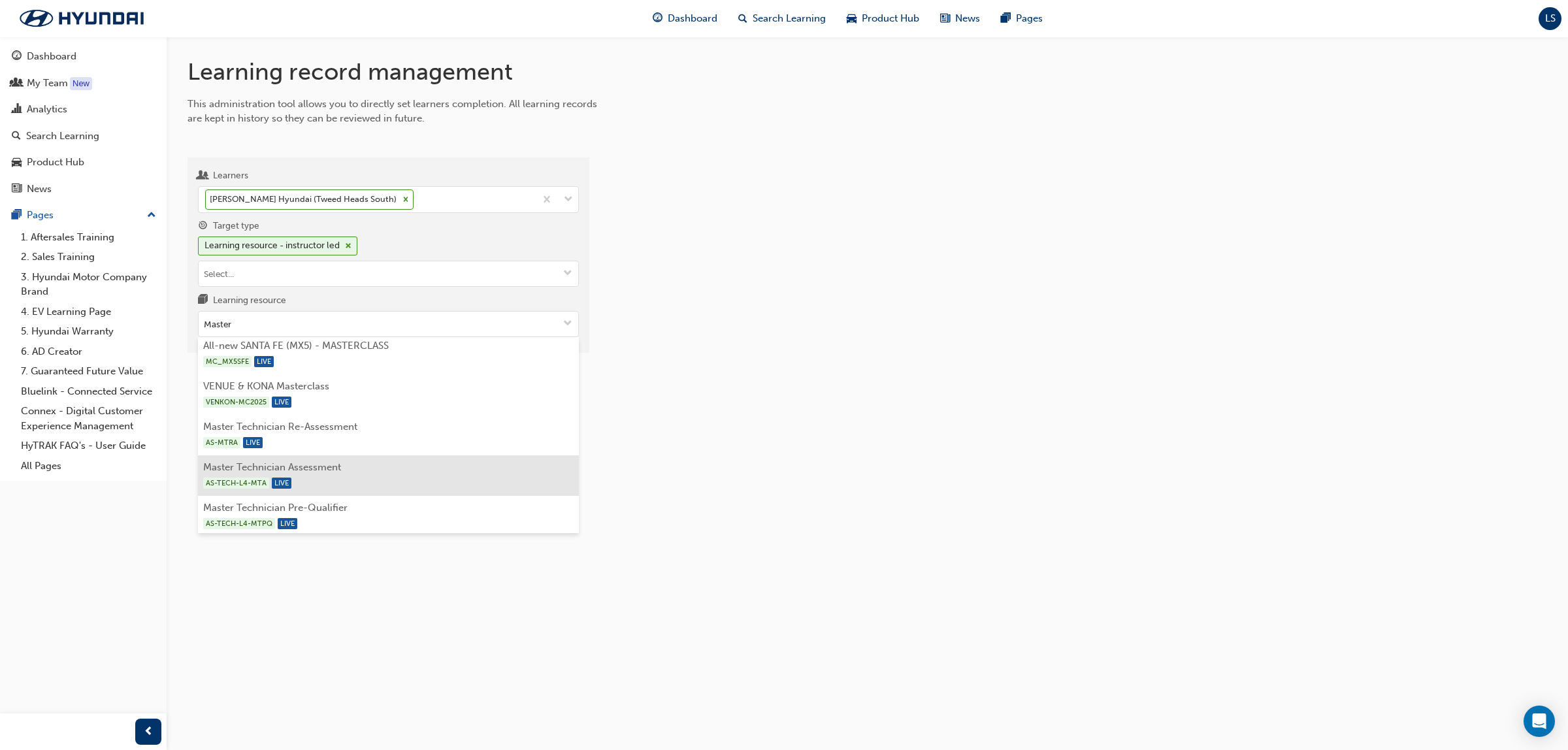
click at [358, 464] on li "Master Technician Assessment AS-TECH-L4-MTA LIVE" at bounding box center [388, 476] width 381 height 41
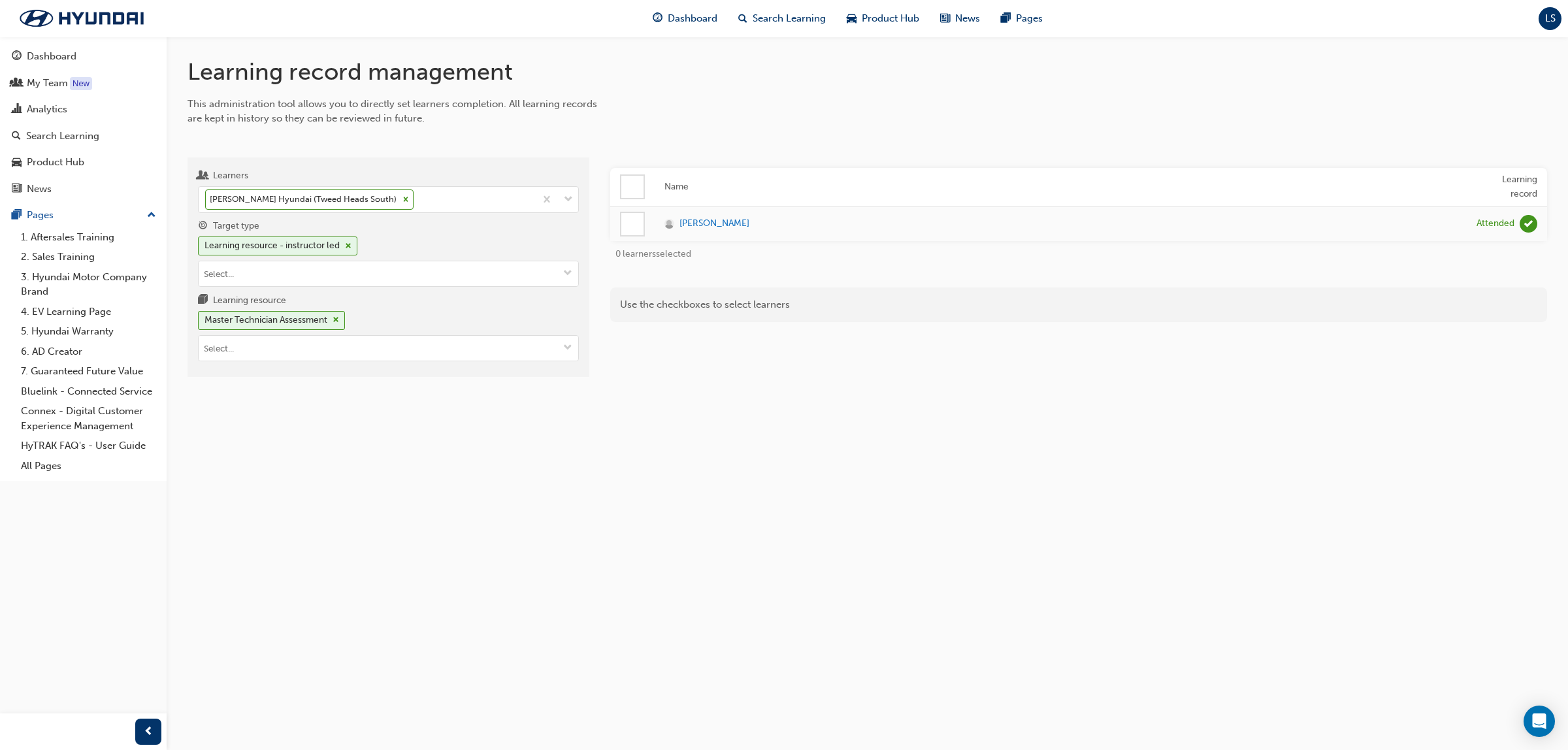
click at [645, 229] on td at bounding box center [632, 224] width 45 height 35
click at [629, 229] on div at bounding box center [632, 224] width 22 height 22
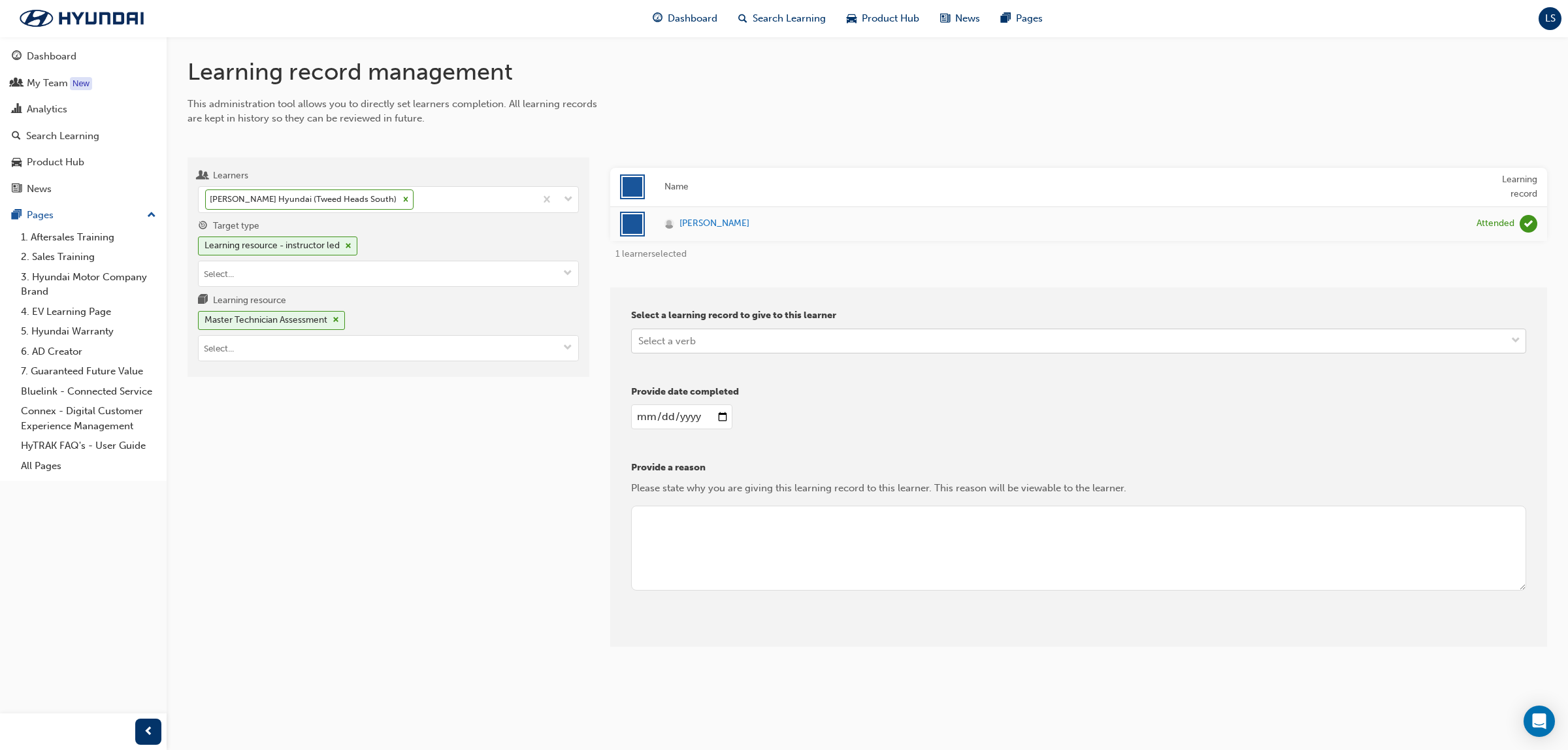
click at [718, 337] on div "Select a verb" at bounding box center [1069, 341] width 874 height 23
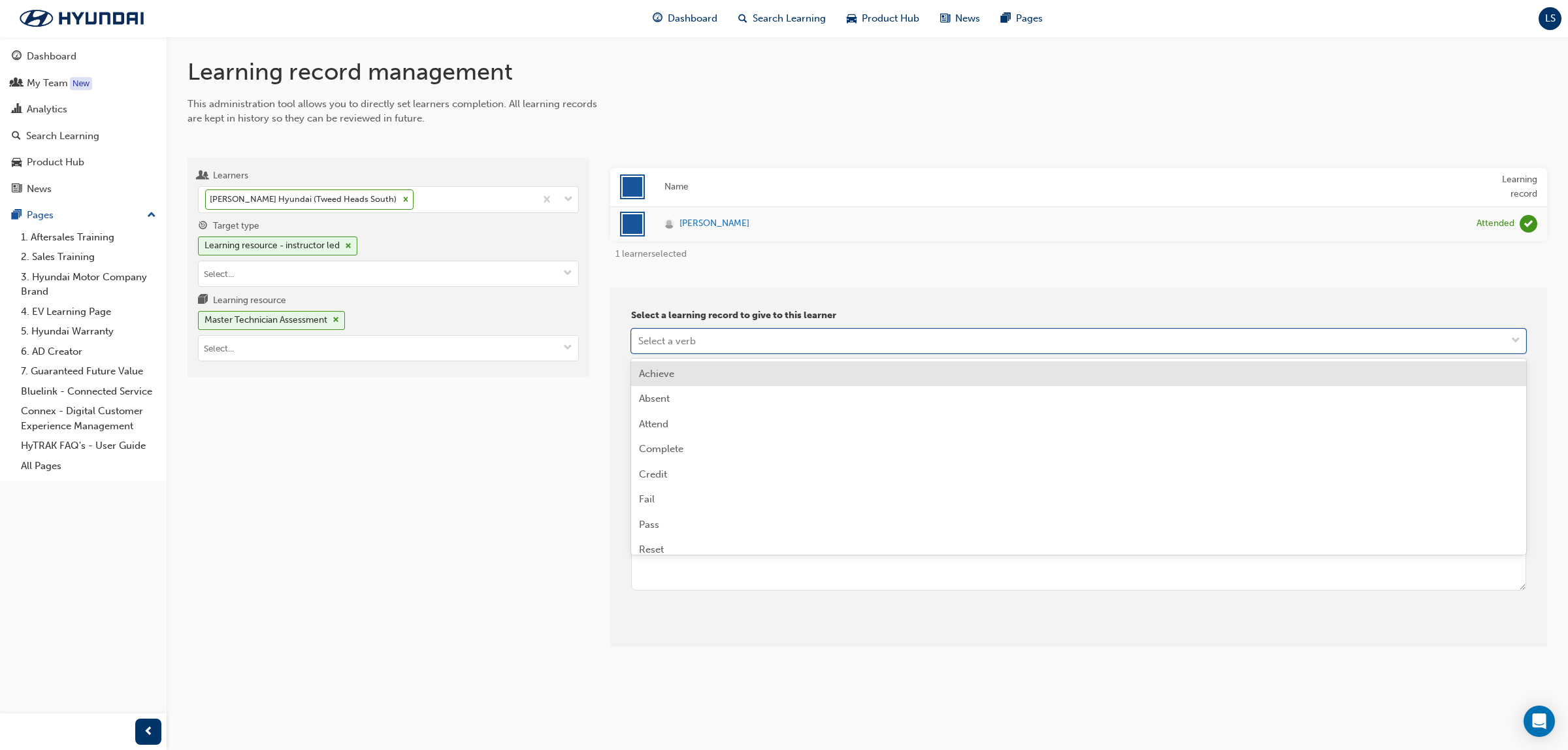
click at [694, 366] on div "Achieve" at bounding box center [1078, 374] width 895 height 25
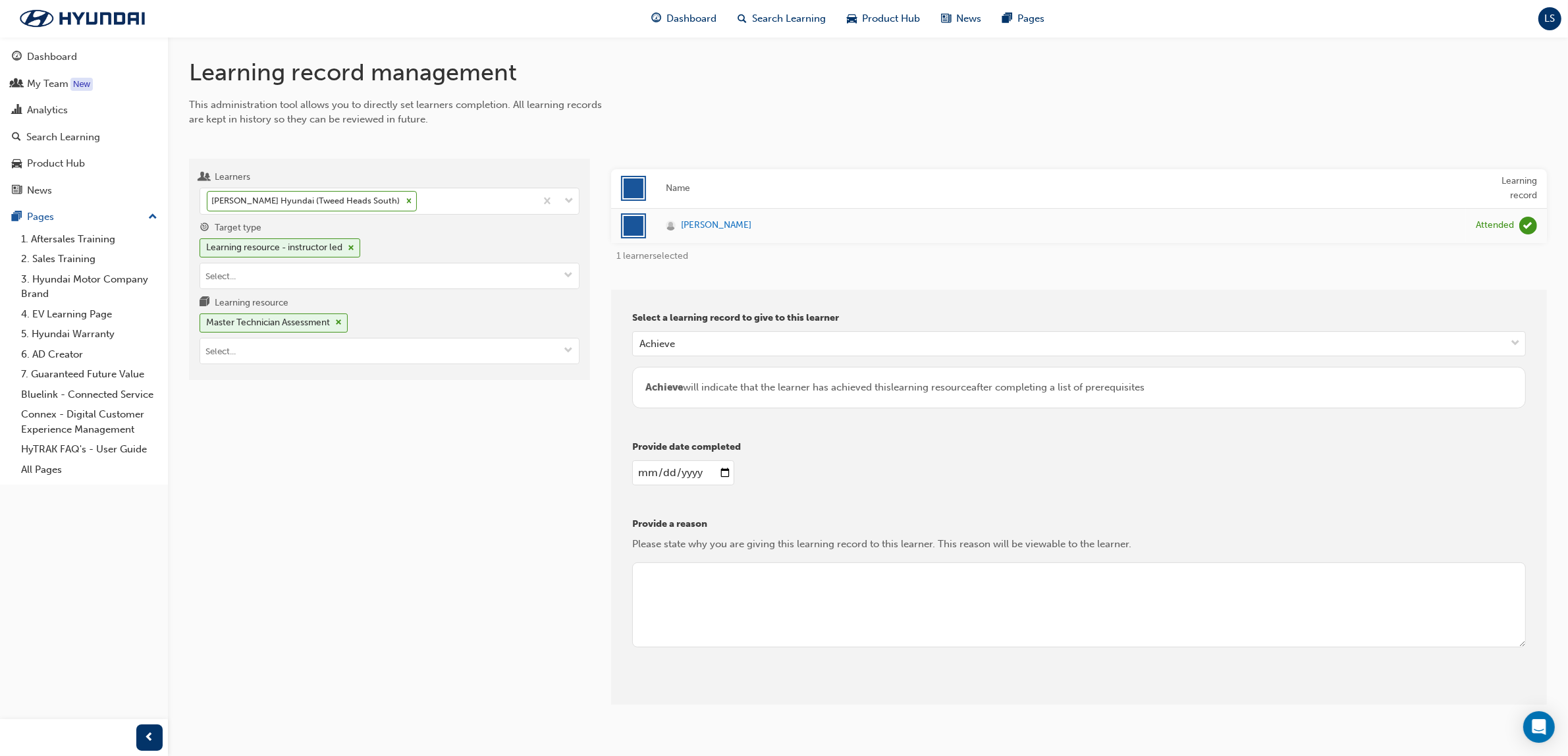
click at [646, 467] on input "date" at bounding box center [683, 472] width 102 height 25
type input "2015-12-05"
click at [820, 580] on textarea at bounding box center [1079, 605] width 894 height 86
drag, startPoint x: 727, startPoint y: 574, endPoint x: 764, endPoint y: 571, distance: 37.1
click at [728, 574] on textarea "Master Assessment Status" at bounding box center [1079, 605] width 894 height 86
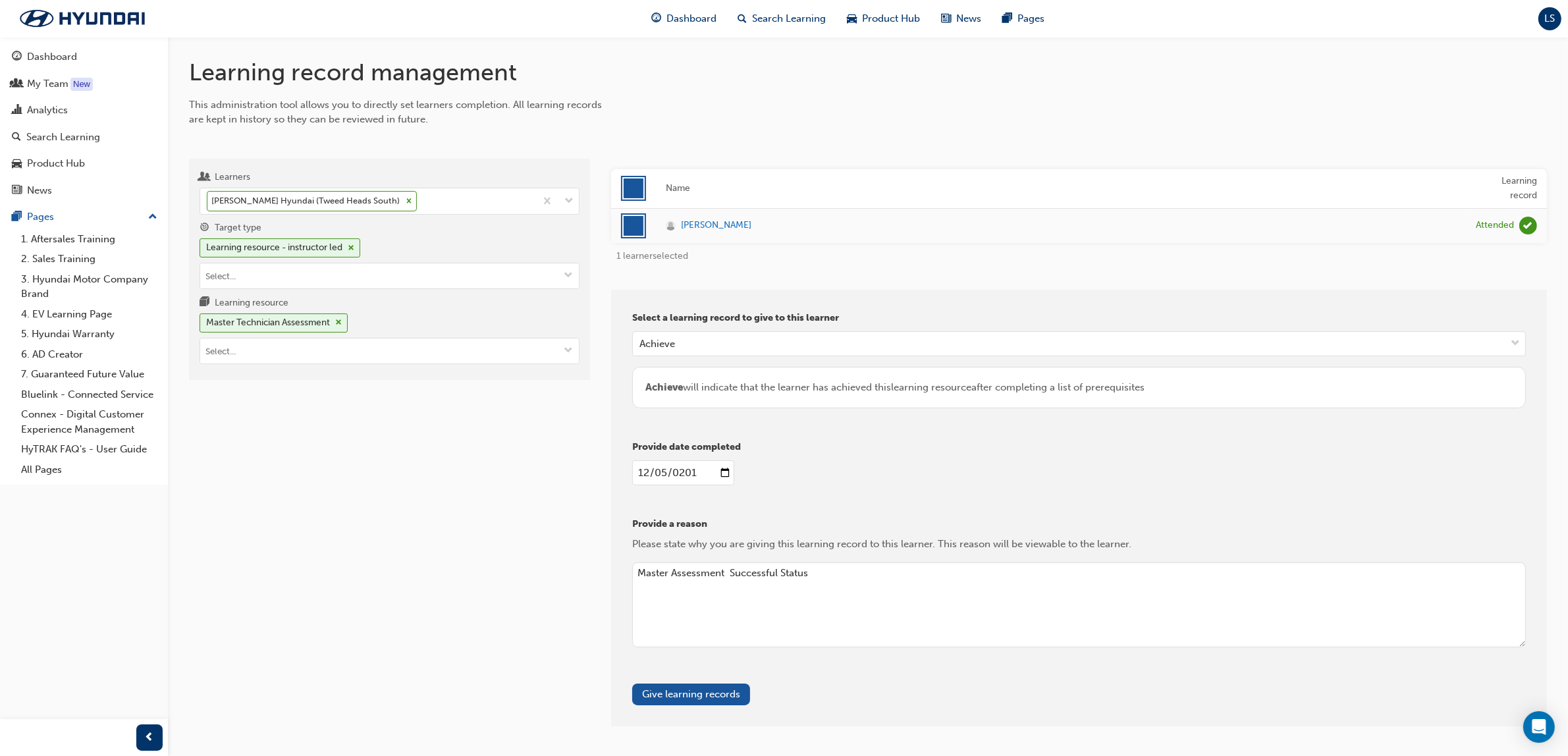
click at [863, 562] on textarea "Master Assessment Successful Status" at bounding box center [1079, 605] width 894 height 86
type textarea "Master Assessment Successful Status"
click at [1522, 222] on span "learningRecordVerb_ATTEND-icon" at bounding box center [1528, 226] width 18 height 18
click at [670, 691] on button "Give learning records" at bounding box center [691, 694] width 118 height 22
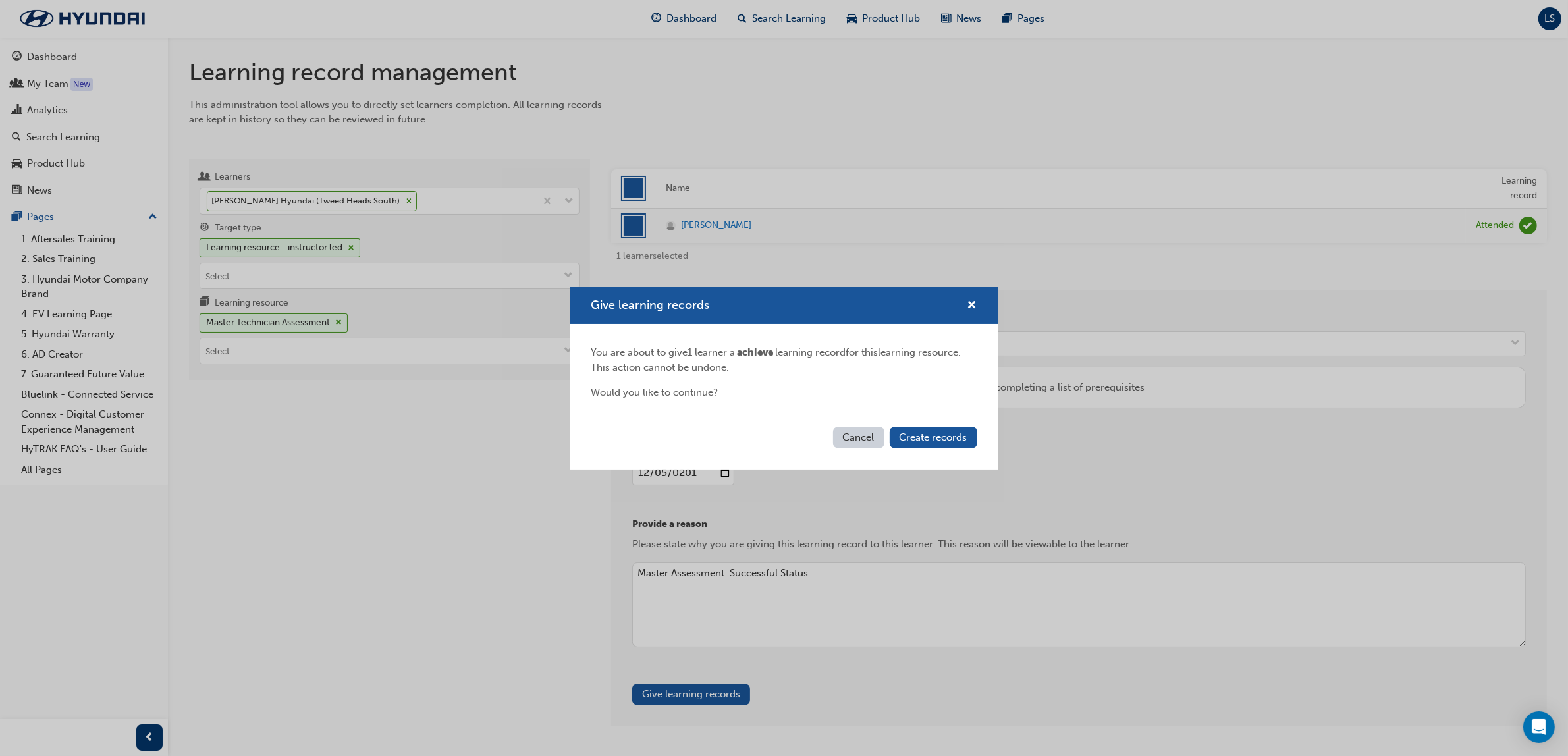
click at [672, 696] on div "Give learning records You are about to give 1 learner a achieve learning record…" at bounding box center [784, 378] width 1568 height 756
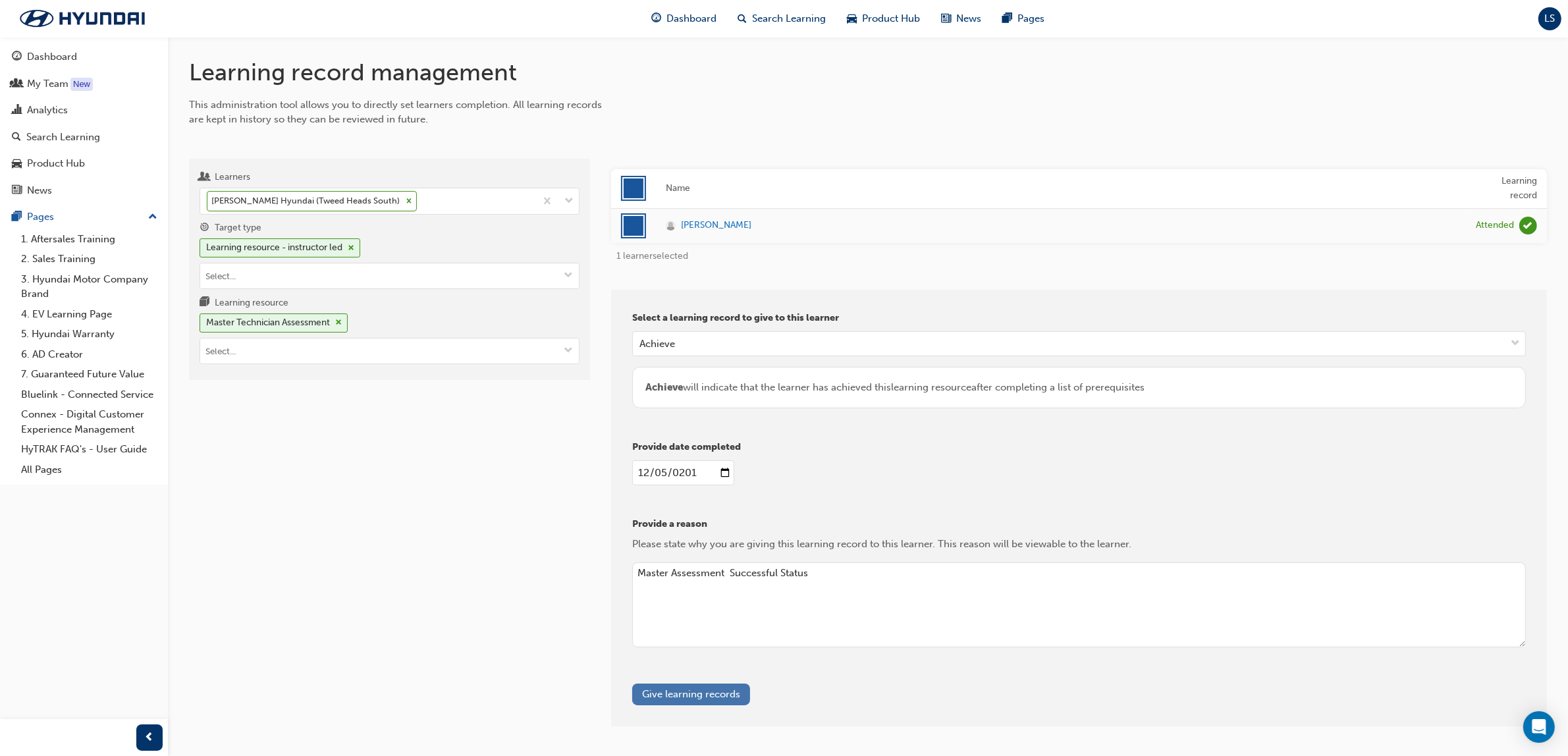
click at [697, 699] on button "Give learning records" at bounding box center [691, 694] width 118 height 22
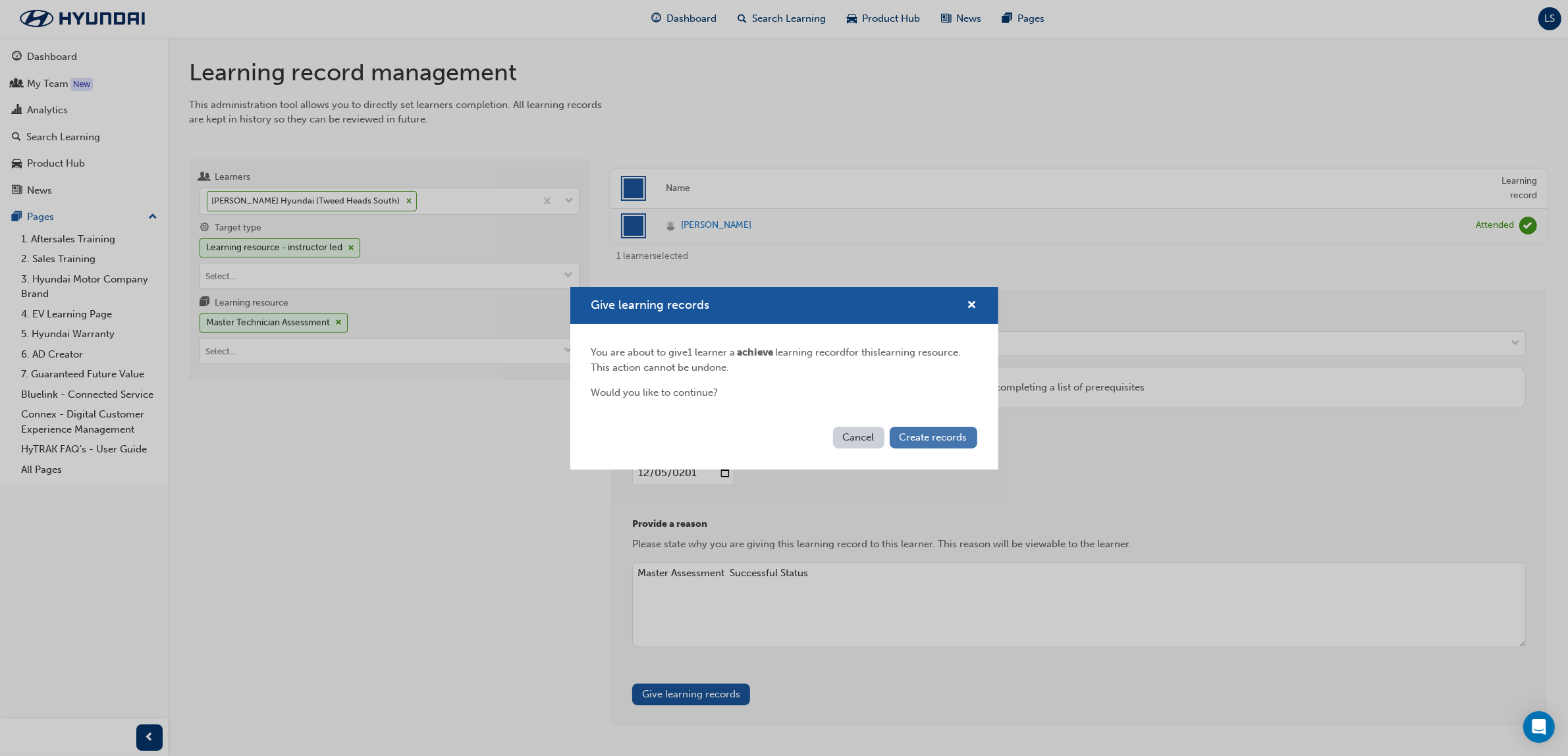
click at [942, 436] on span "Create records" at bounding box center [933, 437] width 68 height 12
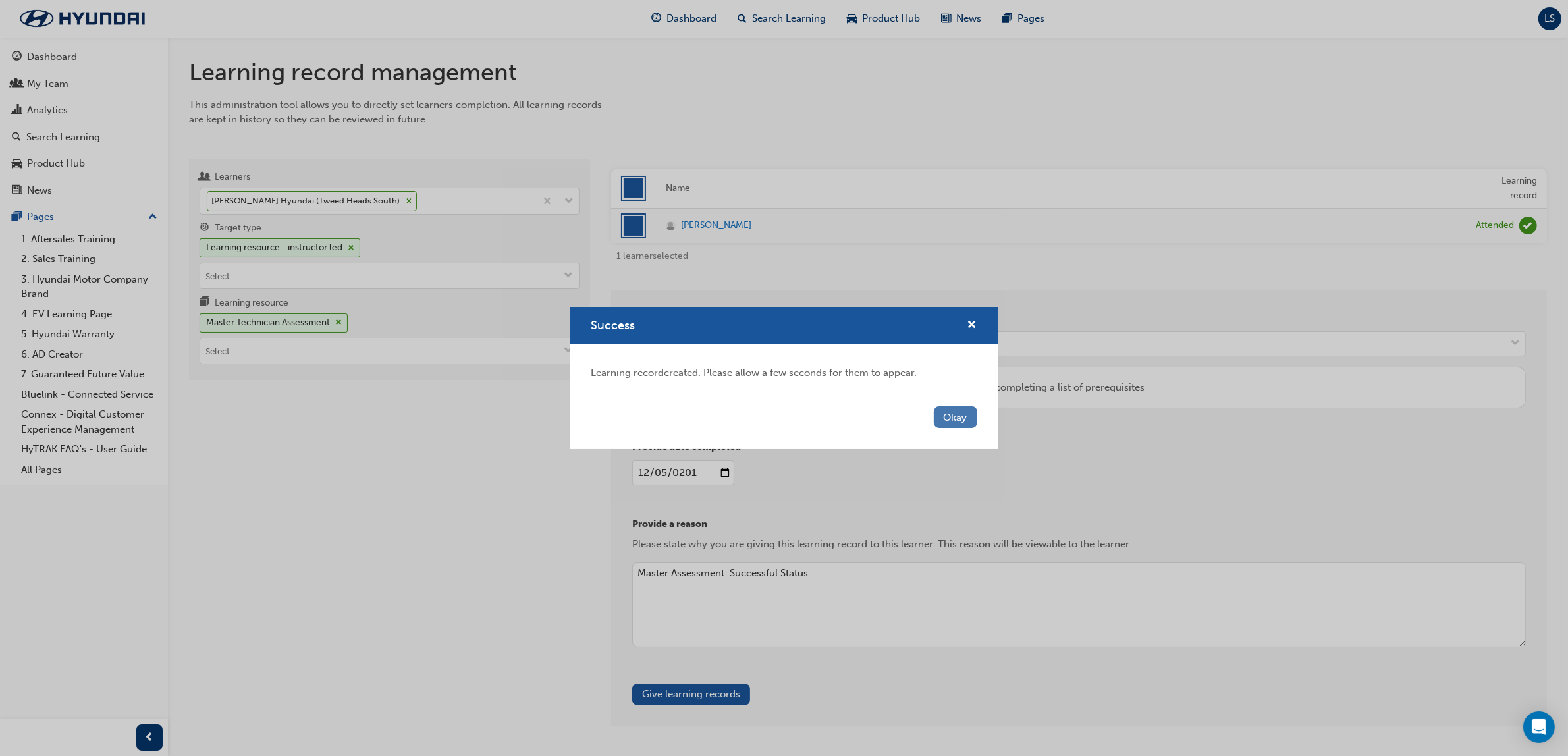
click at [948, 419] on button "Okay" at bounding box center [955, 417] width 43 height 22
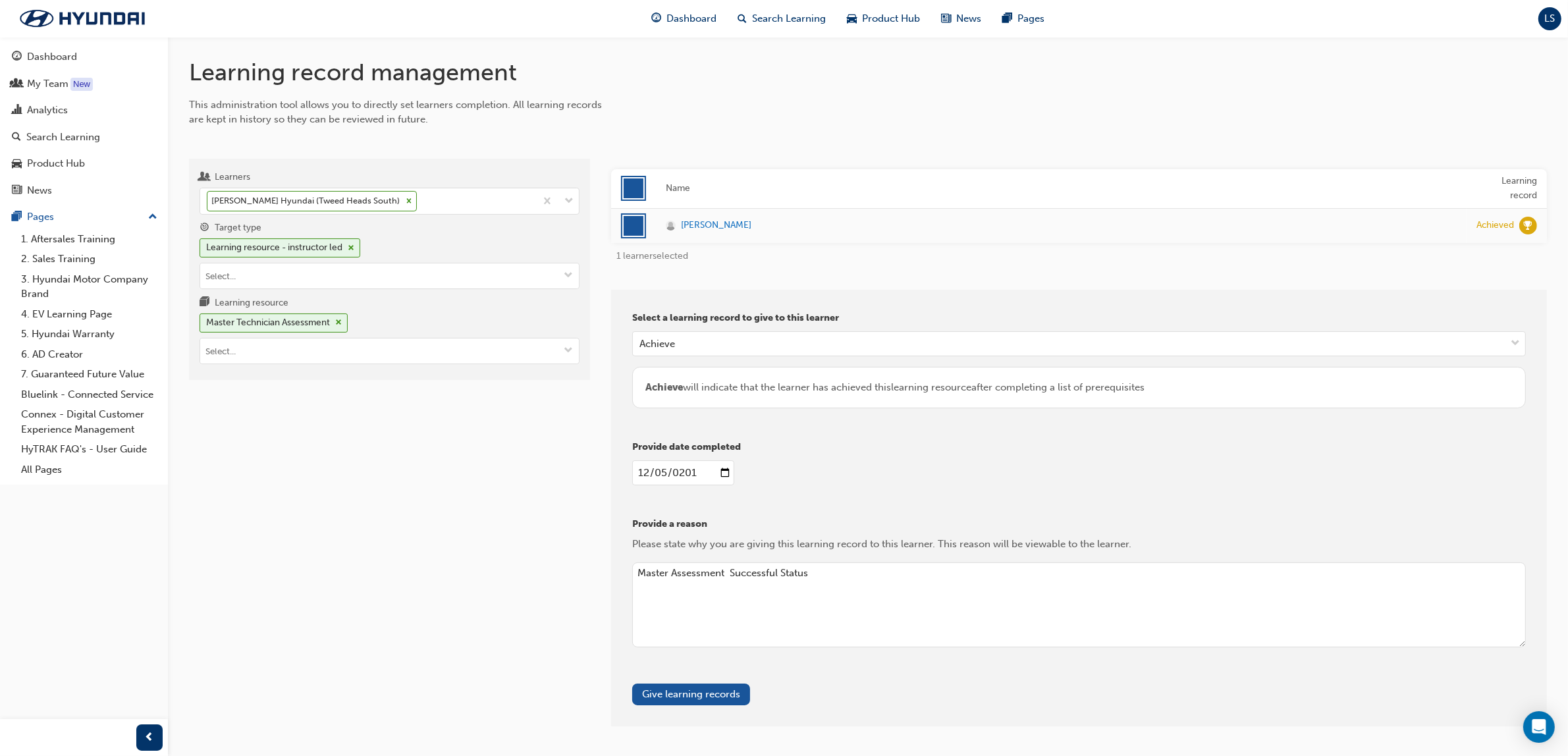
click at [426, 508] on div "Learners Darren Batchelor - Tweed Hyundai (Tweed Heads South) Target type Learn…" at bounding box center [389, 442] width 401 height 568
click at [463, 198] on div "Darren Batchelor - Tweed Hyundai (Tweed Heads South)" at bounding box center [368, 200] width 335 height 25
click at [421, 198] on input "Learners Darren Batchelor - Tweed Hyundai (Tweed Heads South)" at bounding box center [420, 201] width 2 height 11
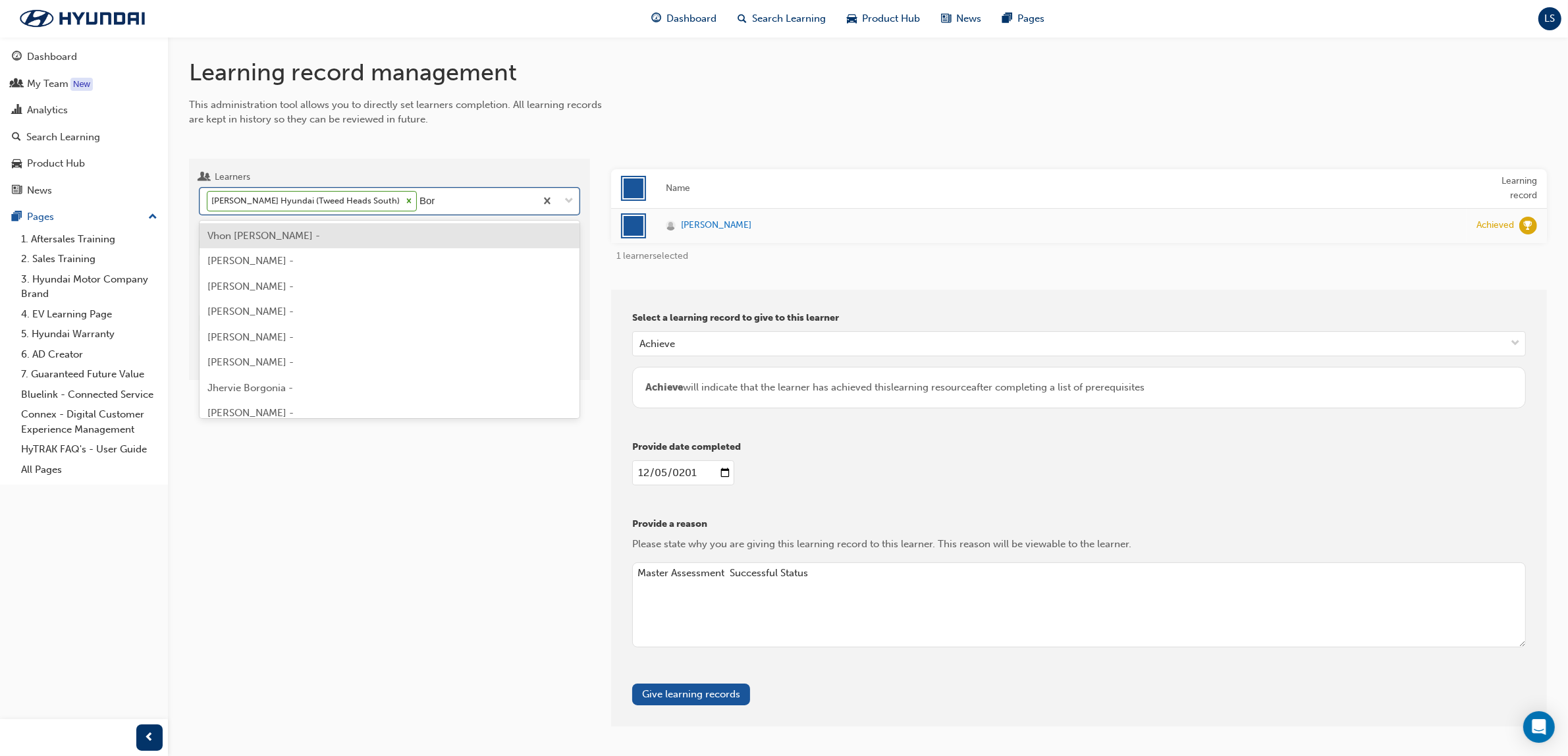
type input "Borg"
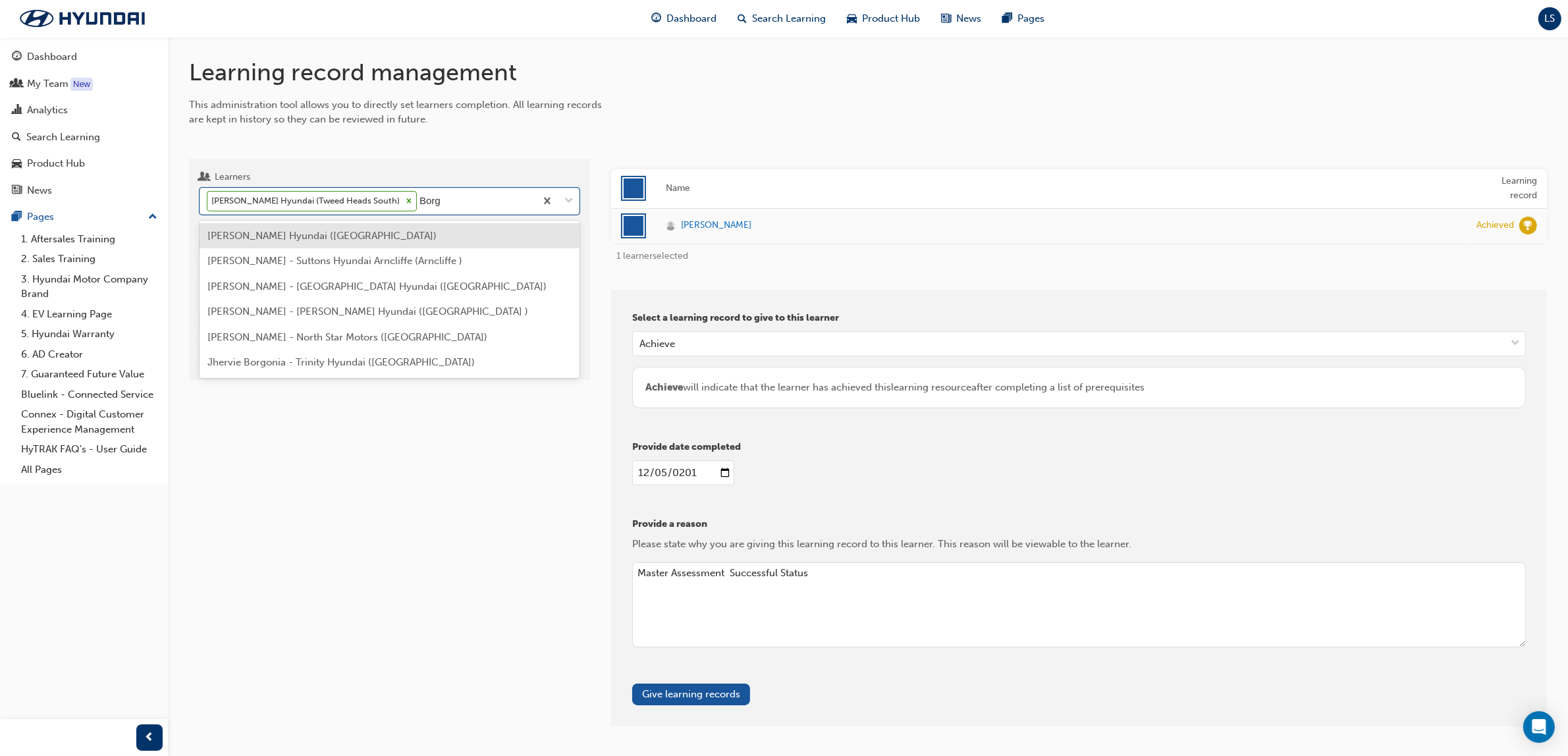
click at [369, 235] on span "Jesse Borg - Harrison Hyundai (Melton)" at bounding box center [322, 235] width 229 height 12
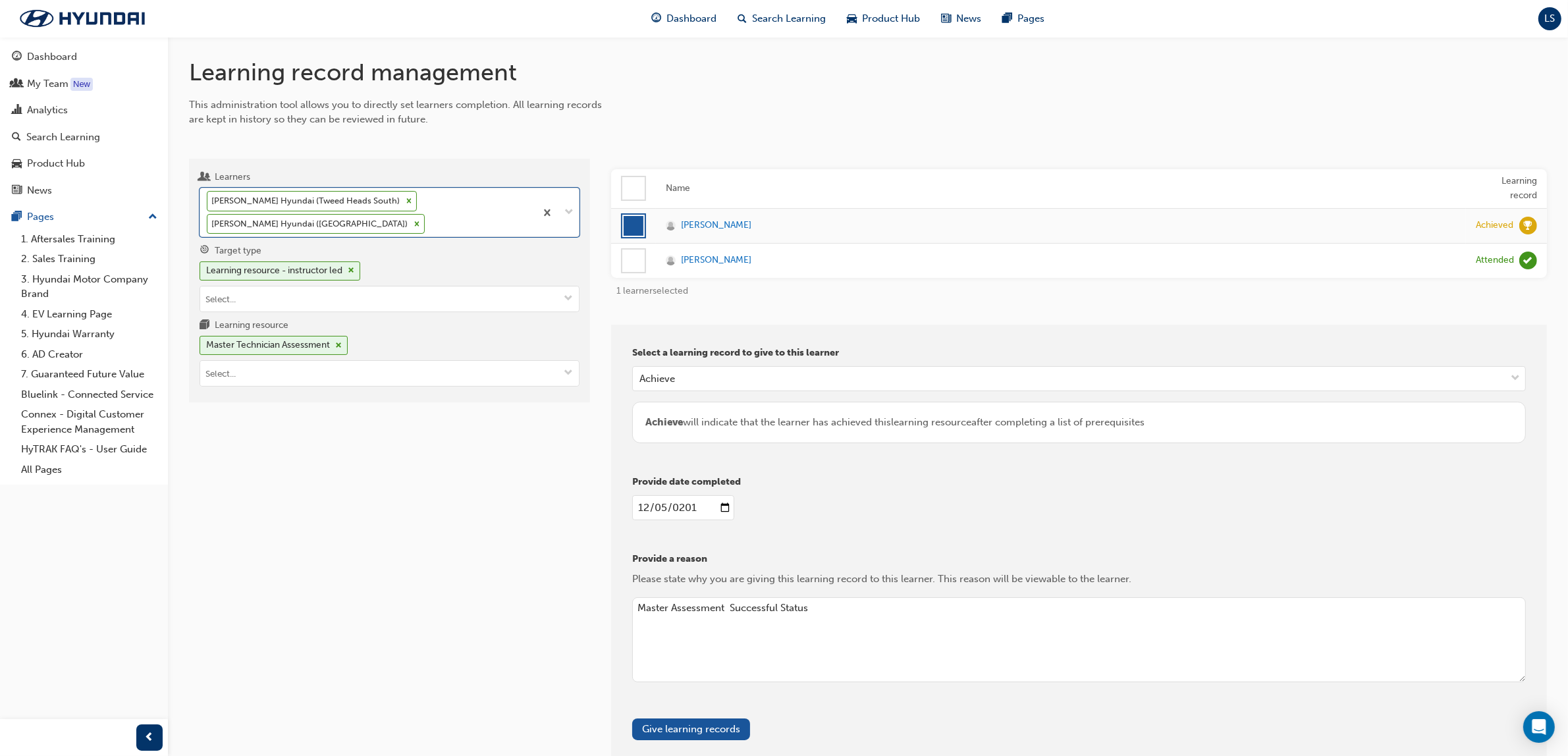
click at [630, 259] on div at bounding box center [633, 260] width 22 height 22
click at [413, 201] on icon at bounding box center [409, 200] width 9 height 9
click at [429, 218] on input "Learners Darren Batchelor - Tweed Hyundai (Tweed Heads South) Jesse Borg - Harr…" at bounding box center [428, 224] width 2 height 11
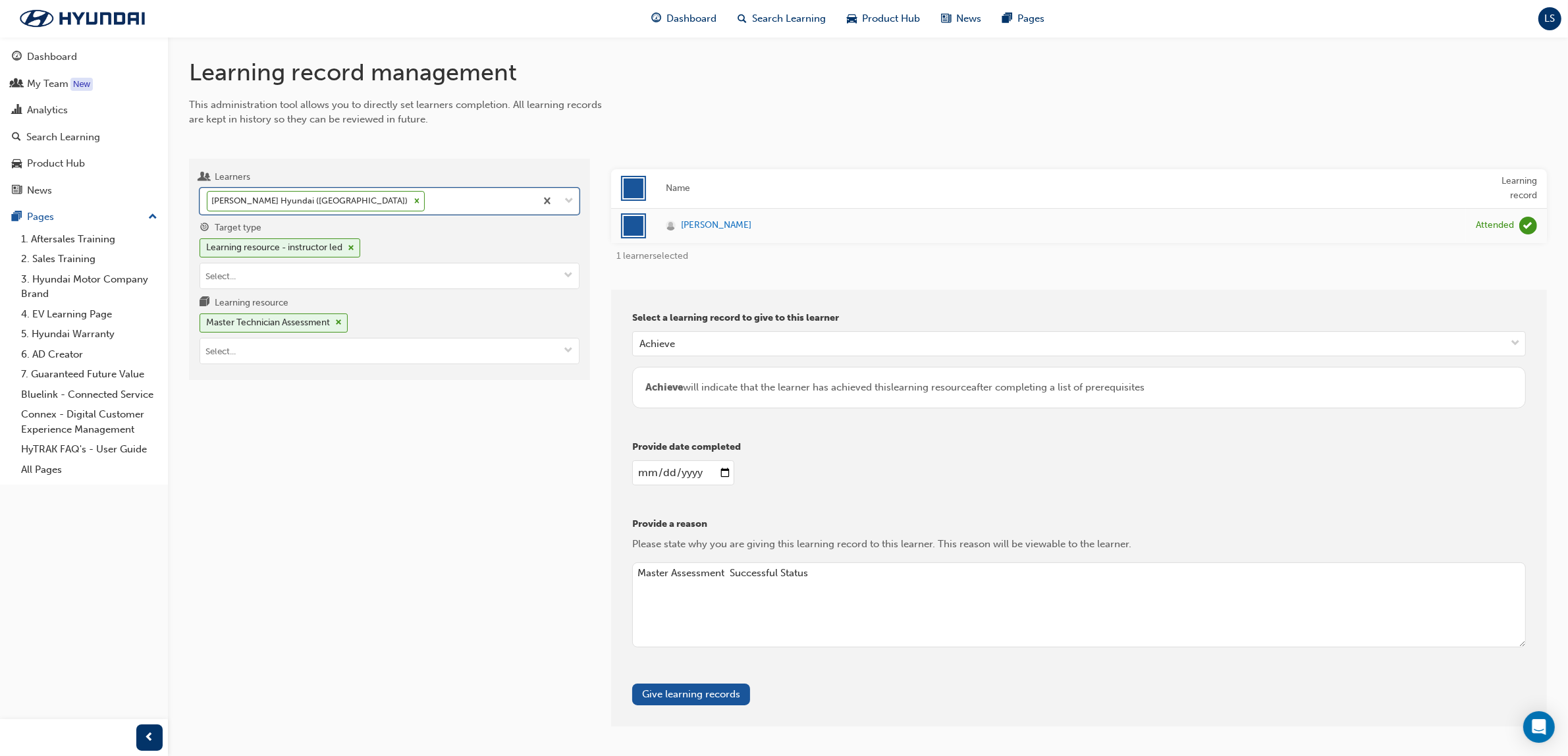
click at [1525, 221] on span "learningRecordVerb_ATTEND-icon" at bounding box center [1528, 226] width 18 height 18
click at [1526, 226] on span "learningRecordVerb_ATTEND-icon" at bounding box center [1528, 226] width 18 height 18
click at [650, 472] on input "2015-12-05" at bounding box center [683, 472] width 102 height 25
click at [700, 472] on input "2015-12-06" at bounding box center [683, 472] width 102 height 25
click at [690, 472] on input "2015-12-06" at bounding box center [683, 472] width 102 height 25
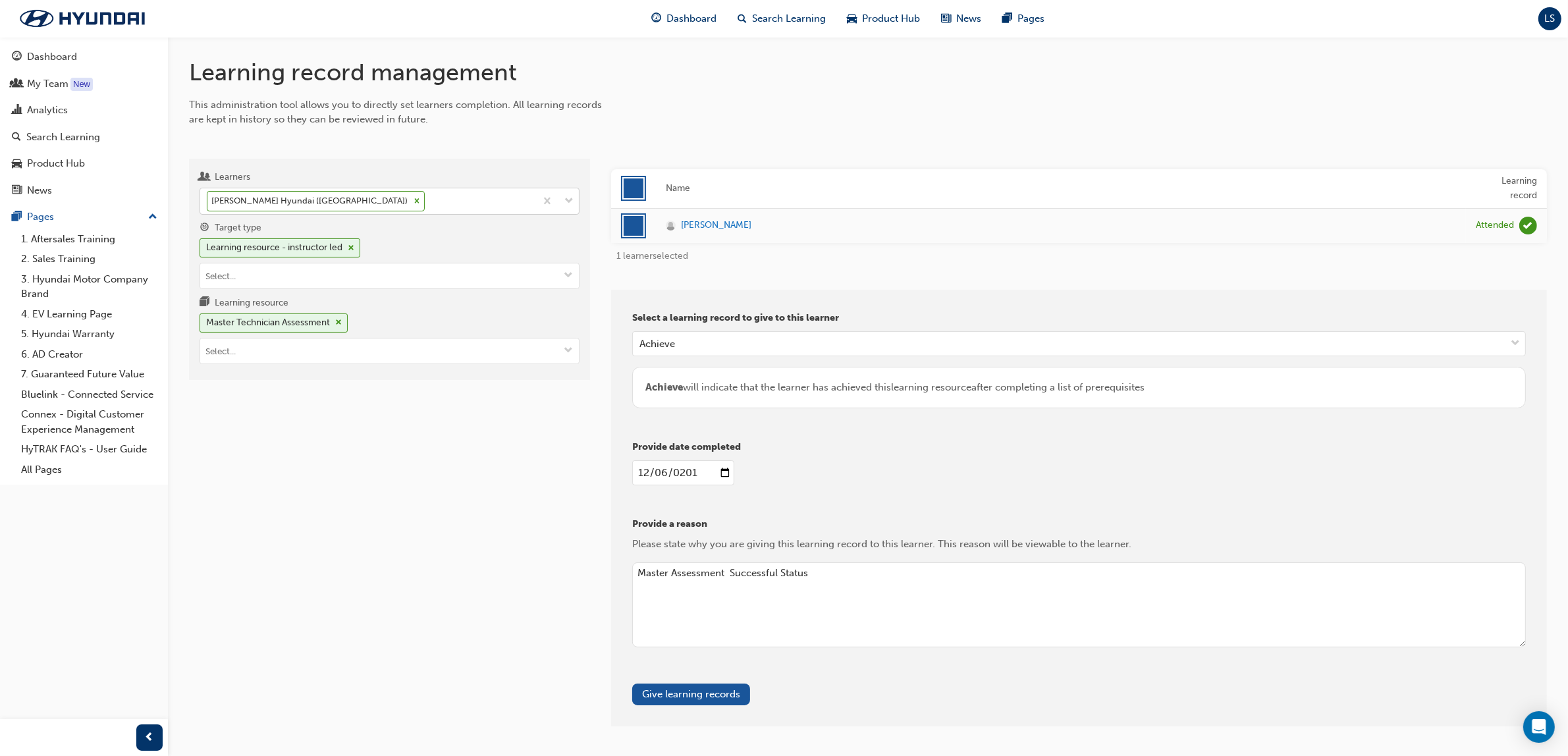
type input "2014-12-06"
click at [844, 488] on div "Provide date completed 2014-12-06" at bounding box center [1079, 467] width 894 height 56
click at [1522, 226] on span "learningRecordVerb_ATTEND-icon" at bounding box center [1528, 226] width 18 height 18
click at [1516, 222] on div "Attended" at bounding box center [1506, 226] width 61 height 18
click at [697, 688] on button "Give learning records" at bounding box center [691, 694] width 118 height 22
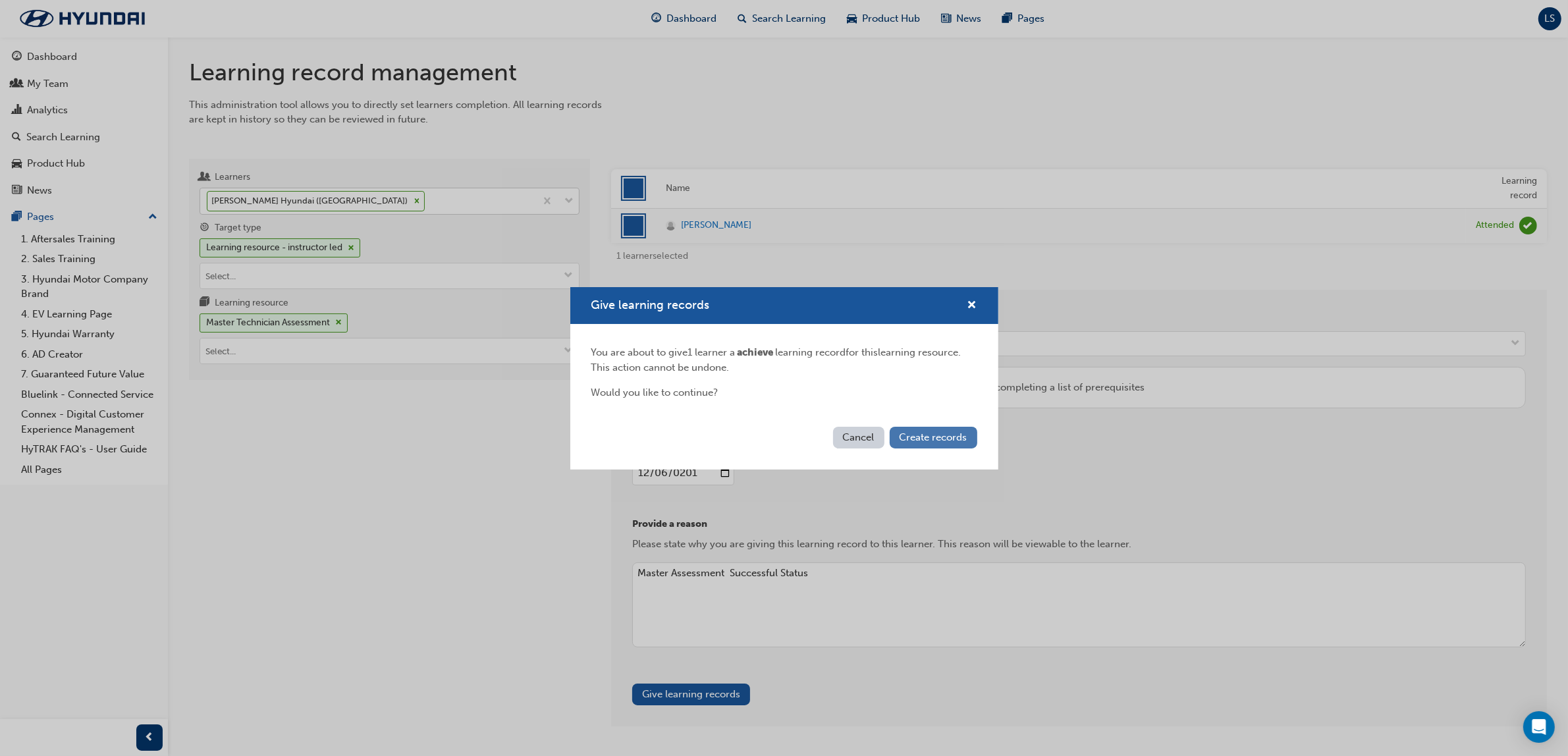
click at [930, 433] on span "Create records" at bounding box center [933, 437] width 68 height 12
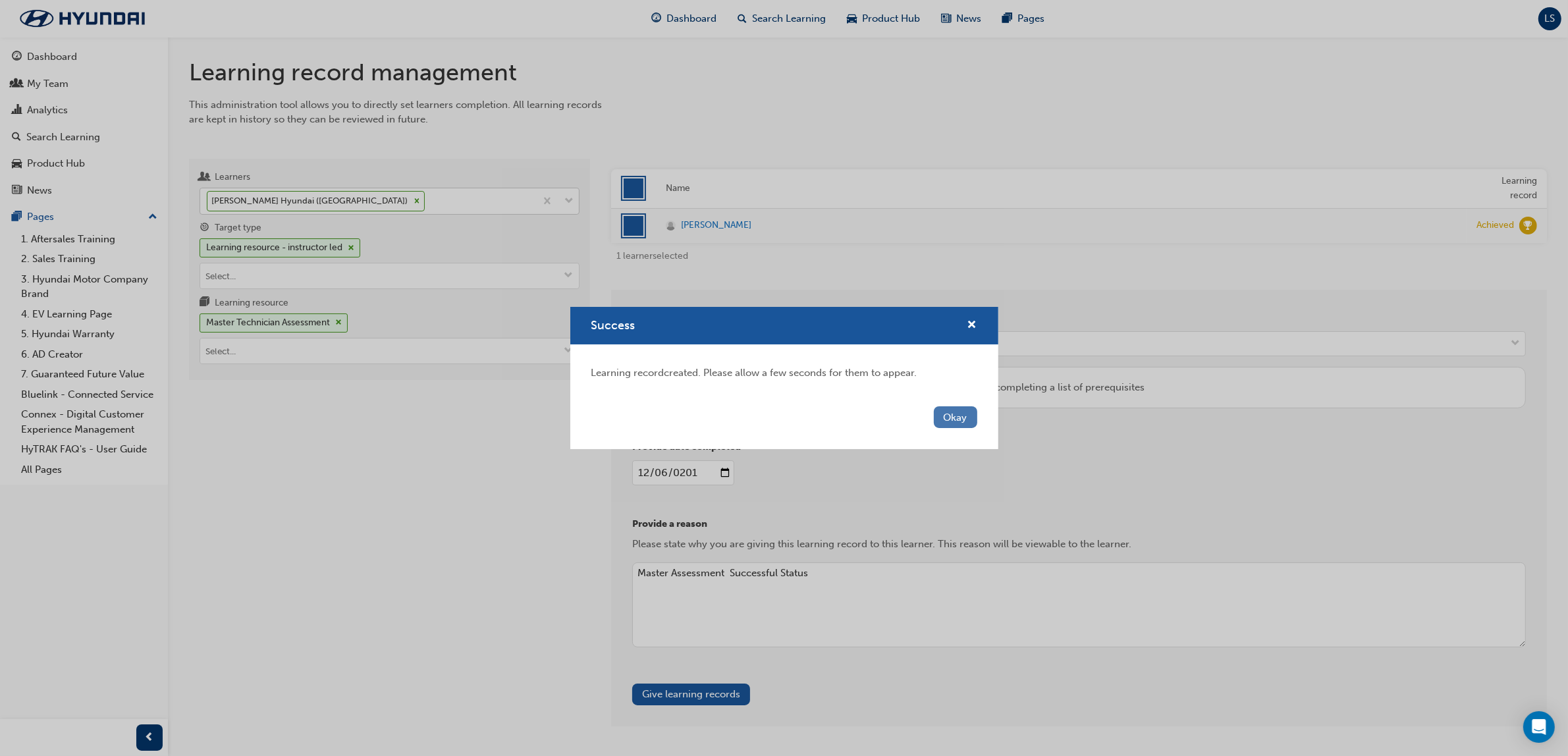
click at [941, 412] on button "Okay" at bounding box center [955, 417] width 43 height 22
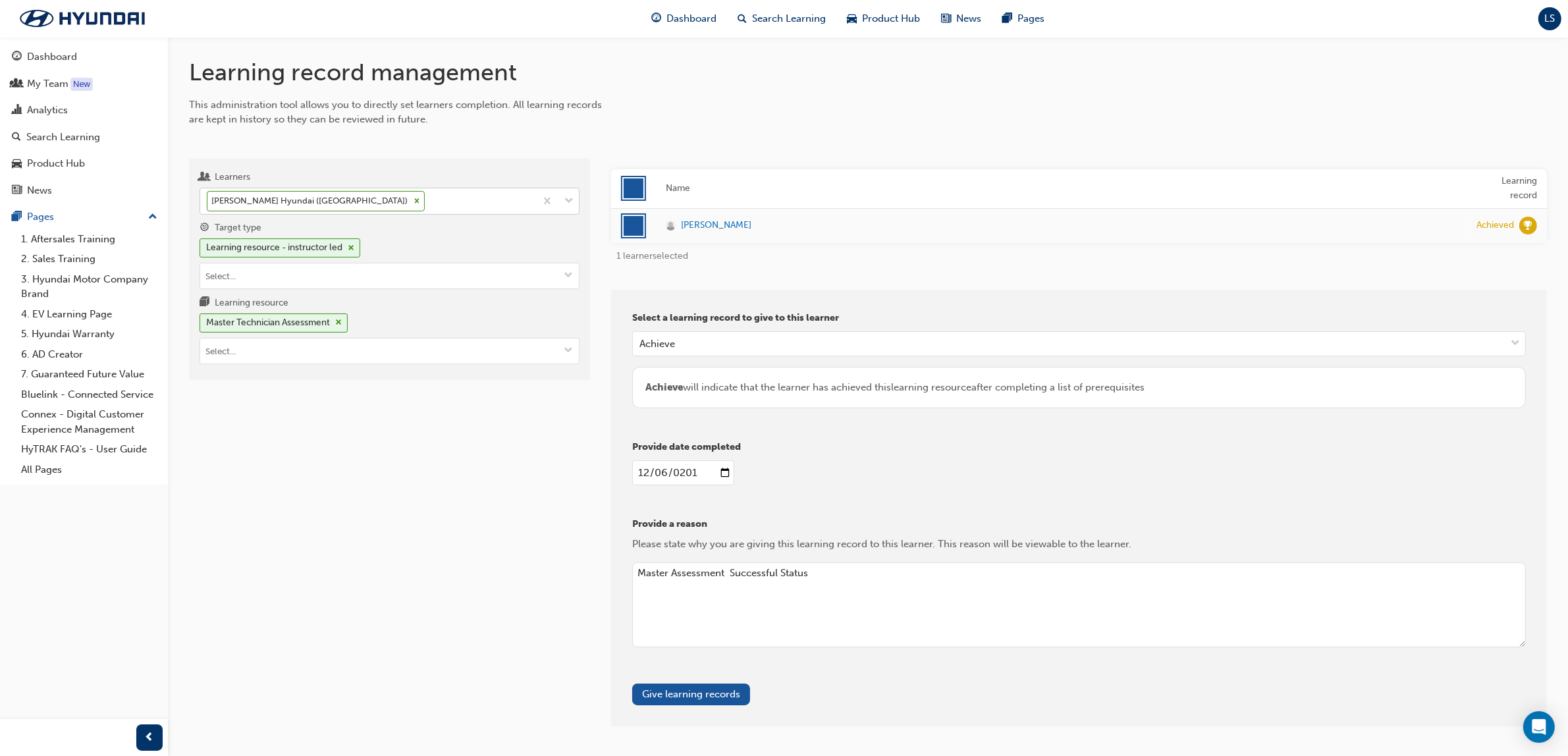
click at [458, 195] on div "Jesse Borg - Harrison Hyundai (Melton)" at bounding box center [368, 200] width 335 height 25
click at [429, 195] on input "Learners Jesse Borg - Harrison Hyundai (Melton)" at bounding box center [428, 201] width 2 height 11
type input "Dell"
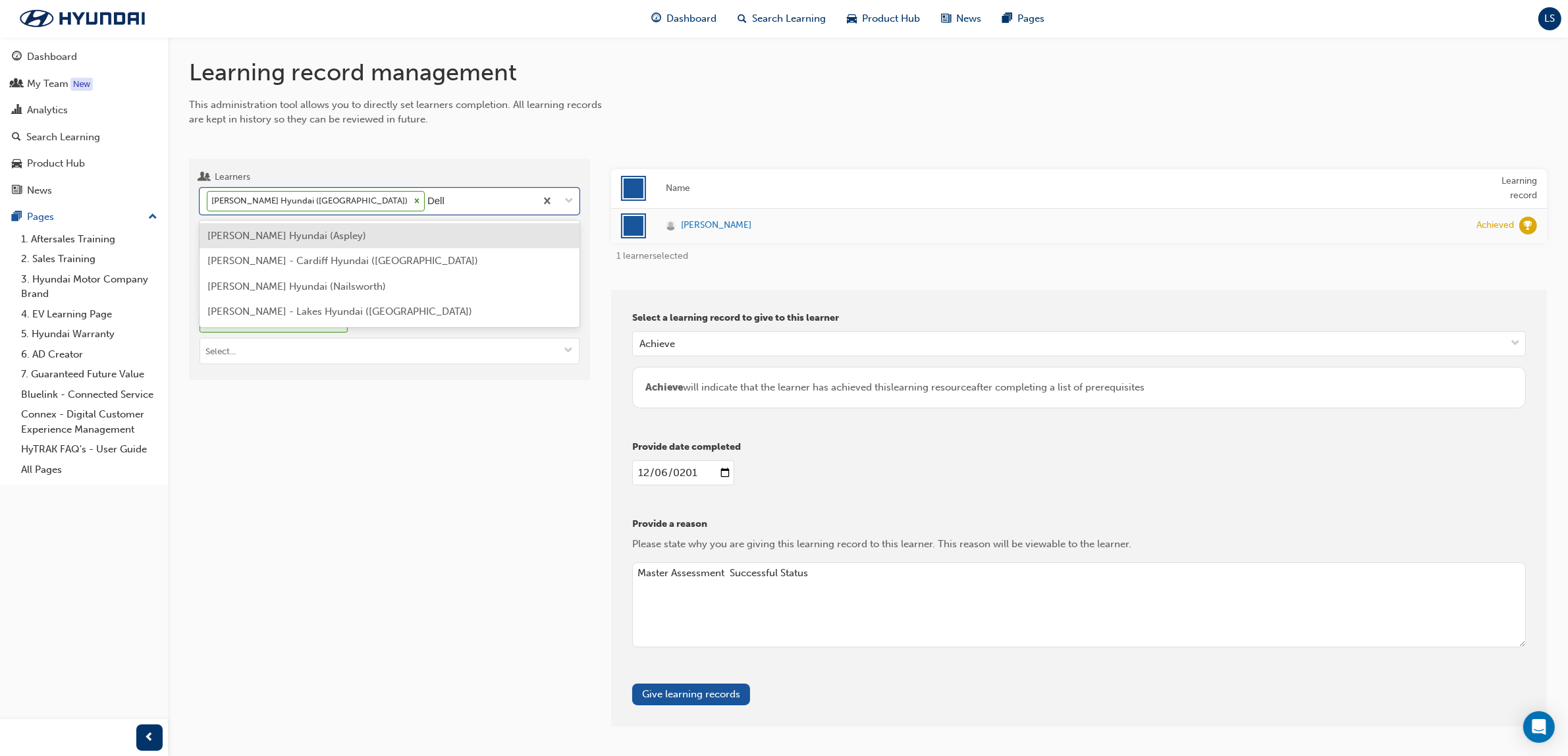
click at [284, 234] on span "[PERSON_NAME] Hyundai (Aspley)" at bounding box center [287, 235] width 159 height 12
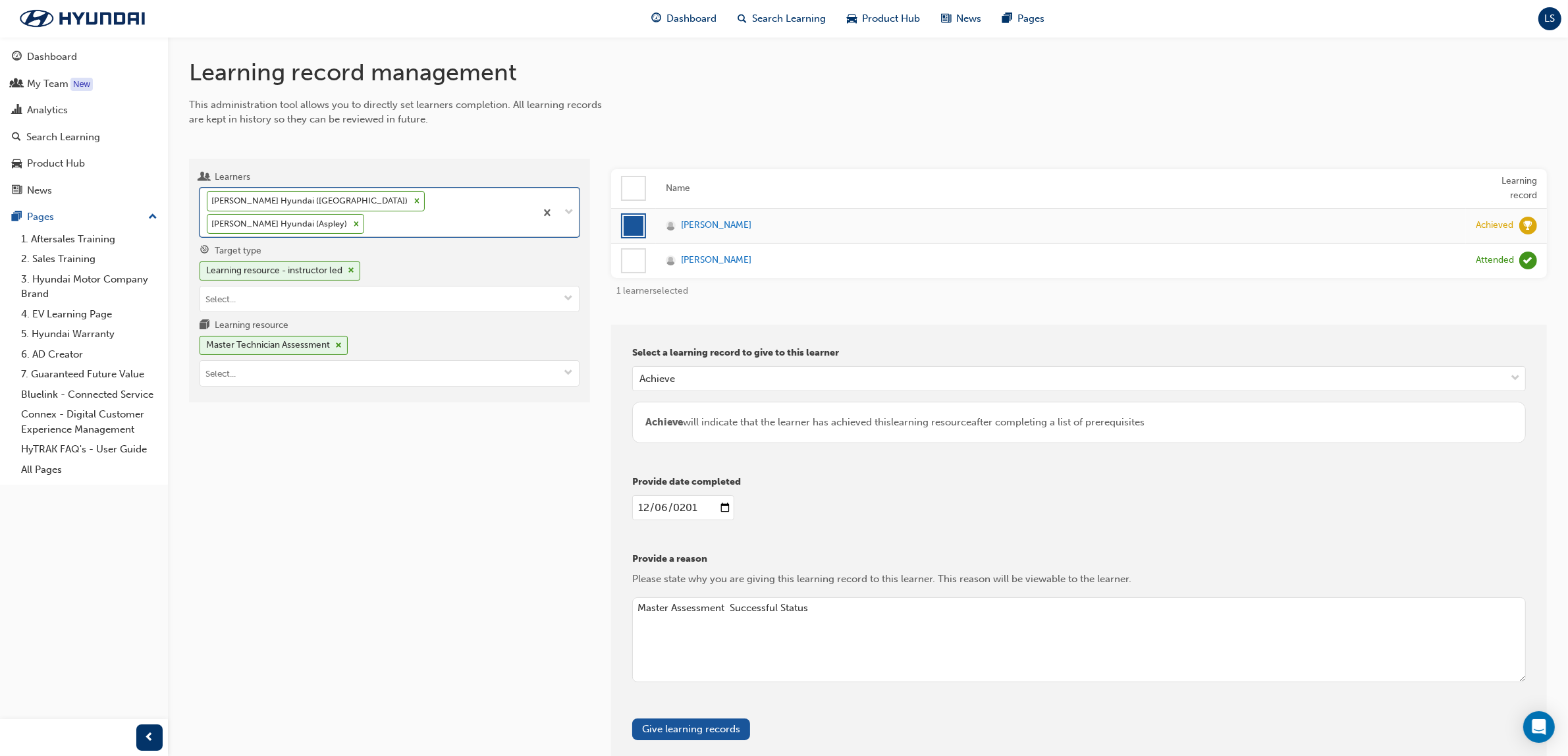
click at [415, 201] on icon at bounding box center [418, 201] width 5 height 5
click at [368, 218] on input "Learners option Graham Dell - Zupps Hyundai (Aspley), selected. 0 results avail…" at bounding box center [368, 224] width 2 height 11
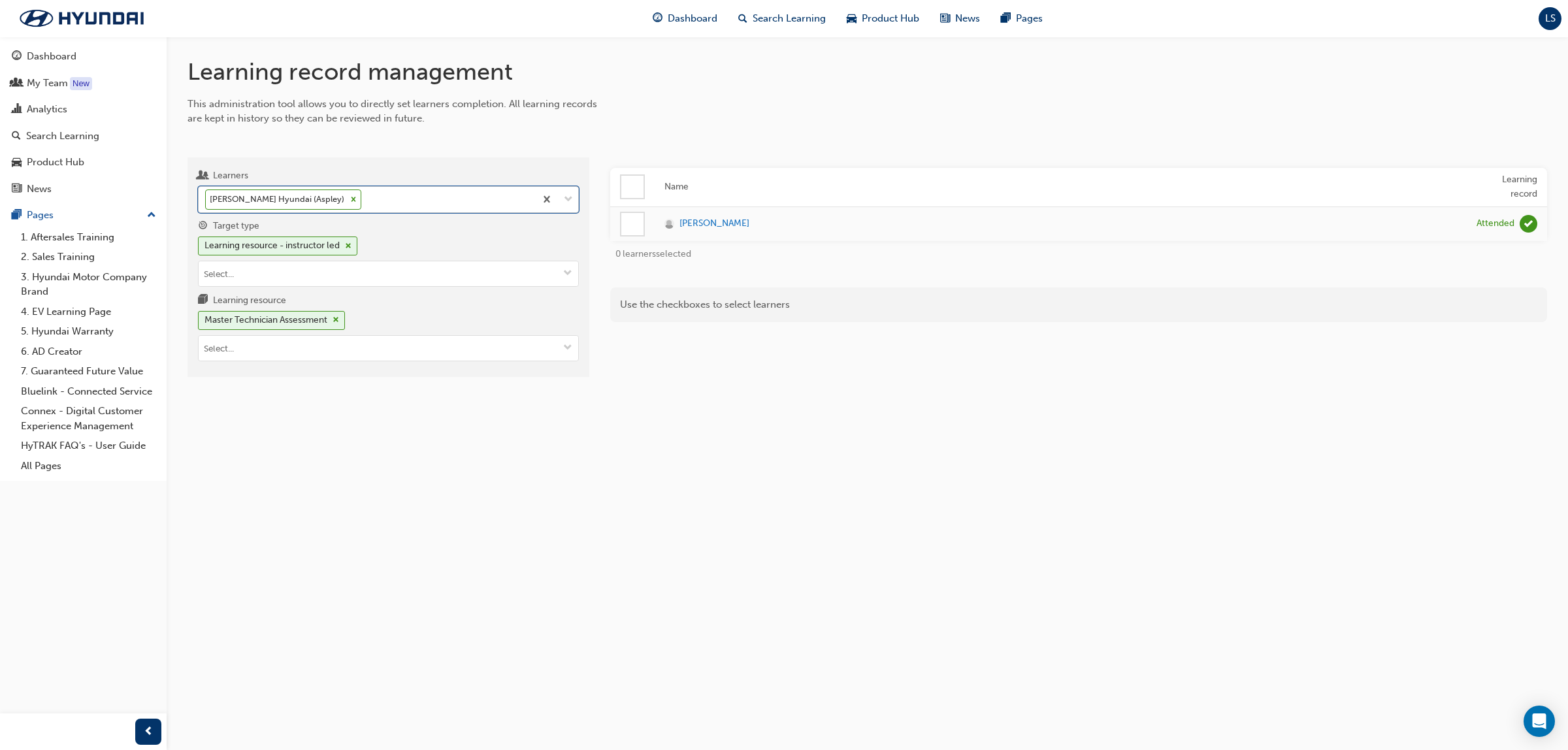
click at [632, 230] on div at bounding box center [632, 224] width 22 height 22
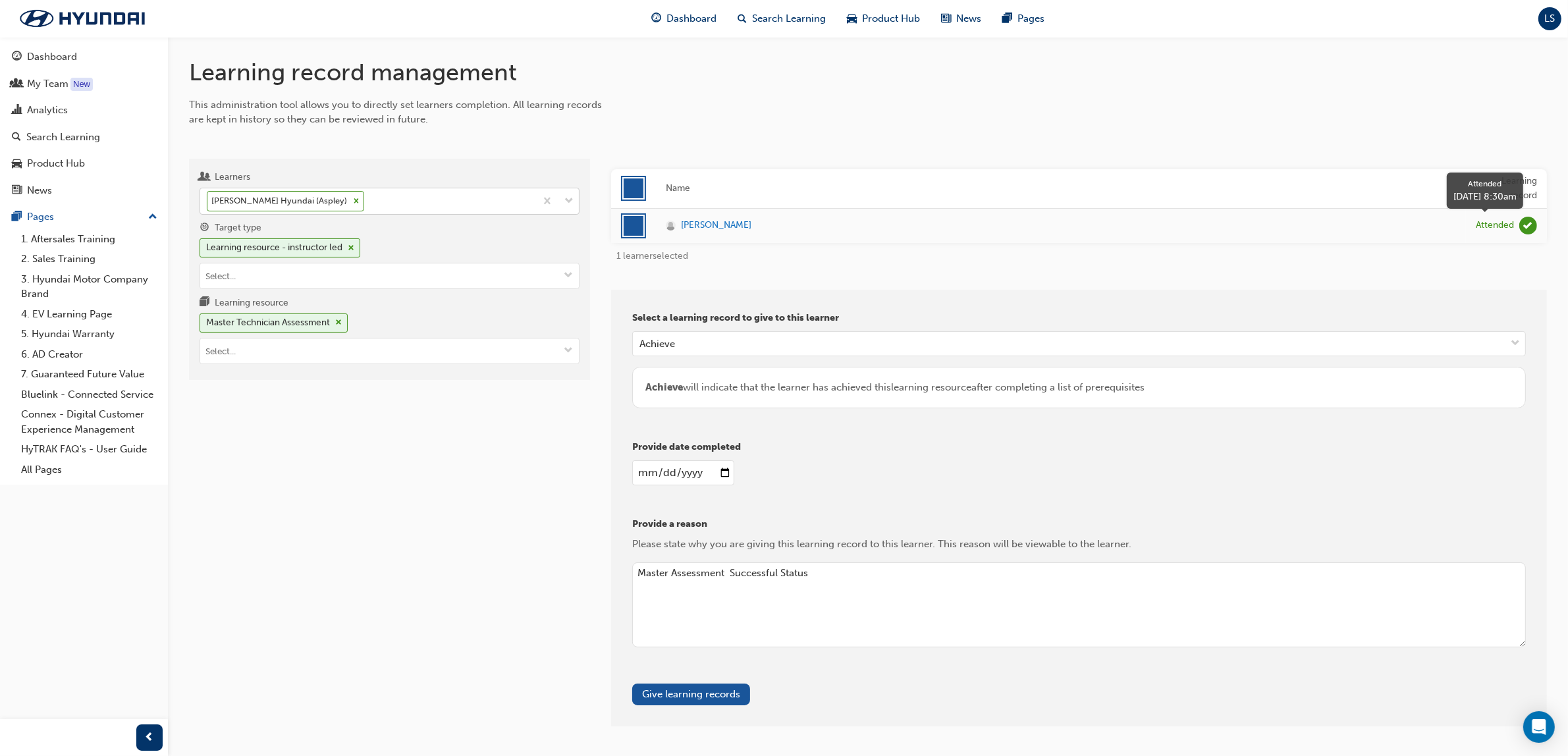
click at [1528, 226] on span "learningRecordVerb_ATTEND-icon" at bounding box center [1528, 226] width 18 height 18
click at [636, 475] on input "2014-12-06" at bounding box center [683, 472] width 102 height 25
type input "2014-12-28"
type input "[DATE]"
click at [1531, 225] on span "learningRecordVerb_ATTEND-icon" at bounding box center [1528, 226] width 18 height 18
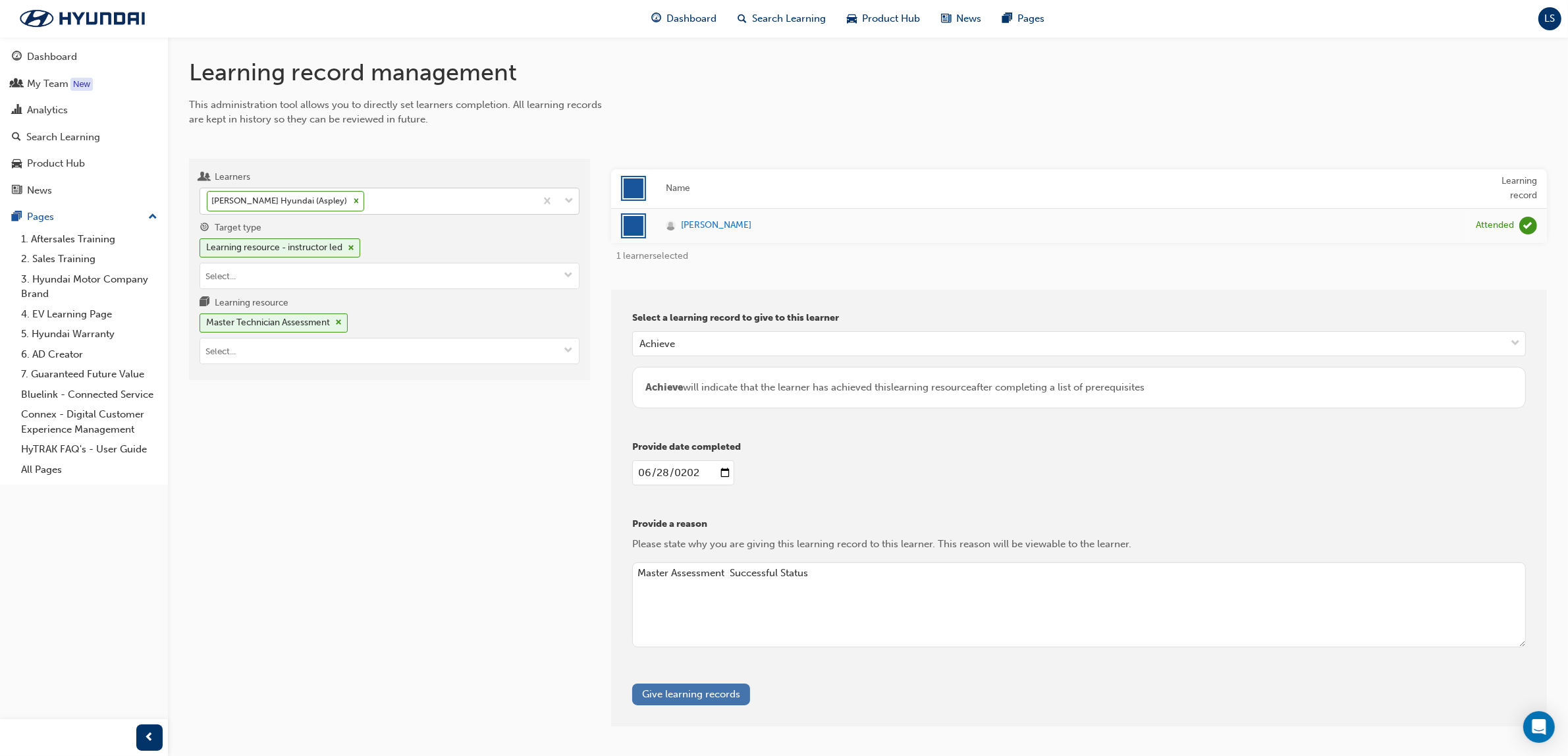
click at [724, 686] on button "Give learning records" at bounding box center [691, 694] width 118 height 22
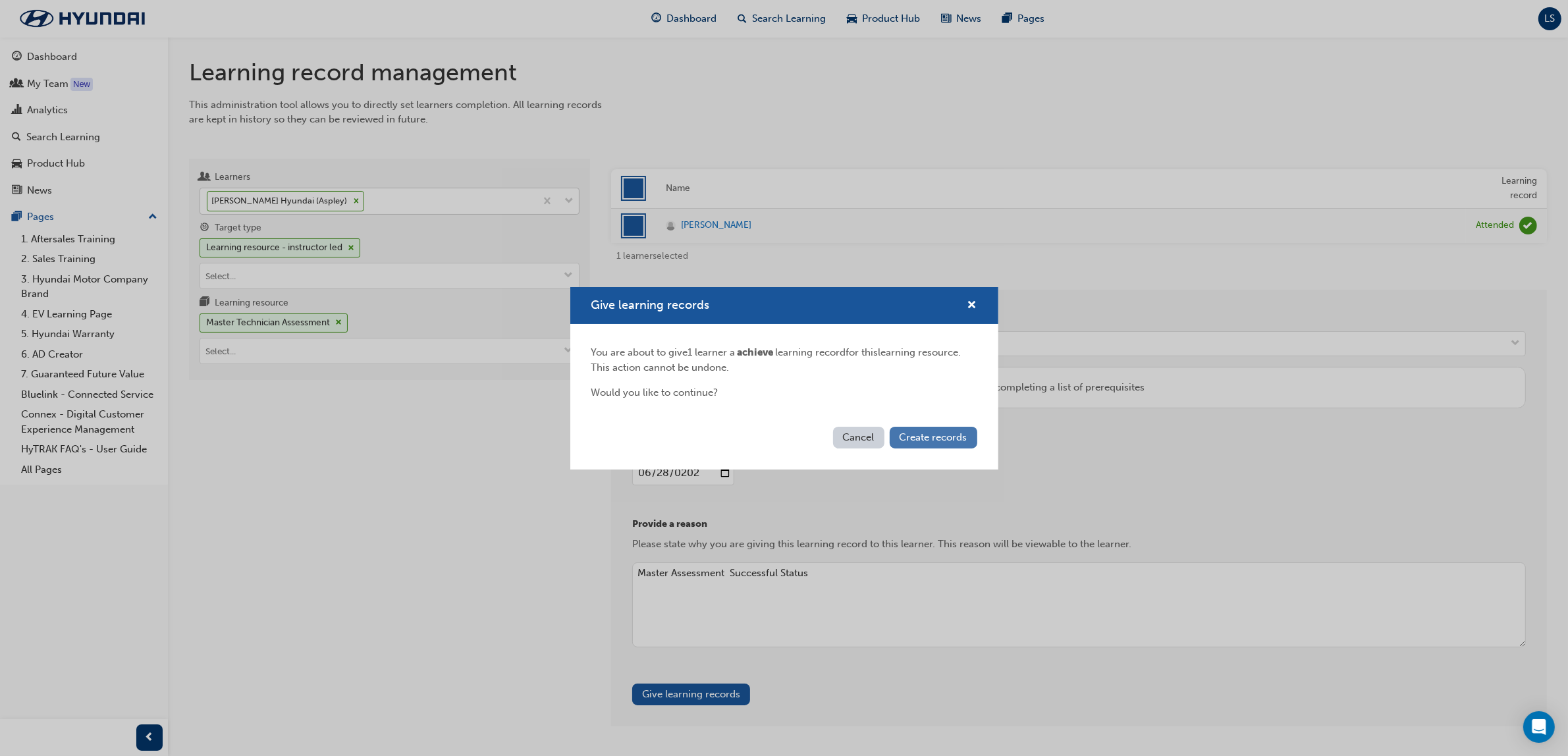
click at [958, 446] on button "Create records" at bounding box center [933, 437] width 87 height 22
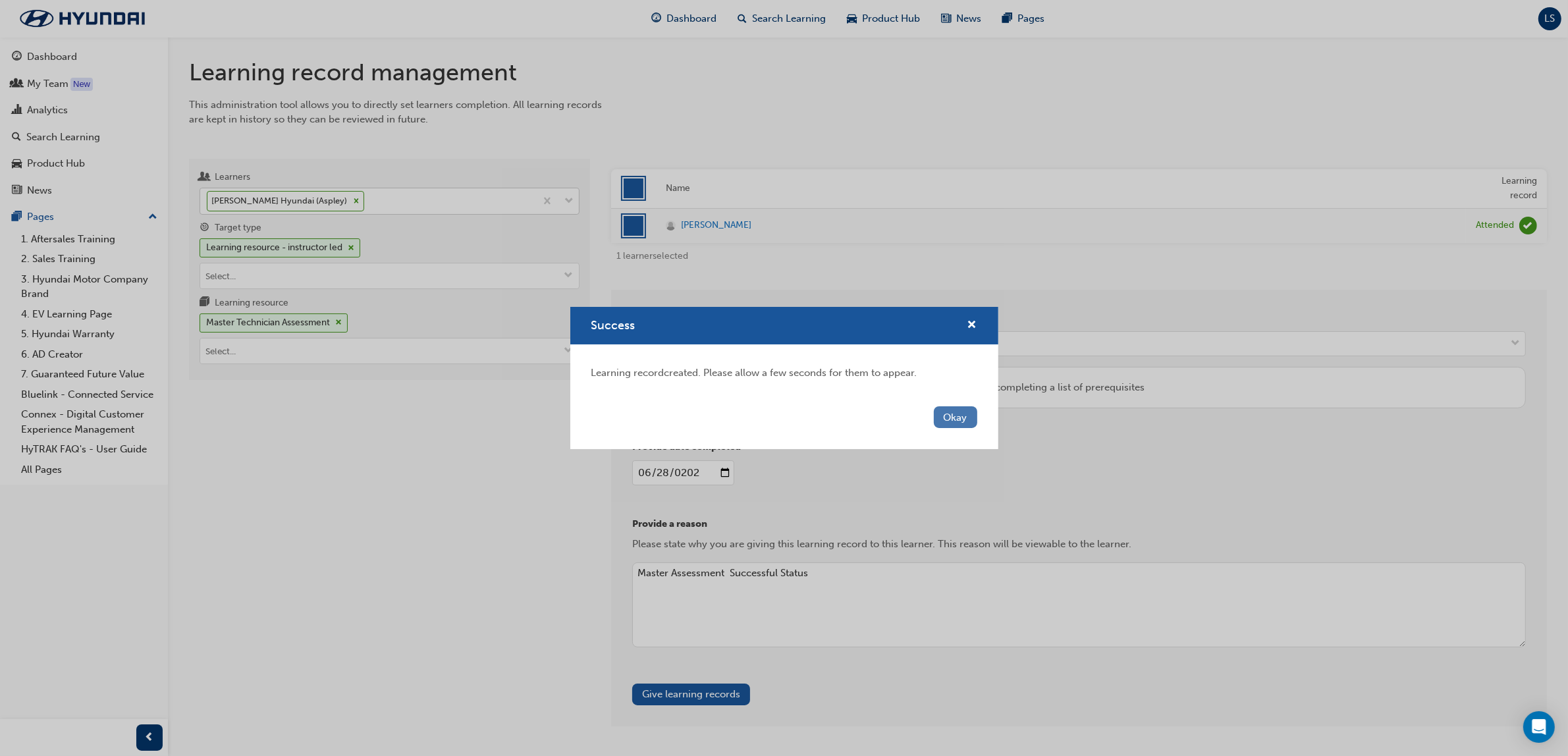
click at [949, 414] on button "Okay" at bounding box center [955, 417] width 43 height 22
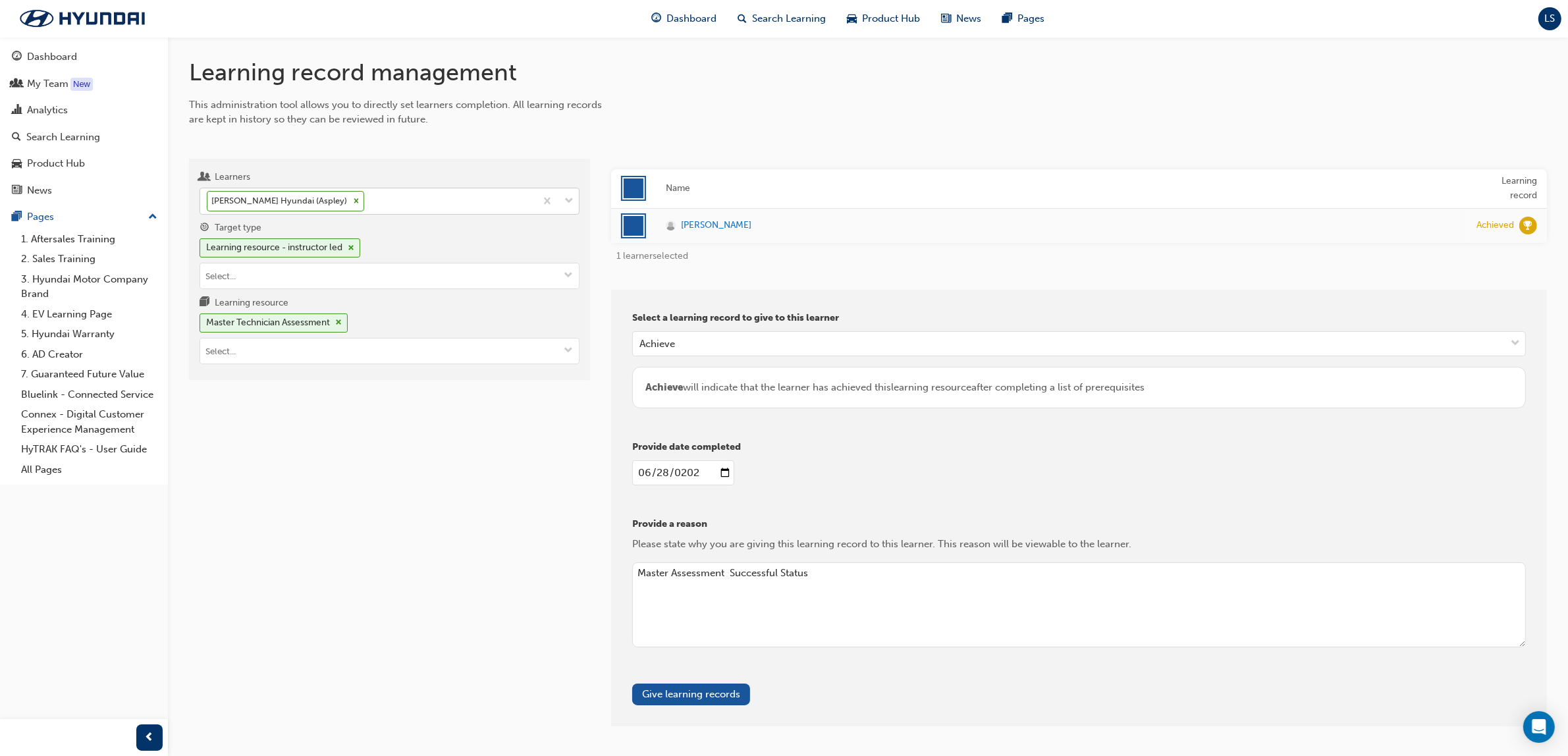
click at [314, 567] on div "Learners Graham Dell - Zupps Hyundai (Aspley) Target type Learning resource - i…" at bounding box center [389, 442] width 401 height 568
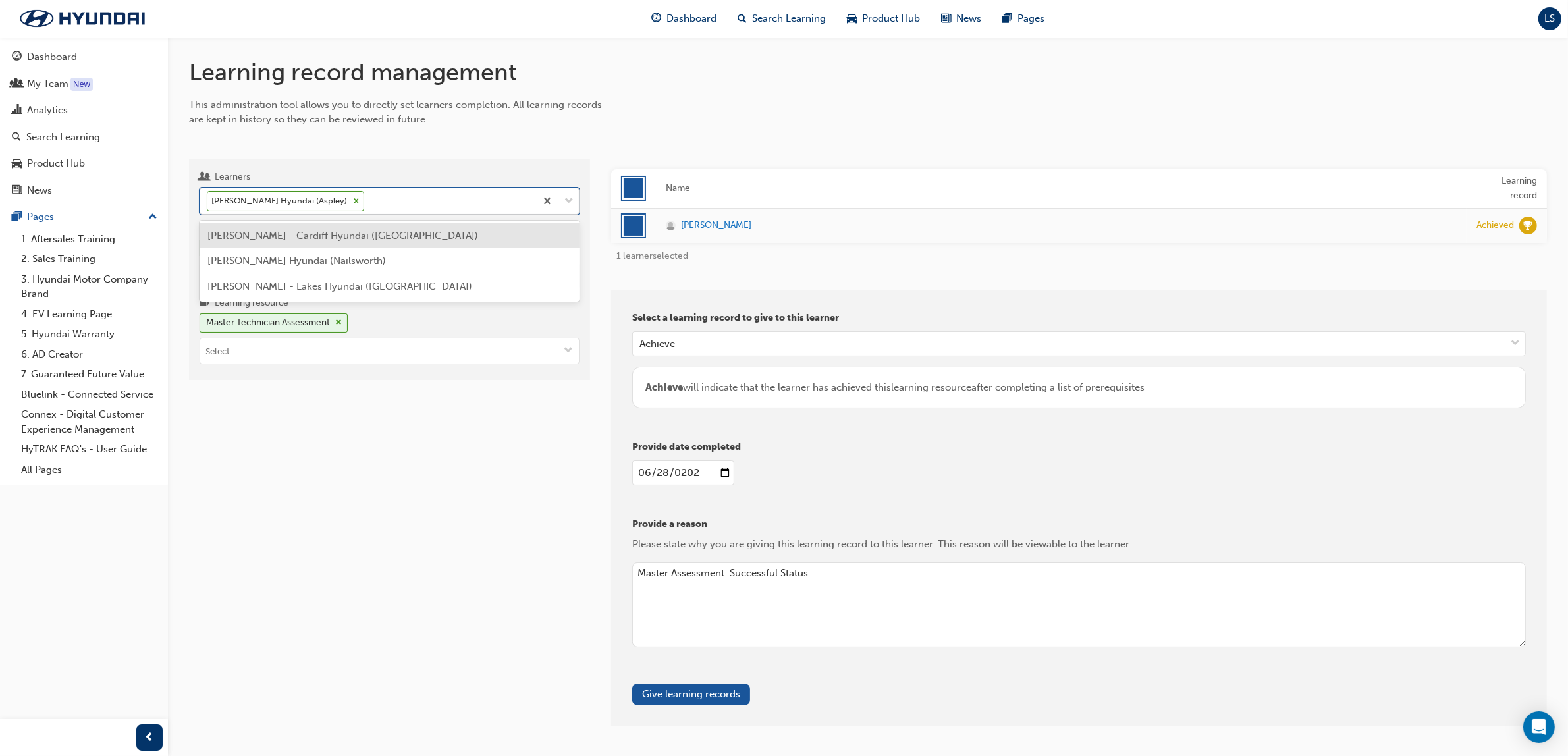
click at [419, 195] on div "[PERSON_NAME] Hyundai (Aspley)" at bounding box center [368, 200] width 335 height 25
click at [368, 195] on input "Learners option Jesse Borg - Harrison Hyundai (Melton), deselected. option Max …" at bounding box center [368, 201] width 2 height 11
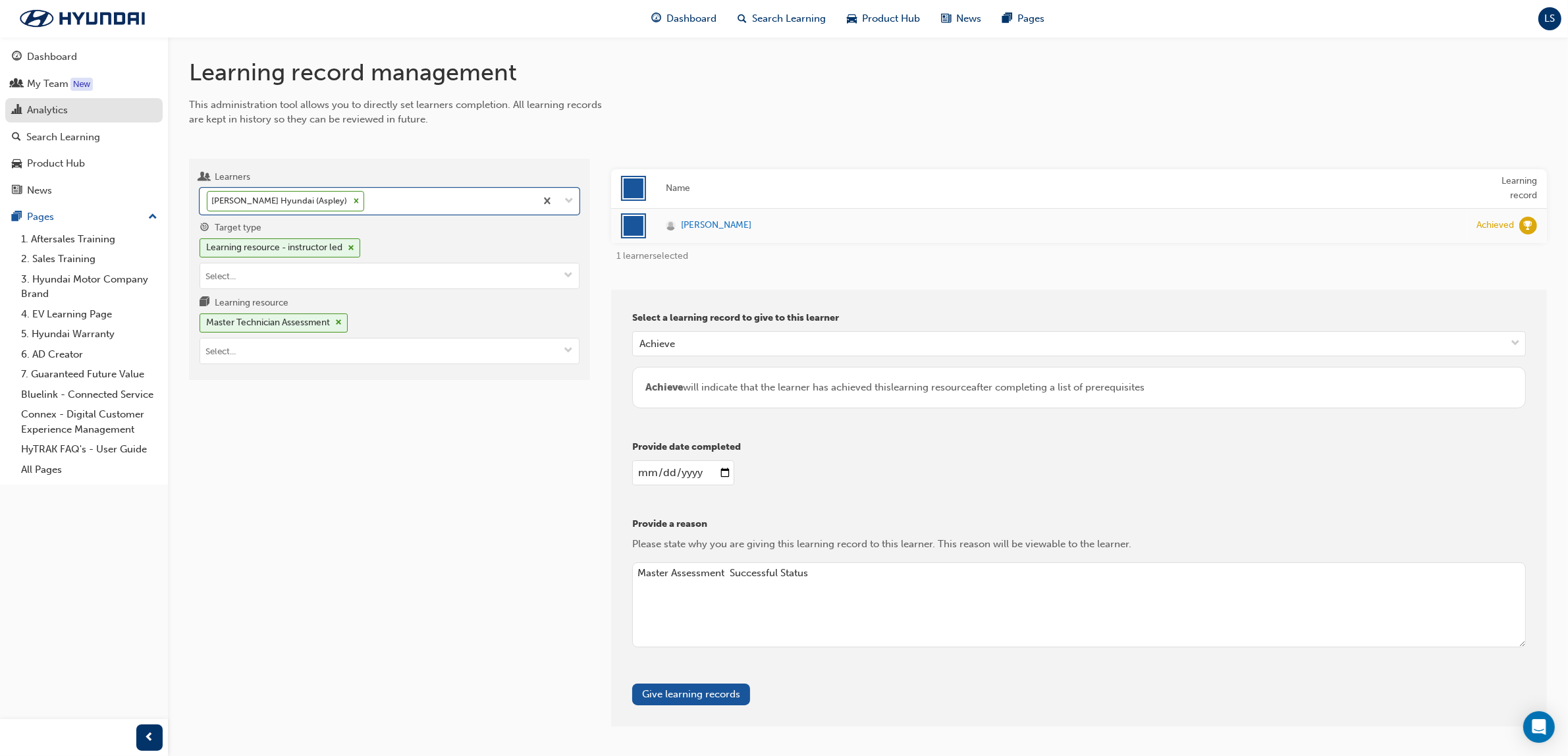
click at [60, 110] on div "Analytics" at bounding box center [47, 110] width 41 height 16
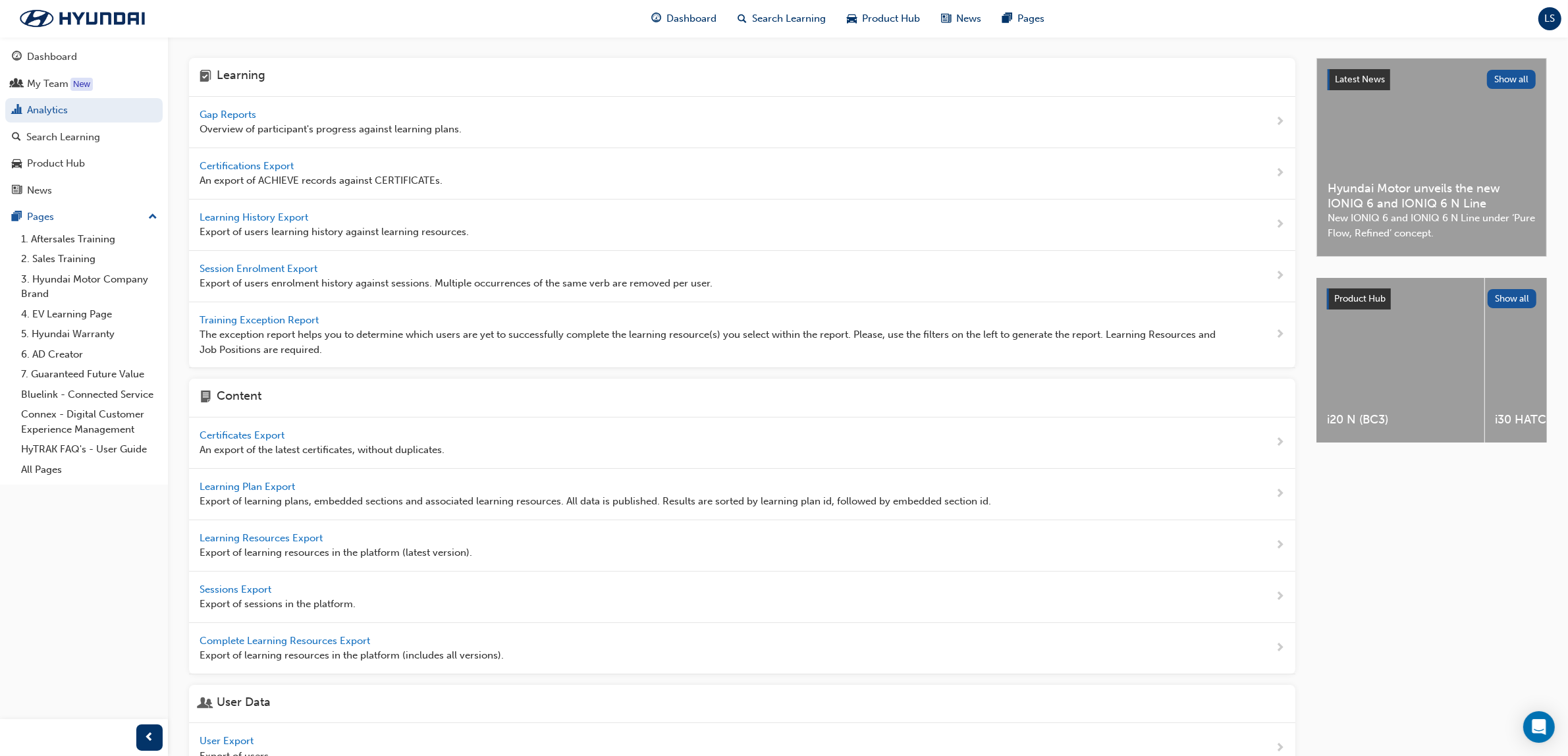
click at [237, 109] on span "Gap Reports" at bounding box center [229, 114] width 60 height 12
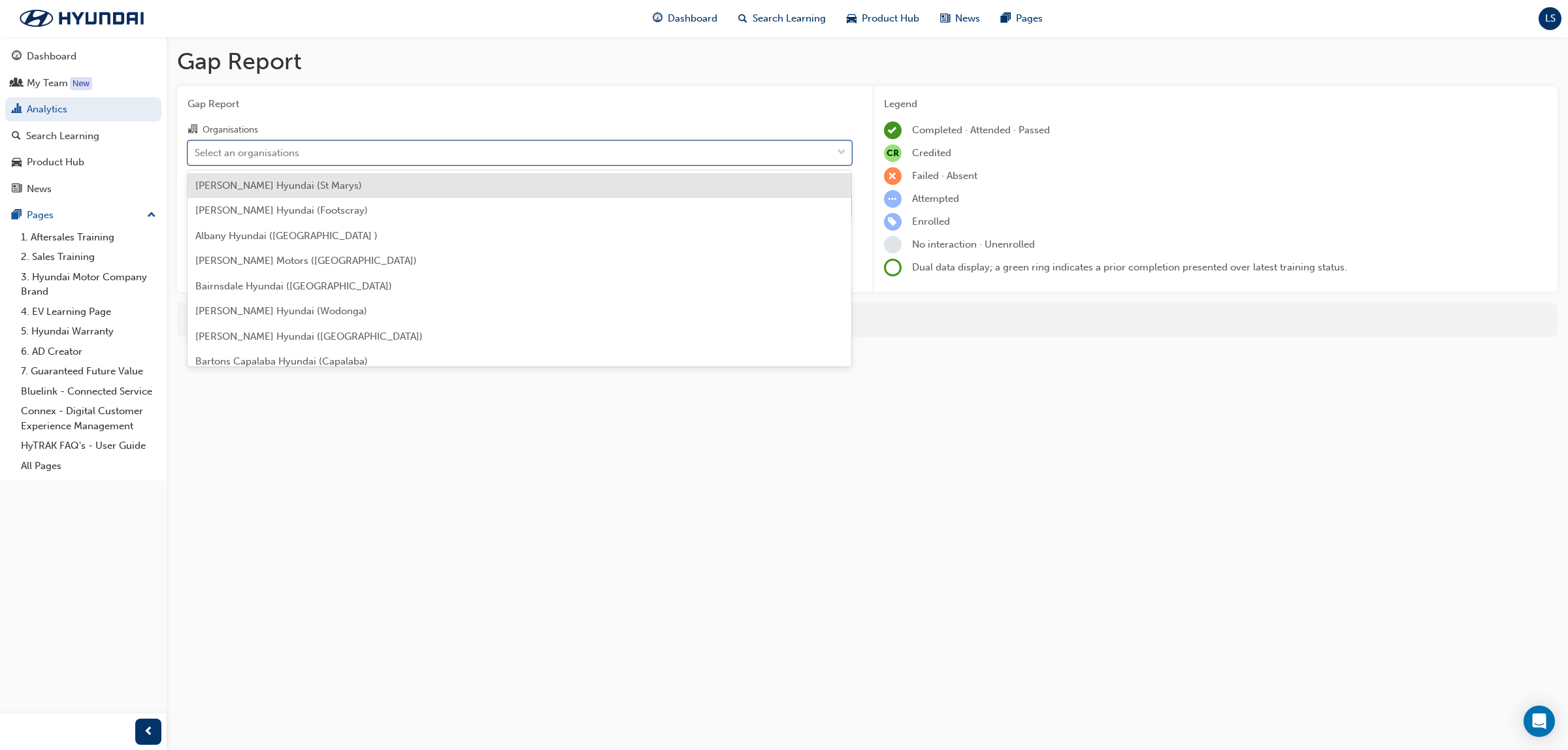
click at [281, 147] on div "Select an organisations" at bounding box center [246, 152] width 105 height 15
click at [196, 147] on input "Organisations option [PERSON_NAME] Hyundai (St Marys) focused, 1 of 182. 182 re…" at bounding box center [195, 152] width 2 height 11
click at [445, 159] on div "Select an organisations" at bounding box center [510, 152] width 644 height 23
click at [196, 157] on input "Organisations option [PERSON_NAME] Hyundai (St Marys) focused, 1 of 182. 182 re…" at bounding box center [195, 152] width 2 height 11
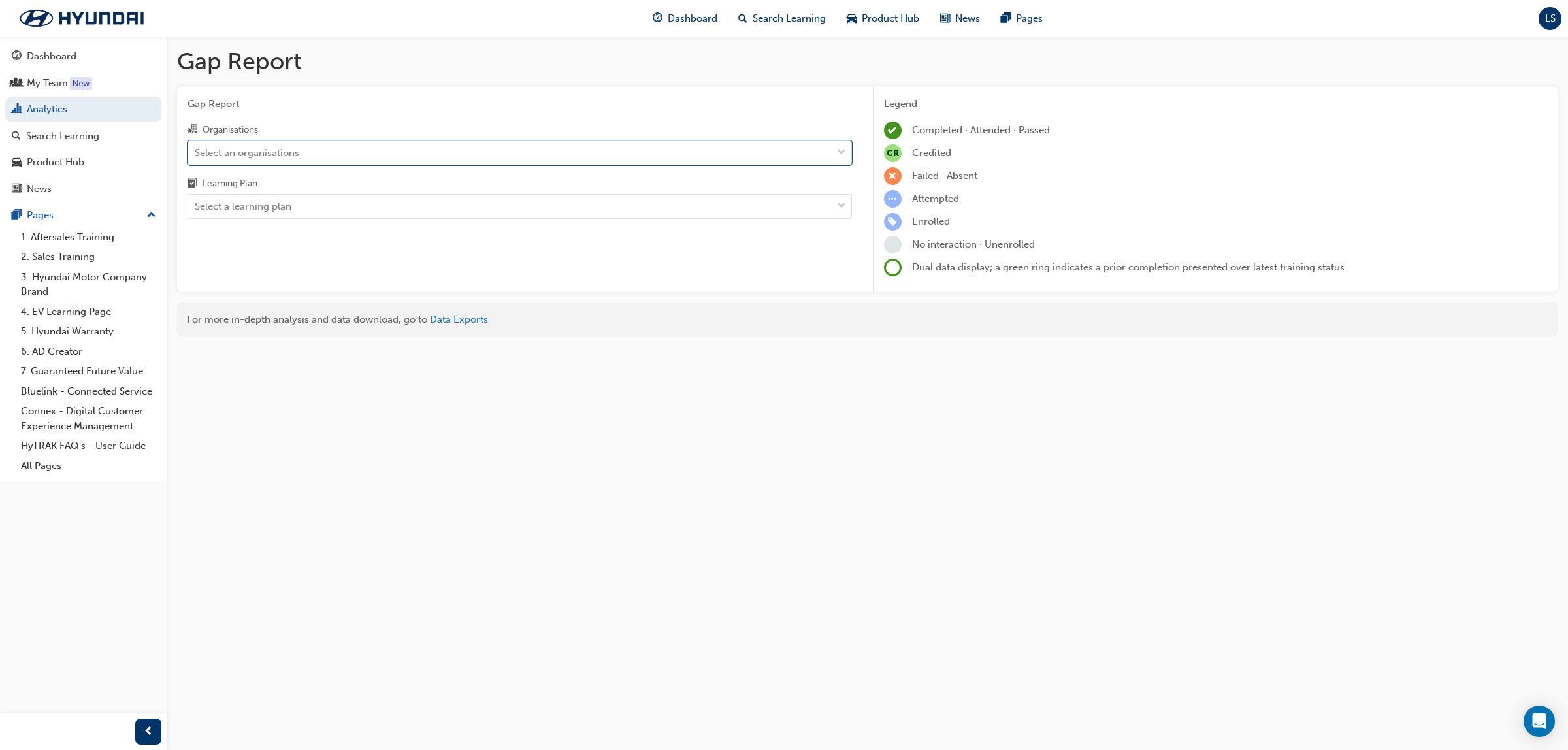
click at [439, 148] on div "Select an organisations" at bounding box center [510, 152] width 644 height 23
click at [196, 148] on input "Organisations 0 results available. Select is focused ,type to refine list, pres…" at bounding box center [195, 152] width 2 height 11
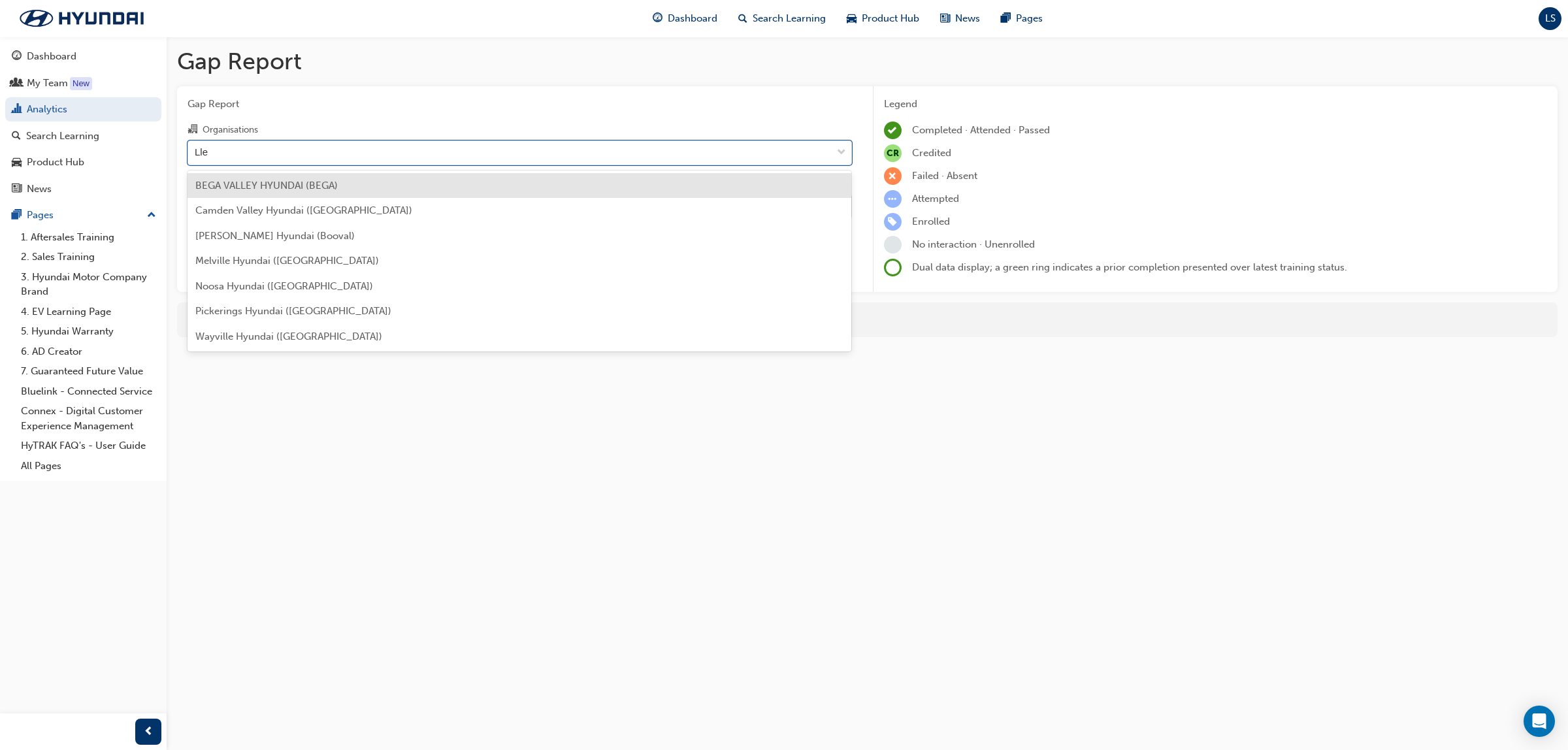
type input "[PERSON_NAME]"
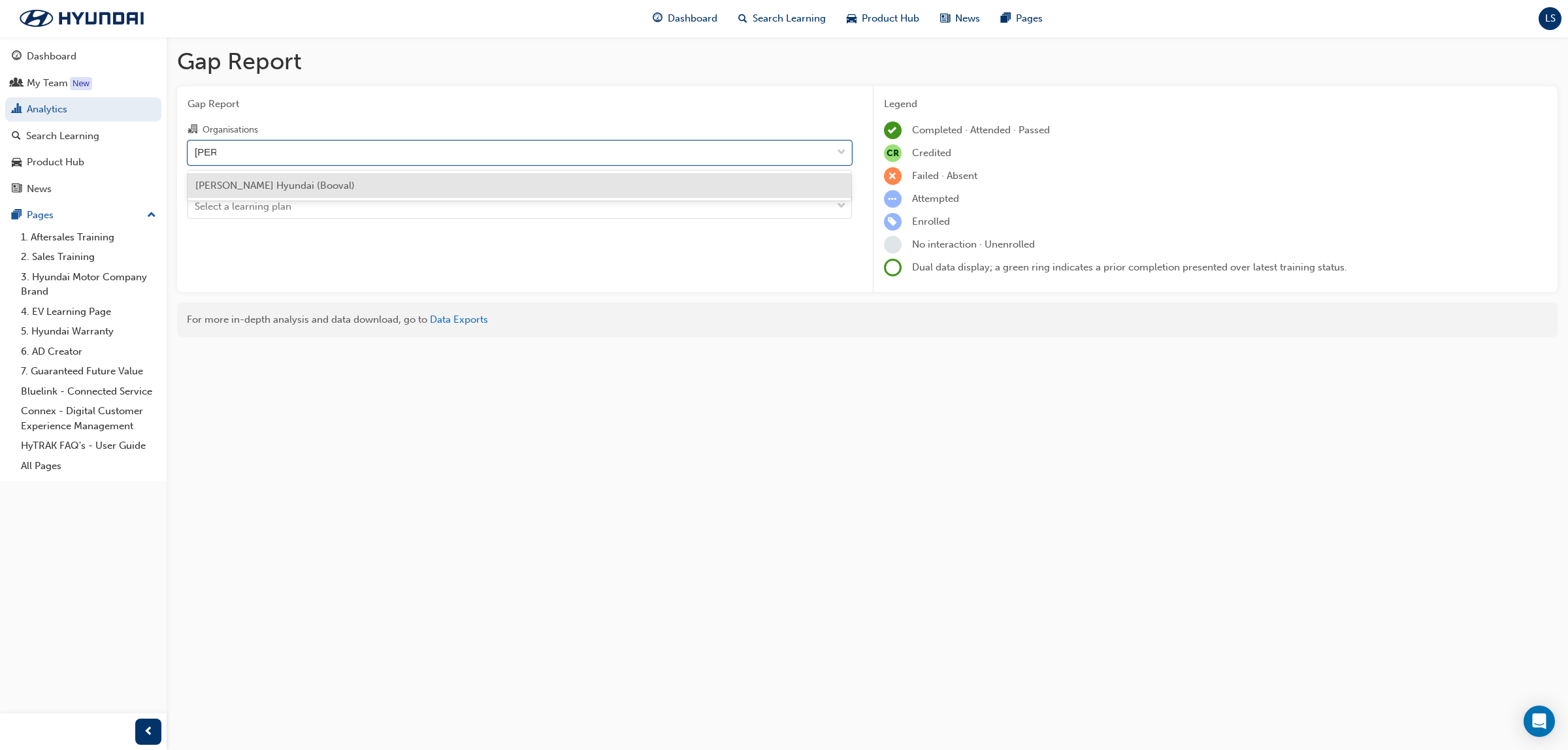
click at [346, 188] on div "[PERSON_NAME] Hyundai (Booval)" at bounding box center [520, 186] width 665 height 25
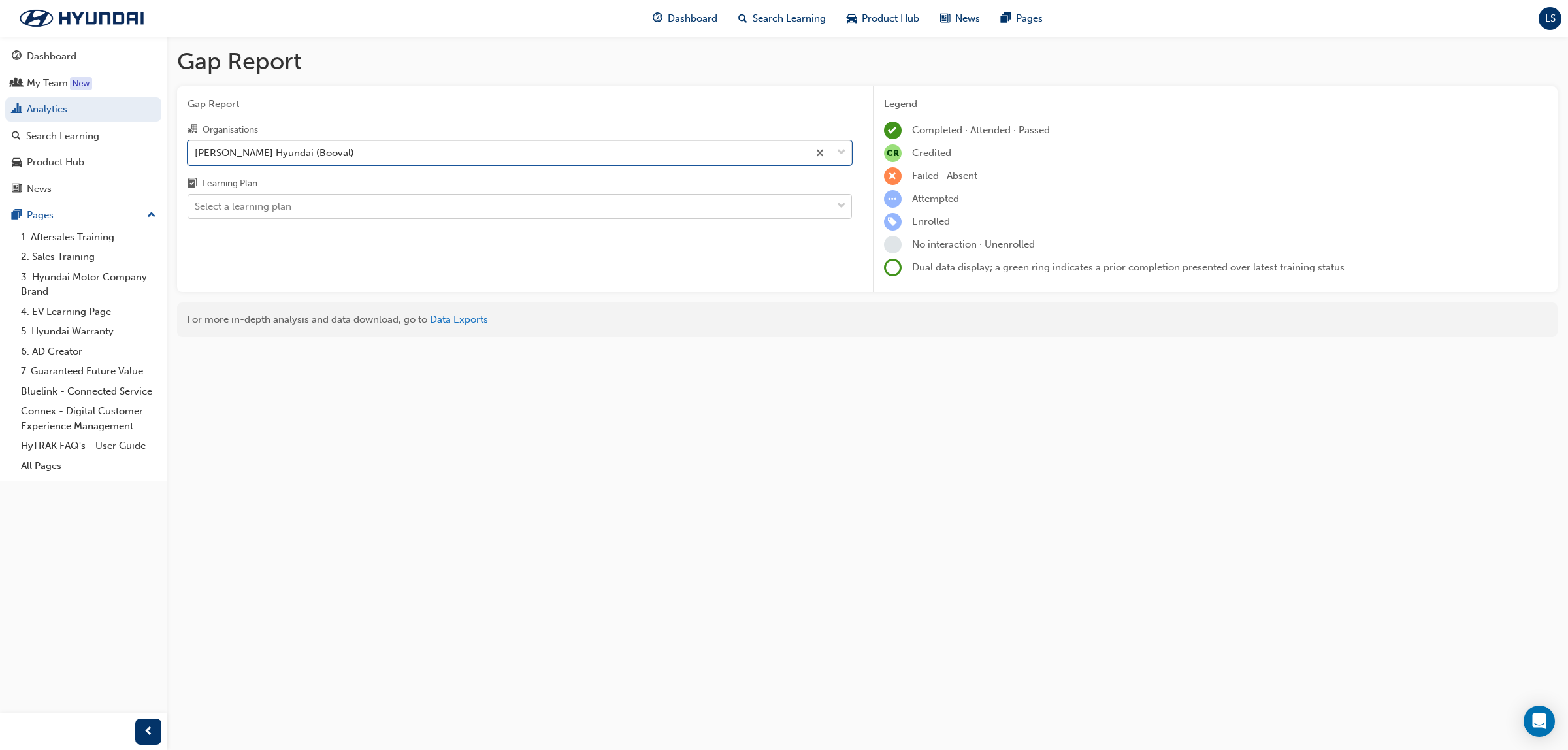
click at [370, 200] on div "Select a learning plan" at bounding box center [510, 207] width 644 height 23
click at [196, 200] on input "Learning Plan Select a learning plan" at bounding box center [195, 206] width 2 height 11
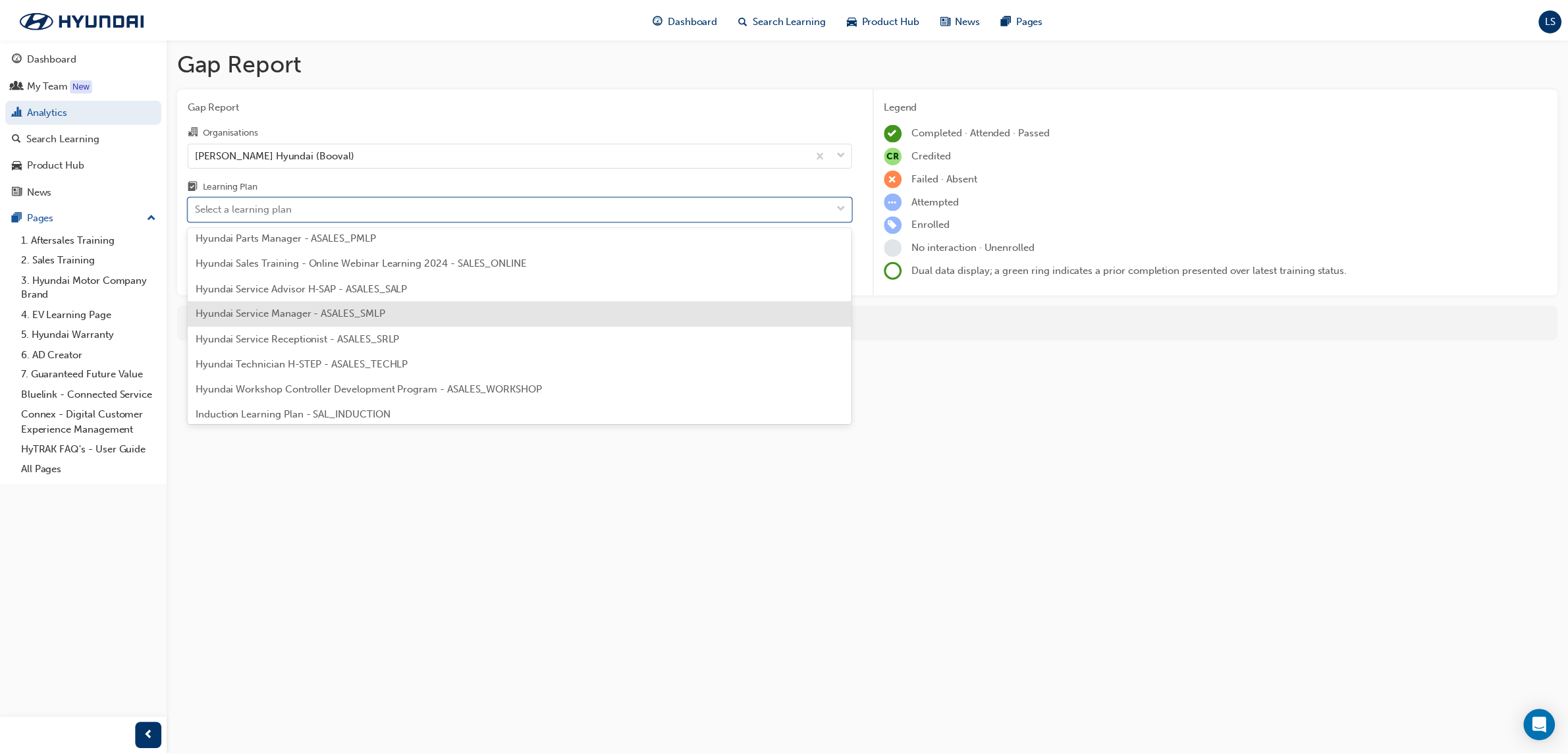
scroll to position [412, 0]
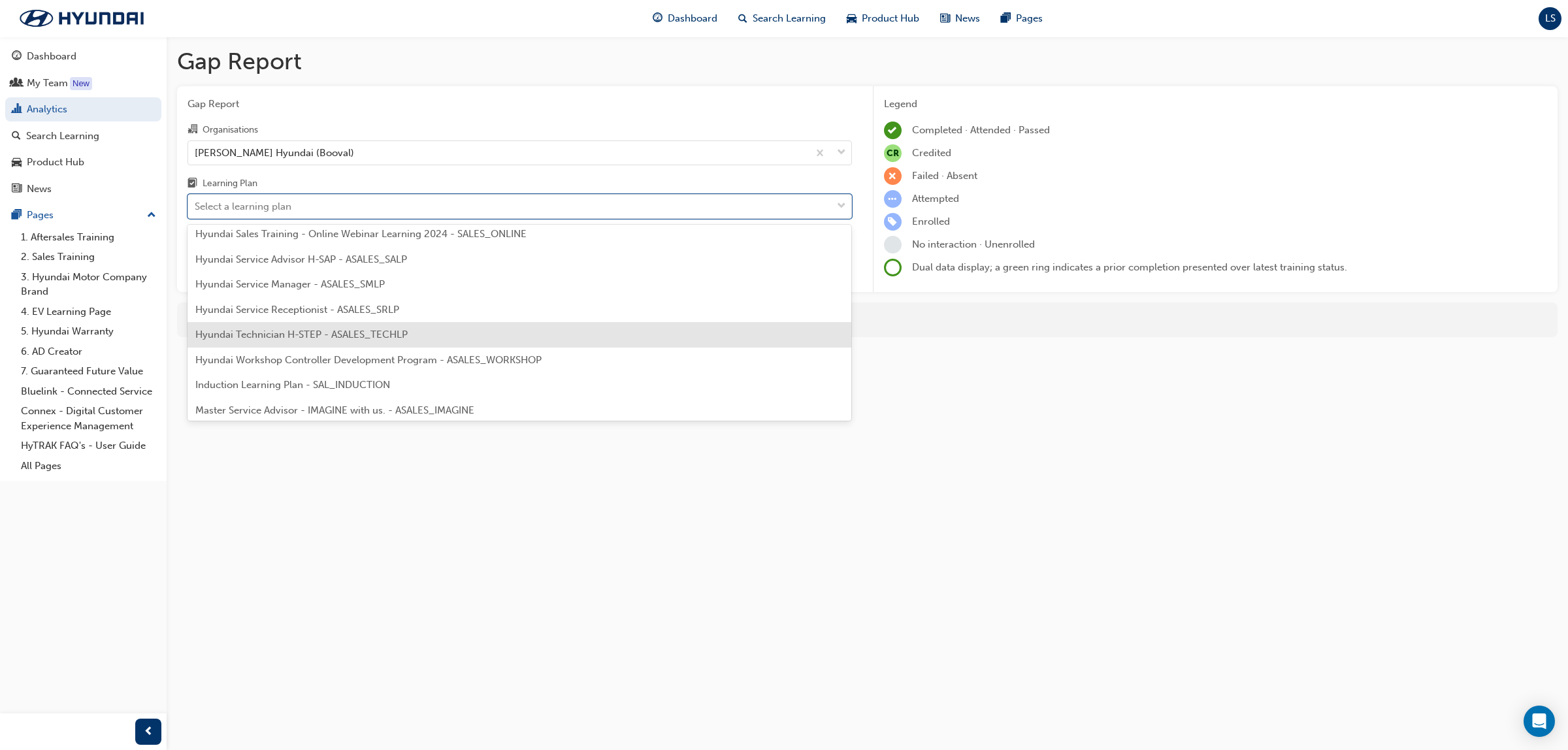
click at [362, 335] on span "Hyundai Technician H-STEP - ASALES_TECHLP" at bounding box center [302, 334] width 212 height 12
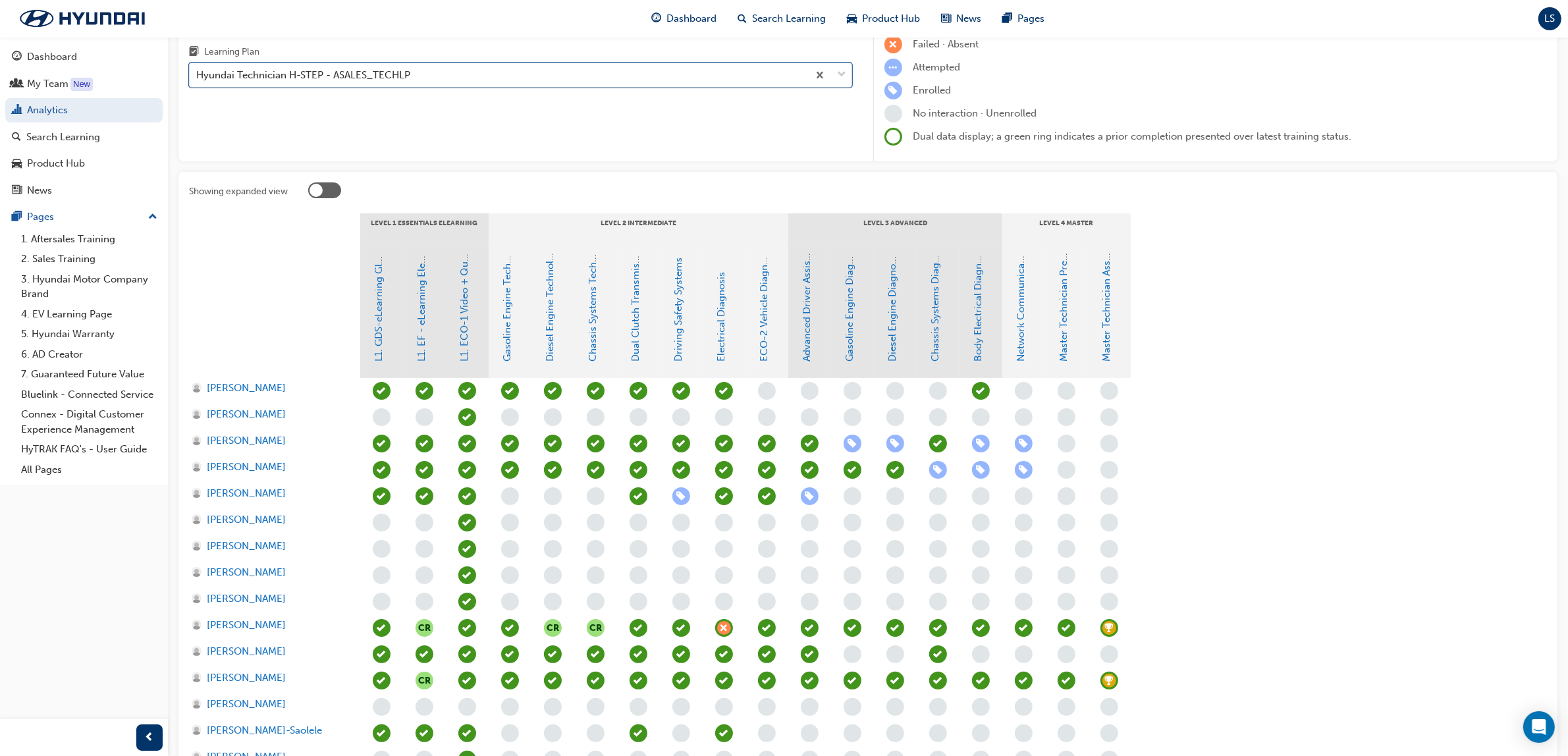
scroll to position [164, 0]
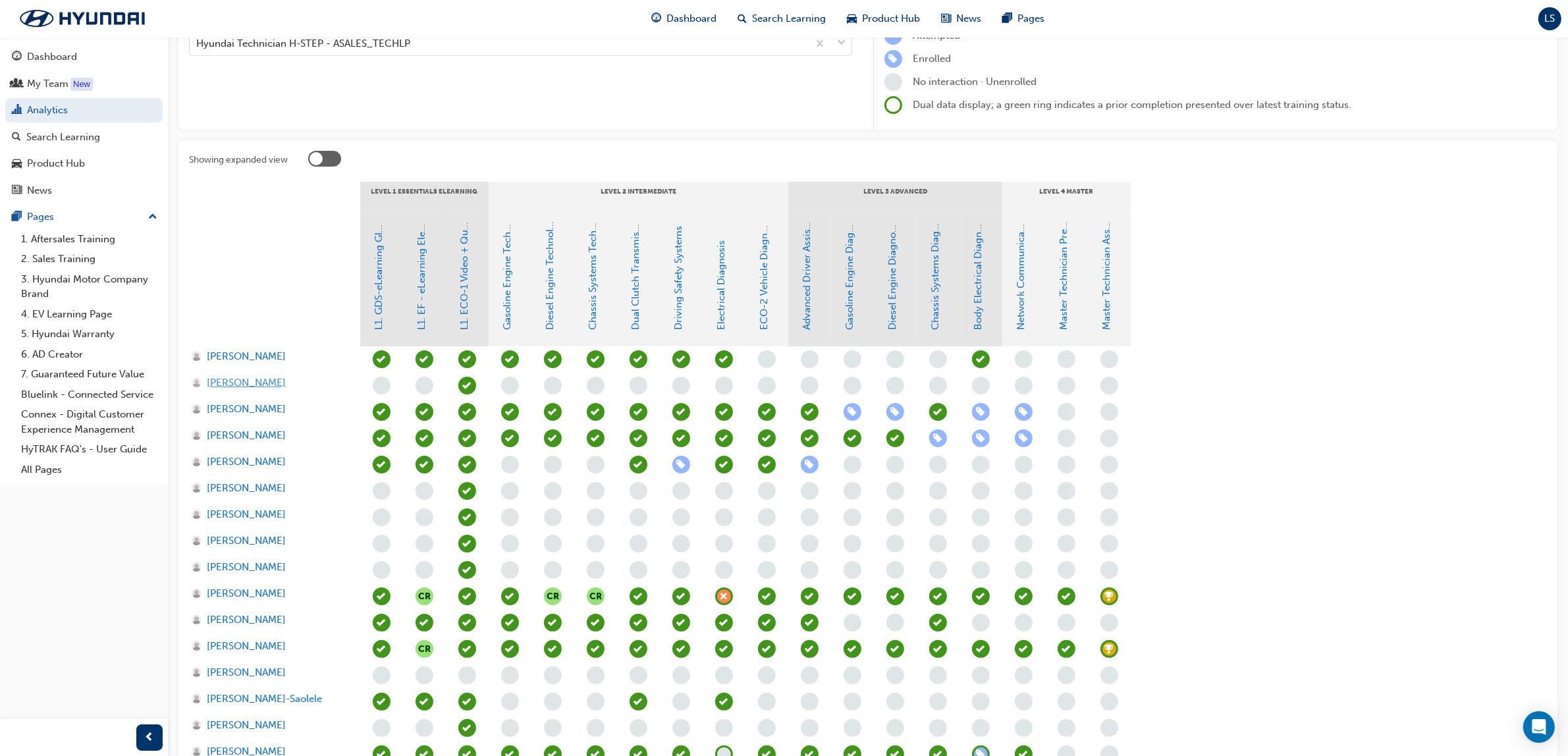
click at [243, 382] on span "[PERSON_NAME]" at bounding box center [246, 382] width 79 height 16
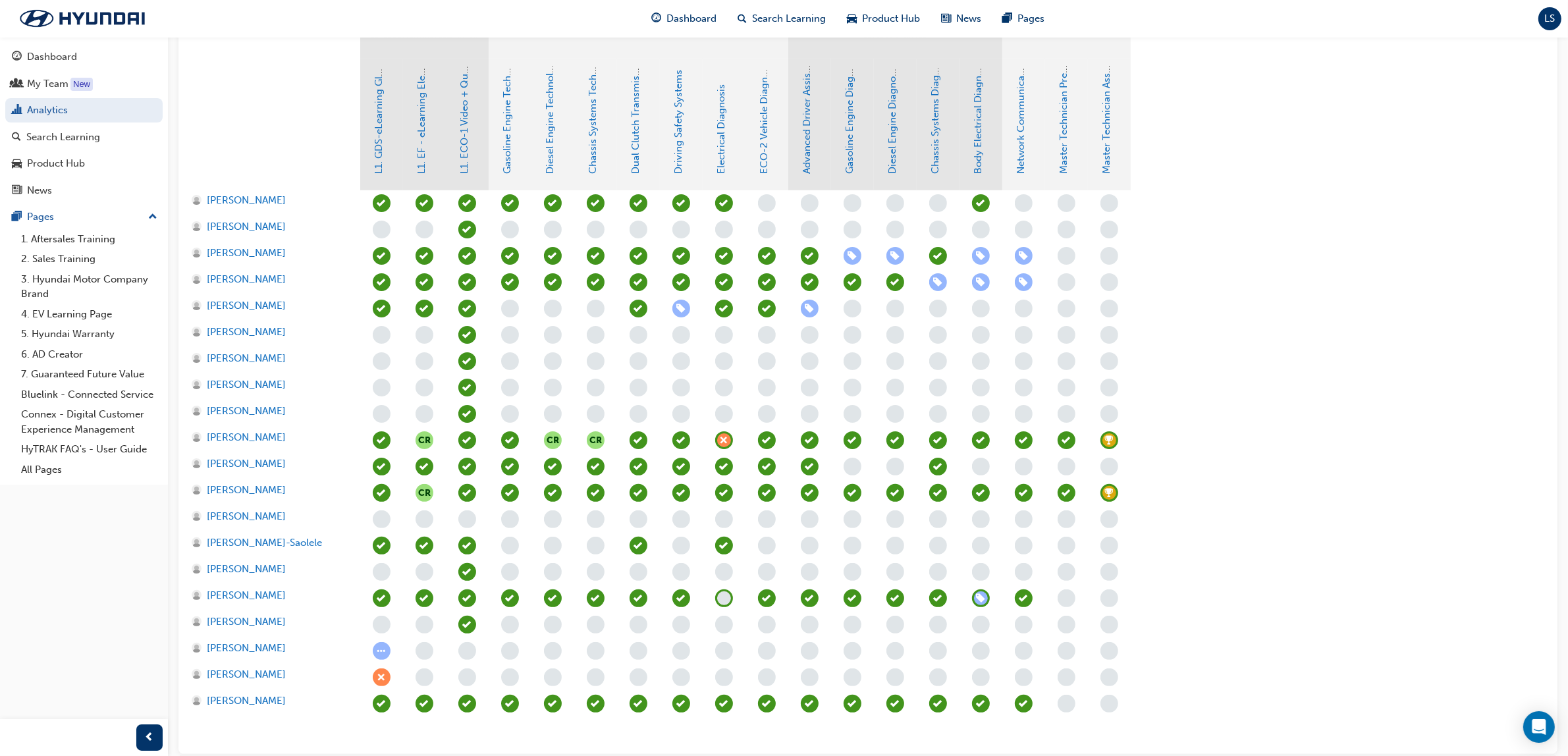
scroll to position [329, 0]
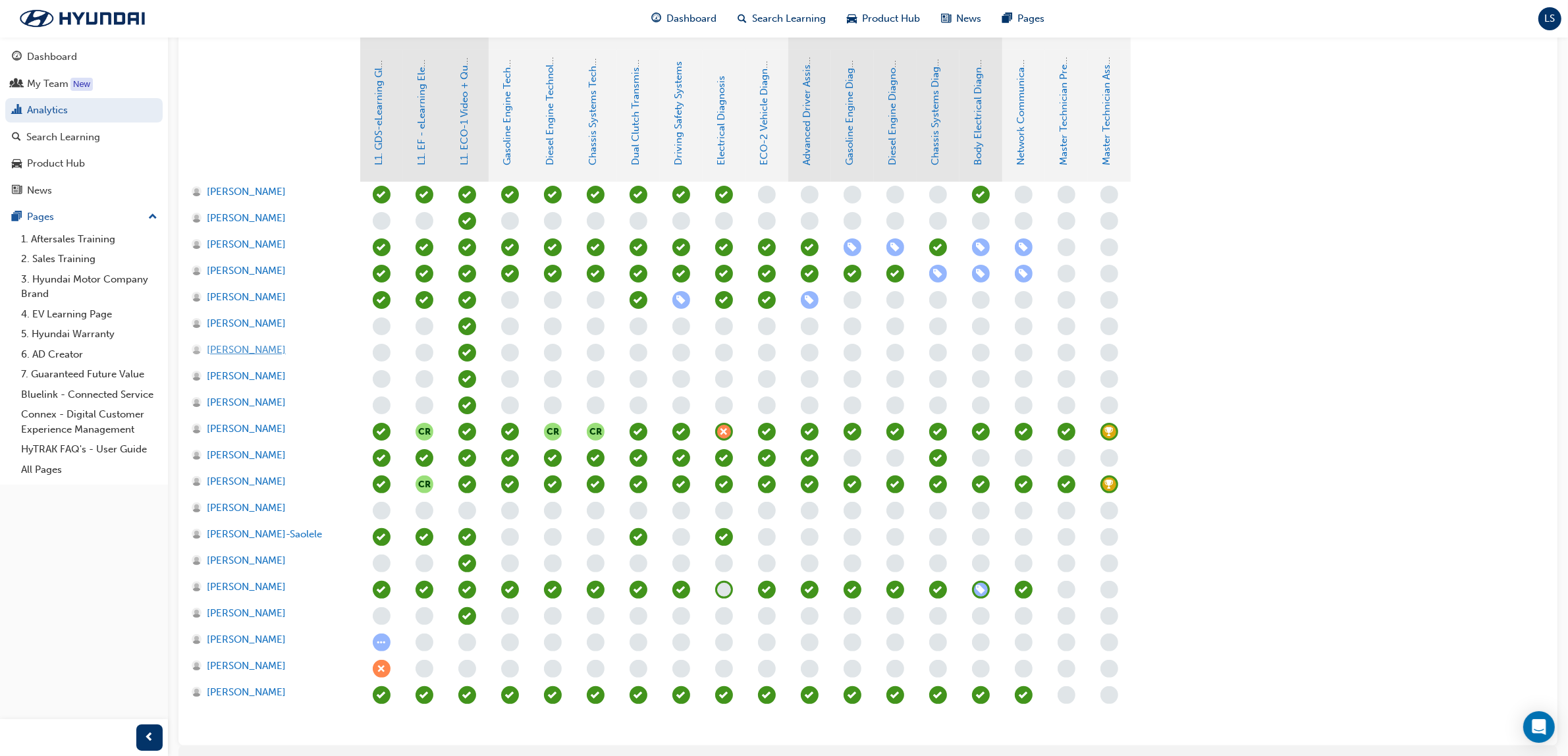
click at [250, 352] on span "[PERSON_NAME]" at bounding box center [246, 350] width 79 height 16
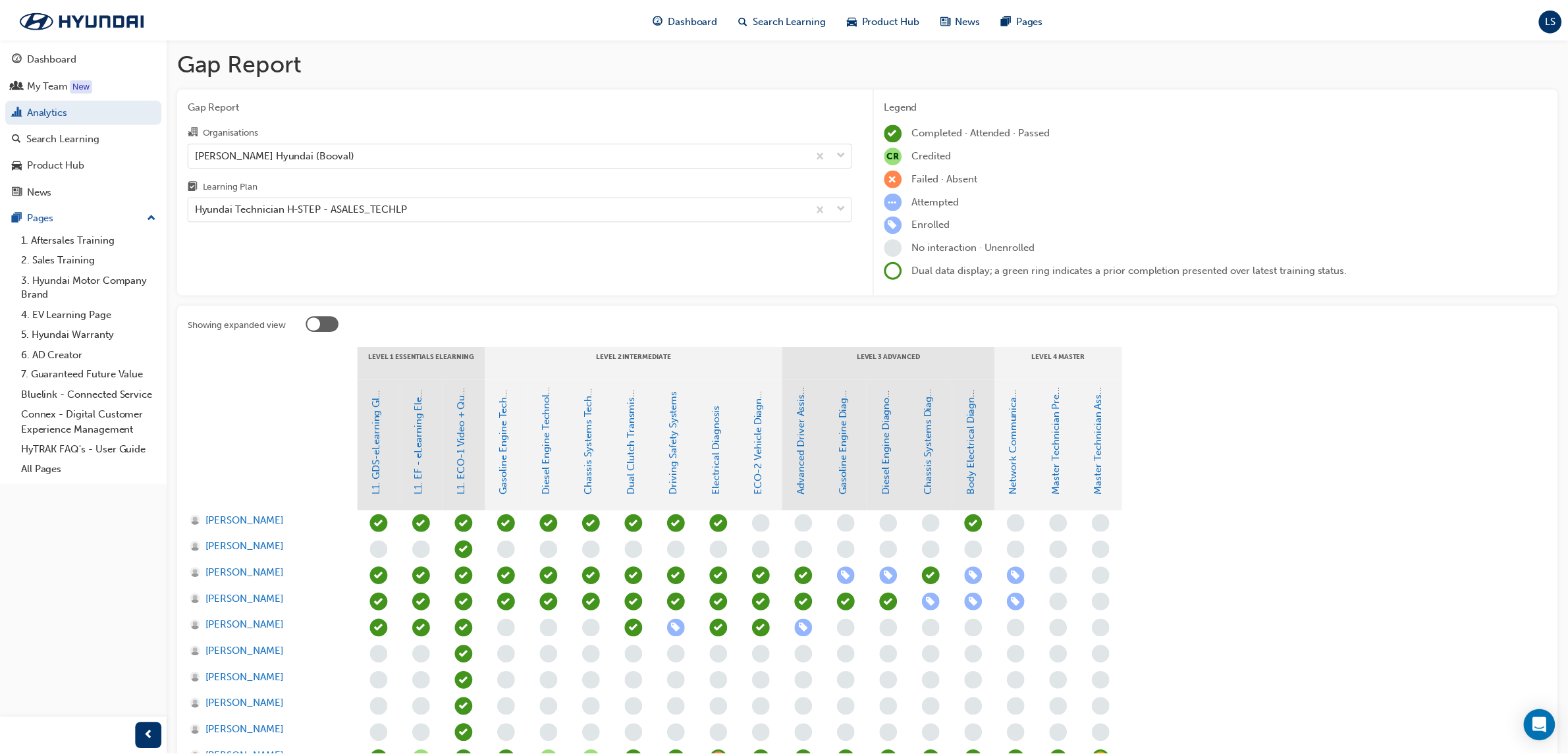
scroll to position [329, 0]
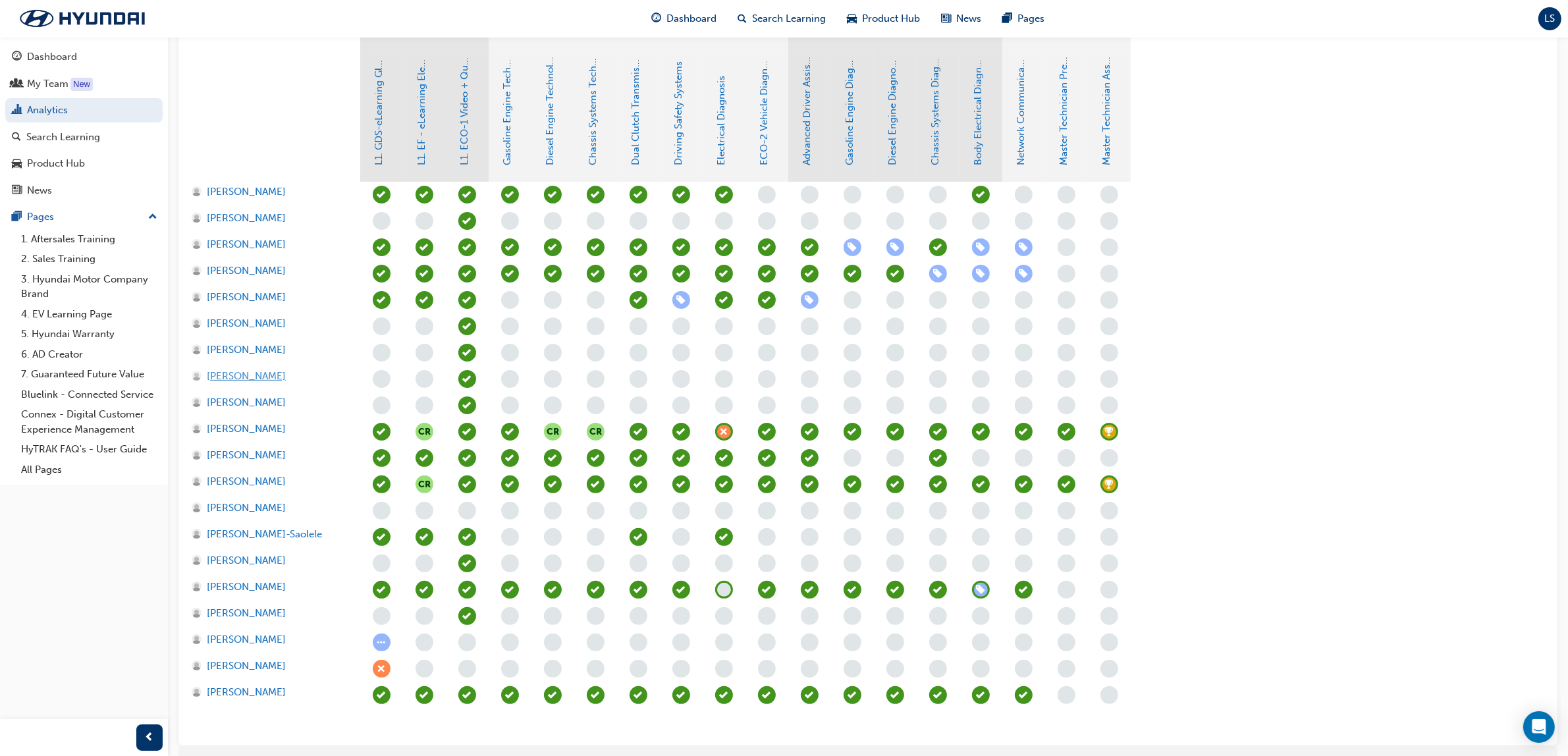
click at [242, 379] on span "[PERSON_NAME]" at bounding box center [246, 376] width 79 height 16
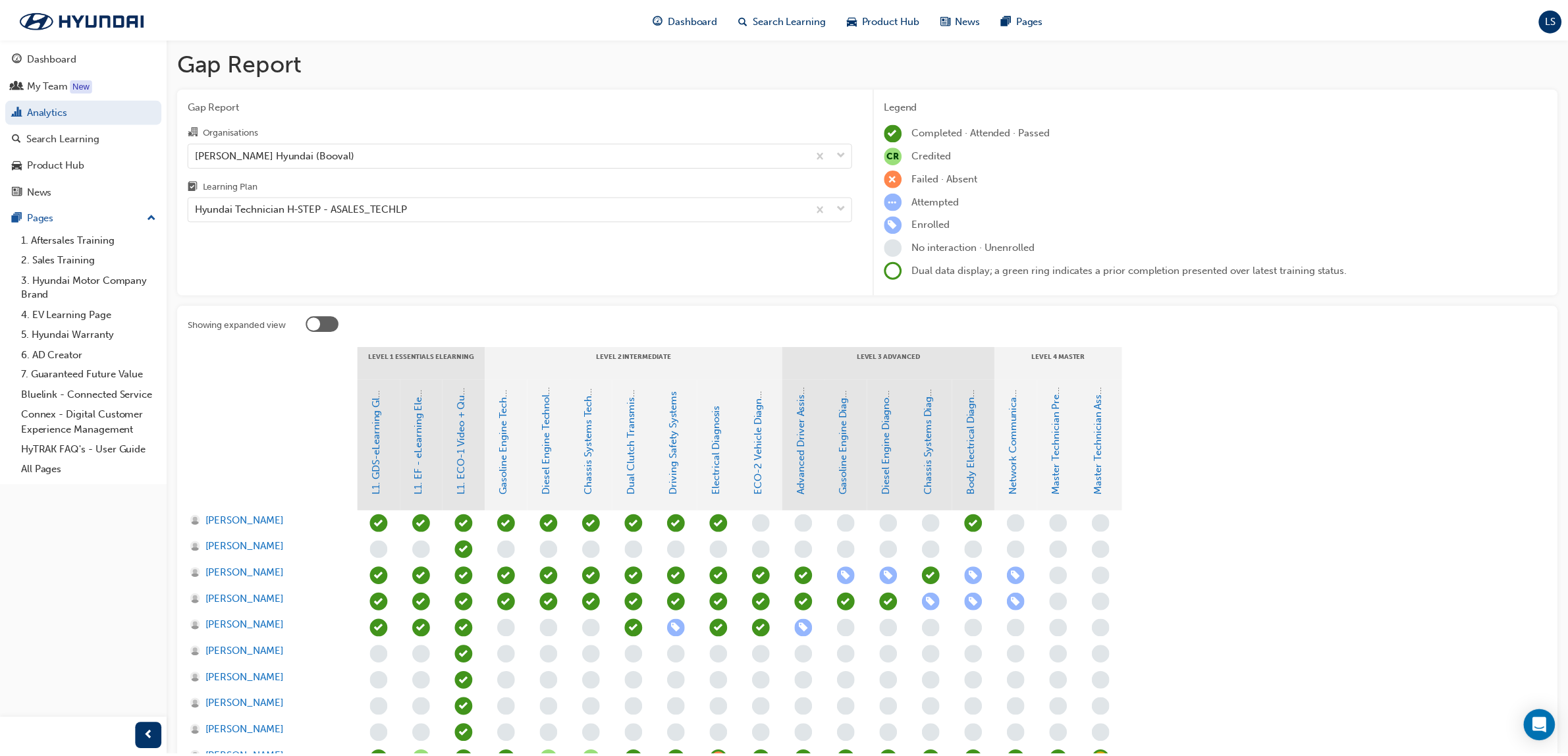
scroll to position [329, 0]
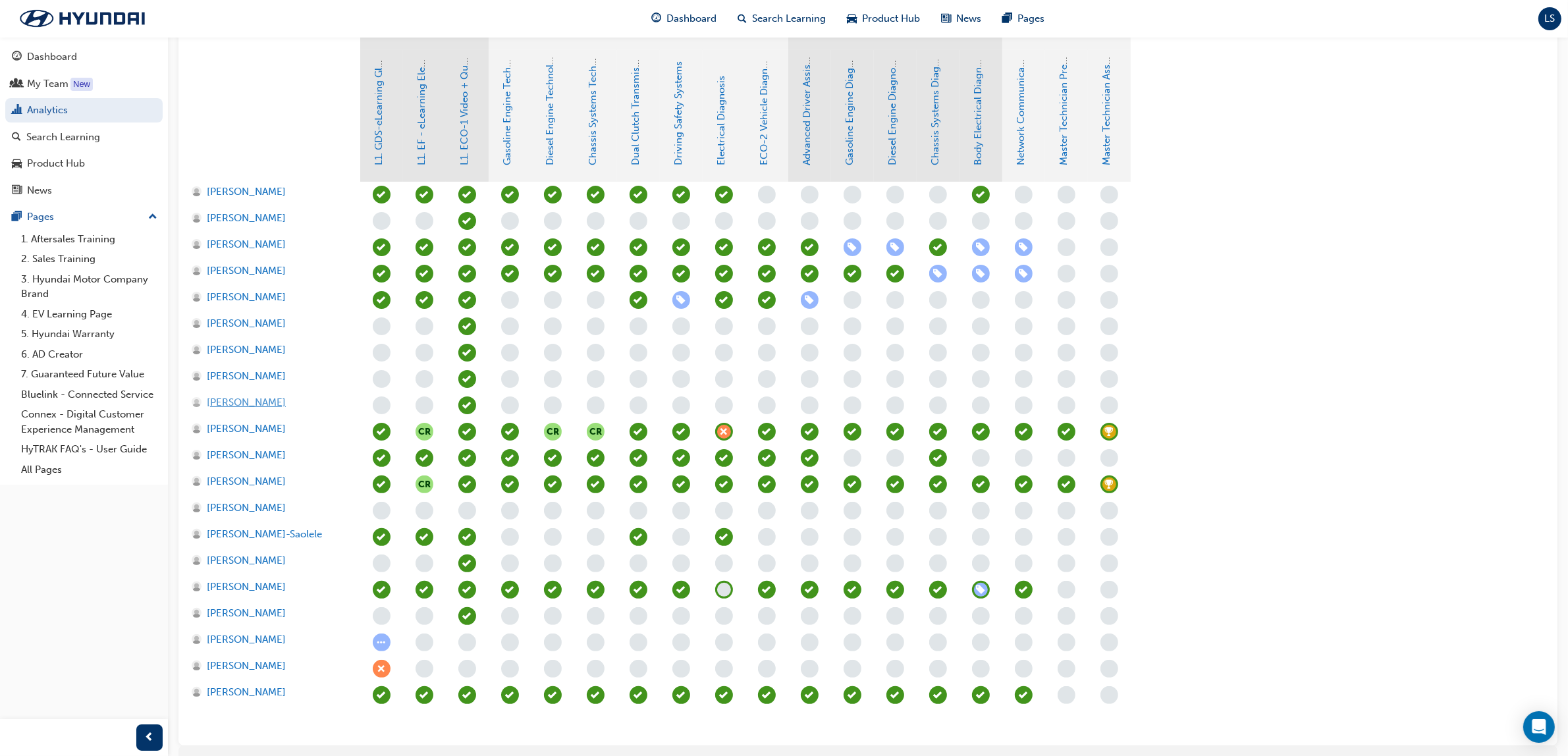
click at [266, 402] on span "[PERSON_NAME]" at bounding box center [246, 403] width 79 height 16
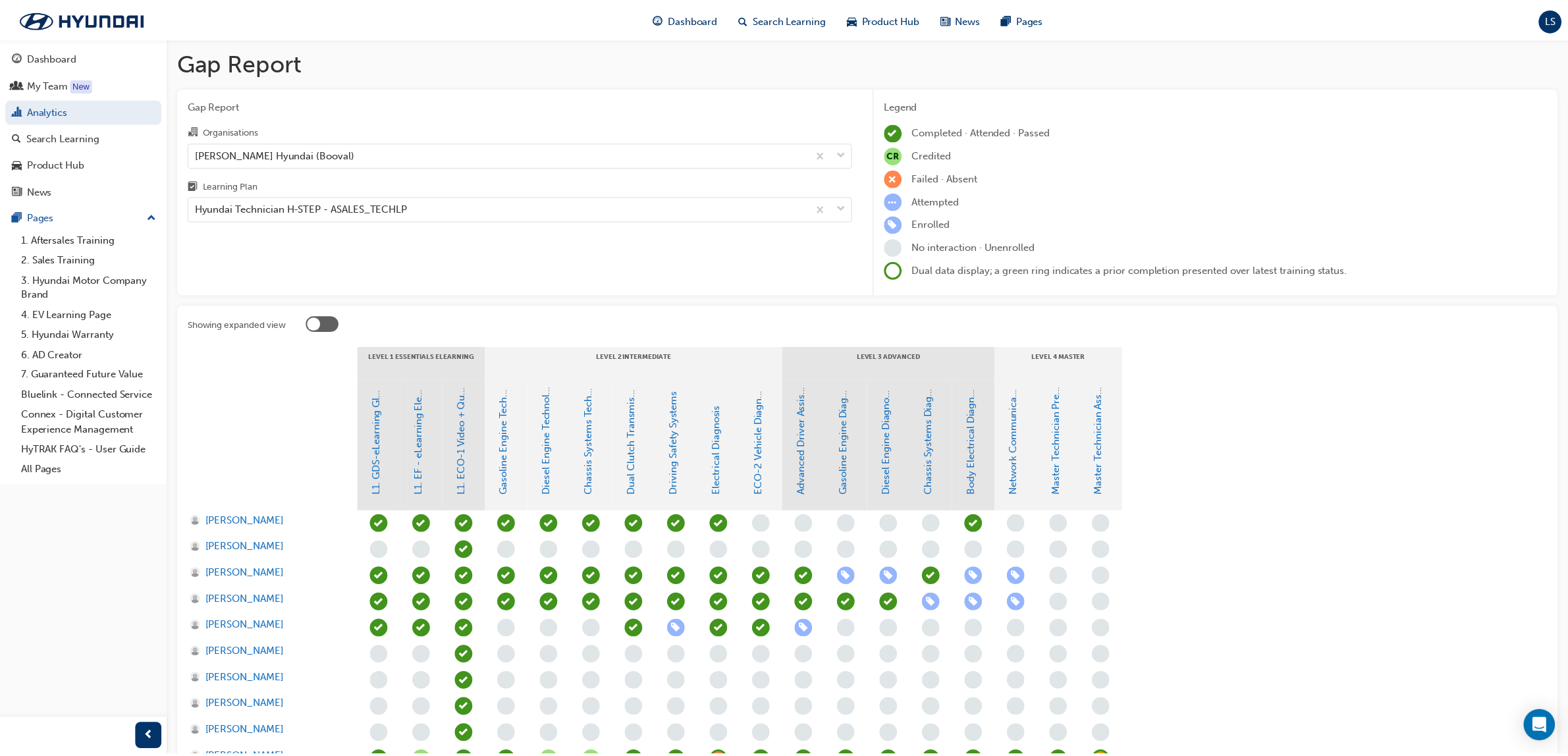
scroll to position [329, 0]
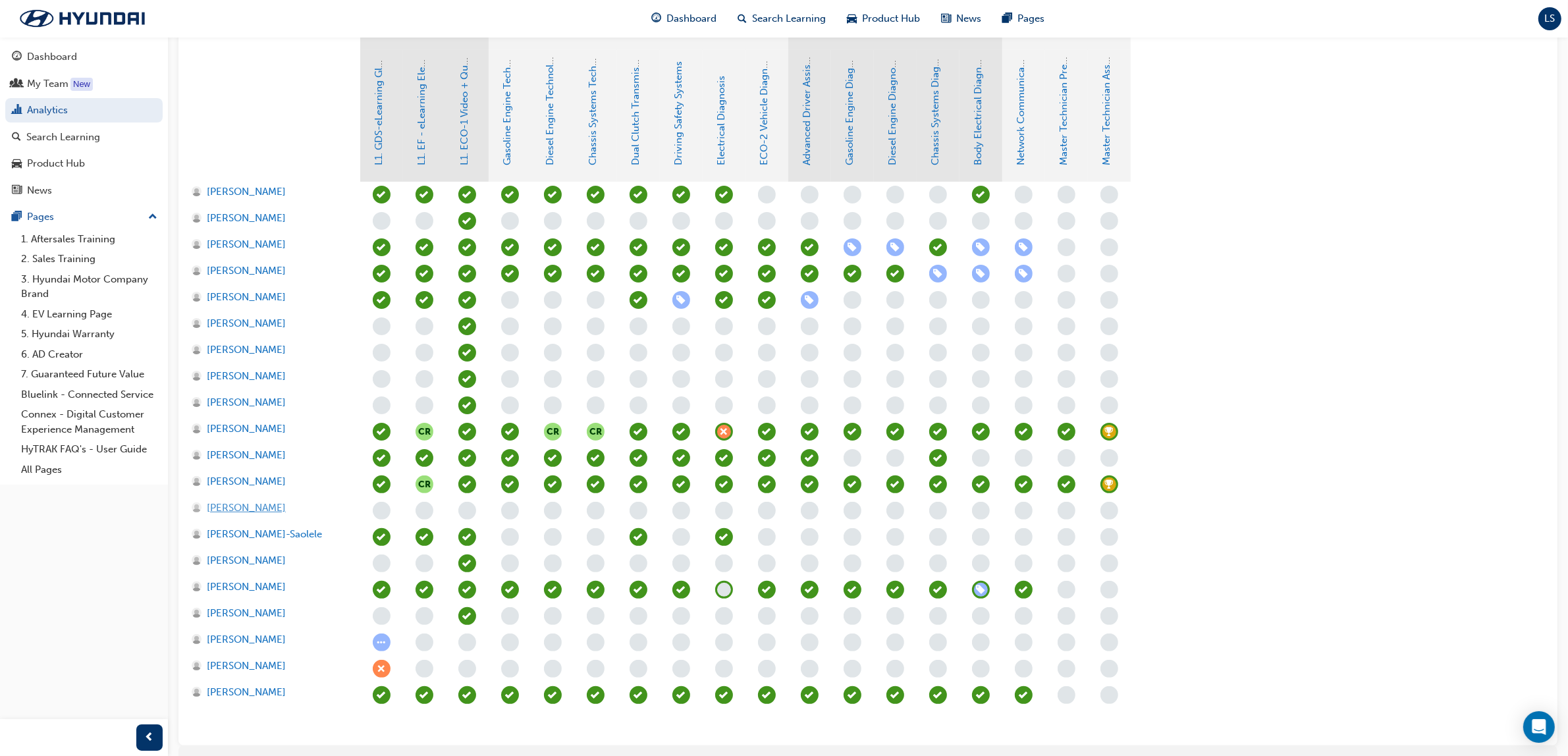
click at [222, 503] on span "[PERSON_NAME]" at bounding box center [246, 508] width 79 height 16
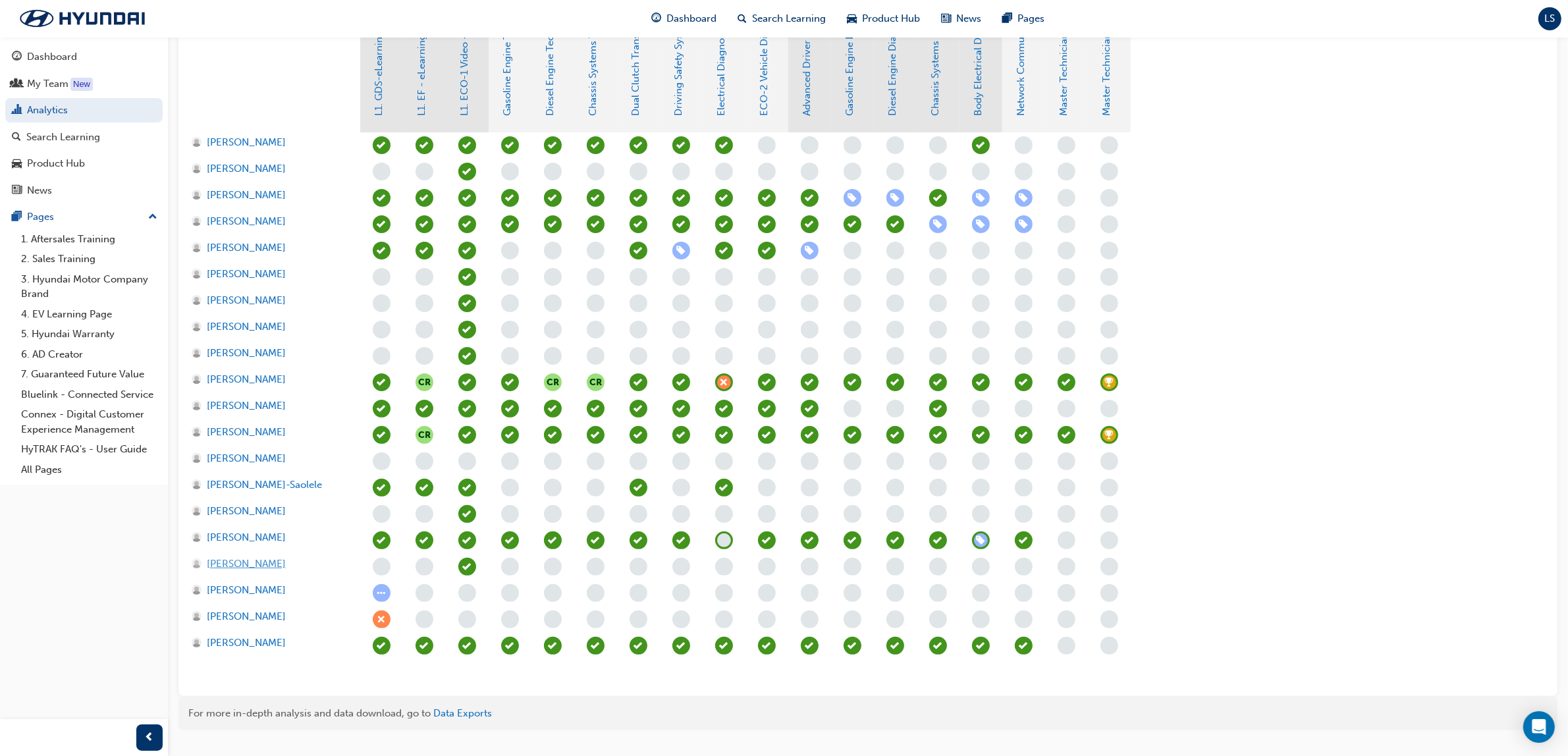
scroll to position [405, 0]
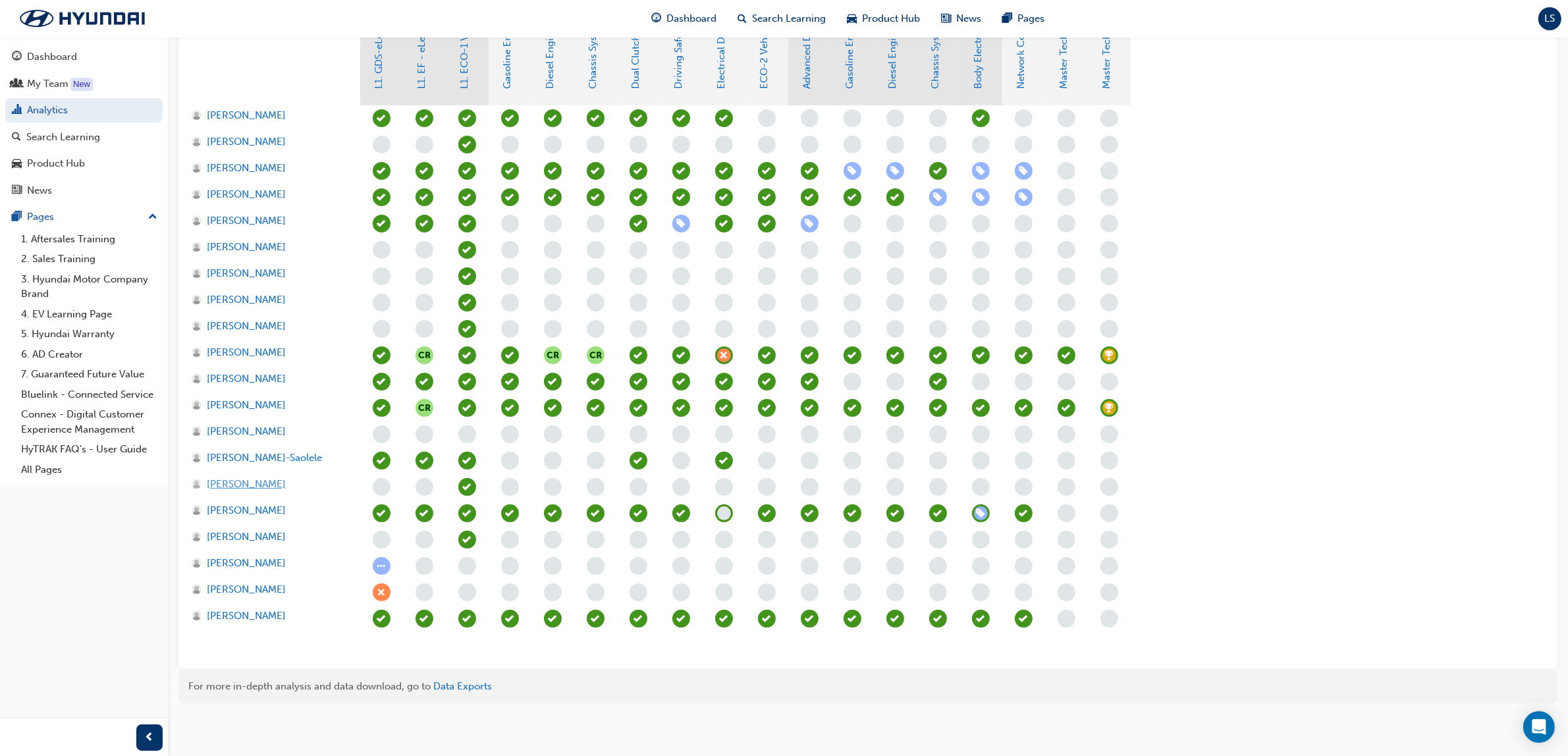
click at [248, 480] on span "[PERSON_NAME]" at bounding box center [246, 484] width 79 height 16
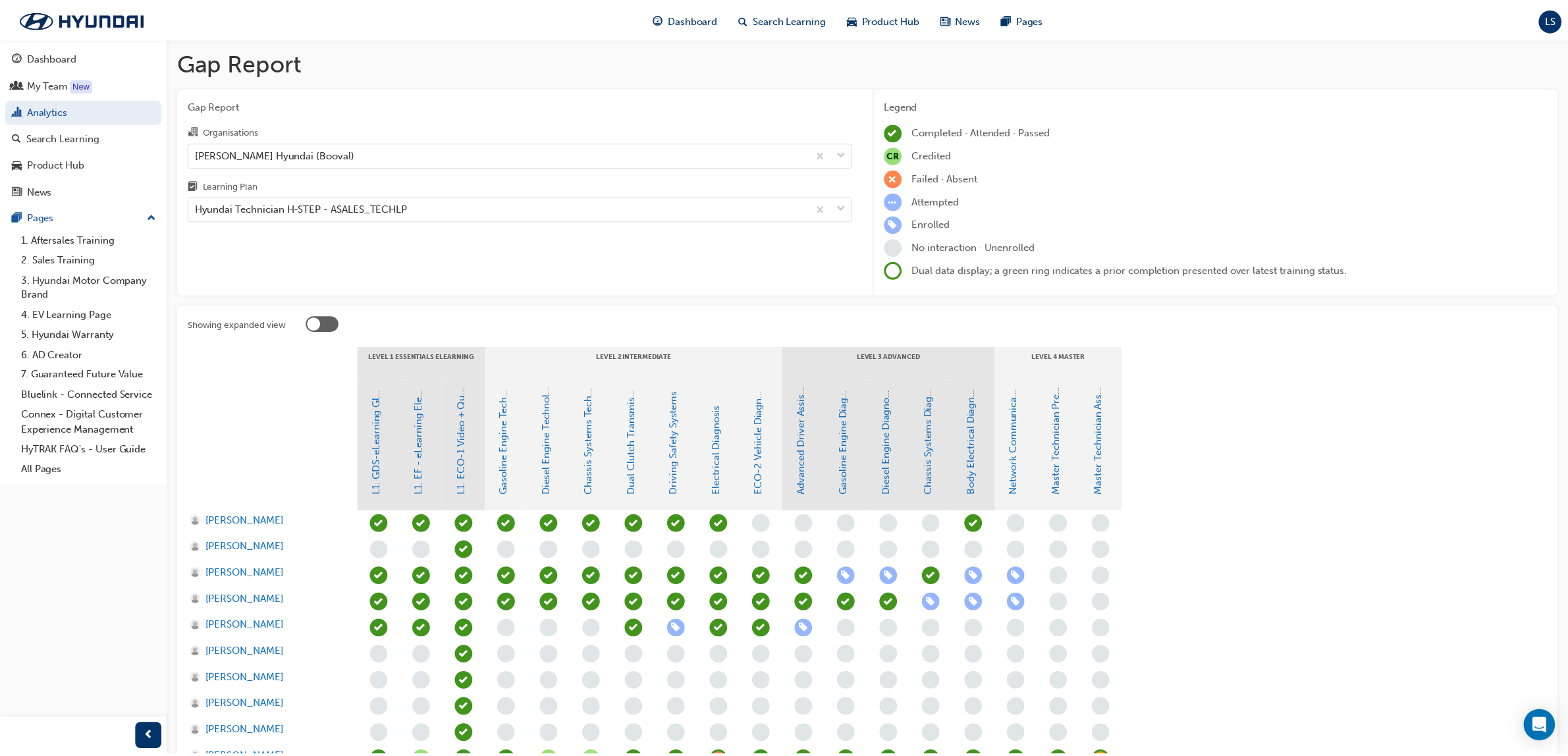
scroll to position [405, 0]
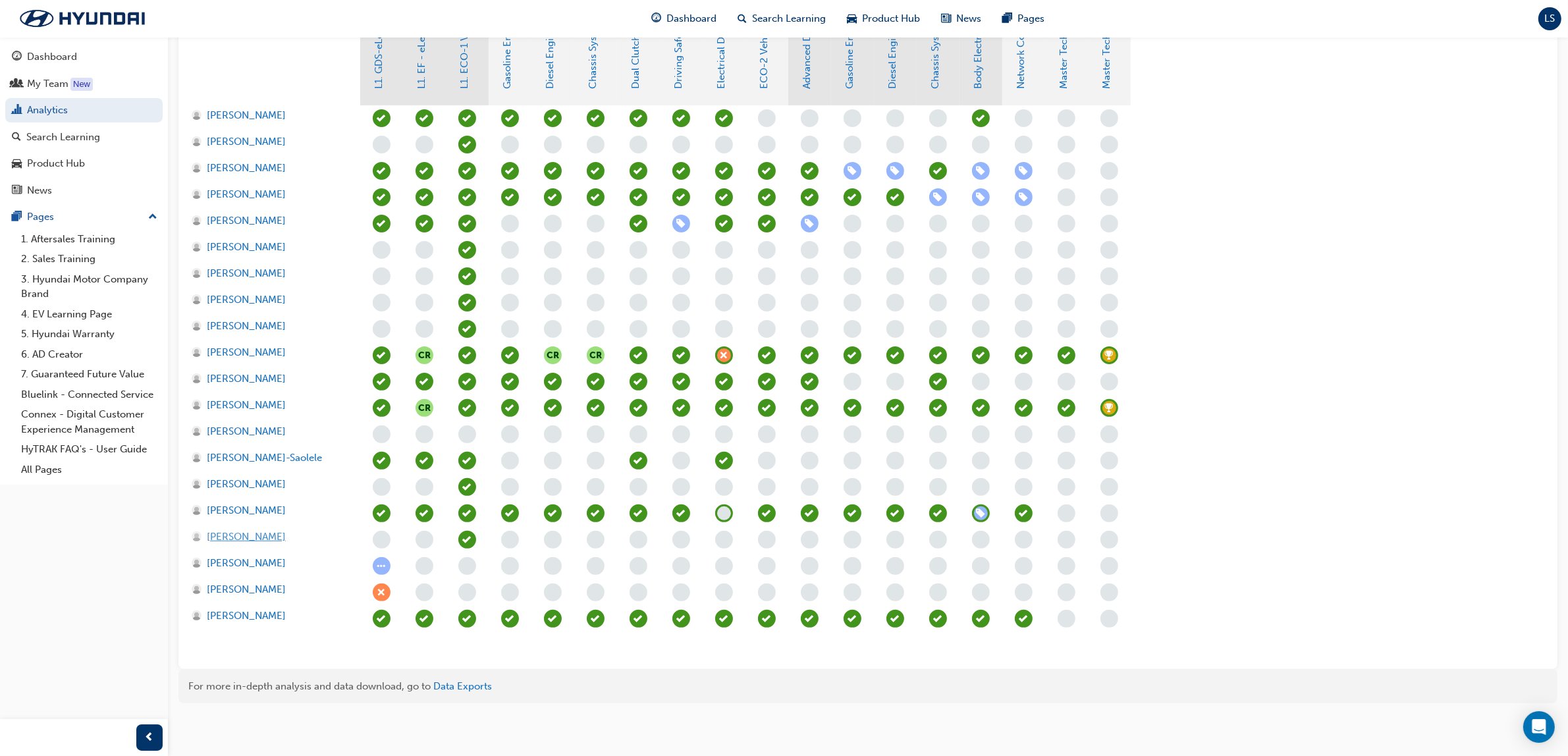
click at [266, 535] on span "[PERSON_NAME]" at bounding box center [246, 537] width 79 height 16
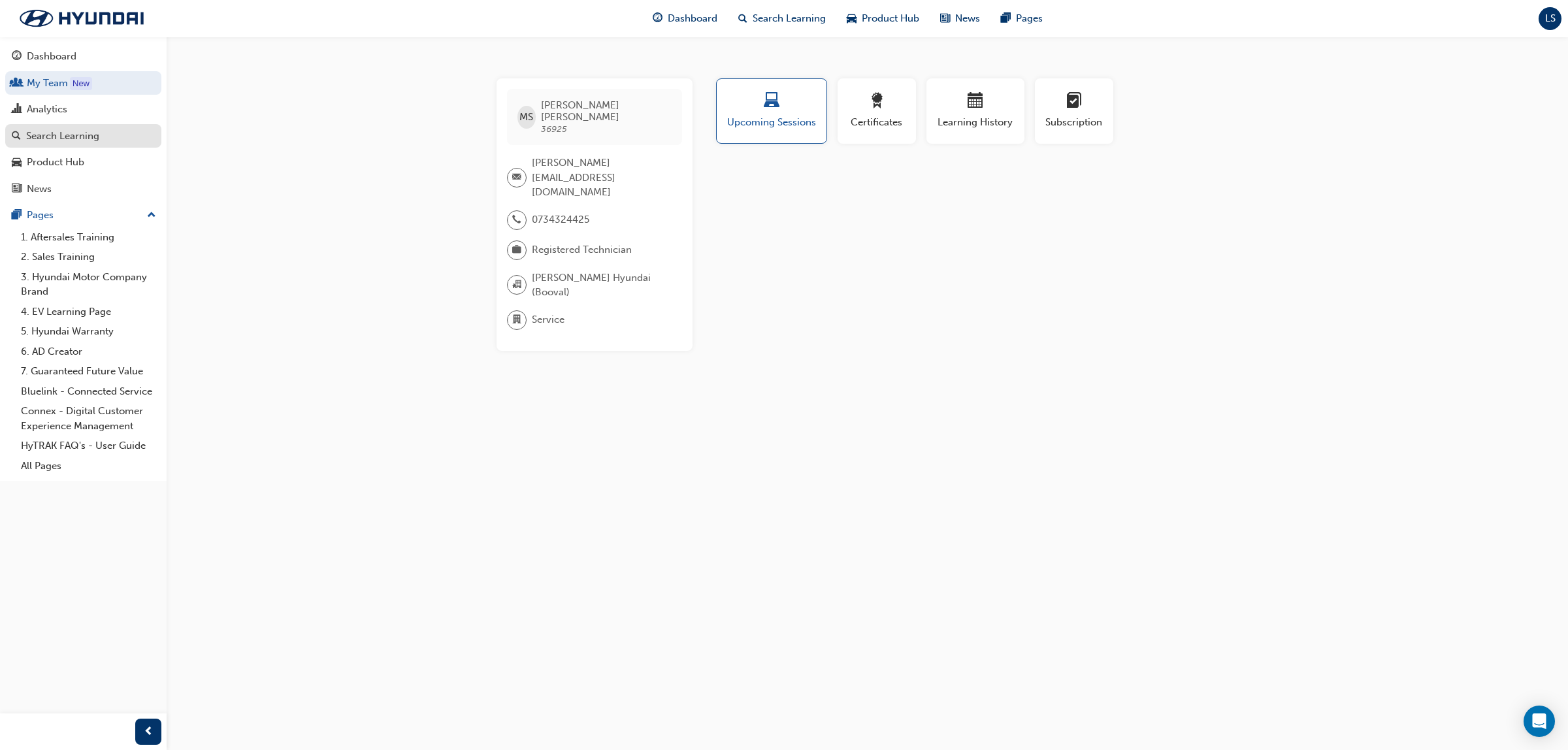
click at [71, 139] on div "Search Learning" at bounding box center [62, 136] width 73 height 15
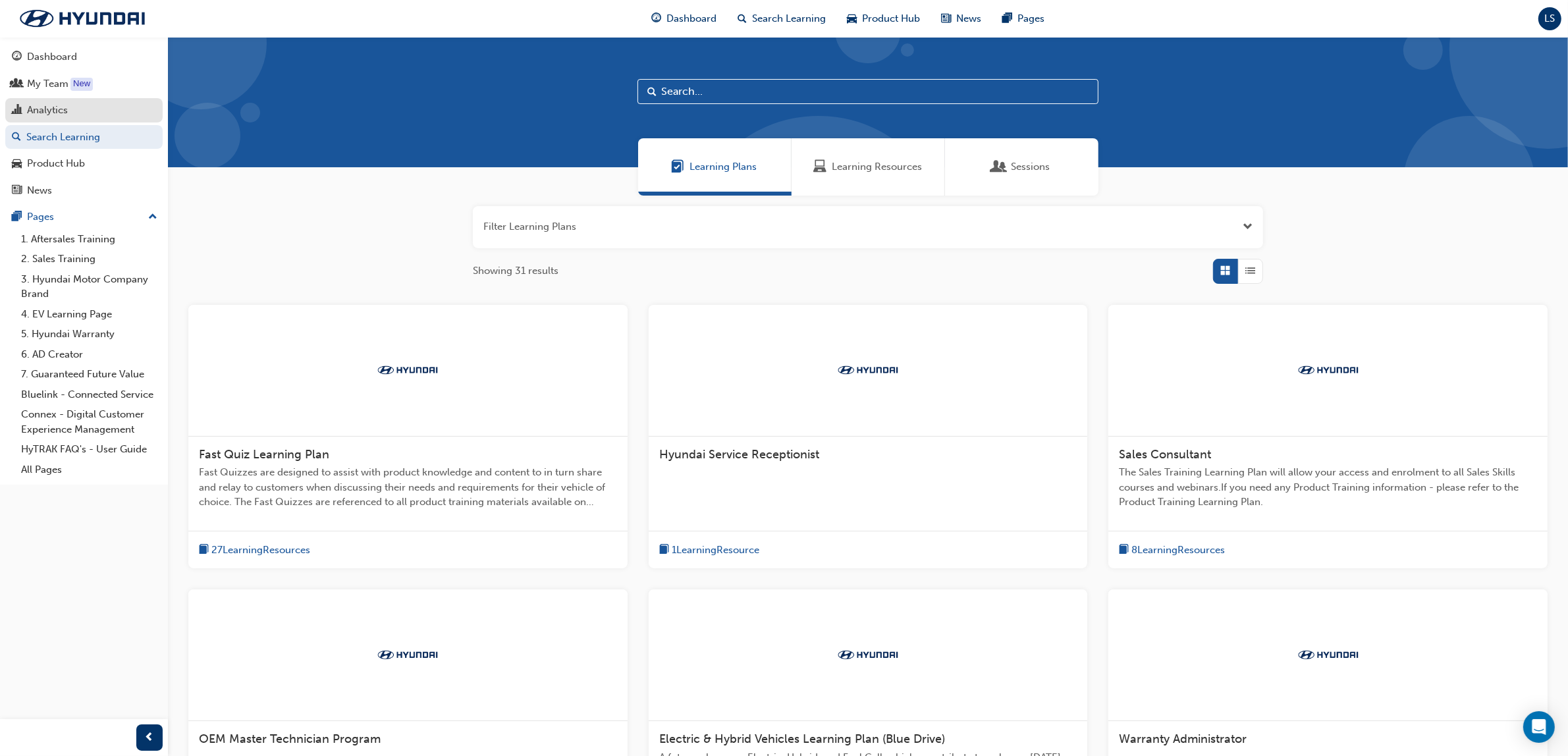
click at [63, 109] on div "Analytics" at bounding box center [47, 110] width 41 height 16
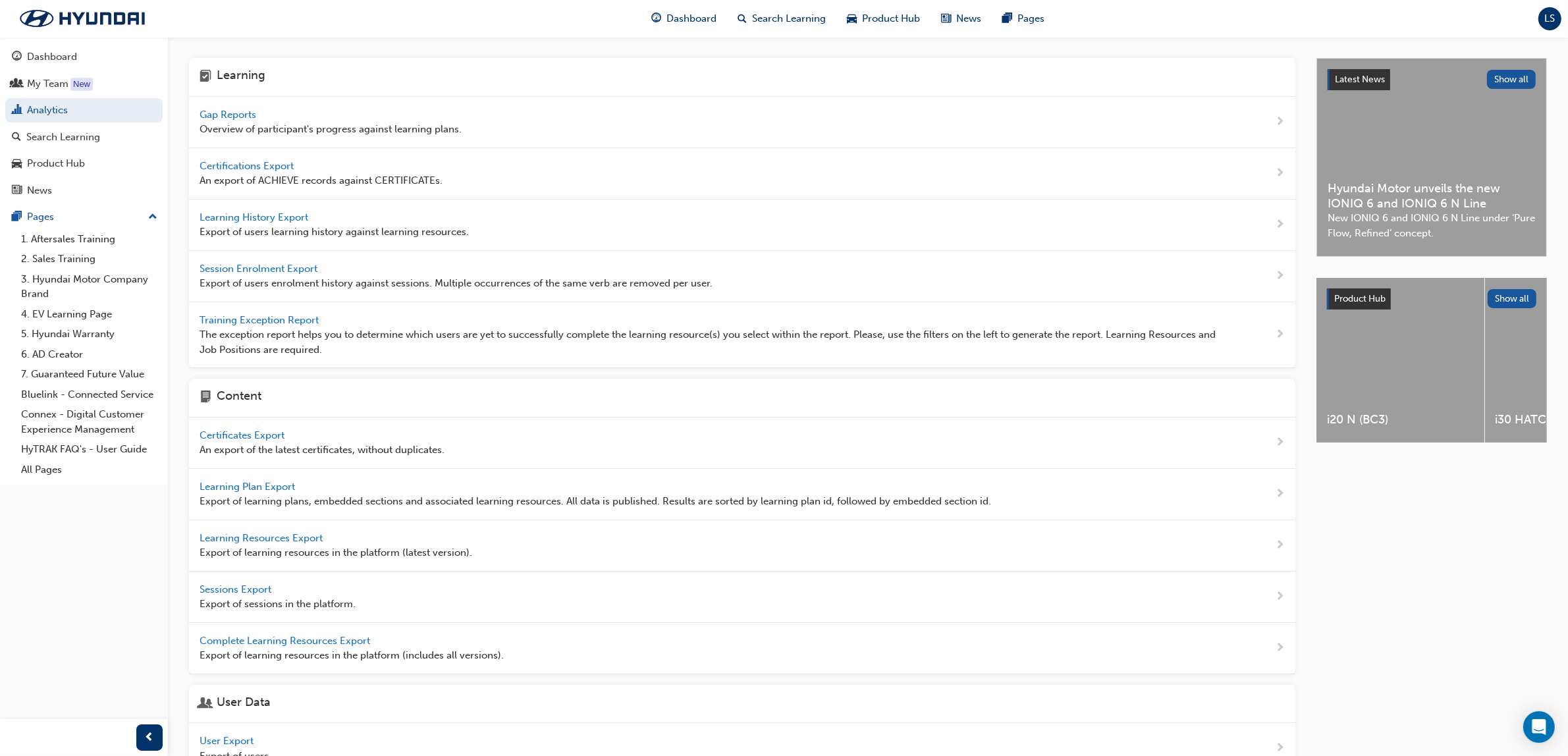
click at [231, 107] on div "Gap Reports Overview of participant's progress against learning plans." at bounding box center [330, 122] width 262 height 29
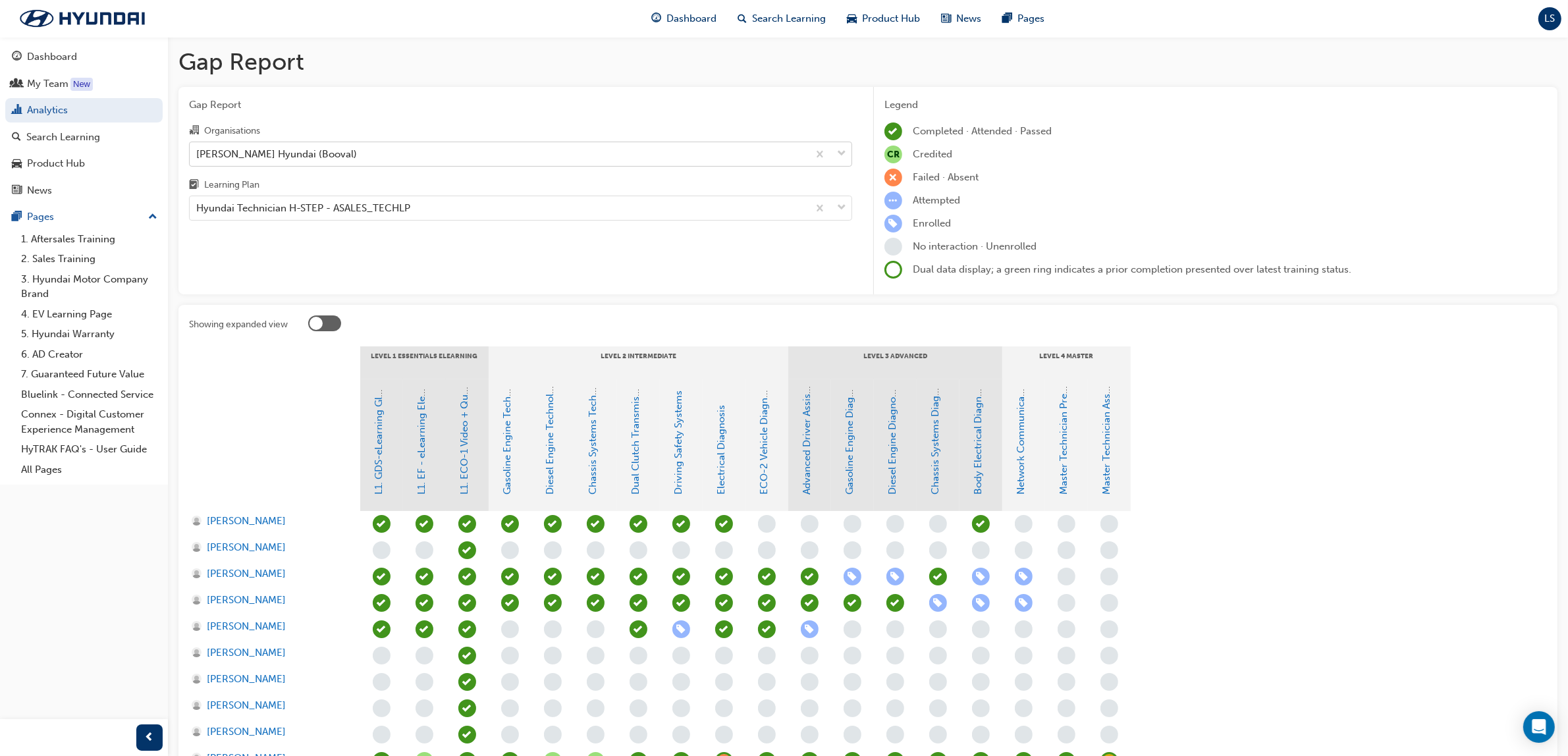
click at [285, 150] on div "[PERSON_NAME] Hyundai (Booval)" at bounding box center [276, 154] width 161 height 16
click at [198, 150] on input "Organisations [PERSON_NAME] Hyundai (Booval)" at bounding box center [197, 154] width 2 height 11
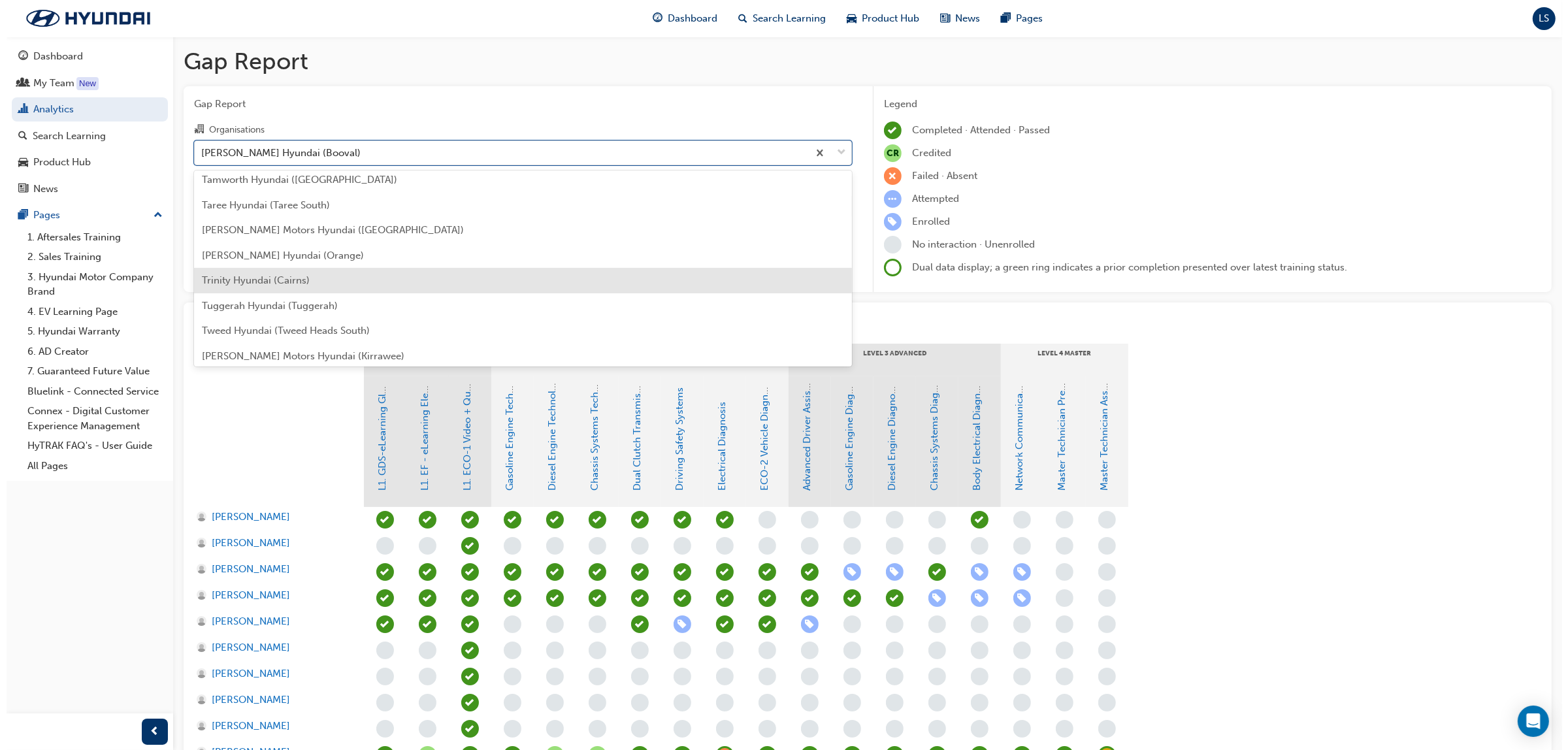
scroll to position [3898, 0]
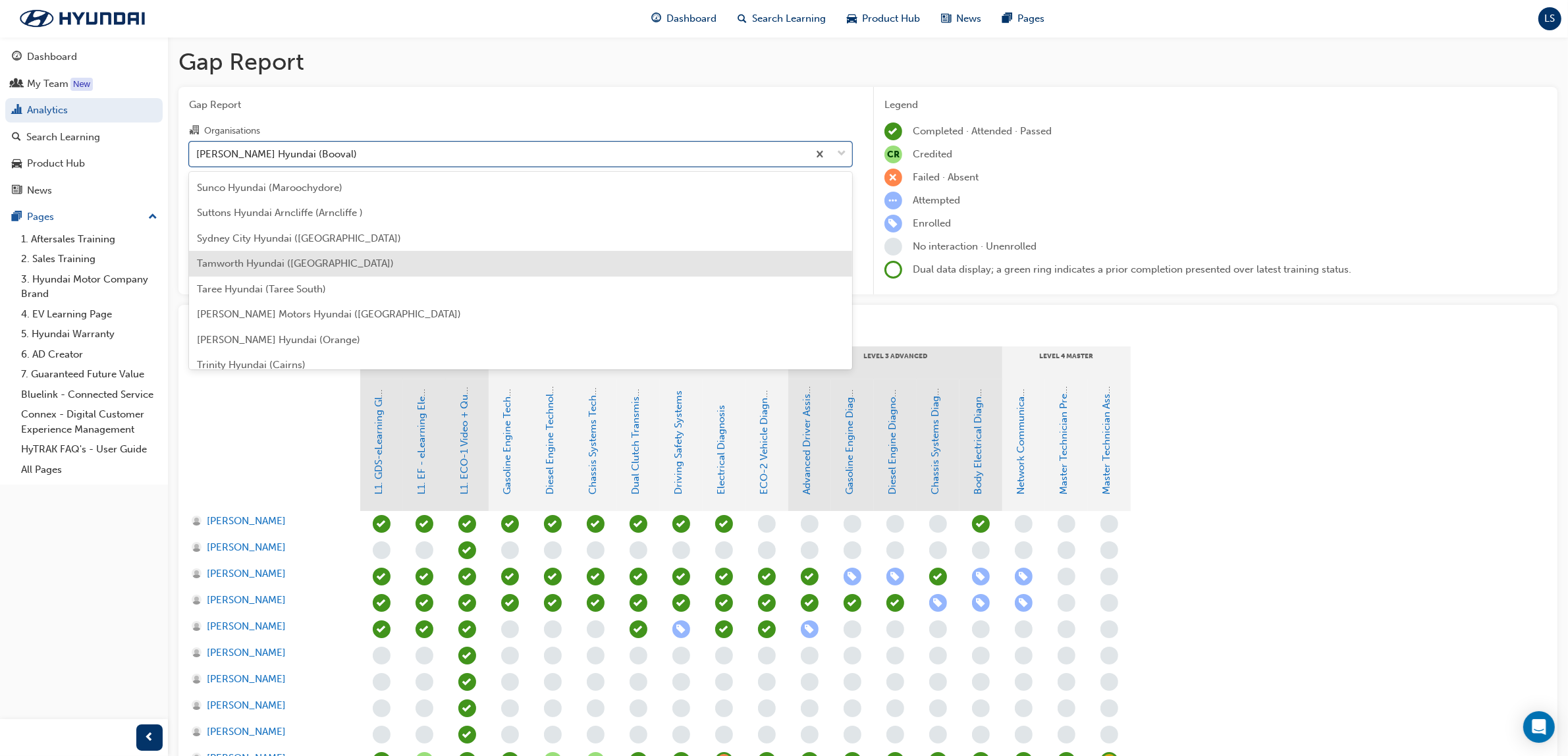
click at [300, 257] on span "Tamworth Hyundai ([GEOGRAPHIC_DATA])" at bounding box center [295, 263] width 197 height 12
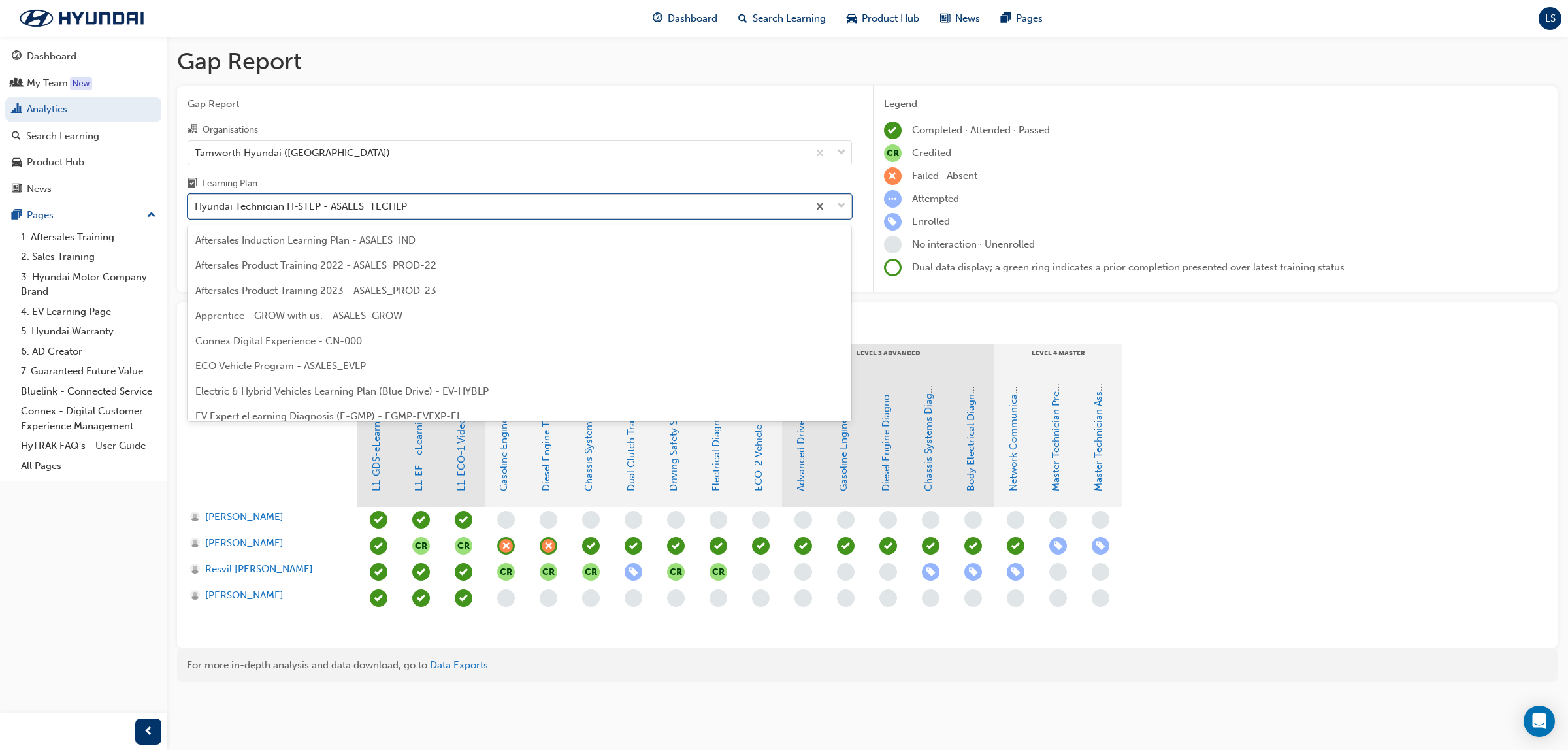
click at [318, 217] on div "Hyundai Technician H-STEP - ASALES_TECHLP" at bounding box center [498, 207] width 620 height 23
click at [196, 212] on input "Learning Plan option Hyundai Technician H-STEP - ASALES_TECHLP focused, 21 of 3…" at bounding box center [195, 206] width 2 height 11
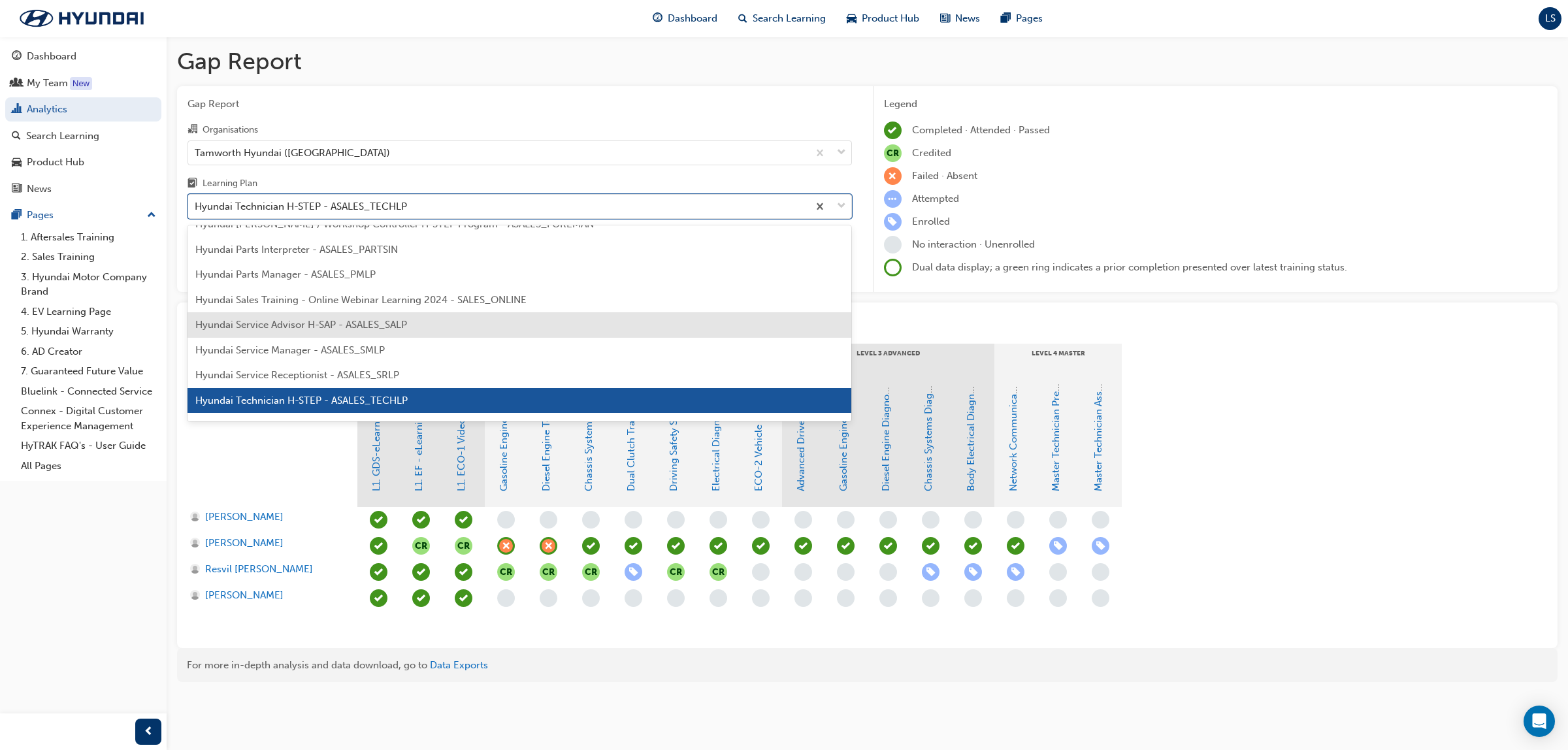
click at [334, 328] on span "Hyundai Service Advisor H-SAP - ASALES_SALP" at bounding box center [301, 324] width 212 height 12
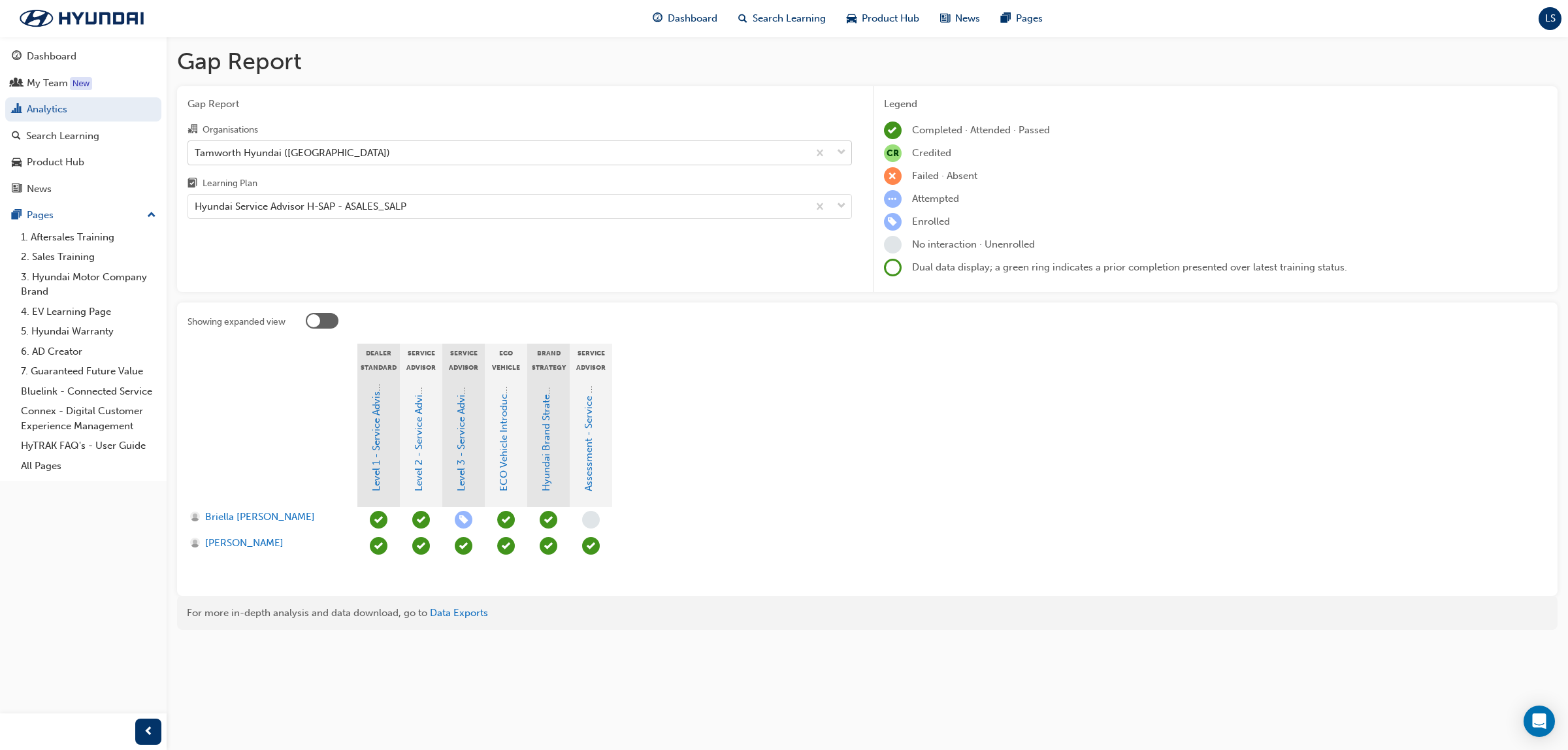
click at [367, 159] on div "Tamworth Hyundai ([GEOGRAPHIC_DATA])" at bounding box center [498, 152] width 620 height 23
click at [196, 157] on input "Organisations Tamworth Hyundai ([GEOGRAPHIC_DATA])" at bounding box center [195, 152] width 2 height 11
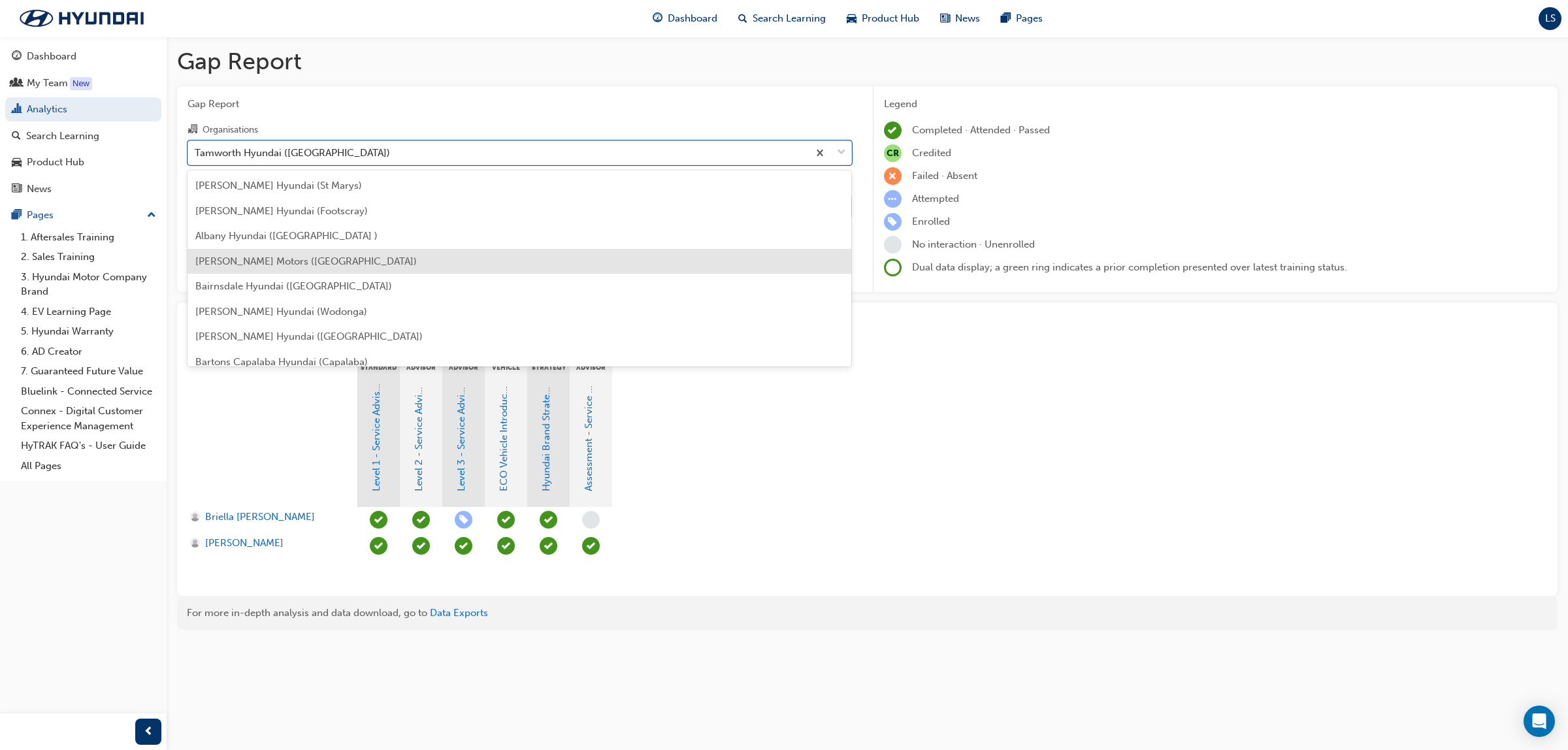
click at [335, 264] on span "[PERSON_NAME] Motors ([GEOGRAPHIC_DATA])" at bounding box center [306, 261] width 221 height 12
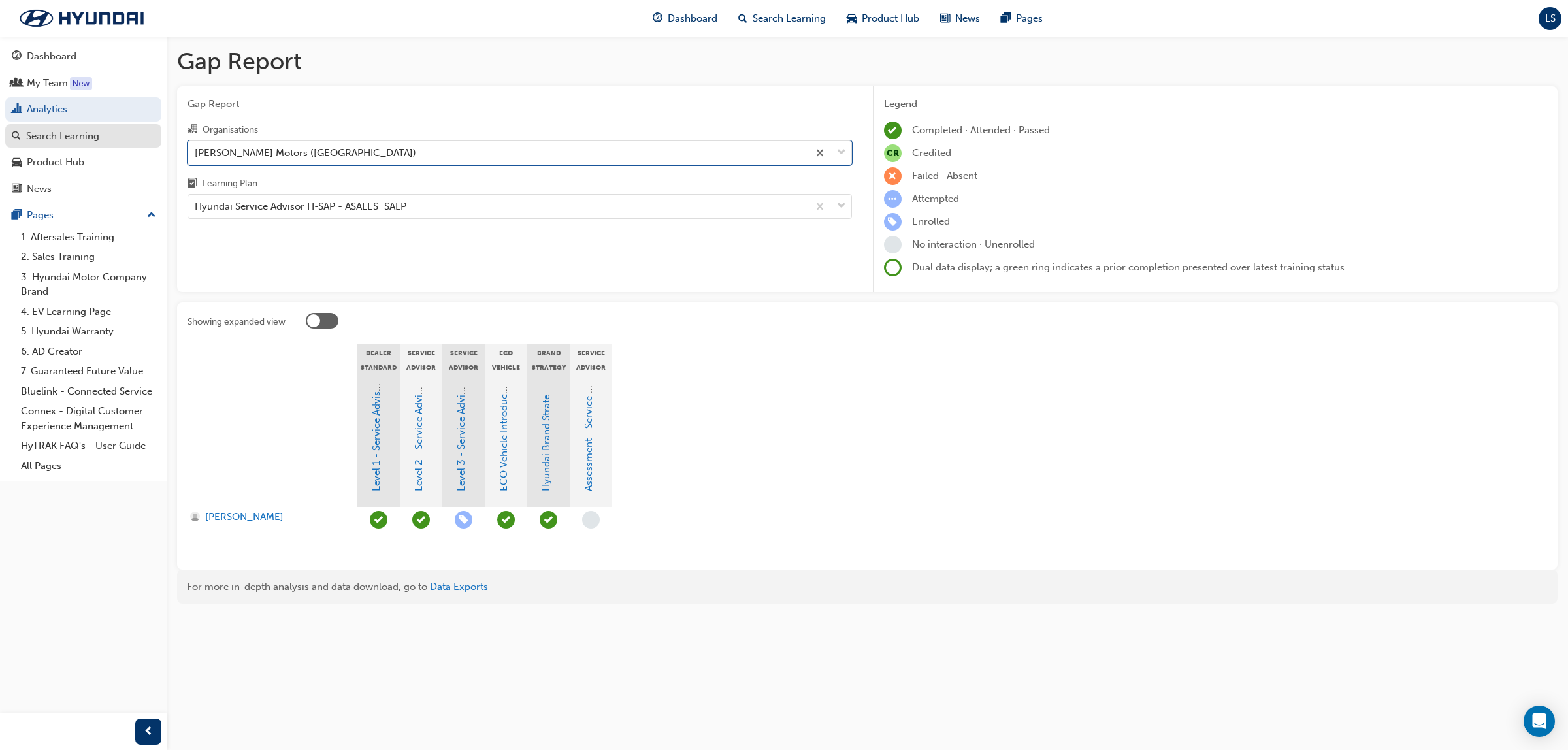
click at [66, 133] on div "Search Learning" at bounding box center [62, 136] width 73 height 15
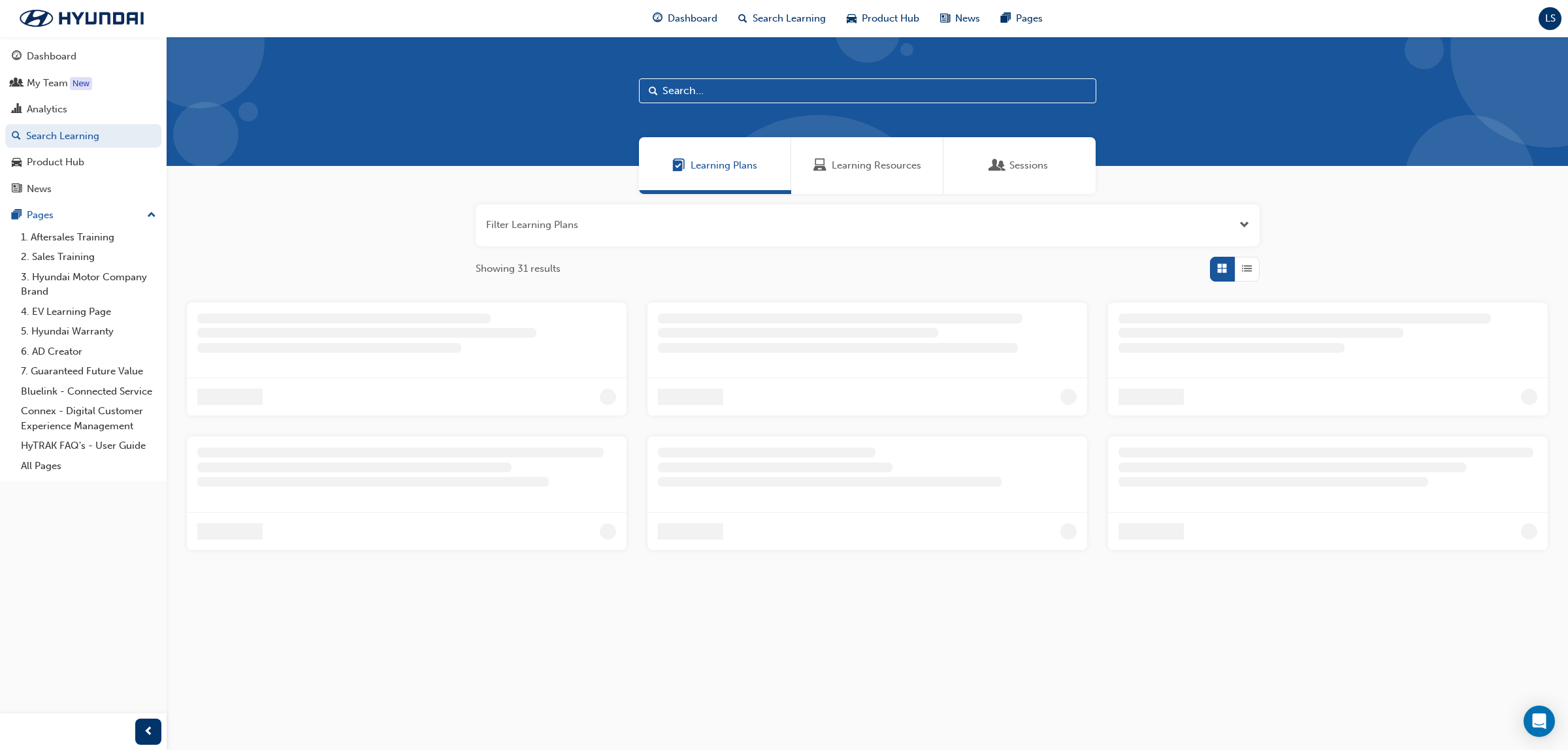
click at [893, 162] on span "Learning Resources" at bounding box center [876, 165] width 89 height 15
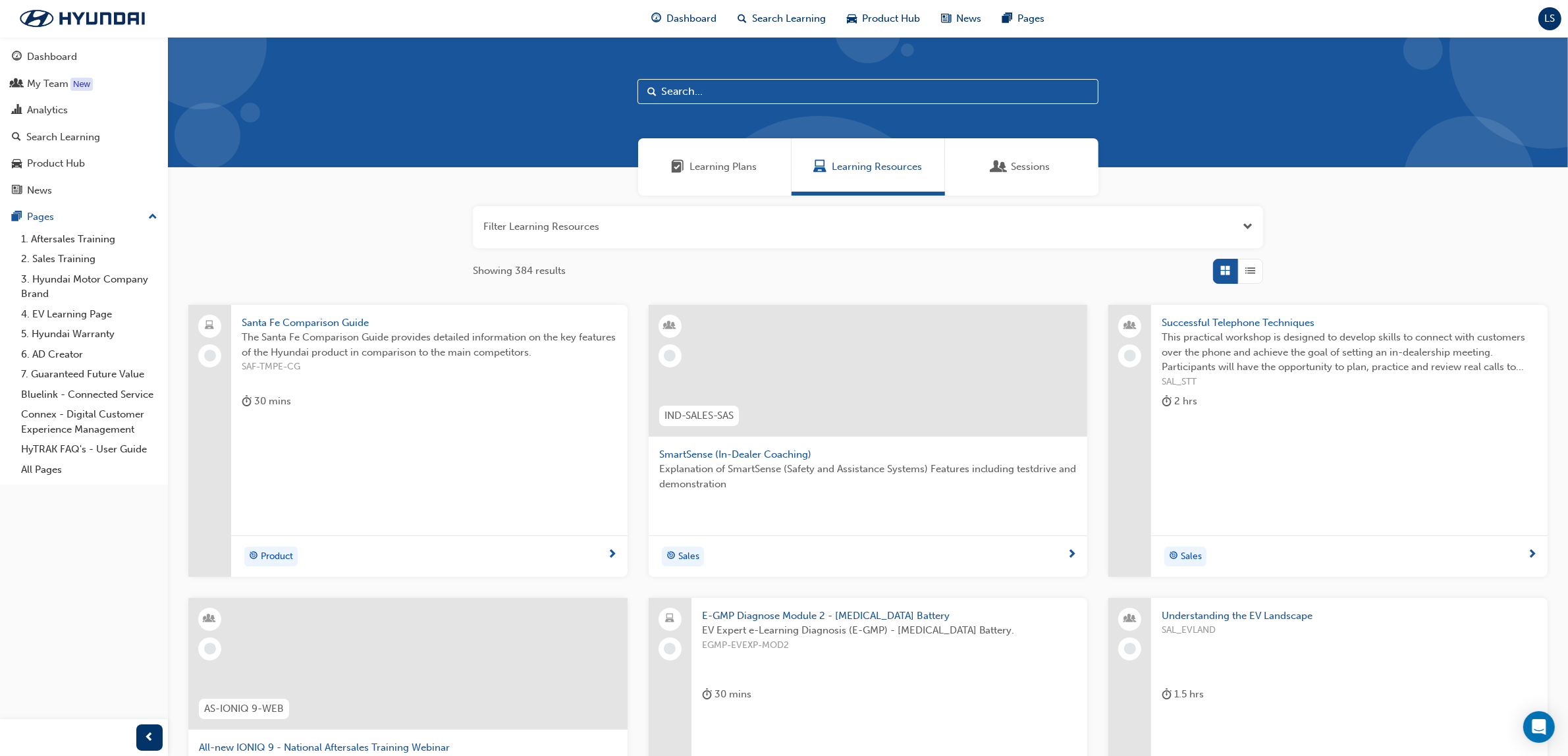
click at [1254, 275] on span "List" at bounding box center [1251, 271] width 10 height 16
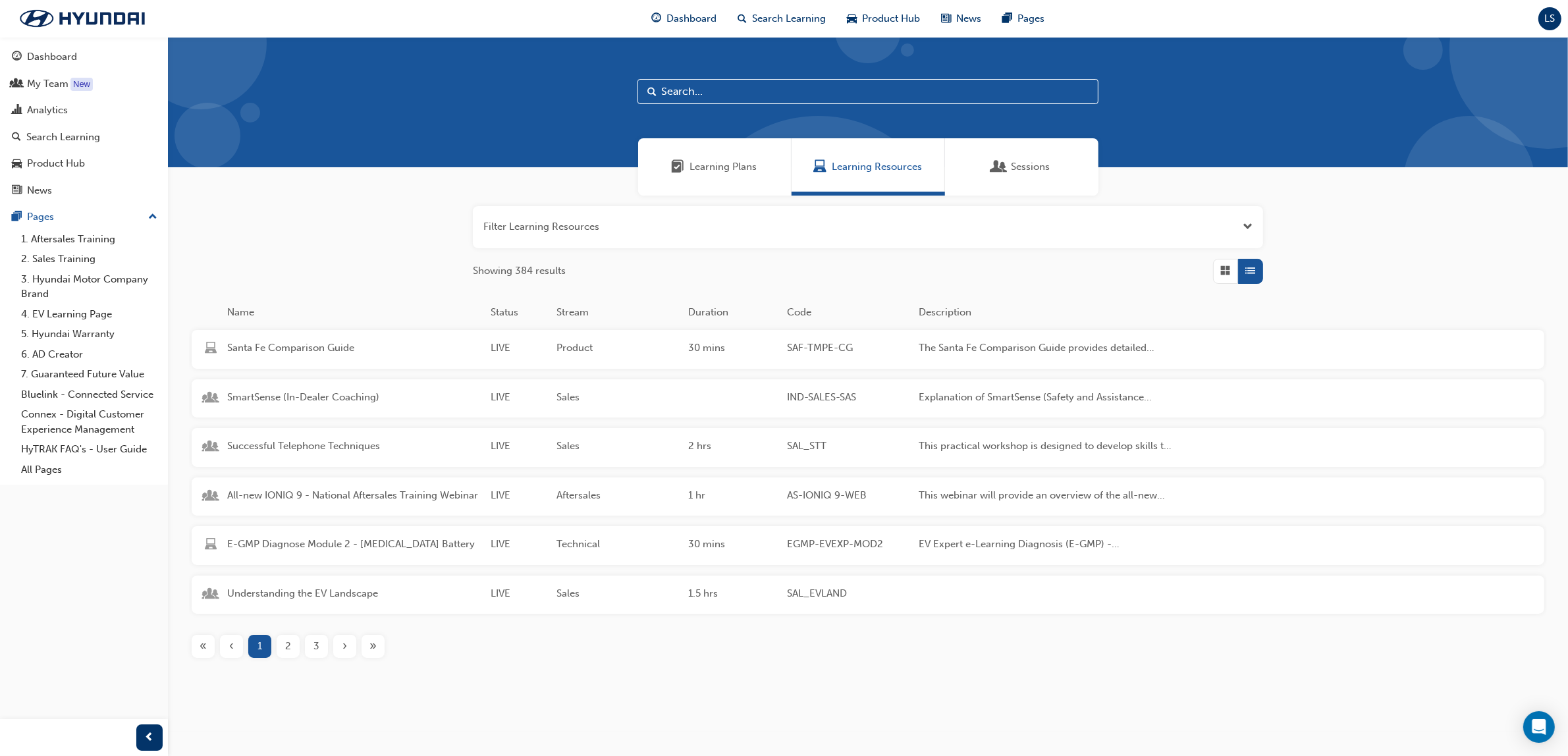
click at [721, 87] on input "text" at bounding box center [868, 92] width 461 height 25
type input "M"
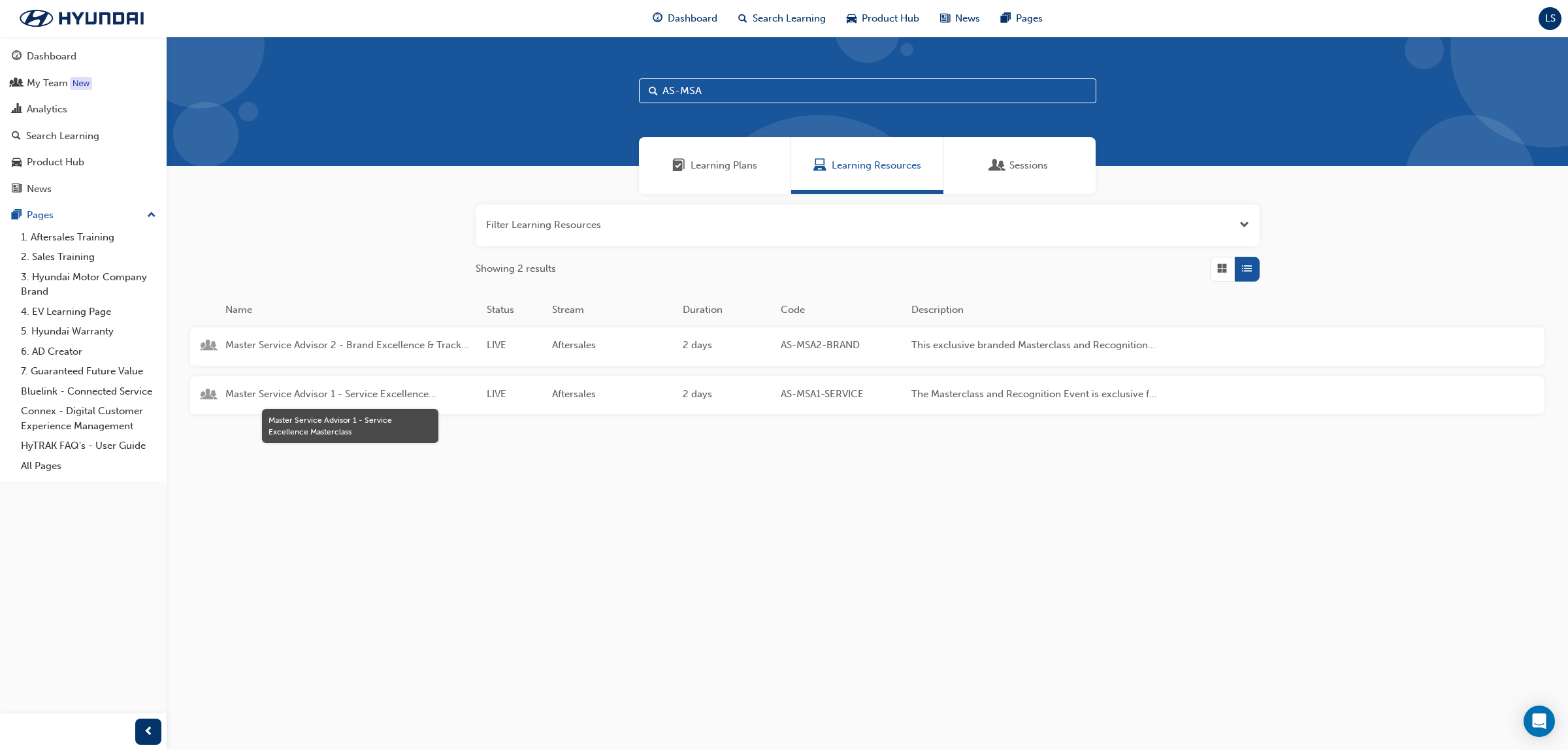
type input "AS-MSA"
click at [362, 392] on span "Master Service Advisor 1 - Service Excellence Masterclass" at bounding box center [350, 394] width 251 height 15
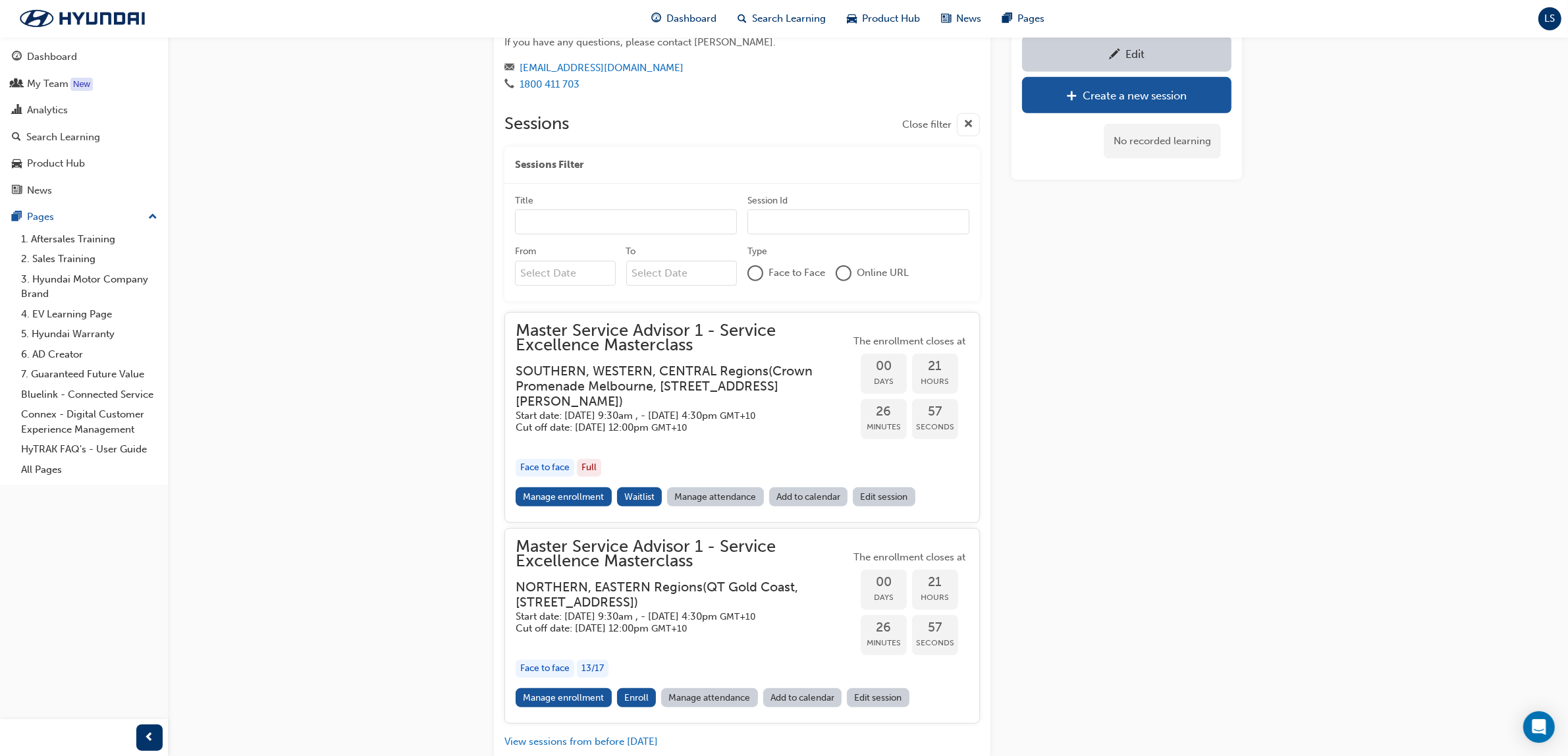
scroll to position [1161, 0]
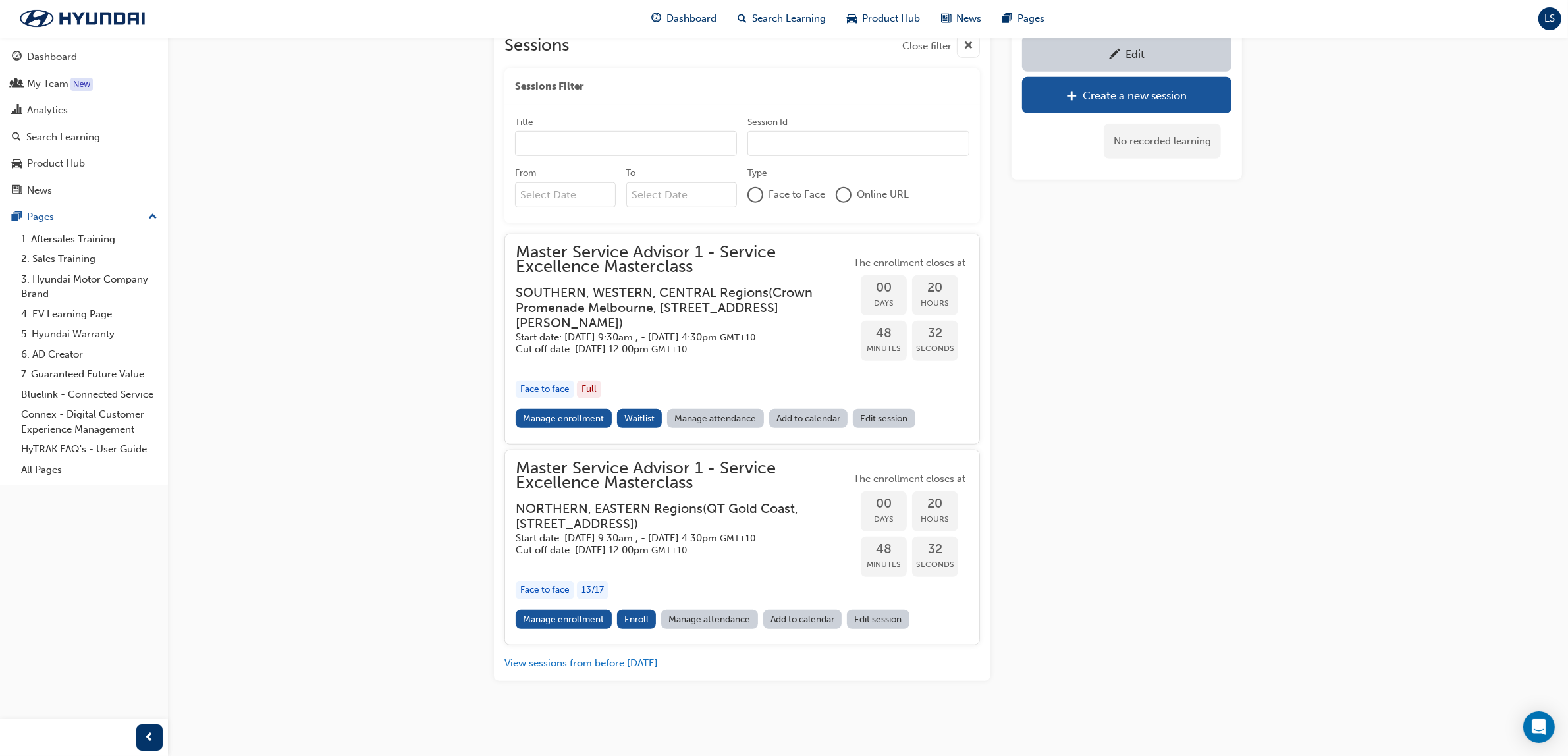
click at [697, 532] on h5 "Start date: [DATE] 9:30am , - [DATE] 4:30pm GMT+10" at bounding box center [672, 538] width 314 height 12
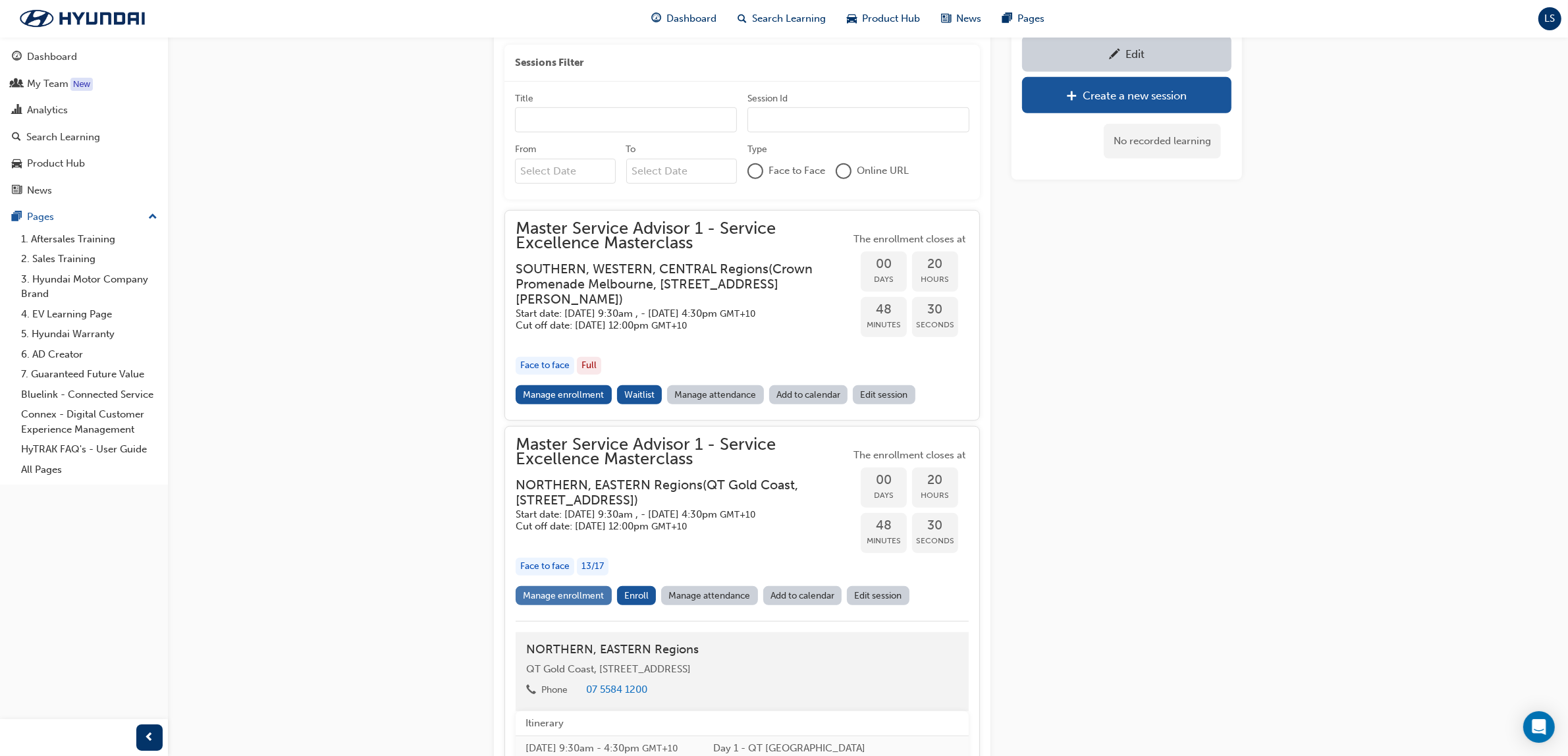
click at [581, 606] on link "Manage enrollment" at bounding box center [564, 595] width 96 height 19
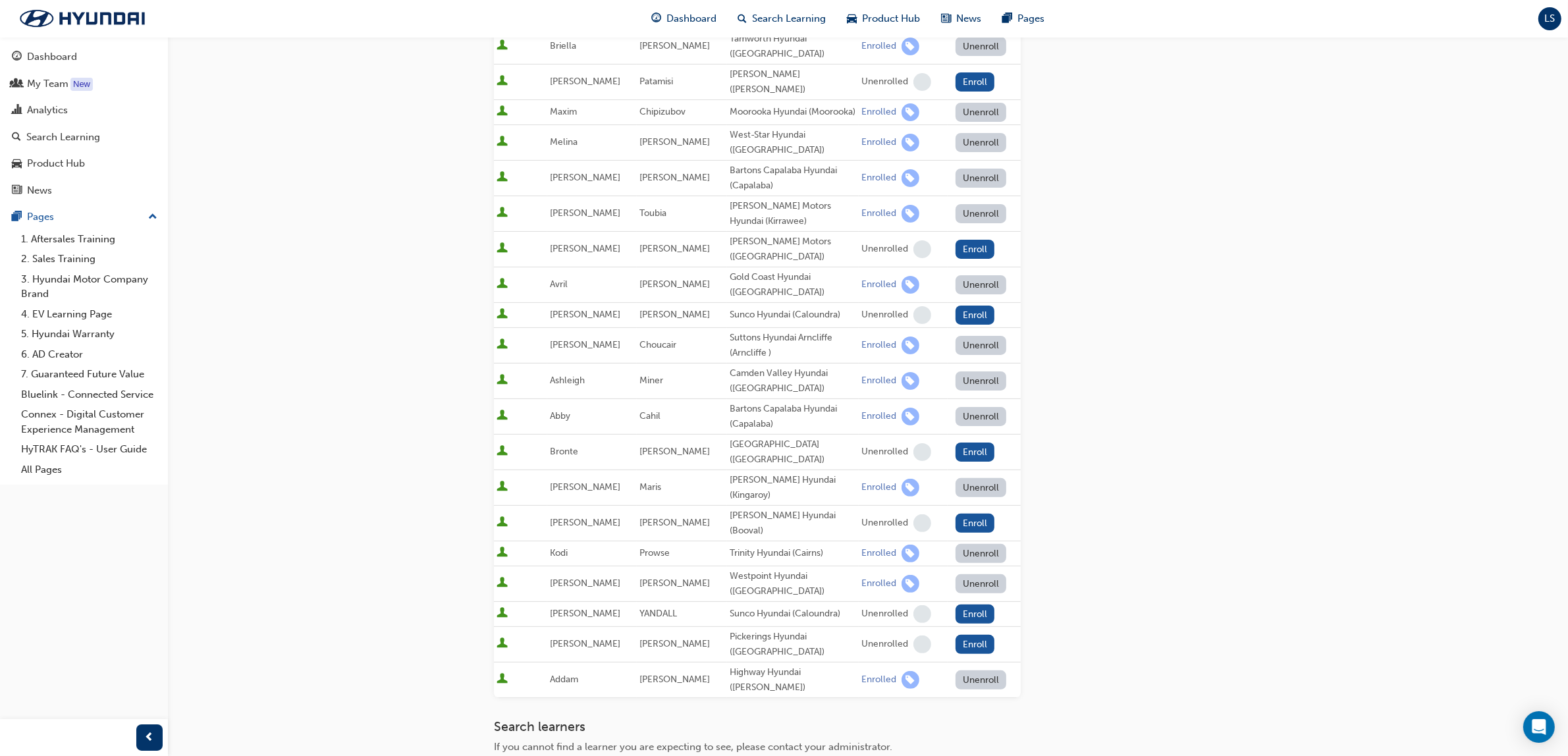
scroll to position [412, 0]
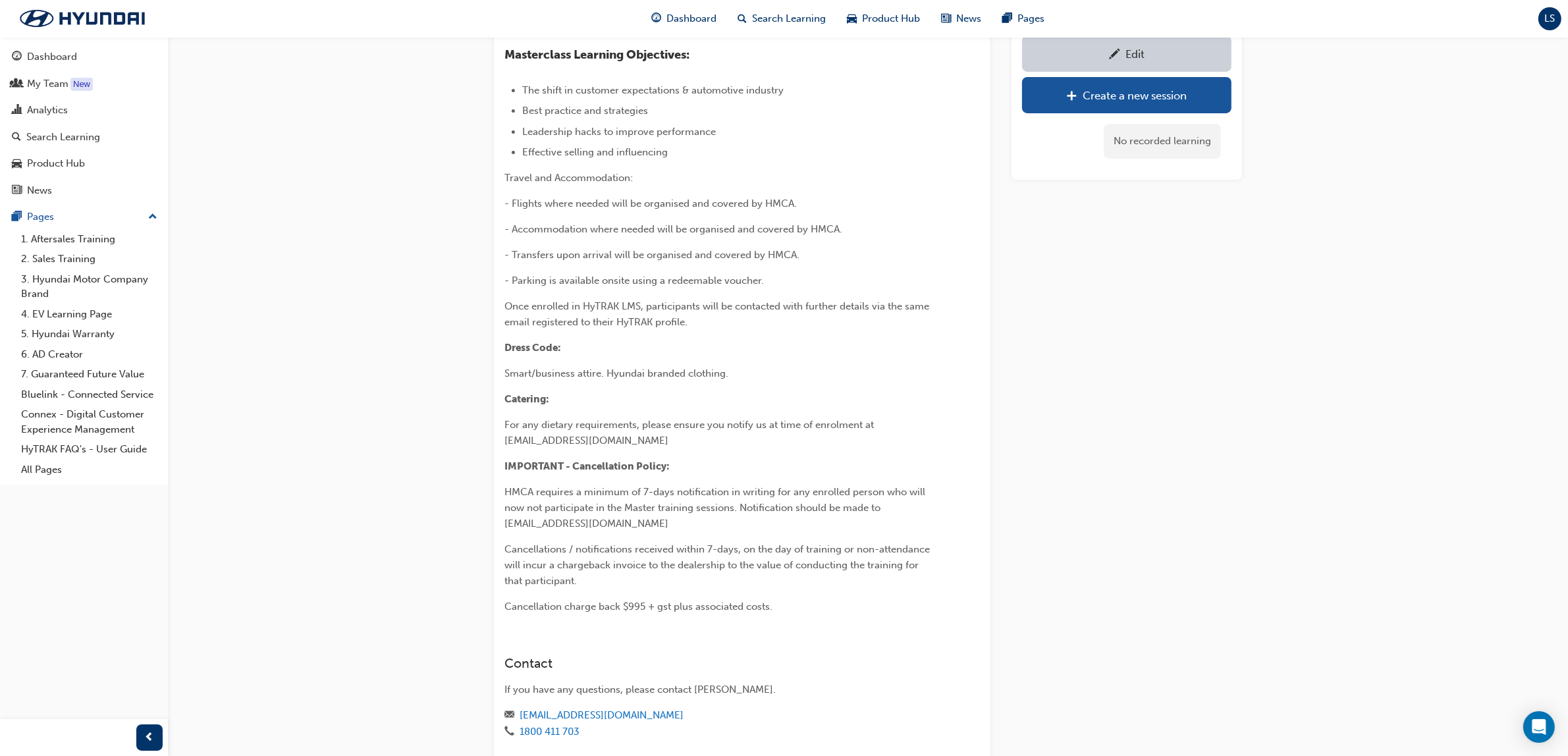
scroll to position [1161, 0]
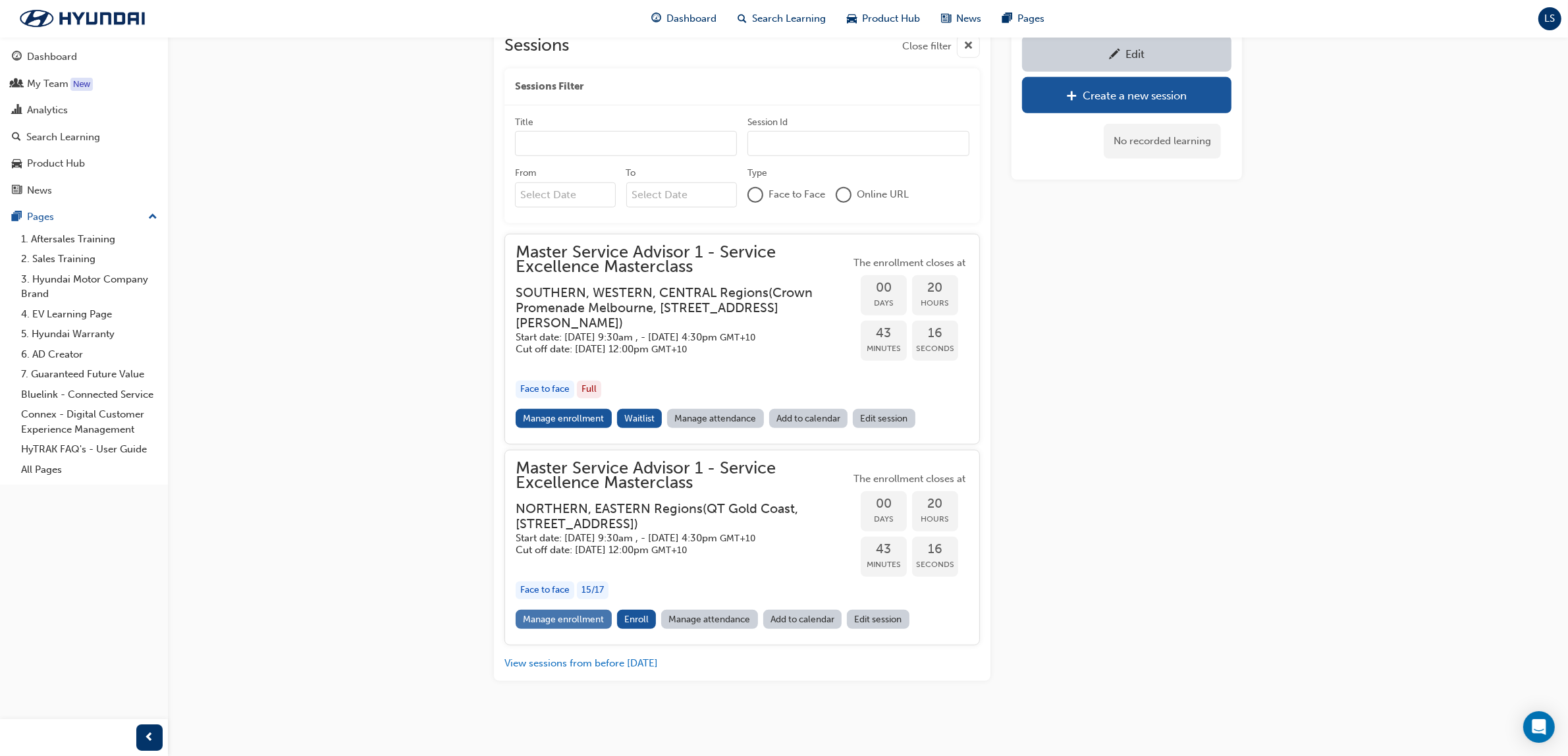
click at [588, 629] on link "Manage enrollment" at bounding box center [564, 619] width 96 height 19
